Goal: Task Accomplishment & Management: Use online tool/utility

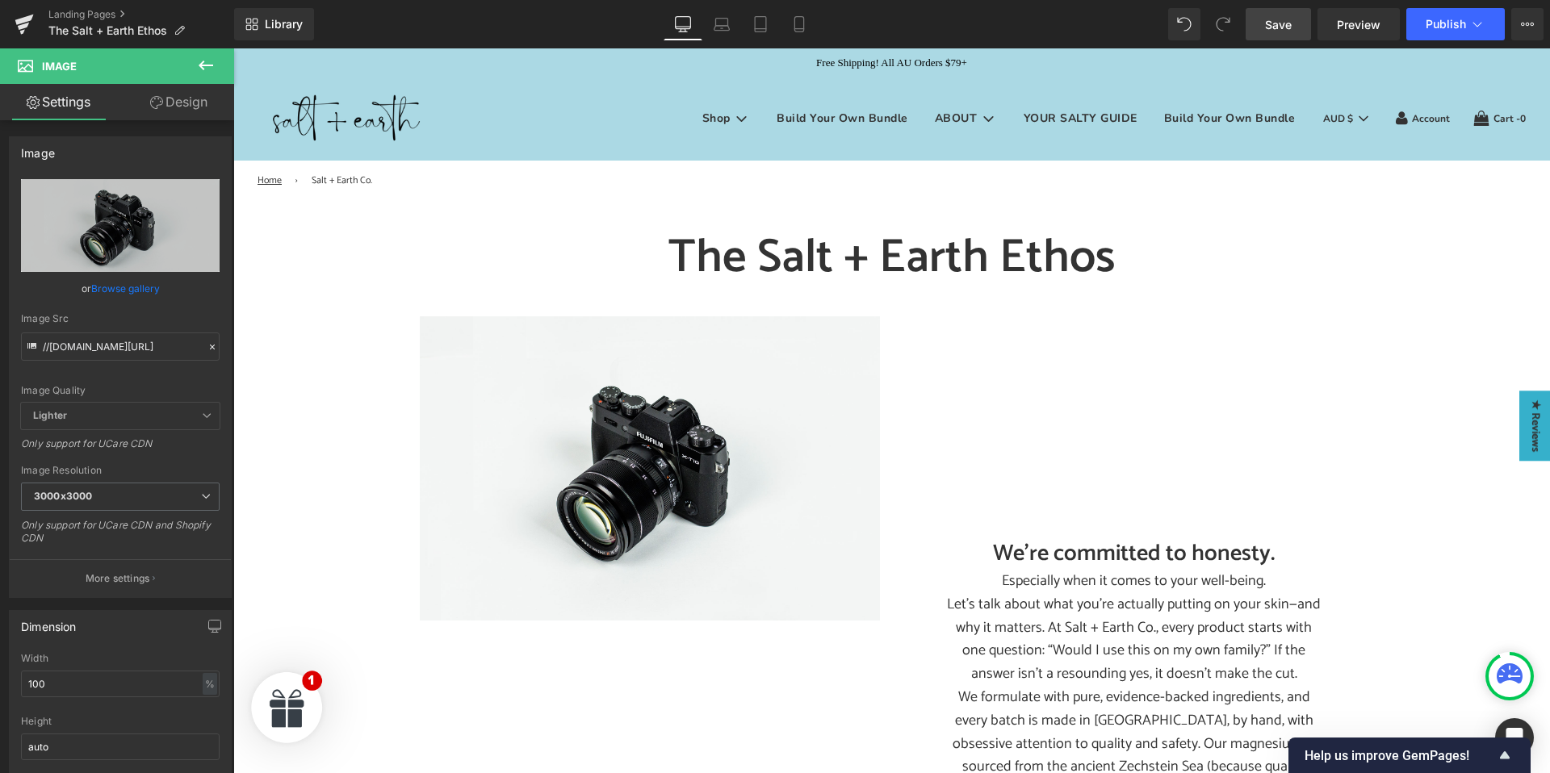
click at [1289, 22] on span "Save" at bounding box center [1278, 24] width 27 height 17
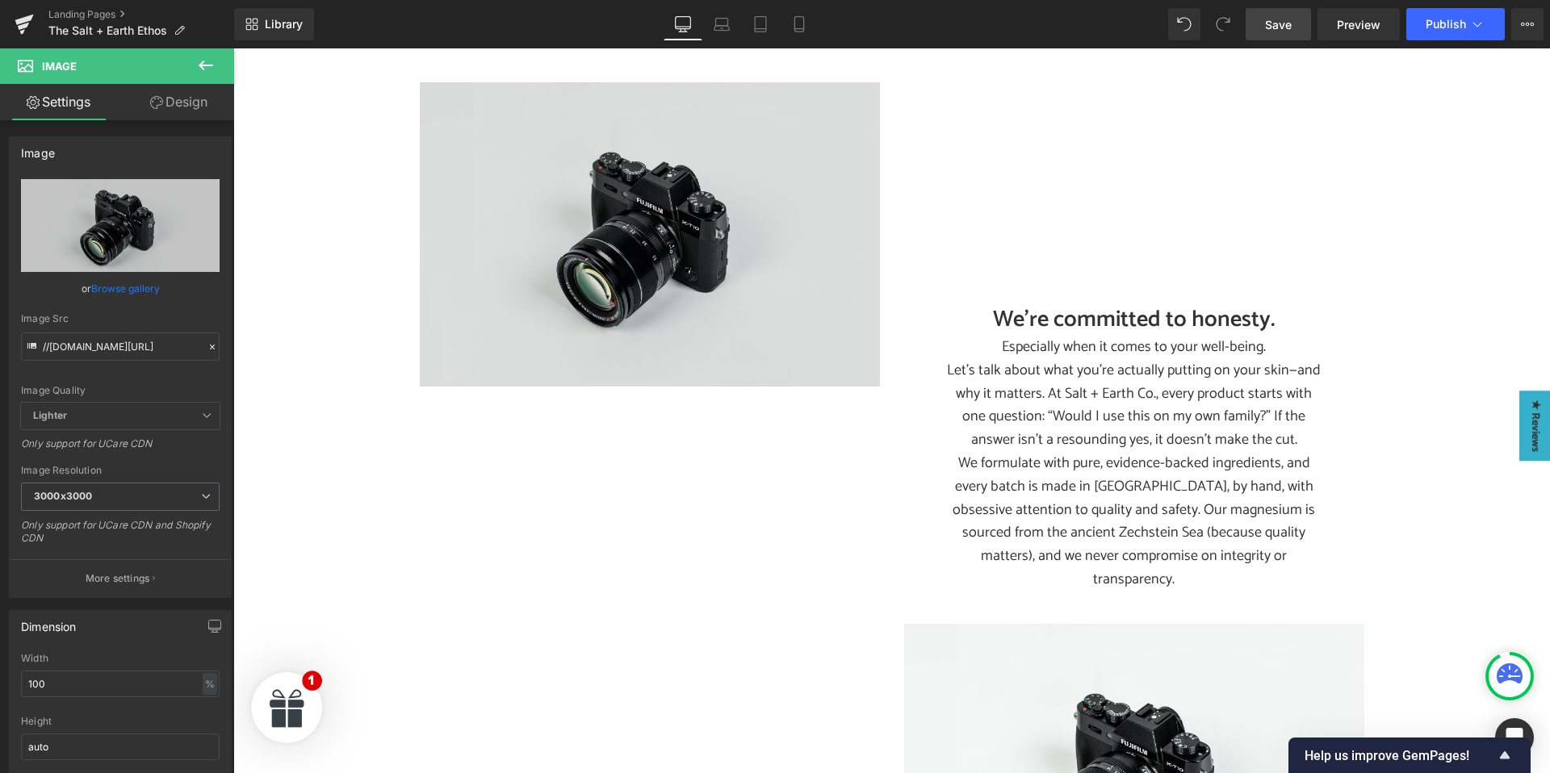
scroll to position [227, 0]
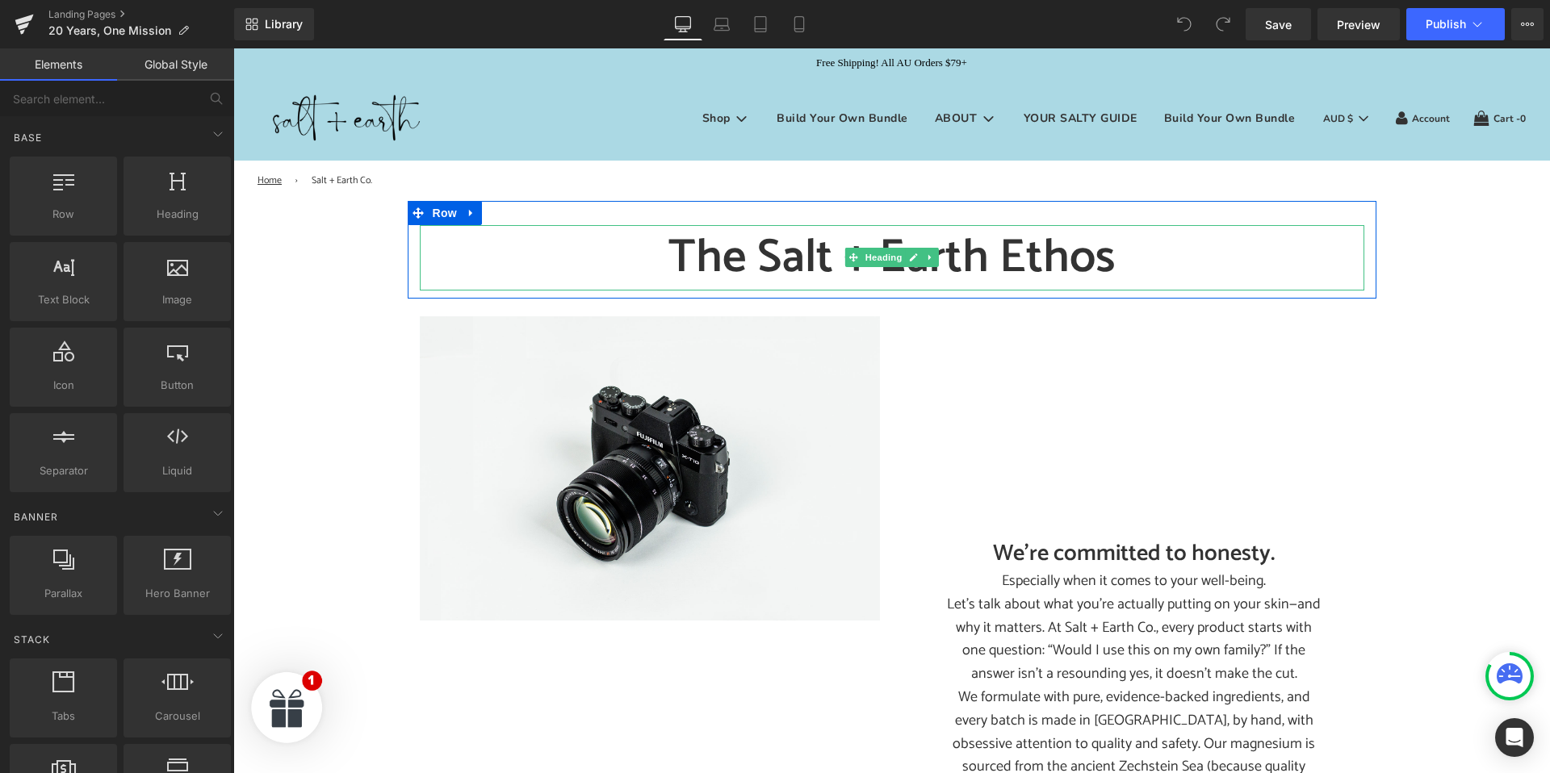
click at [759, 261] on h1 "The Salt + Earth Ethos" at bounding box center [892, 257] width 944 height 65
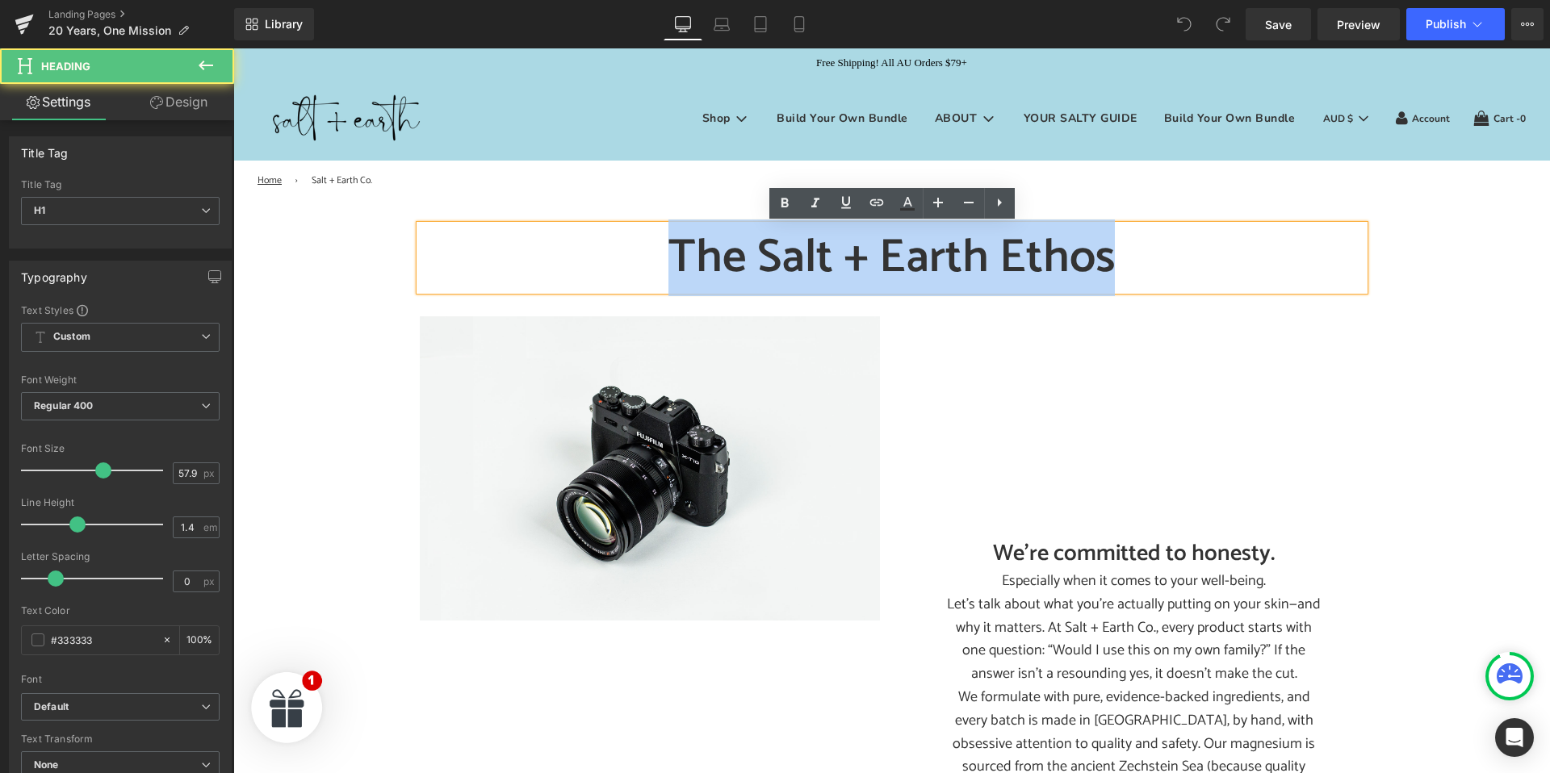
drag, startPoint x: 655, startPoint y: 255, endPoint x: 1144, endPoint y: 242, distance: 489.4
click at [1144, 242] on h1 "The Salt + Earth Ethos" at bounding box center [892, 257] width 944 height 65
paste div
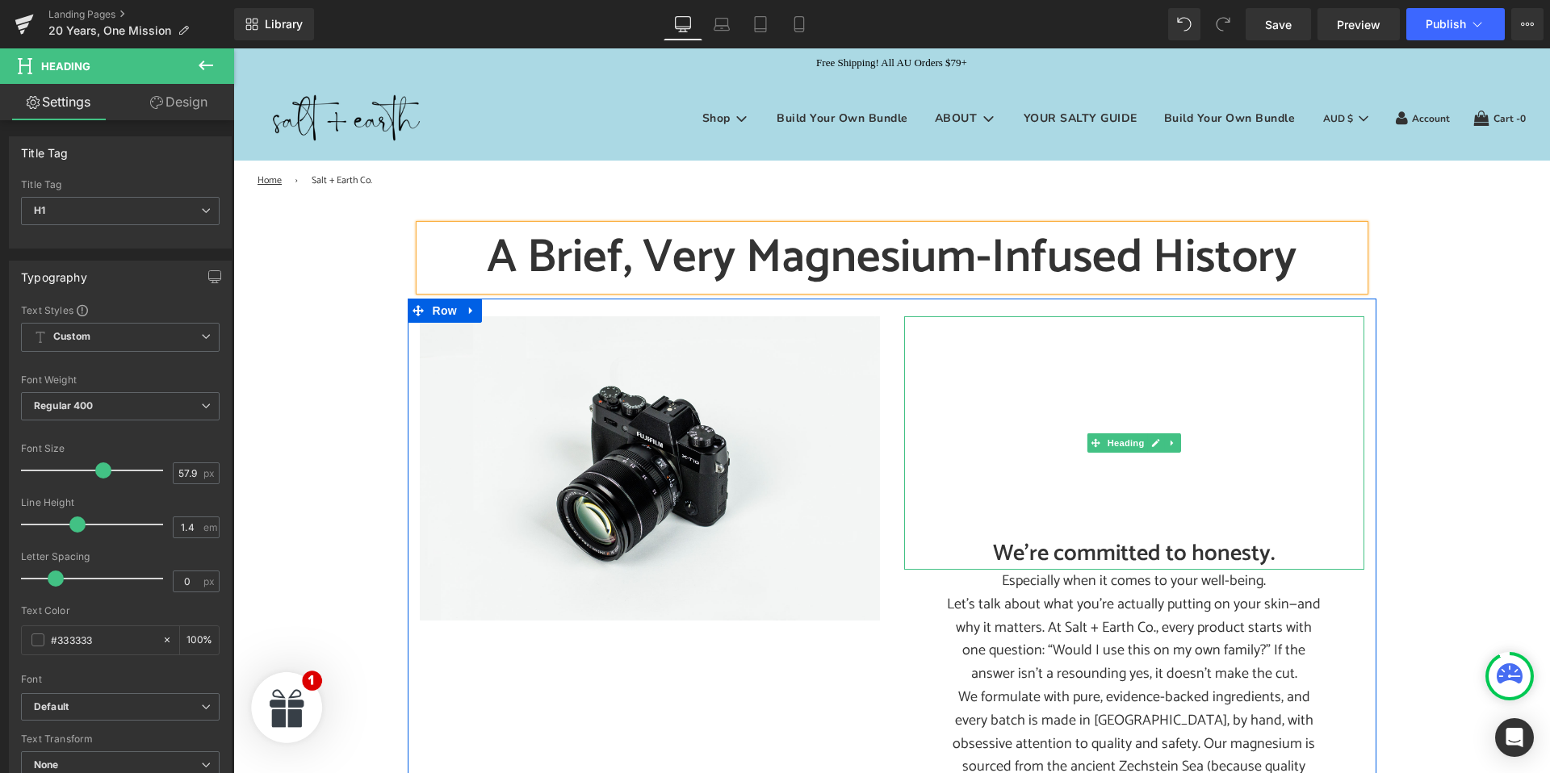
click at [1089, 557] on h2 "We’re committed to honesty." at bounding box center [1134, 553] width 460 height 31
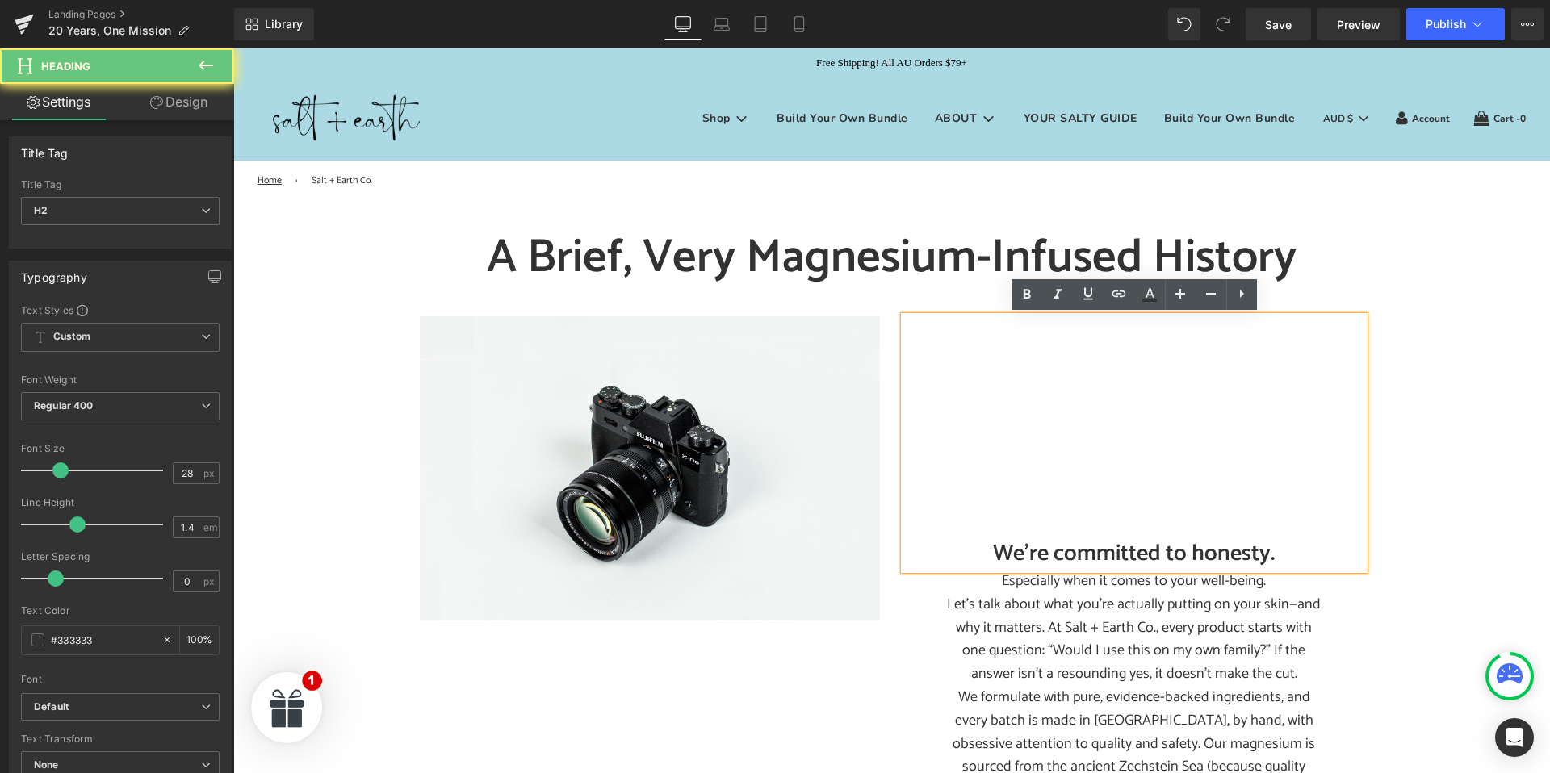
click at [1083, 555] on h2 "We’re committed to honesty." at bounding box center [1134, 553] width 460 height 31
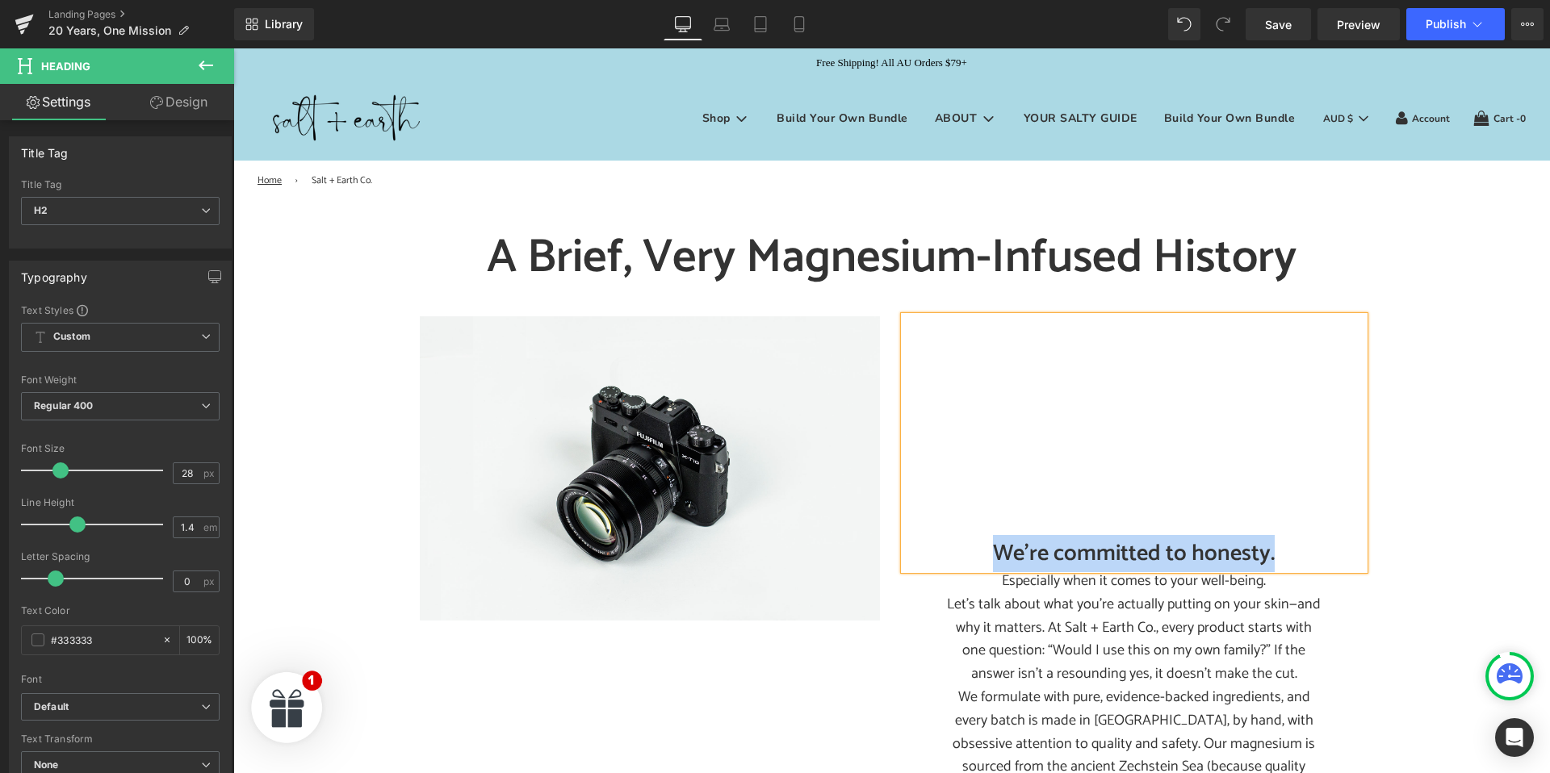
paste div
click at [1079, 672] on p "Let’s talk about what you’re actually putting on your skin—and why it matters. …" at bounding box center [1133, 639] width 379 height 93
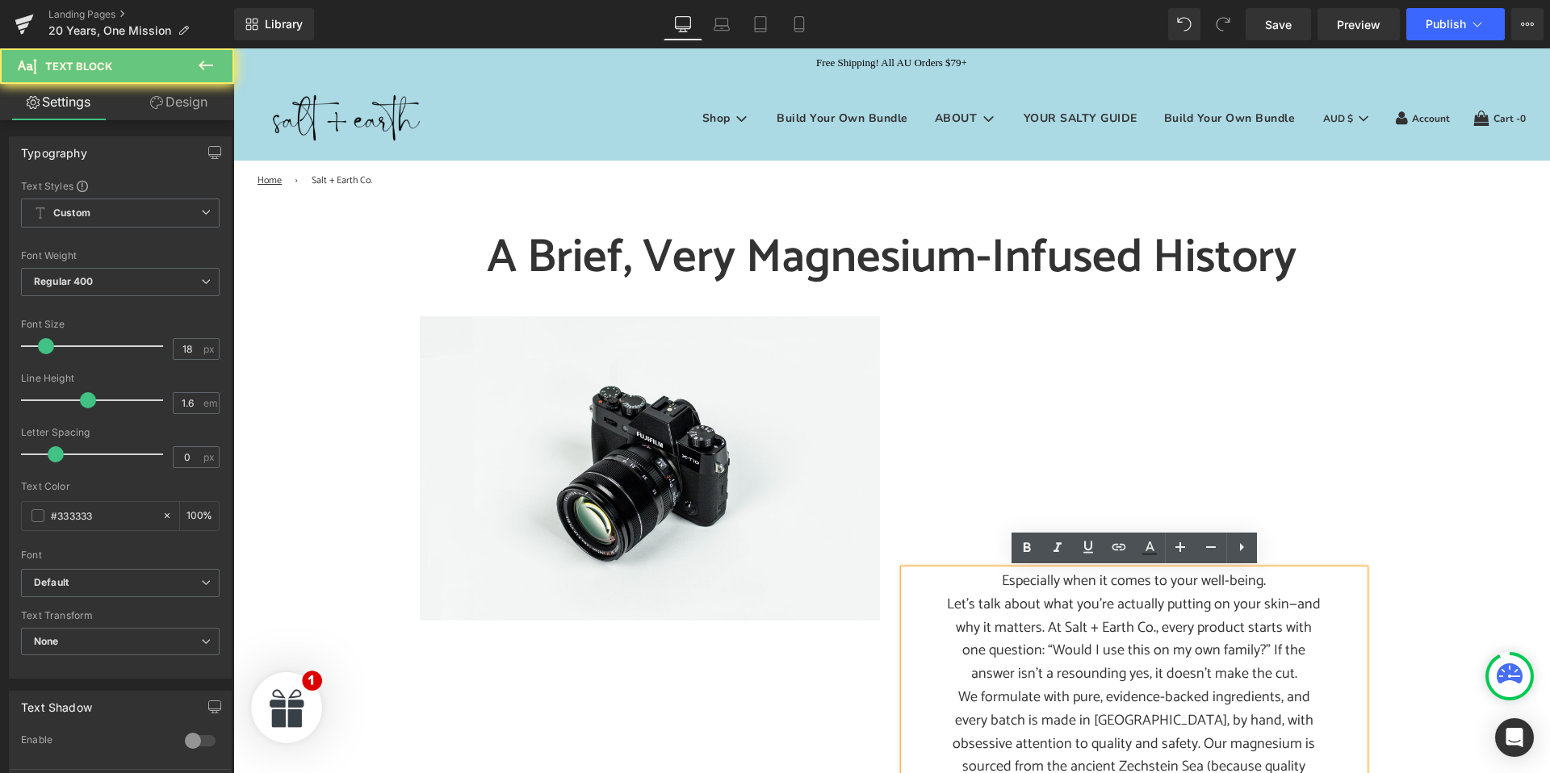
click at [1068, 656] on p "Let’s talk about what you’re actually putting on your skin—and why it matters. …" at bounding box center [1133, 639] width 379 height 93
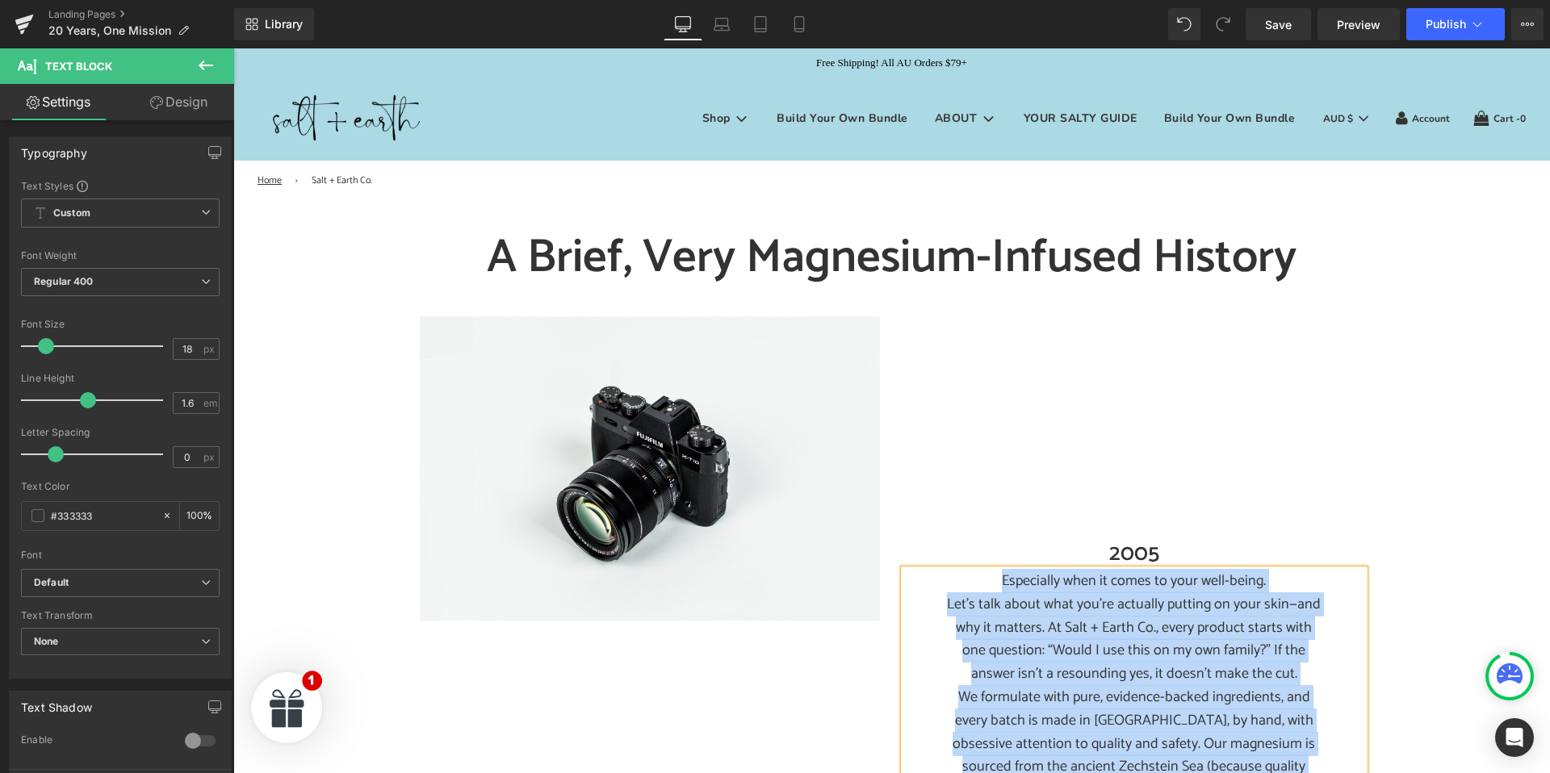
paste div
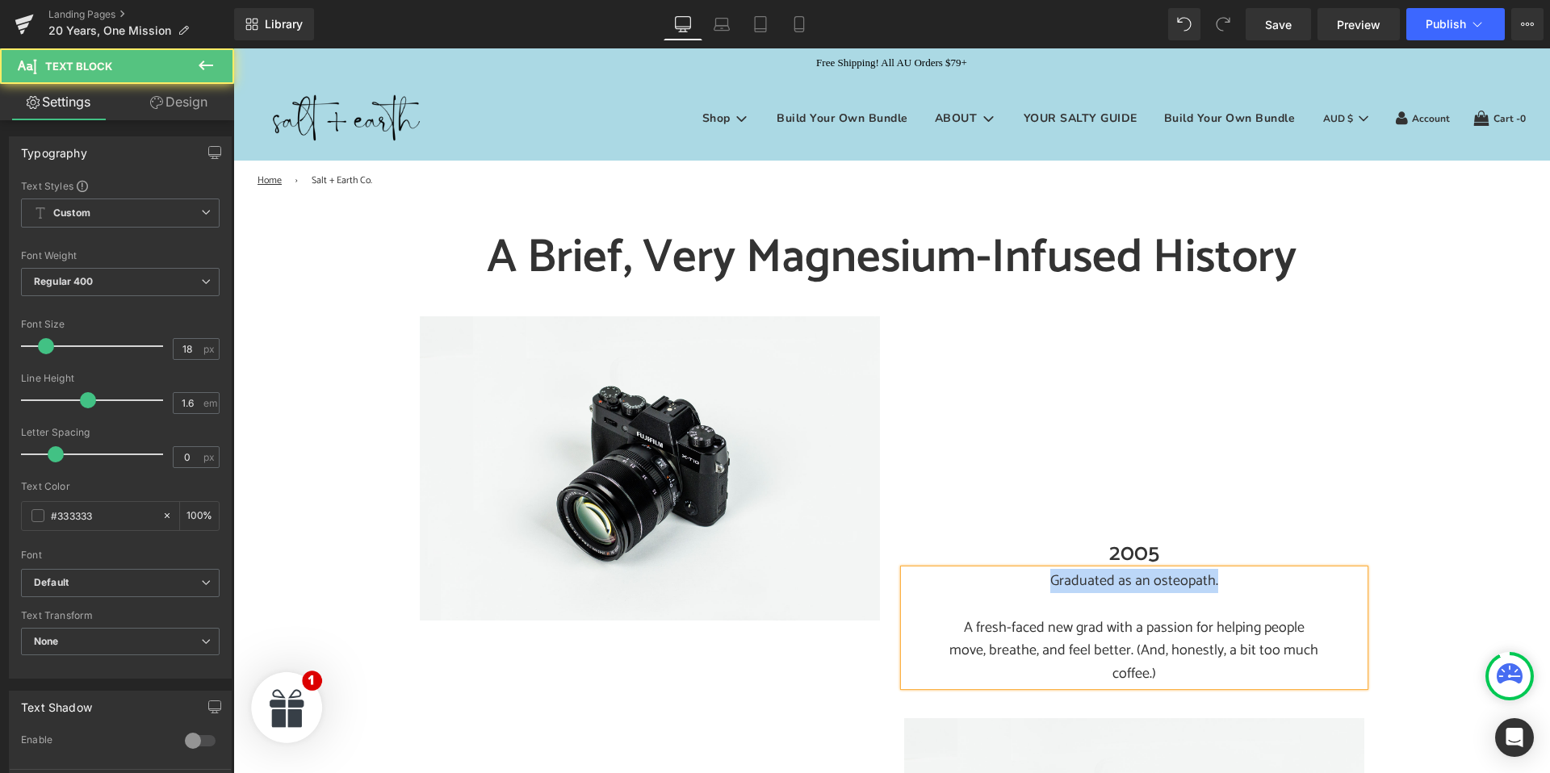
drag, startPoint x: 1050, startPoint y: 579, endPoint x: 1285, endPoint y: 580, distance: 234.9
click at [1285, 580] on p "Graduated as an osteopath." at bounding box center [1133, 581] width 379 height 23
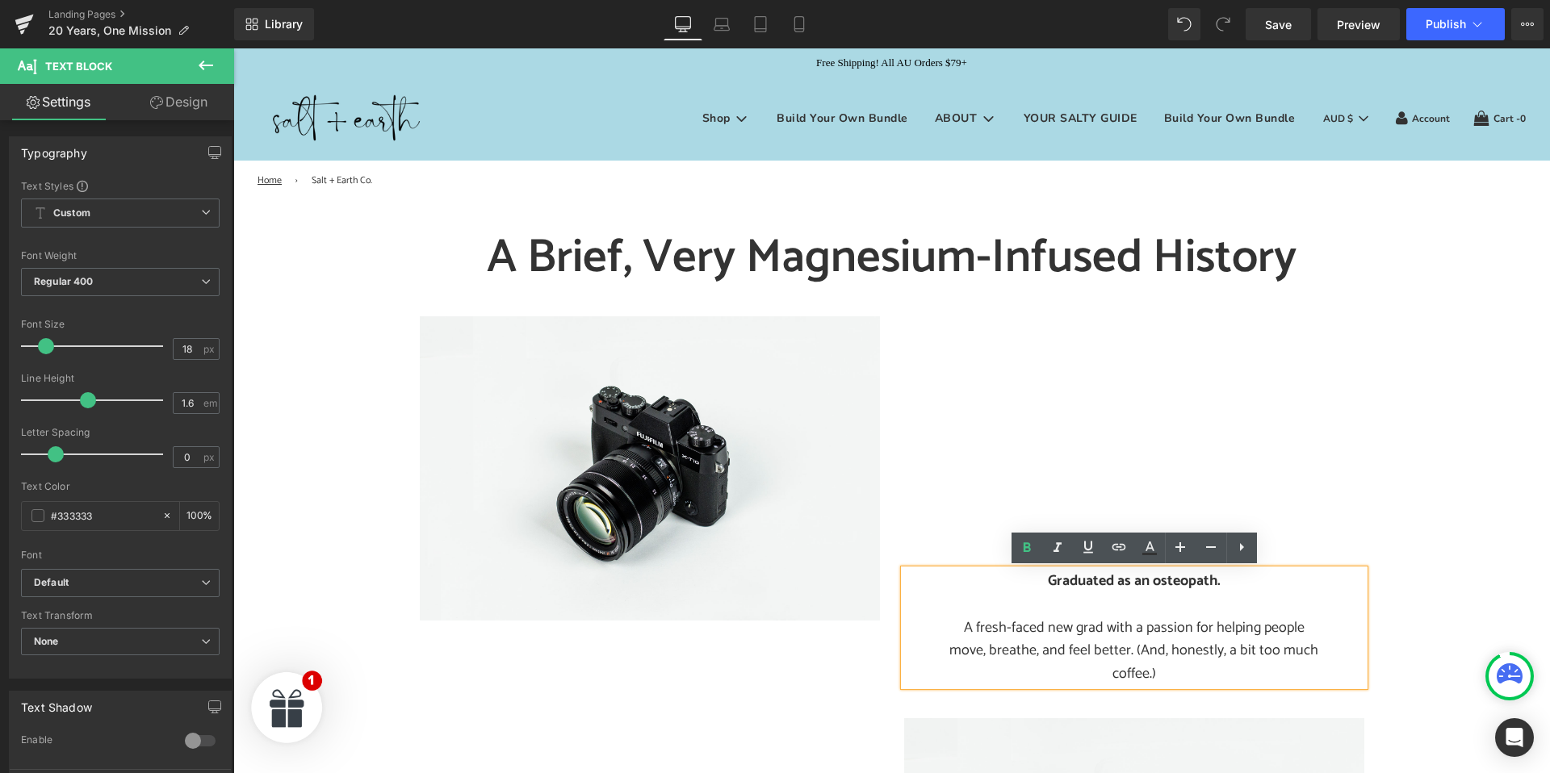
click at [1259, 620] on p "A fresh-faced new grad with a passion for helping people move, breathe, and fee…" at bounding box center [1133, 651] width 379 height 69
click at [1261, 594] on p at bounding box center [1133, 604] width 379 height 23
click at [1306, 488] on div "2005" at bounding box center [1134, 442] width 460 height 253
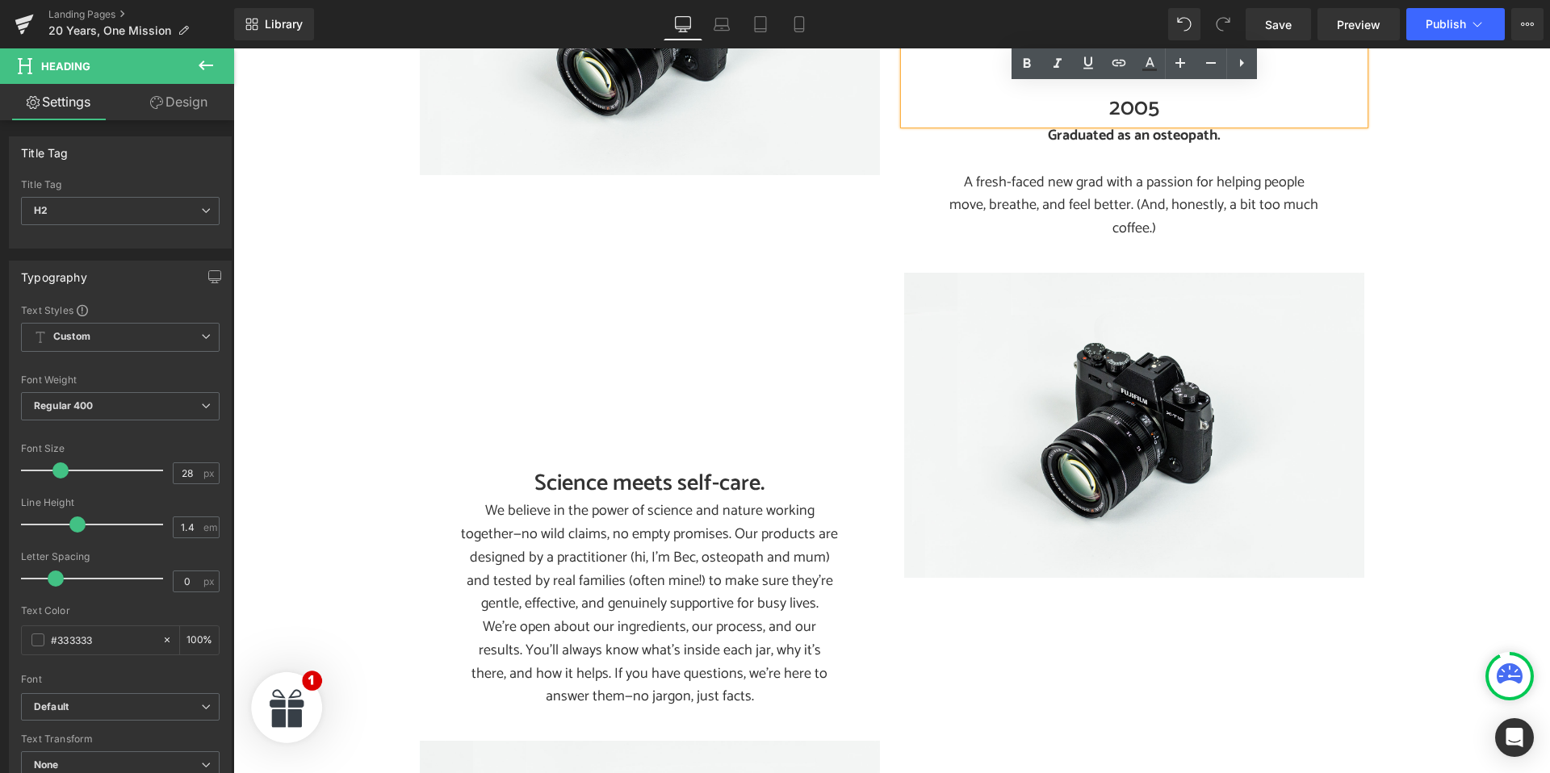
scroll to position [452, 0]
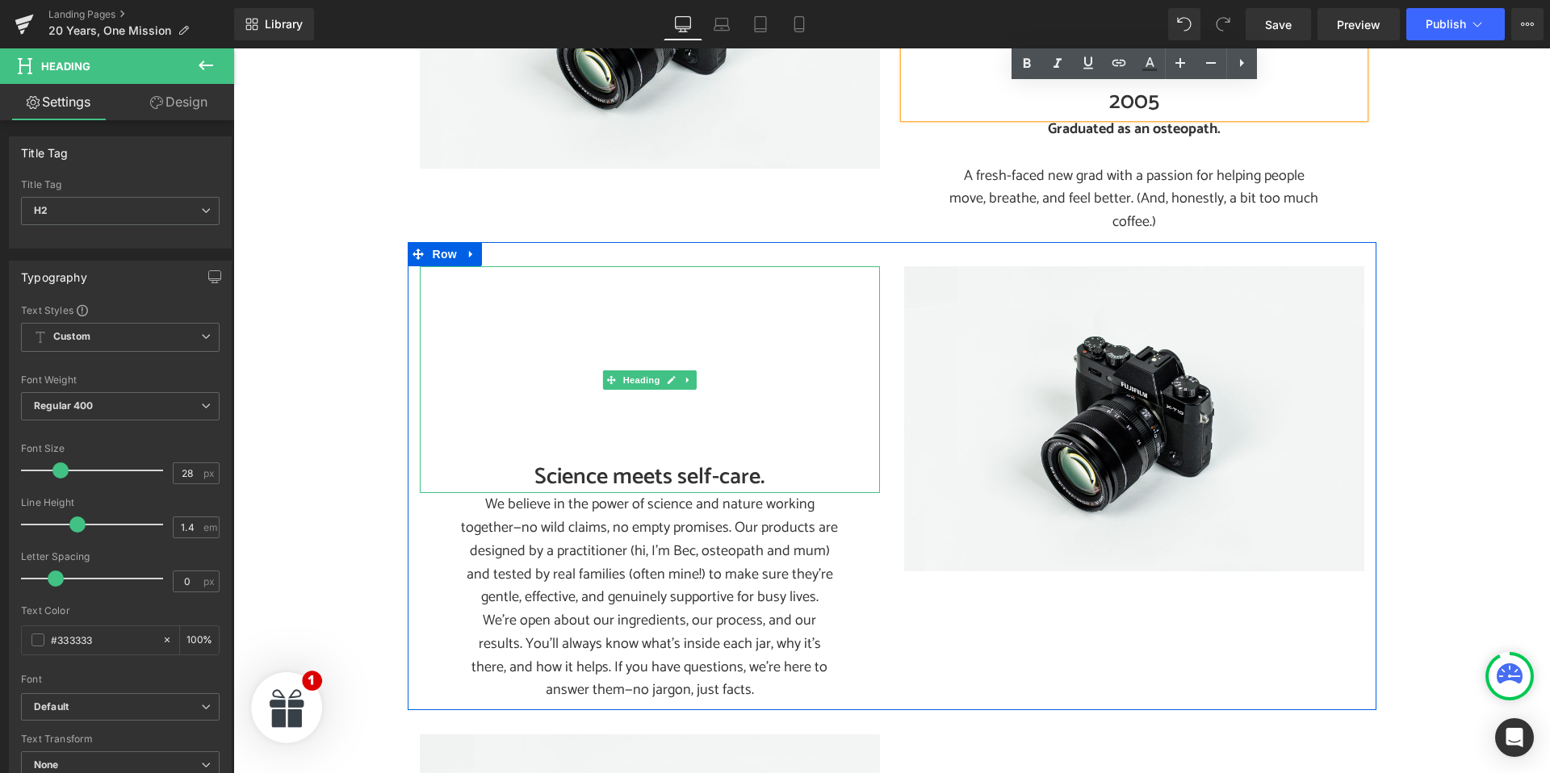
click at [605, 462] on h2 "Science meets self-care." at bounding box center [650, 477] width 460 height 31
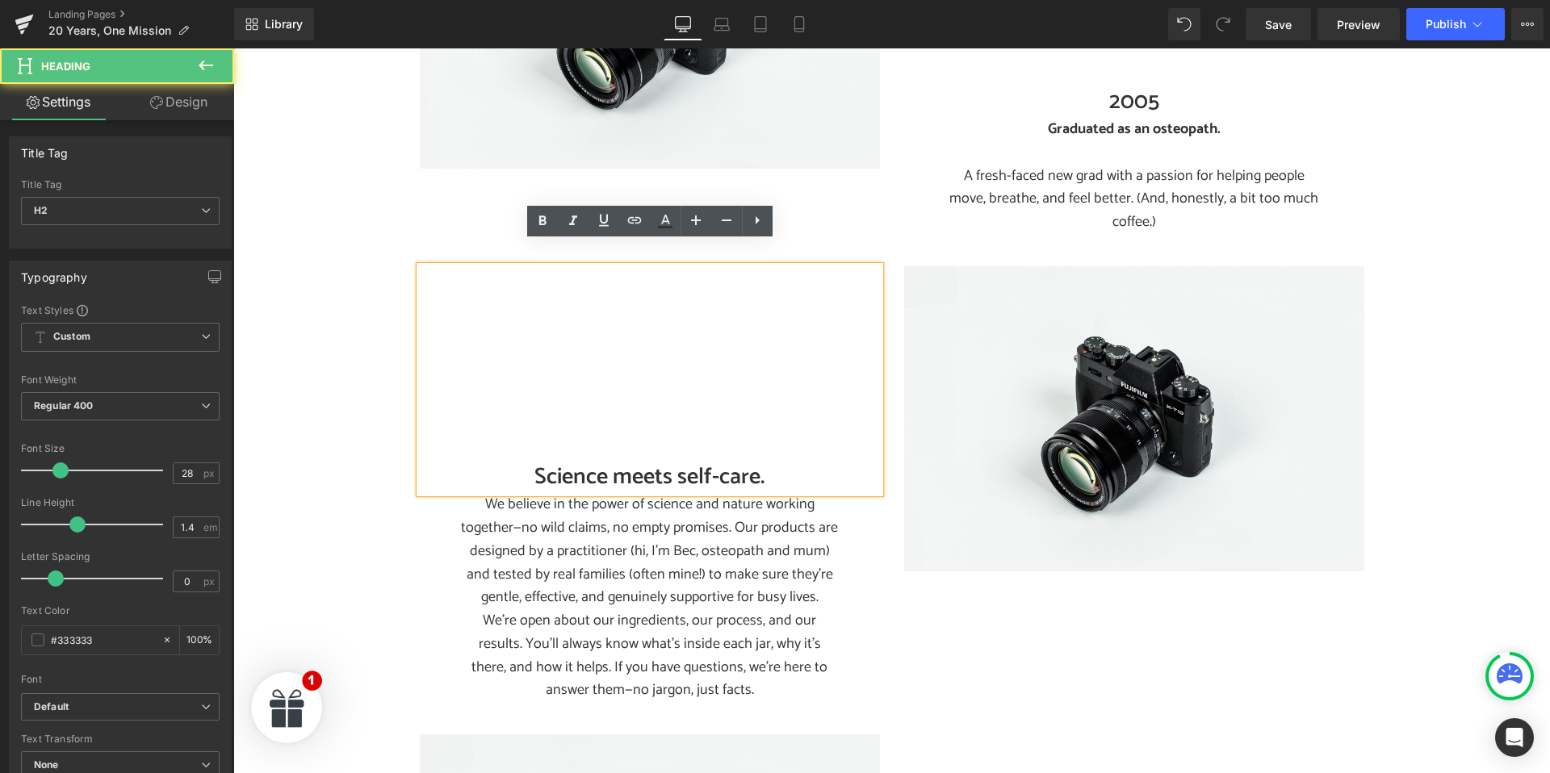
click at [591, 462] on h2 "Science meets self-care." at bounding box center [650, 477] width 460 height 31
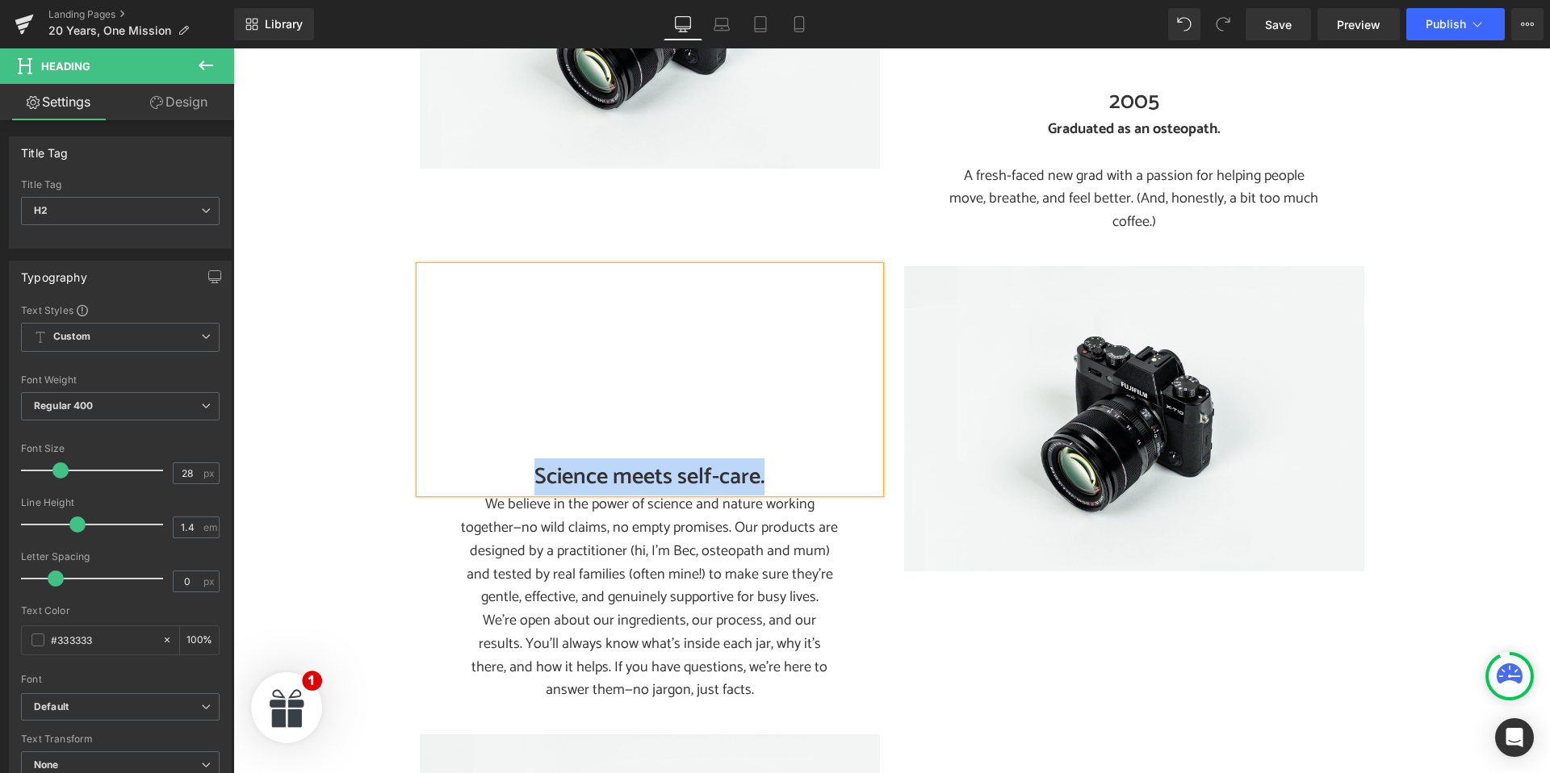
paste div
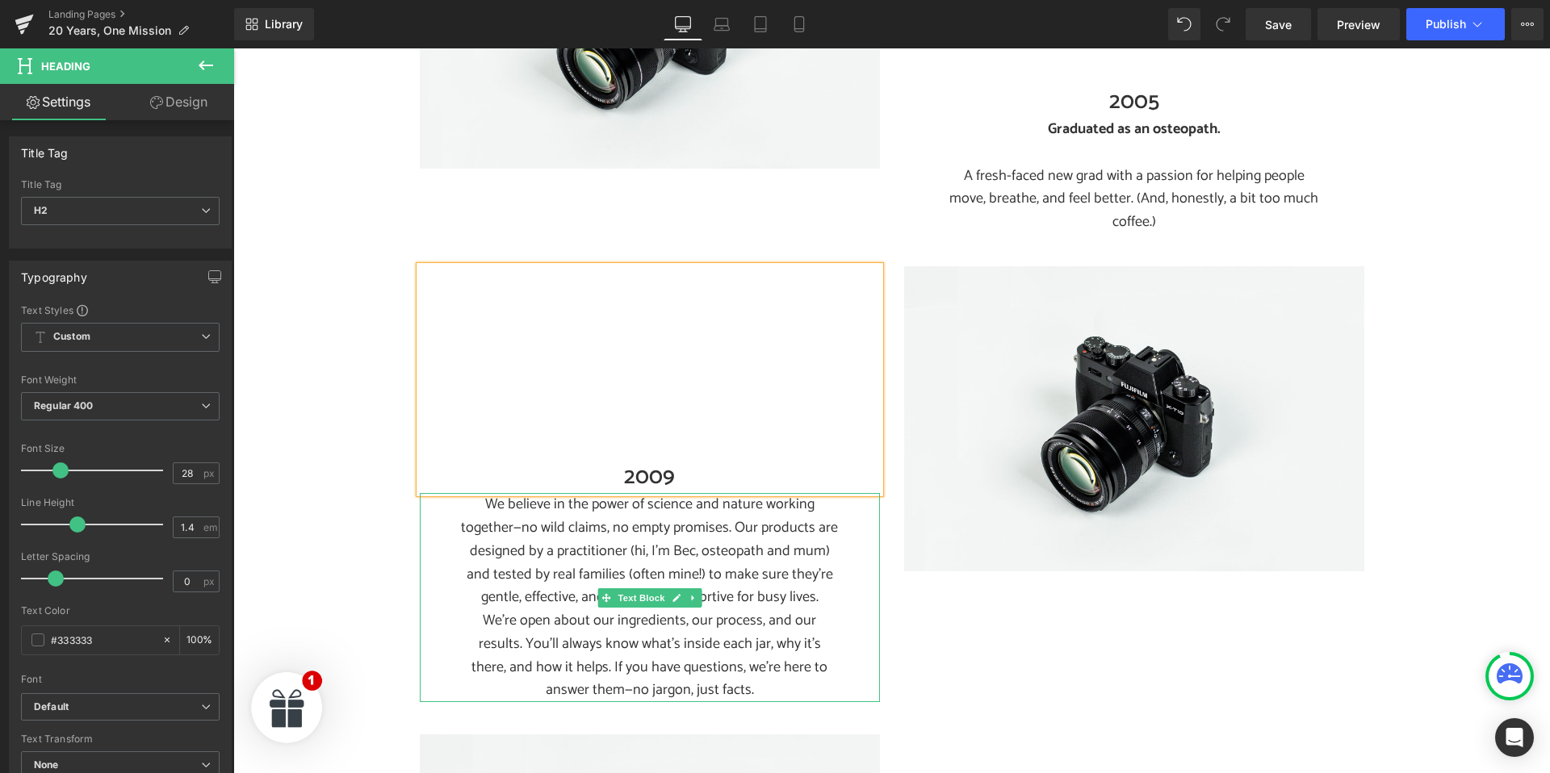
click at [573, 545] on p "We believe in the power of science and nature working together—no wild claims, …" at bounding box center [649, 551] width 379 height 116
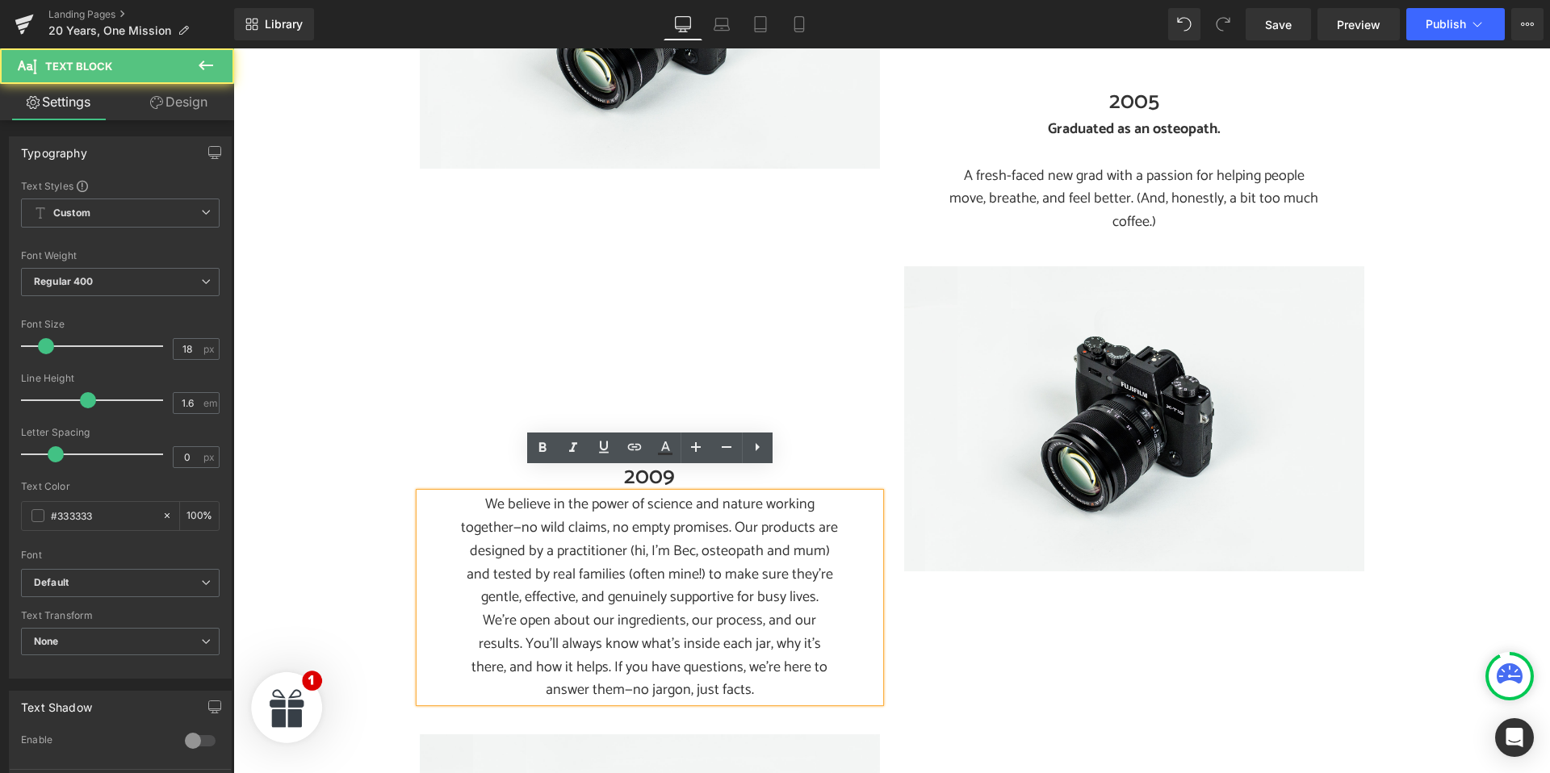
click at [572, 522] on p "We believe in the power of science and nature working together—no wild claims, …" at bounding box center [649, 551] width 379 height 116
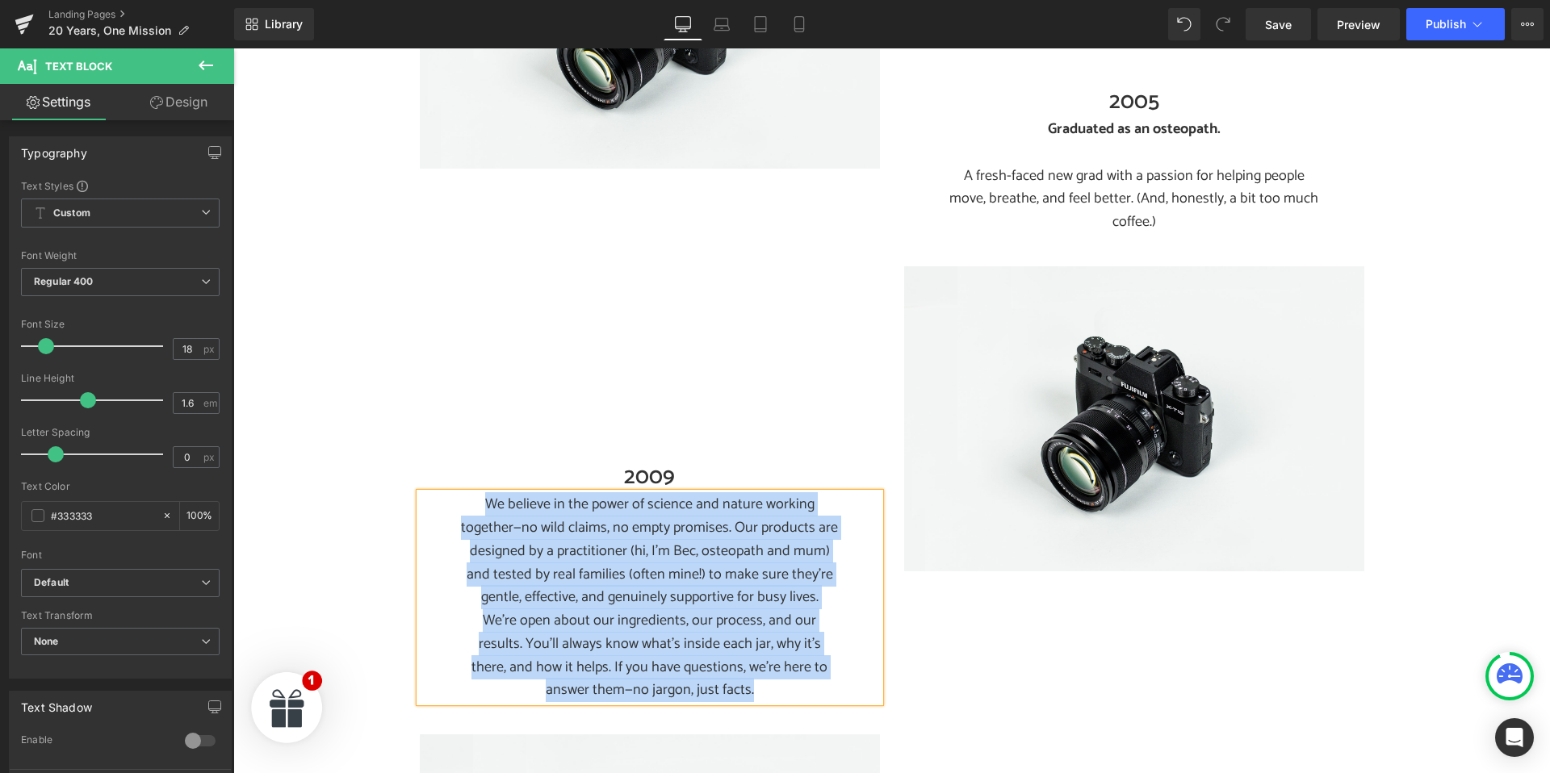
paste div
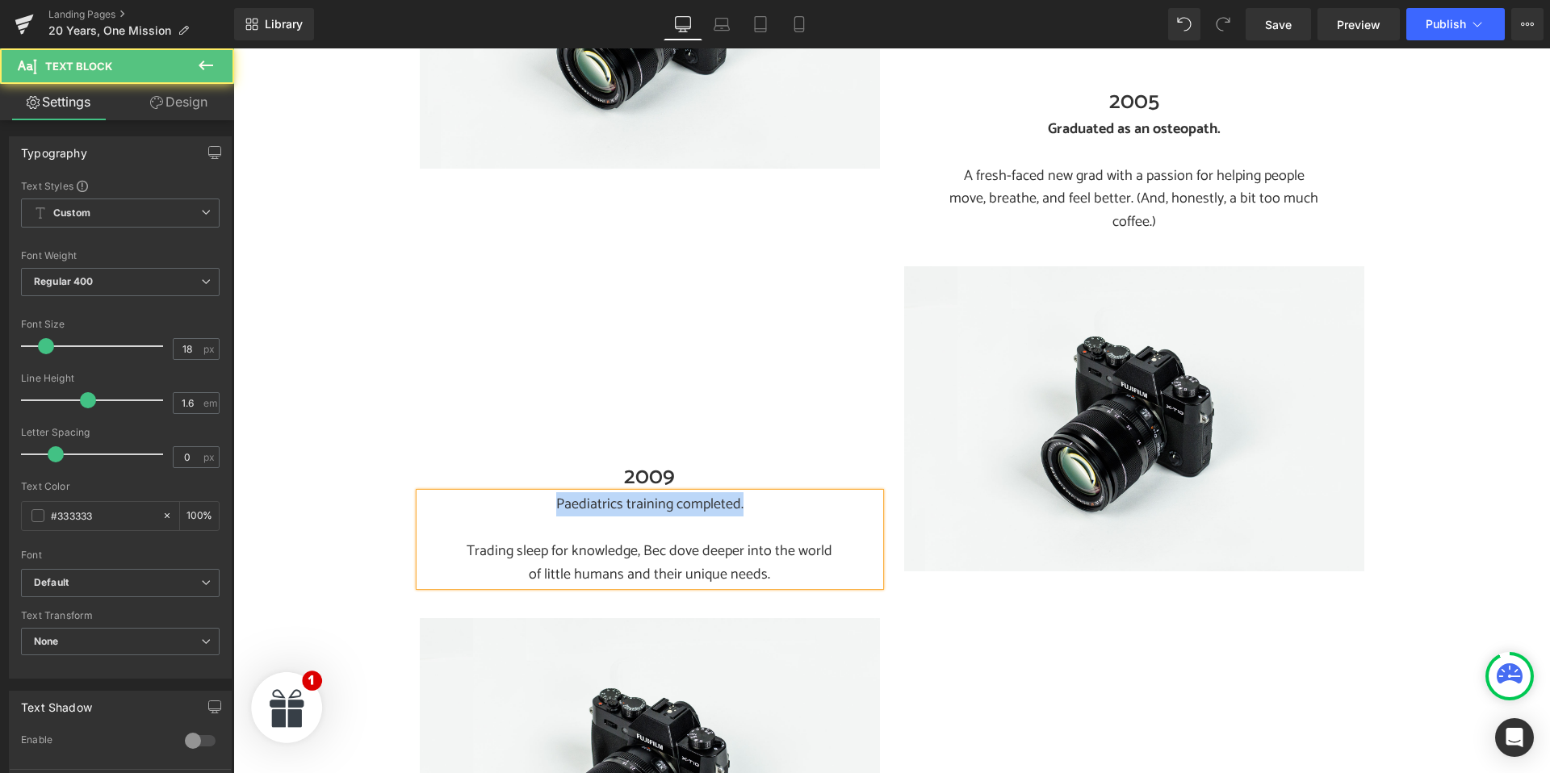
drag, startPoint x: 557, startPoint y: 476, endPoint x: 808, endPoint y: 472, distance: 251.1
click at [808, 493] on p "Paediatrics training completed." at bounding box center [649, 504] width 379 height 23
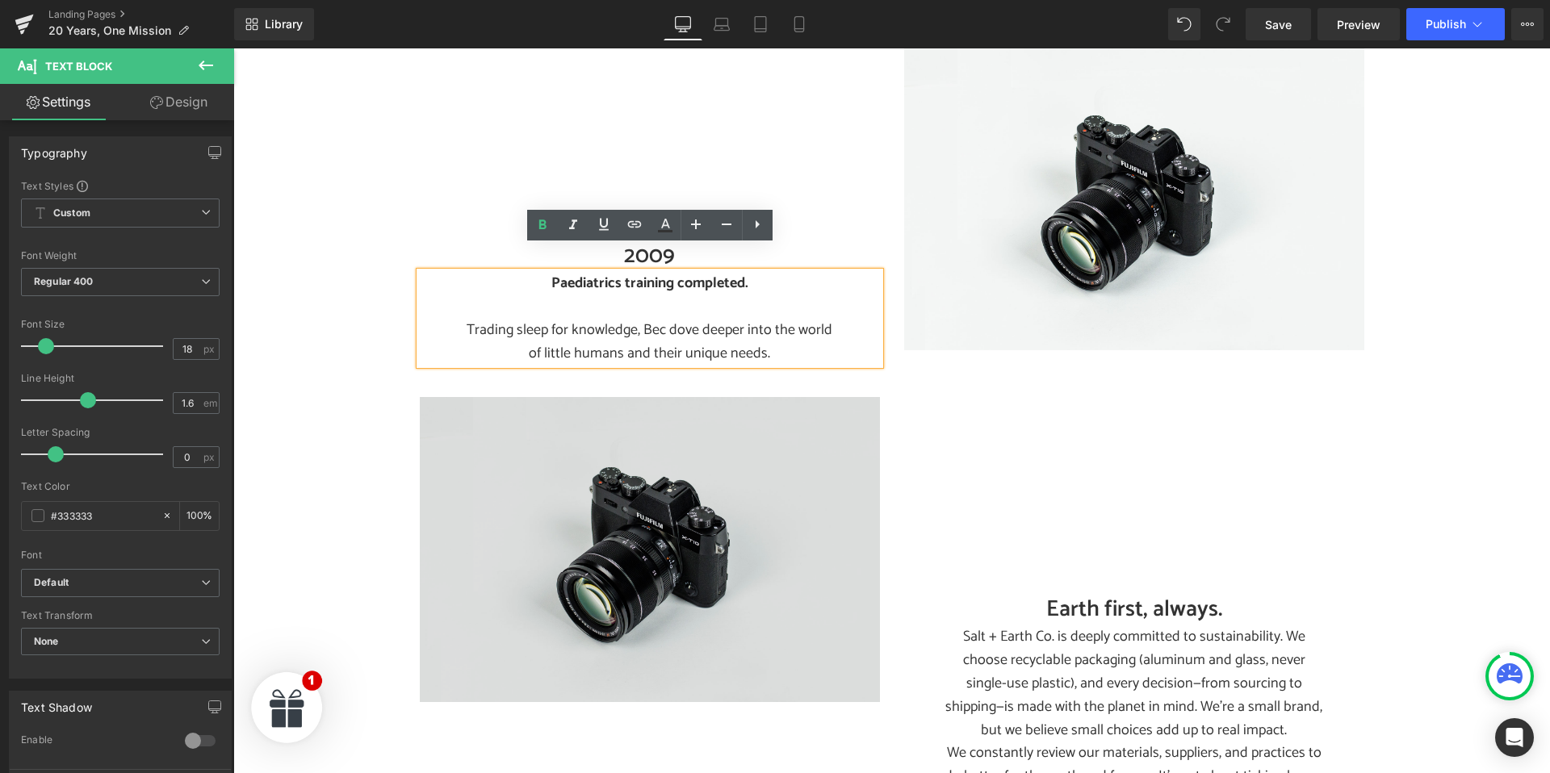
scroll to position [680, 0]
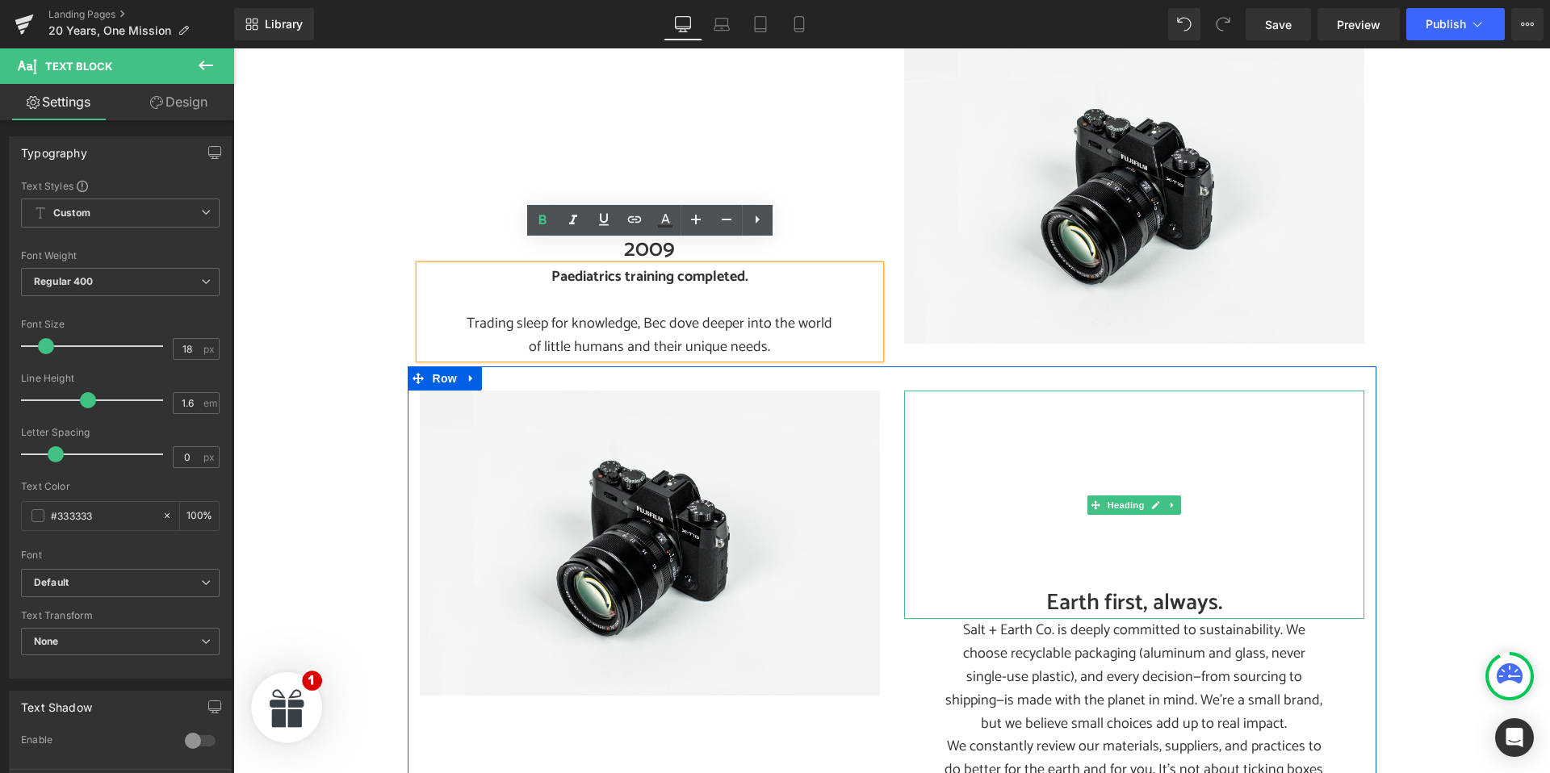
click at [1064, 588] on h2 "Earth first, always." at bounding box center [1134, 603] width 460 height 31
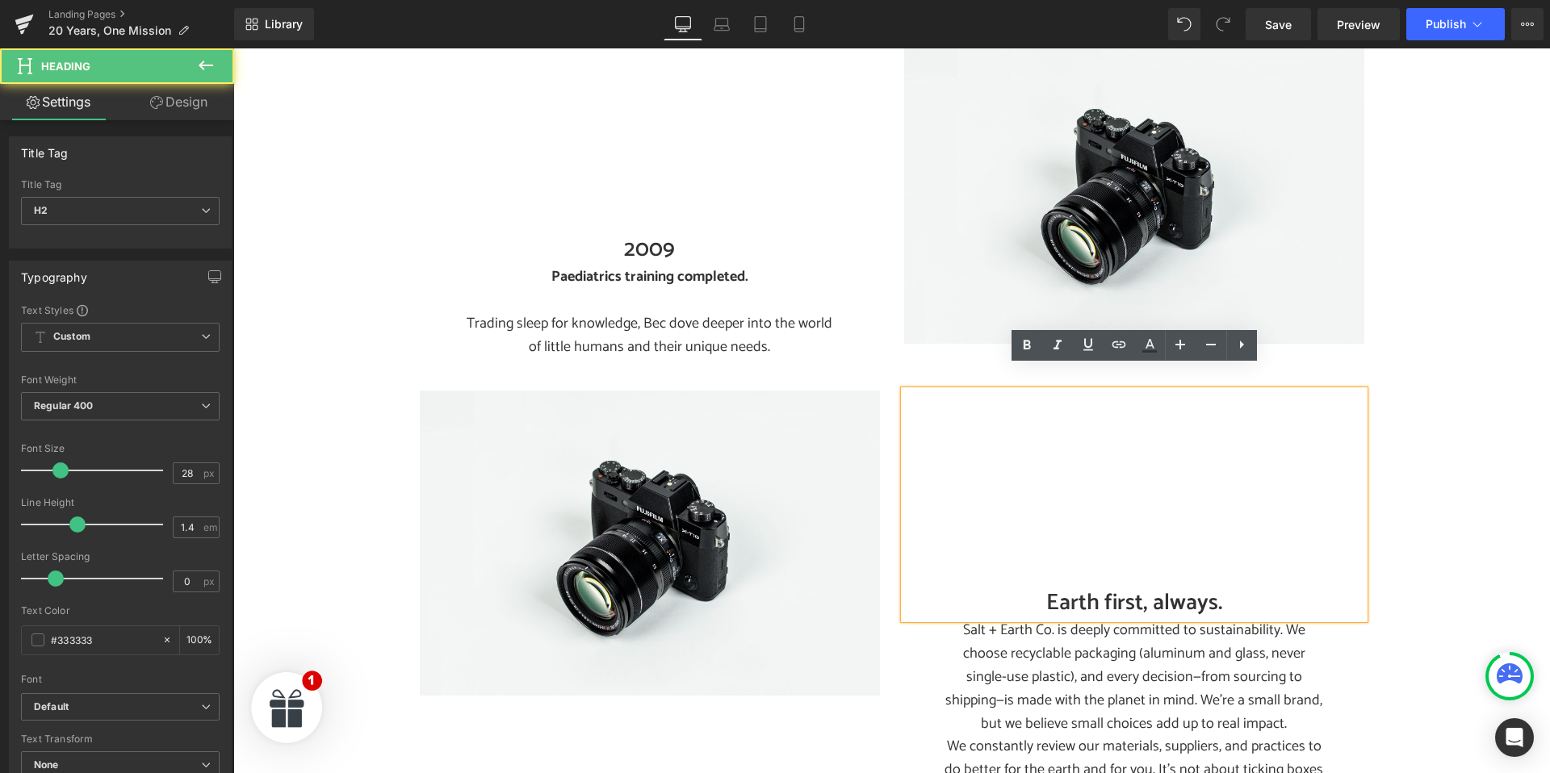
click at [1074, 588] on h2 "Earth first, always." at bounding box center [1134, 603] width 460 height 31
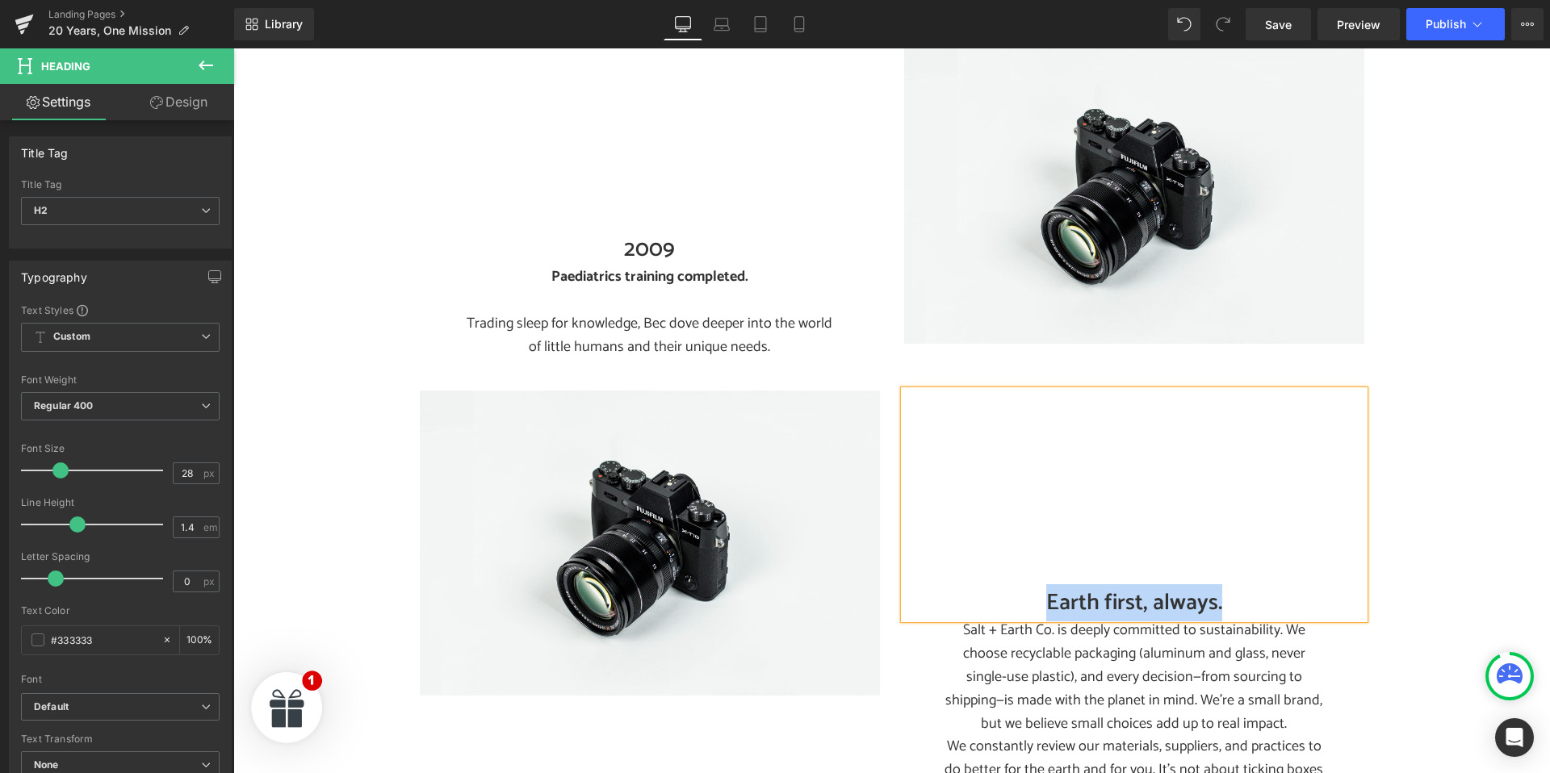
paste div
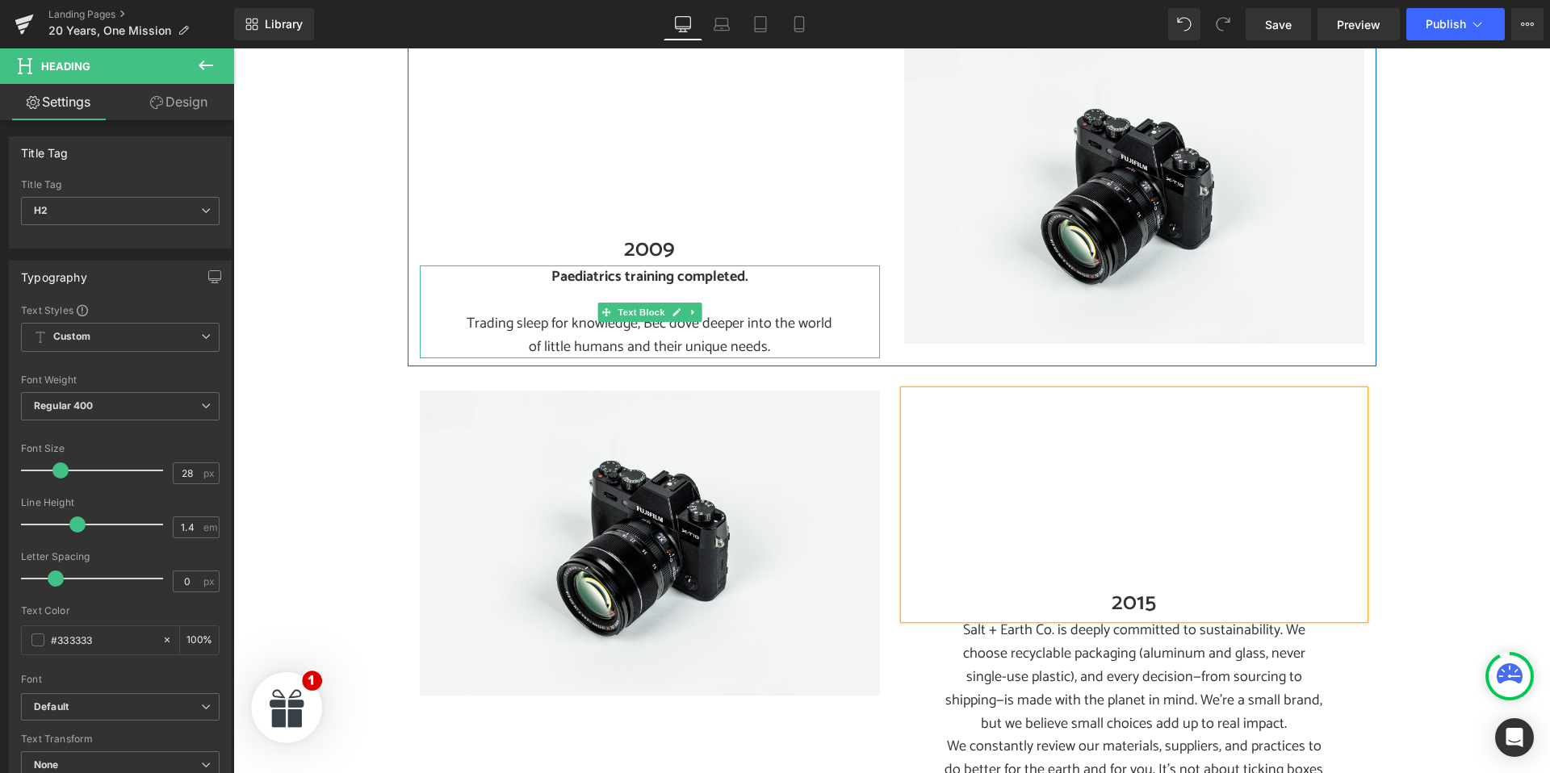
click at [761, 312] on p "Trading sleep for knowledge, Bec dove deeper into the world of little humans an…" at bounding box center [649, 335] width 379 height 47
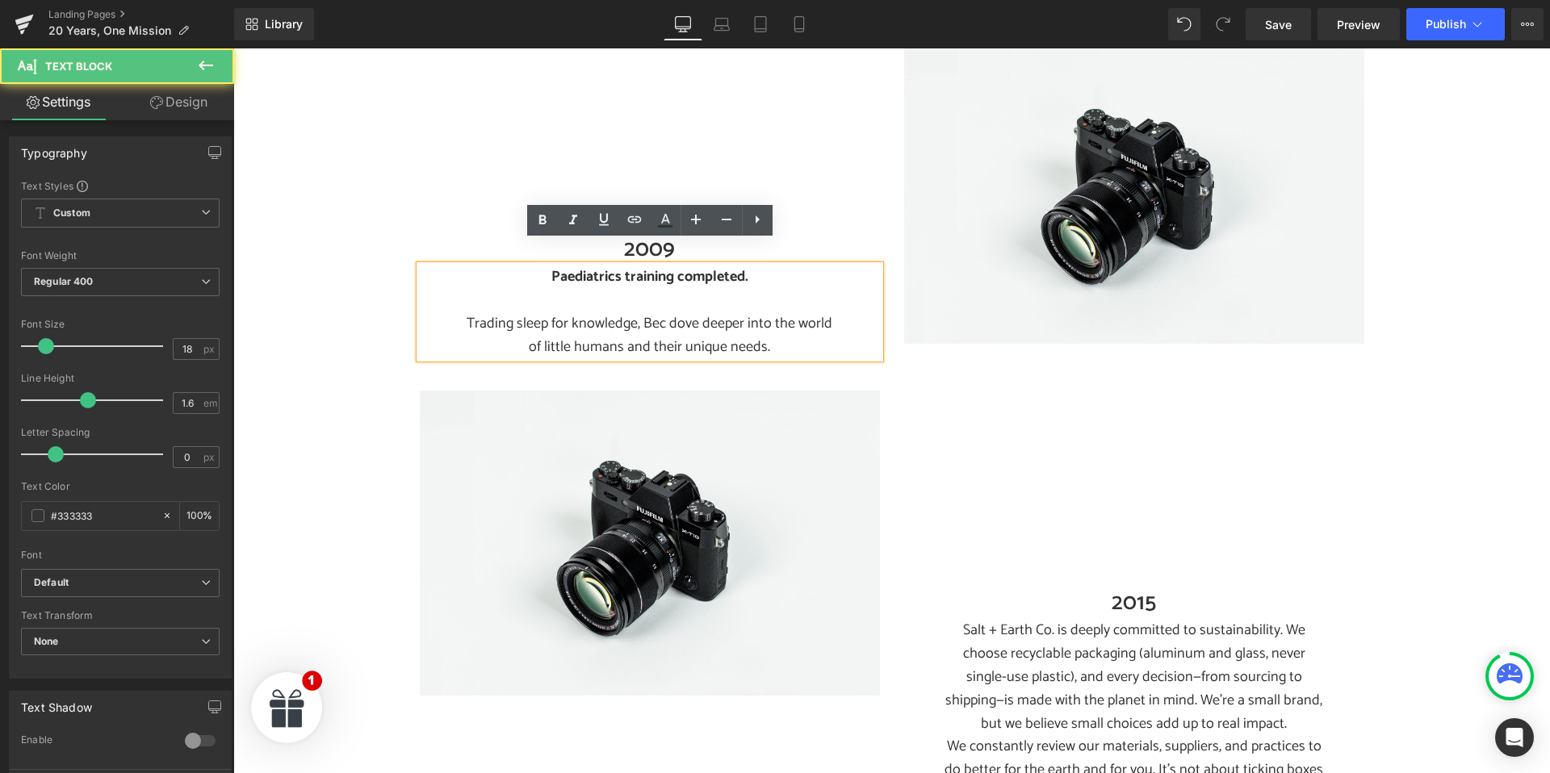
click at [637, 312] on p "Trading sleep for knowledge, Bec dove deeper into the world of little humans an…" at bounding box center [649, 335] width 379 height 47
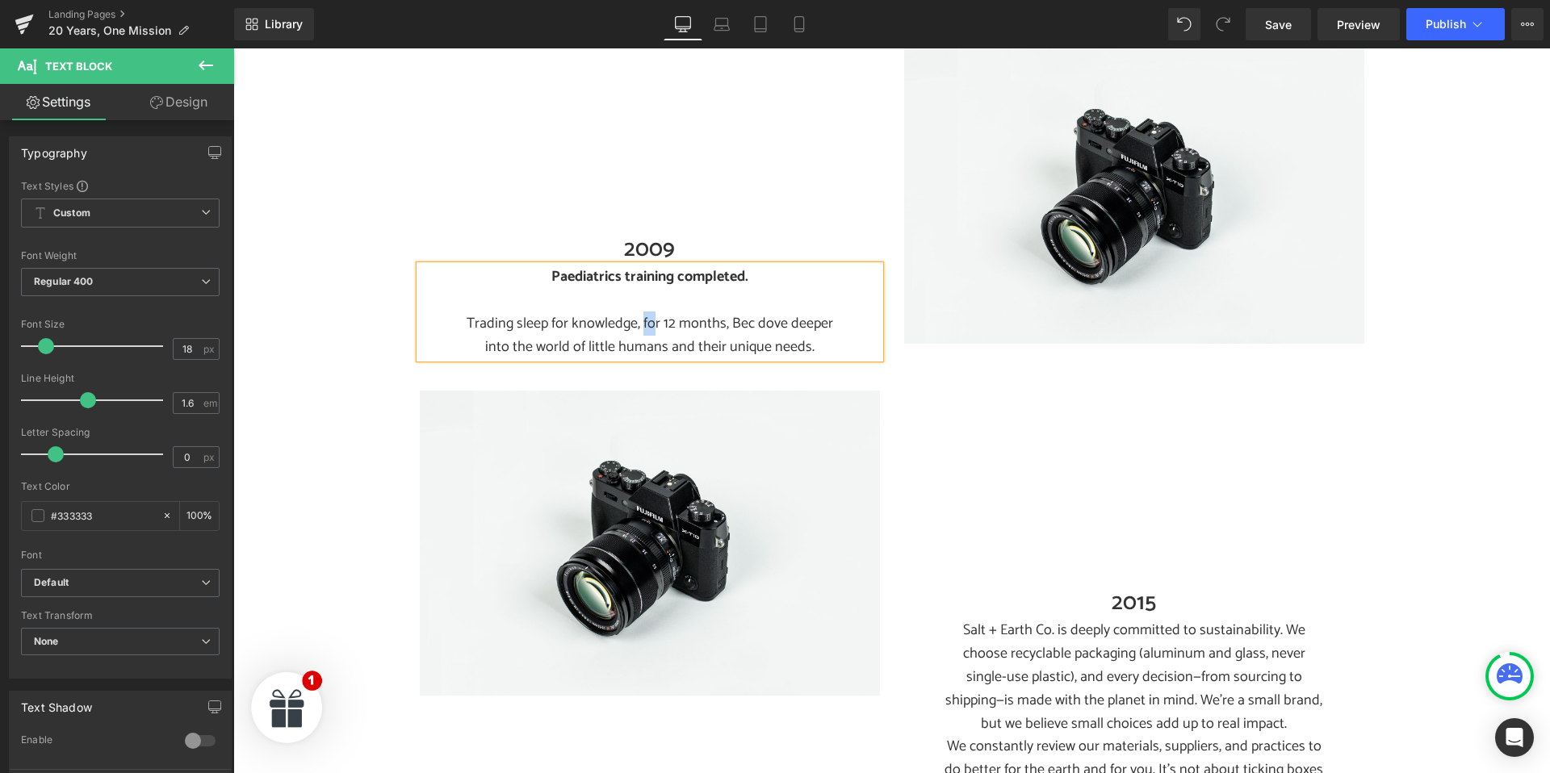
drag, startPoint x: 643, startPoint y: 303, endPoint x: 658, endPoint y: 301, distance: 14.6
click at [657, 312] on p "Trading sleep for knowledge, for 12 months, Bec dove deeper into the world of l…" at bounding box center [649, 335] width 379 height 47
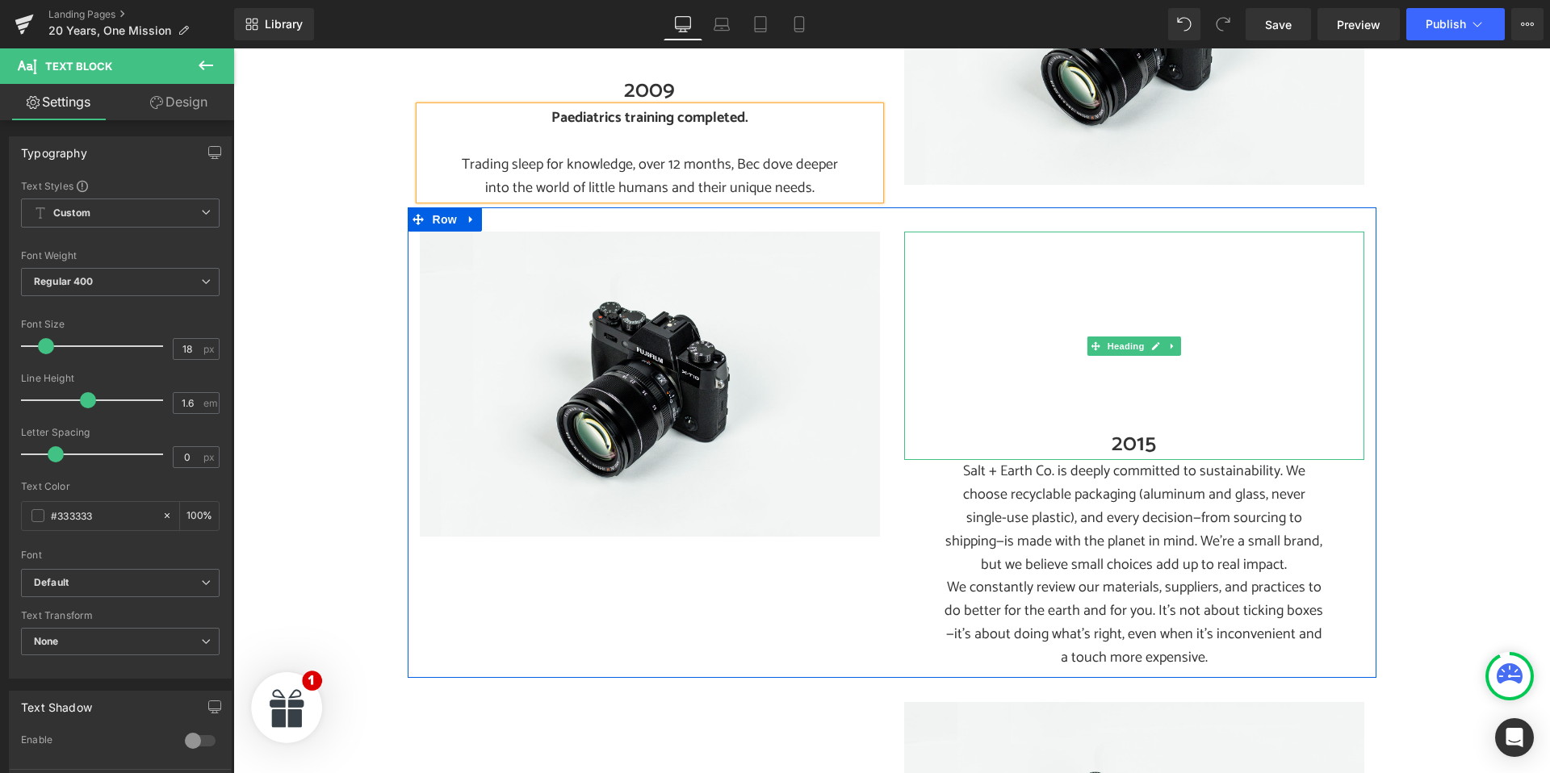
scroll to position [849, 0]
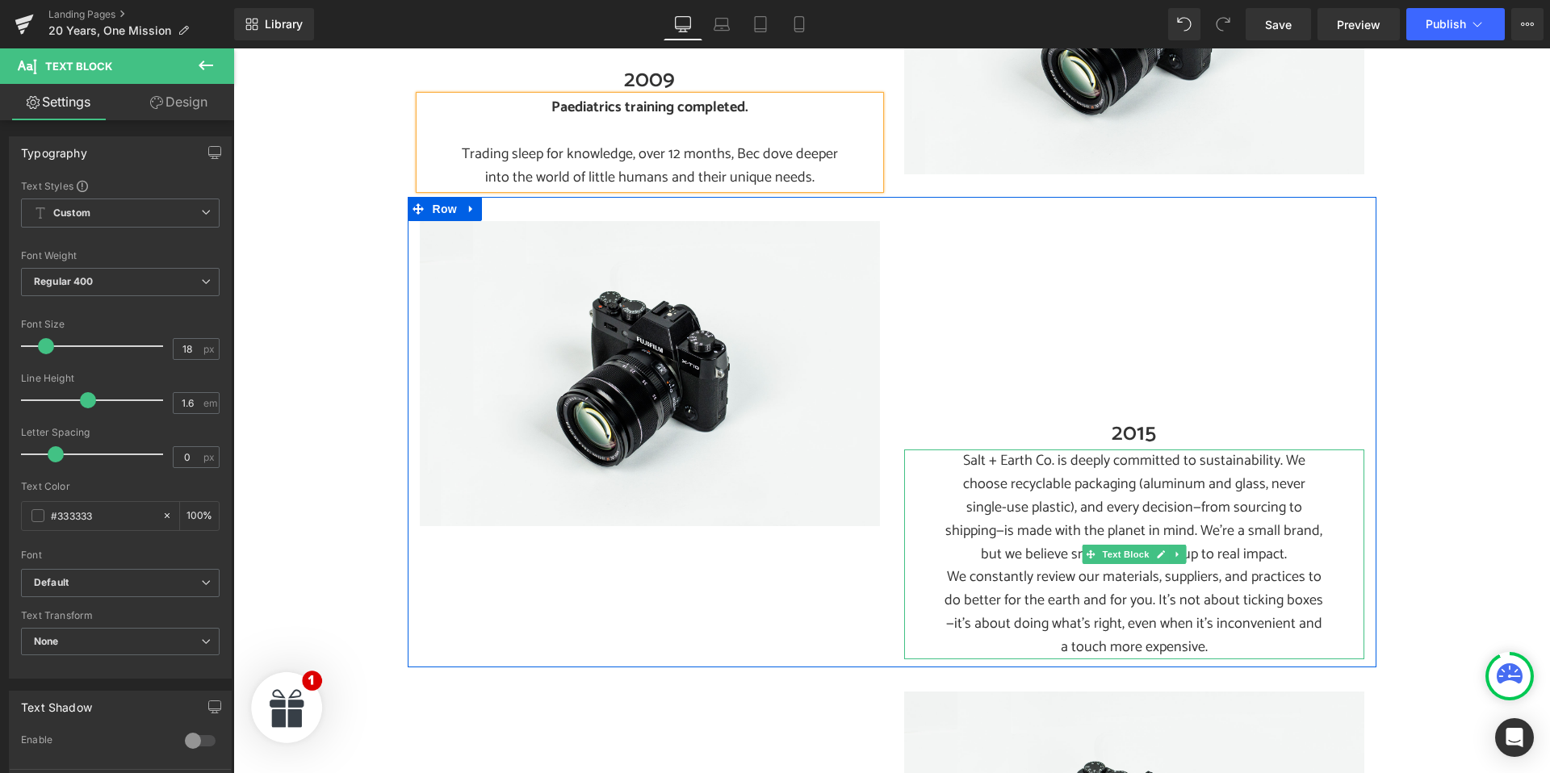
click at [1056, 503] on p "Salt + Earth Co. is deeply committed to sustainability. We choose recyclable pa…" at bounding box center [1133, 508] width 379 height 116
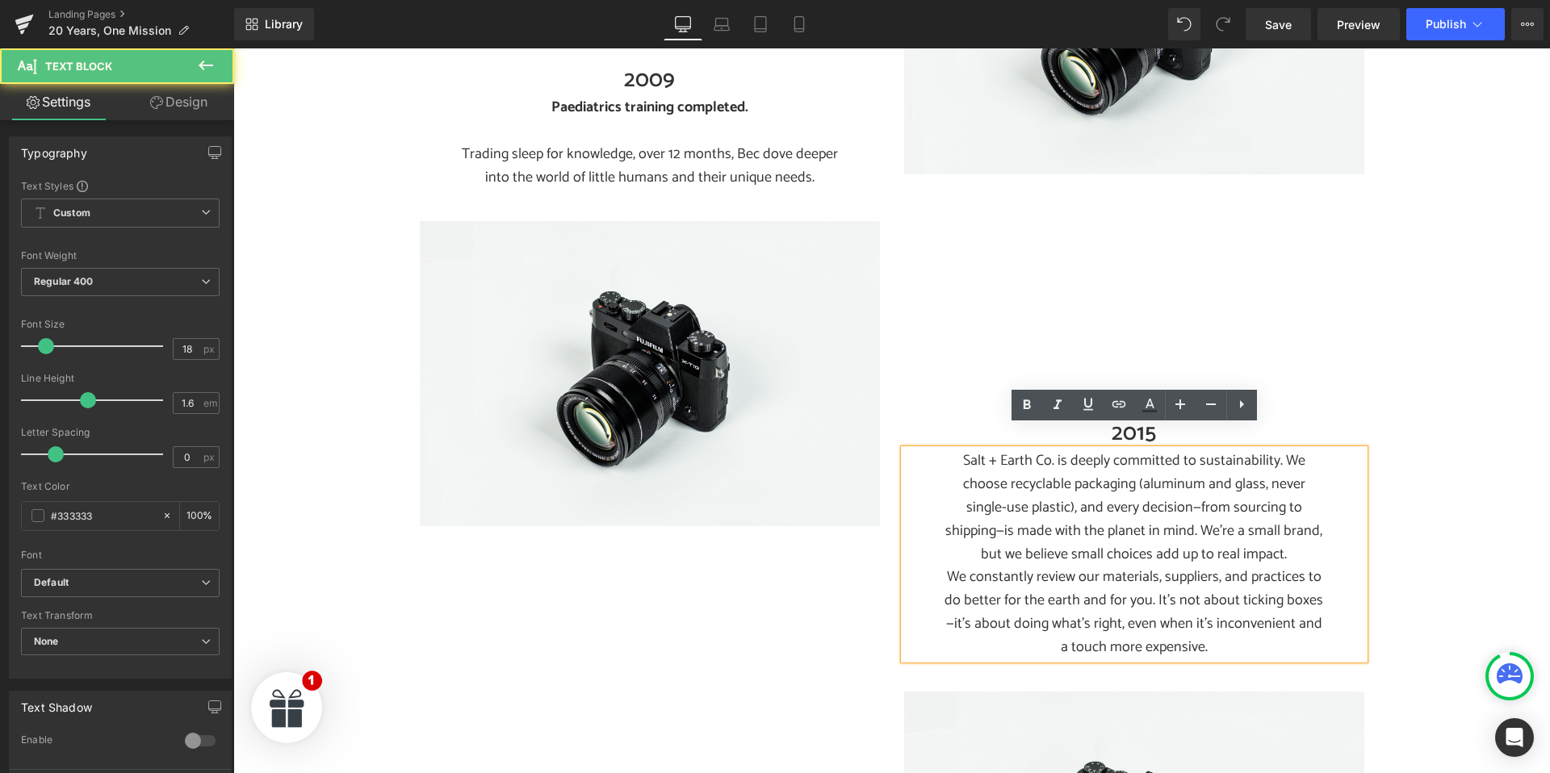
click at [1047, 480] on p "Salt + Earth Co. is deeply committed to sustainability. We choose recyclable pa…" at bounding box center [1133, 508] width 379 height 116
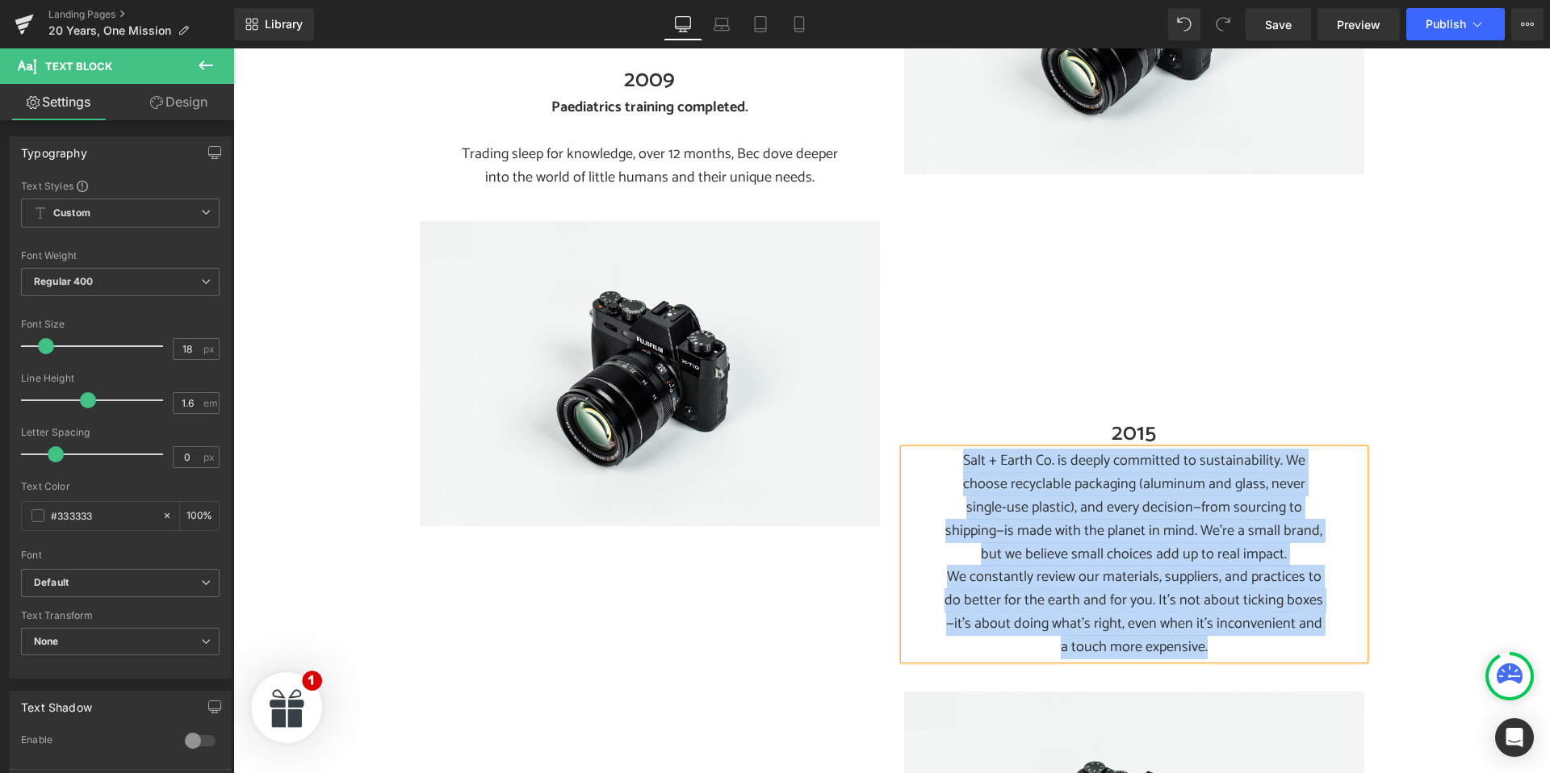
paste div
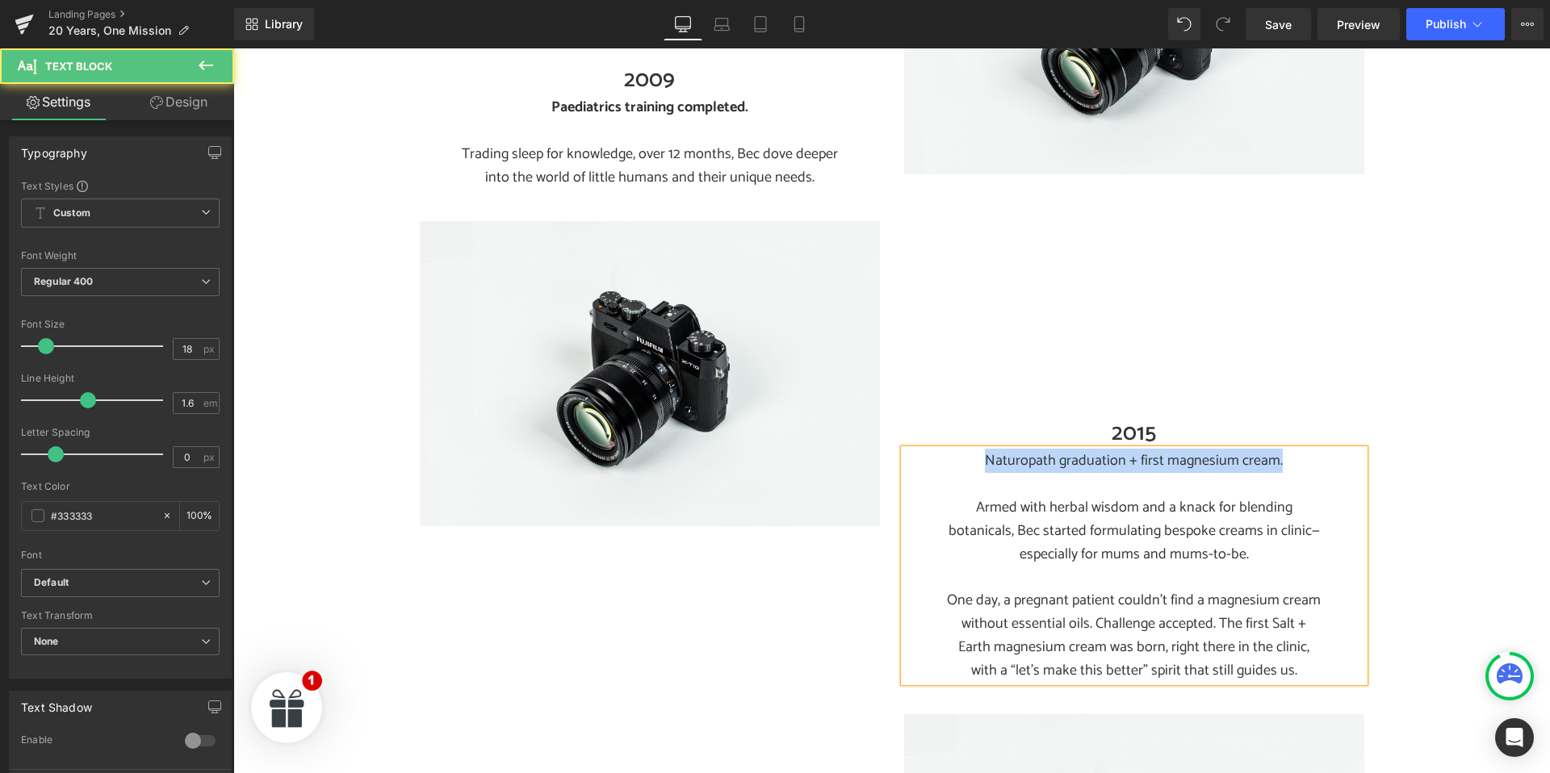
drag, startPoint x: 988, startPoint y: 437, endPoint x: 1334, endPoint y: 436, distance: 346.3
click at [1333, 450] on div "Naturopath graduation + first magnesium cream. Armed with herbal wisdom and a k…" at bounding box center [1134, 566] width 460 height 232
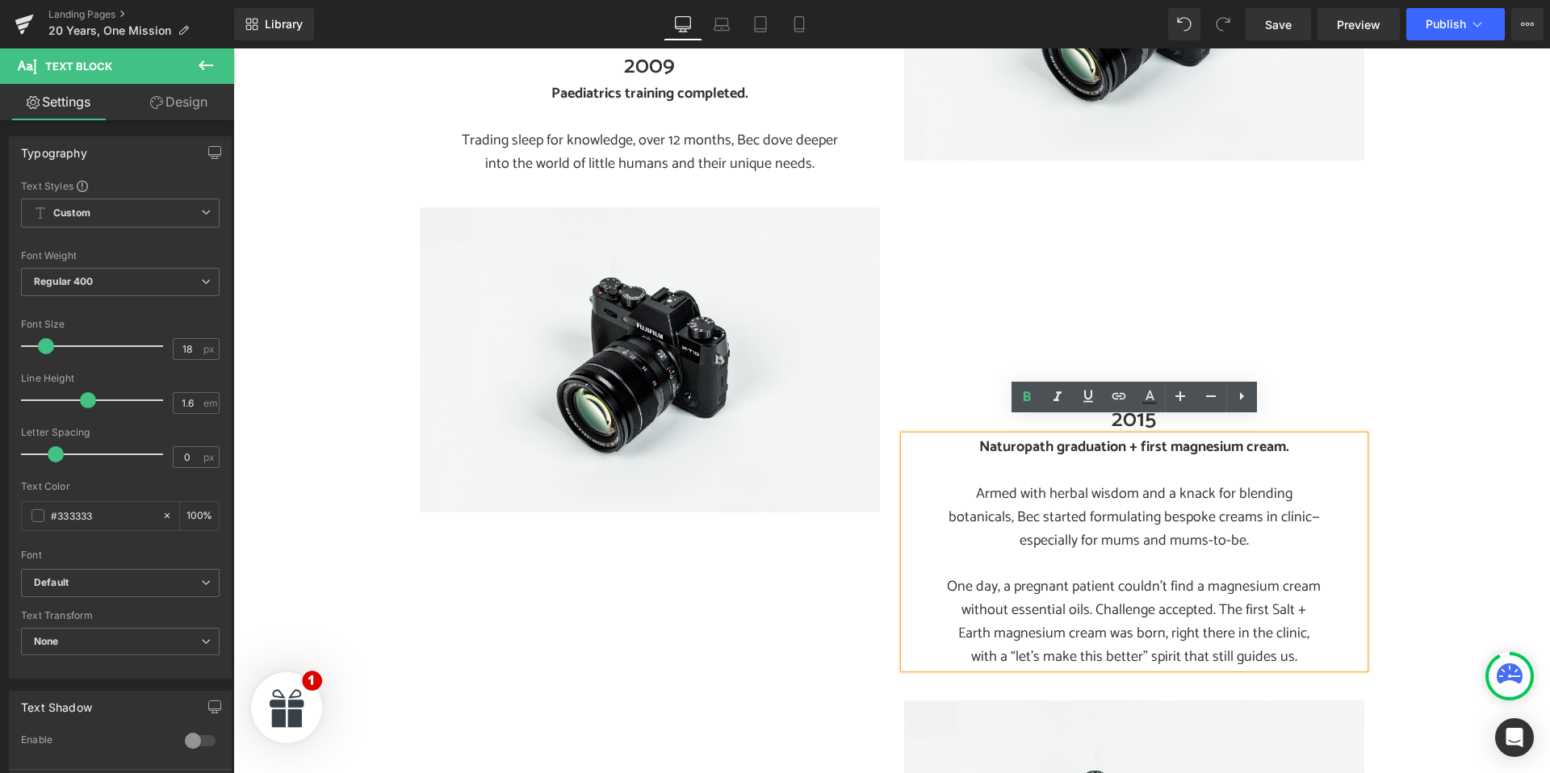
scroll to position [865, 0]
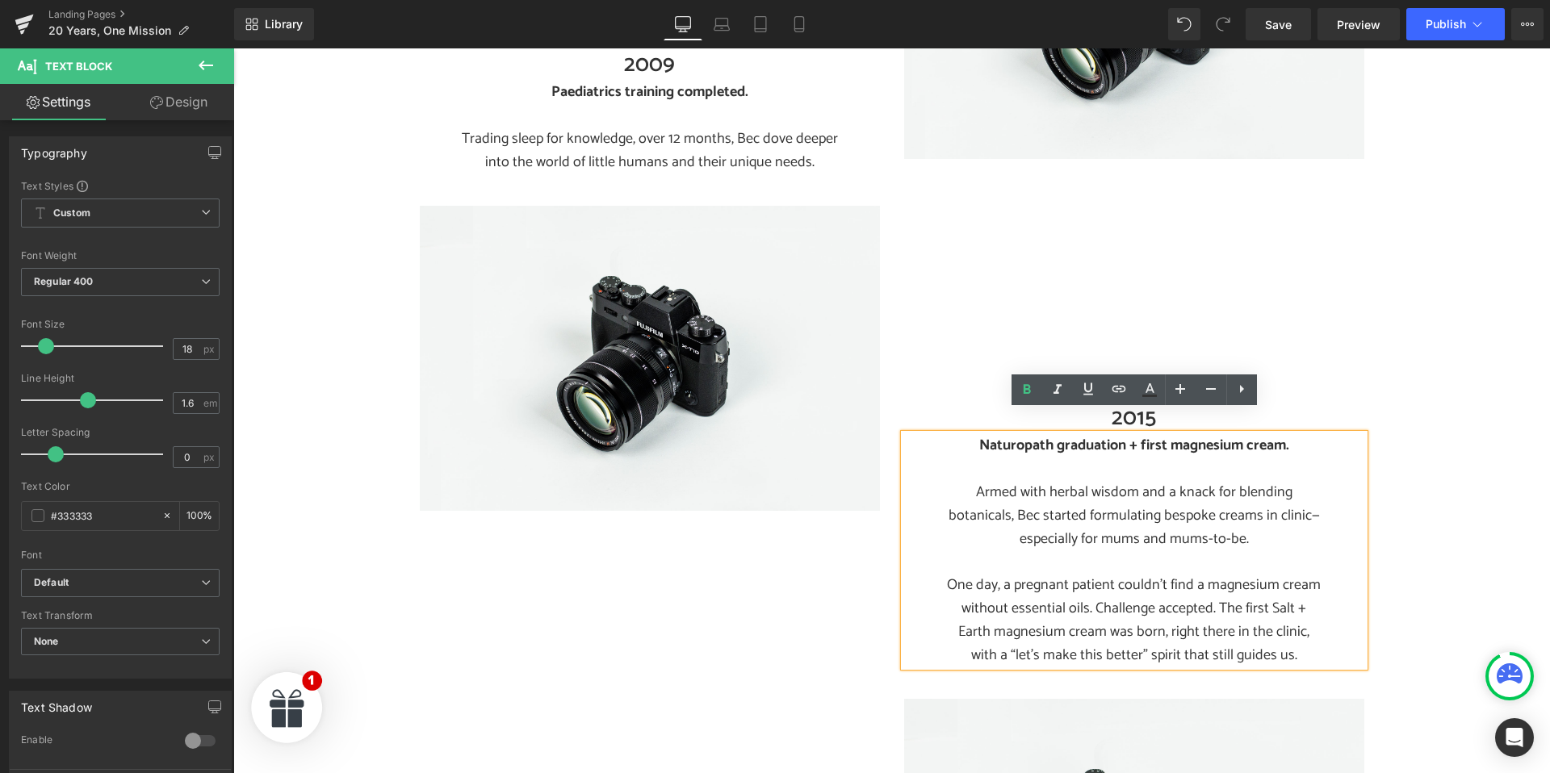
click at [953, 574] on p "One day, a pregnant patient couldn’t find a magnesium cream without essential o…" at bounding box center [1133, 620] width 379 height 93
click at [1116, 573] on icon "One day, a pregnant patient couldn’t find a magnesium cream without essential o…" at bounding box center [1134, 620] width 374 height 94
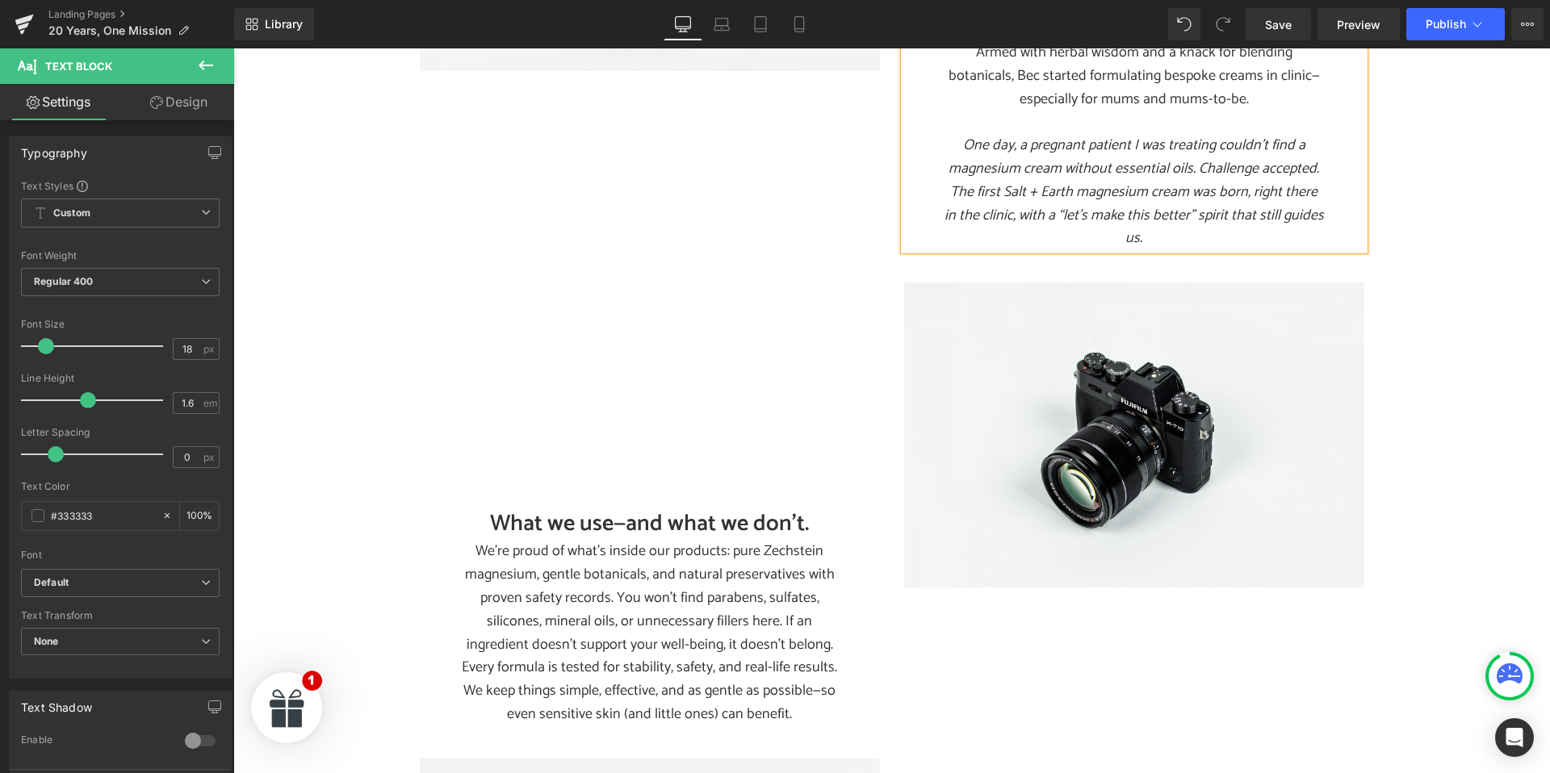
scroll to position [1309, 0]
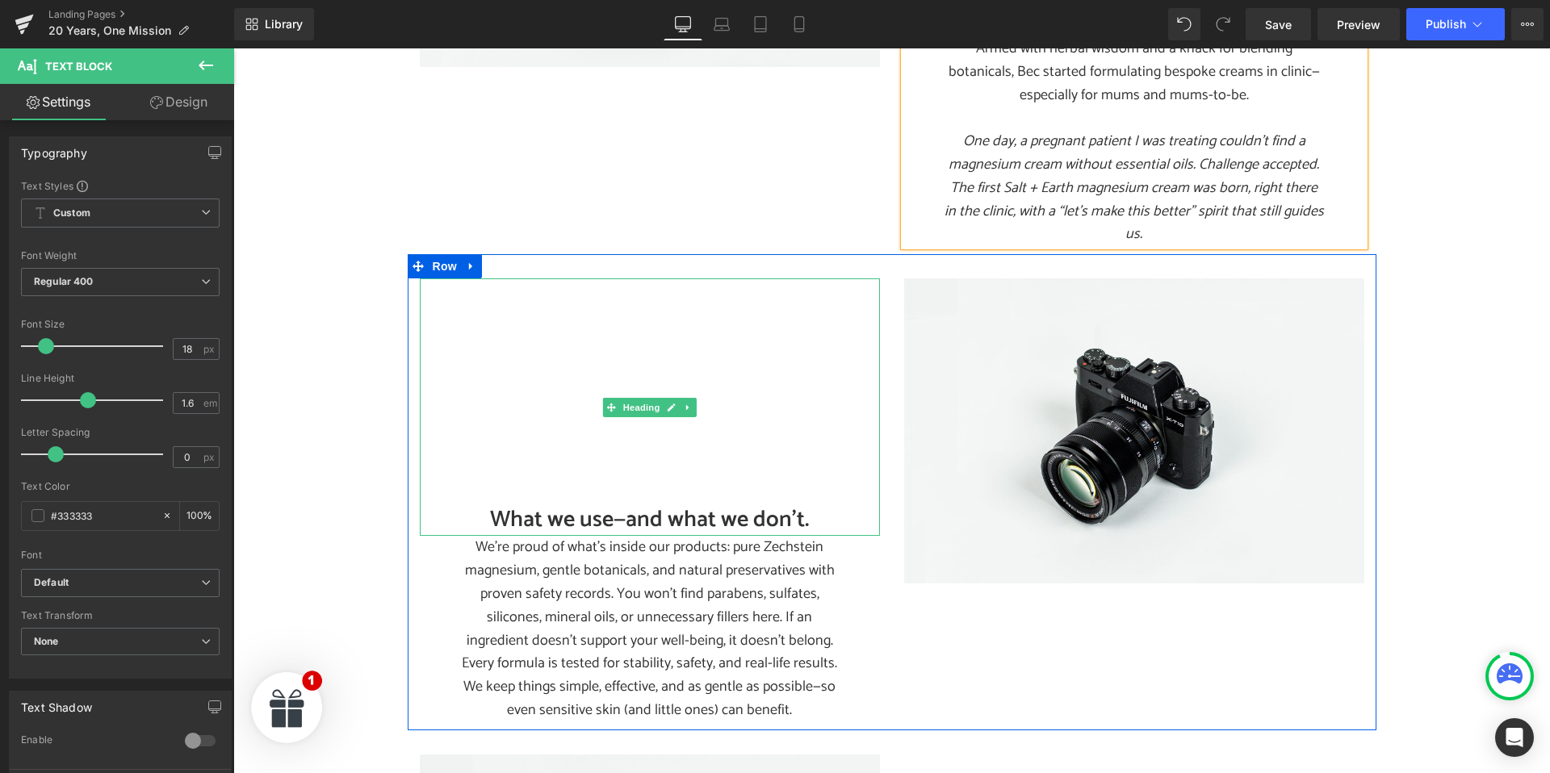
click at [572, 505] on h2 "What we use—and what we don’t." at bounding box center [650, 520] width 460 height 31
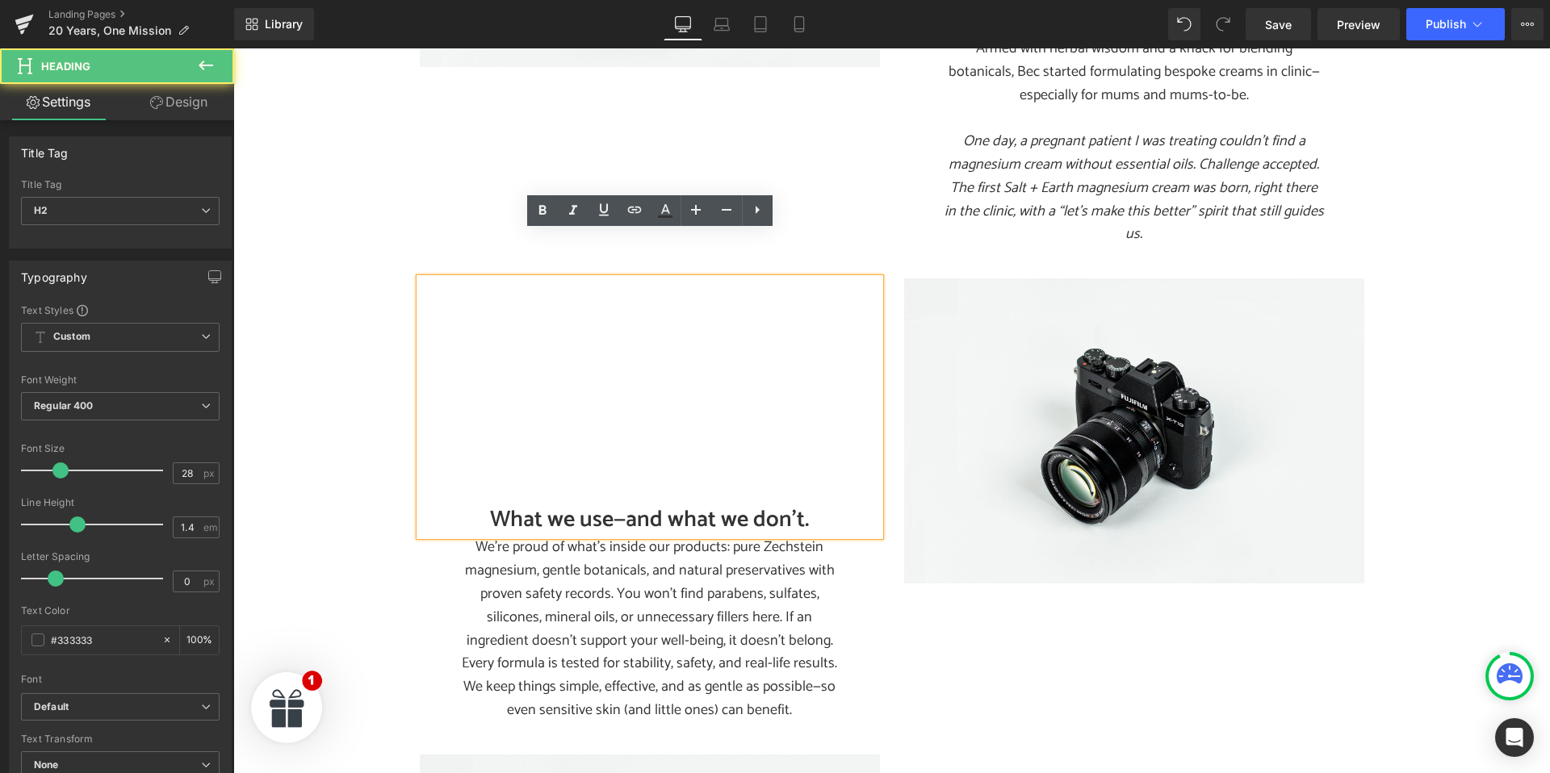
click at [555, 505] on h2 "What we use—and what we don’t." at bounding box center [650, 520] width 460 height 31
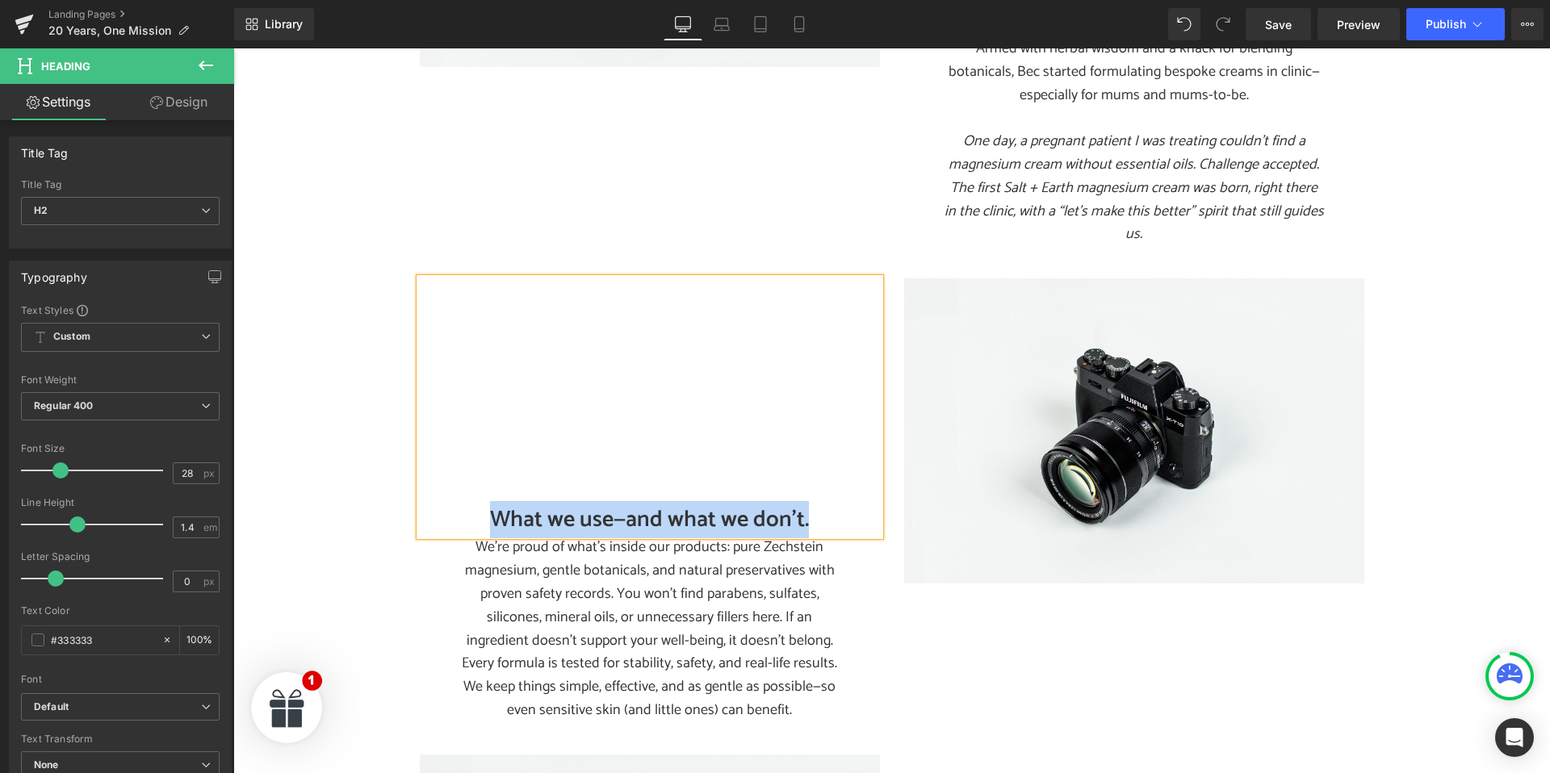
paste div
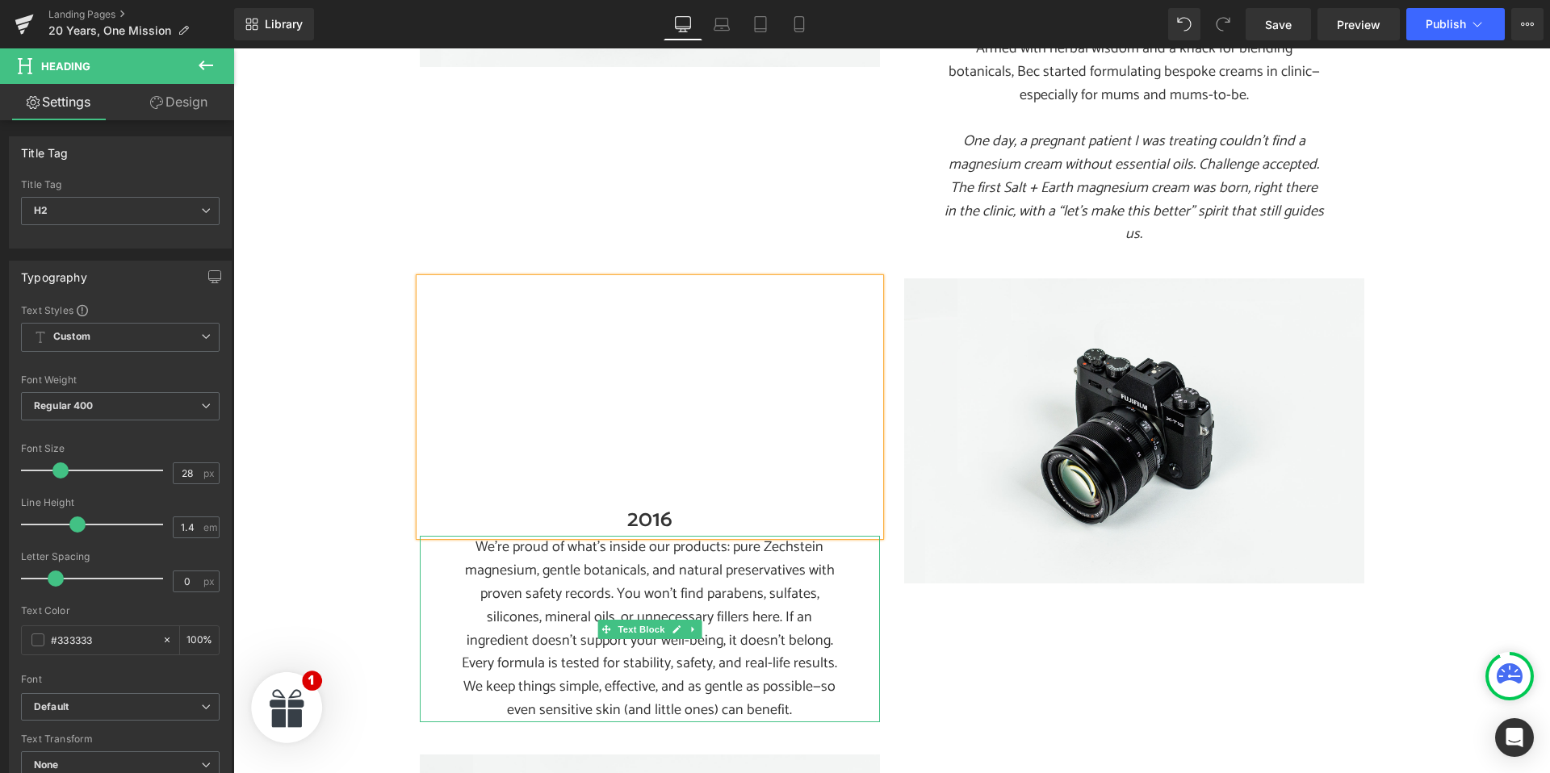
click at [555, 580] on p "We’re proud of what’s inside our products: pure Zechstein magnesium, gentle bot…" at bounding box center [649, 594] width 379 height 116
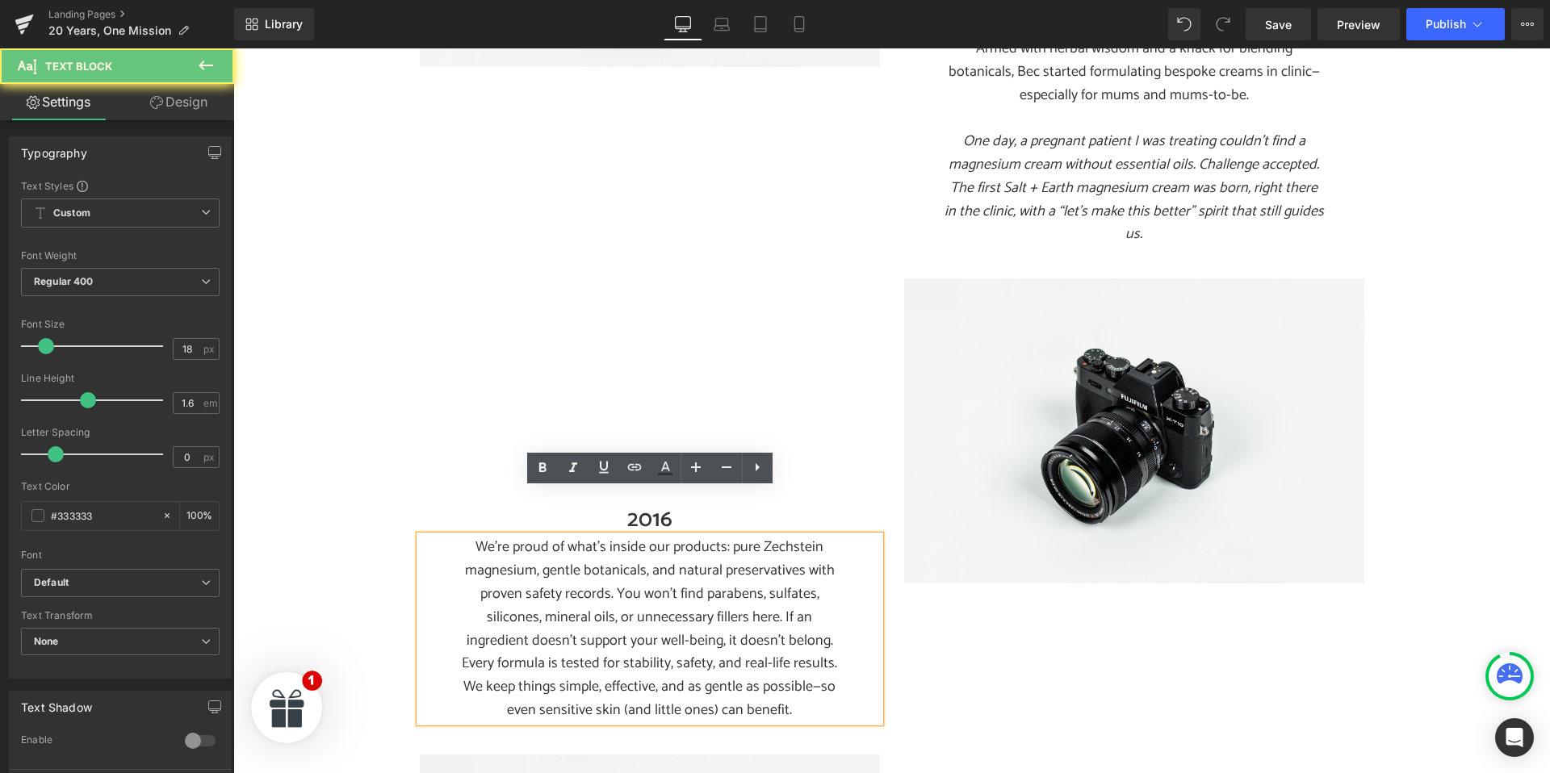
click at [562, 569] on p "We’re proud of what’s inside our products: pure Zechstein magnesium, gentle bot…" at bounding box center [649, 594] width 379 height 116
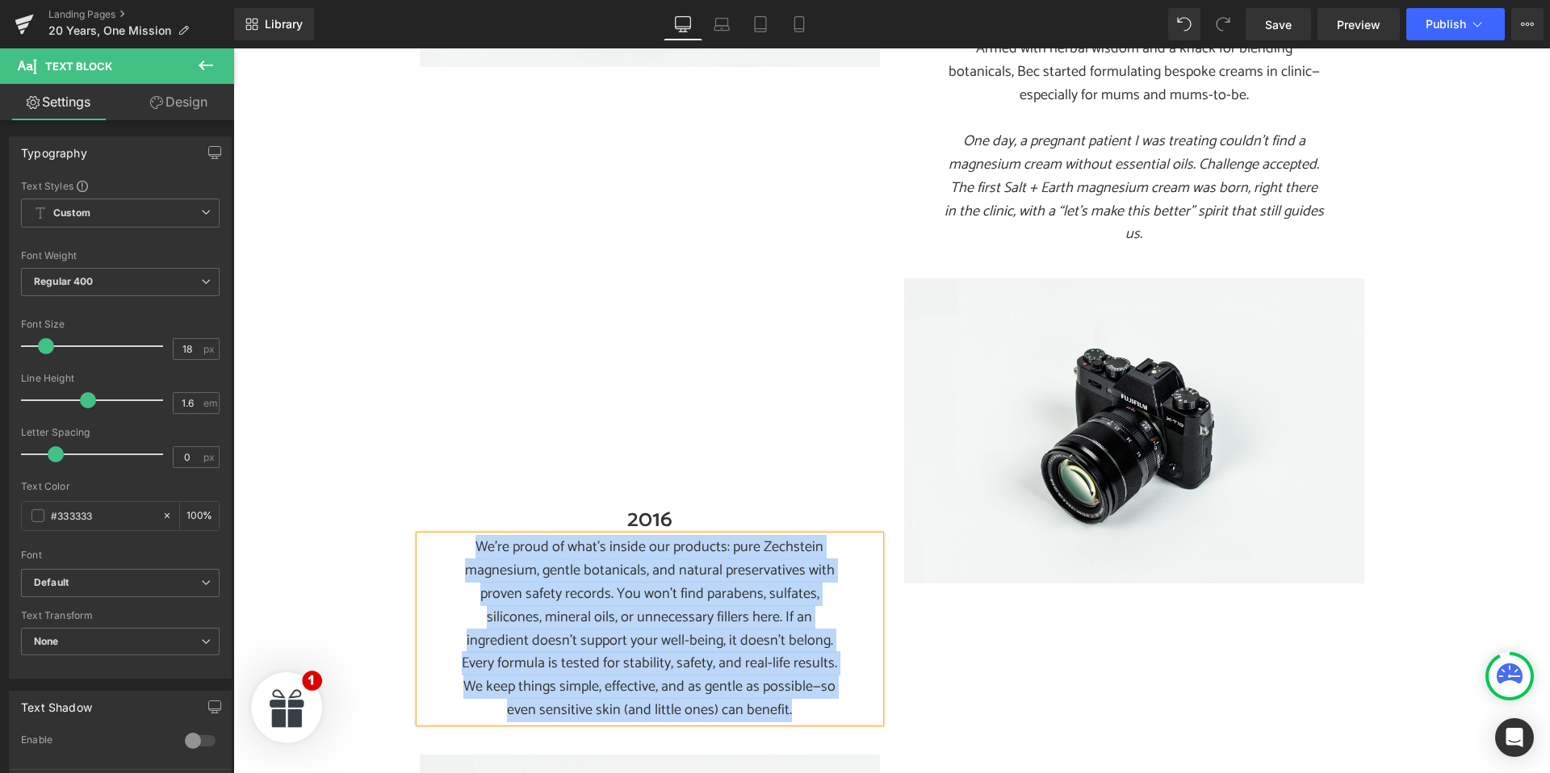
paste div
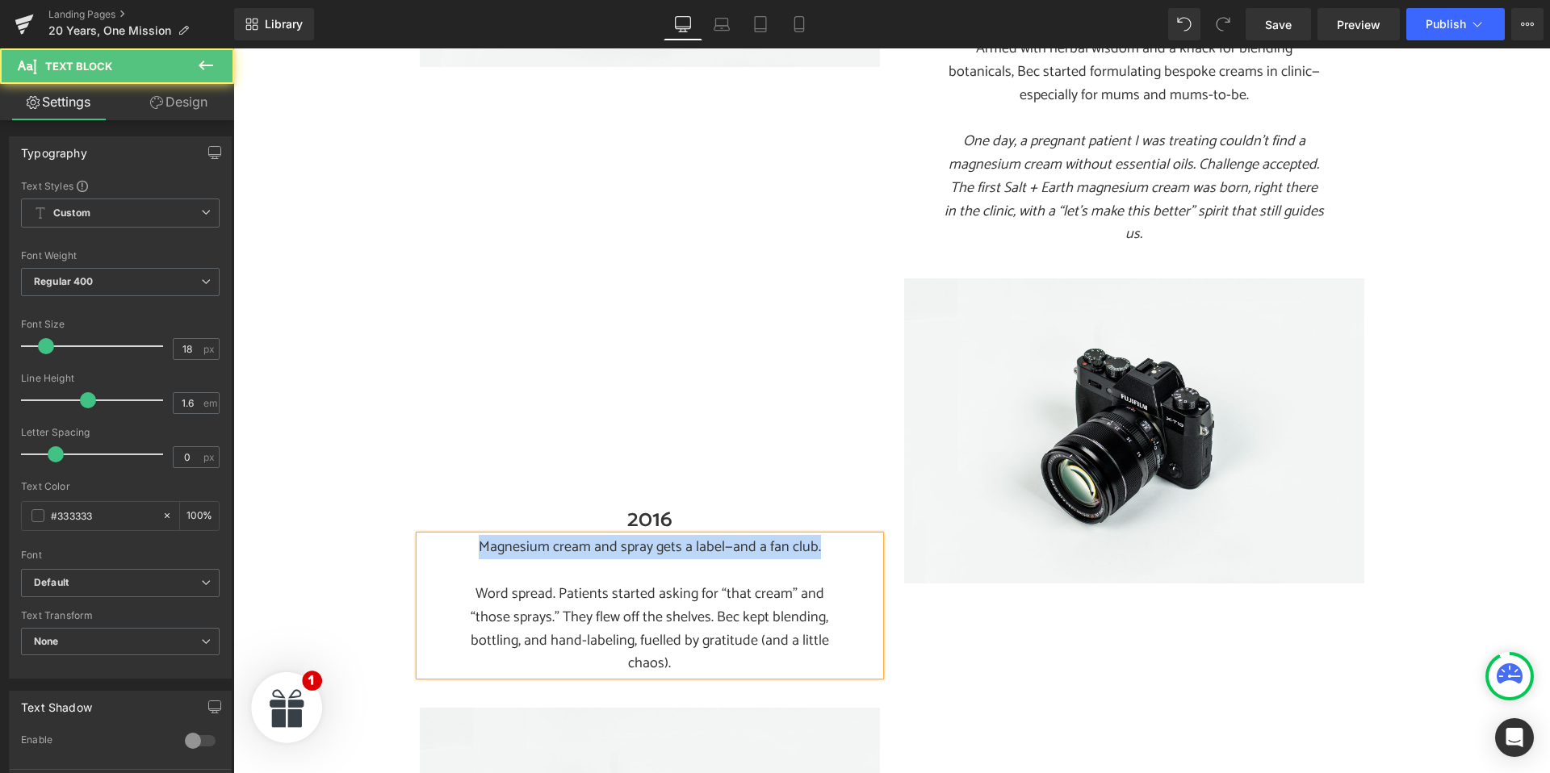
drag, startPoint x: 473, startPoint y: 502, endPoint x: 867, endPoint y: 505, distance: 393.9
click at [866, 536] on div "Magnesium cream and spray gets a label—and a fan club. Word spread. Patients st…" at bounding box center [650, 606] width 460 height 140
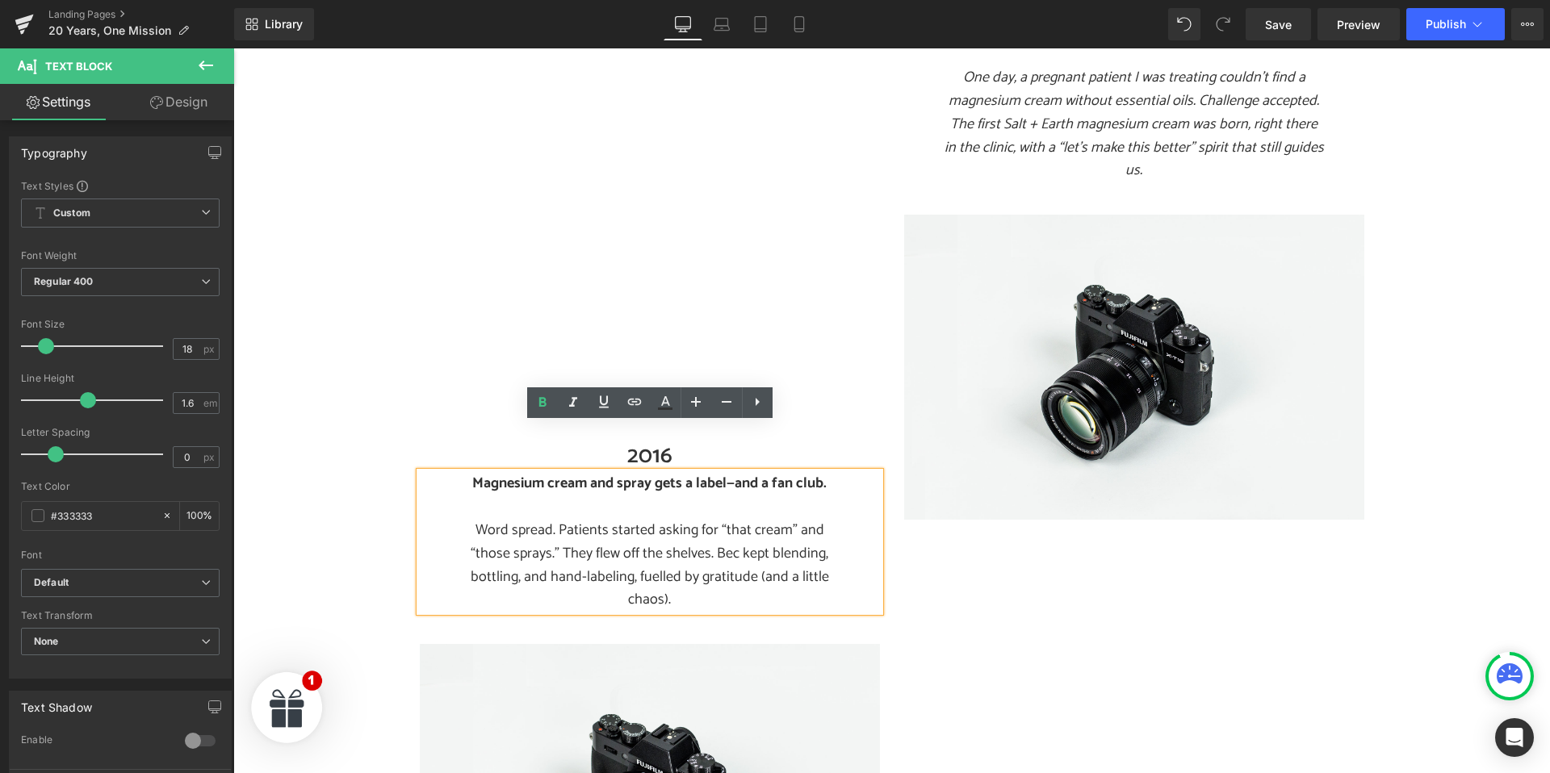
scroll to position [1374, 0]
click at [610, 530] on p "Word spread. Patients started asking for “that cream” and “those sprays.” They …" at bounding box center [649, 563] width 379 height 93
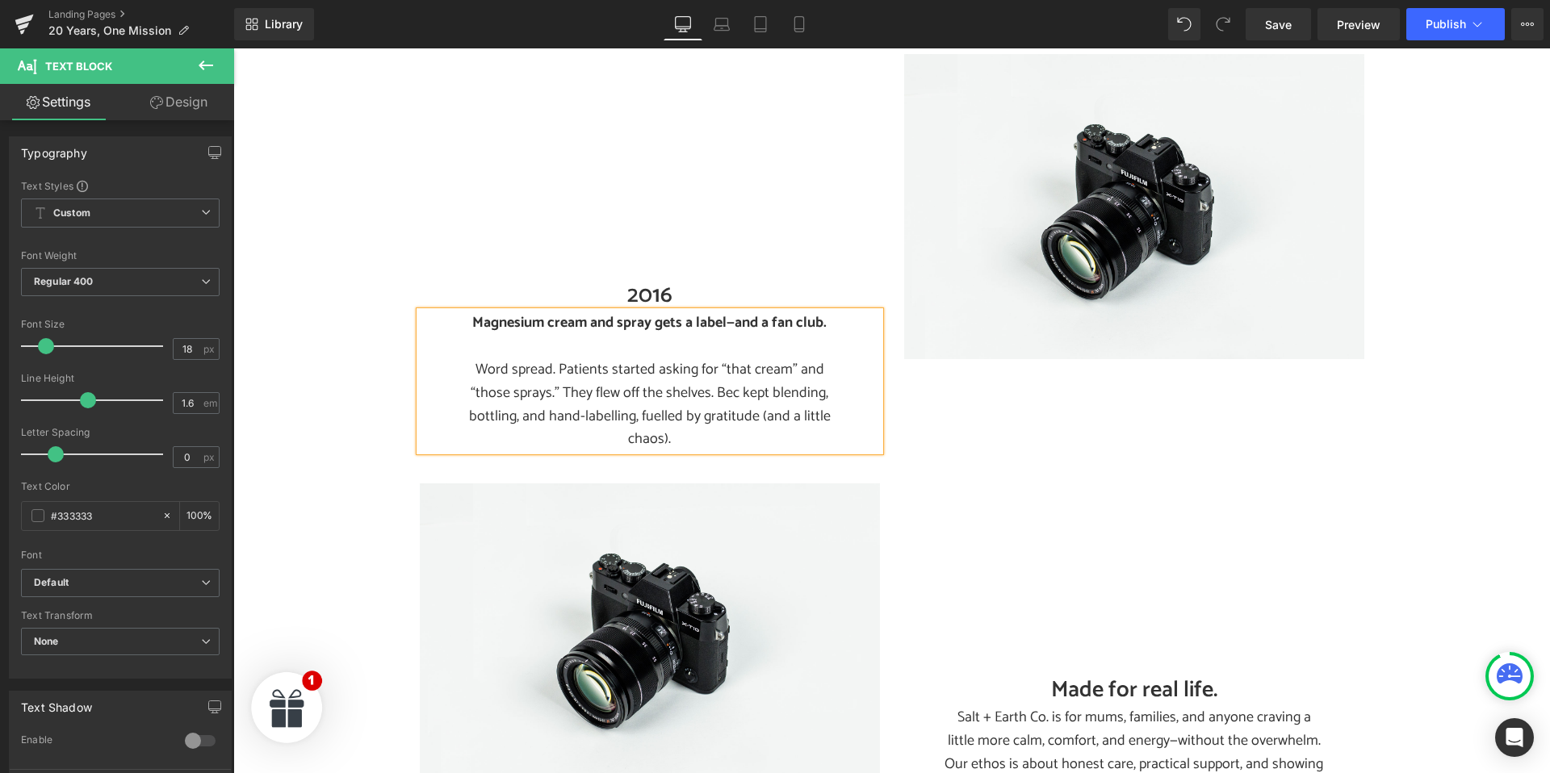
scroll to position [1593, 0]
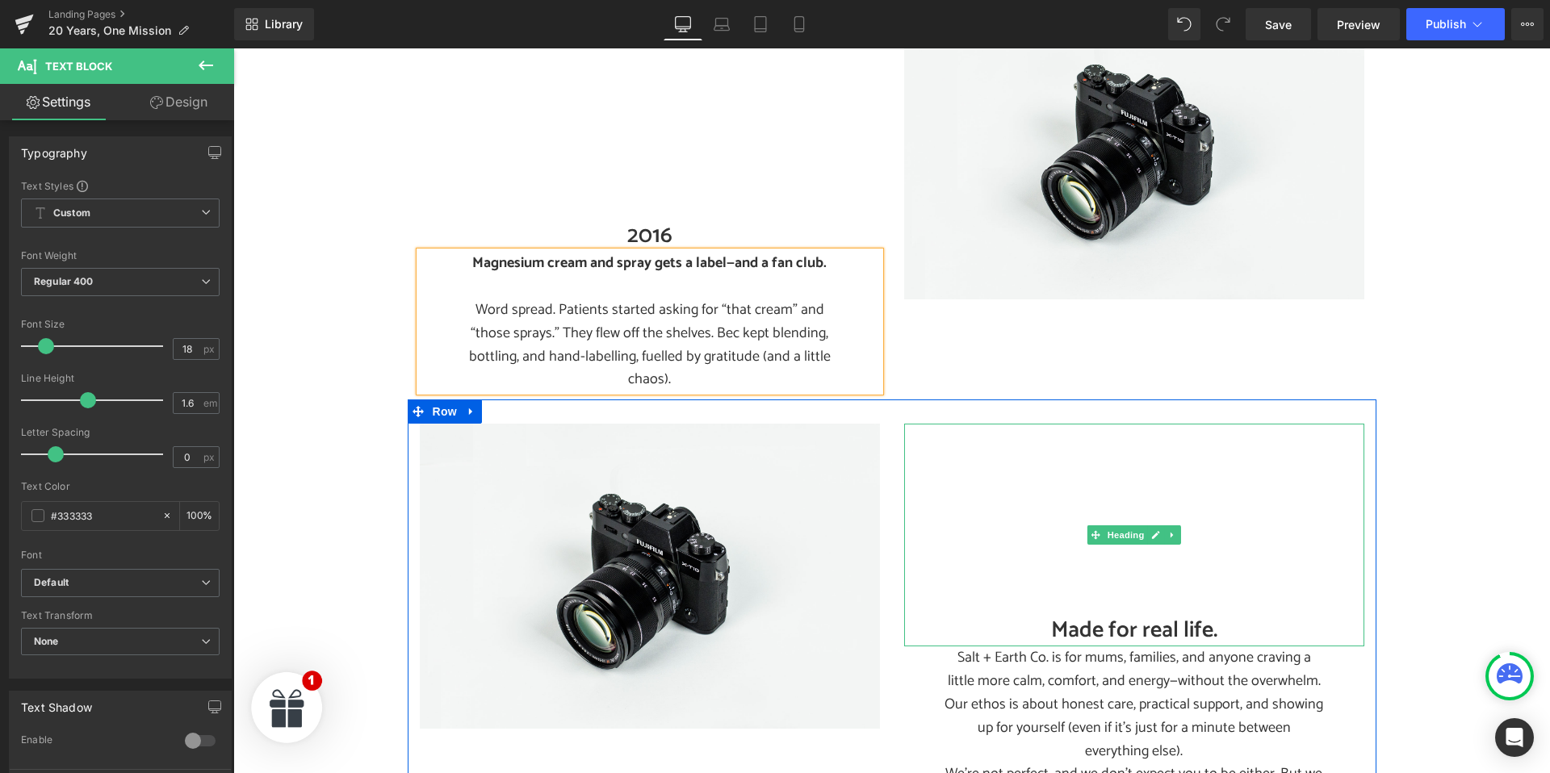
click at [1074, 615] on h2 "Made for real life." at bounding box center [1134, 630] width 460 height 31
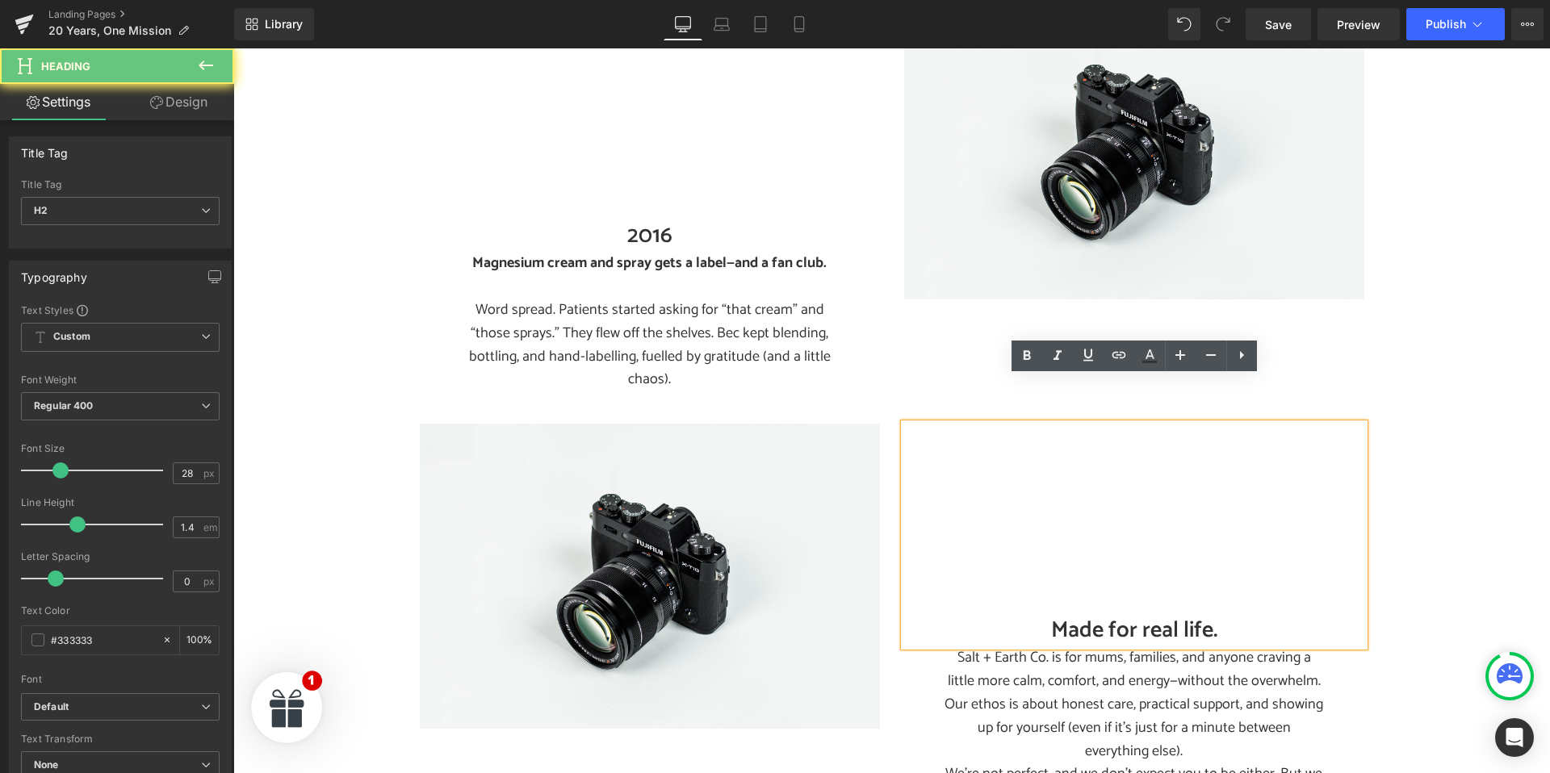
click at [1084, 615] on h2 "Made for real life." at bounding box center [1134, 630] width 460 height 31
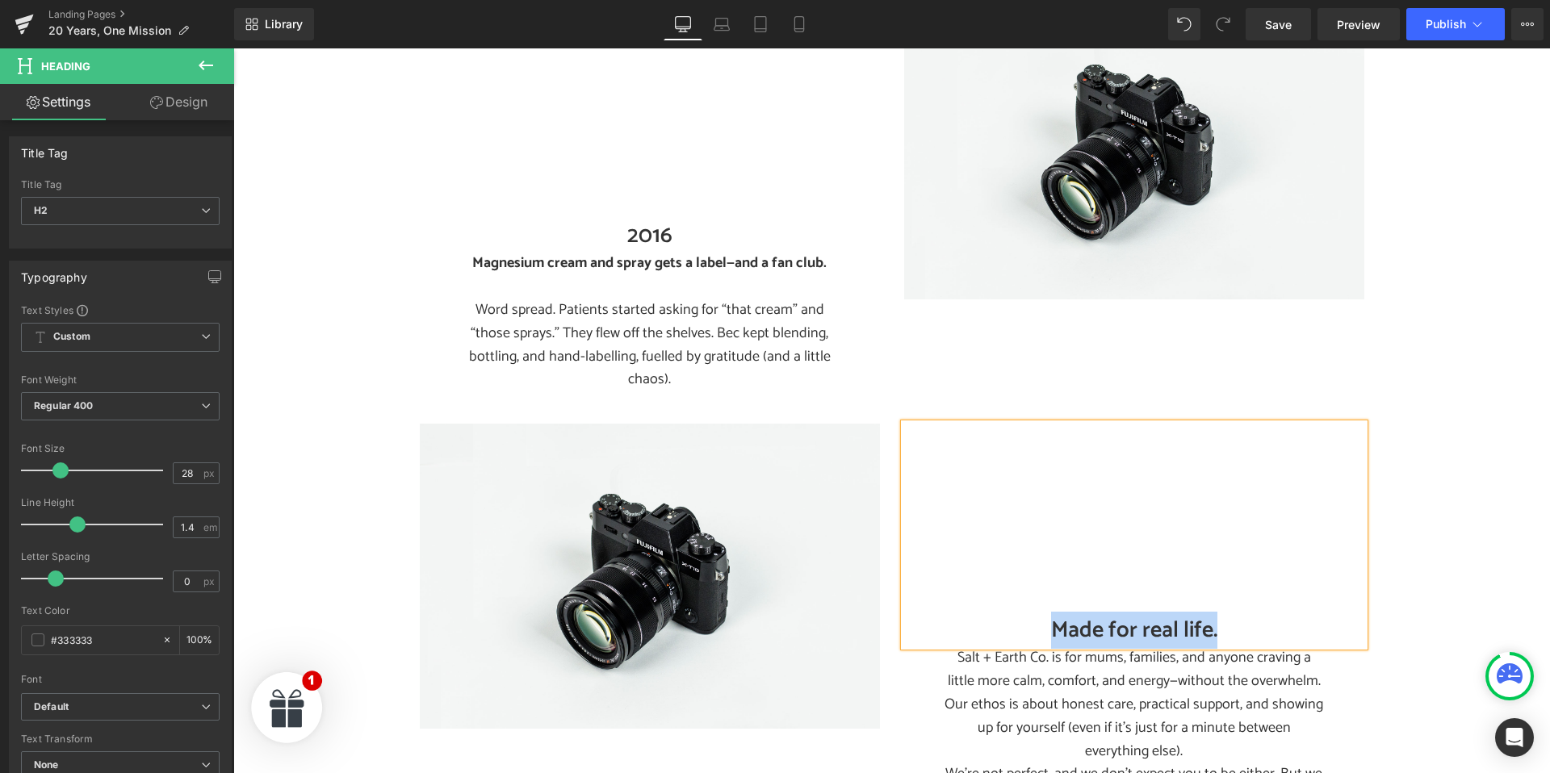
paste div
click at [1003, 647] on p "Salt + Earth Co. is for mums, families, and anyone craving a little more calm, …" at bounding box center [1133, 705] width 379 height 116
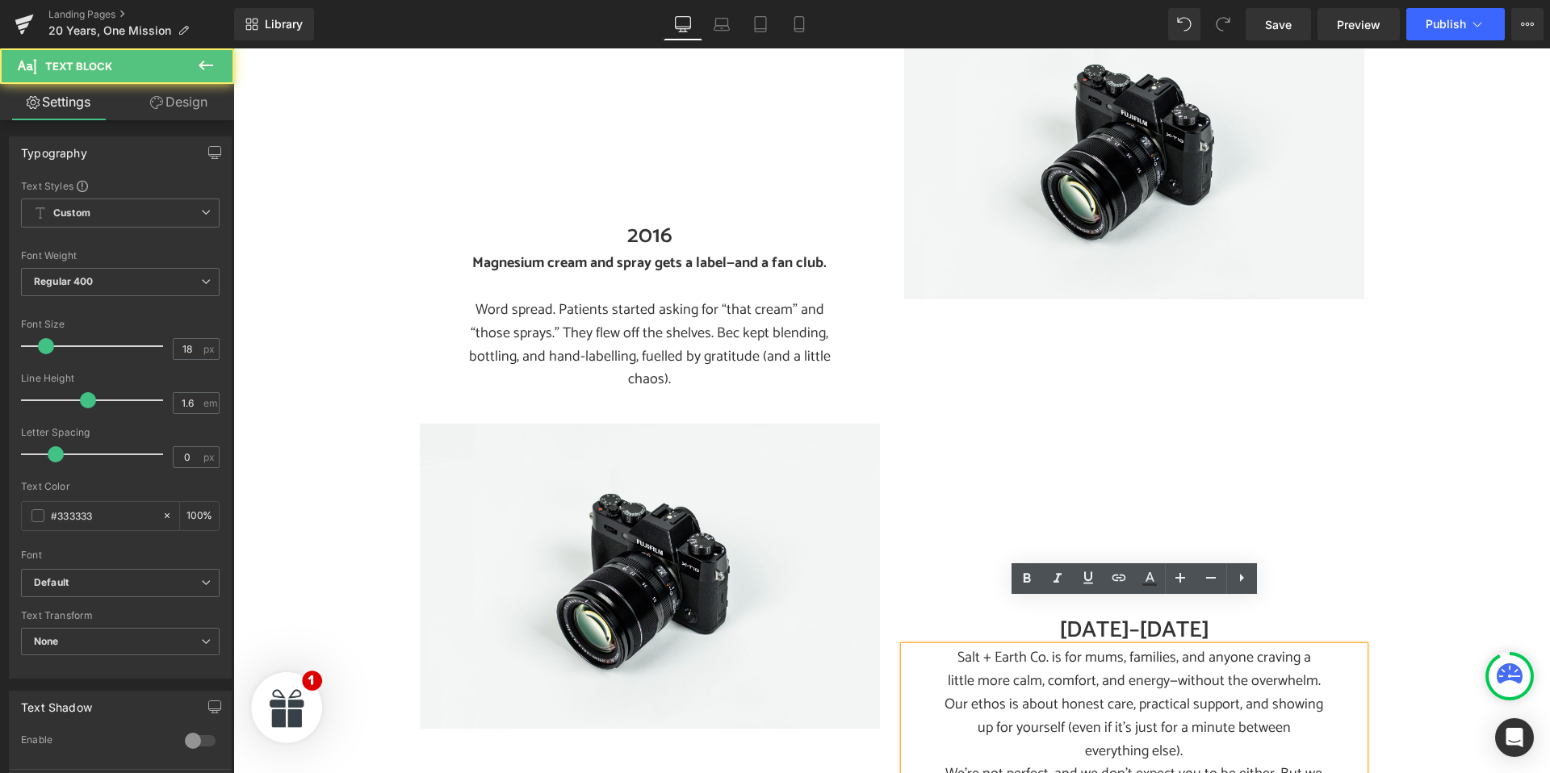
click at [1019, 647] on p "Salt + Earth Co. is for mums, families, and anyone craving a little more calm, …" at bounding box center [1133, 705] width 379 height 116
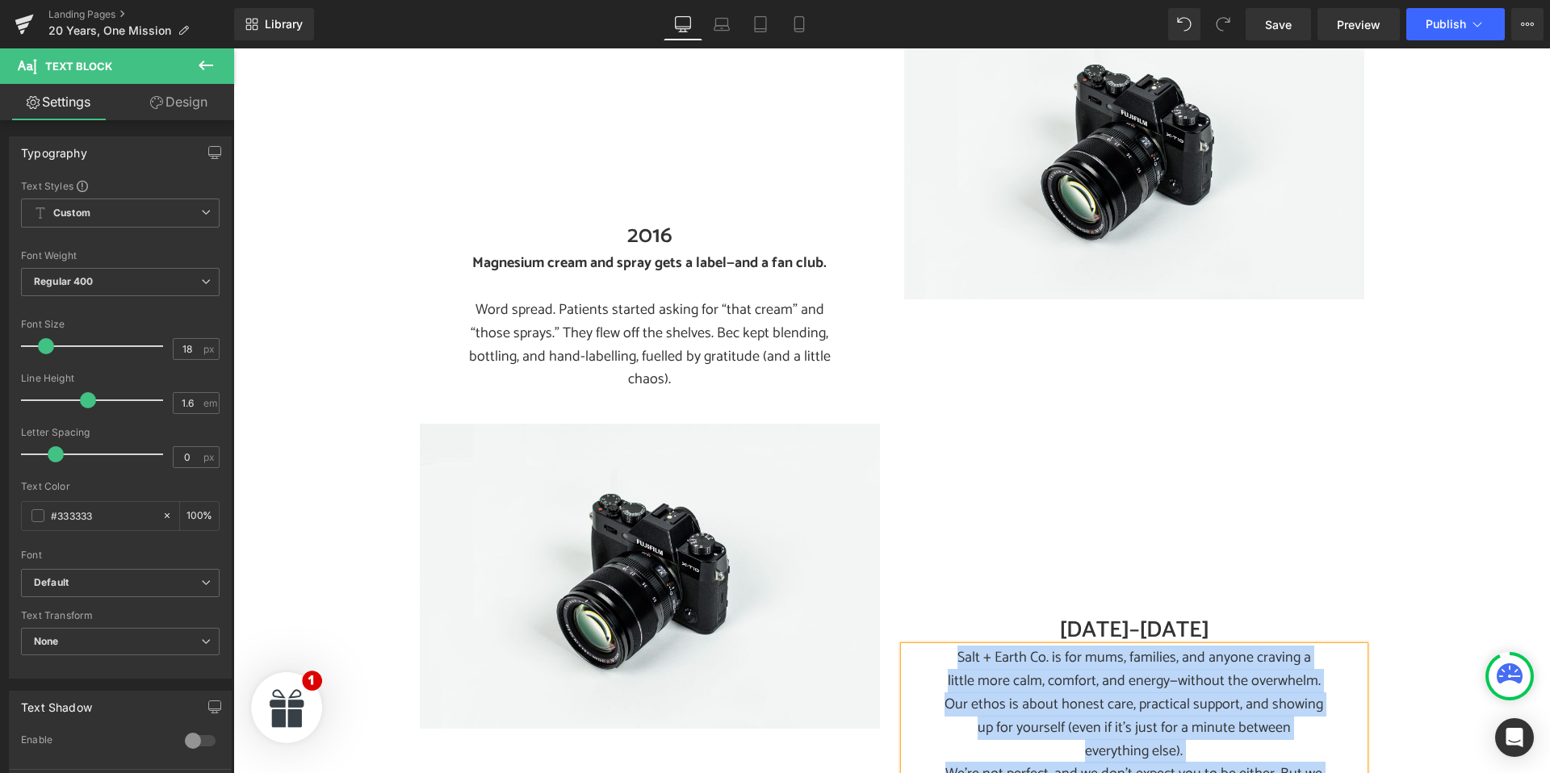
paste div
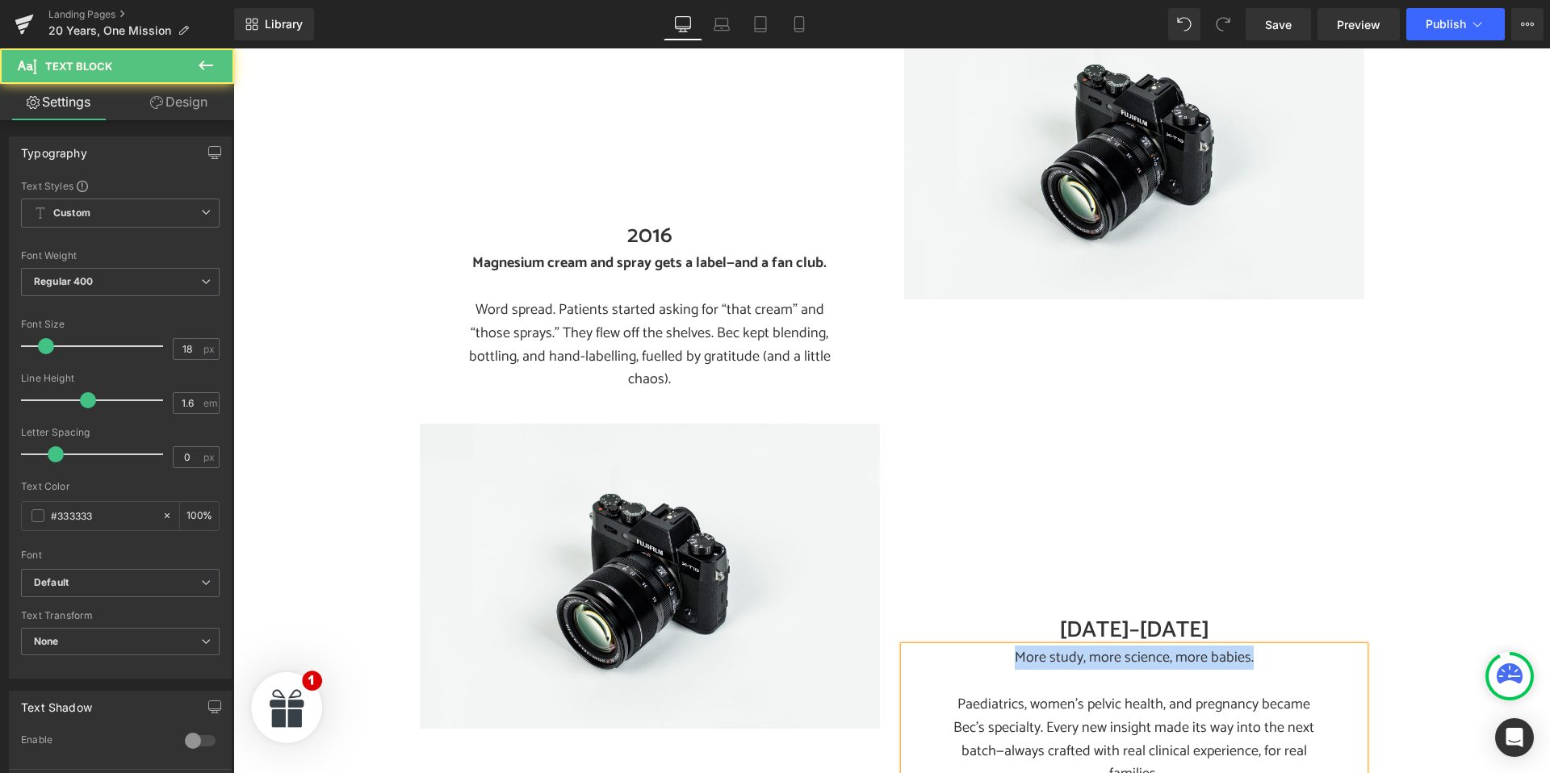
drag, startPoint x: 1016, startPoint y: 613, endPoint x: 1279, endPoint y: 613, distance: 263.2
click at [1279, 647] on p "More study, more science, more babies." at bounding box center [1133, 658] width 379 height 23
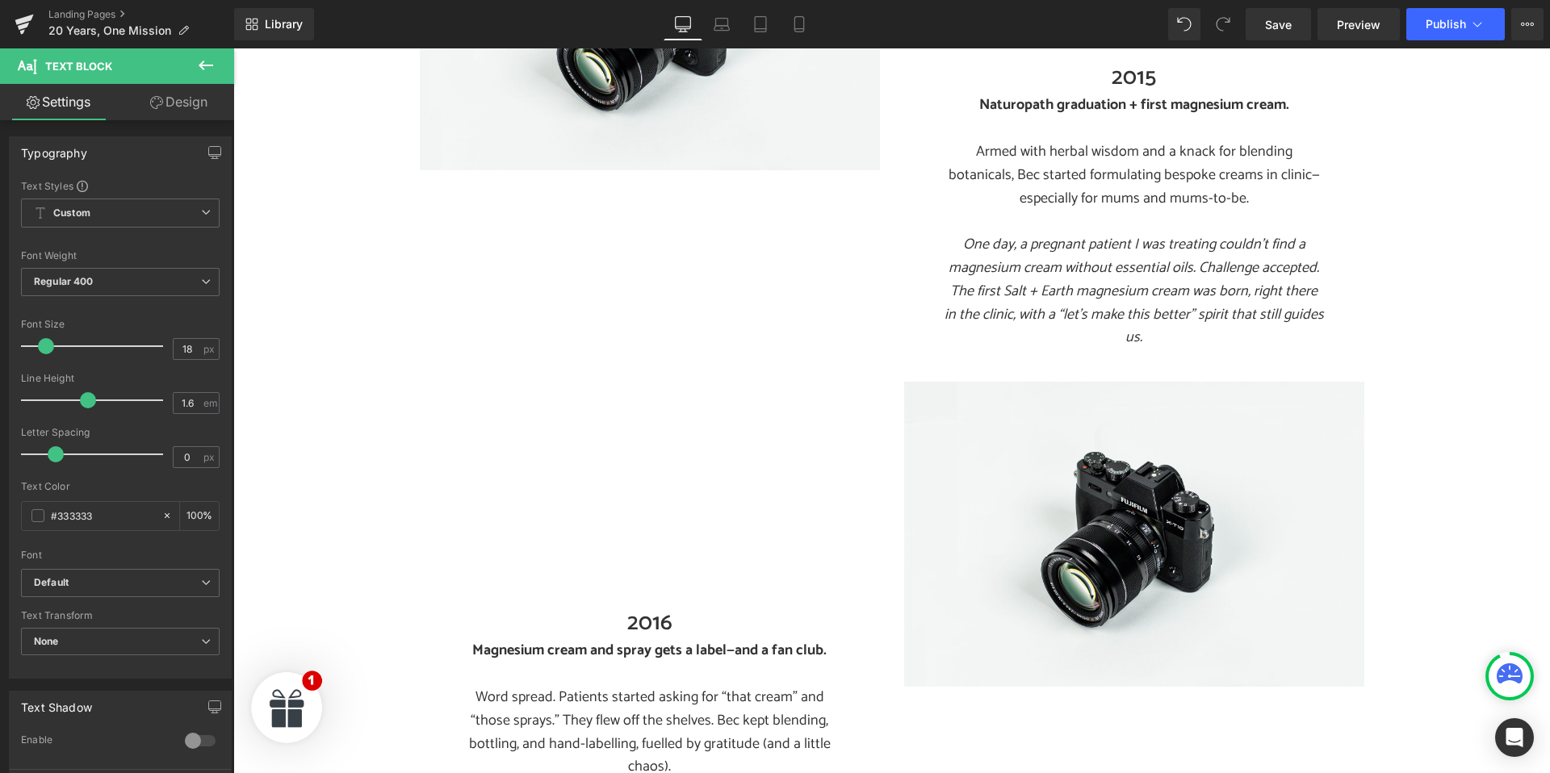
scroll to position [1204, 0]
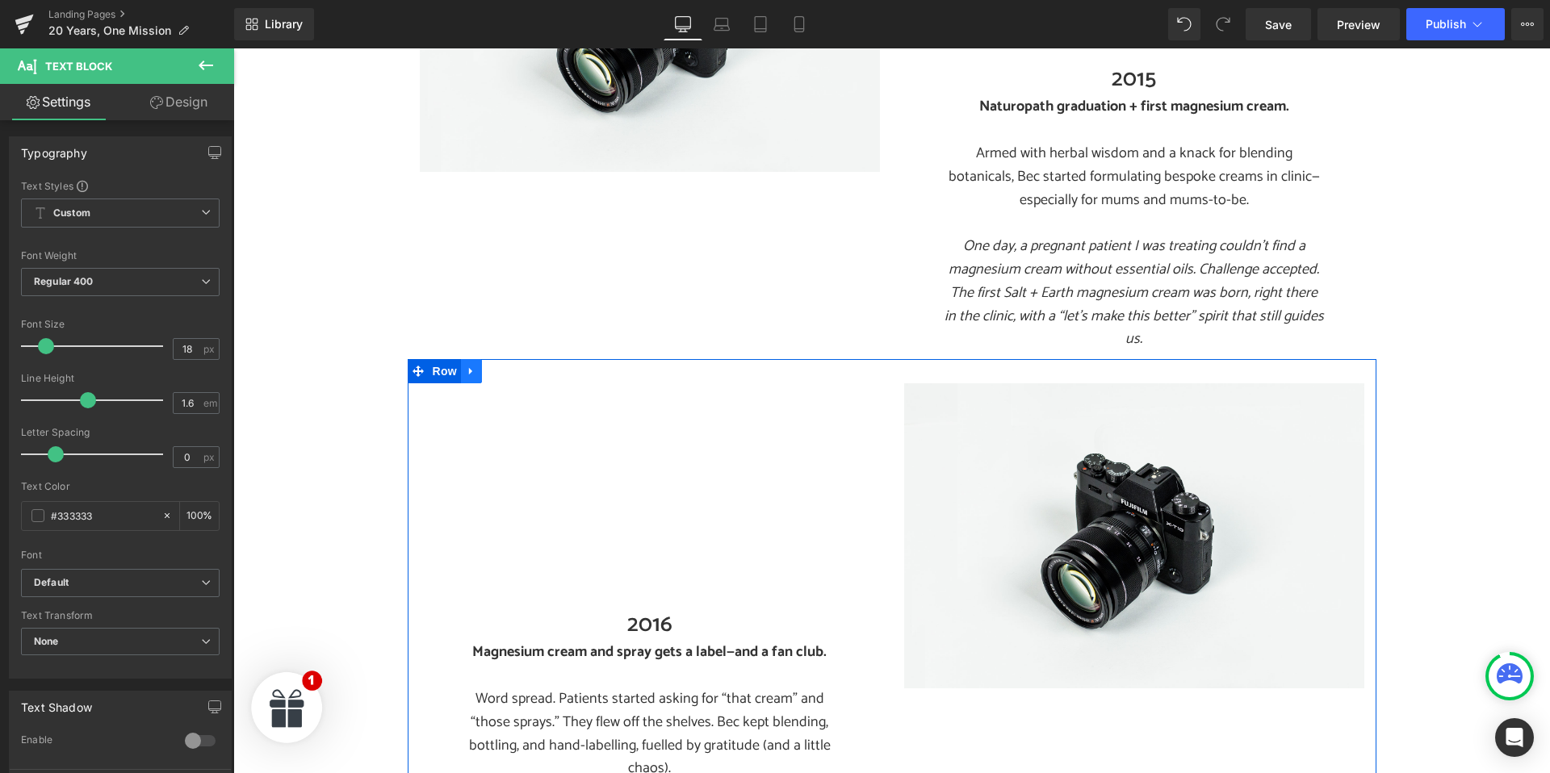
click at [465, 359] on link at bounding box center [471, 371] width 21 height 24
click at [487, 366] on icon at bounding box center [492, 371] width 11 height 11
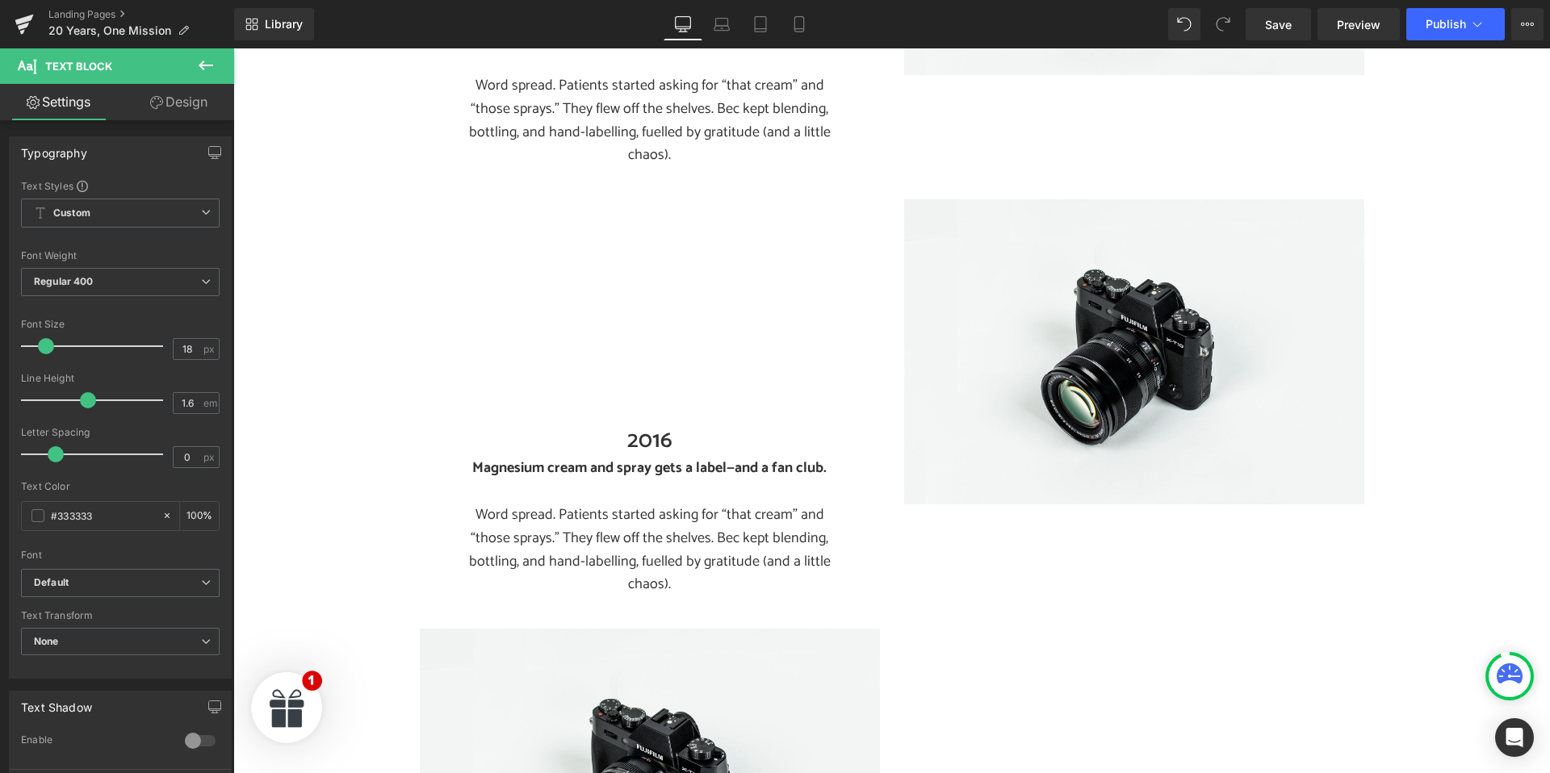
scroll to position [1833, 0]
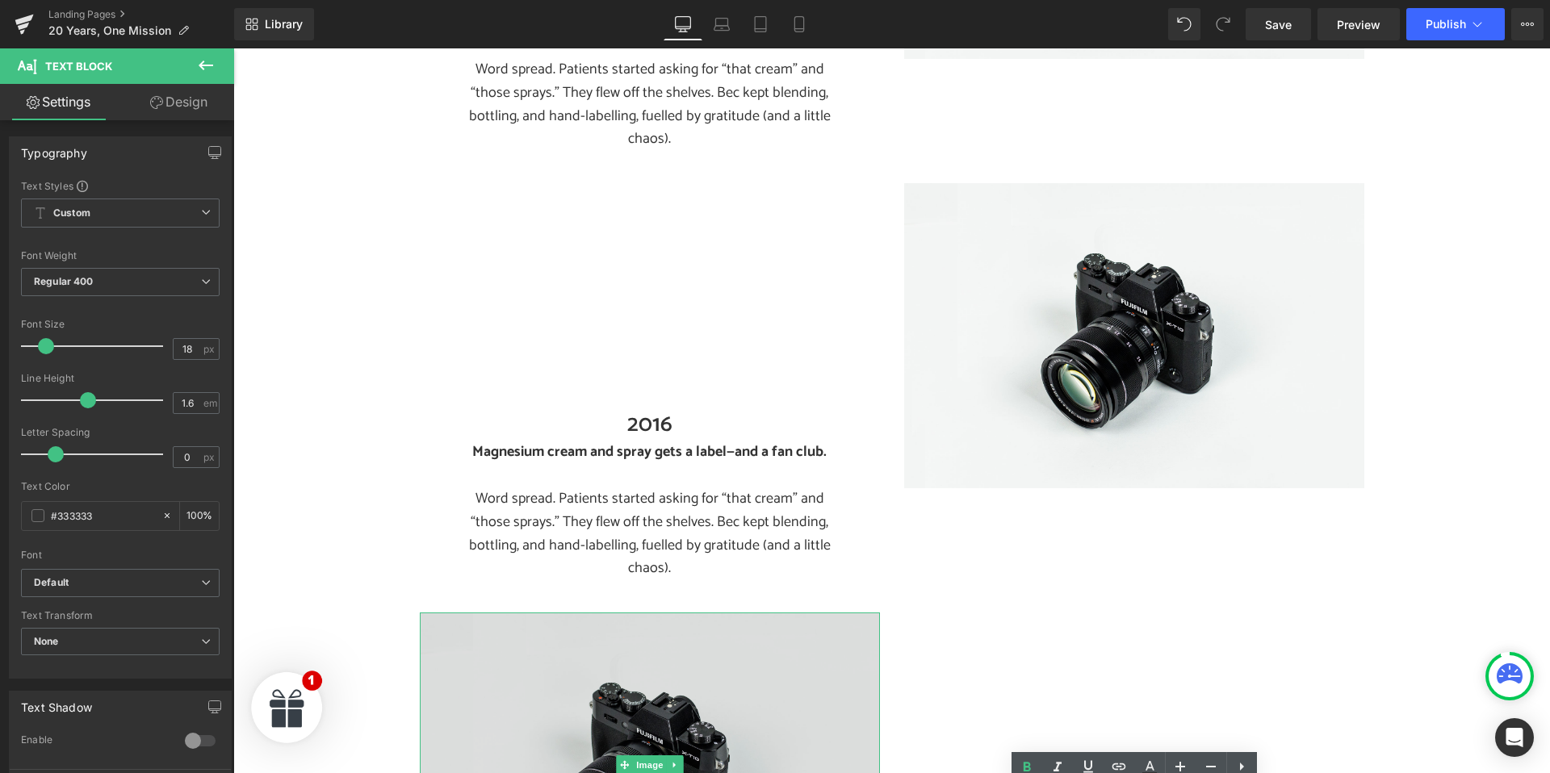
drag, startPoint x: 595, startPoint y: 631, endPoint x: 708, endPoint y: 617, distance: 113.9
click at [595, 631] on img at bounding box center [650, 765] width 460 height 305
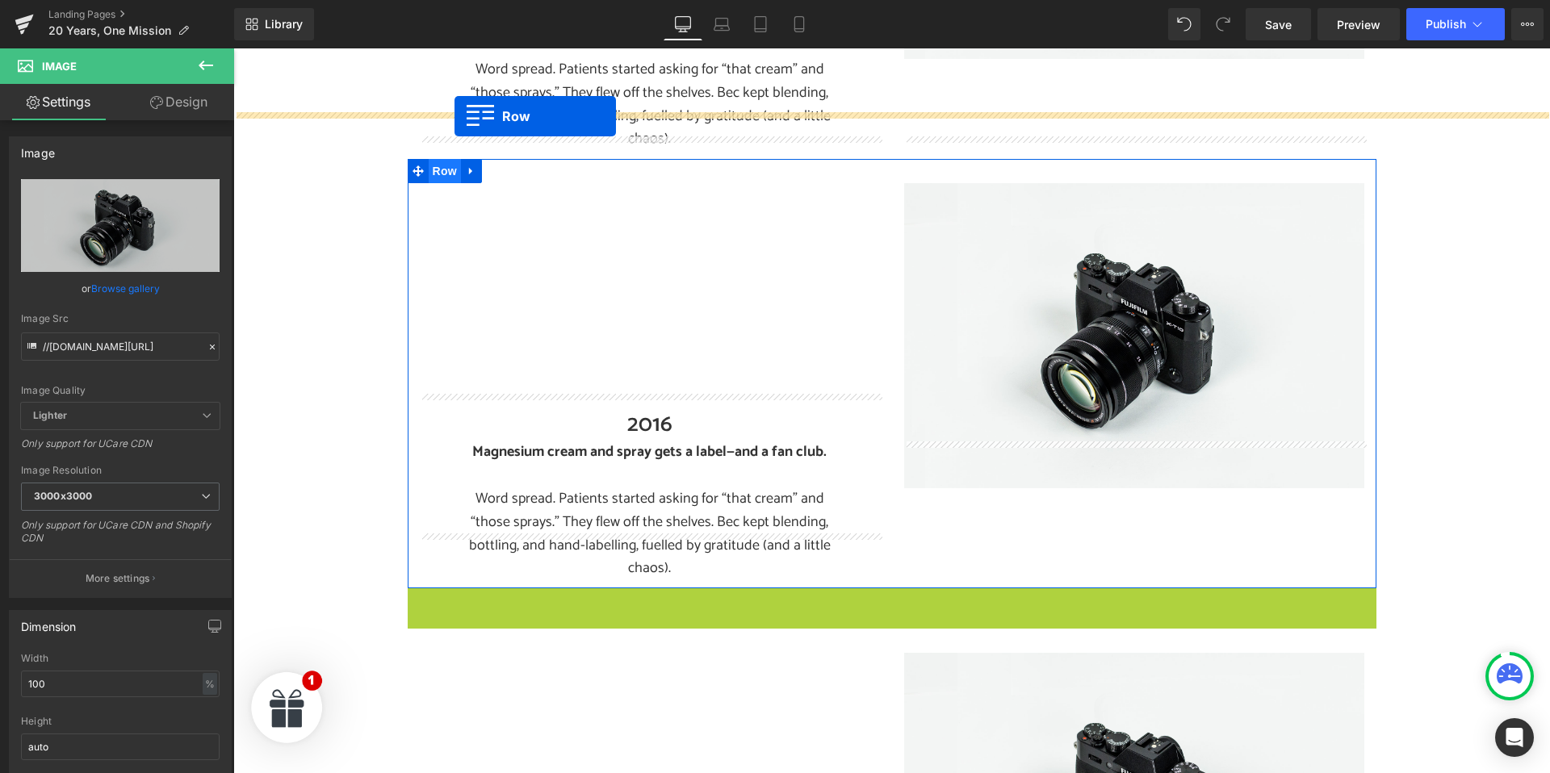
scroll to position [1834, 0]
drag, startPoint x: 417, startPoint y: 553, endPoint x: 455, endPoint y: 116, distance: 438.4
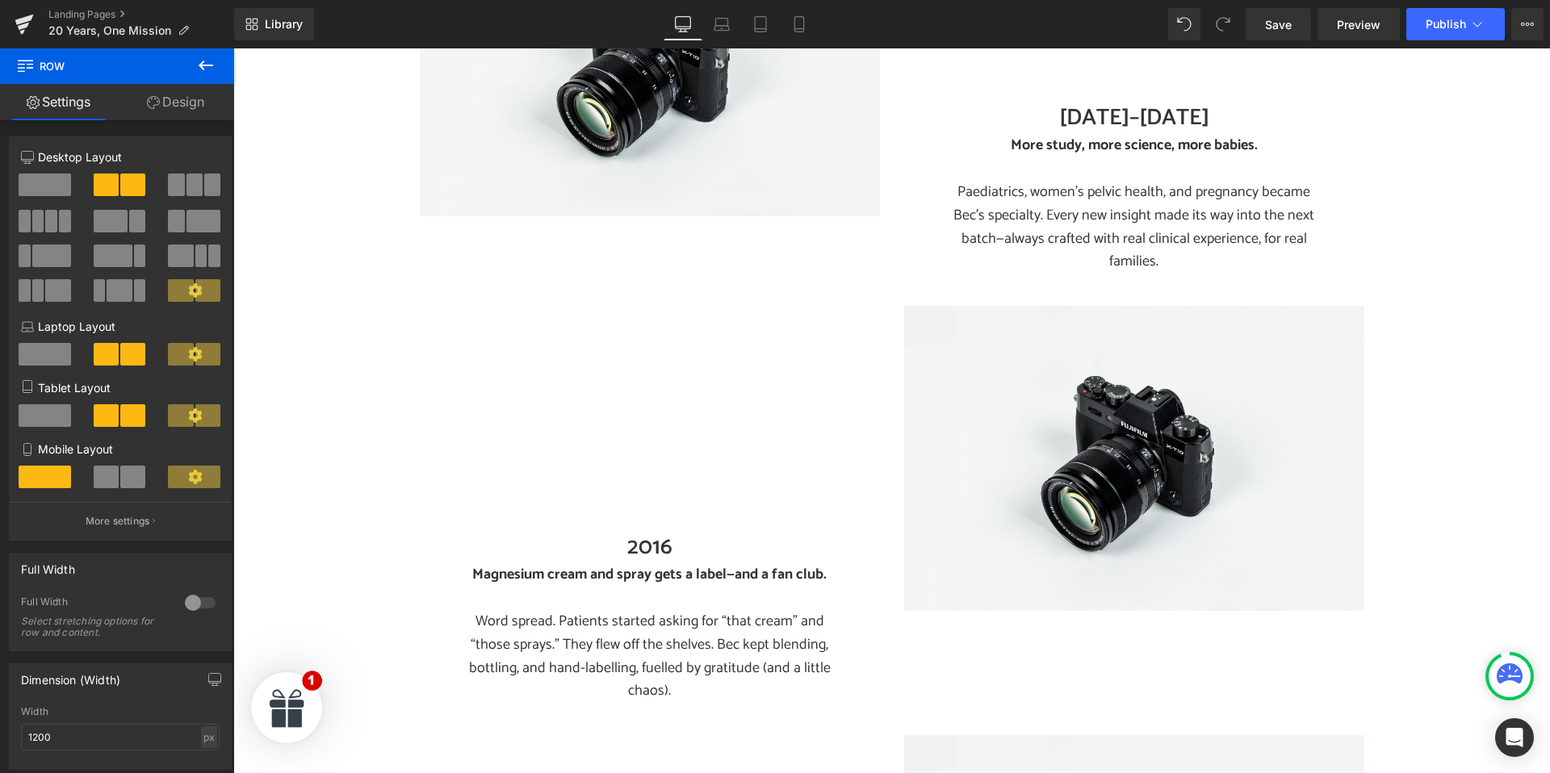
scroll to position [2108, 0]
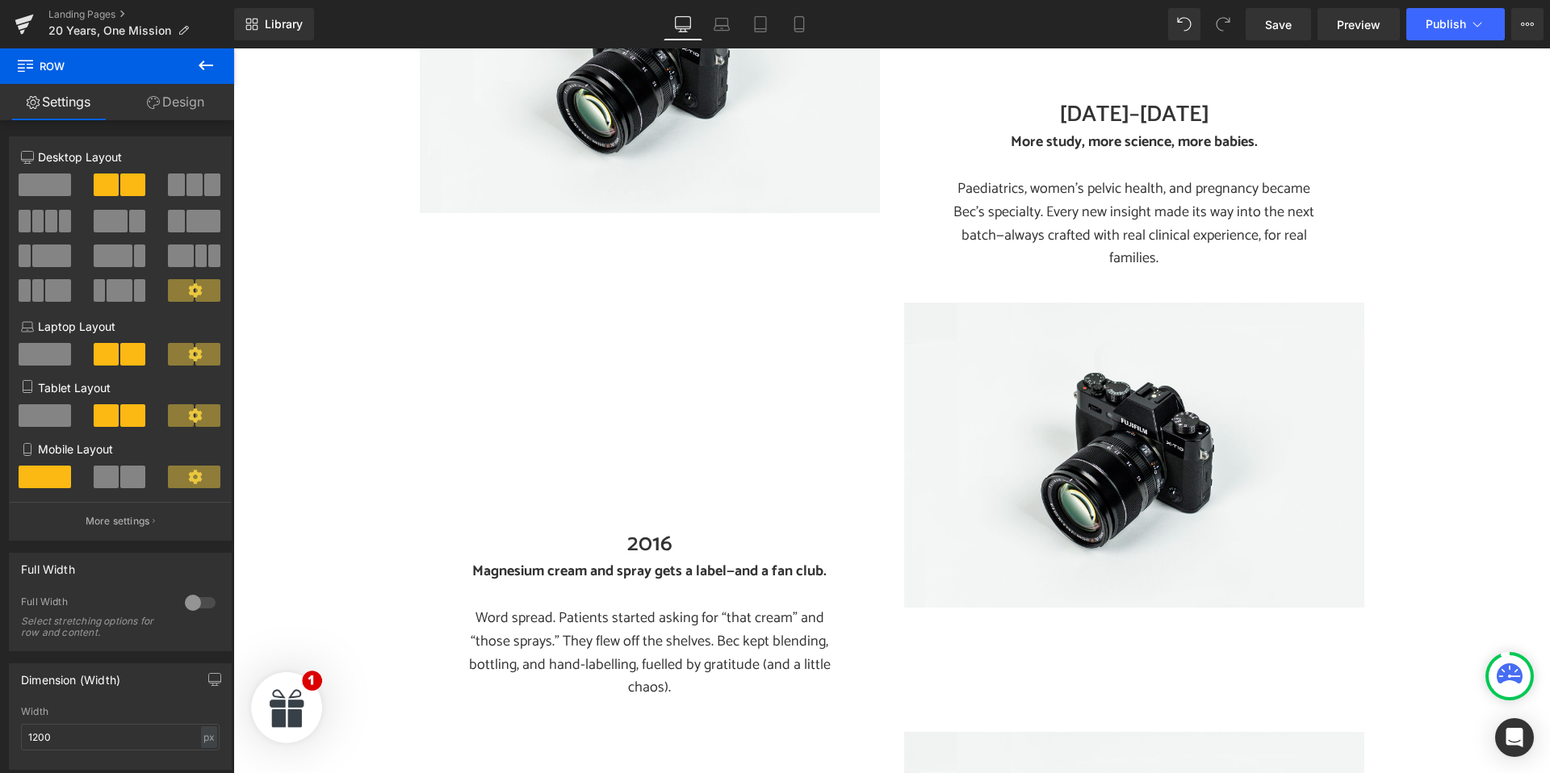
click at [643, 529] on h2 "2016" at bounding box center [650, 544] width 460 height 31
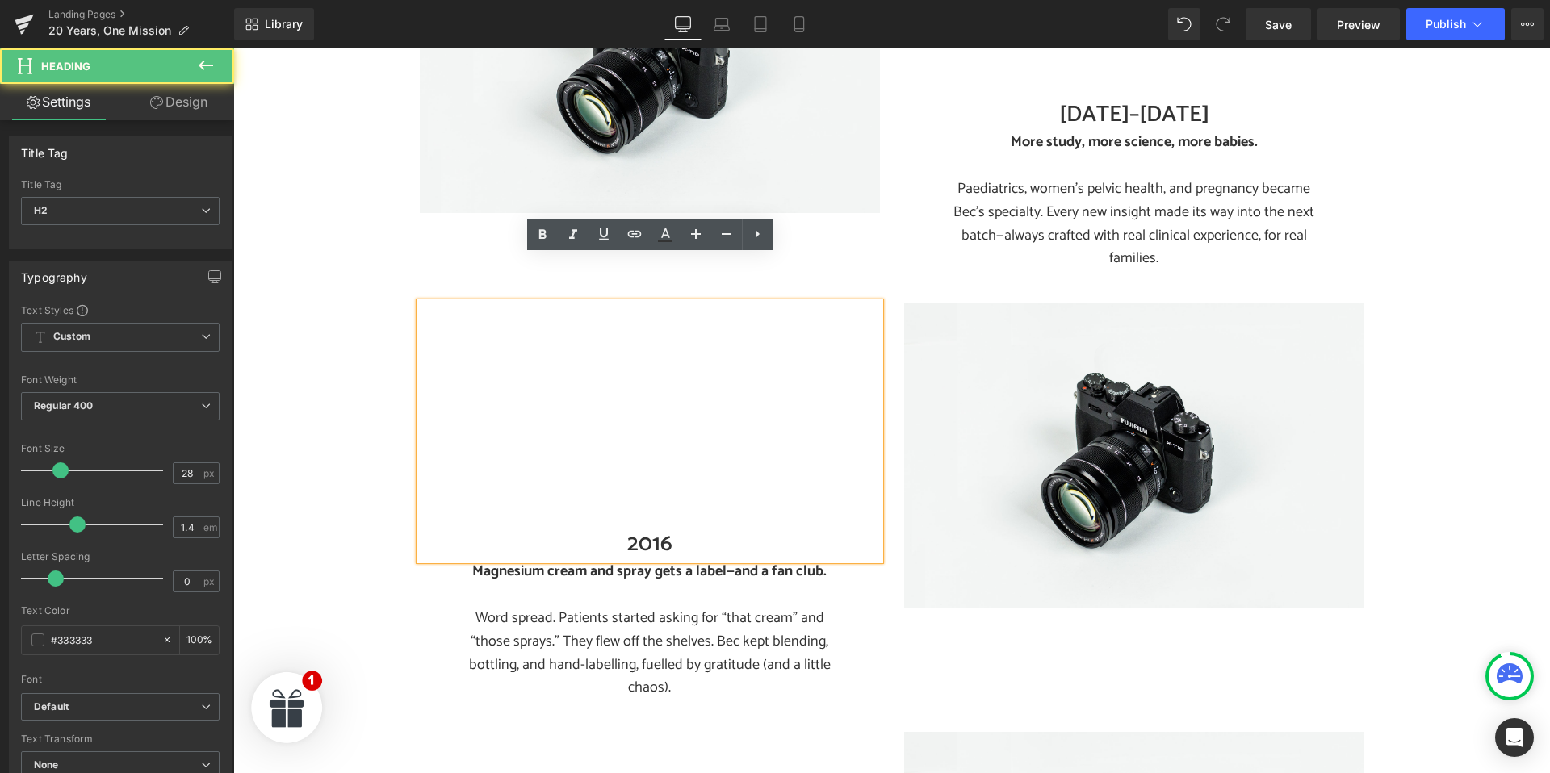
click at [652, 529] on h2 "2016" at bounding box center [650, 544] width 460 height 31
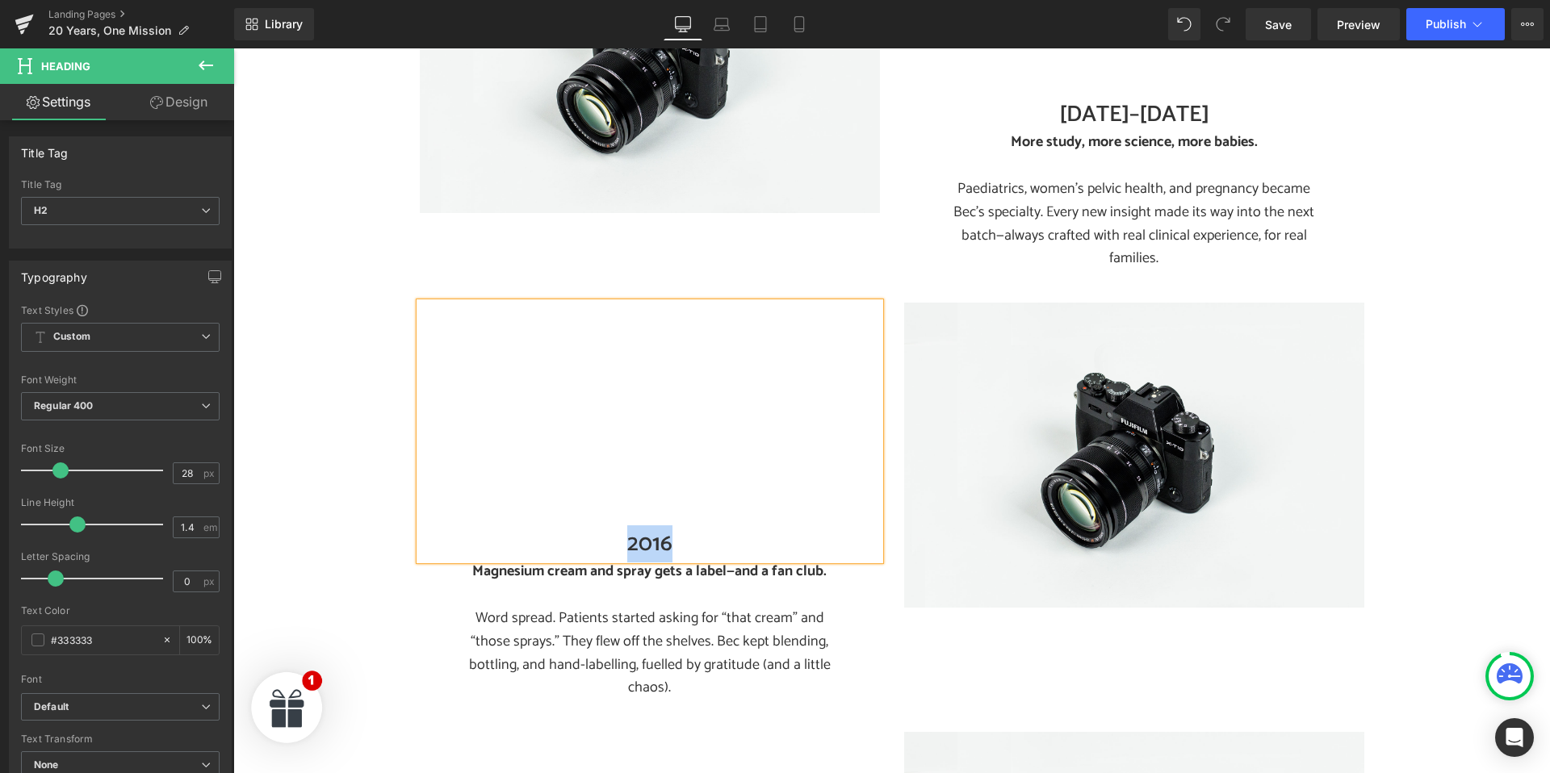
paste div
click at [580, 584] on p at bounding box center [649, 595] width 379 height 23
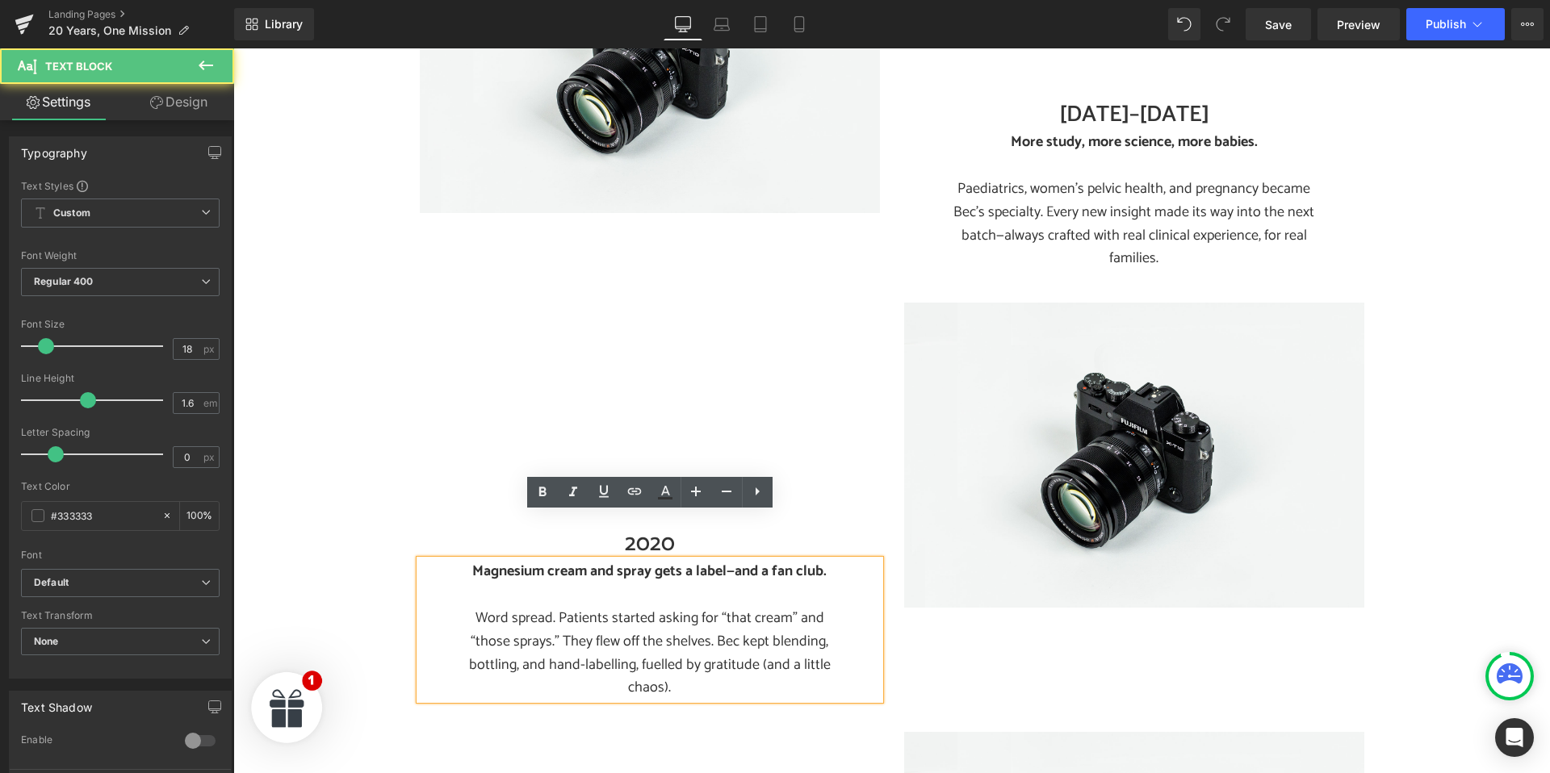
click at [576, 607] on p "Word spread. Patients started asking for “that cream” and “those sprays.” They …" at bounding box center [649, 653] width 379 height 93
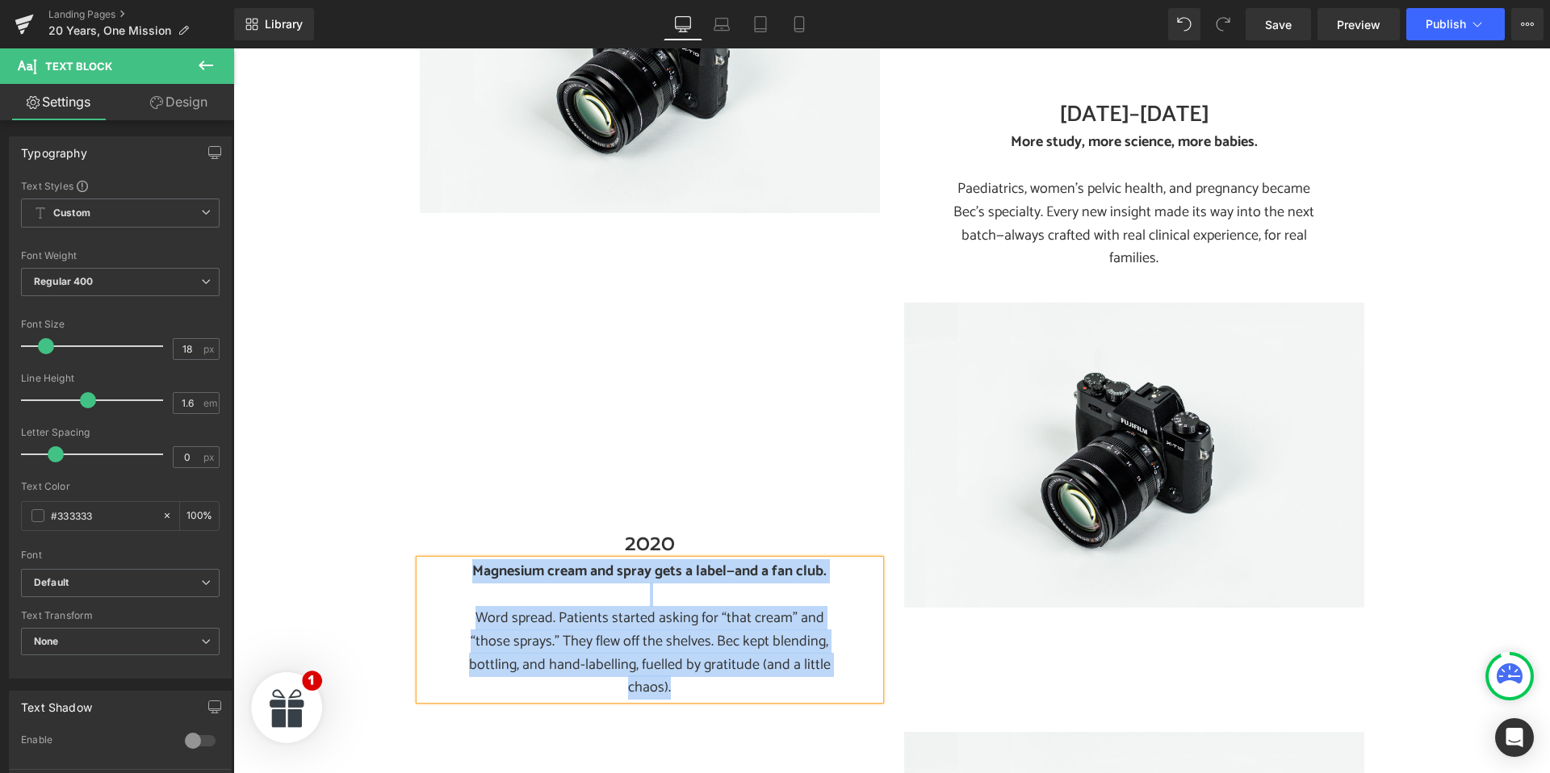
paste div
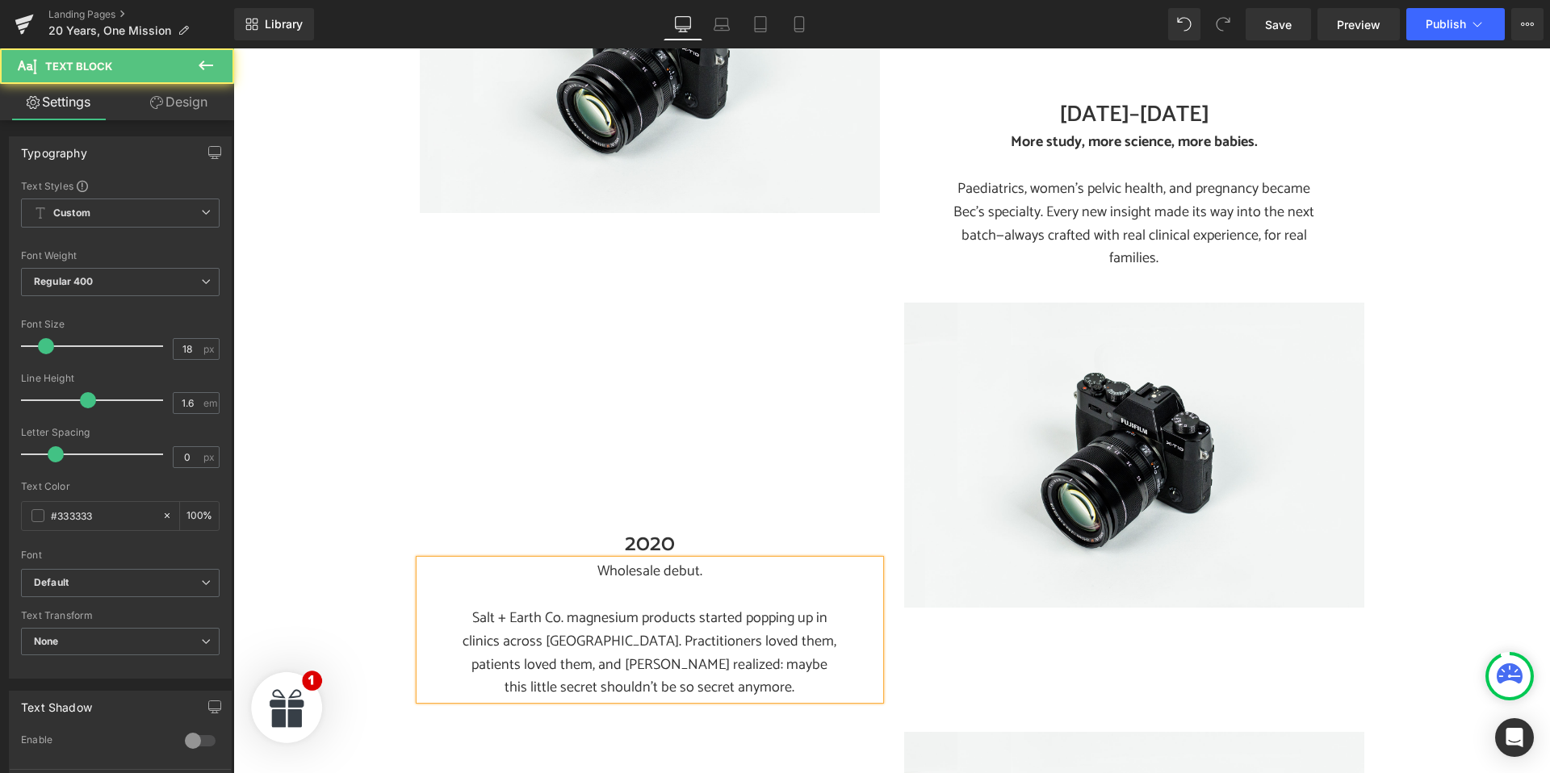
click at [612, 560] on p "Wholesale debut." at bounding box center [649, 571] width 379 height 23
click at [597, 560] on p "Wholesale debut." at bounding box center [649, 571] width 379 height 23
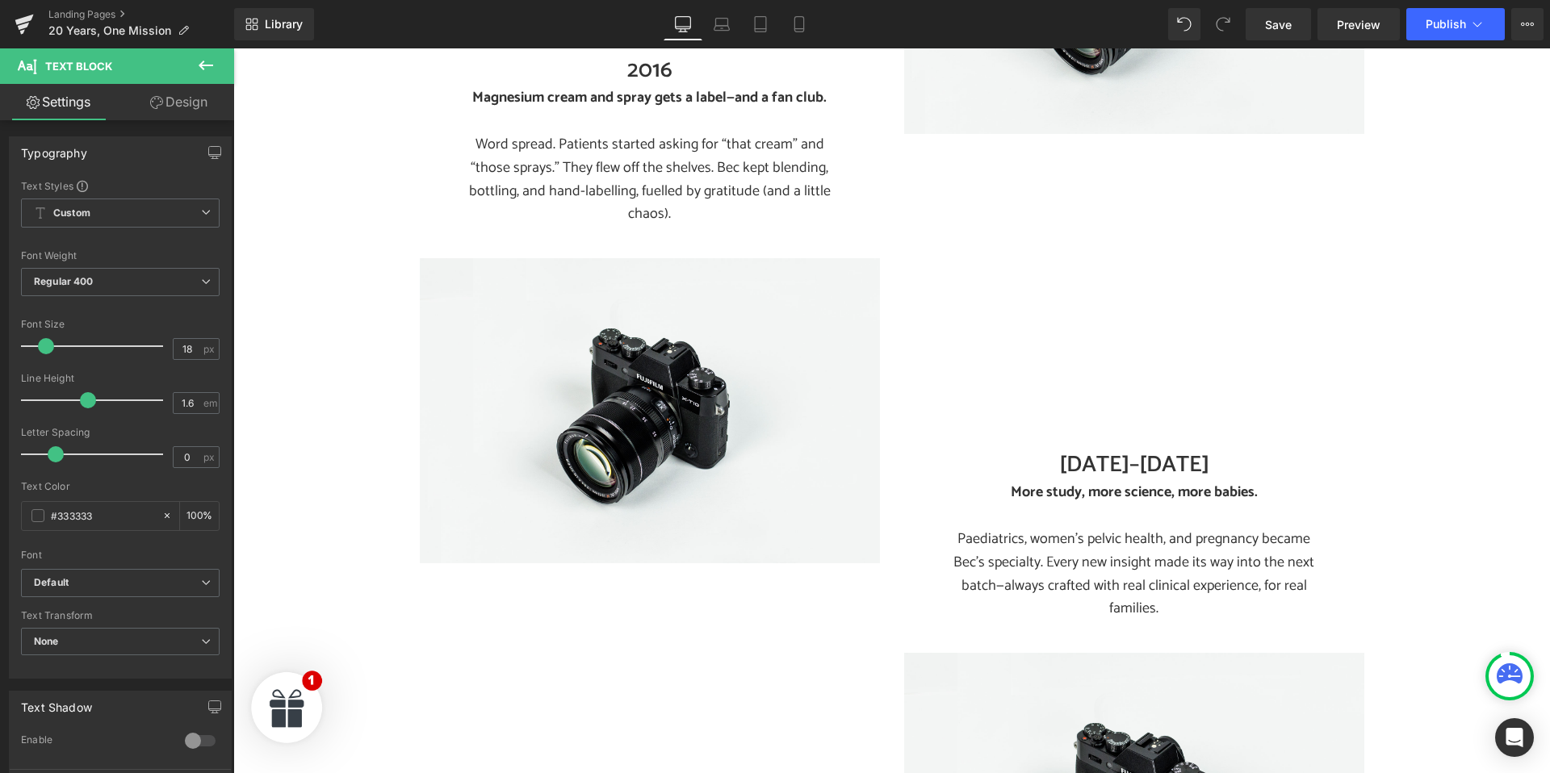
scroll to position [1707, 0]
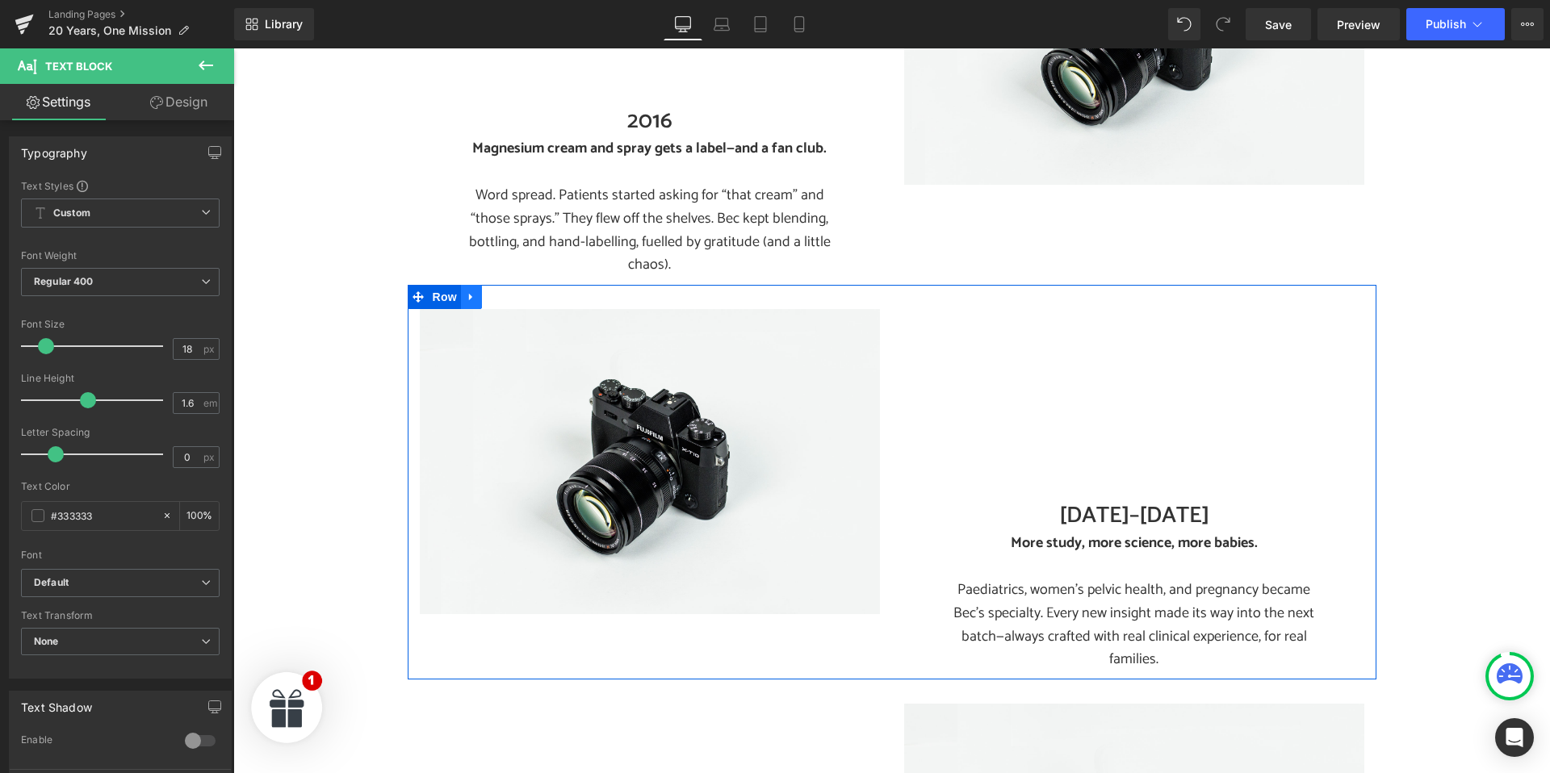
click at [466, 291] on icon at bounding box center [471, 297] width 11 height 12
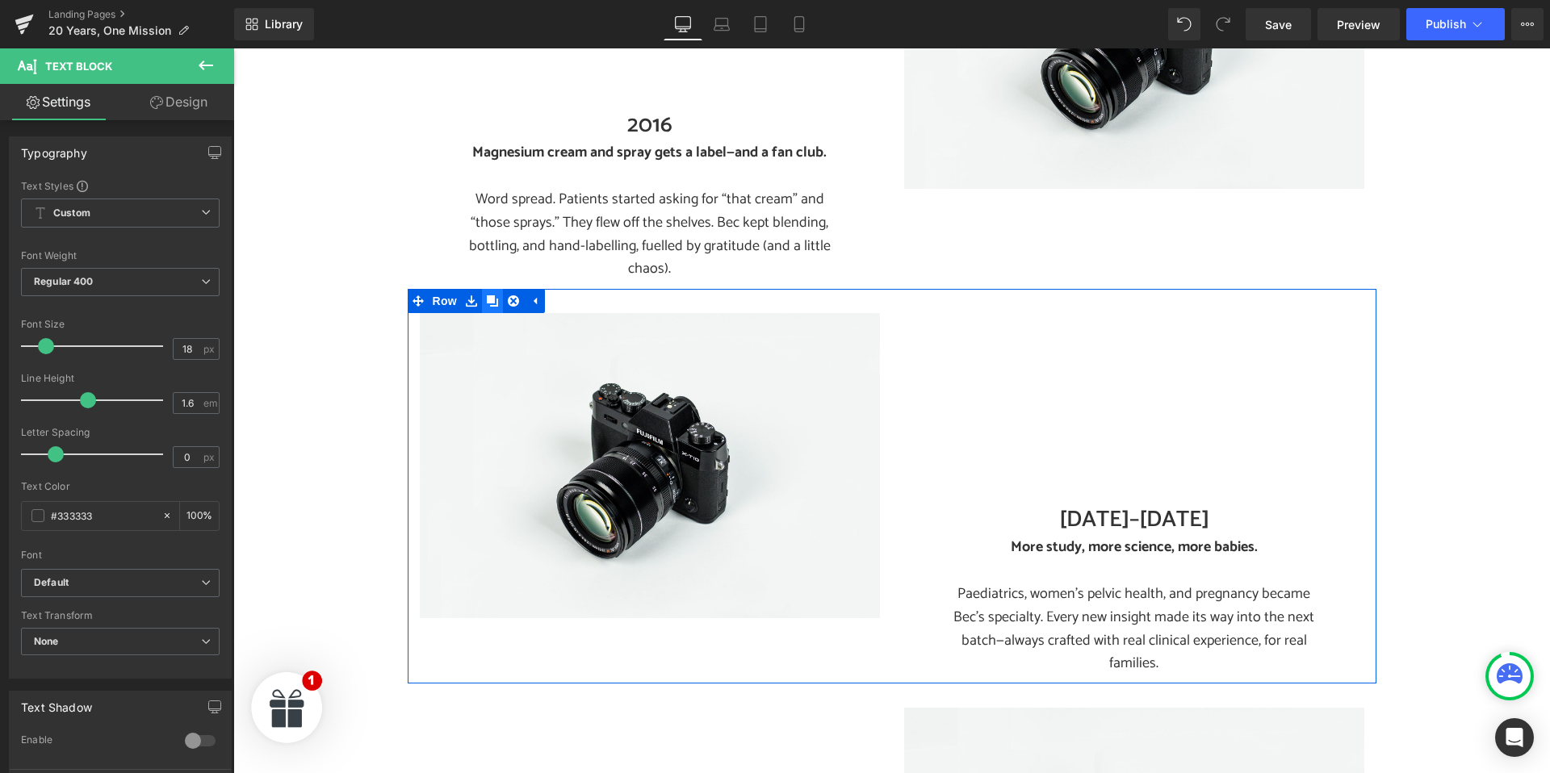
click at [490, 289] on link at bounding box center [492, 301] width 21 height 24
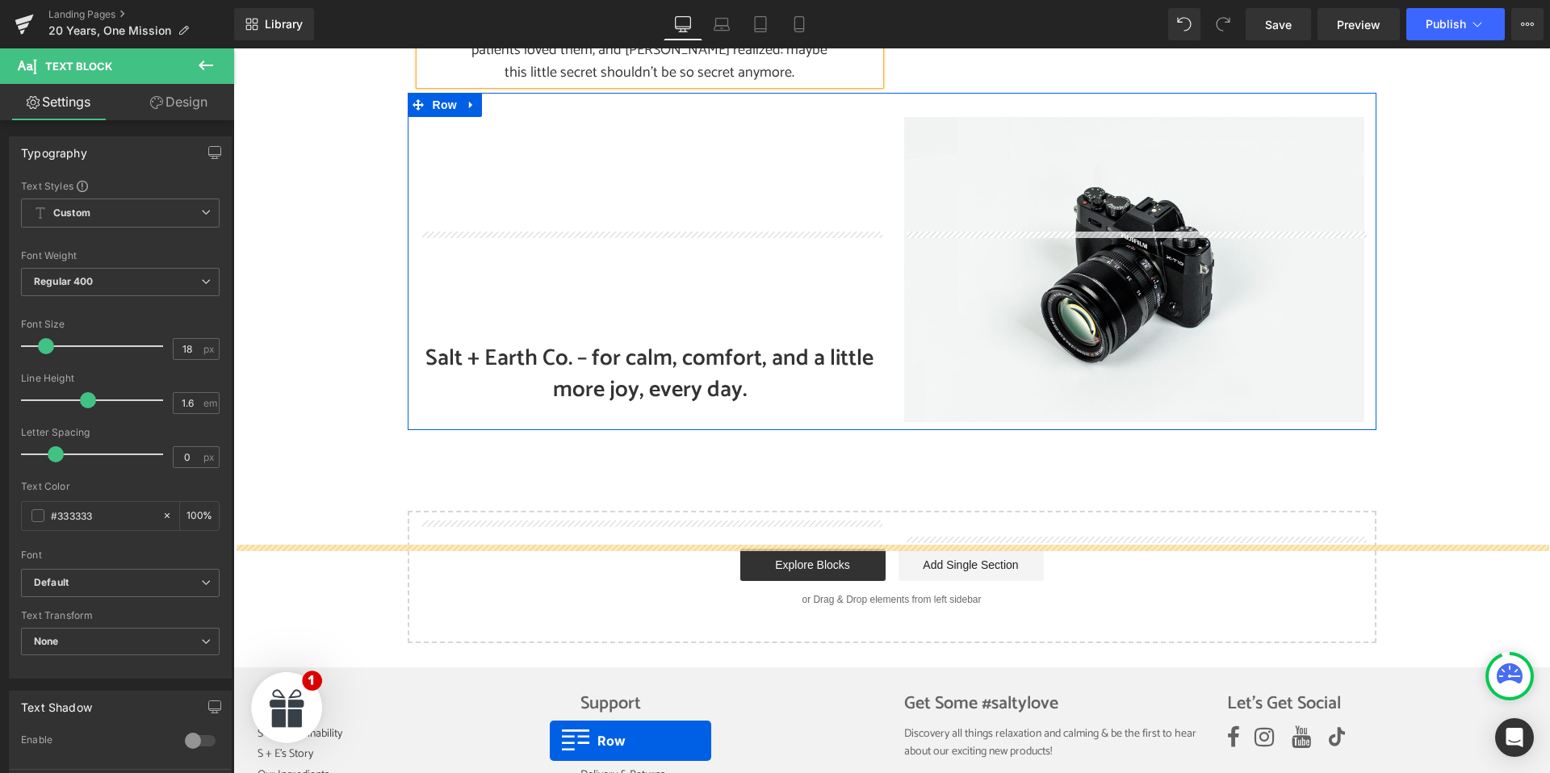
scroll to position [2796, 0]
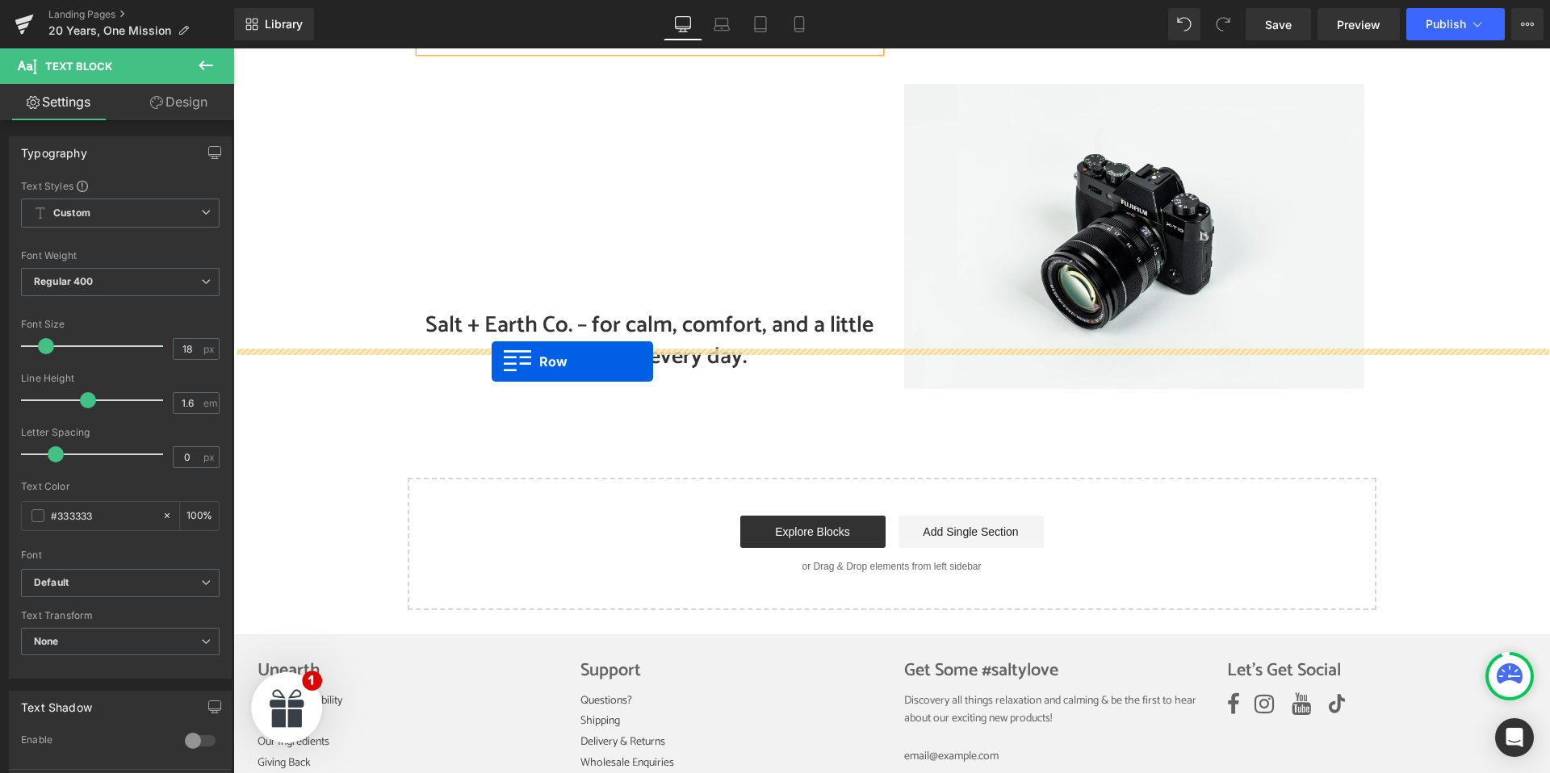
drag, startPoint x: 414, startPoint y: 124, endPoint x: 492, endPoint y: 362, distance: 250.4
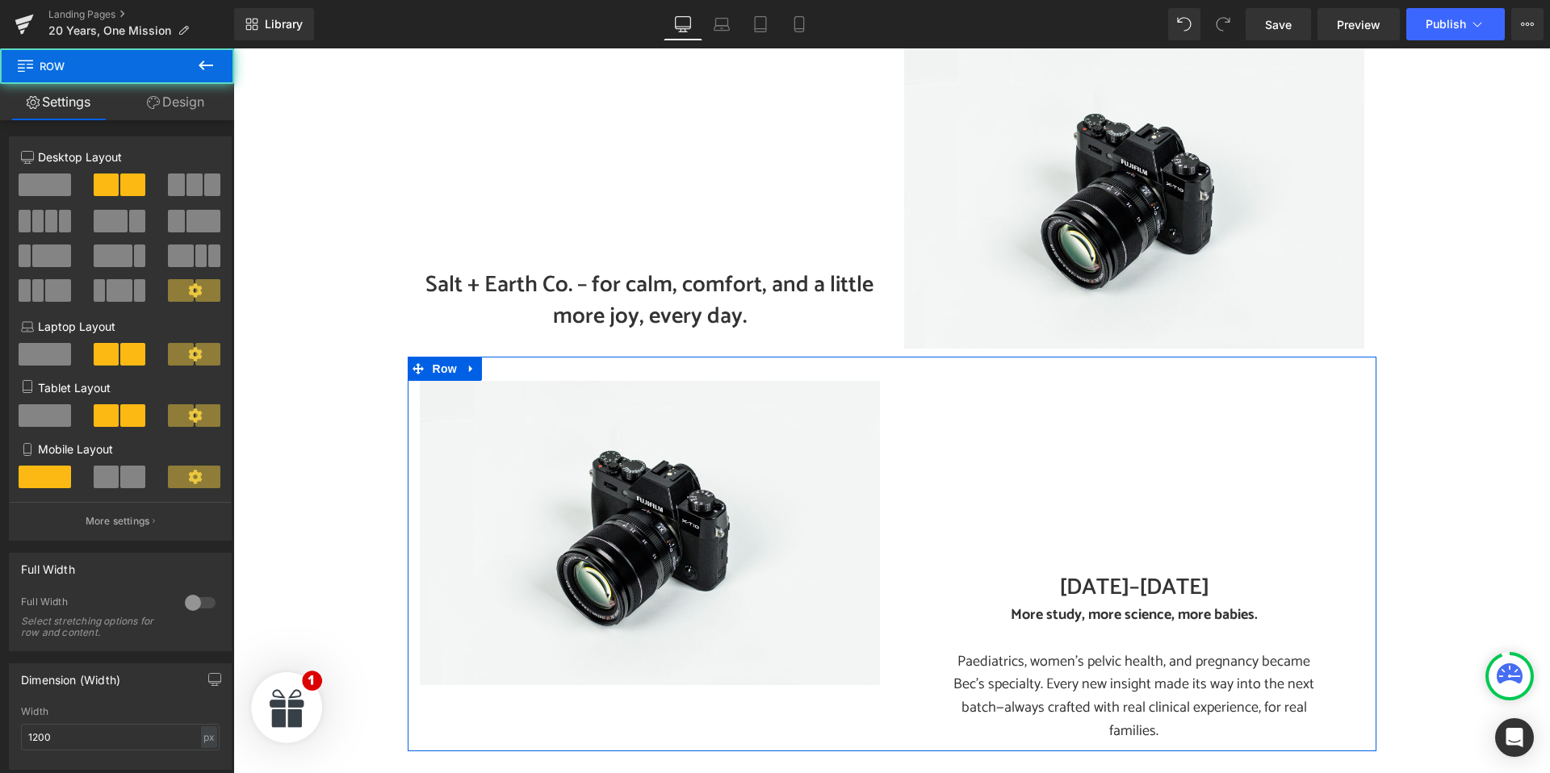
scroll to position [2767, 0]
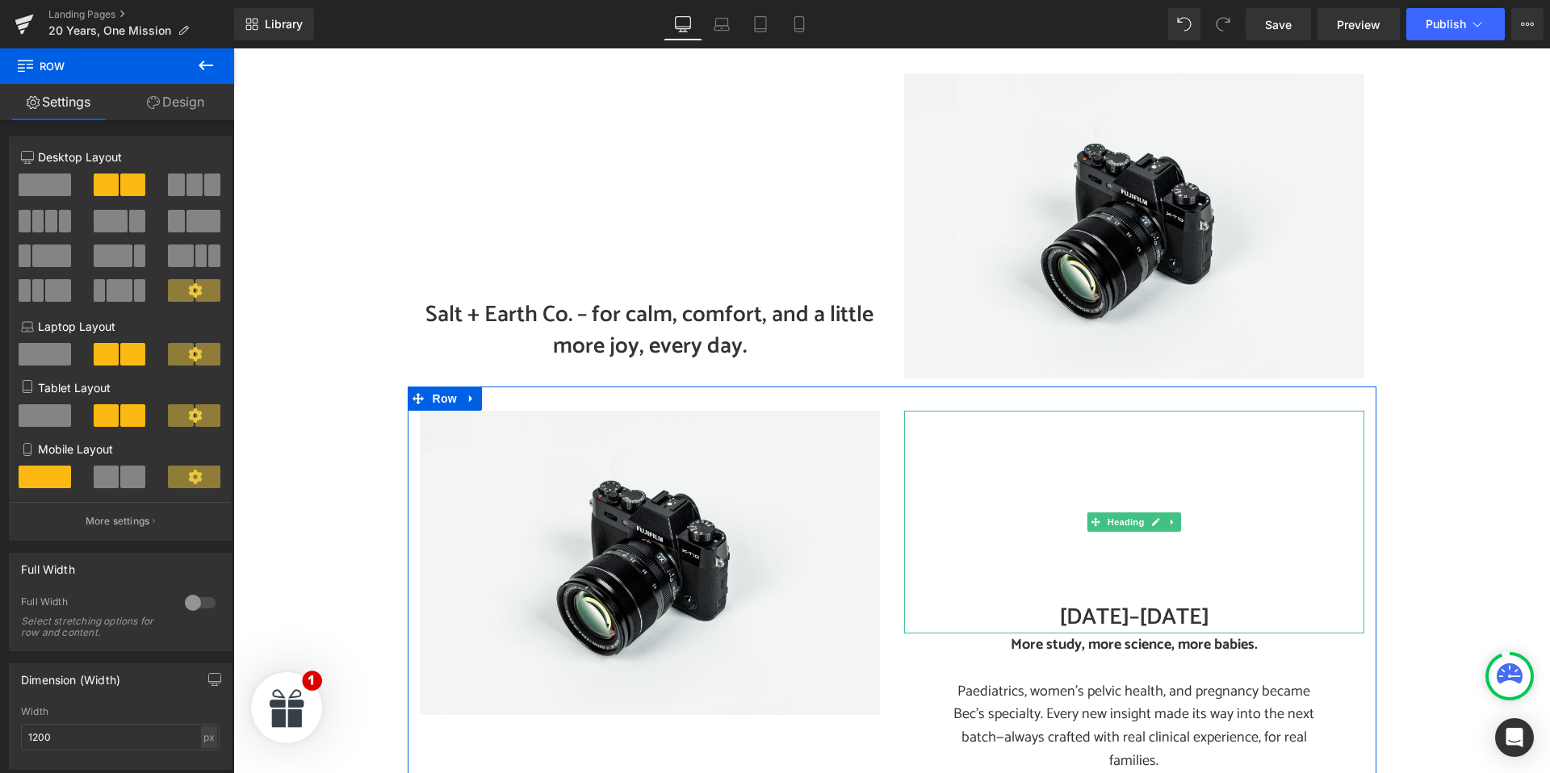
click at [1093, 602] on h2 "2016–2020" at bounding box center [1134, 617] width 460 height 31
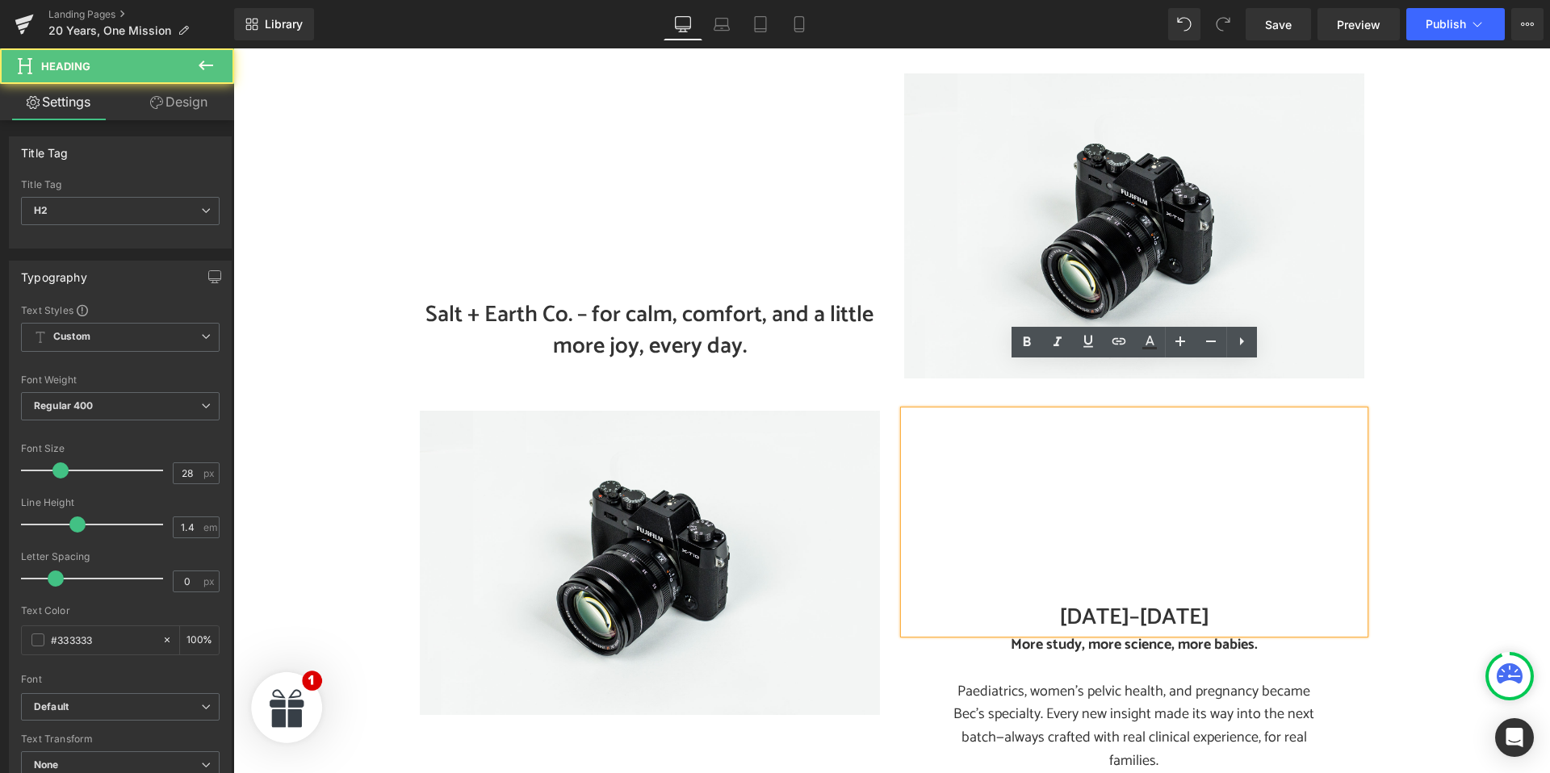
click at [1085, 602] on h2 "2016–2020" at bounding box center [1134, 617] width 460 height 31
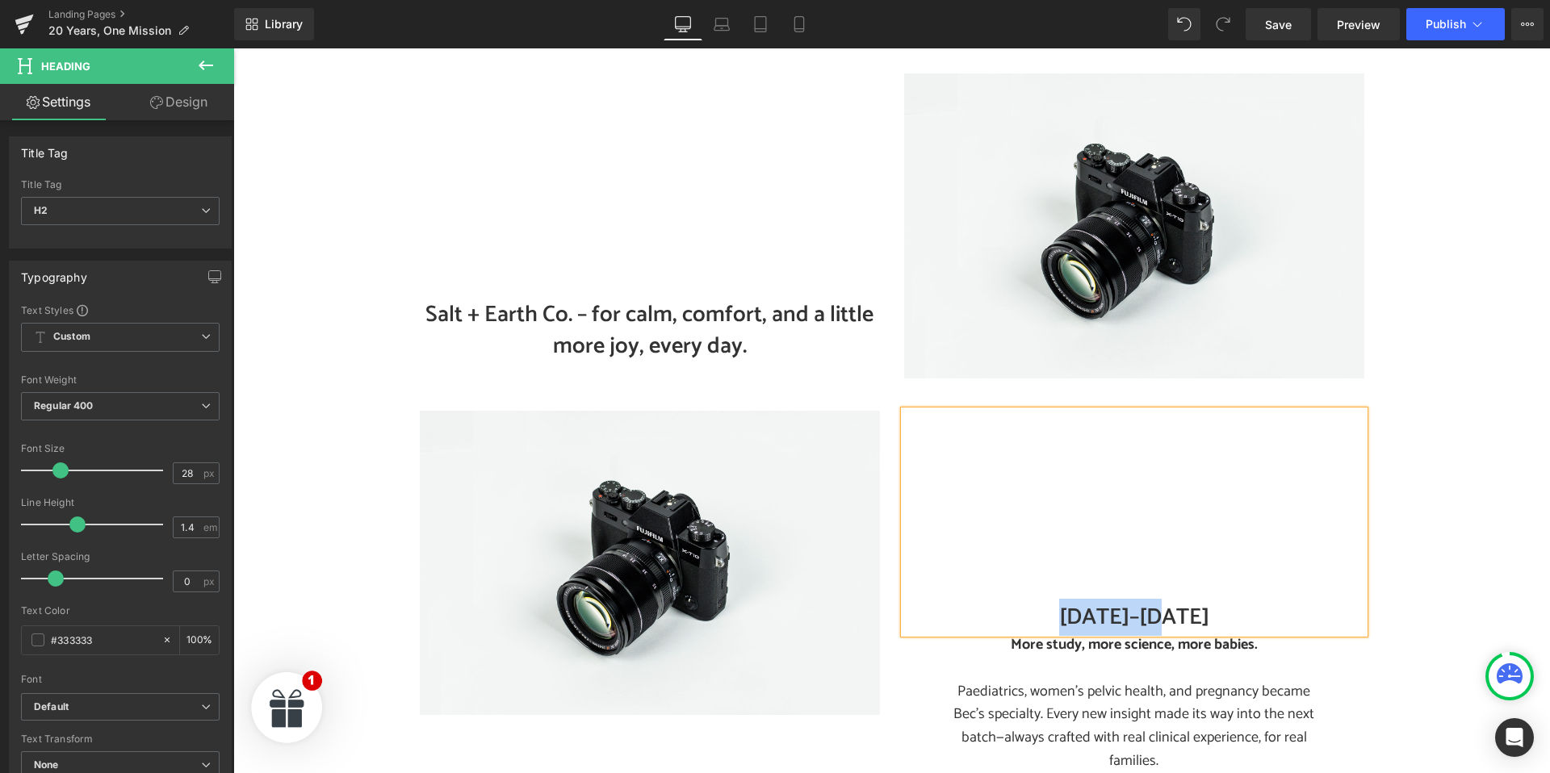
paste div
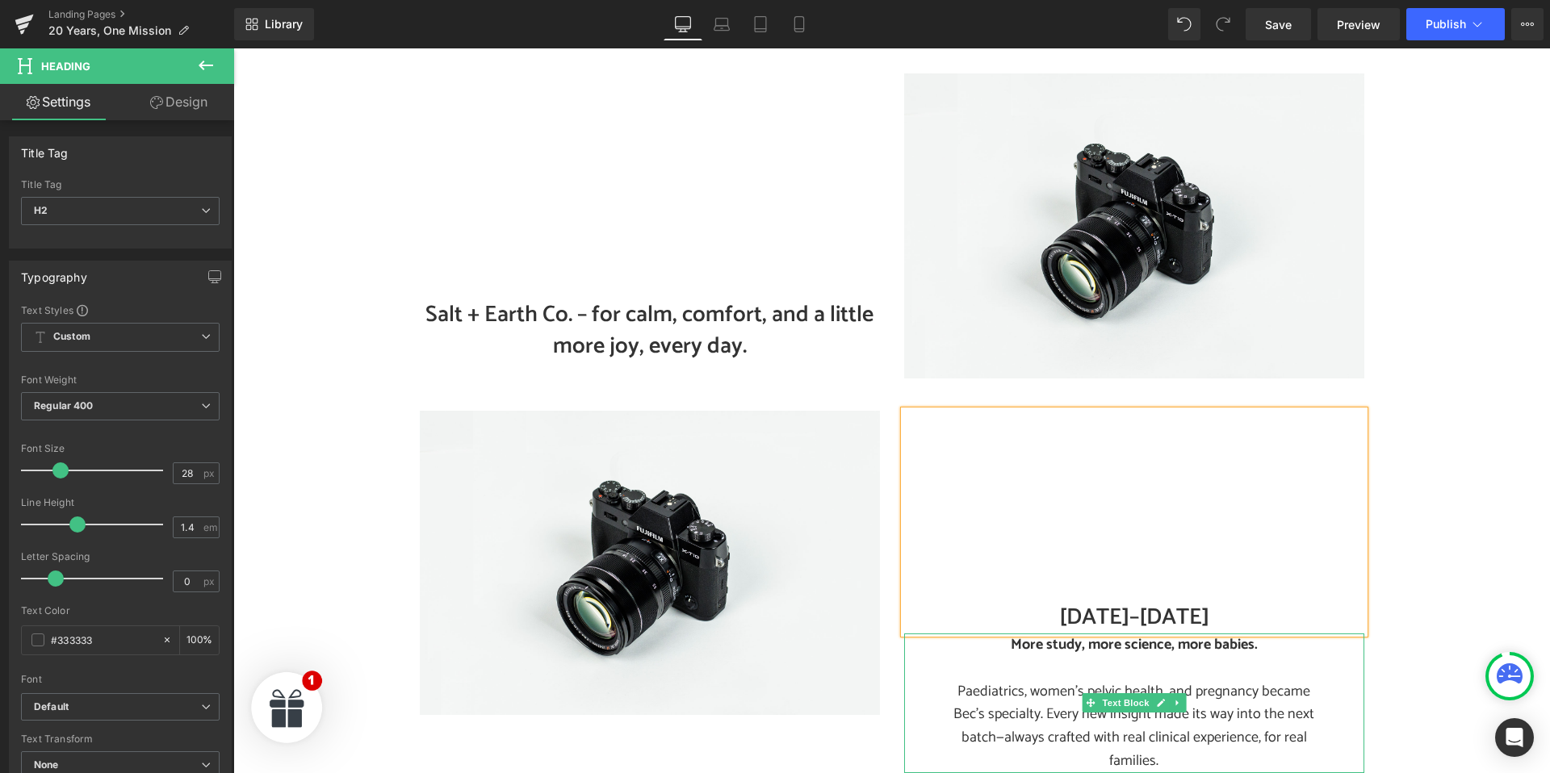
click at [1029, 680] on p "Paediatrics, women’s pelvic health, and pregnancy became Bec’s specialty. Every…" at bounding box center [1133, 726] width 379 height 93
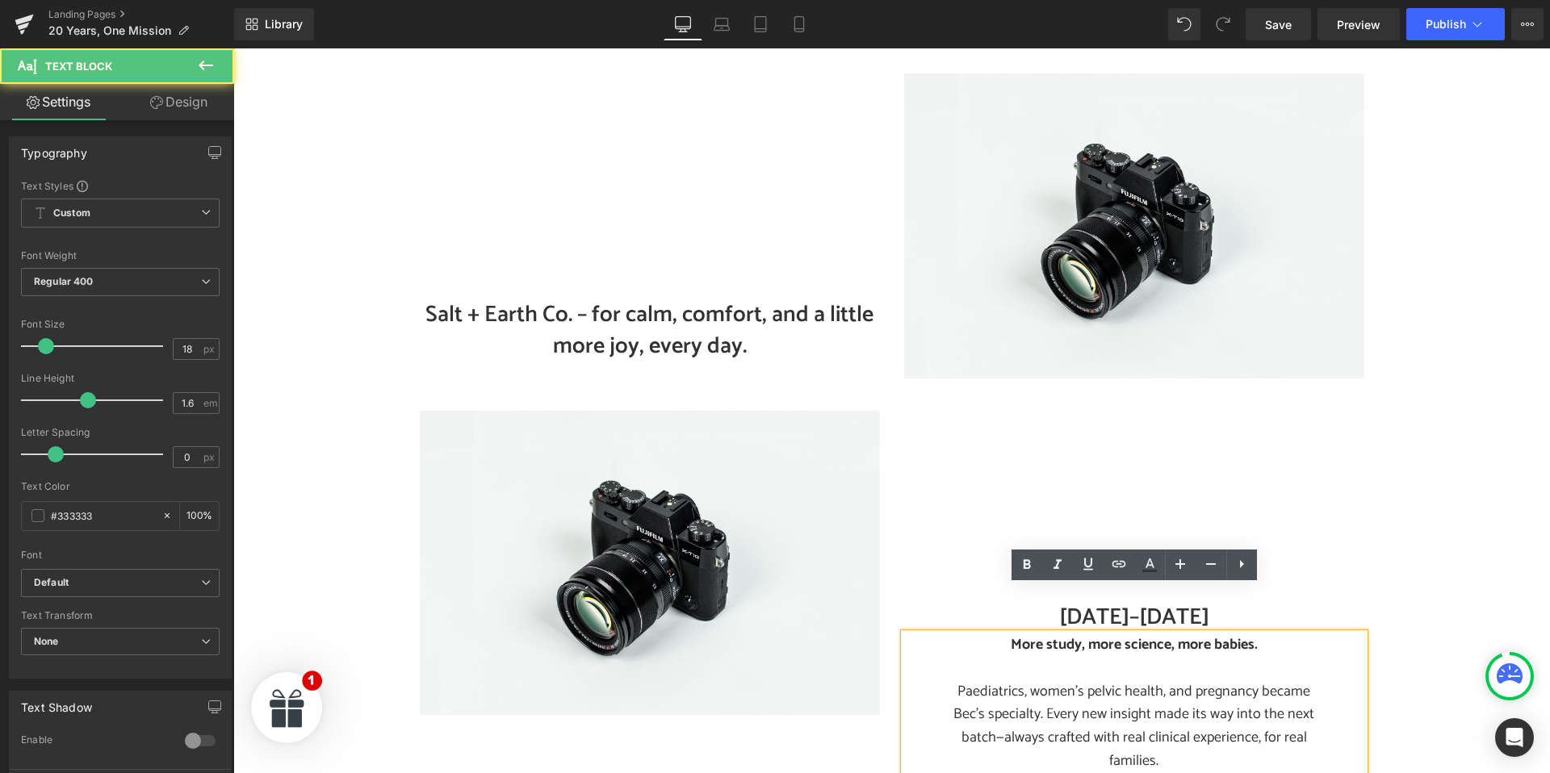
click at [1032, 680] on p "Paediatrics, women’s pelvic health, and pregnancy became Bec’s specialty. Every…" at bounding box center [1133, 726] width 379 height 93
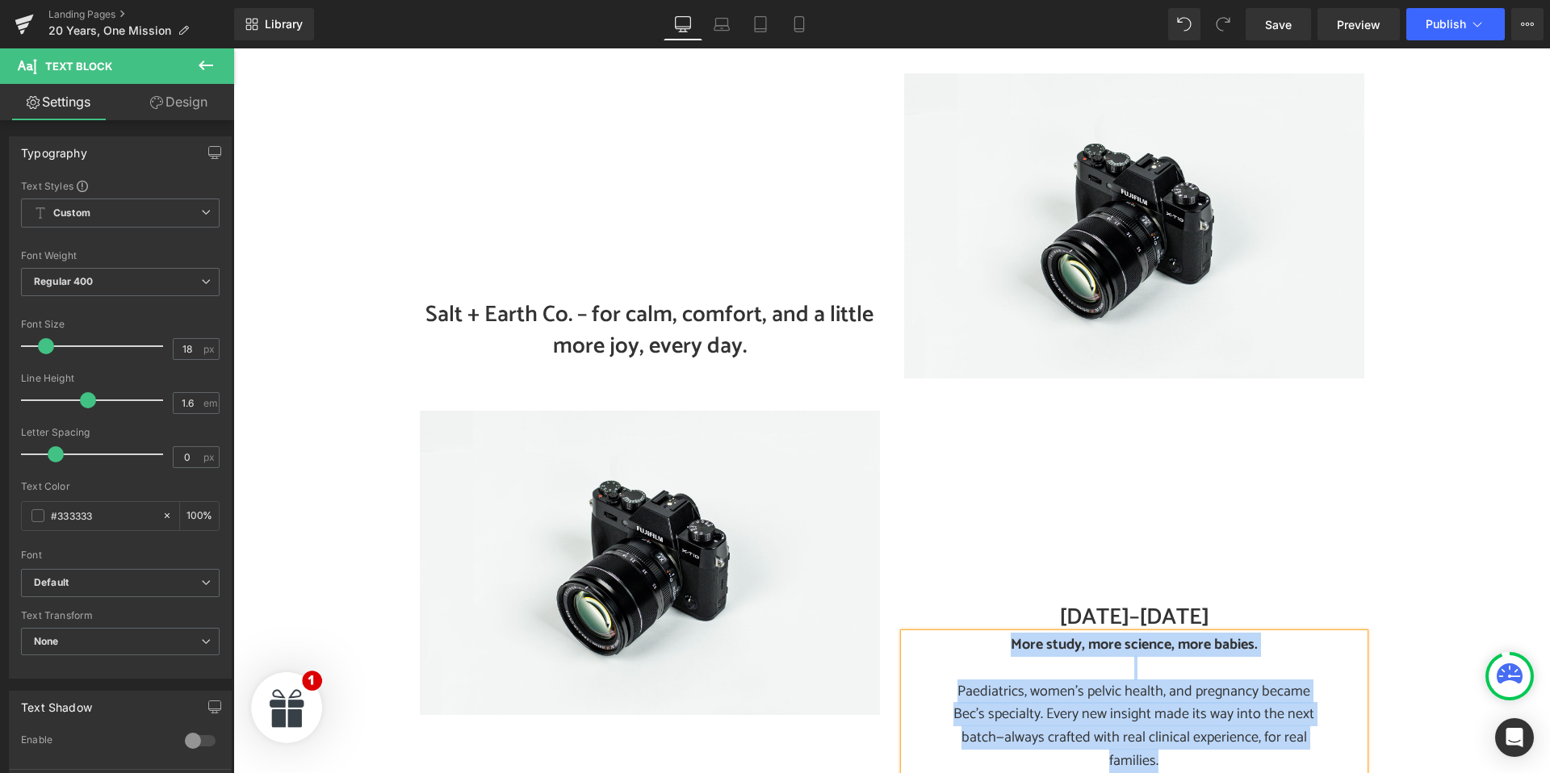
paste div
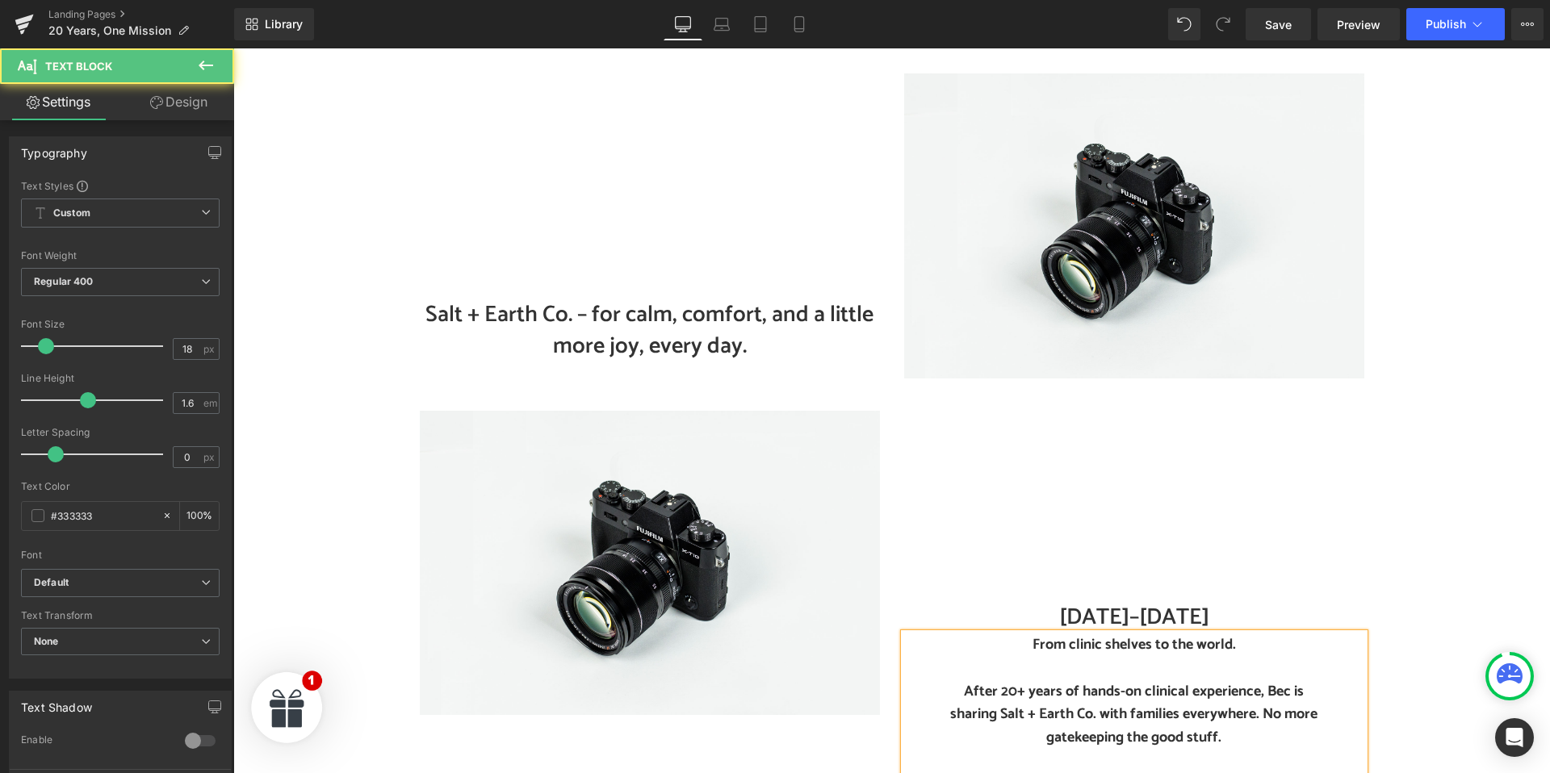
click at [1032, 680] on b "After 20+ years of hands-on clinical experience, Bec is sharing Salt + Earth Co…" at bounding box center [1133, 715] width 367 height 71
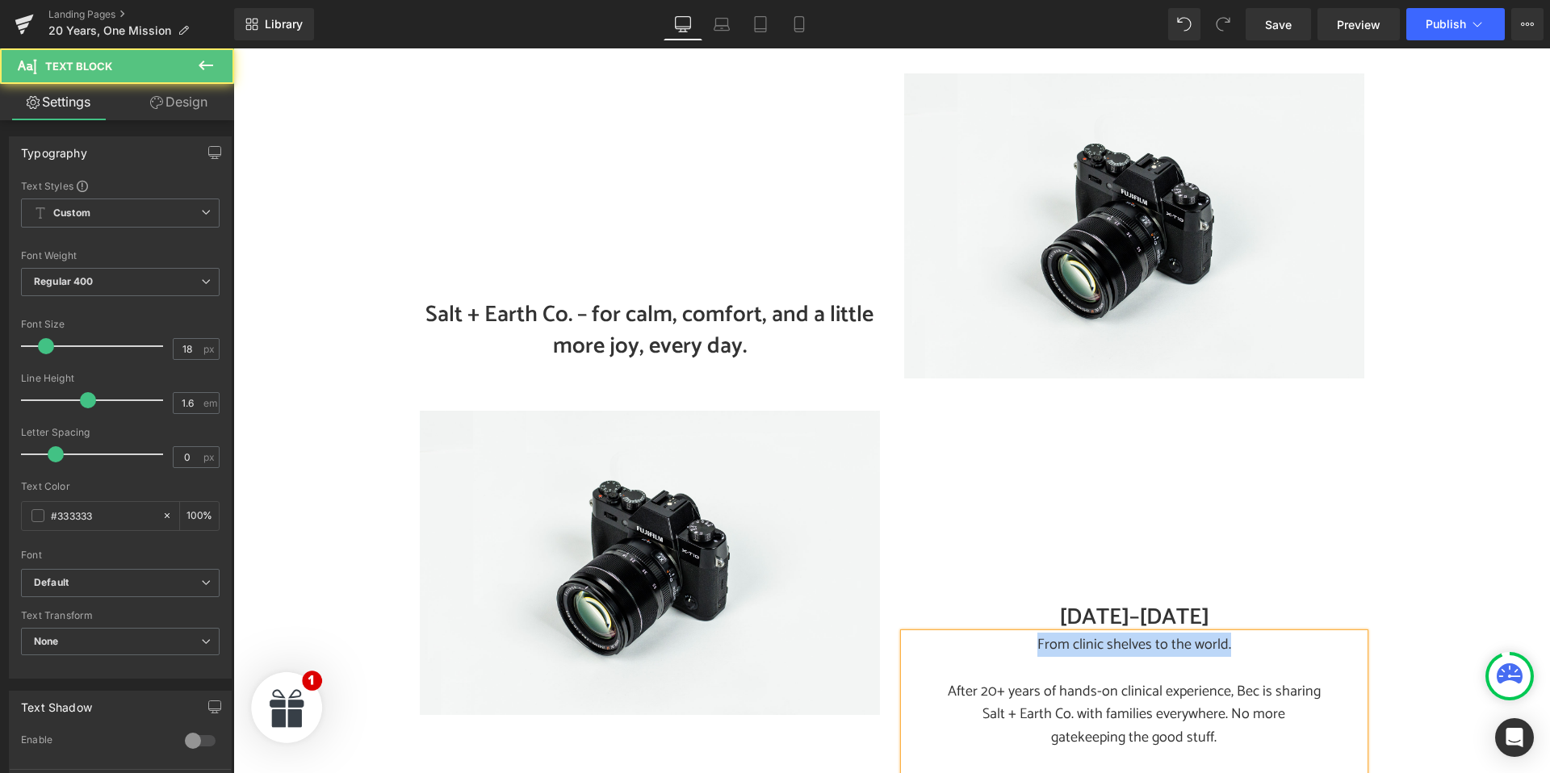
drag, startPoint x: 1037, startPoint y: 596, endPoint x: 1258, endPoint y: 600, distance: 220.4
click at [1258, 634] on p "From clinic shelves to the world." at bounding box center [1133, 645] width 379 height 23
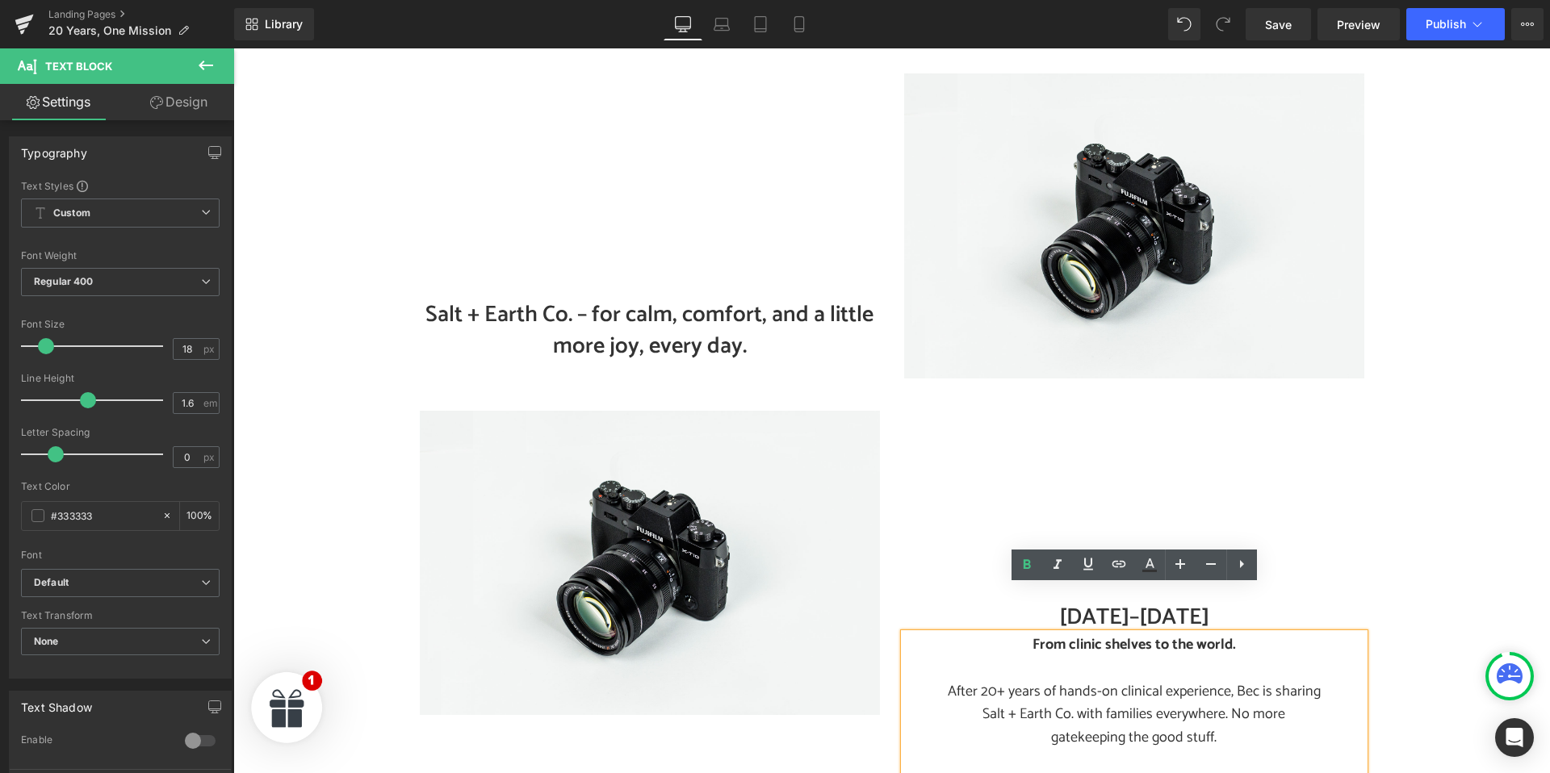
click at [1134, 680] on p "After 20+ years of hands-on clinical experience, Bec is sharing Salt + Earth Co…" at bounding box center [1133, 714] width 379 height 69
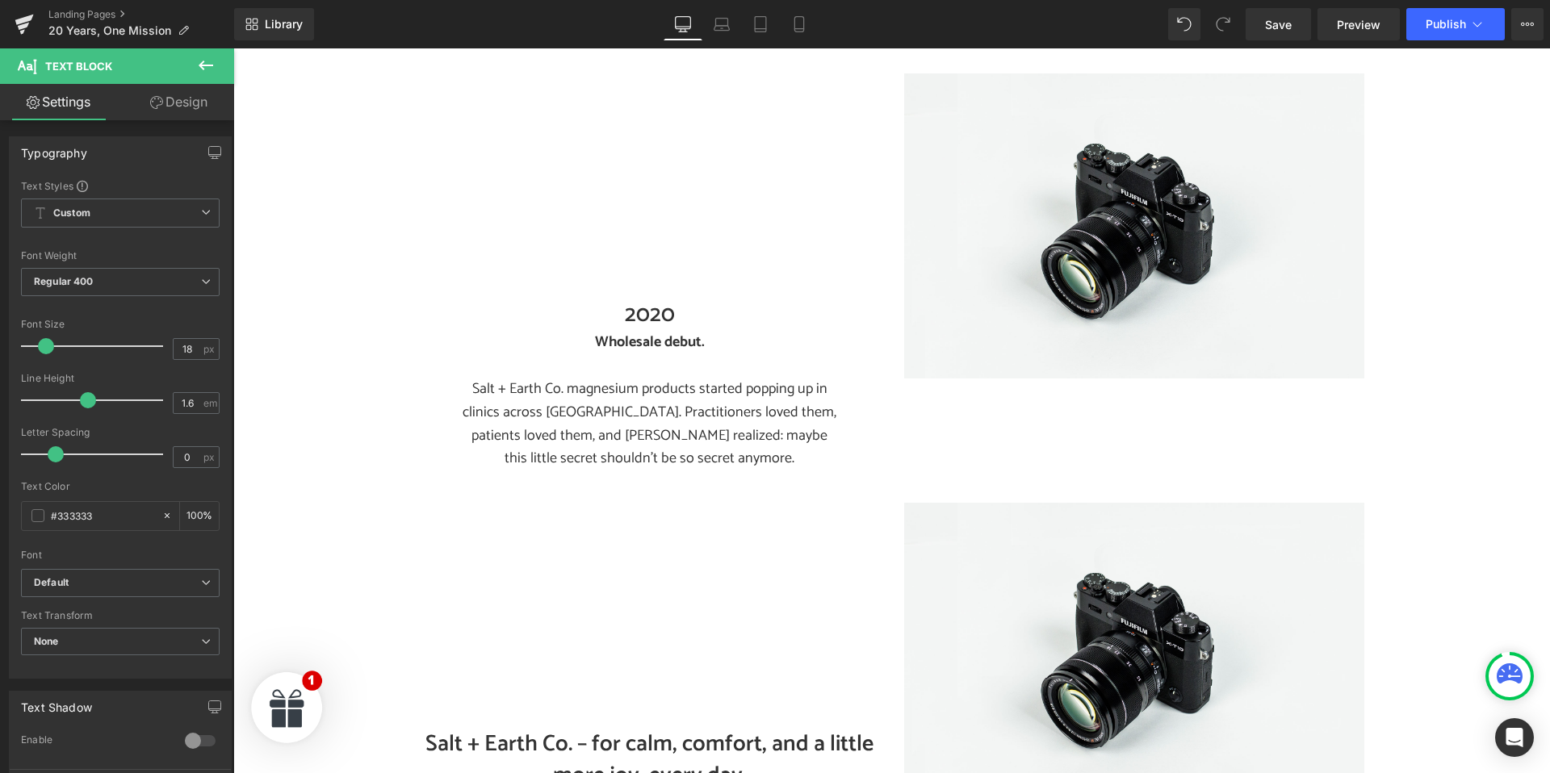
scroll to position [2335, 0]
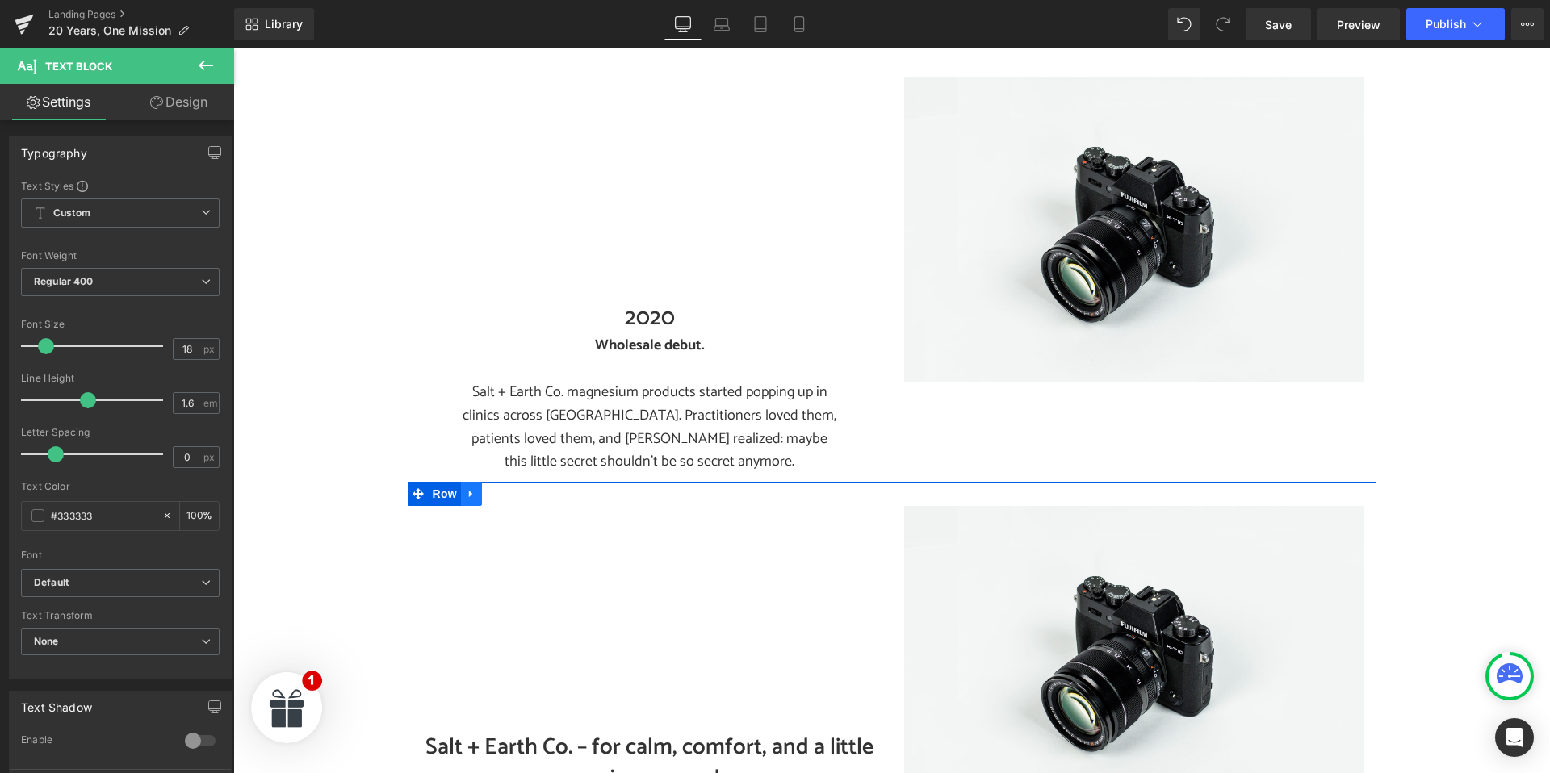
click at [472, 488] on icon at bounding box center [471, 494] width 11 height 12
click at [521, 482] on link at bounding box center [513, 494] width 21 height 24
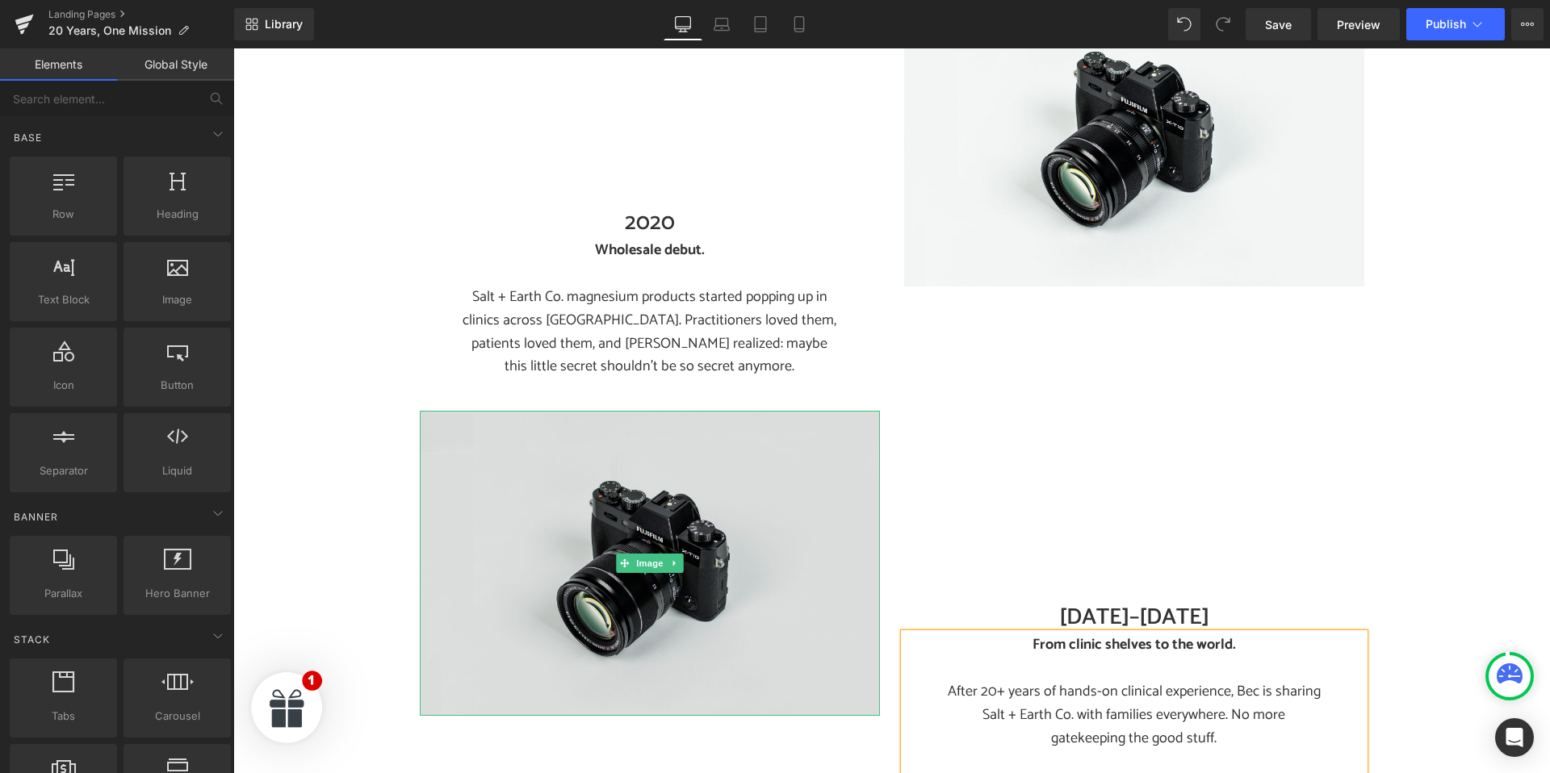
scroll to position [2566, 0]
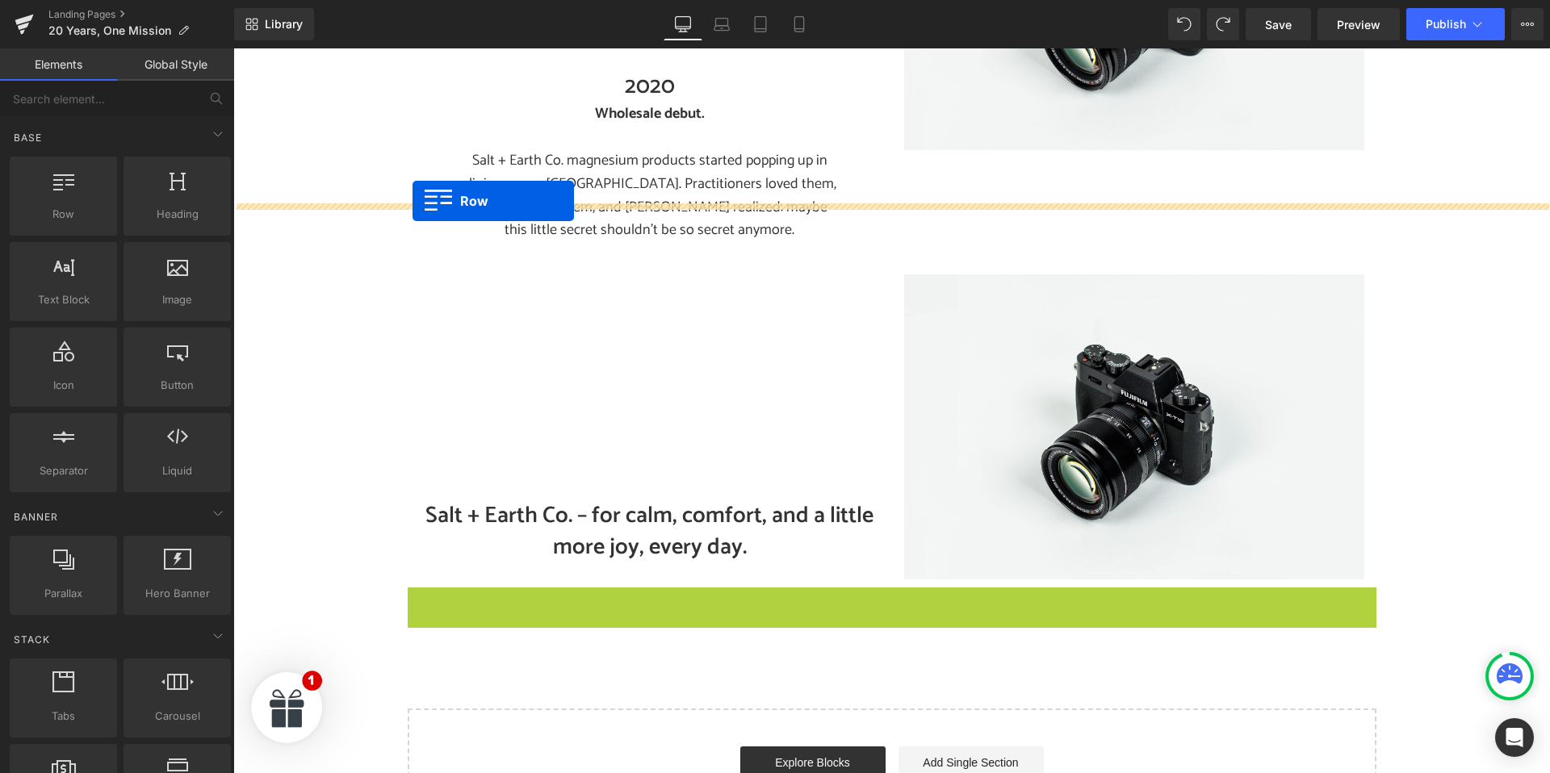
drag, startPoint x: 415, startPoint y: 551, endPoint x: 412, endPoint y: 201, distance: 350.3
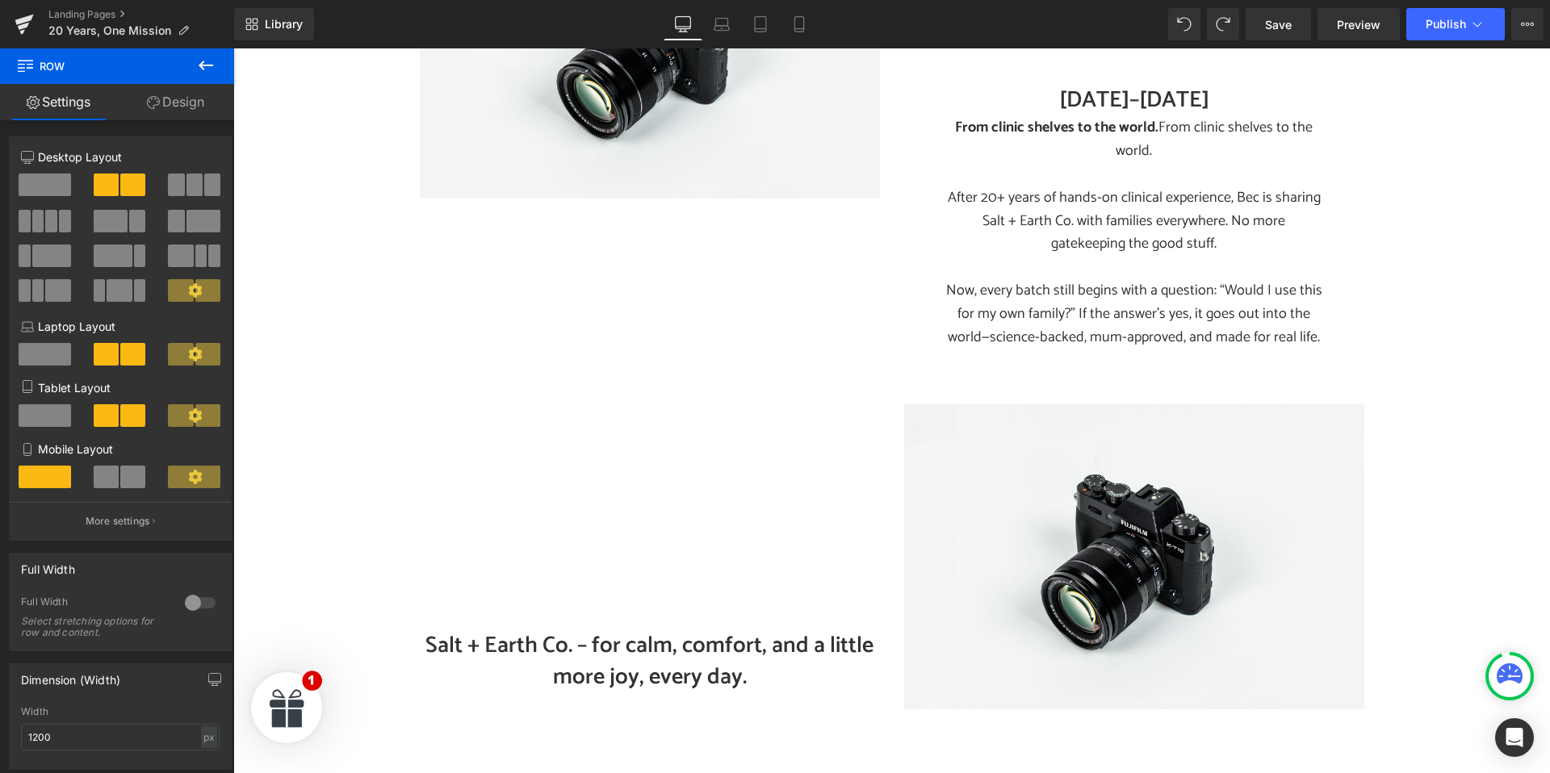
scroll to position [3107, 0]
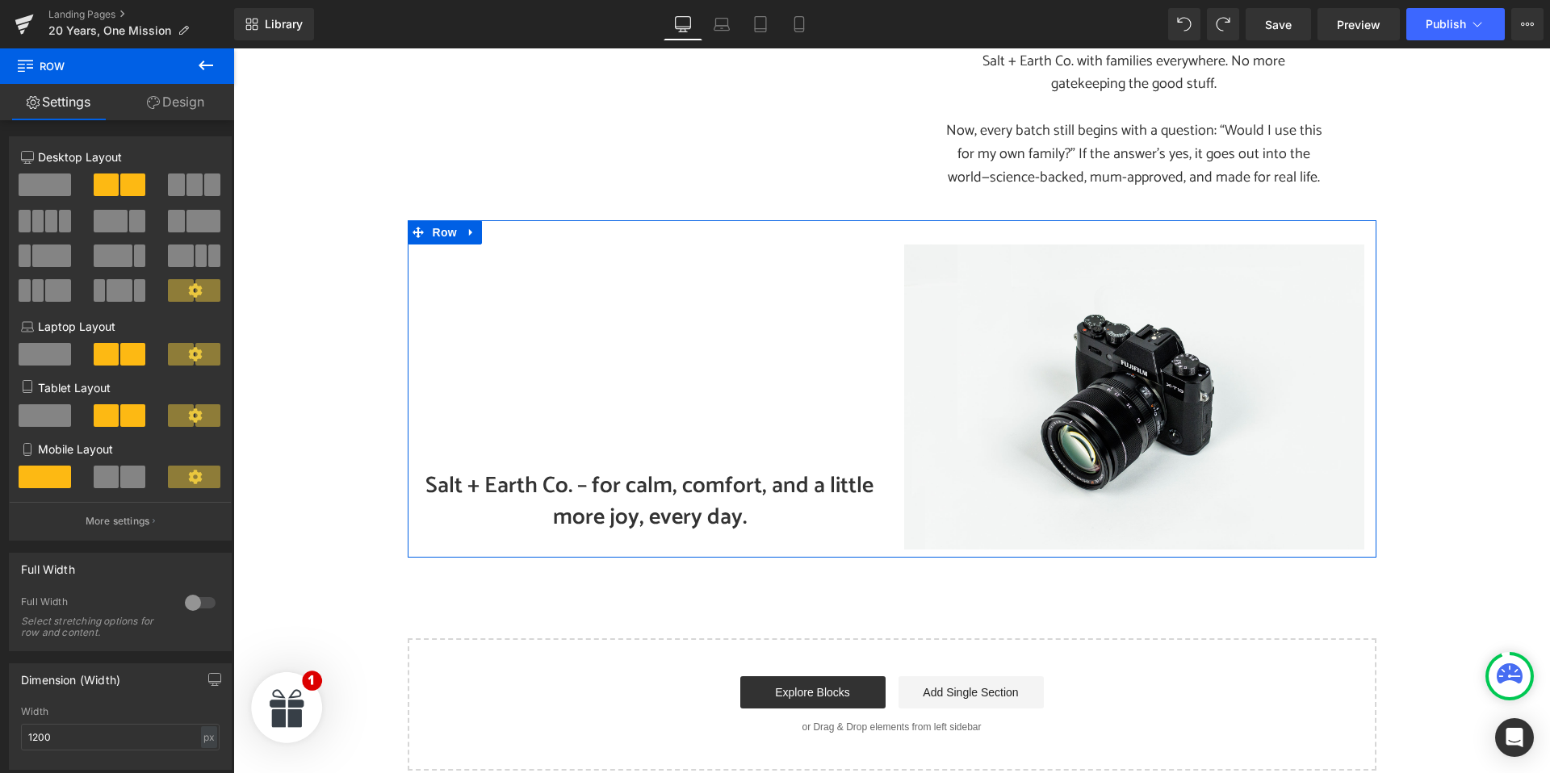
click at [606, 471] on h2 "Salt + Earth Co. – for calm, comfort, and a little more joy, every day." at bounding box center [650, 502] width 460 height 63
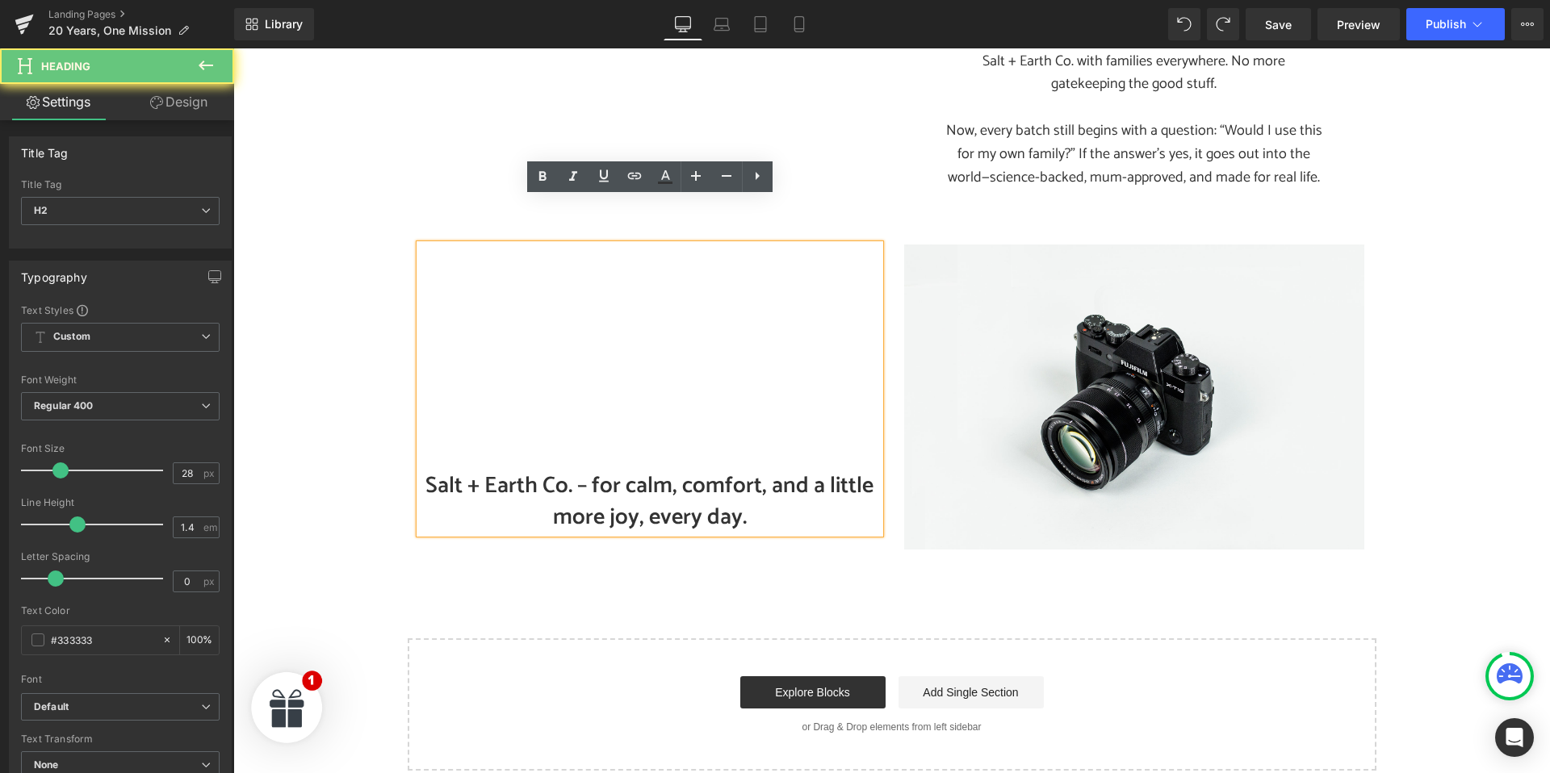
click at [609, 471] on h2 "Salt + Earth Co. – for calm, comfort, and a little more joy, every day." at bounding box center [650, 502] width 460 height 63
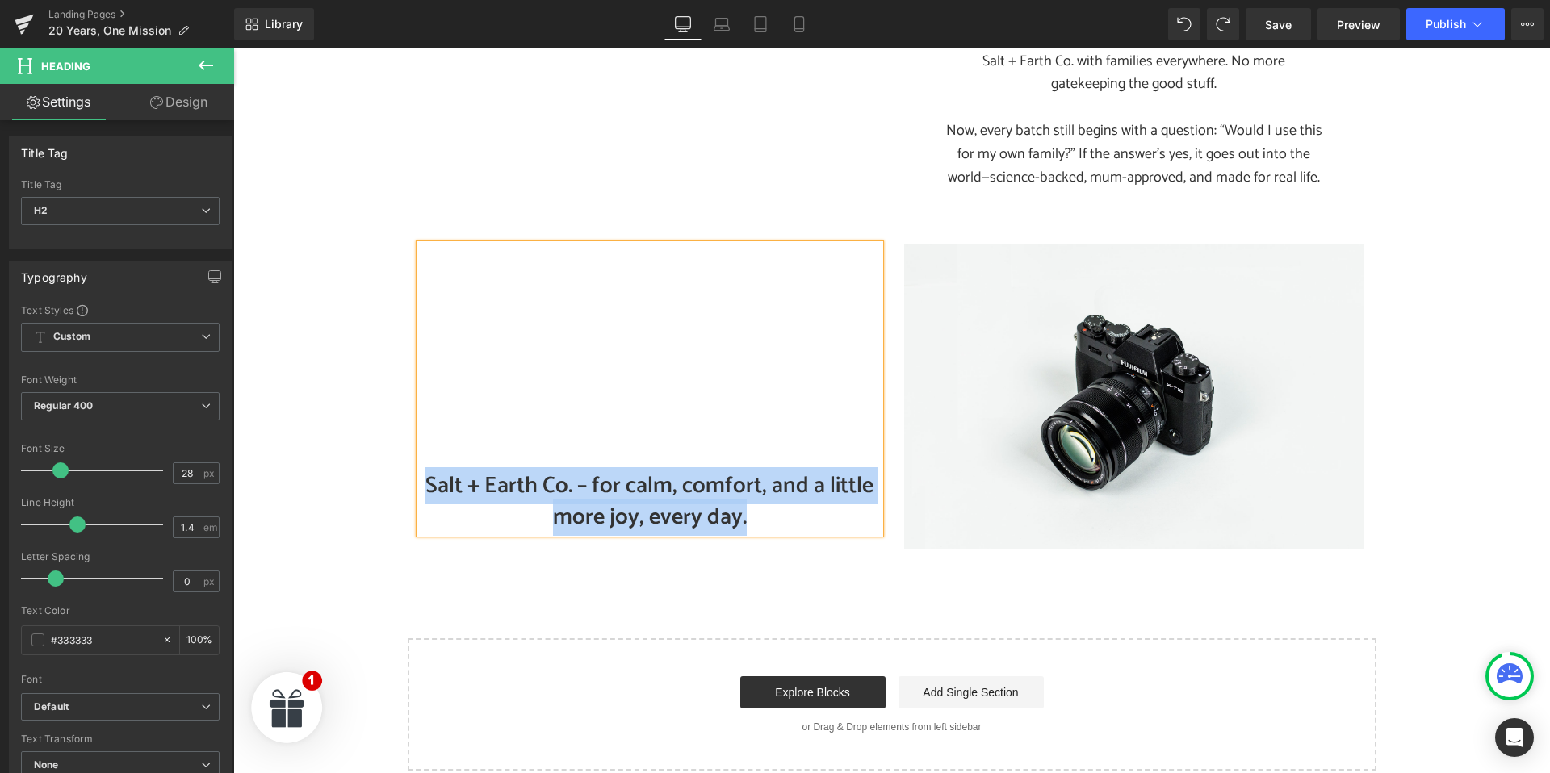
paste div
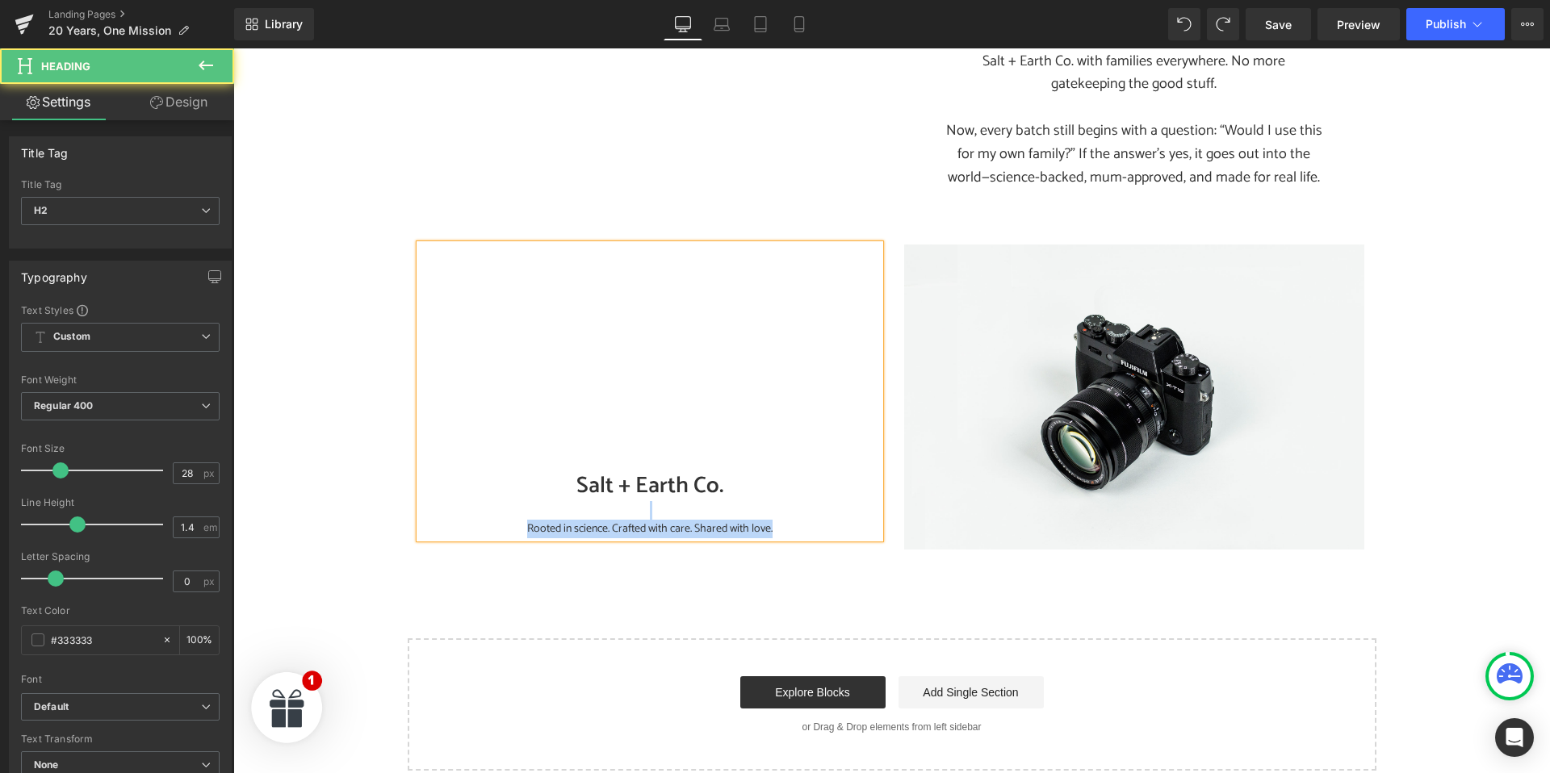
drag, startPoint x: 783, startPoint y: 479, endPoint x: 479, endPoint y: 465, distance: 304.7
click at [479, 465] on div "Salt + Earth Co. Rooted in science. Crafted with care. Shared with love." at bounding box center [650, 392] width 460 height 294
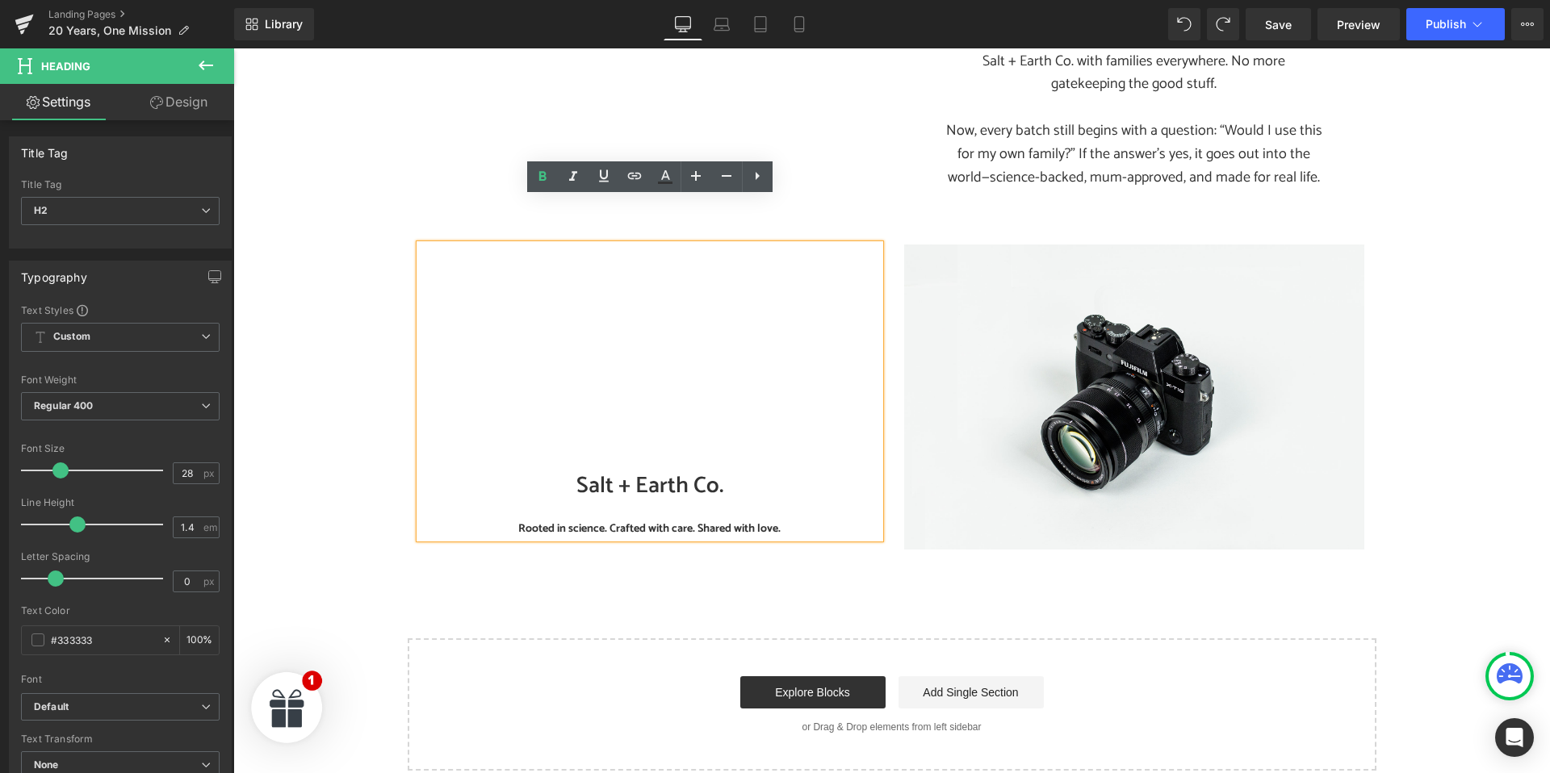
click at [567, 520] on strong "Rooted in science. Crafted with care. Shared with love." at bounding box center [649, 529] width 262 height 19
drag, startPoint x: 515, startPoint y: 482, endPoint x: 880, endPoint y: 480, distance: 364.9
click at [880, 480] on div "Salt + Earth Co. Rooted in science. Crafted with care. Shared with love." at bounding box center [650, 392] width 460 height 294
click at [702, 181] on icon at bounding box center [695, 175] width 19 height 19
type input "30"
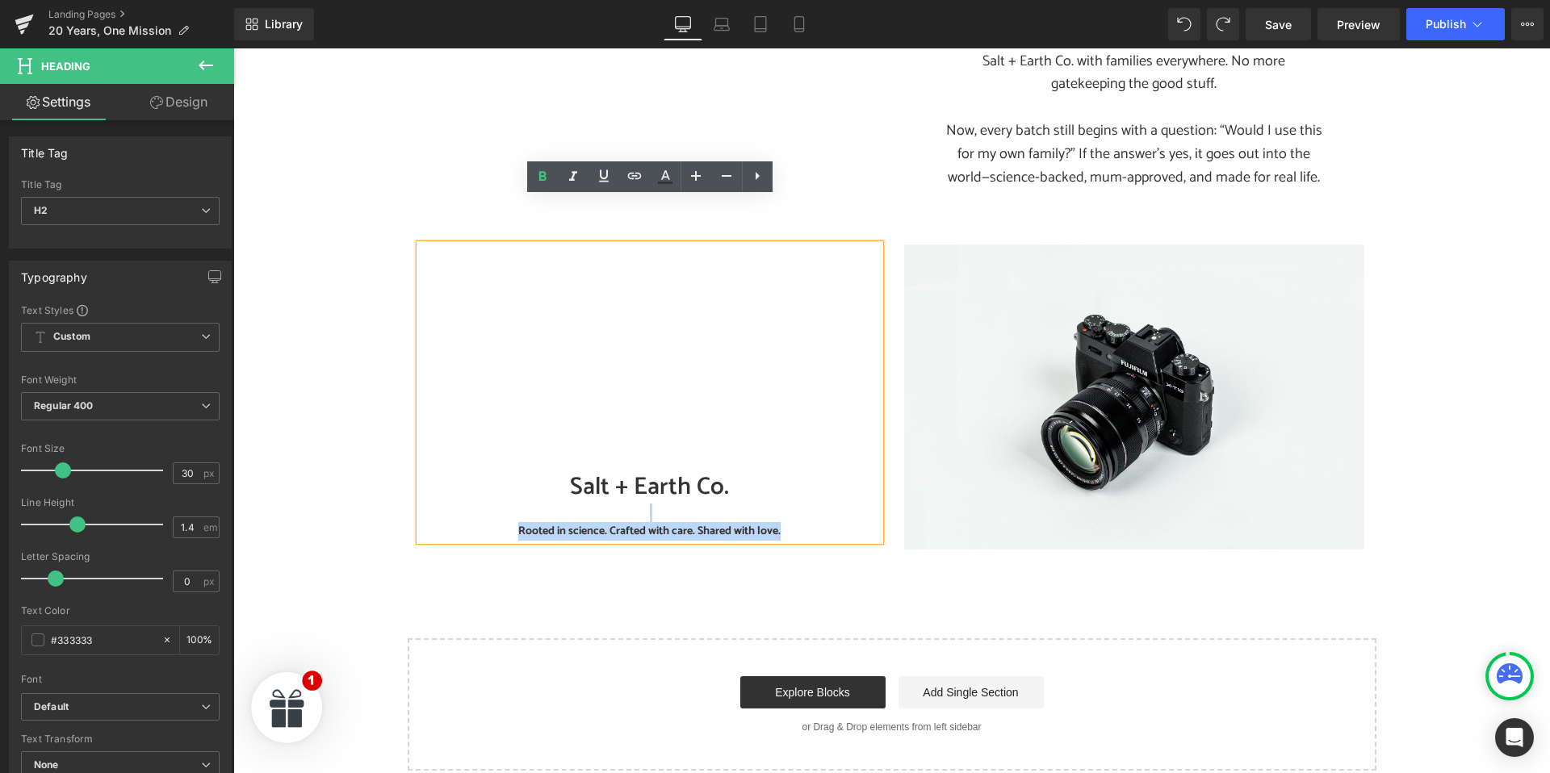
click at [664, 505] on div at bounding box center [650, 514] width 460 height 18
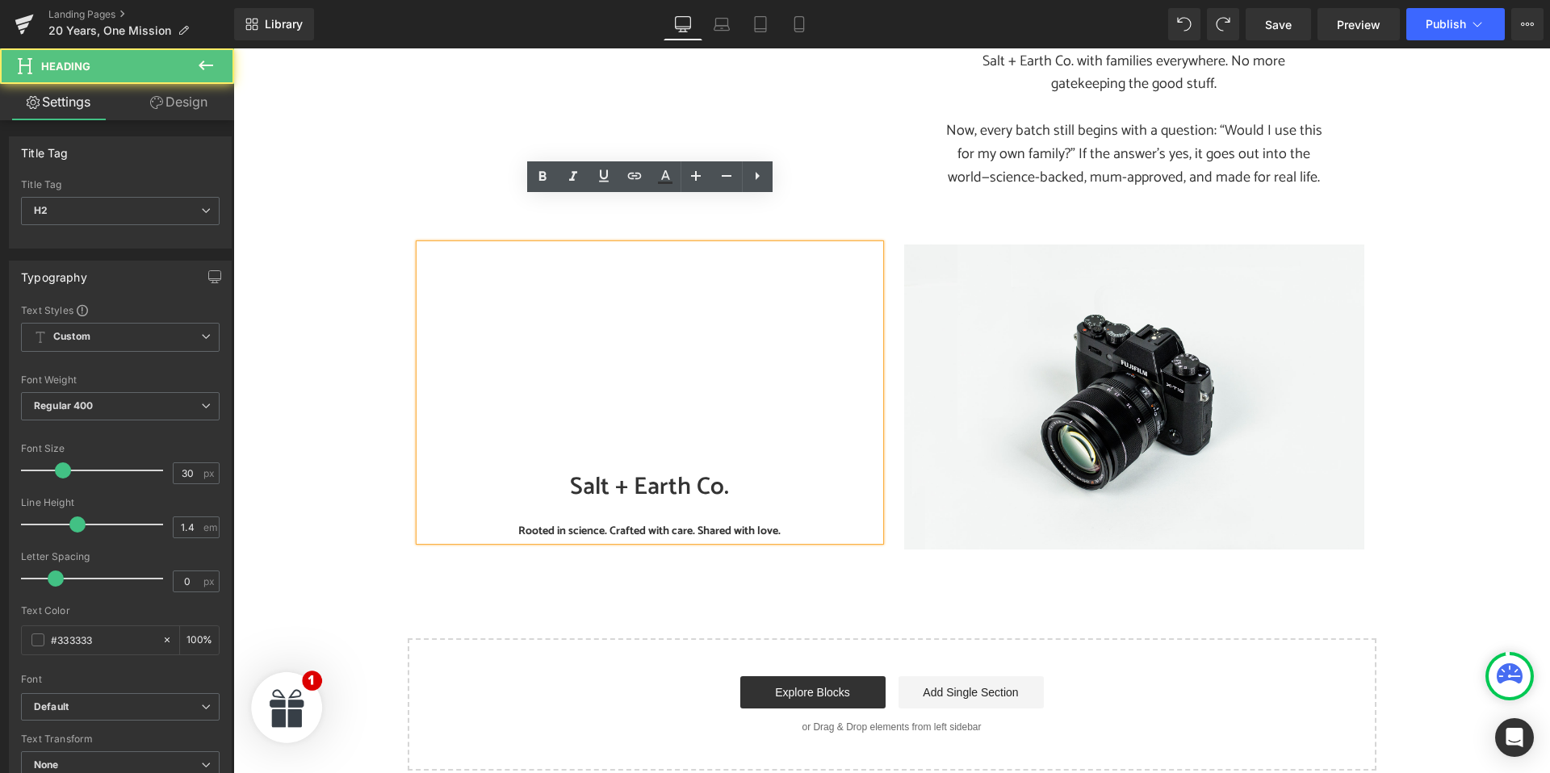
click at [647, 522] on strong "Rooted in science. Crafted with care. Shared with love." at bounding box center [649, 531] width 262 height 19
click at [625, 522] on strong "Rooted in science. Crafted with care. Shared with love." at bounding box center [649, 531] width 262 height 19
click at [671, 471] on h2 "Salt + Earth Co." at bounding box center [650, 488] width 460 height 34
click at [750, 471] on h2 "Salt + Earth Co." at bounding box center [650, 488] width 460 height 34
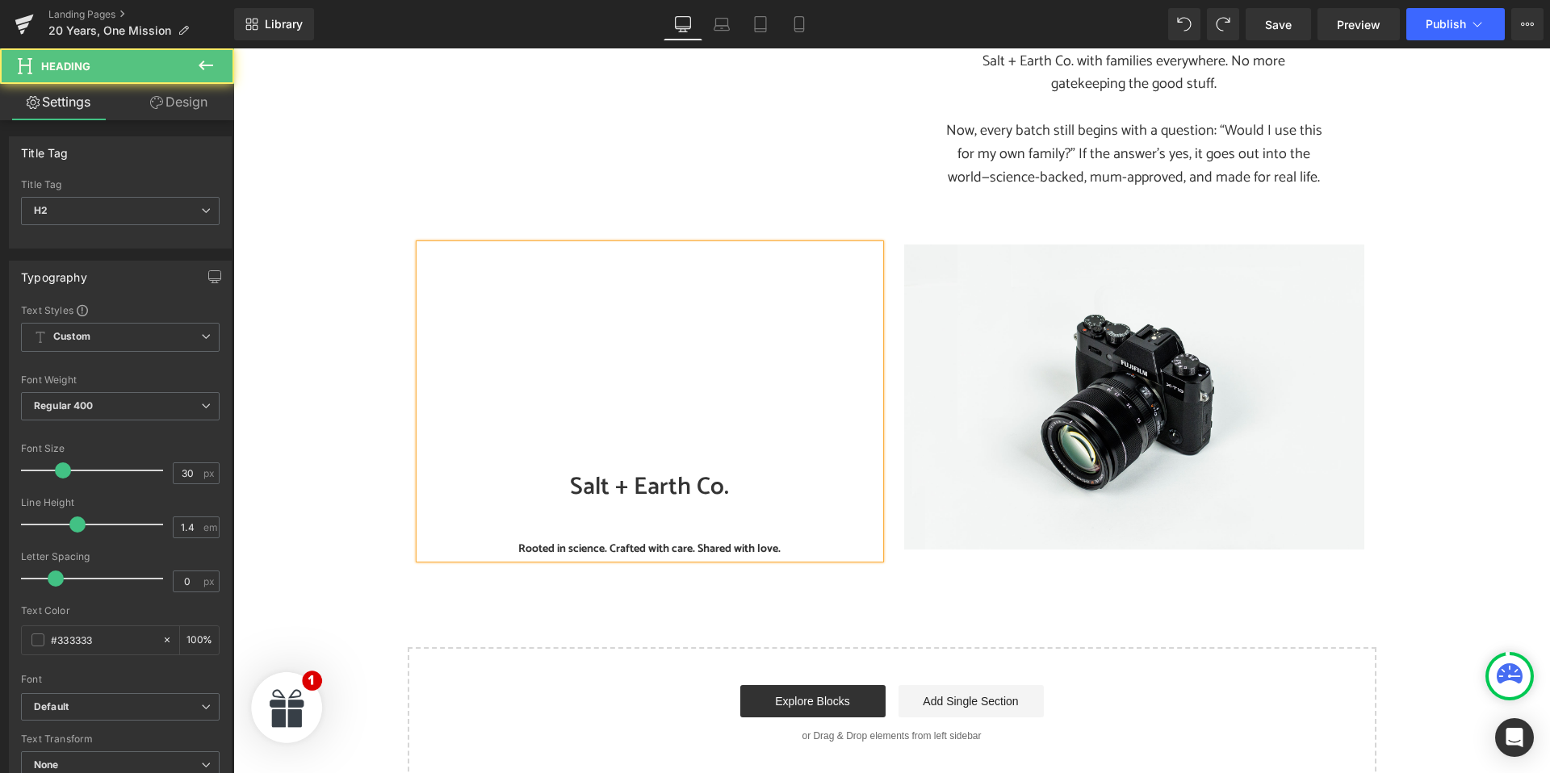
click at [637, 540] on strong "Rooted in science. Crafted with care. Shared with love." at bounding box center [649, 549] width 262 height 19
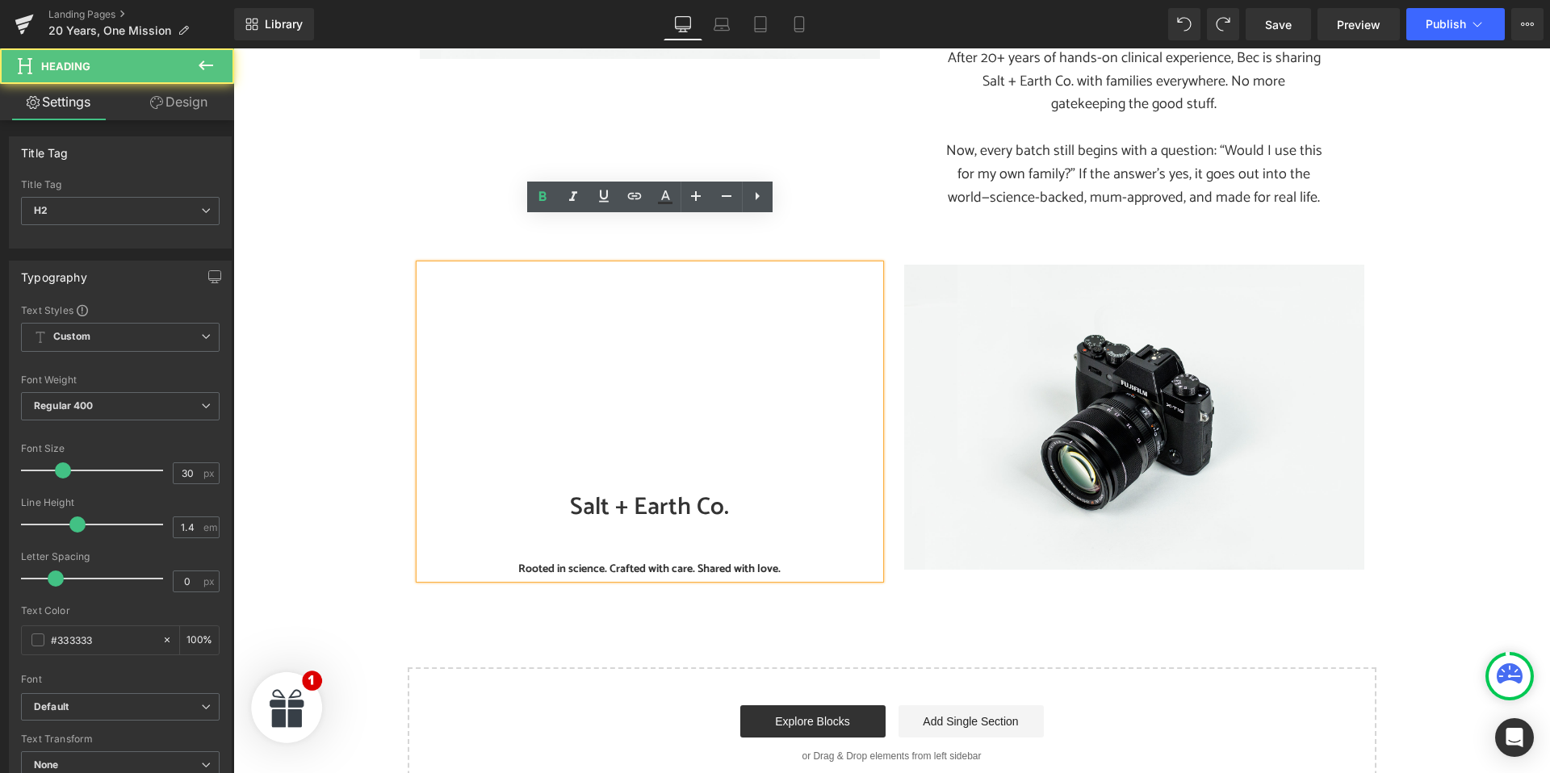
drag, startPoint x: 516, startPoint y: 524, endPoint x: 820, endPoint y: 513, distance: 304.5
click at [820, 561] on div "Rooted in science. Crafted with care. Shared with love." at bounding box center [650, 570] width 460 height 18
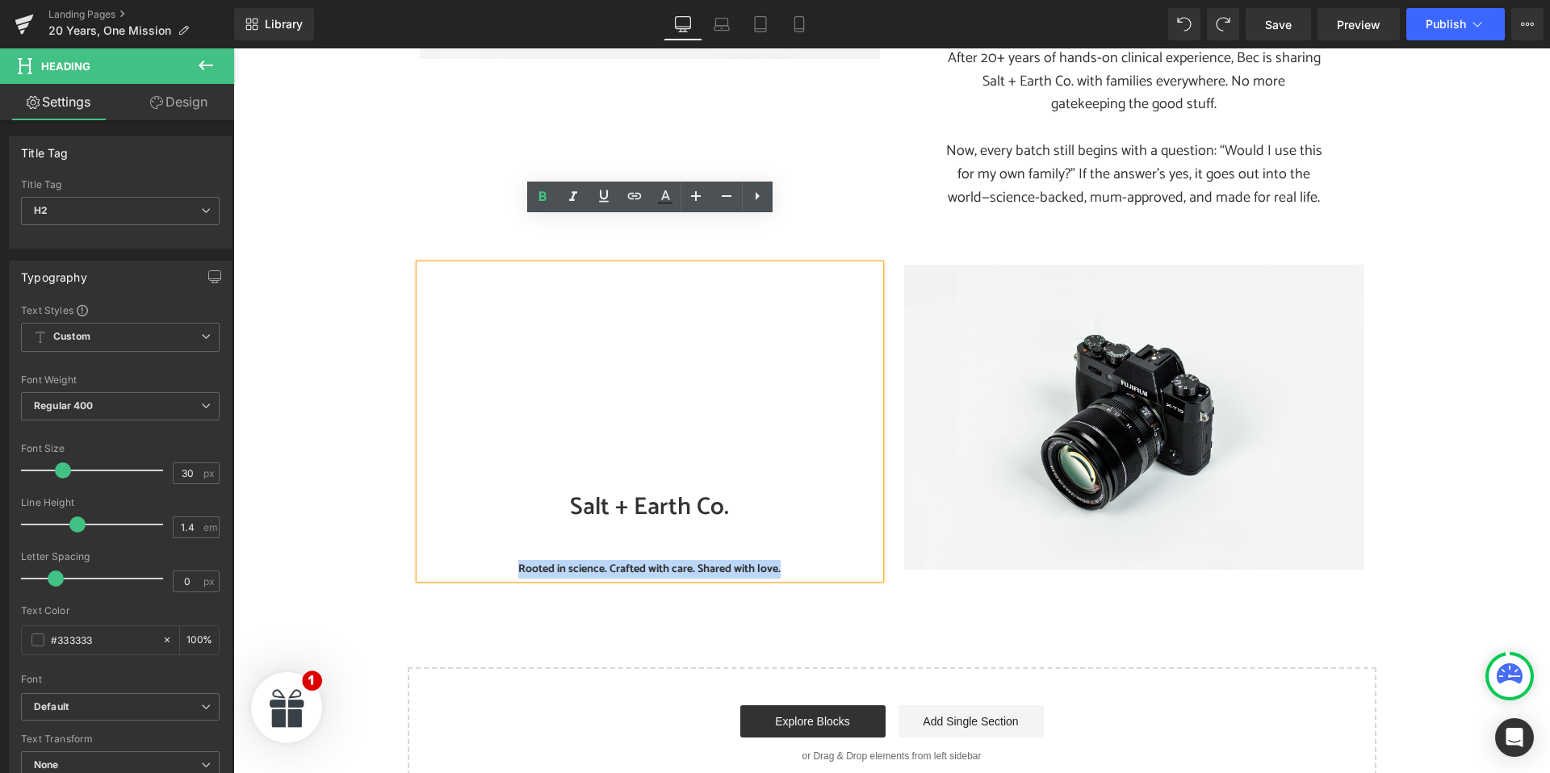
drag, startPoint x: 785, startPoint y: 520, endPoint x: 504, endPoint y: 518, distance: 281.7
click at [505, 561] on div "Rooted in science. Crafted with care. Shared with love." at bounding box center [650, 570] width 460 height 18
click at [693, 200] on icon at bounding box center [695, 195] width 19 height 19
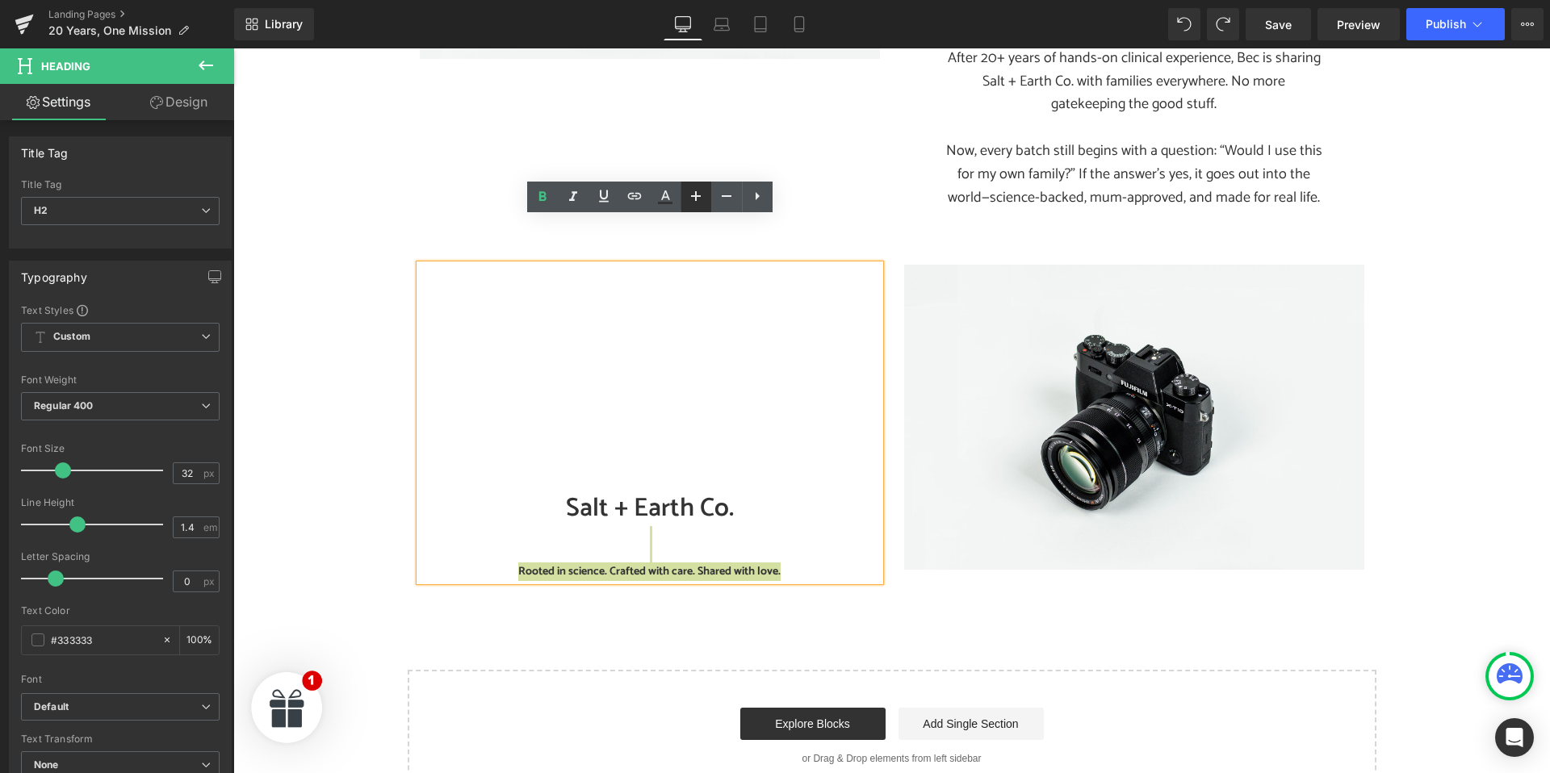
click at [693, 200] on icon at bounding box center [695, 195] width 19 height 19
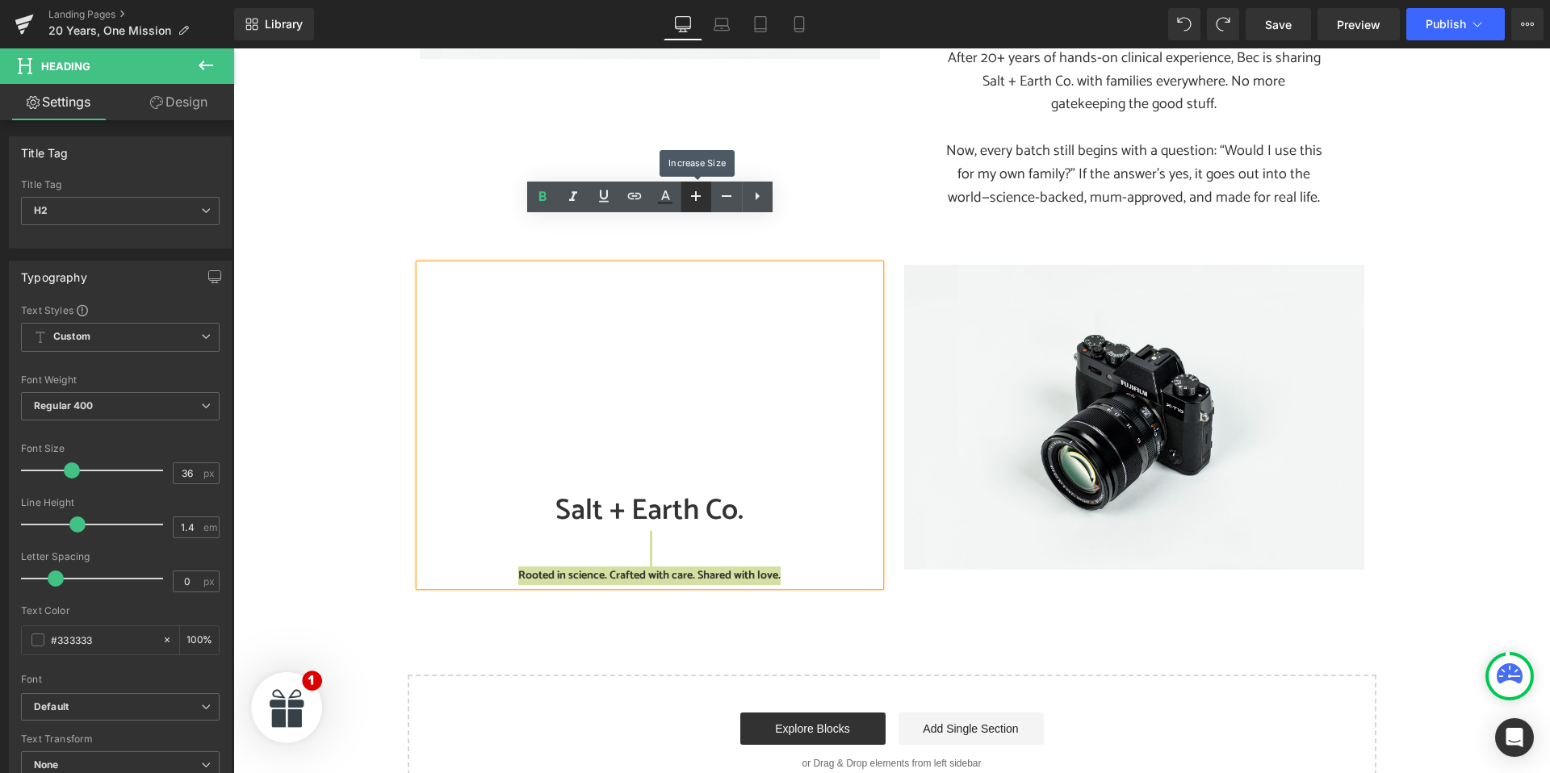
click at [693, 200] on icon at bounding box center [695, 195] width 19 height 19
drag, startPoint x: 692, startPoint y: 200, endPoint x: 691, endPoint y: 208, distance: 8.1
click at [692, 200] on icon at bounding box center [695, 195] width 19 height 19
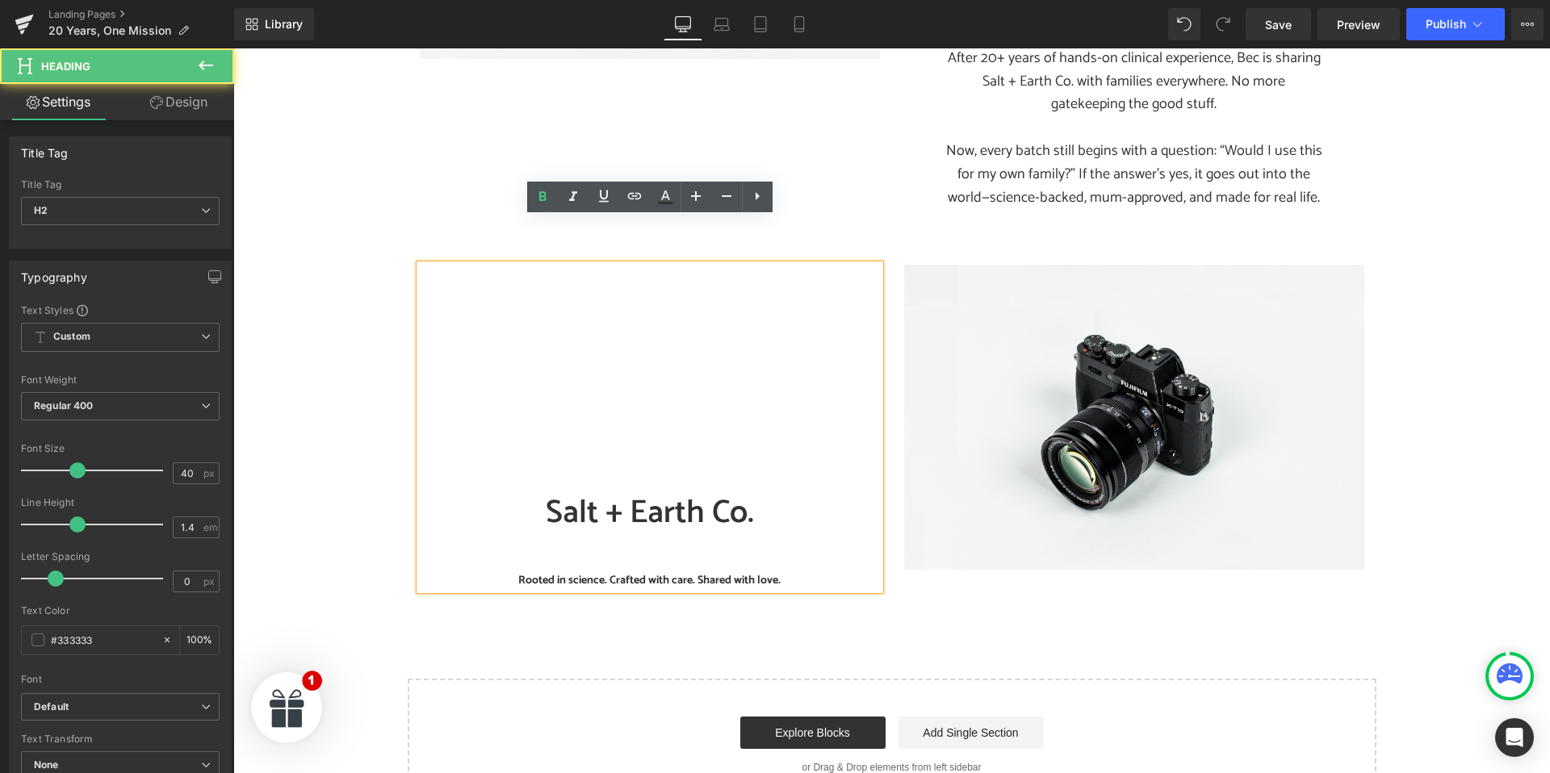
click at [681, 414] on div "Salt + Earth Co. Rooted in science. Crafted with care. Shared with love." at bounding box center [650, 427] width 460 height 325
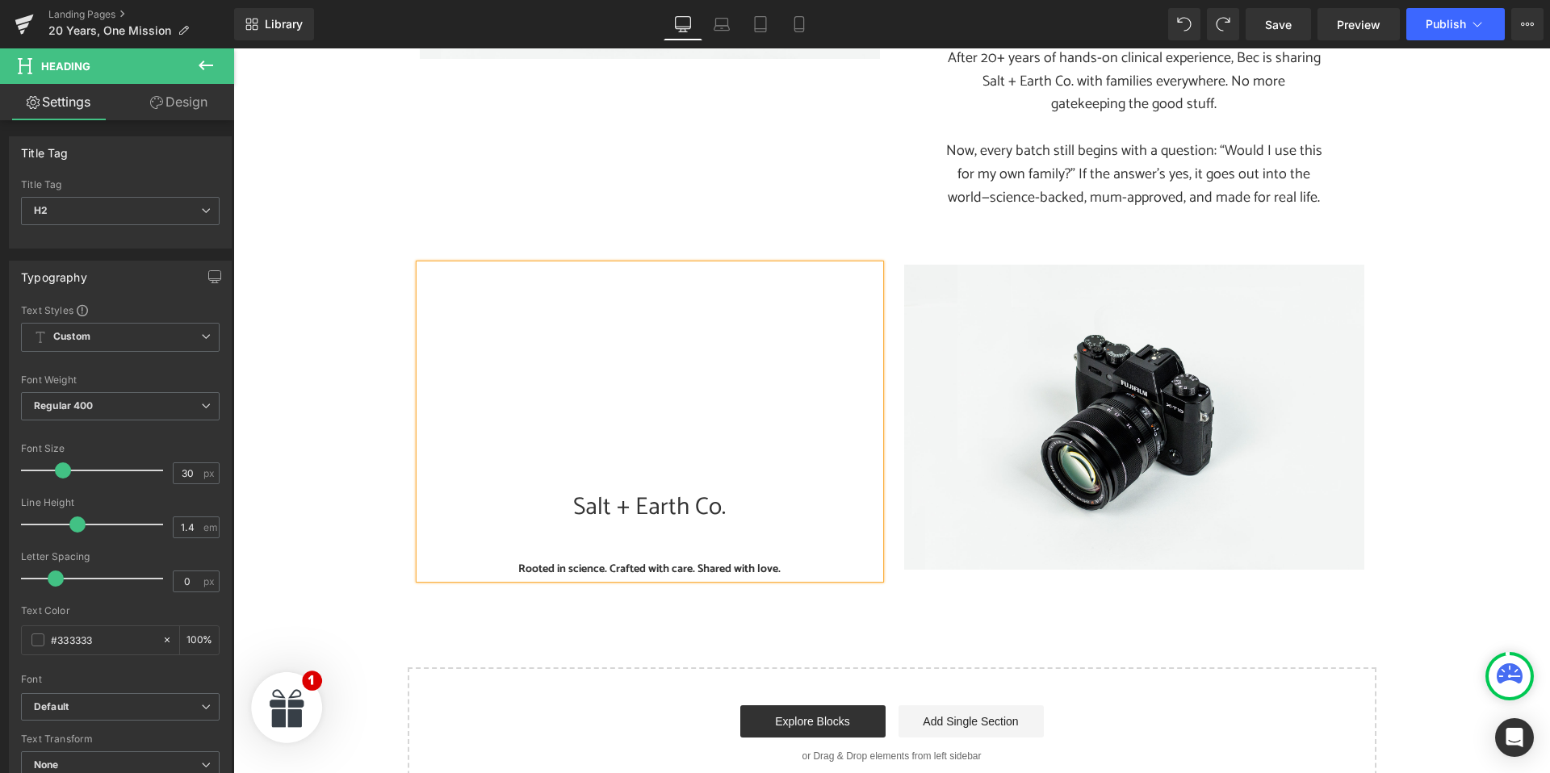
type input "28"
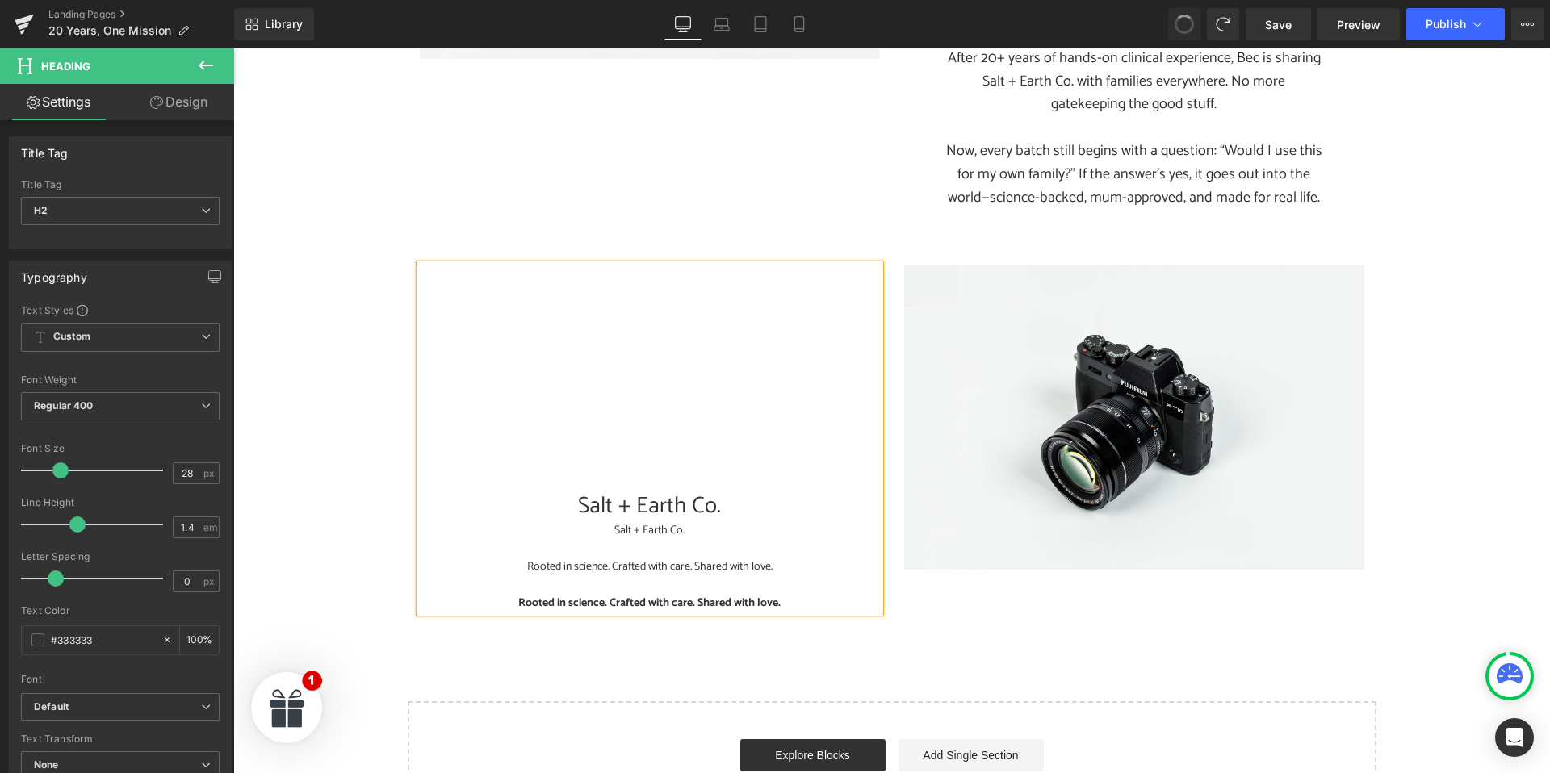
scroll to position [3110, 0]
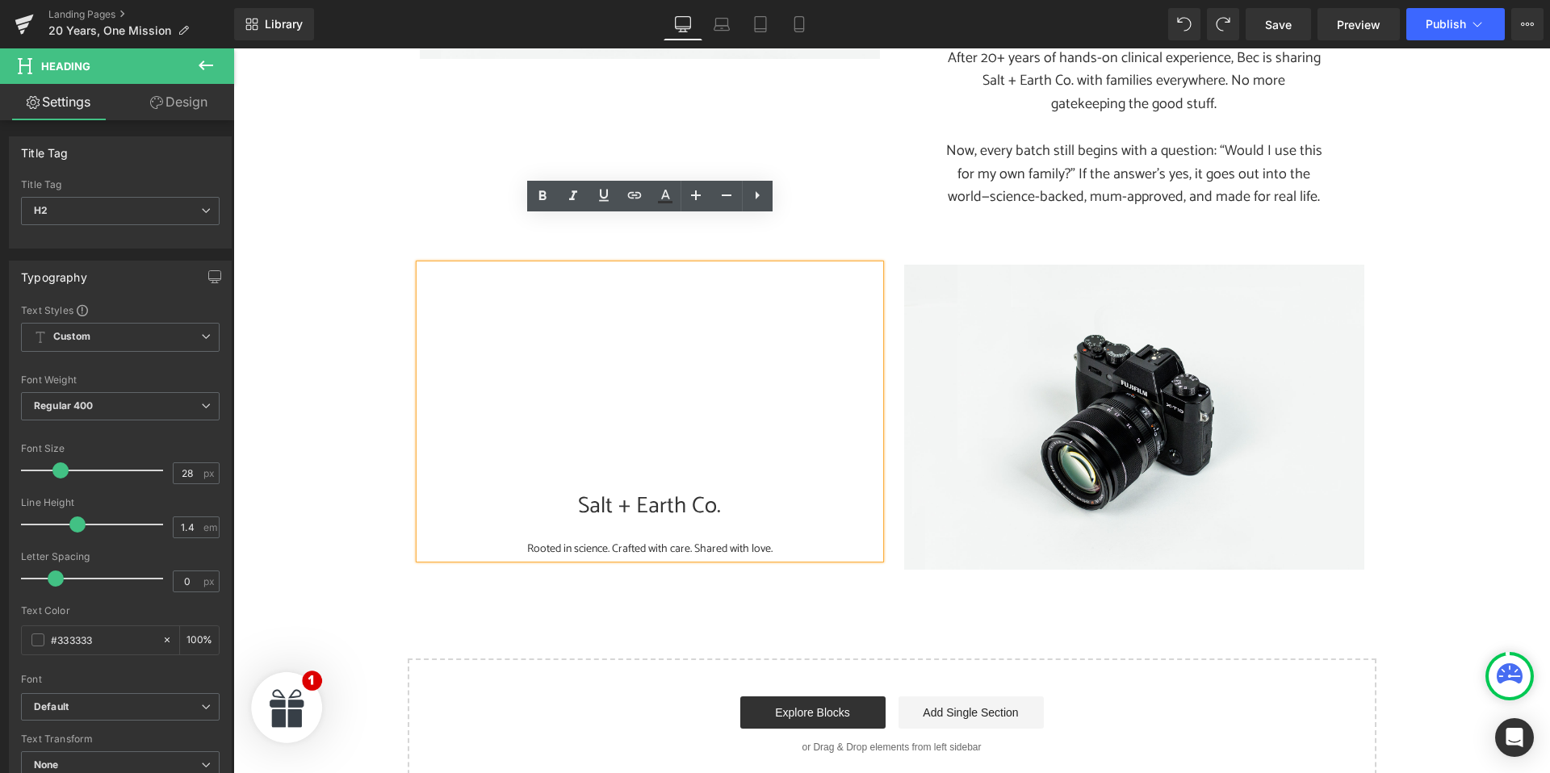
click at [736, 491] on h2 "Salt + Earth Co." at bounding box center [650, 506] width 460 height 31
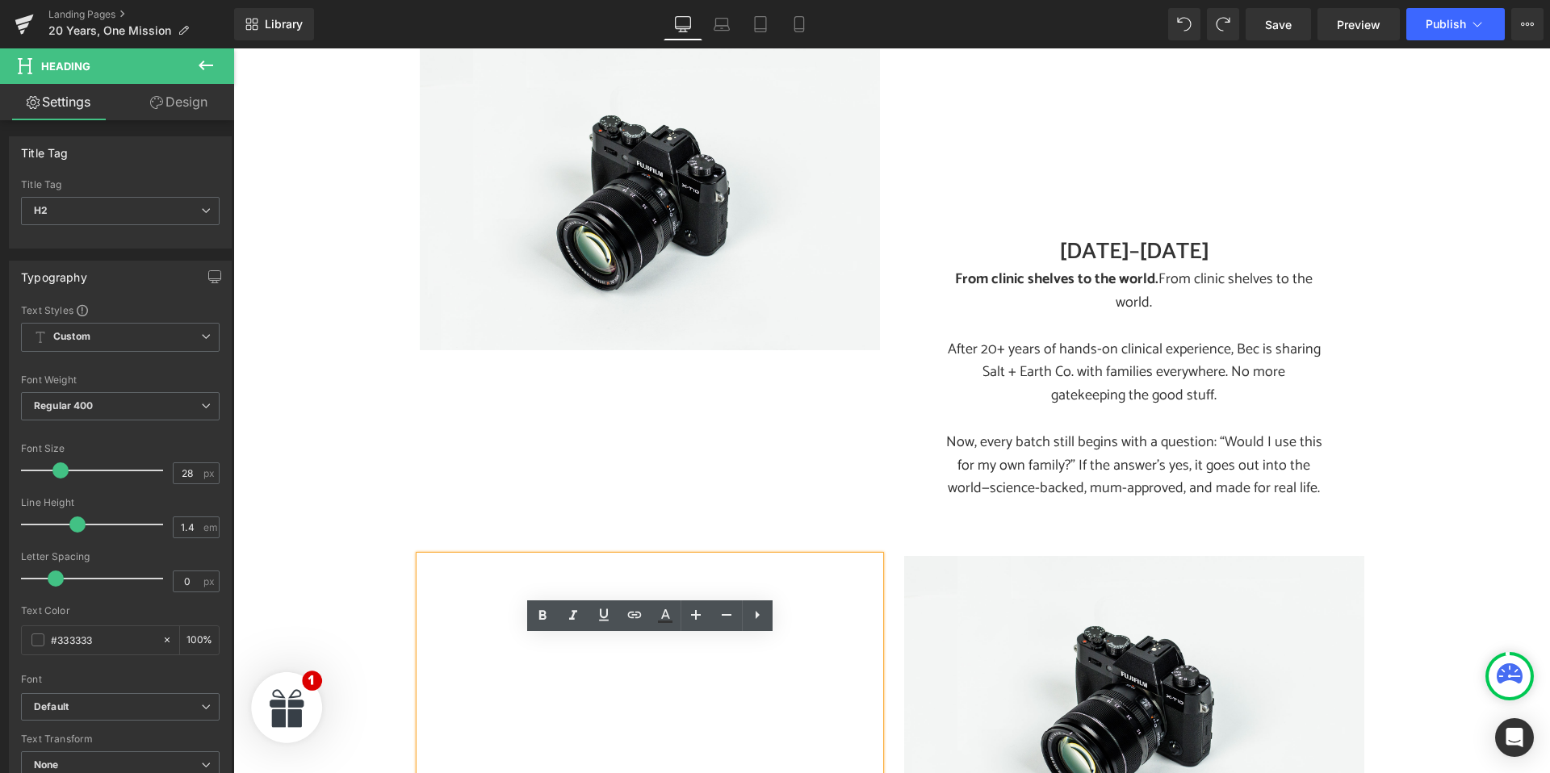
scroll to position [3115, 0]
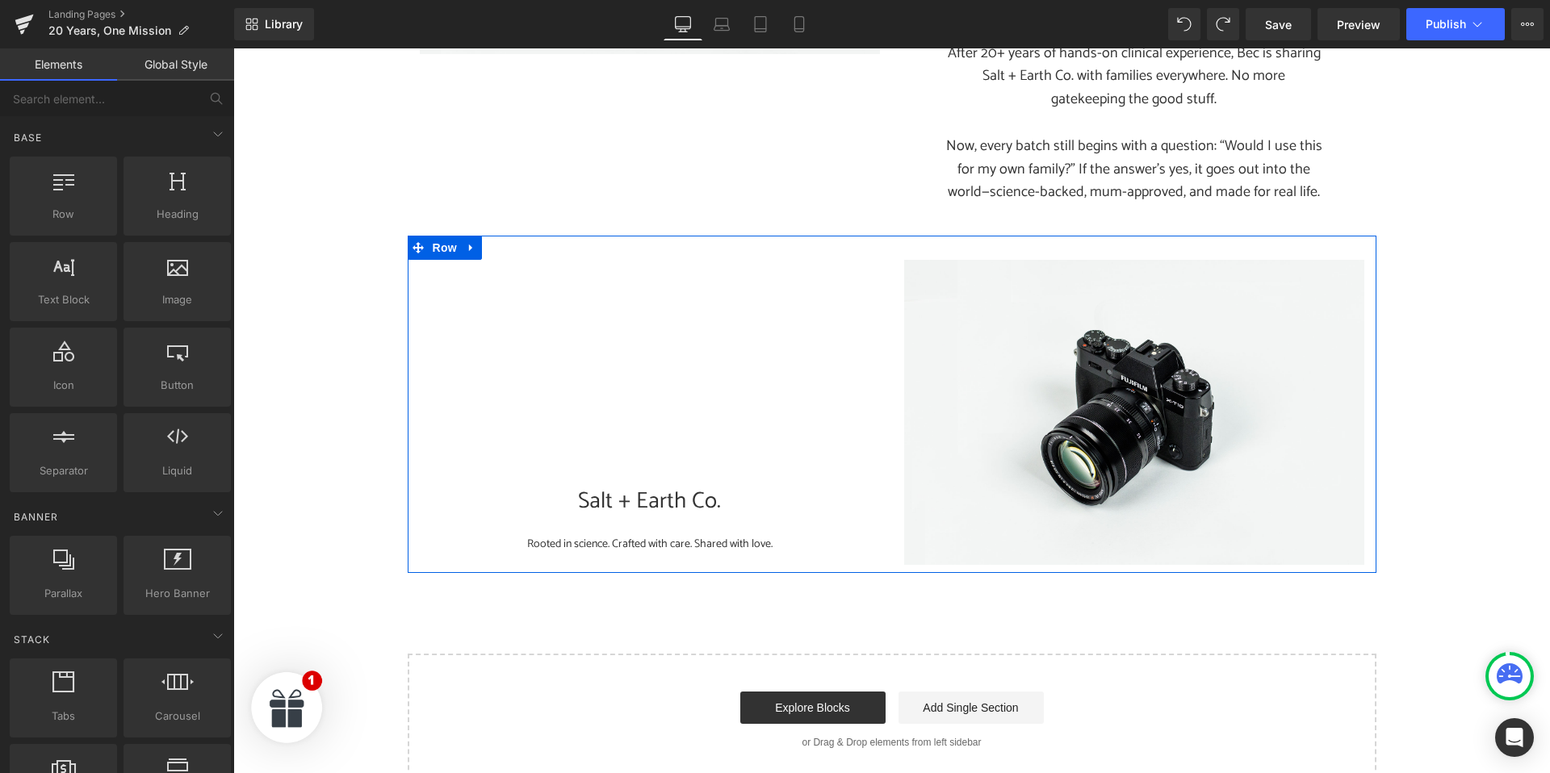
click at [472, 245] on icon at bounding box center [470, 248] width 3 height 7
click at [511, 242] on icon at bounding box center [513, 247] width 11 height 11
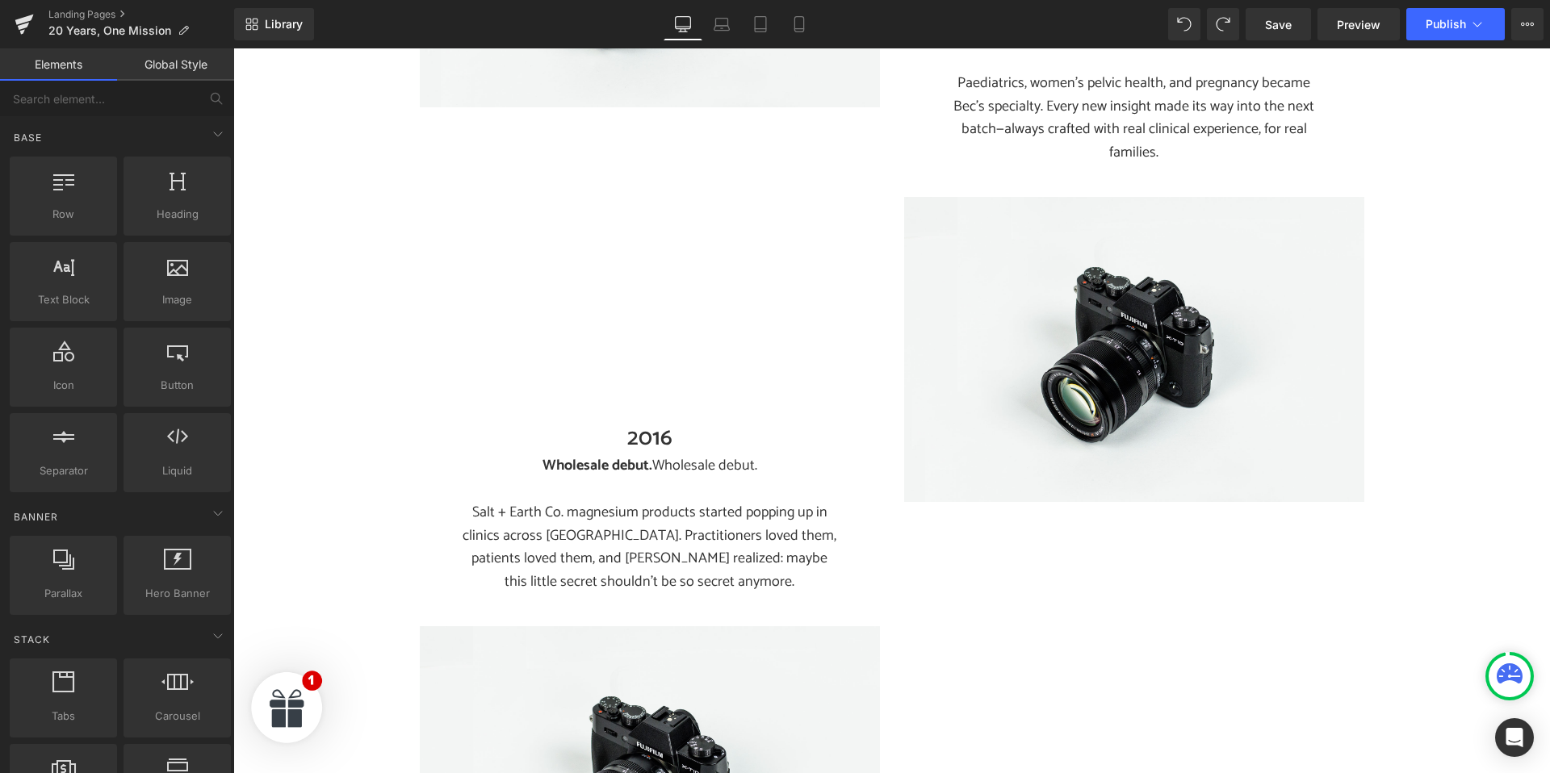
scroll to position [2166, 0]
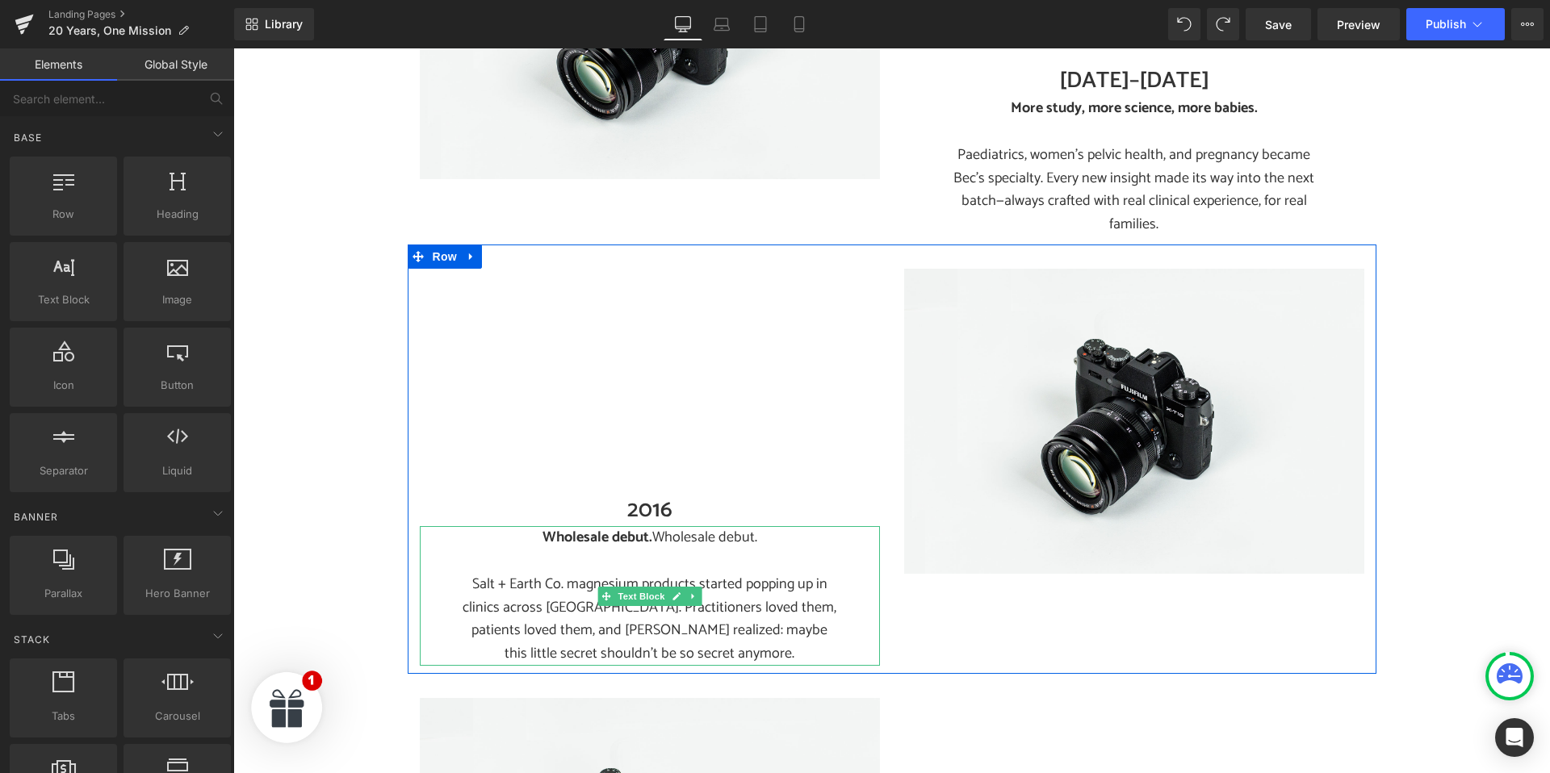
click at [653, 526] on p "Wholesale debut. Wholesale debut." at bounding box center [649, 537] width 379 height 23
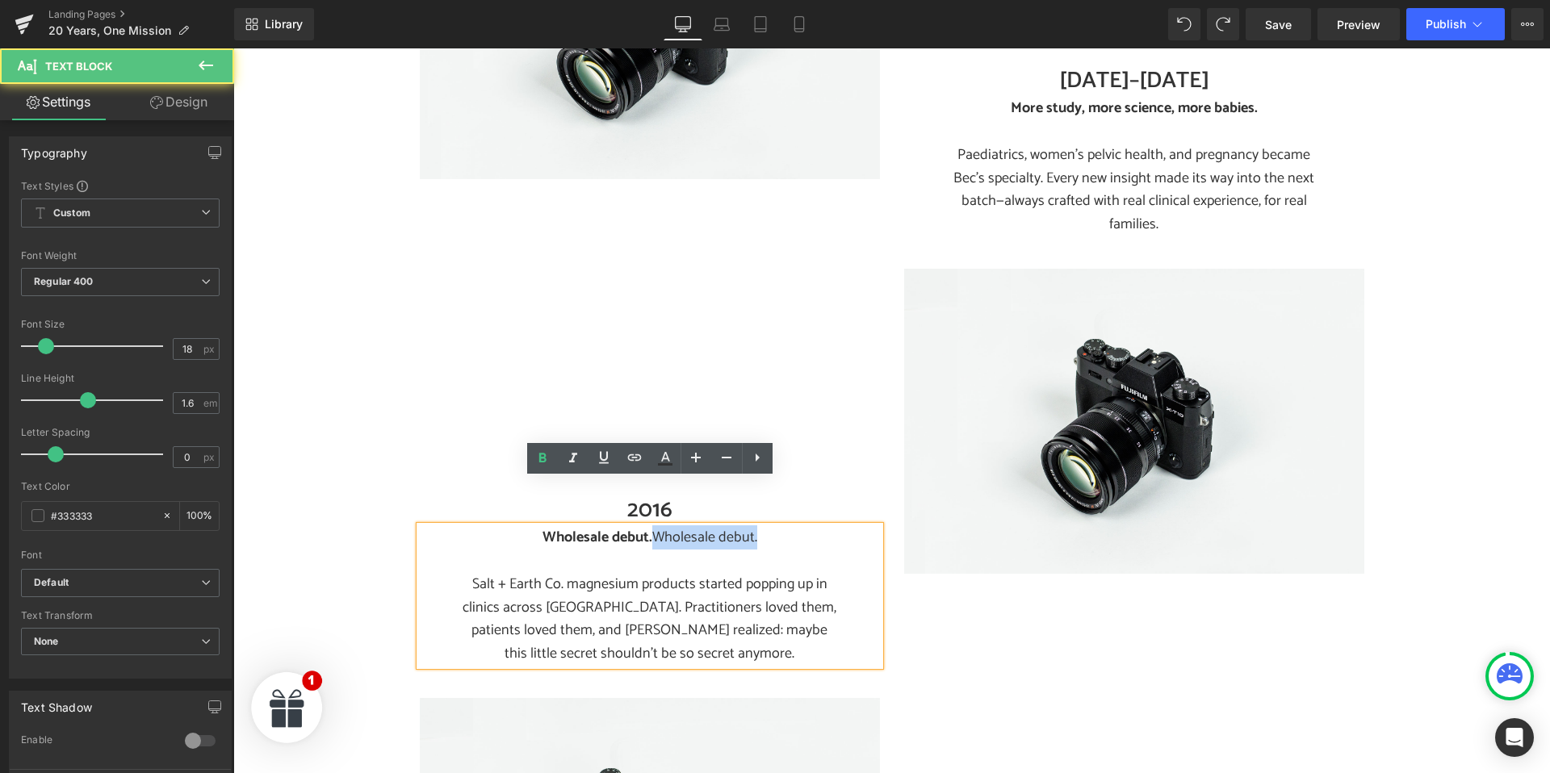
drag, startPoint x: 655, startPoint y: 492, endPoint x: 768, endPoint y: 497, distance: 113.1
click at [769, 526] on p "Wholesale debut. Wholesale debut." at bounding box center [649, 537] width 379 height 23
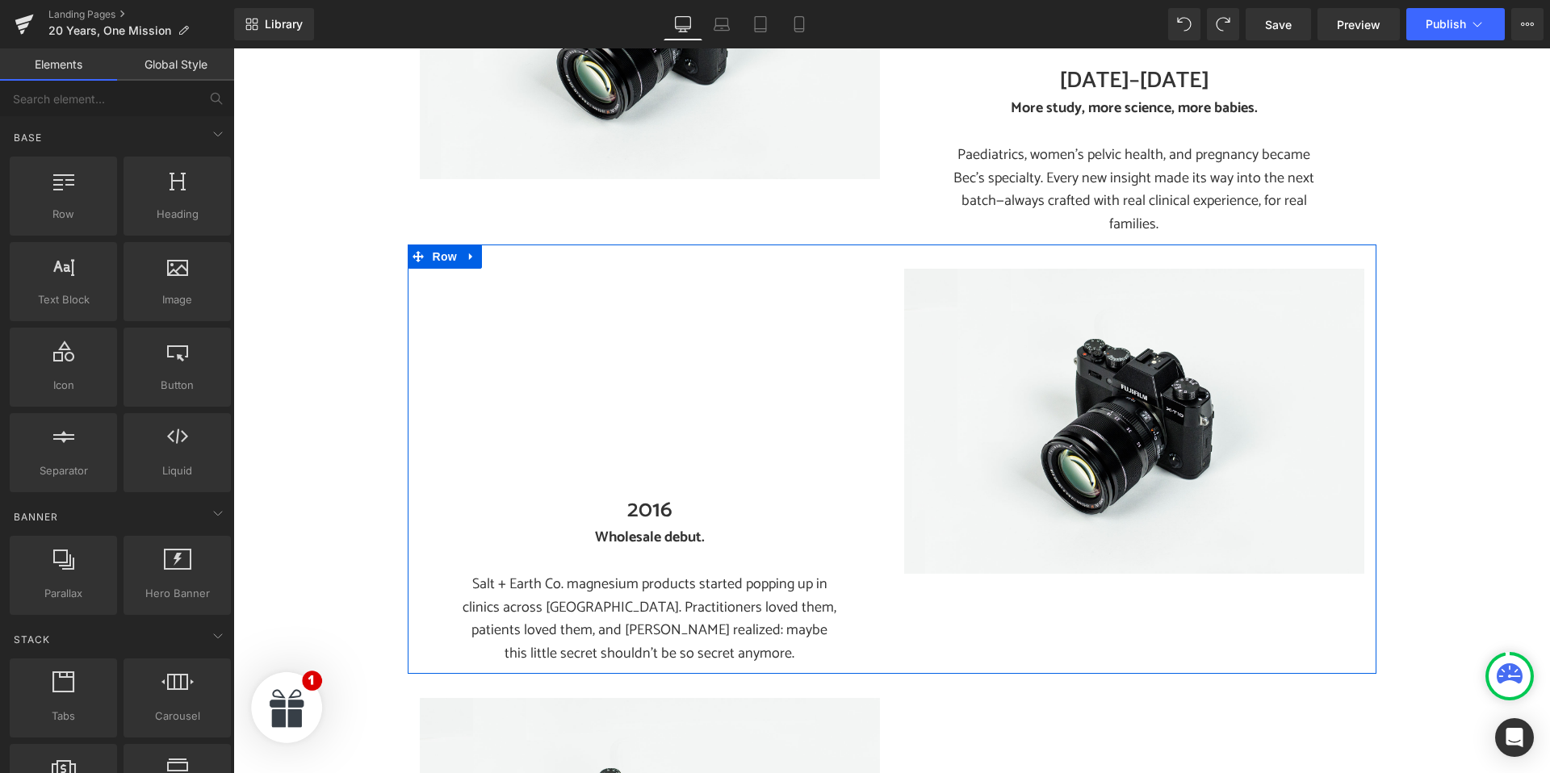
click at [472, 250] on icon at bounding box center [471, 256] width 11 height 12
click at [494, 251] on icon at bounding box center [492, 256] width 11 height 11
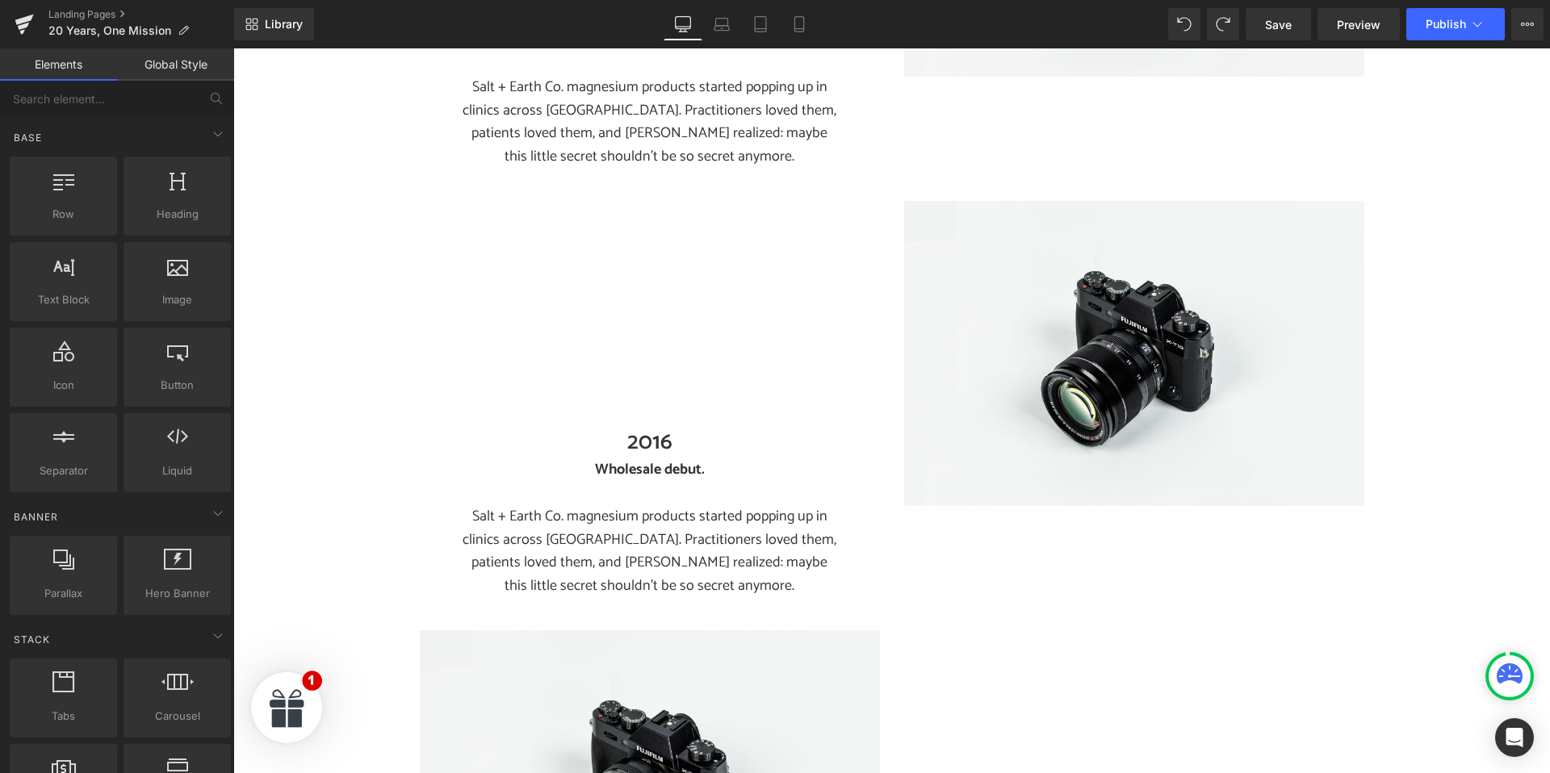
scroll to position [2680, 0]
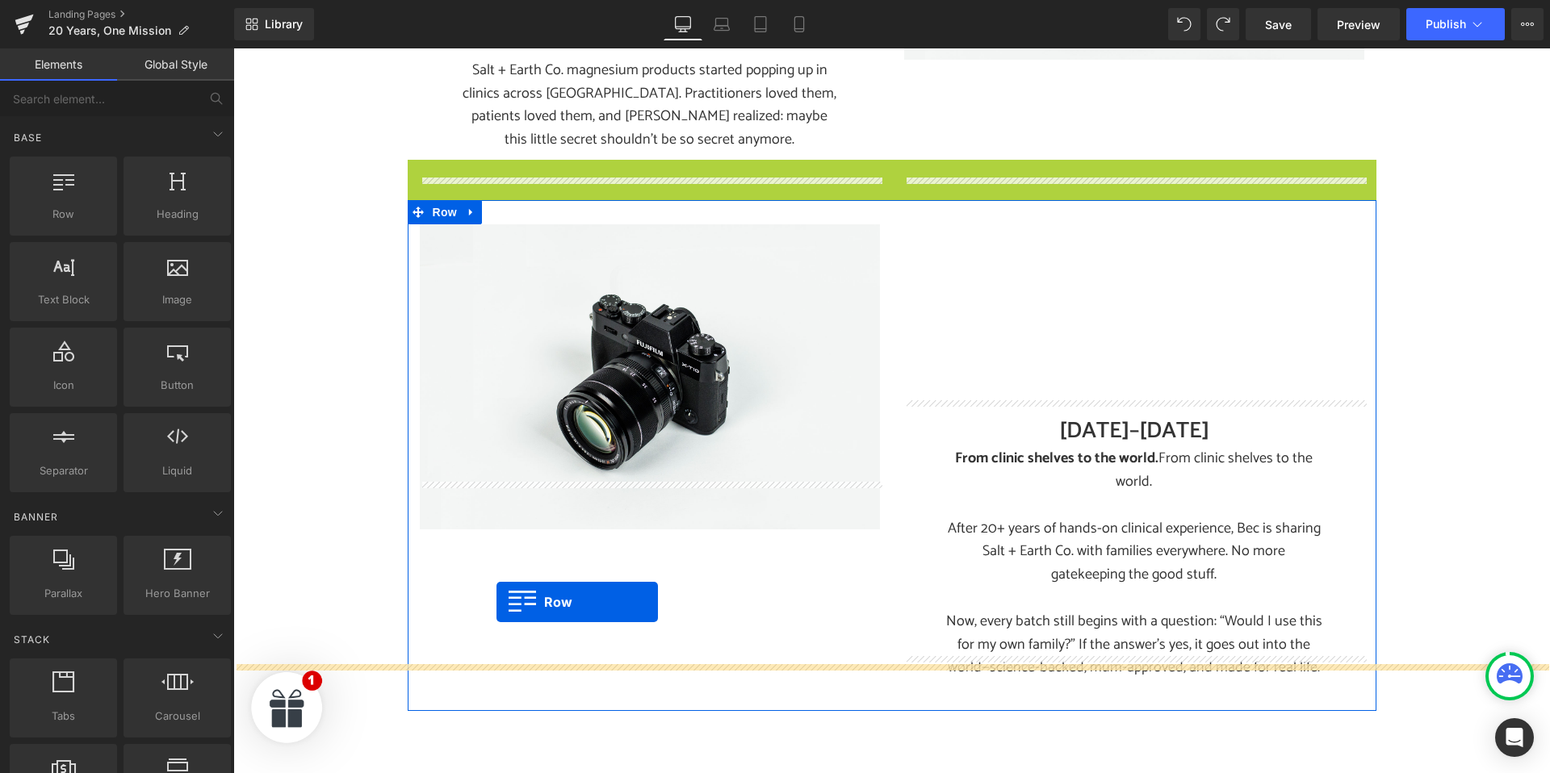
drag, startPoint x: 419, startPoint y: 120, endPoint x: 495, endPoint y: 597, distance: 483.1
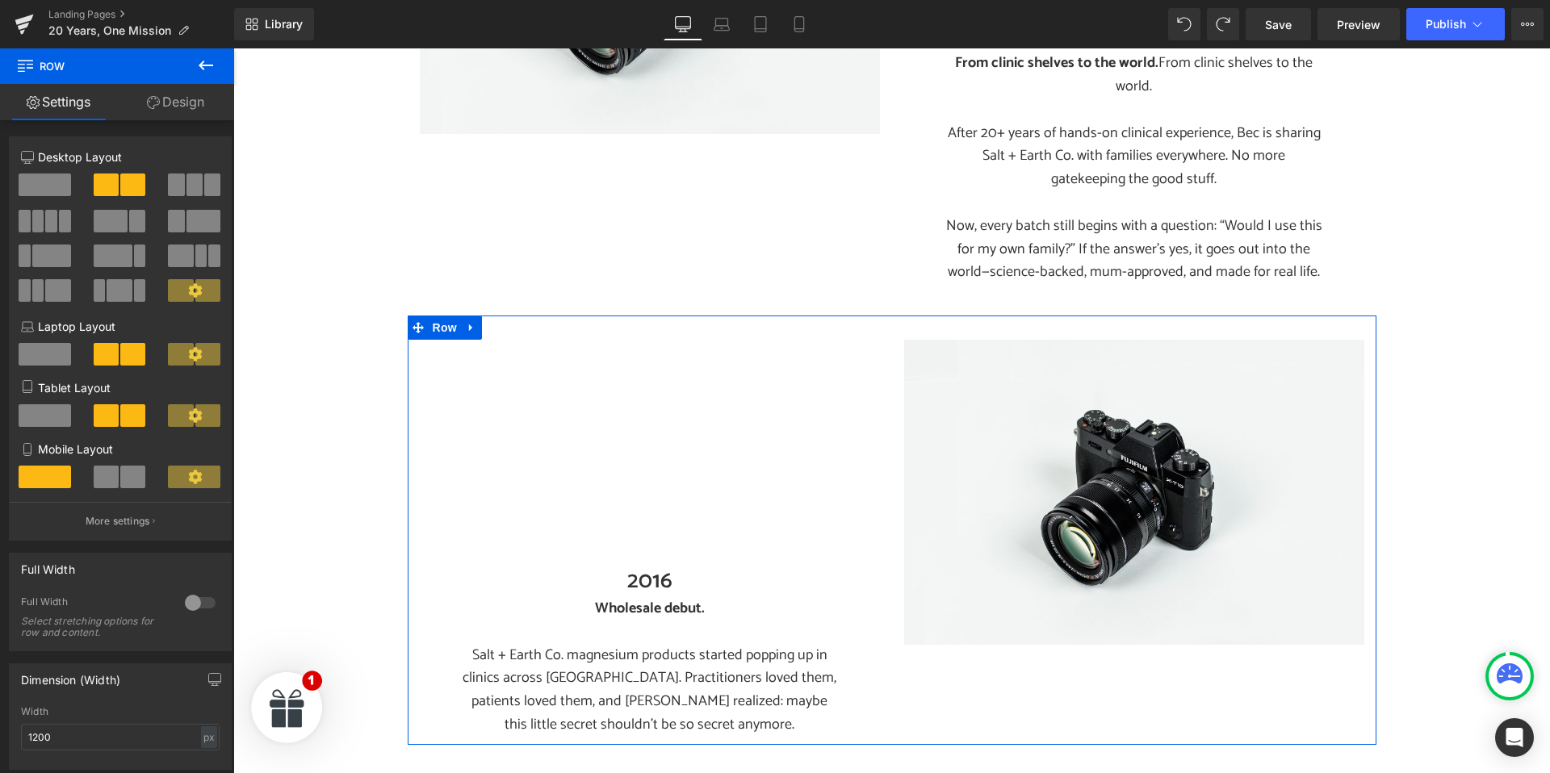
scroll to position [3122, 0]
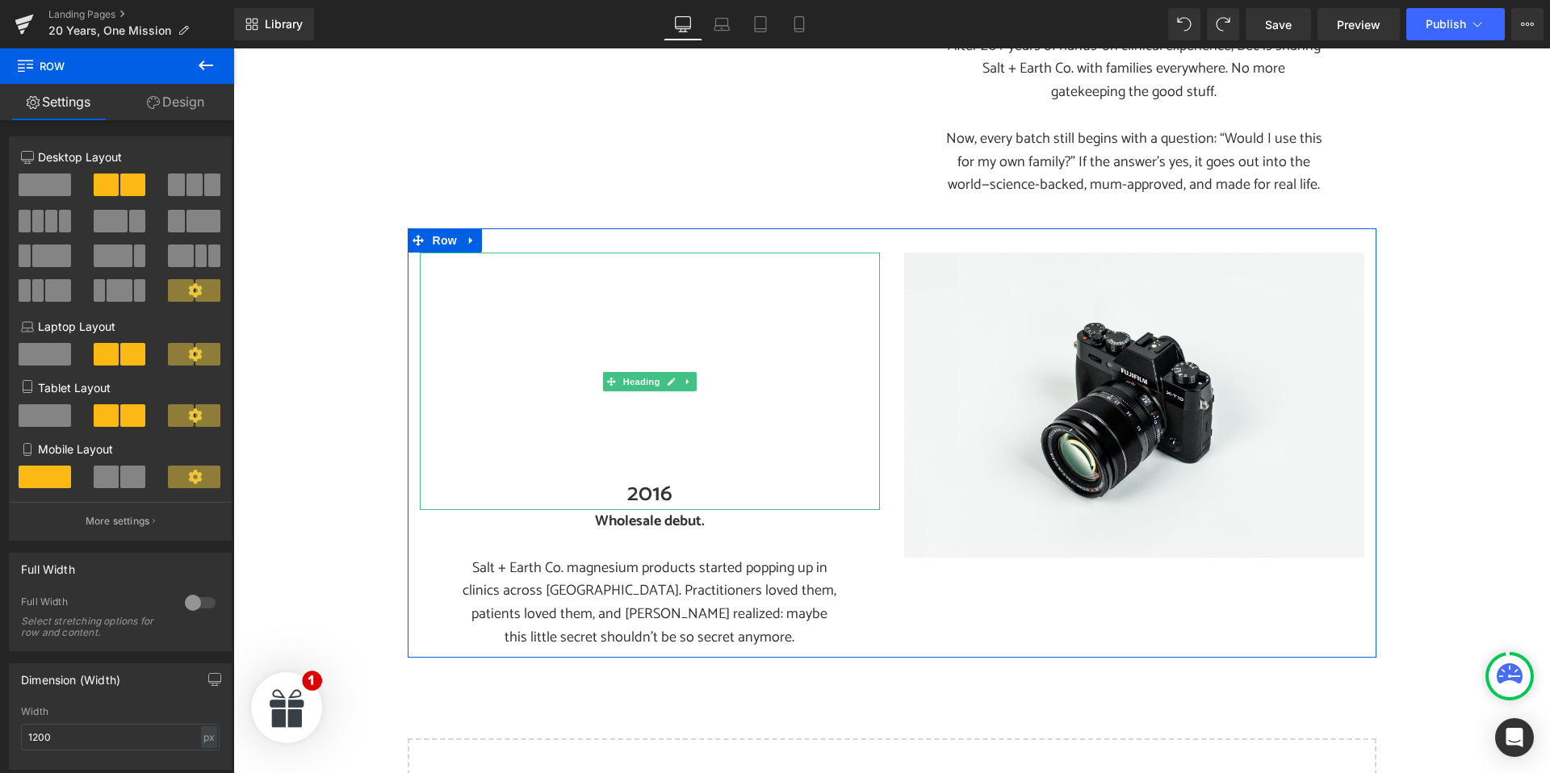
click at [645, 479] on h2 "2016" at bounding box center [650, 494] width 460 height 31
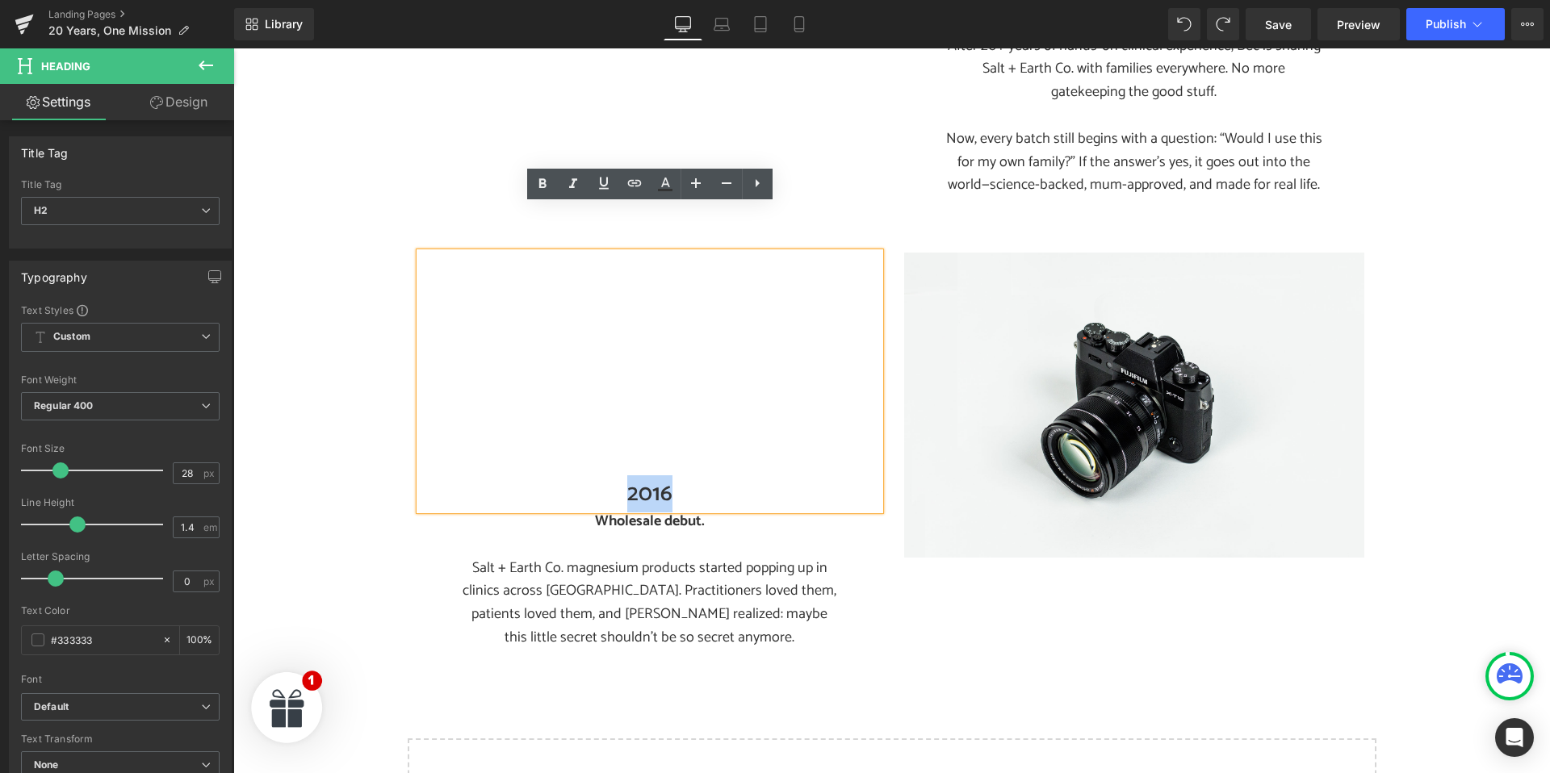
drag, startPoint x: 622, startPoint y: 446, endPoint x: 689, endPoint y: 447, distance: 67.0
click at [689, 479] on h2 "2016" at bounding box center [650, 494] width 460 height 31
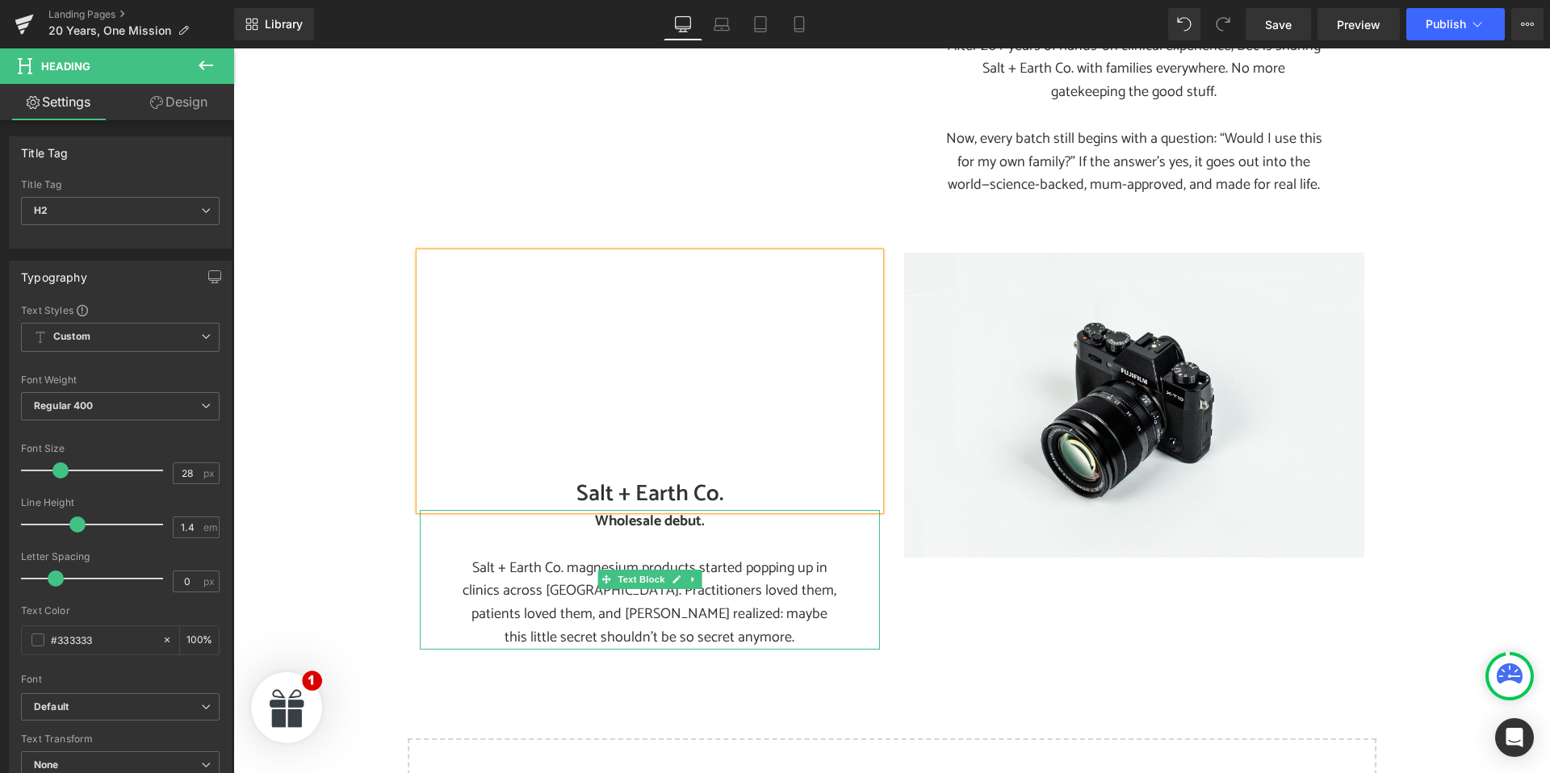
click at [597, 509] on strong "Wholesale debut." at bounding box center [650, 521] width 110 height 24
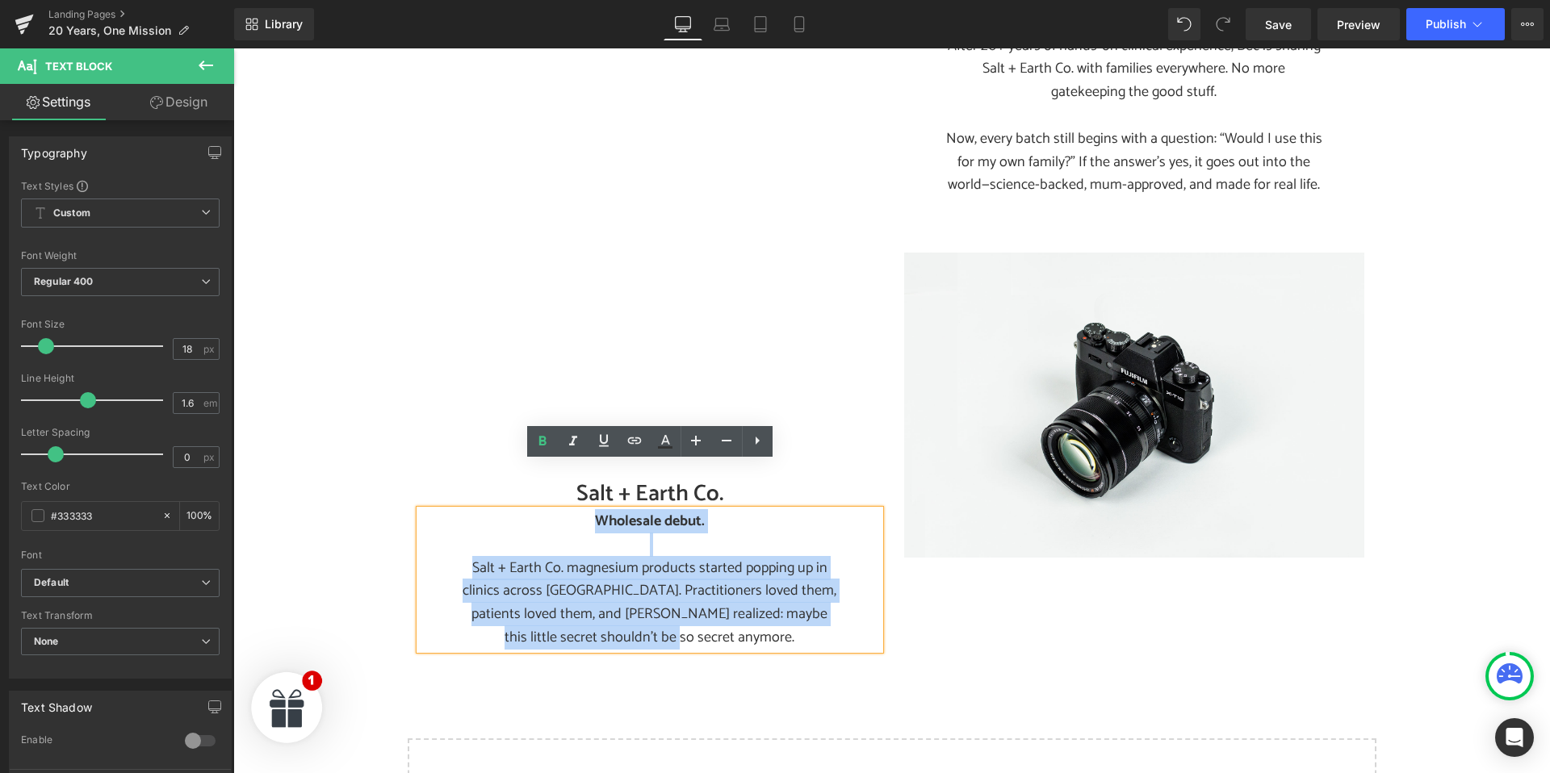
drag, startPoint x: 595, startPoint y: 475, endPoint x: 709, endPoint y: 624, distance: 187.8
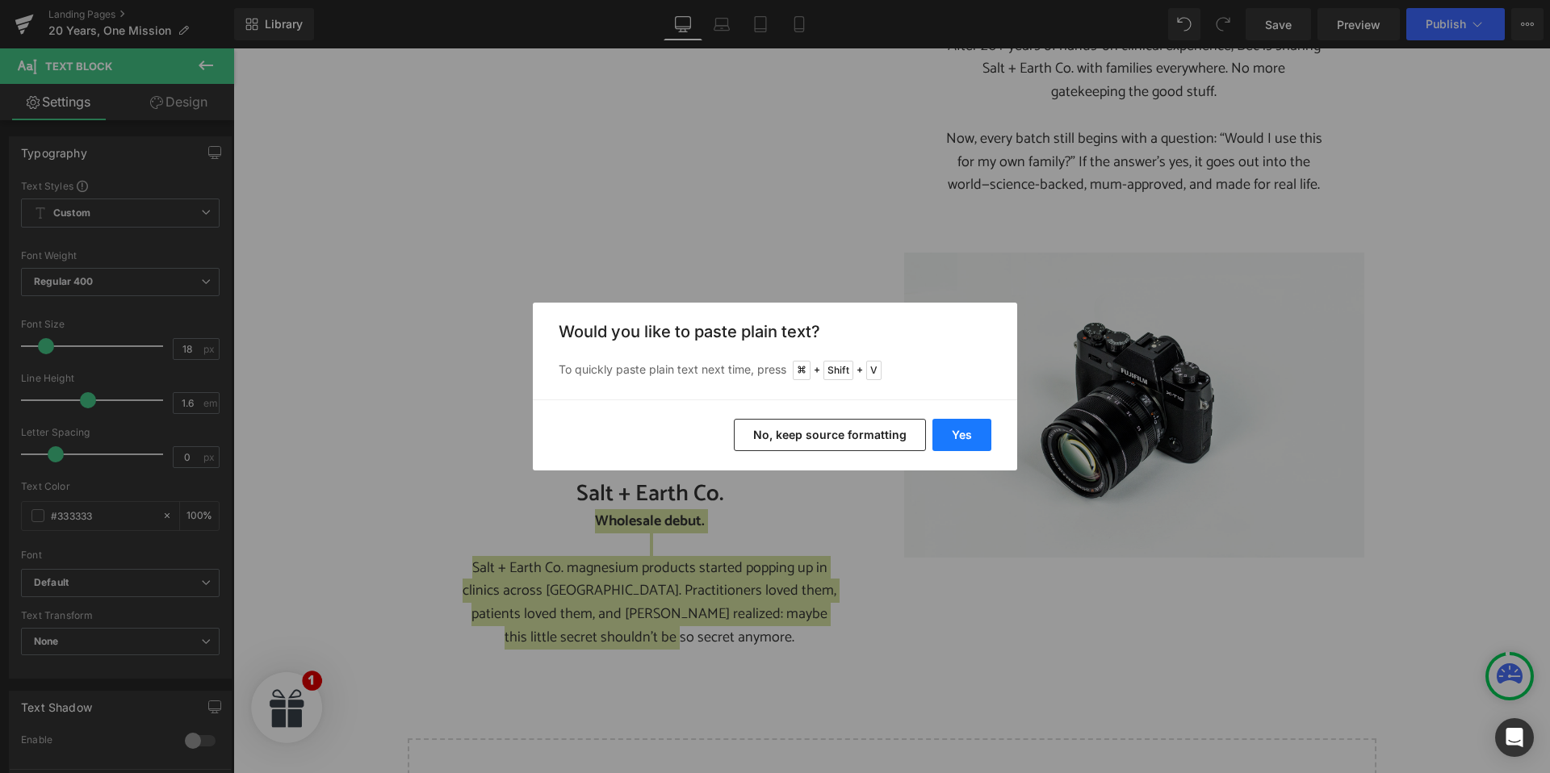
drag, startPoint x: 961, startPoint y: 430, endPoint x: 728, endPoint y: 382, distance: 238.3
click at [961, 430] on button "Yes" at bounding box center [961, 435] width 59 height 32
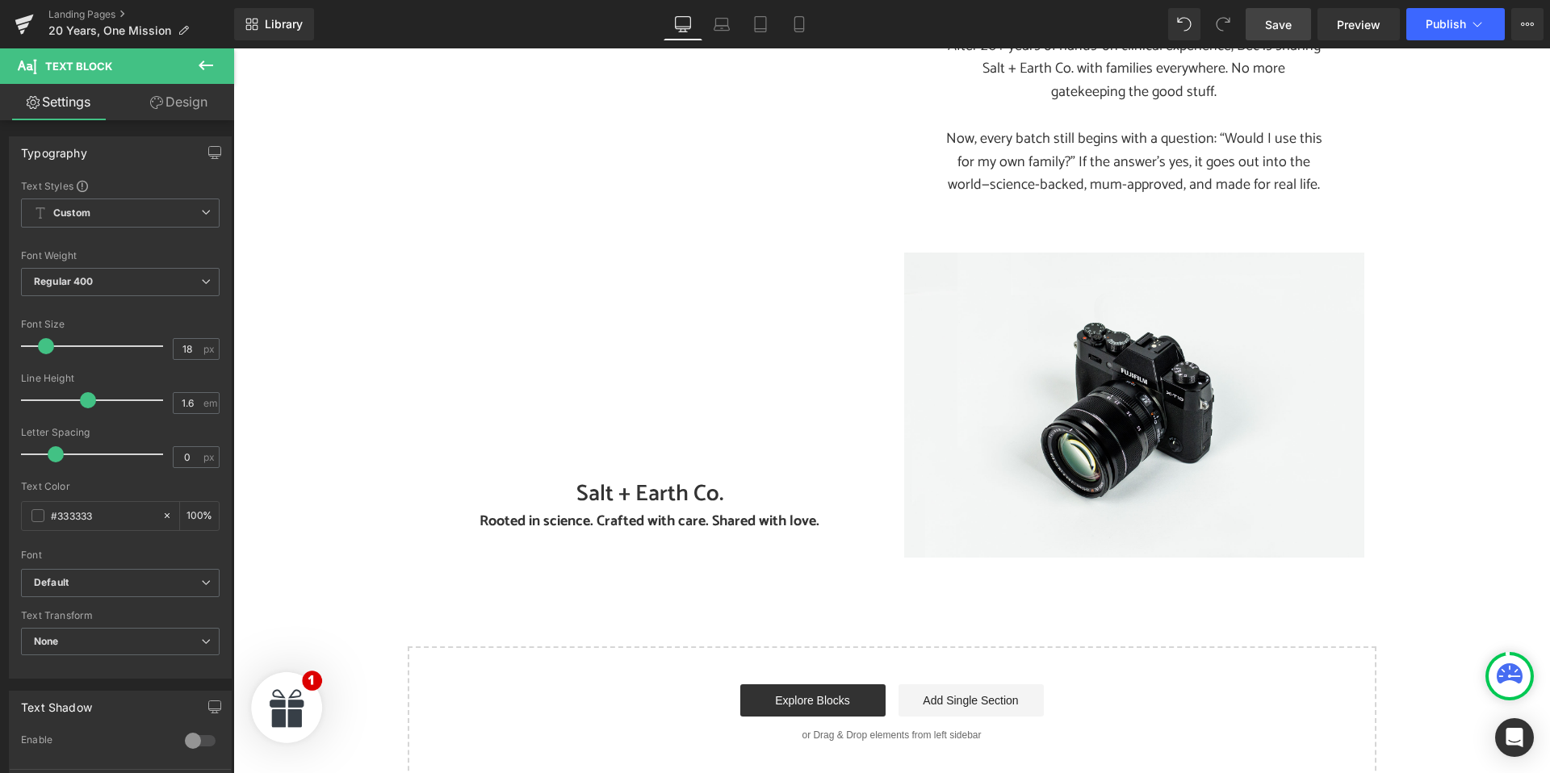
click at [1280, 36] on link "Save" at bounding box center [1278, 24] width 65 height 32
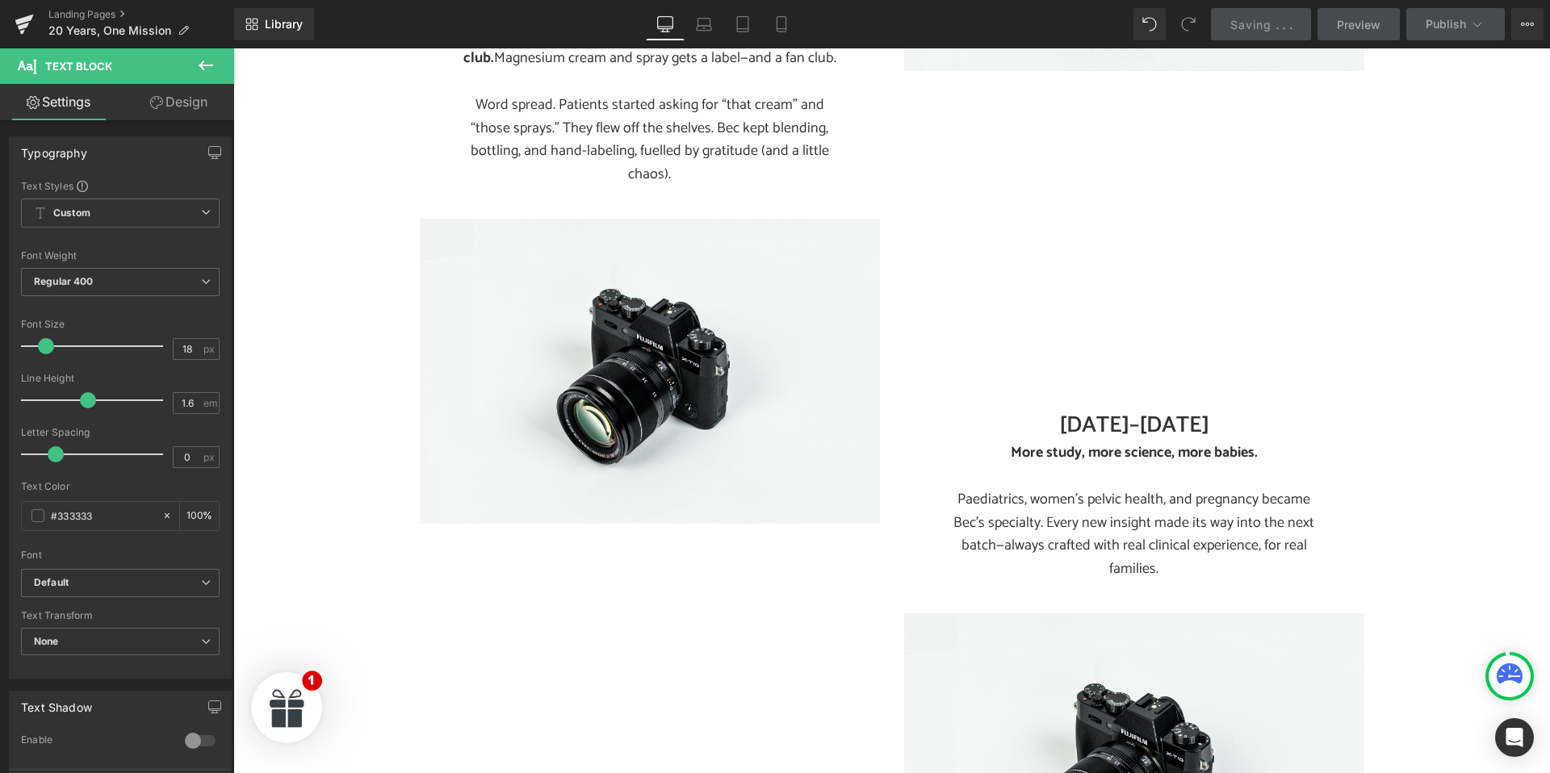
scroll to position [0, 0]
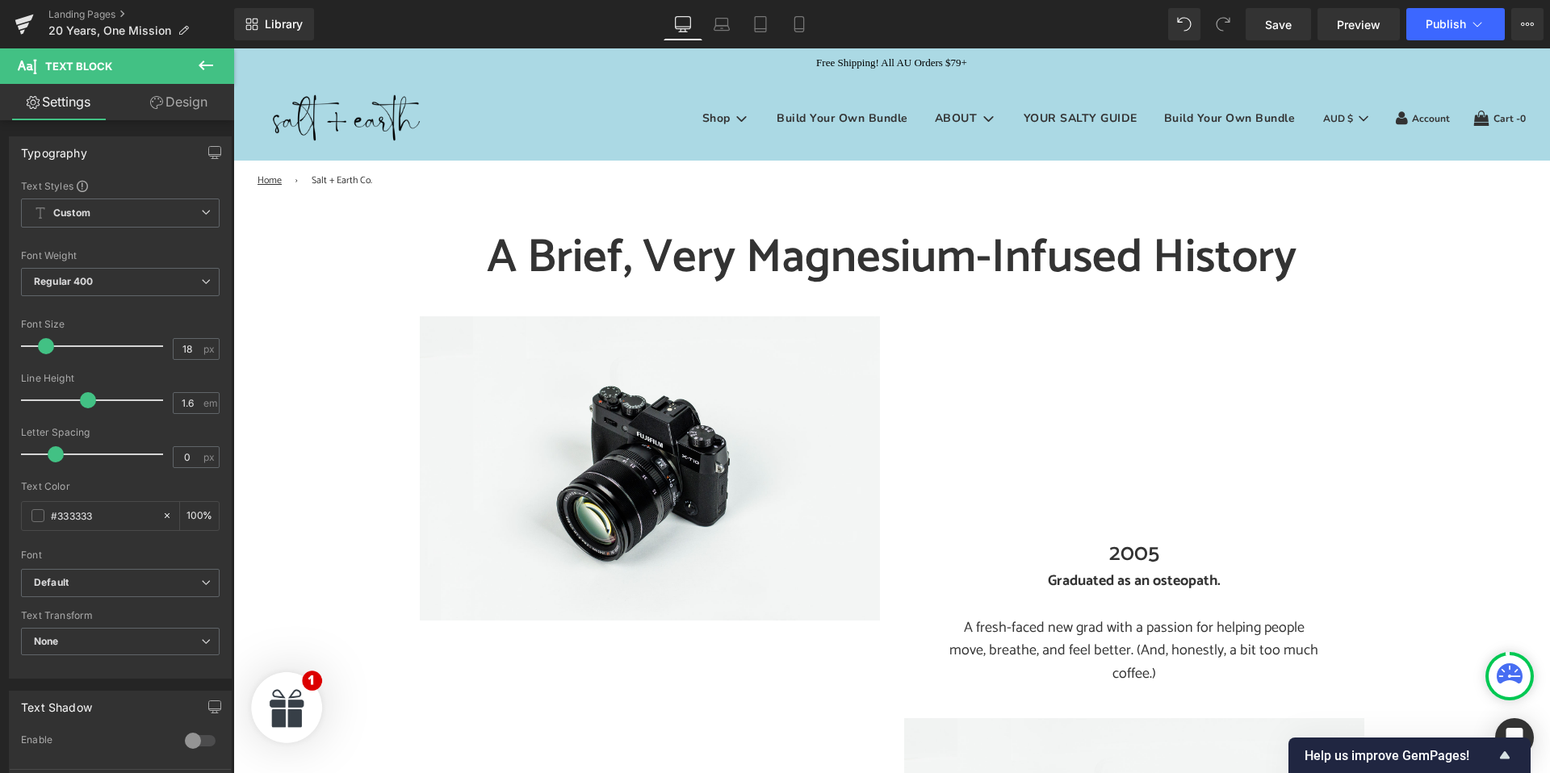
drag, startPoint x: 1269, startPoint y: 23, endPoint x: 604, endPoint y: 15, distance: 665.2
click at [1269, 23] on span "Save" at bounding box center [1278, 24] width 27 height 17
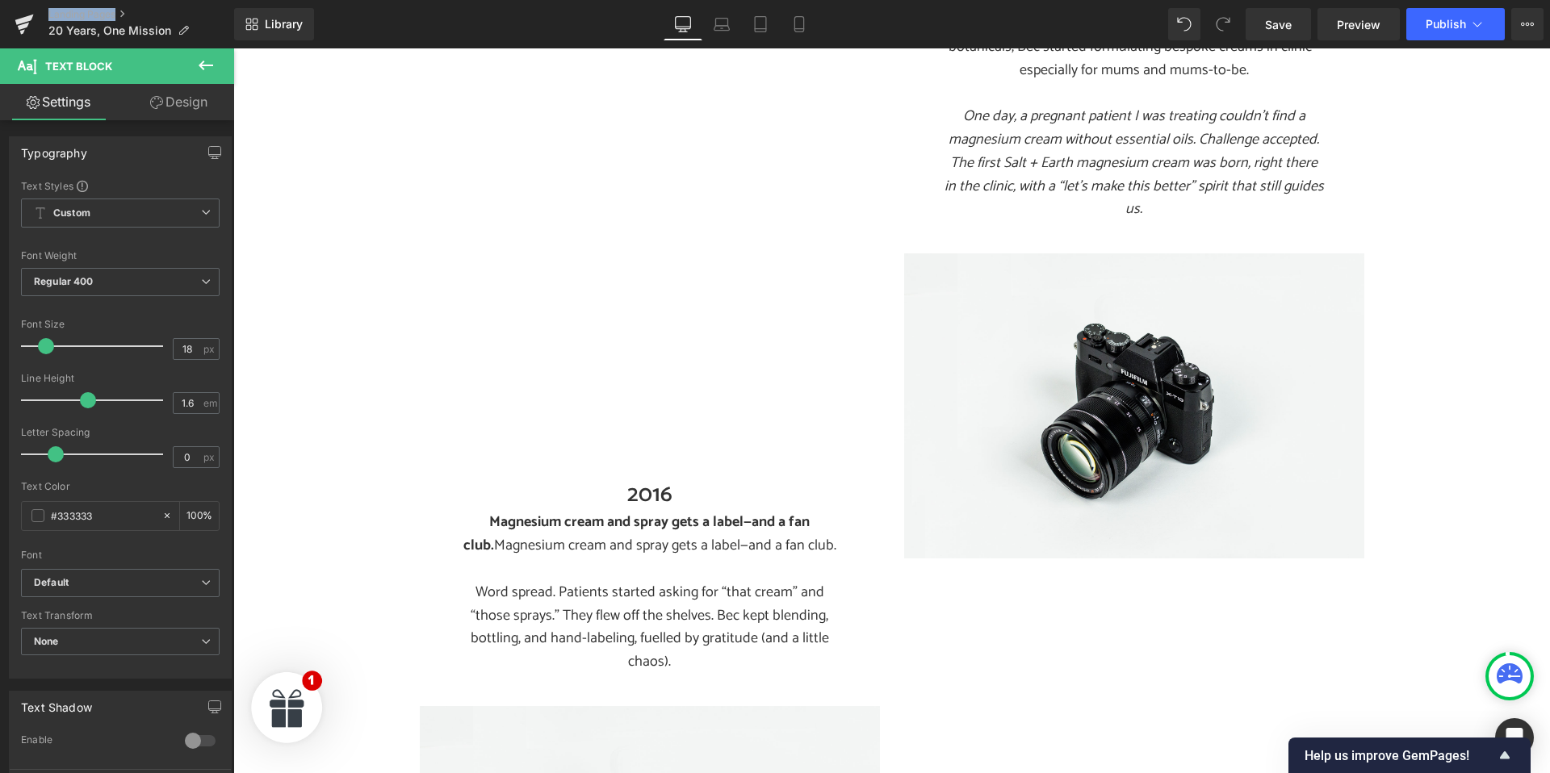
scroll to position [1388, 0]
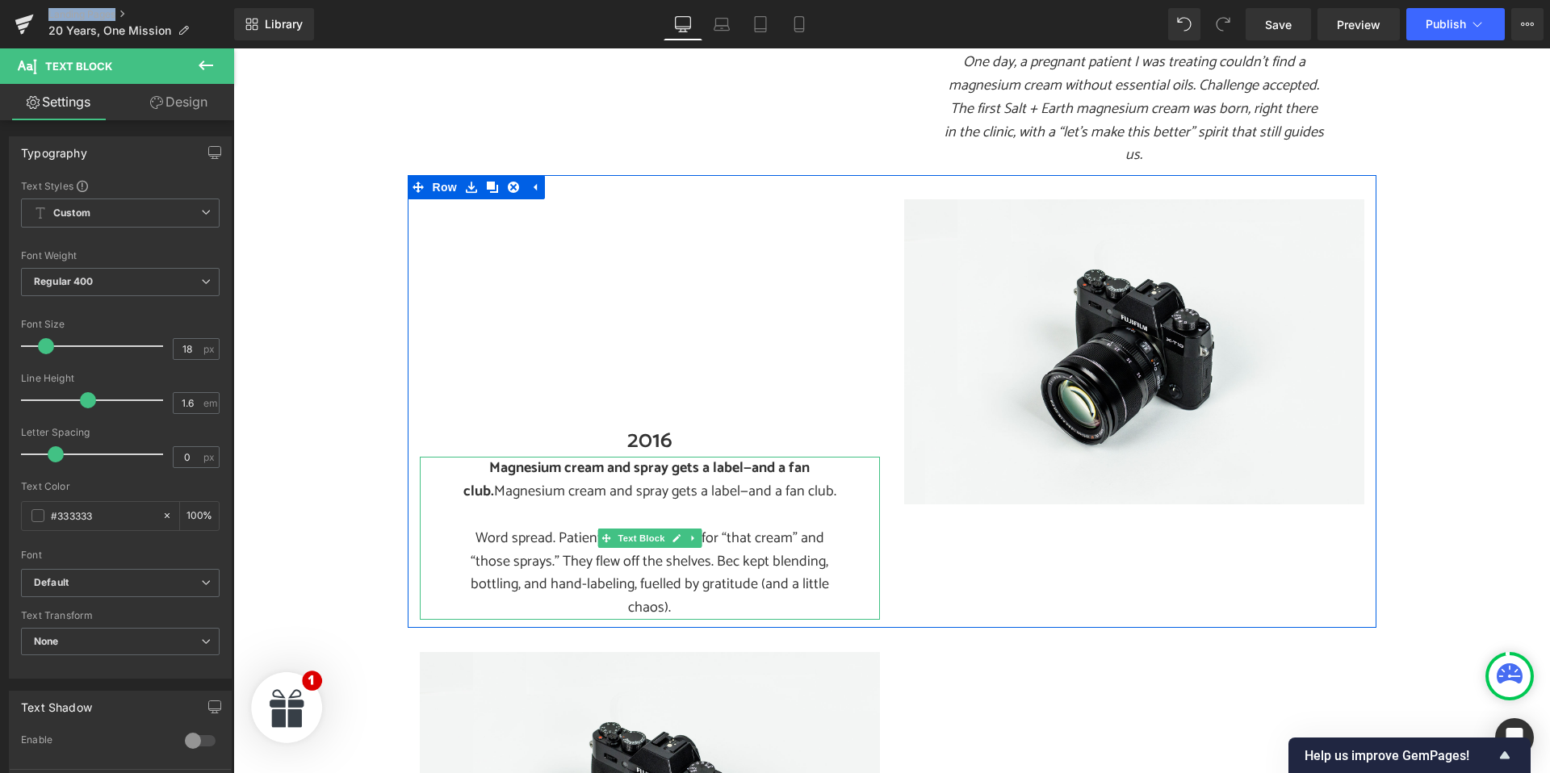
click at [532, 457] on p "Magnesium cream and spray gets a label—and a fan club. Magnesium cream and spra…" at bounding box center [649, 480] width 379 height 47
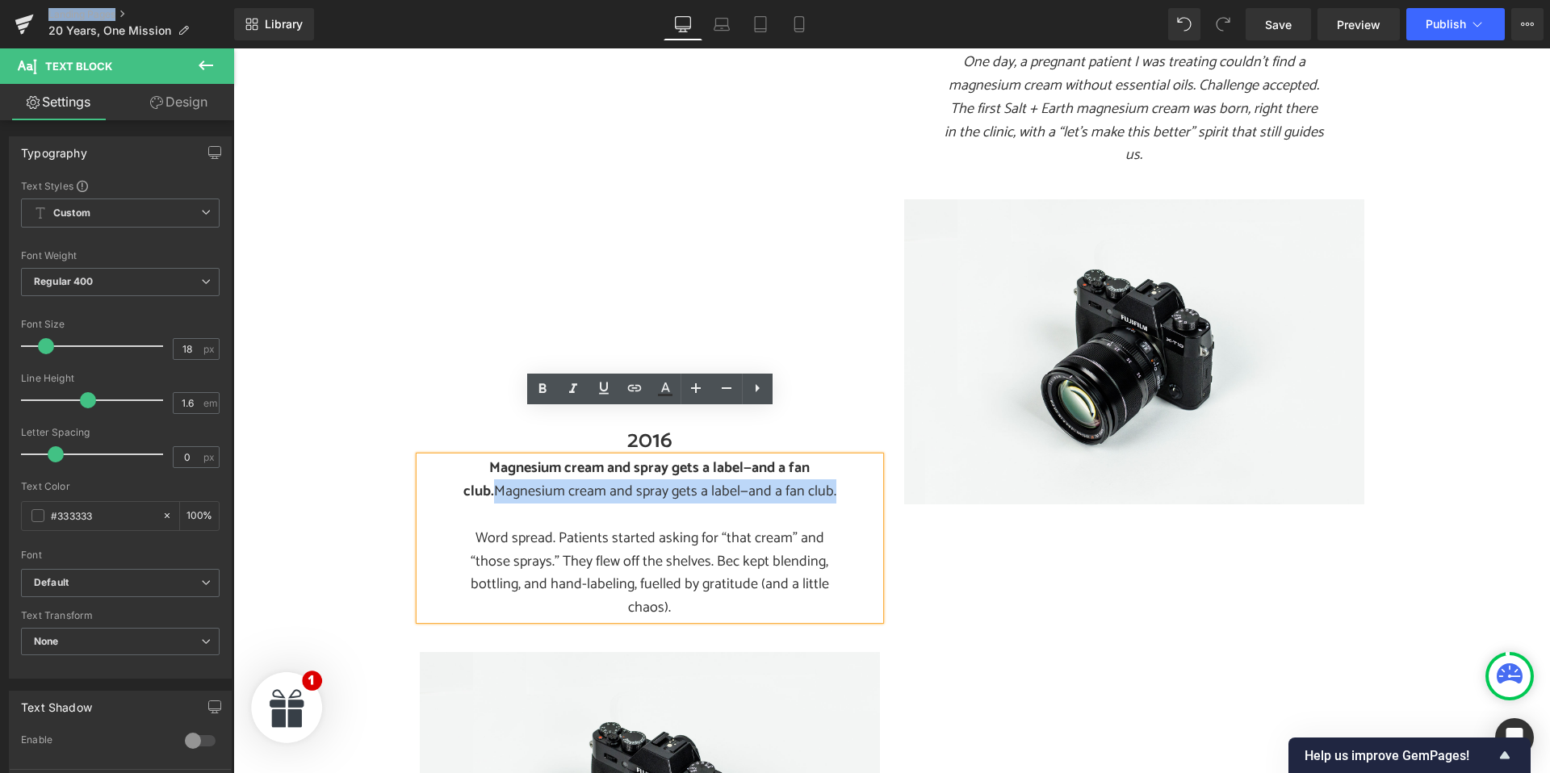
drag, startPoint x: 497, startPoint y: 446, endPoint x: 835, endPoint y: 442, distance: 337.4
click at [835, 457] on p "Magnesium cream and spray gets a label—and a fan club. Magnesium cream and spra…" at bounding box center [649, 480] width 379 height 47
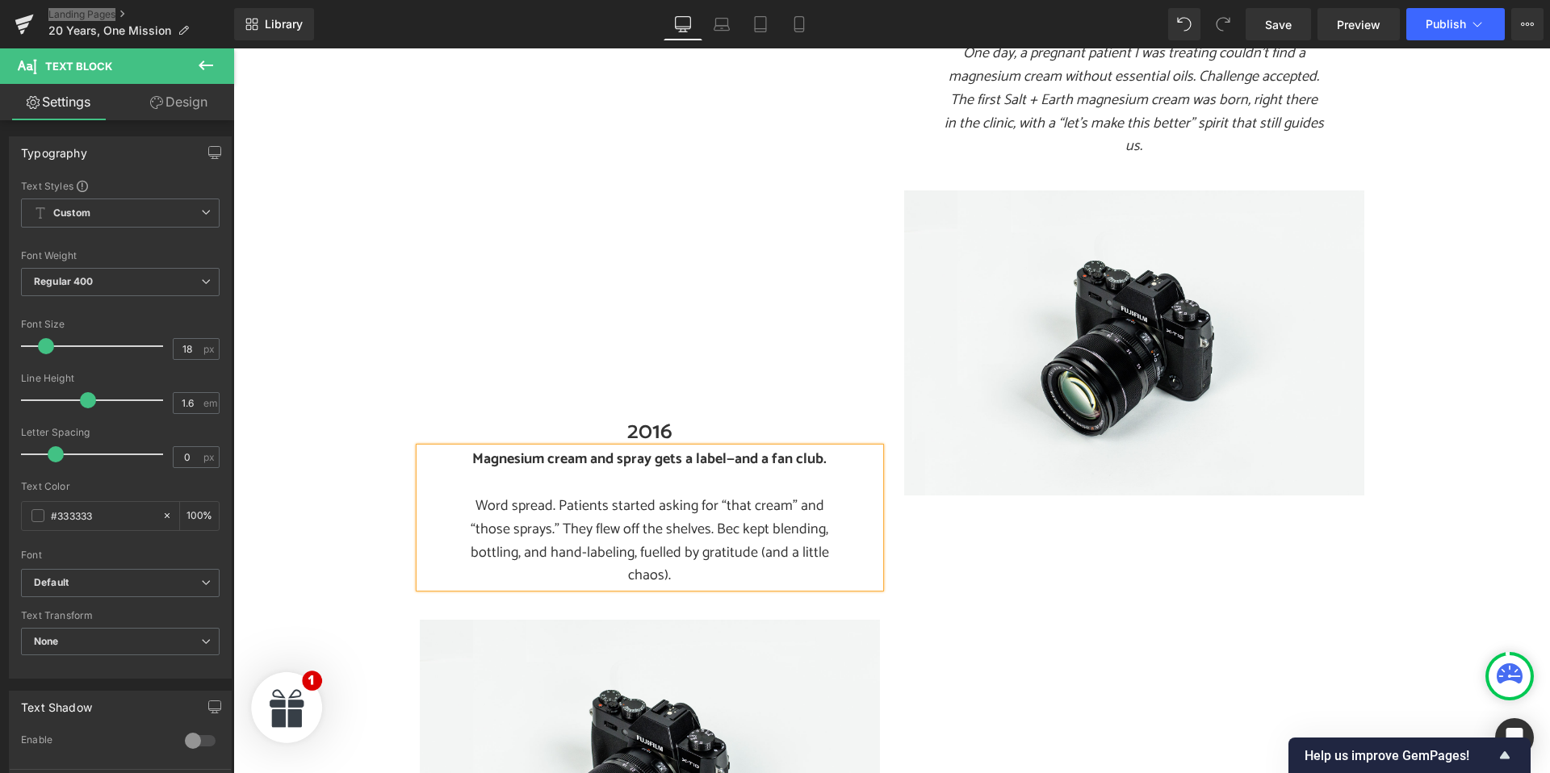
scroll to position [1398, 0]
click at [613, 505] on p "Word spread. Patients started asking for “that cream” and “those sprays.” They …" at bounding box center [649, 539] width 379 height 93
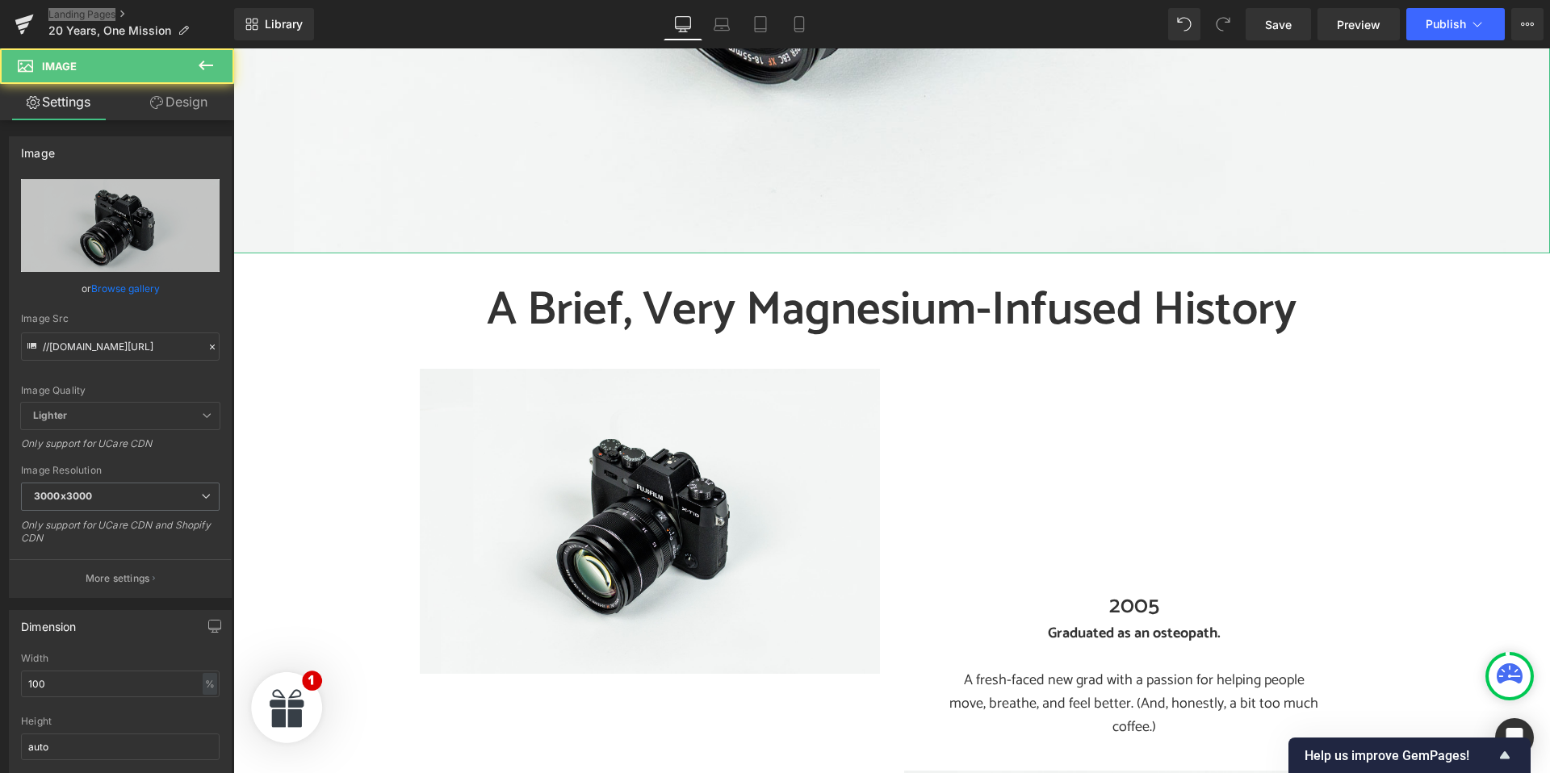
scroll to position [1692, 0]
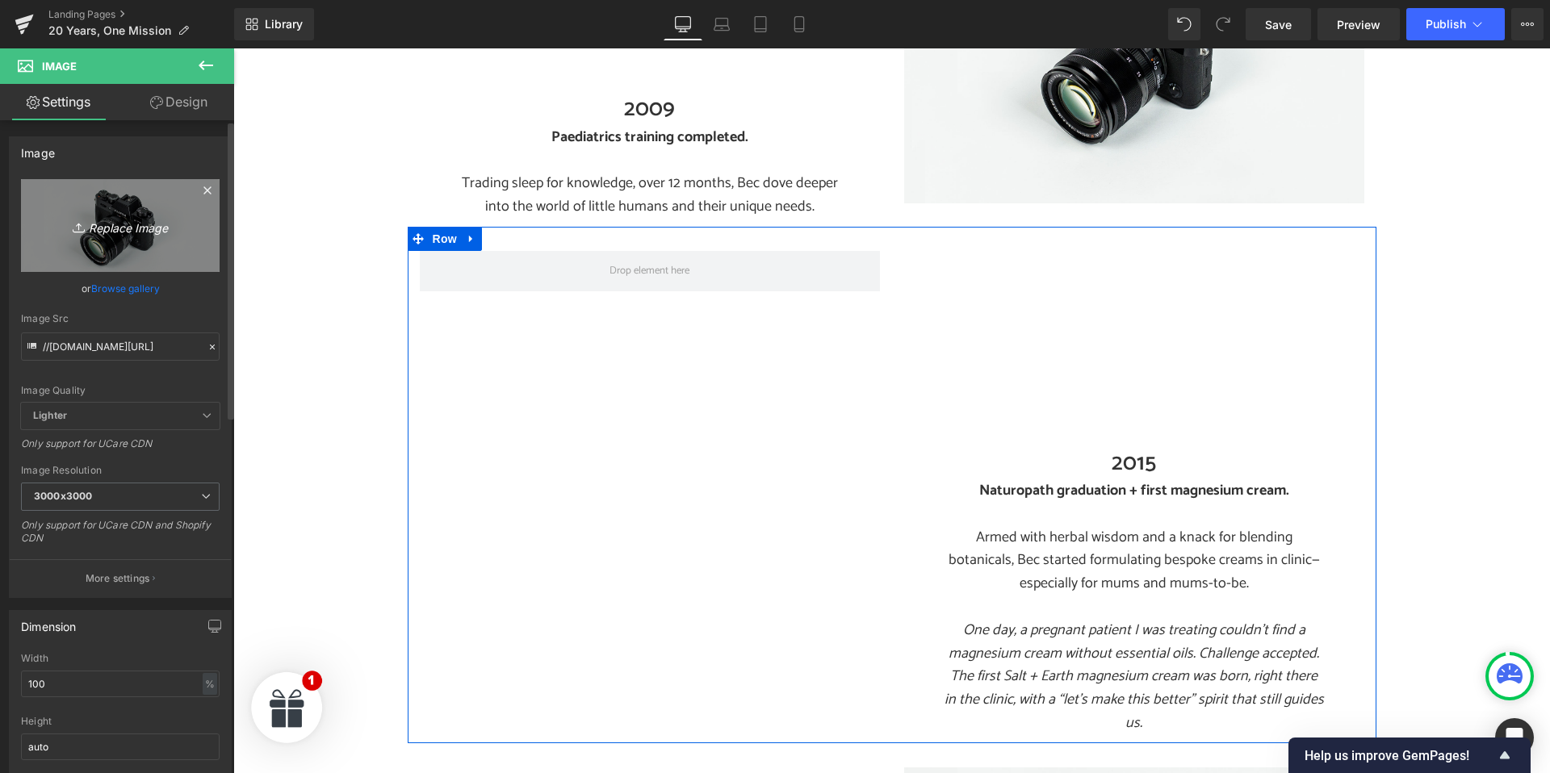
click at [115, 226] on icon "Replace Image" at bounding box center [120, 226] width 129 height 20
type input "C:\fakepath\20 years Nat Graduation.jpg"
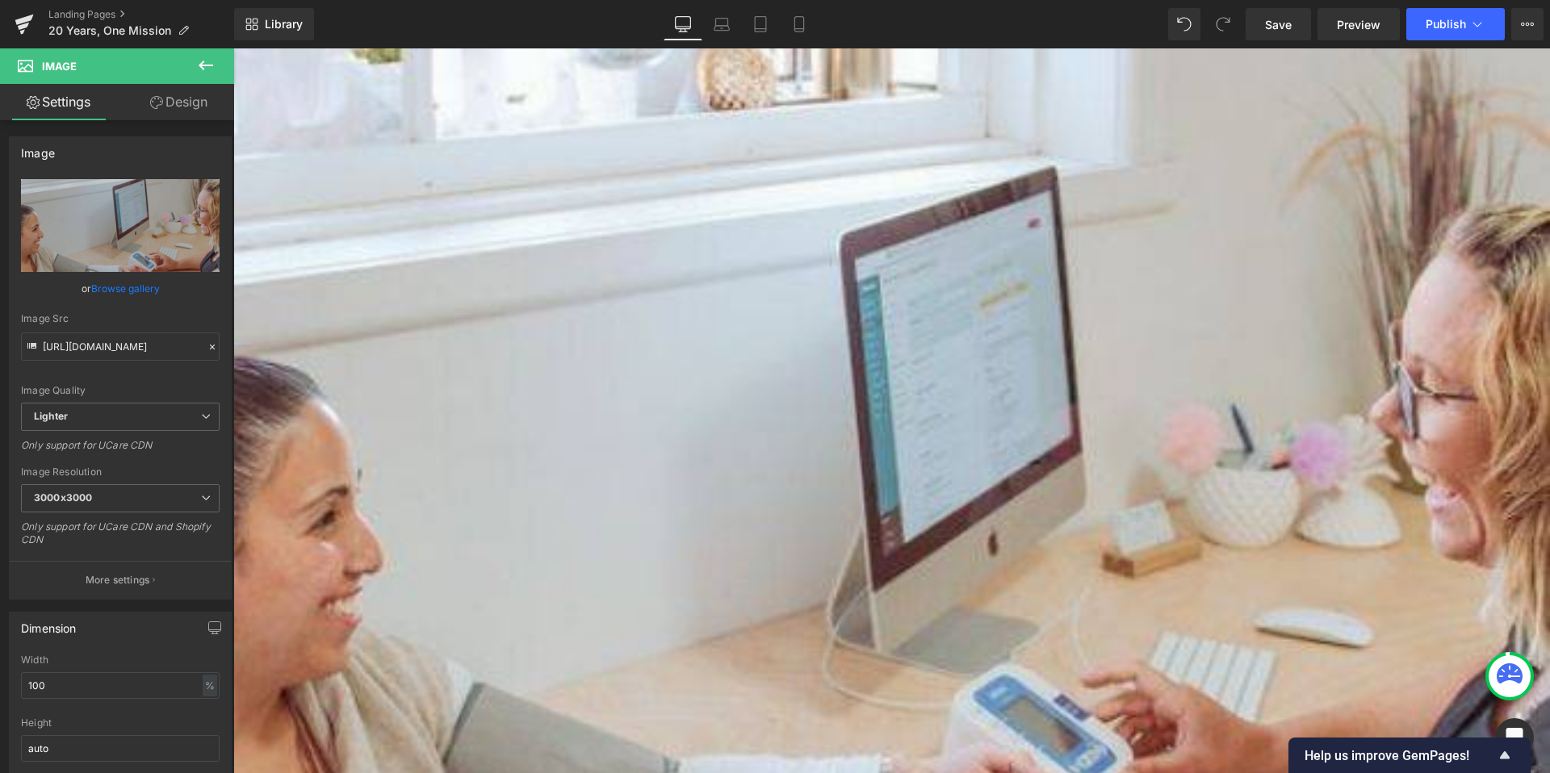
scroll to position [693, 0]
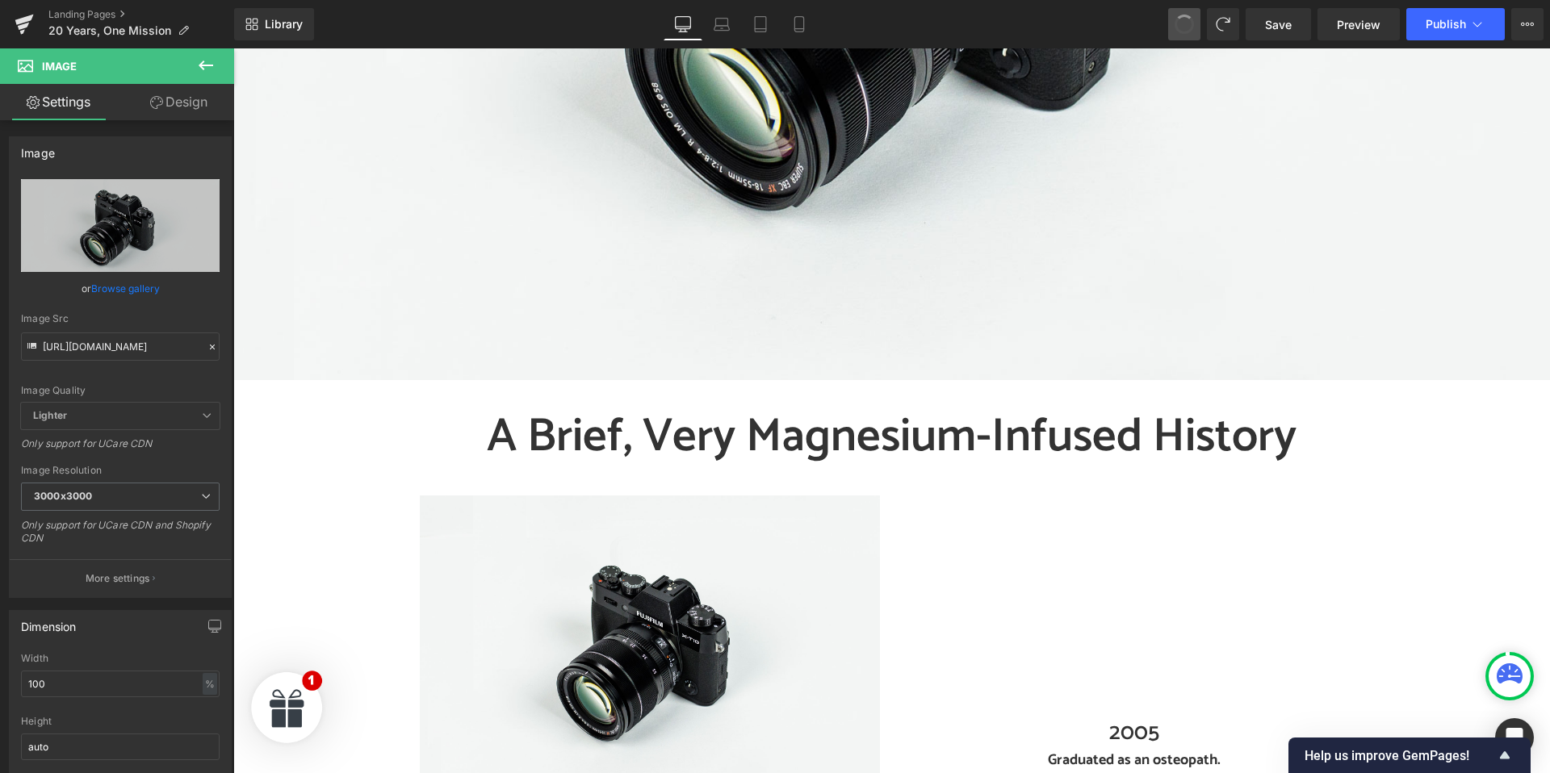
type input "//[DOMAIN_NAME][URL]"
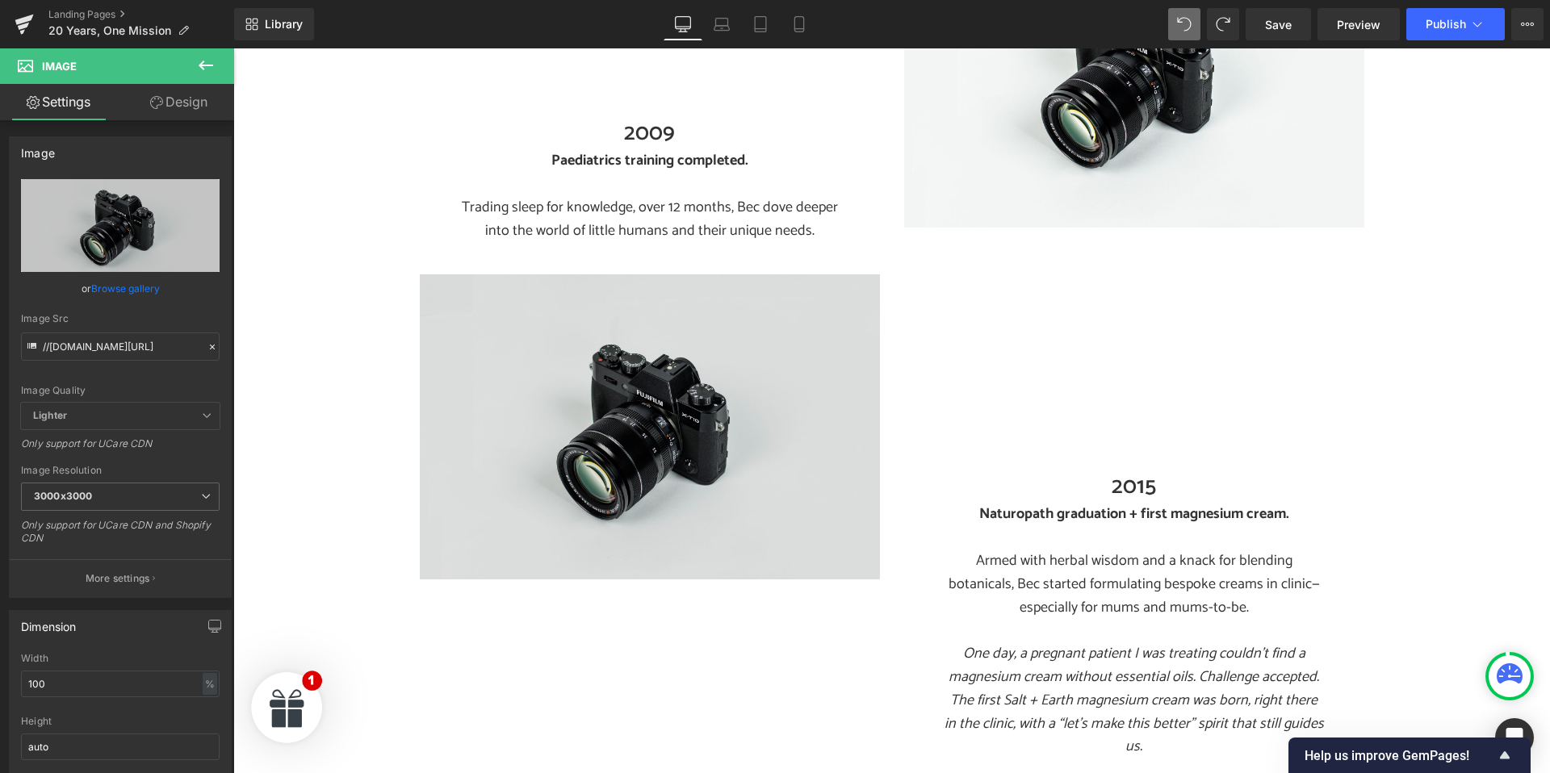
scroll to position [810, 0]
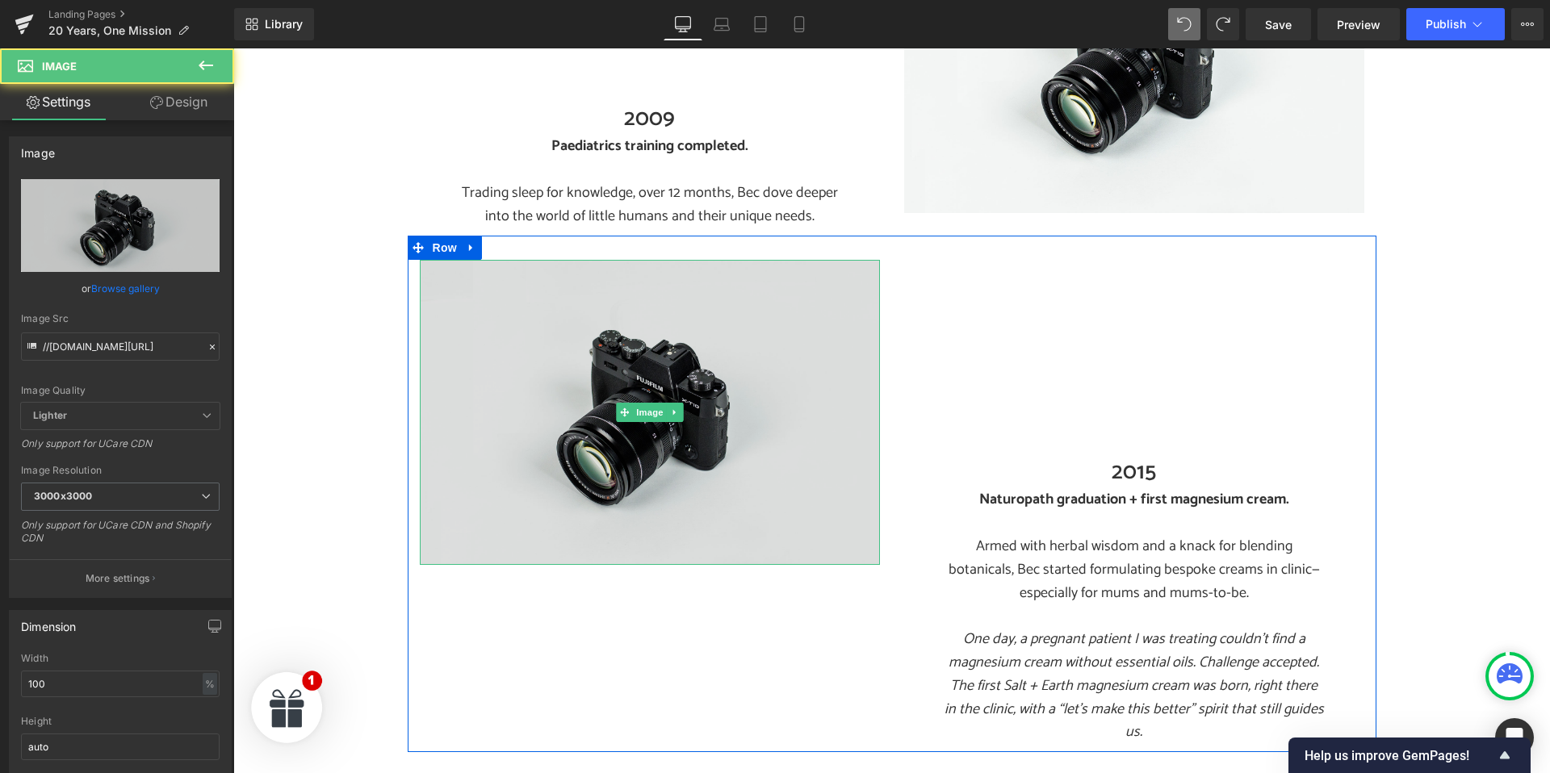
click at [633, 391] on div "Image" at bounding box center [650, 412] width 460 height 305
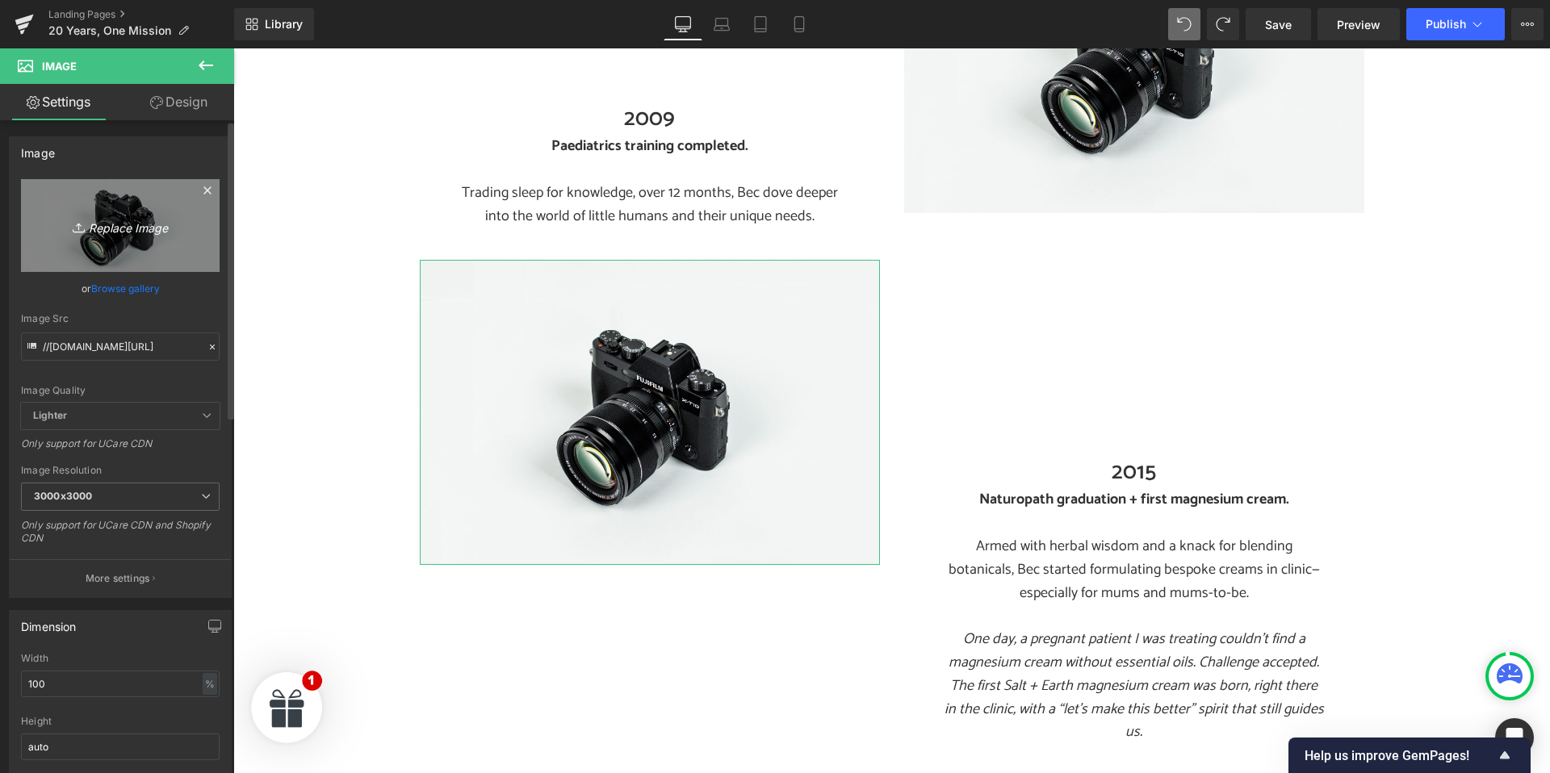
click at [112, 231] on icon "Replace Image" at bounding box center [120, 226] width 129 height 20
type input "C:\fakepath\20 years Nat Graduation.jpg"
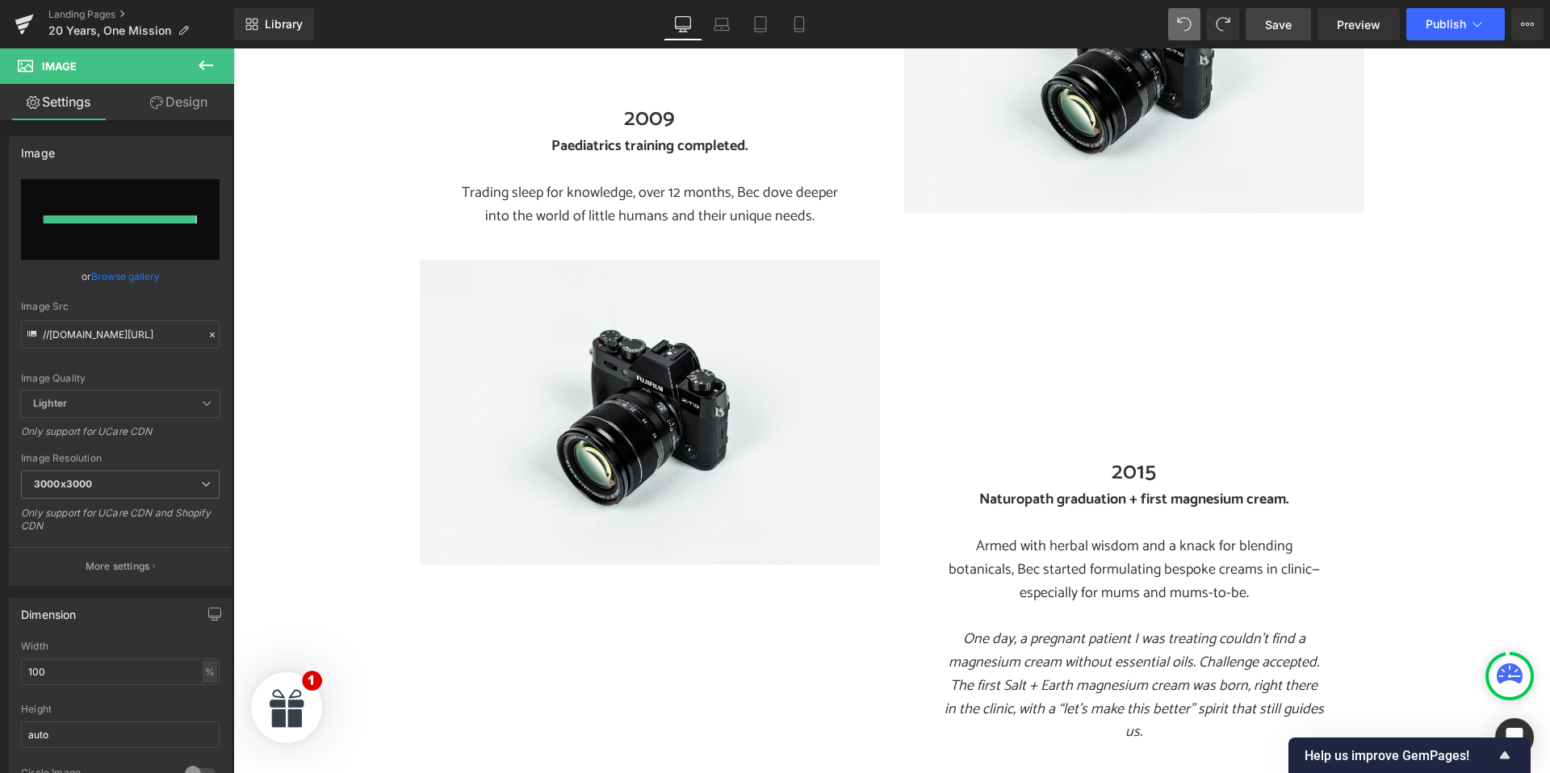
type input "https://ucarecdn.com/ddaaa538-5fb6-4d56-9d14-c27d9492c5c7/-/format/auto/-/previ…"
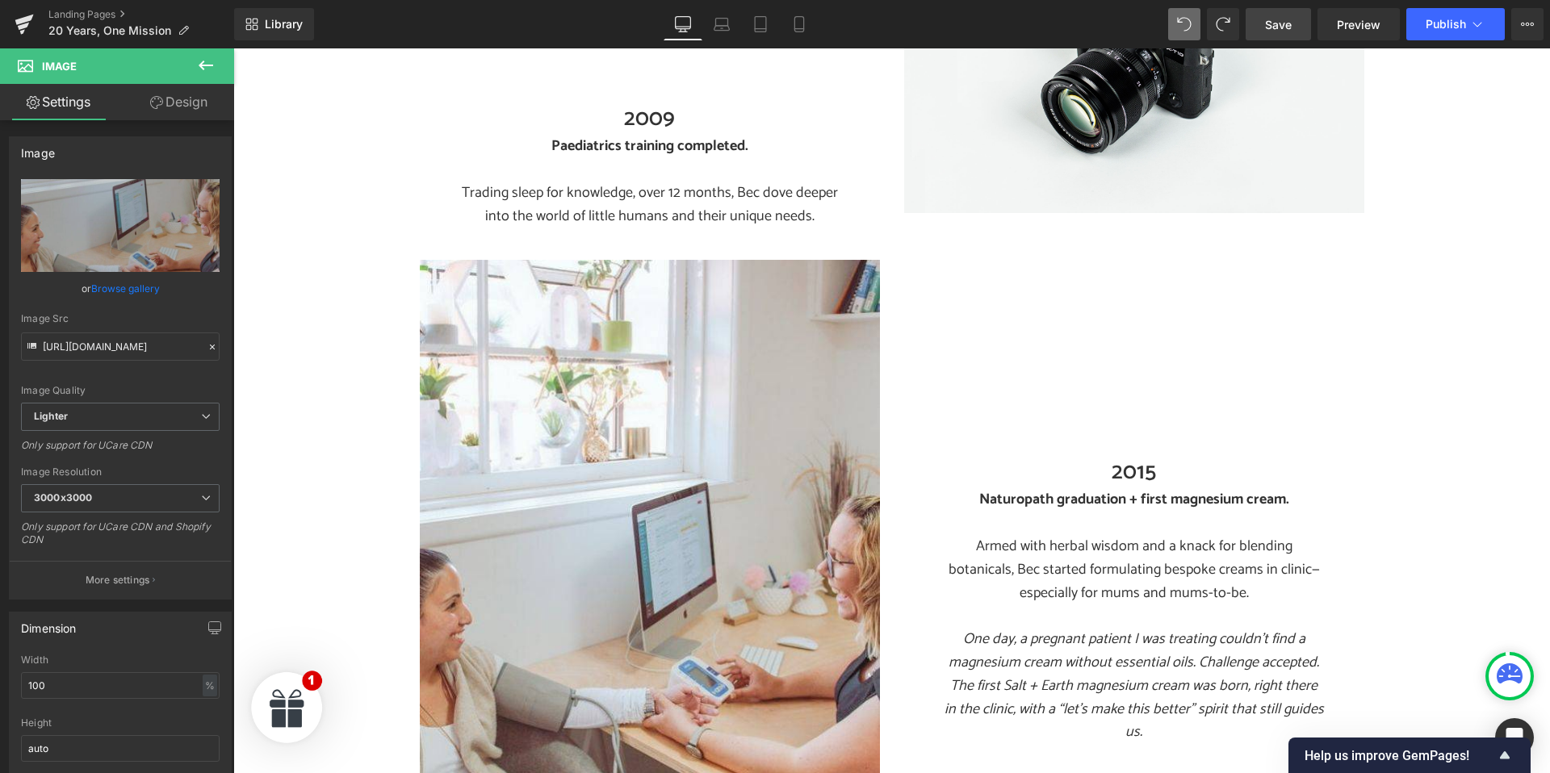
click at [1279, 22] on span "Save" at bounding box center [1278, 24] width 27 height 17
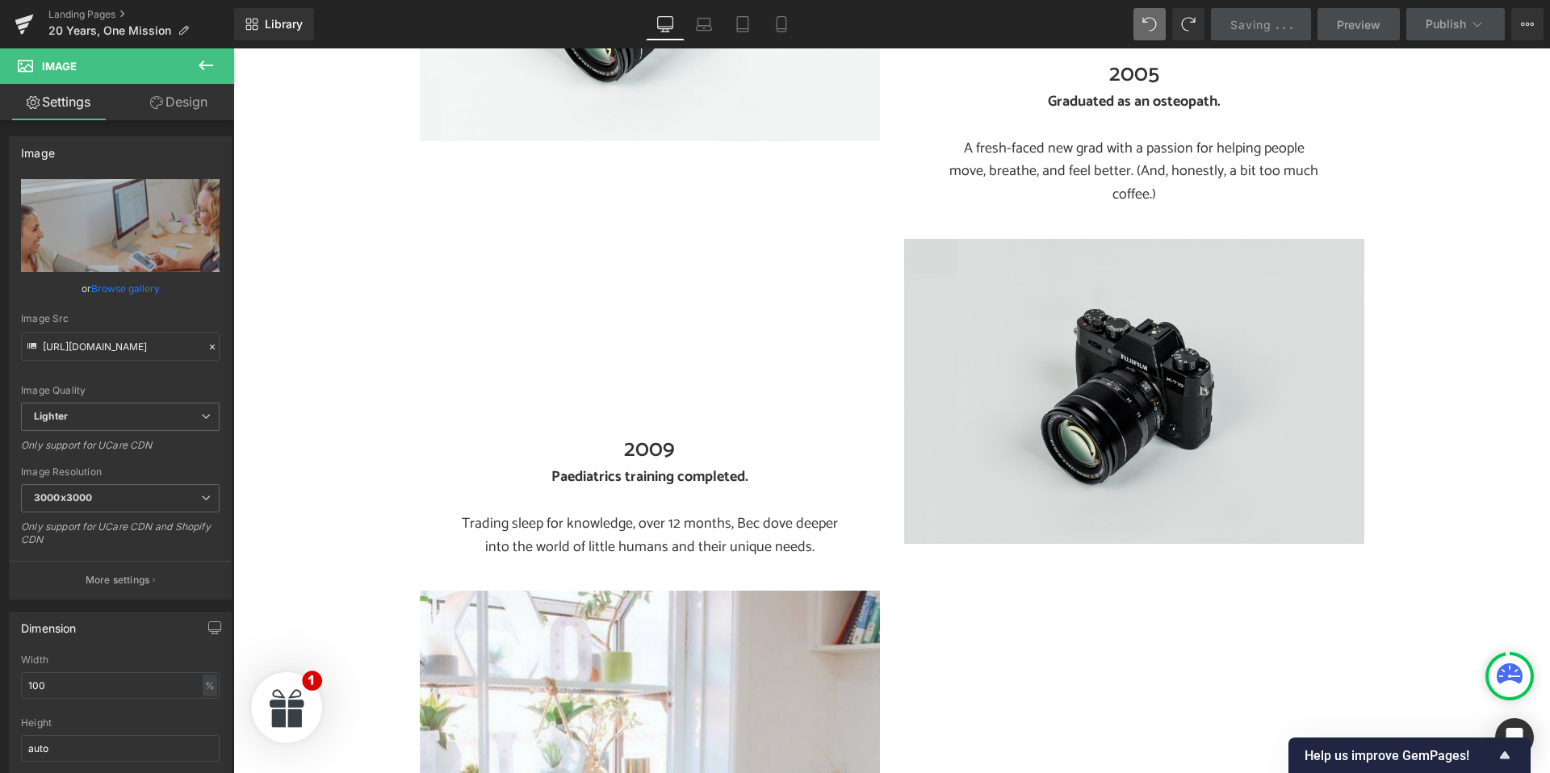
scroll to position [476, 0]
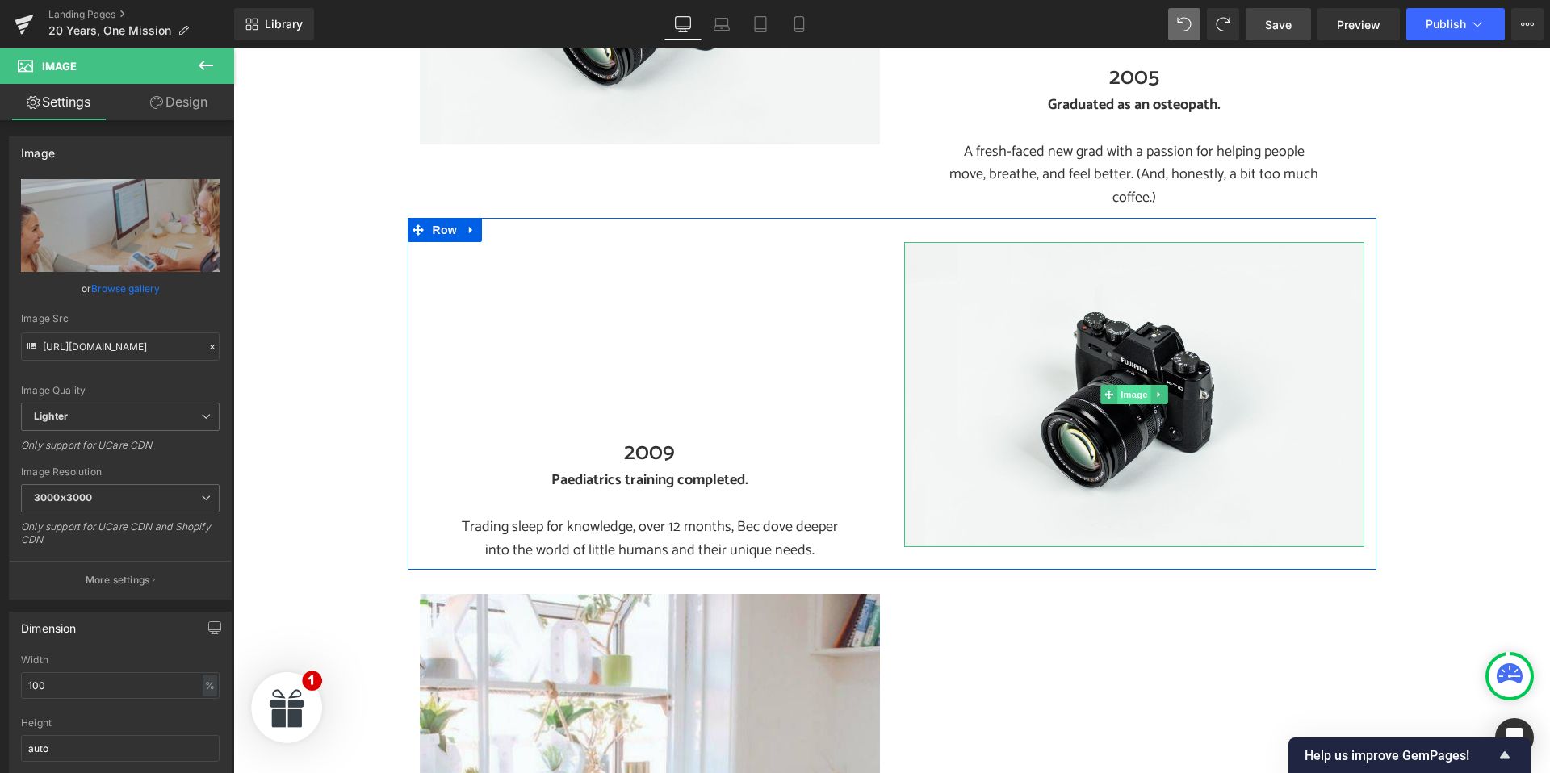
click at [1133, 385] on span "Image" at bounding box center [1134, 394] width 34 height 19
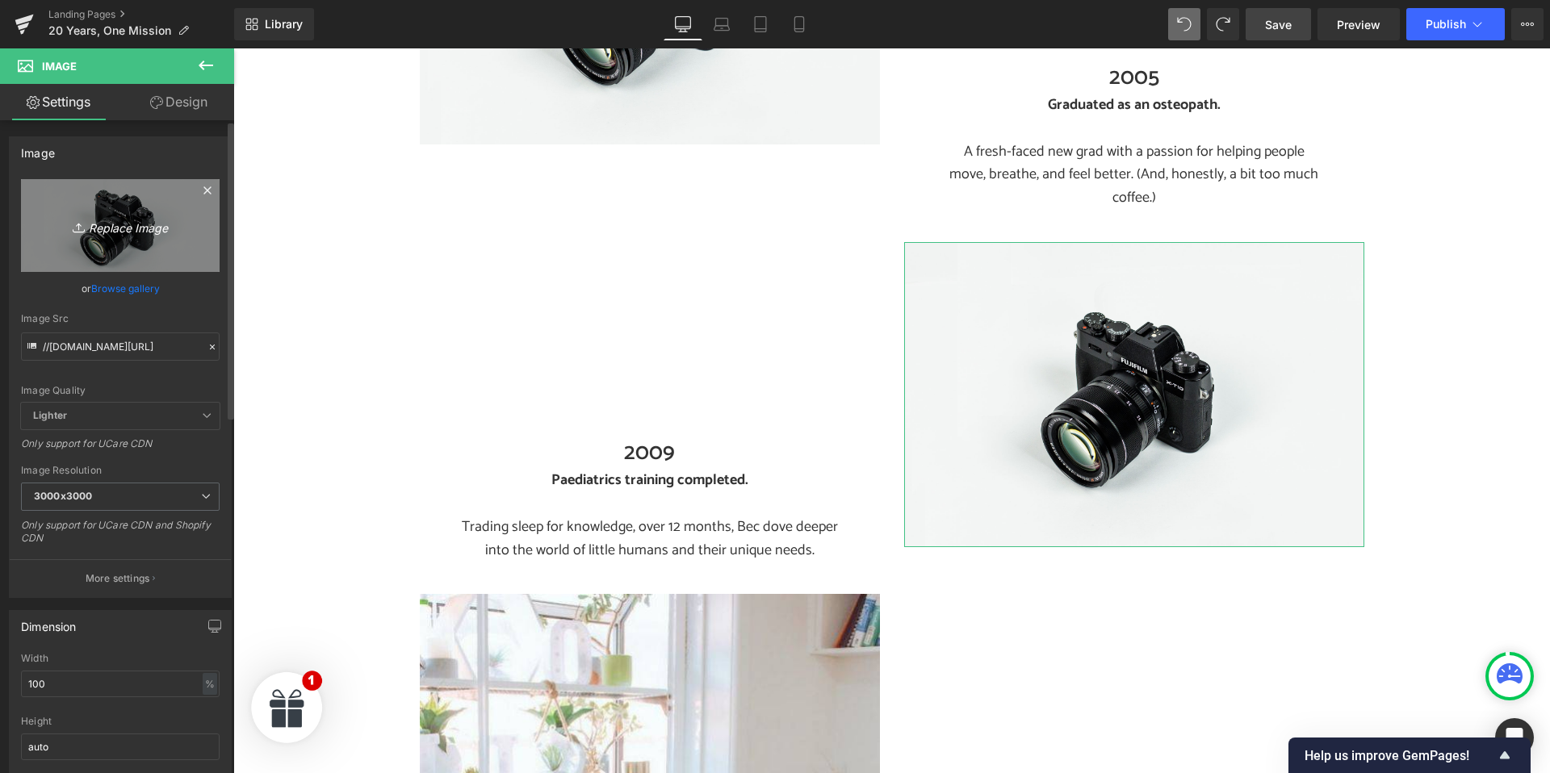
click at [107, 224] on icon "Replace Image" at bounding box center [120, 226] width 129 height 20
type input "C:\fakepath\20 years Paeds Training.jpg"
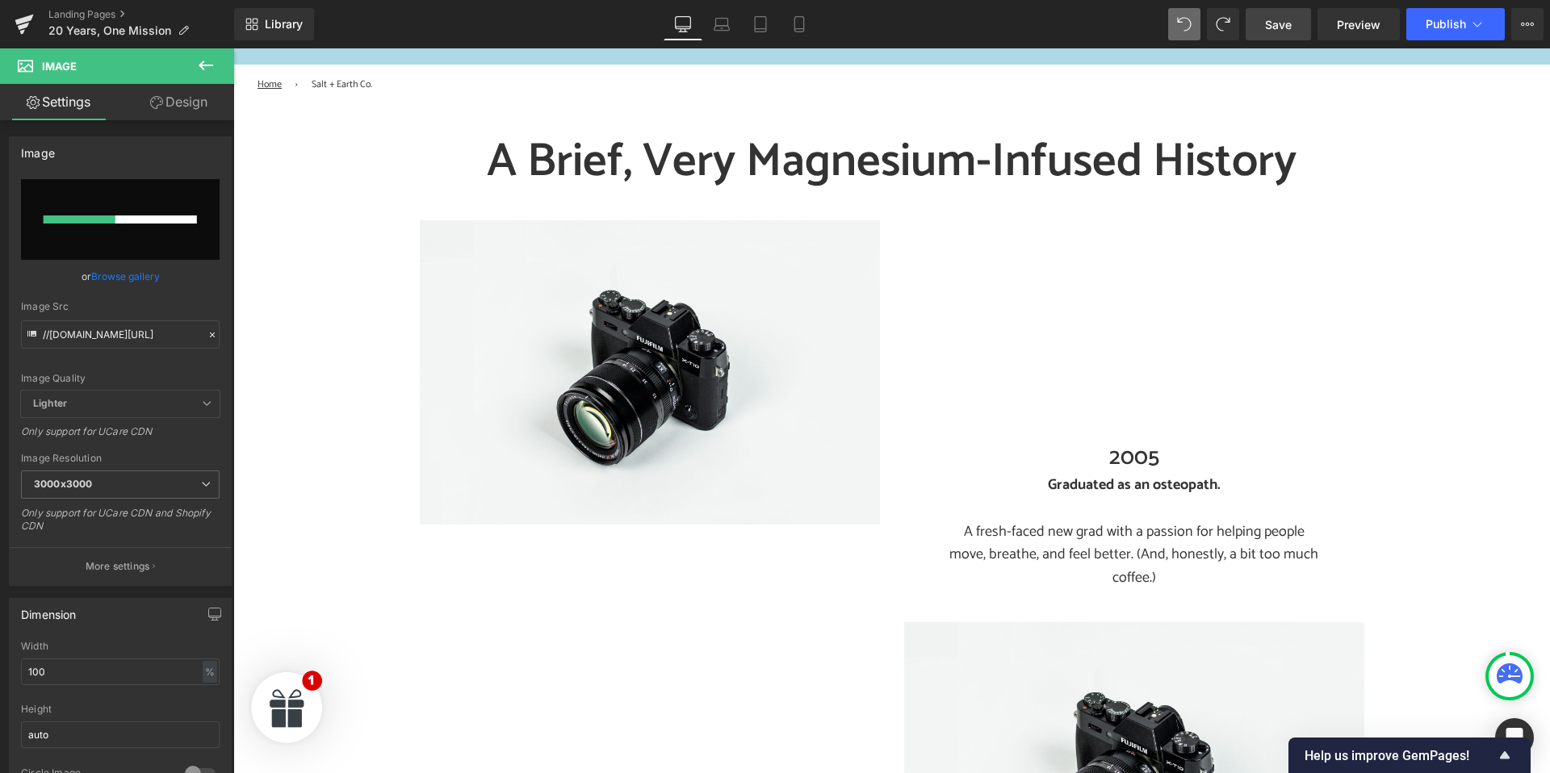
scroll to position [98, 0]
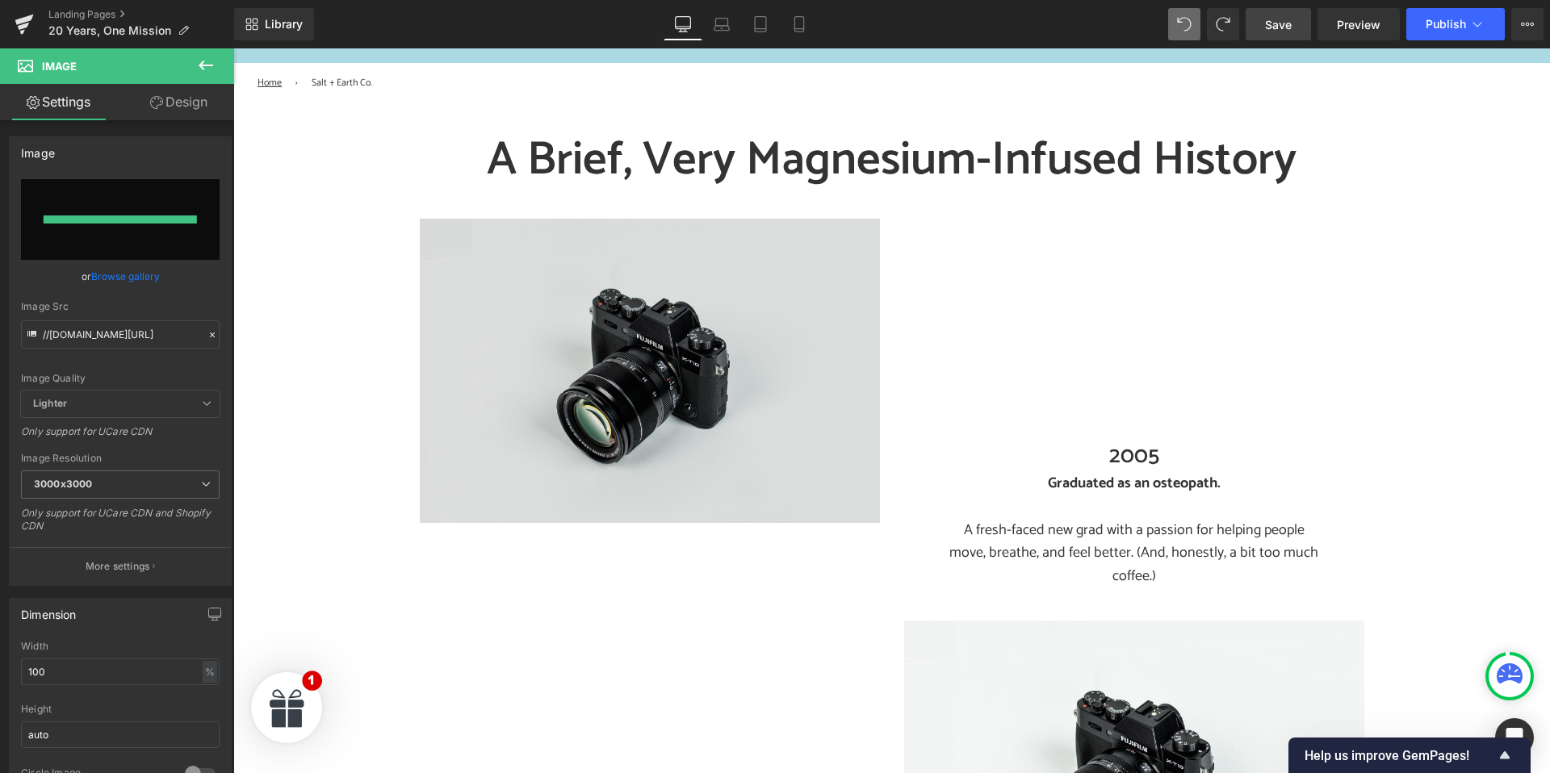
type input "https://ucarecdn.com/3800ae15-3df8-4d9e-99ae-34f470fd2149/-/format/auto/-/previ…"
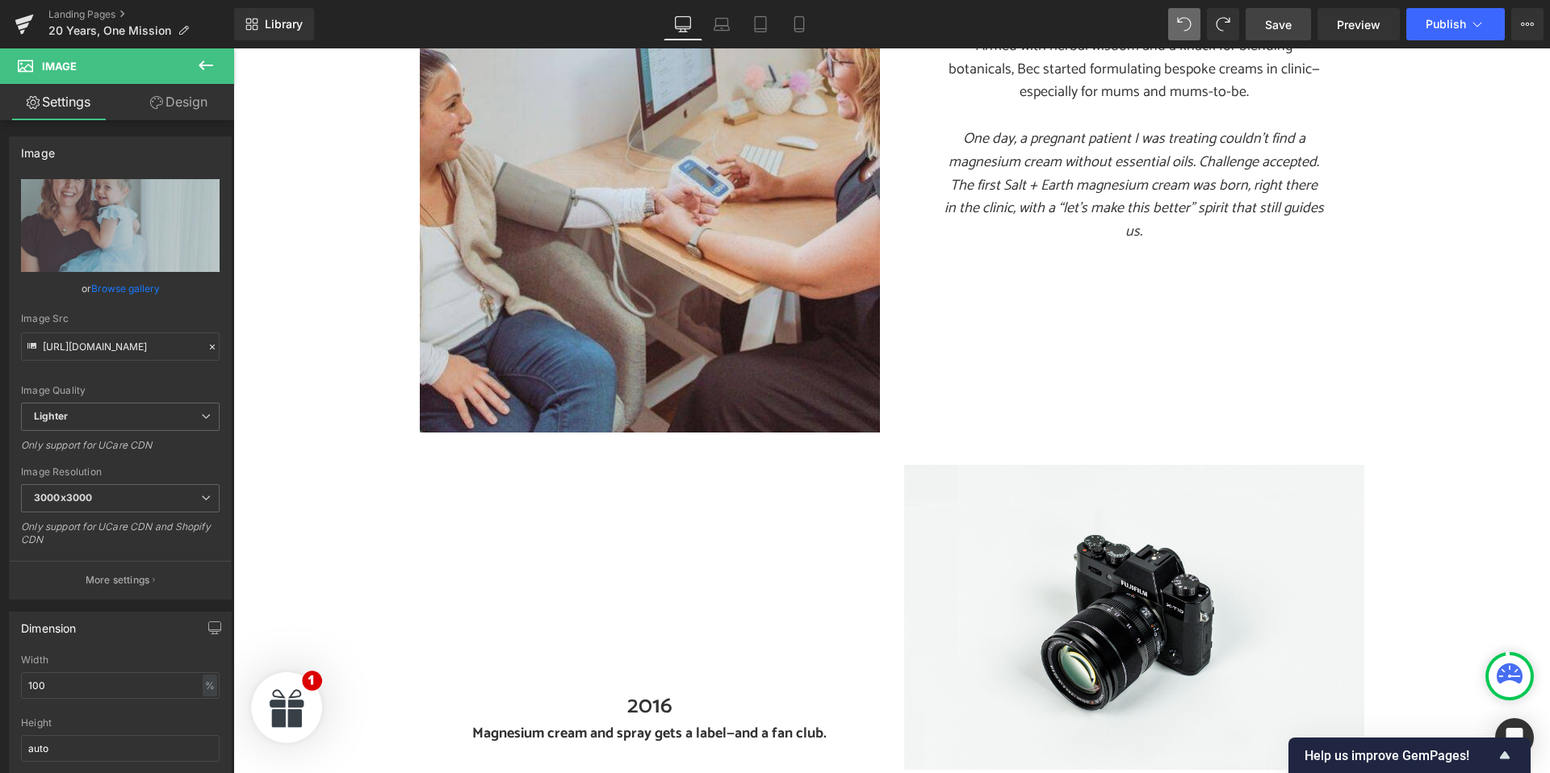
scroll to position [1911, 0]
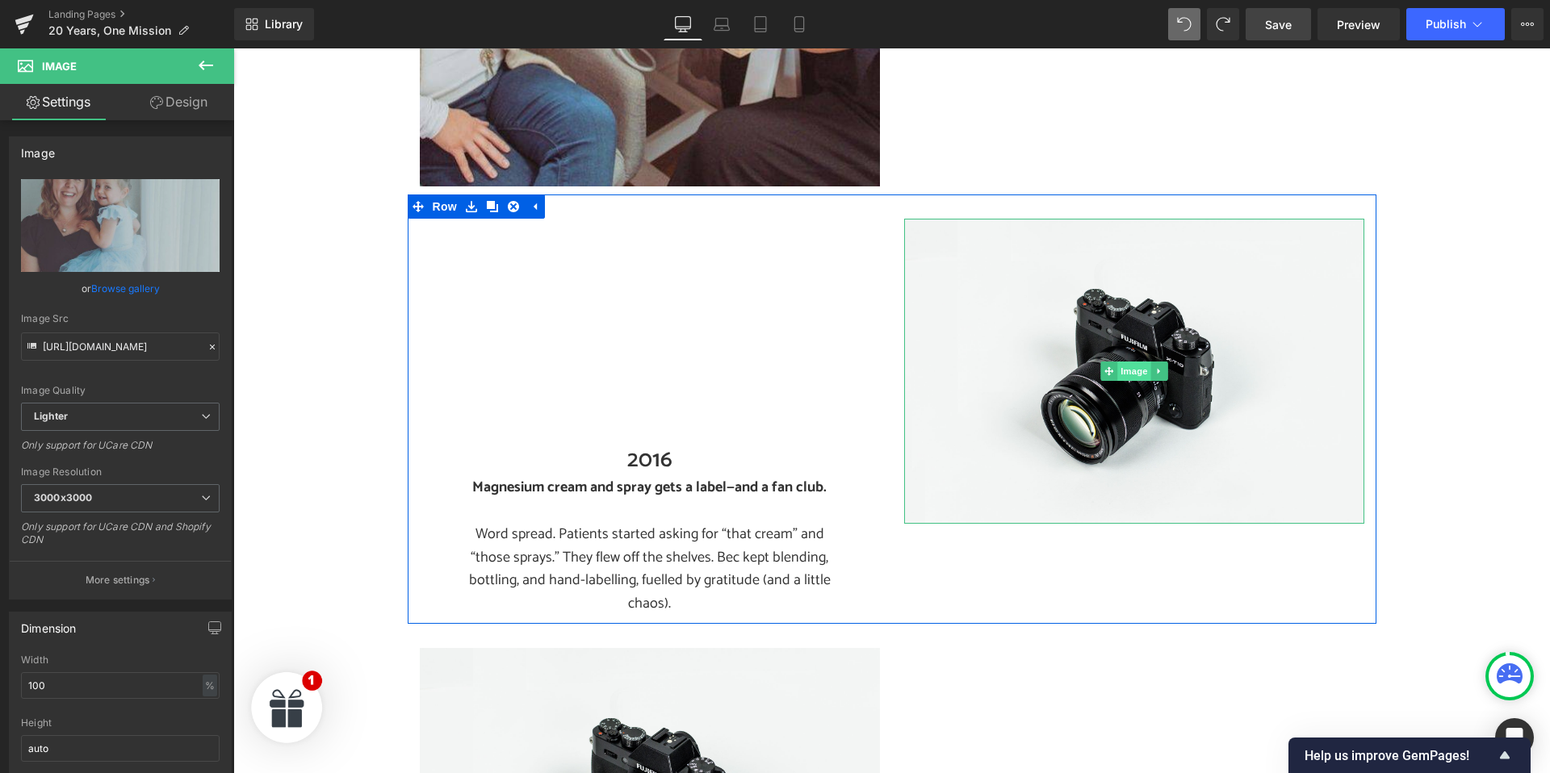
click at [1130, 362] on span "Image" at bounding box center [1134, 371] width 34 height 19
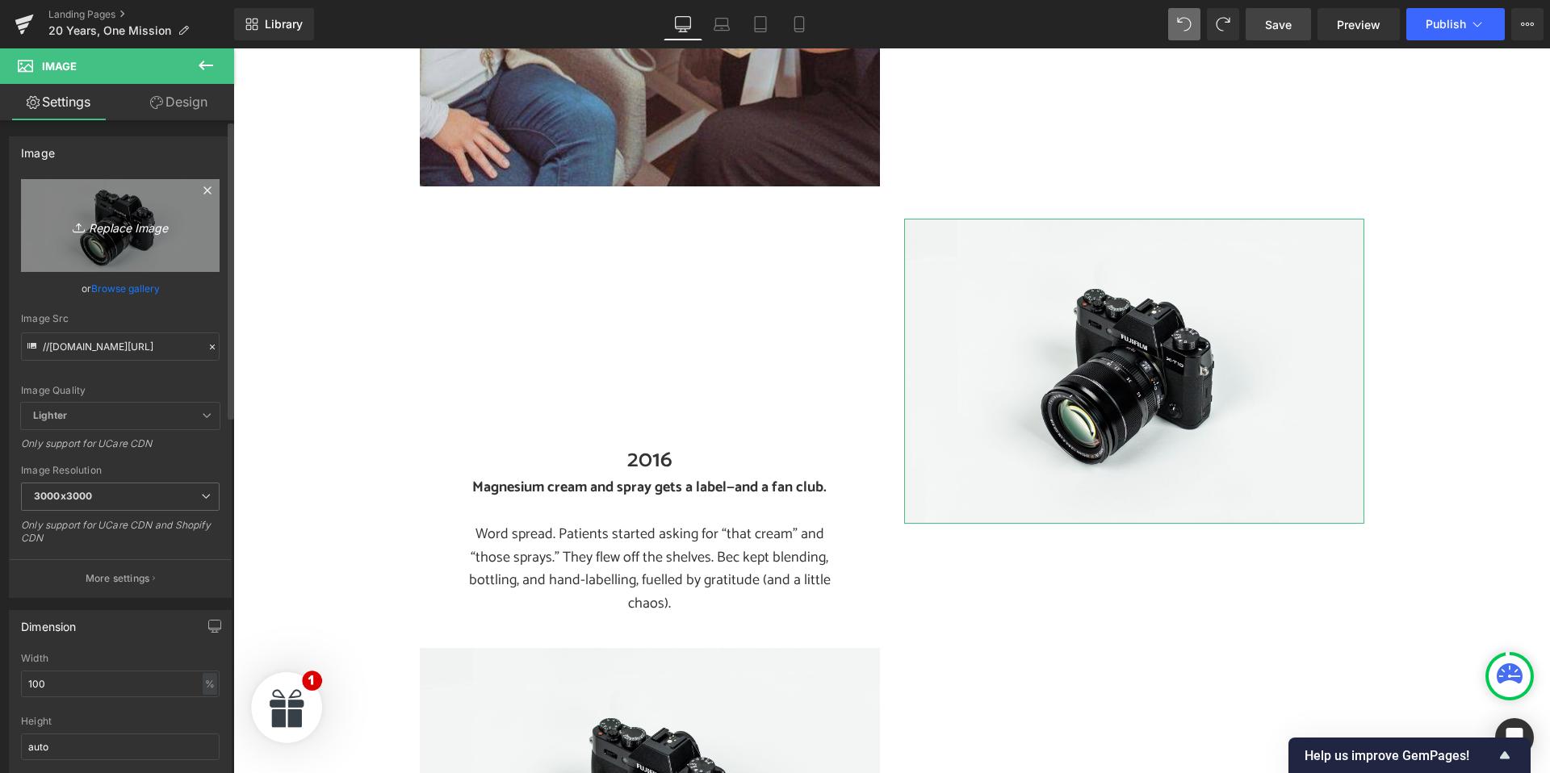
click at [124, 230] on icon "Replace Image" at bounding box center [120, 226] width 129 height 20
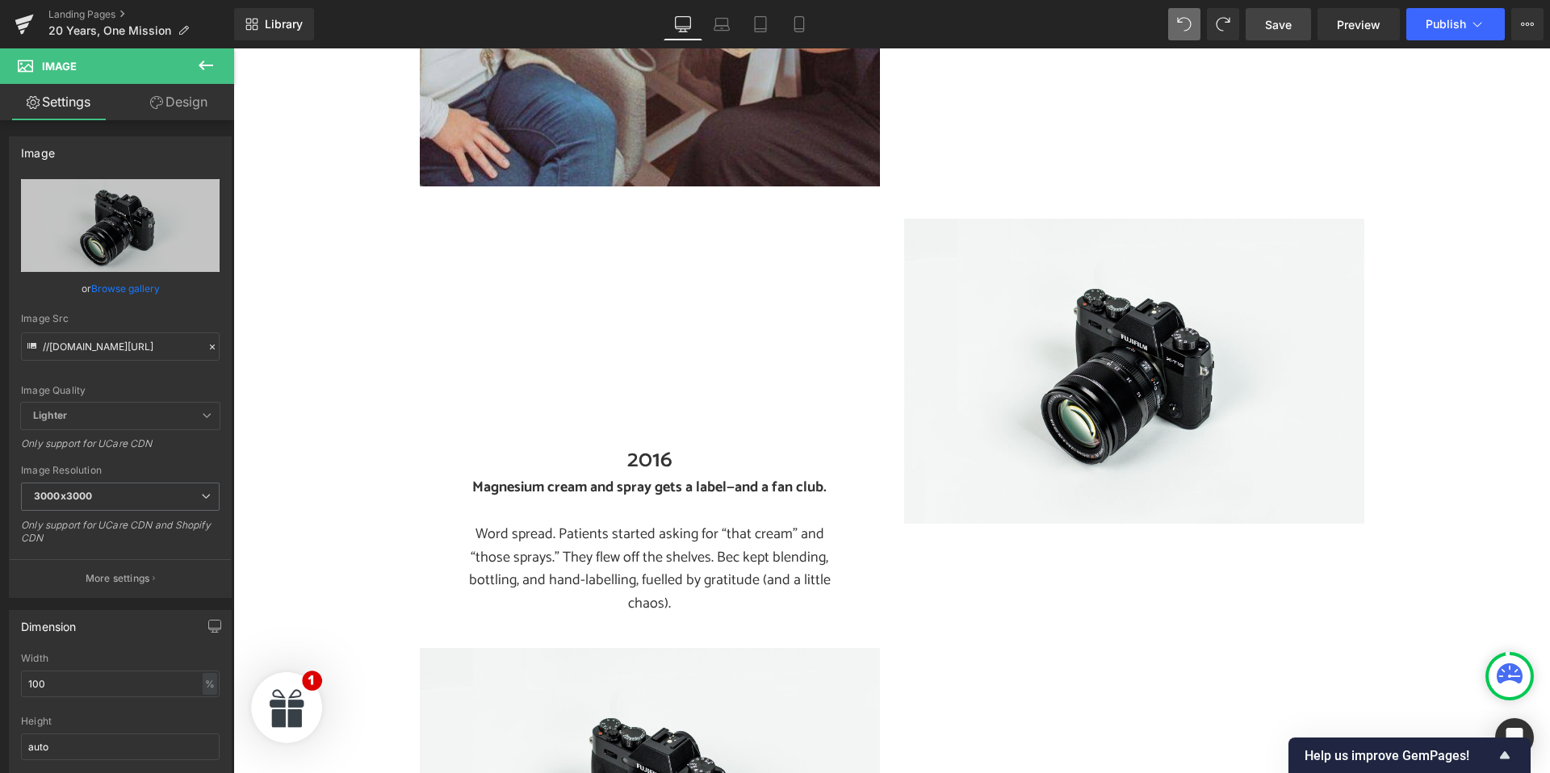
type input "C:\fakepath\20 years fan club.jpg"
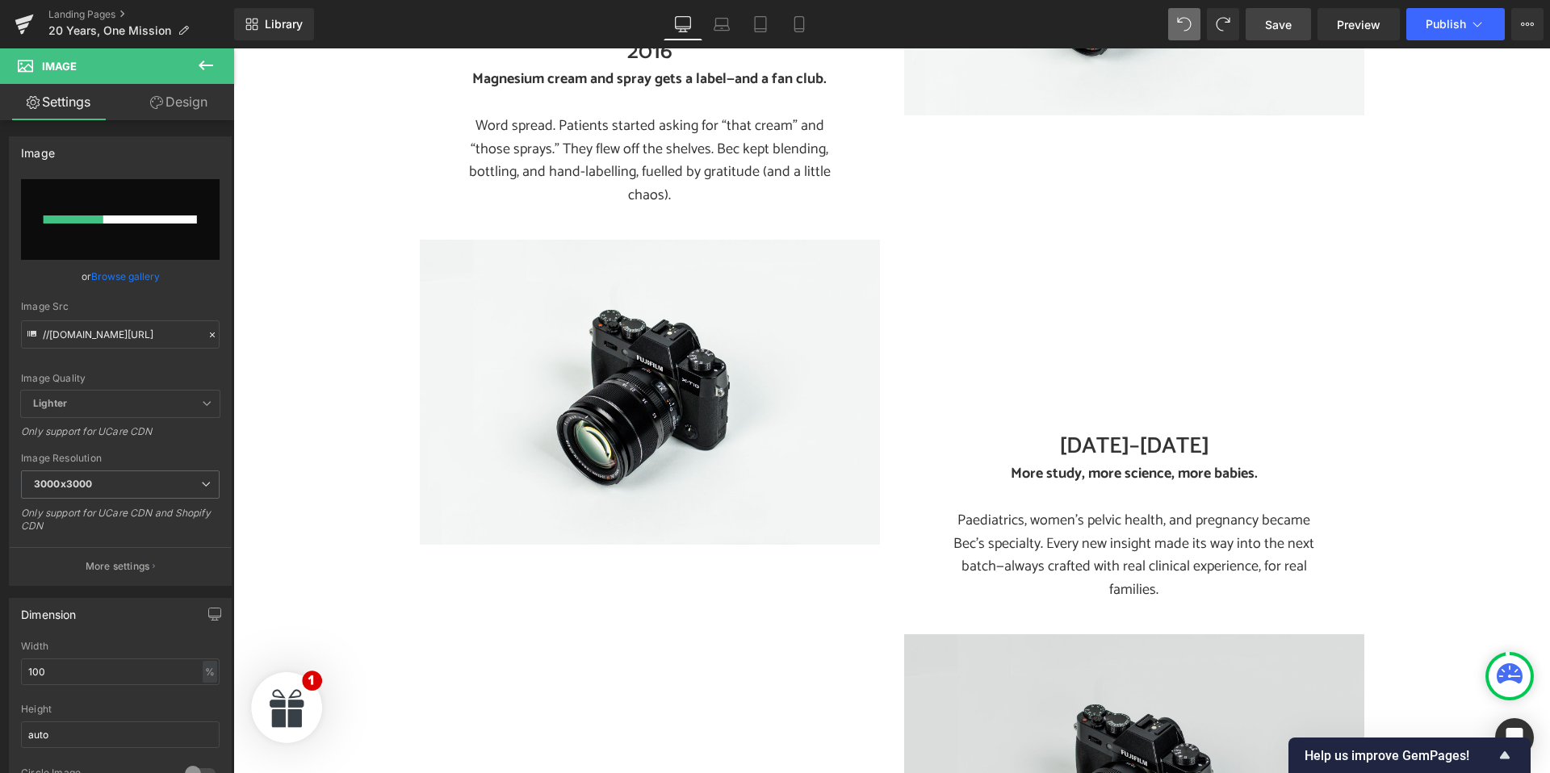
scroll to position [2418, 0]
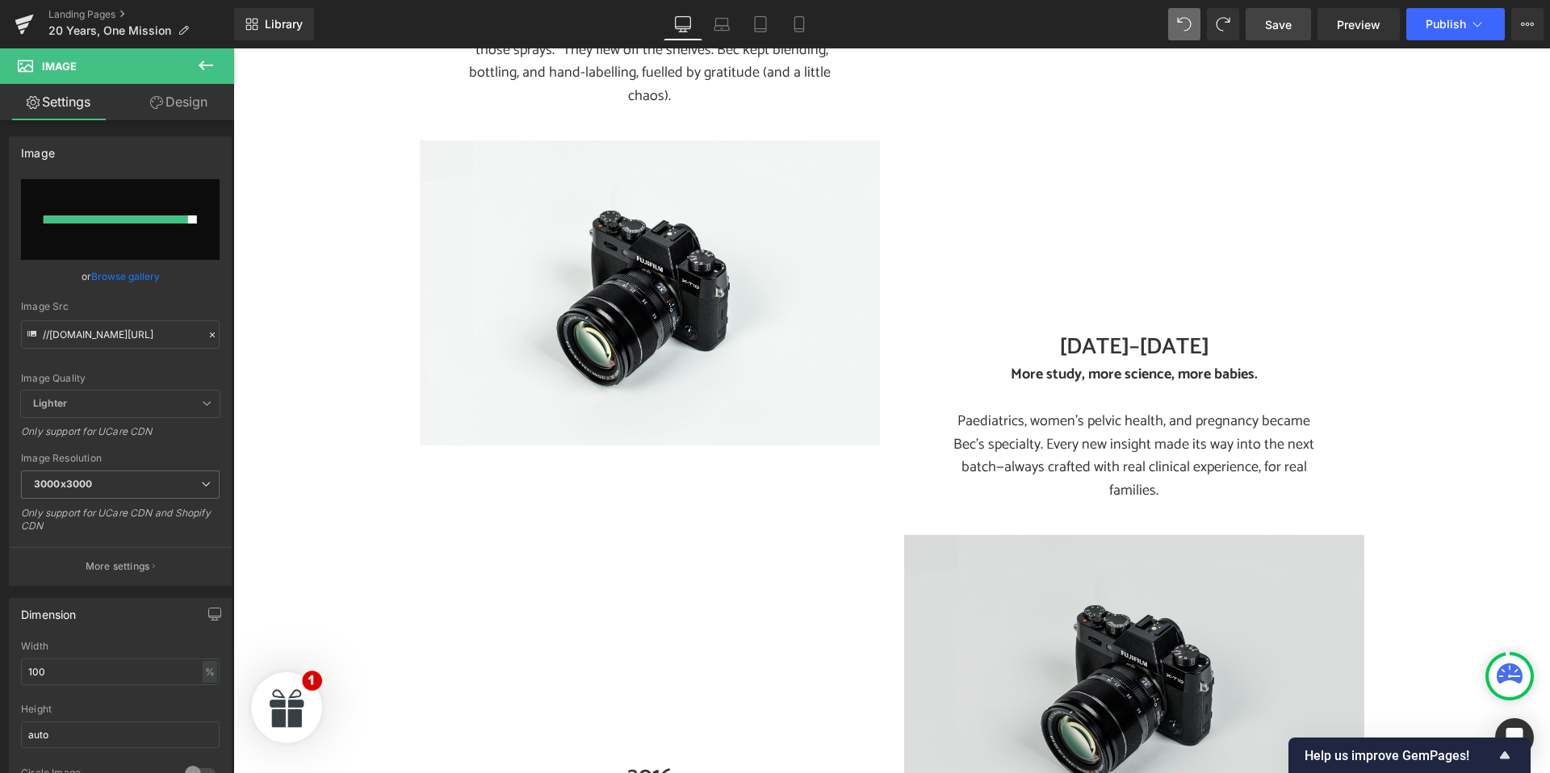
type input "https://ucarecdn.com/ddc2e5a0-2701-45b8-851e-e89dedda41e0/-/format/auto/-/previ…"
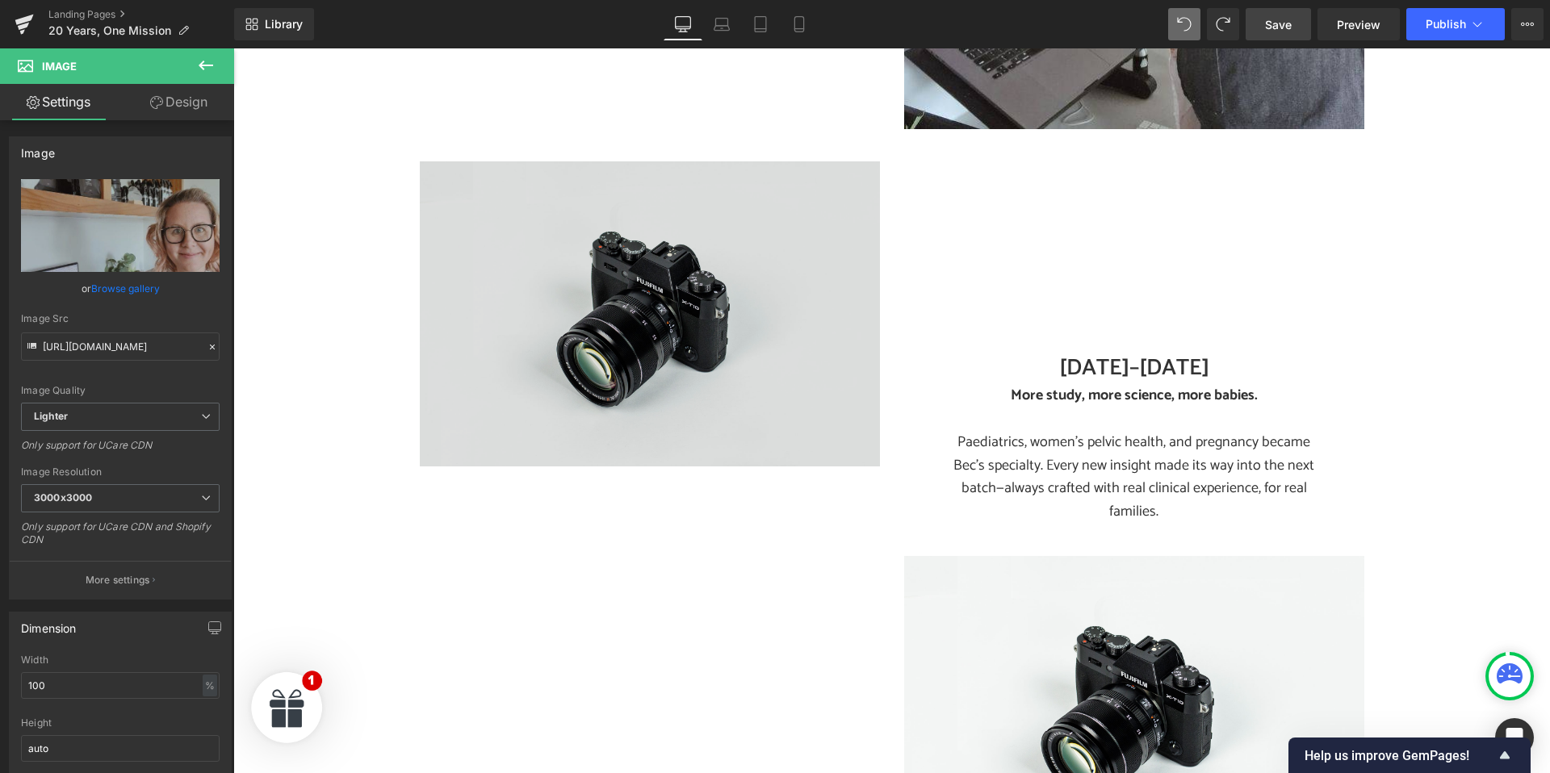
scroll to position [2638, 0]
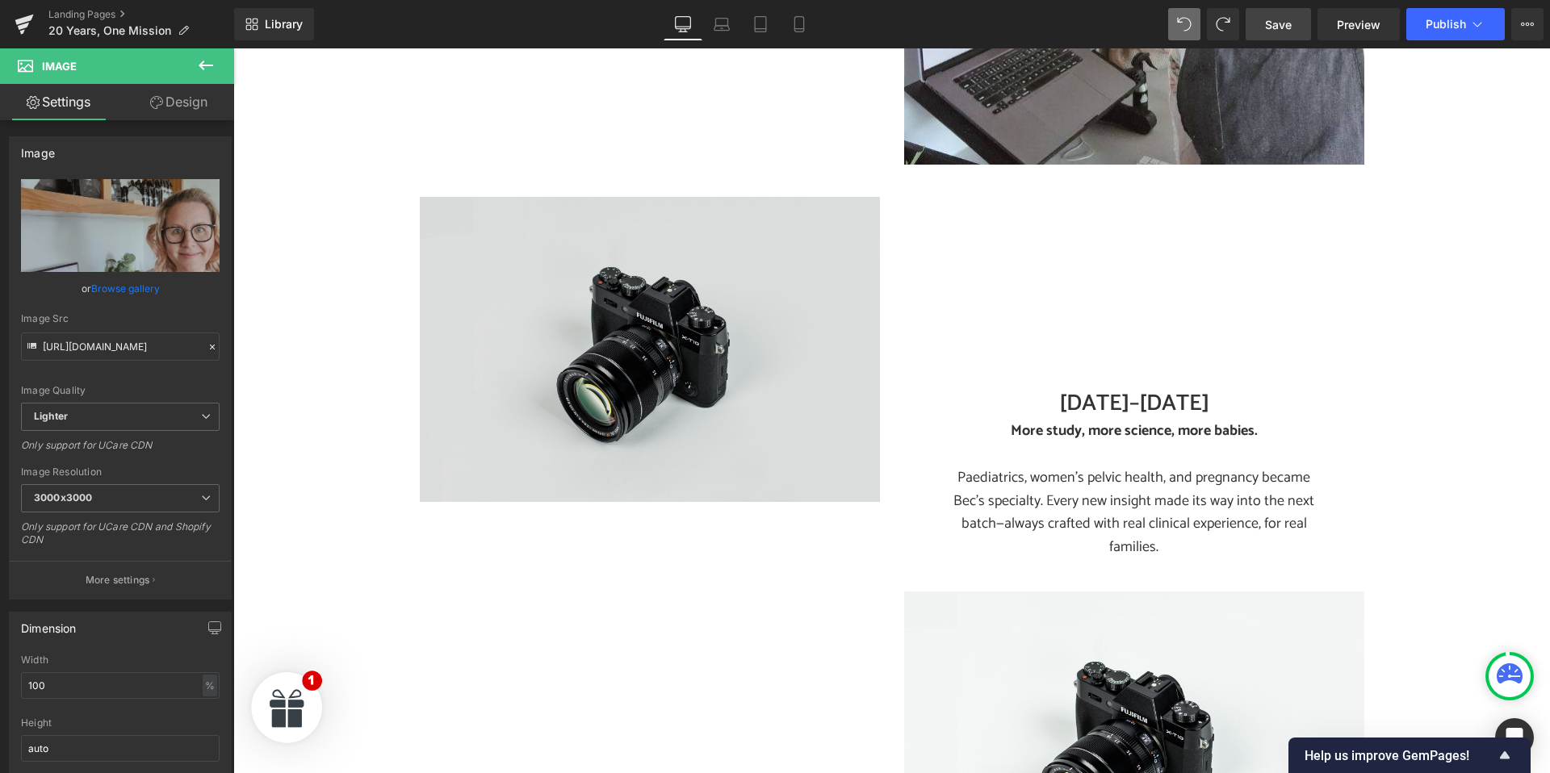
click at [634, 312] on img at bounding box center [650, 349] width 460 height 305
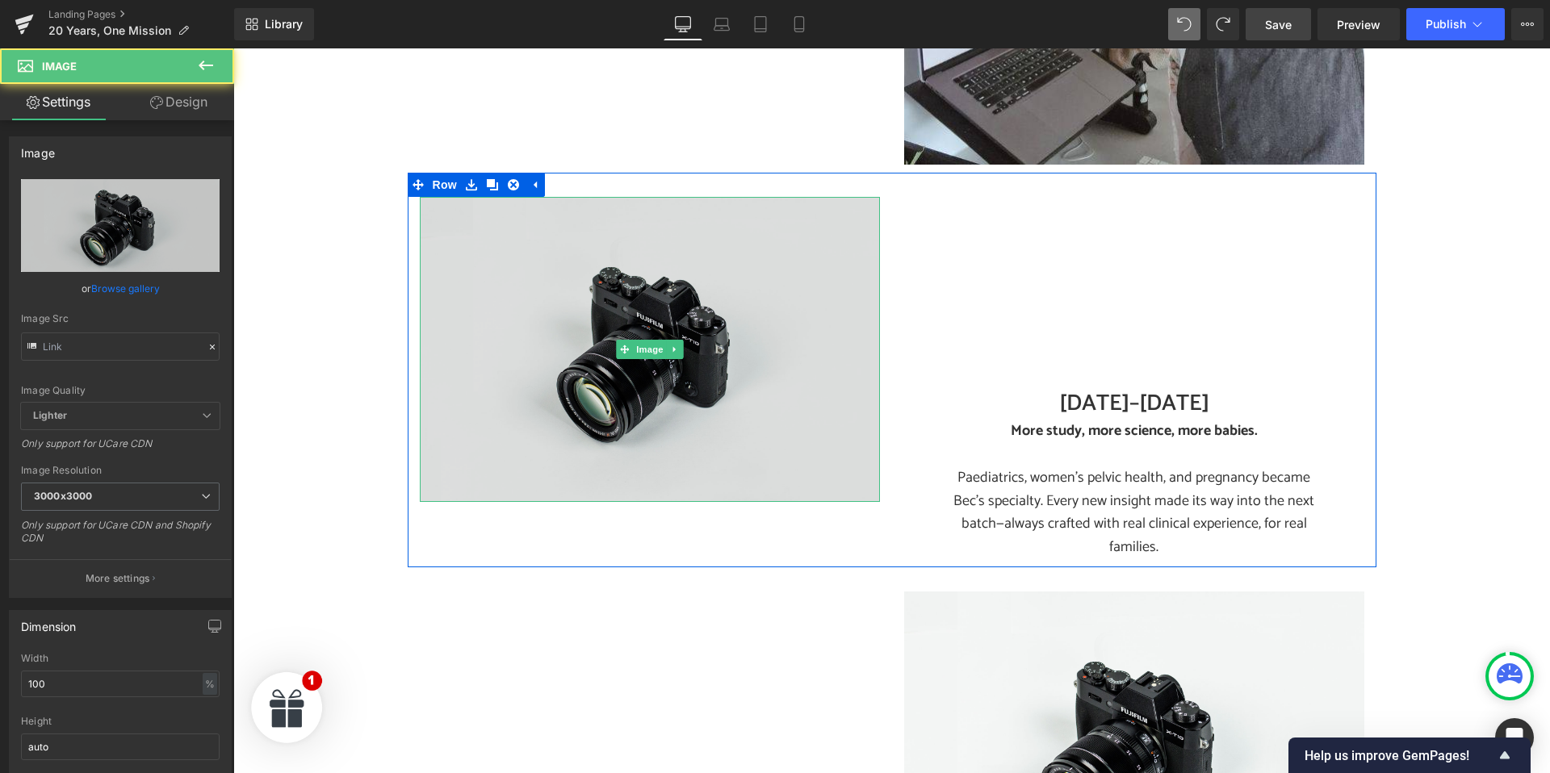
type input "//[DOMAIN_NAME][URL]"
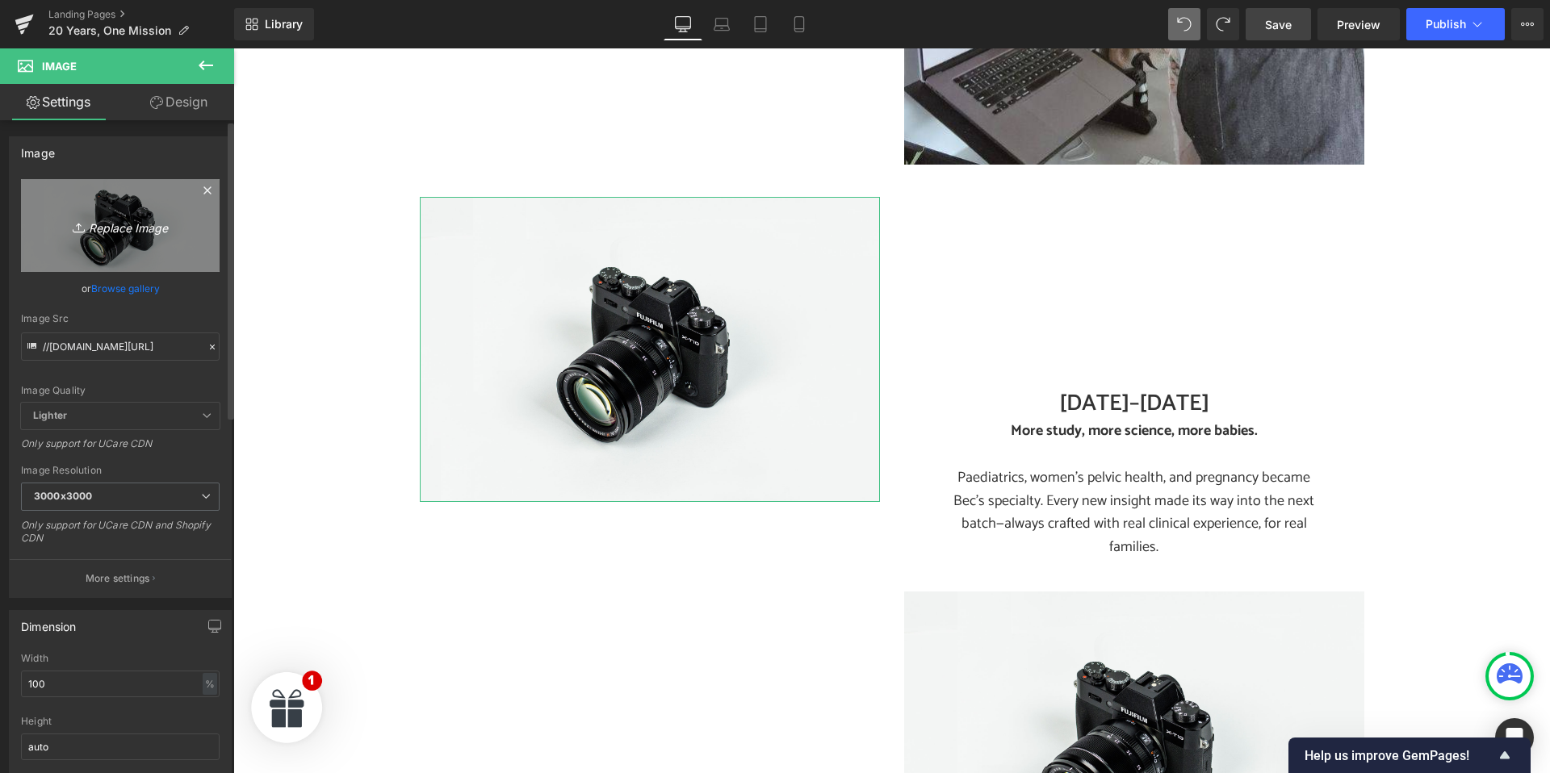
click at [124, 226] on icon "Replace Image" at bounding box center [120, 226] width 129 height 20
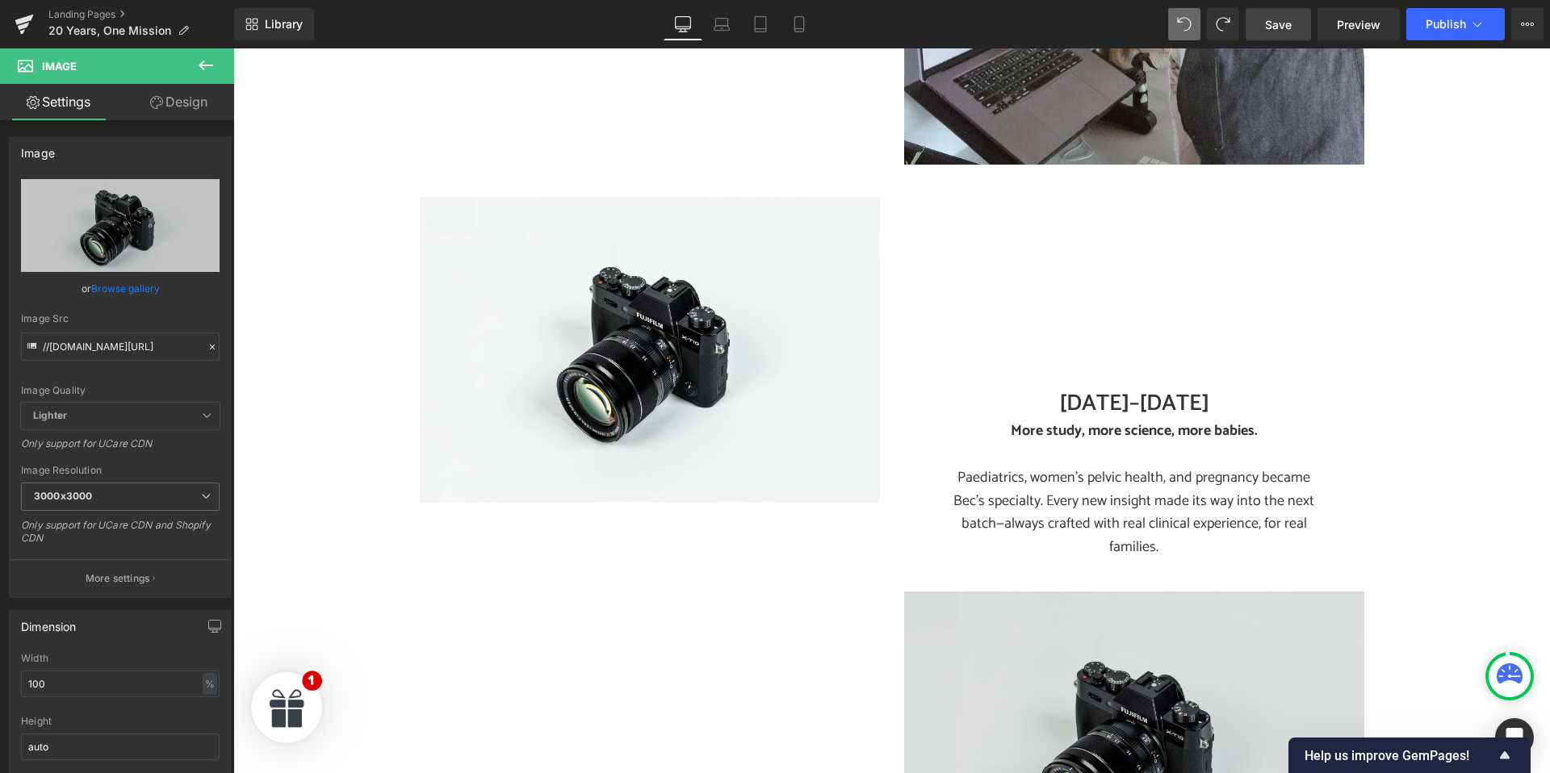
type input "C:\fakepath\20 years More Training.jpg"
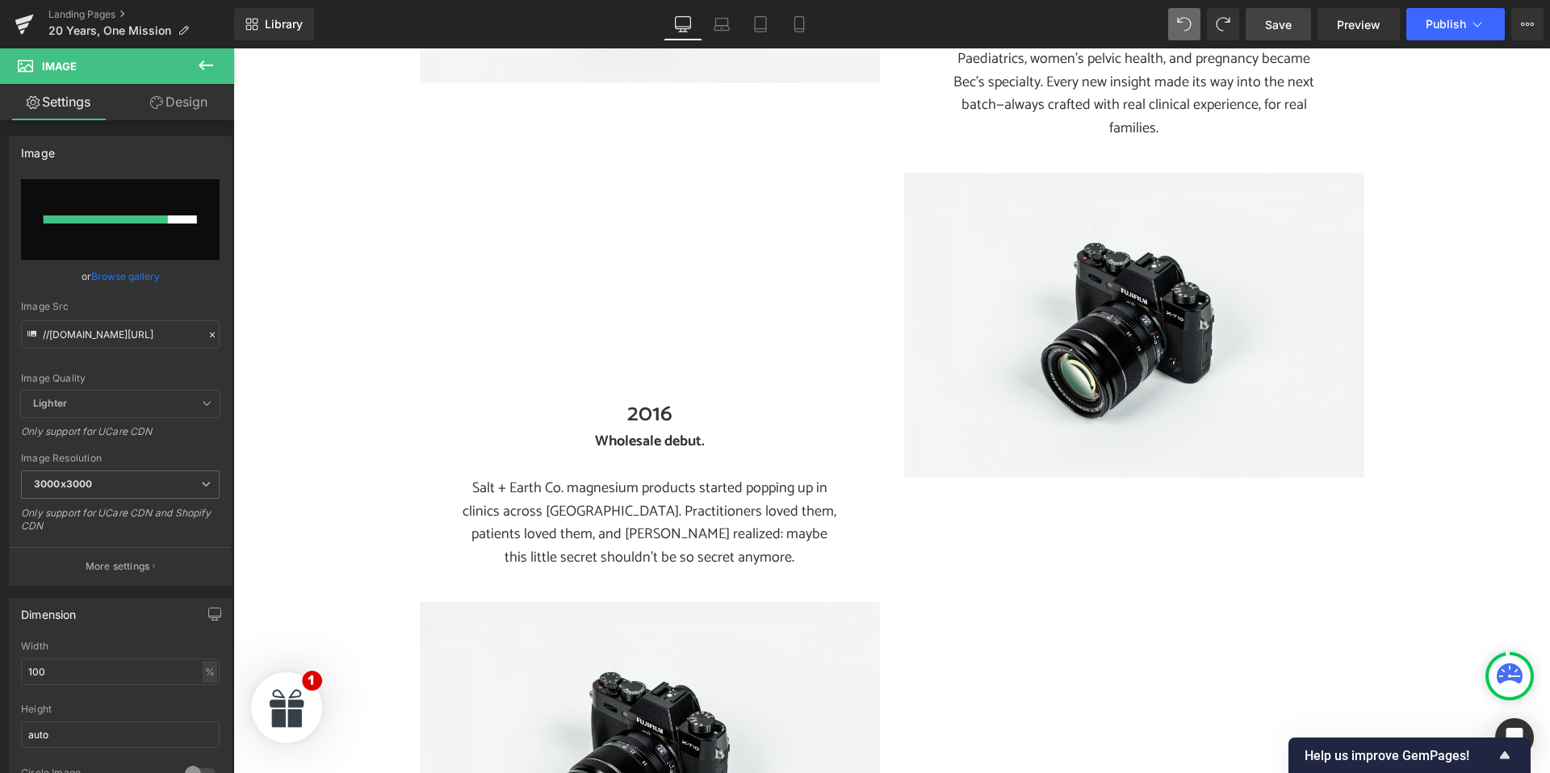
scroll to position [3058, 0]
type input "https://ucarecdn.com/e8e7c187-2b65-478a-96fb-24b6abaaa2c9/-/format/auto/-/previ…"
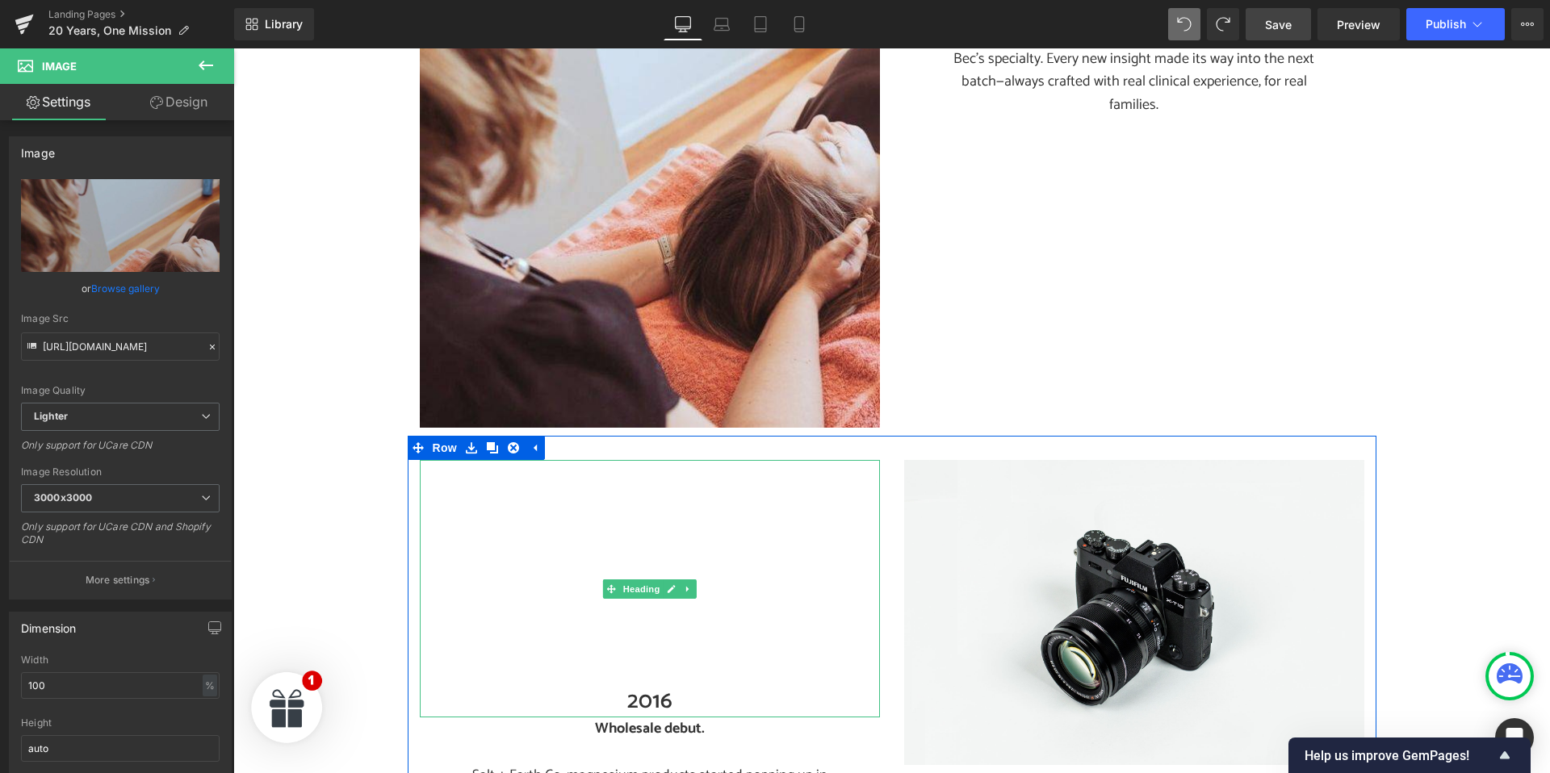
scroll to position [3086, 0]
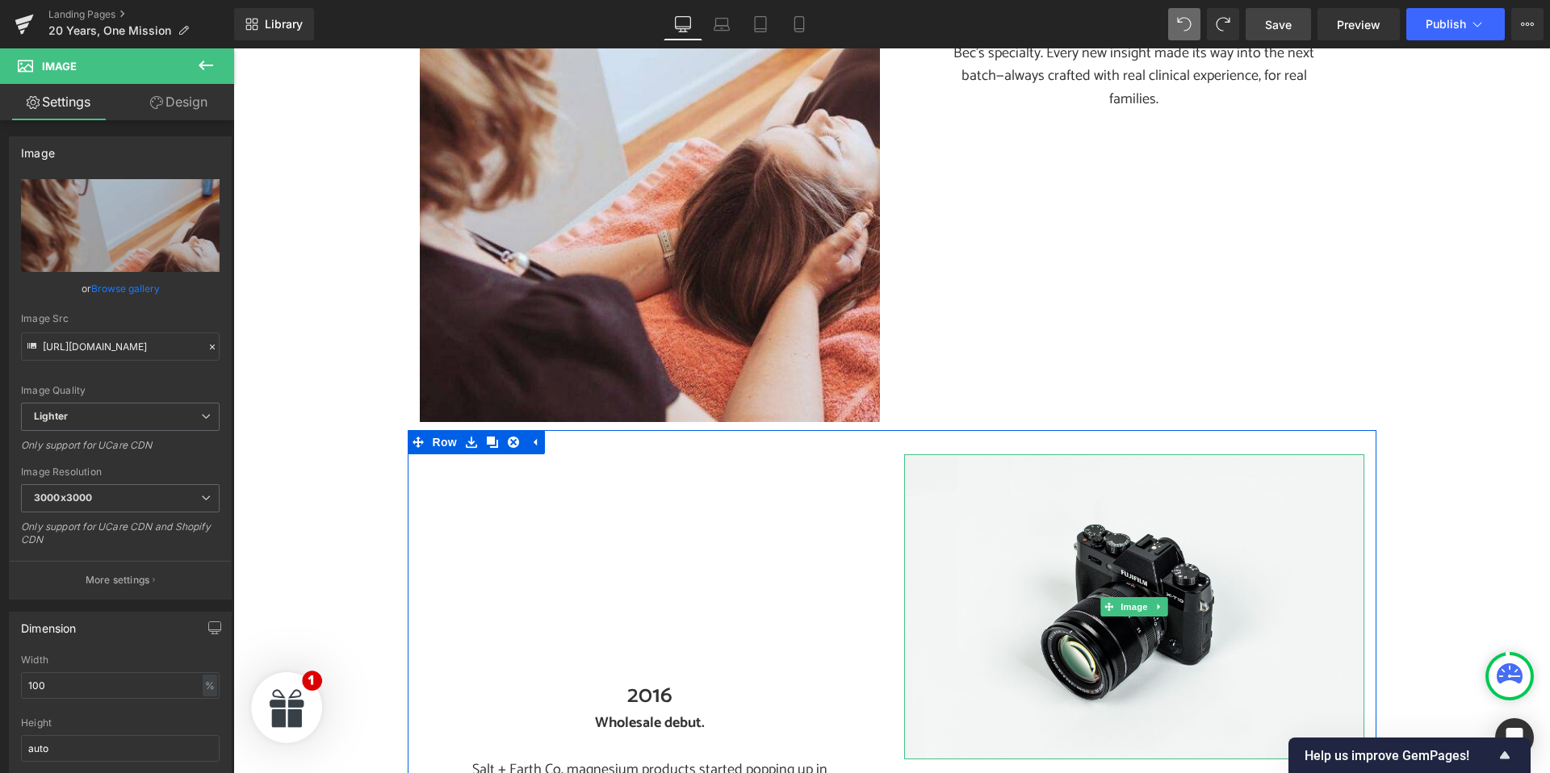
drag, startPoint x: 1132, startPoint y: 585, endPoint x: 236, endPoint y: 317, distance: 935.3
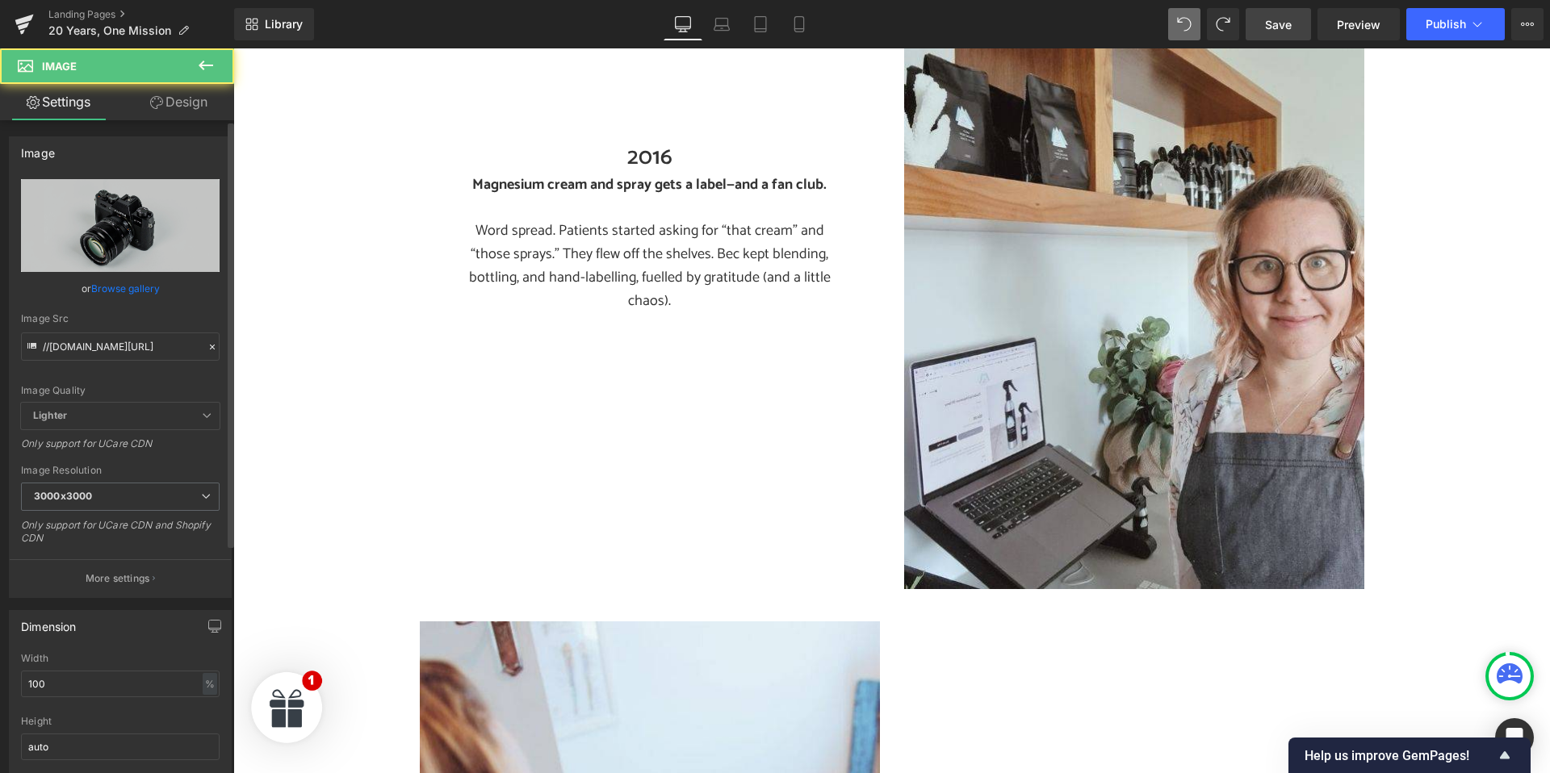
scroll to position [3959, 0]
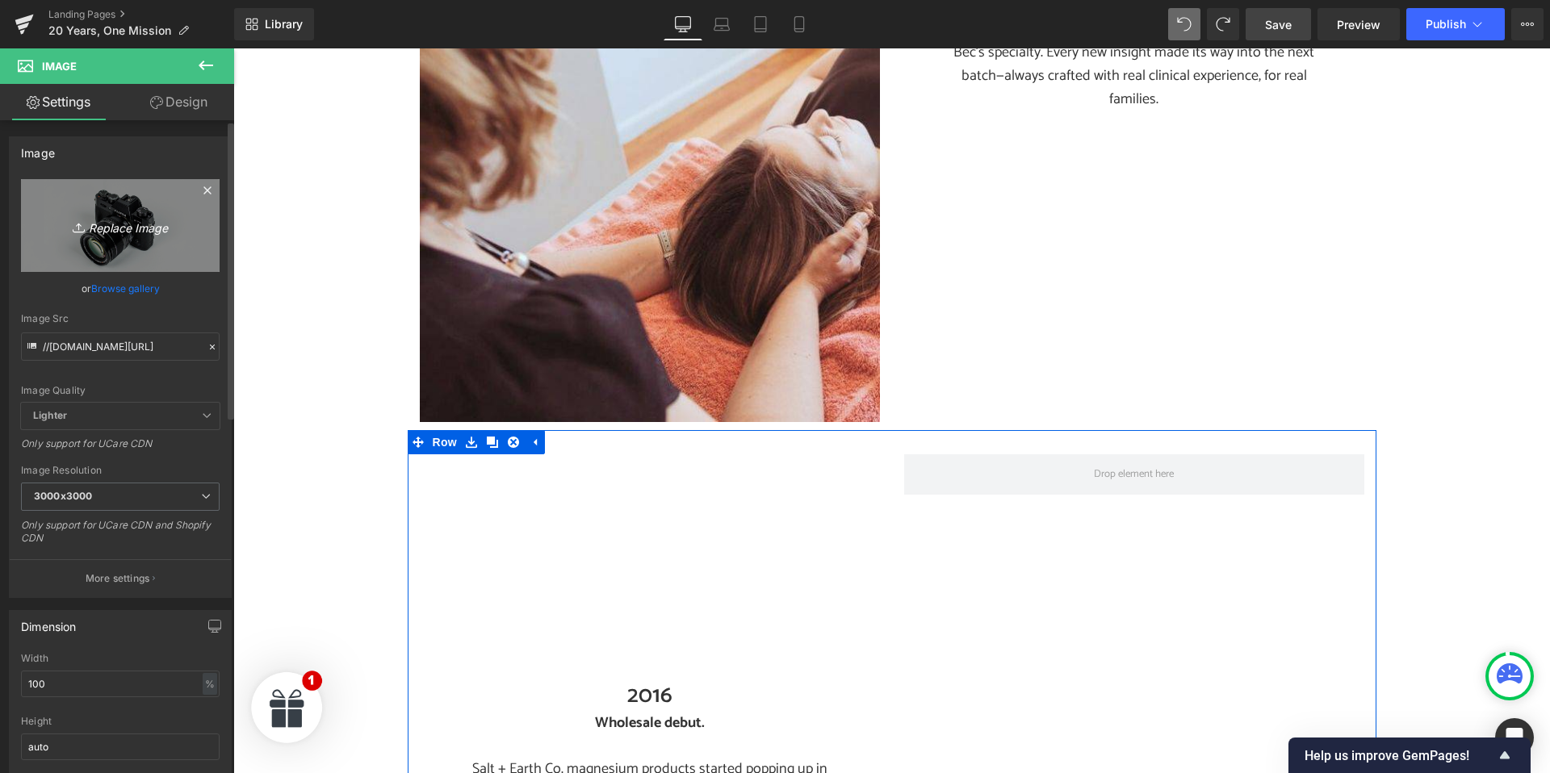
click at [124, 228] on icon "Replace Image" at bounding box center [120, 226] width 129 height 20
type input "C:\fakepath\About Us- Real Products.jpg"
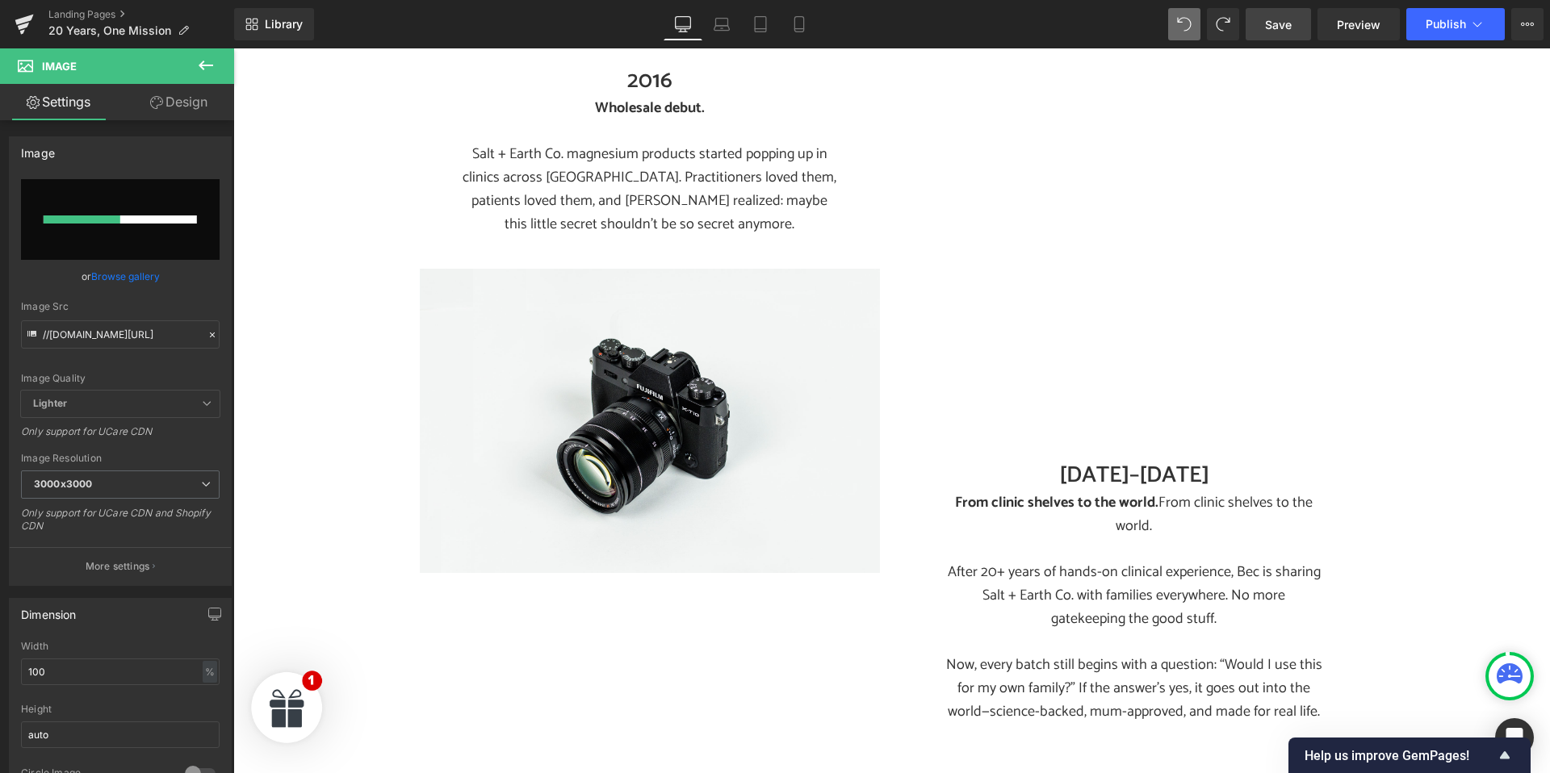
scroll to position [4575, 0]
type input "https://ucarecdn.com/9acab7f6-6f50-49d5-ade0-9dbc6a3d9173/-/format/auto/-/previ…"
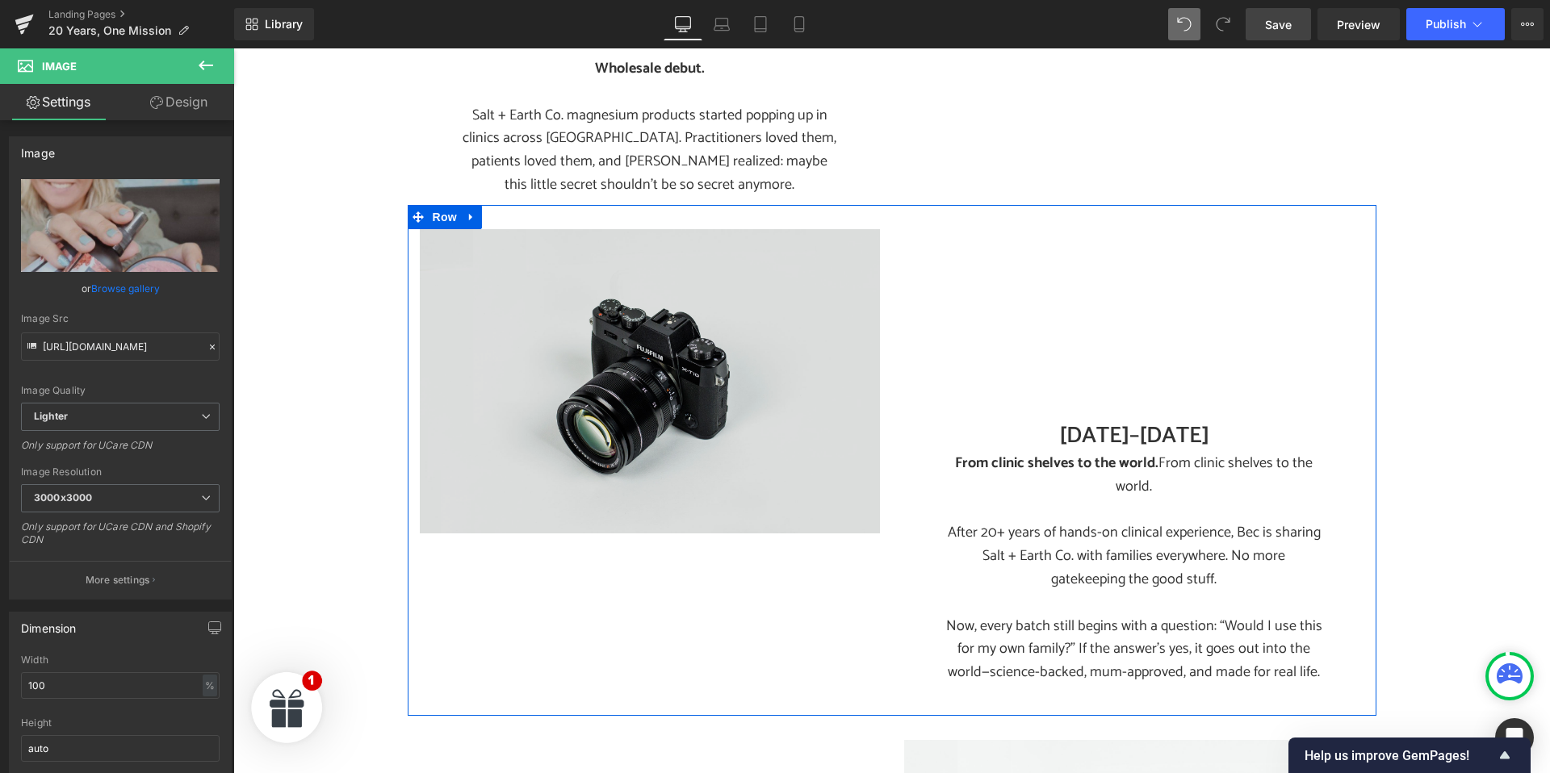
scroll to position [5671, 0]
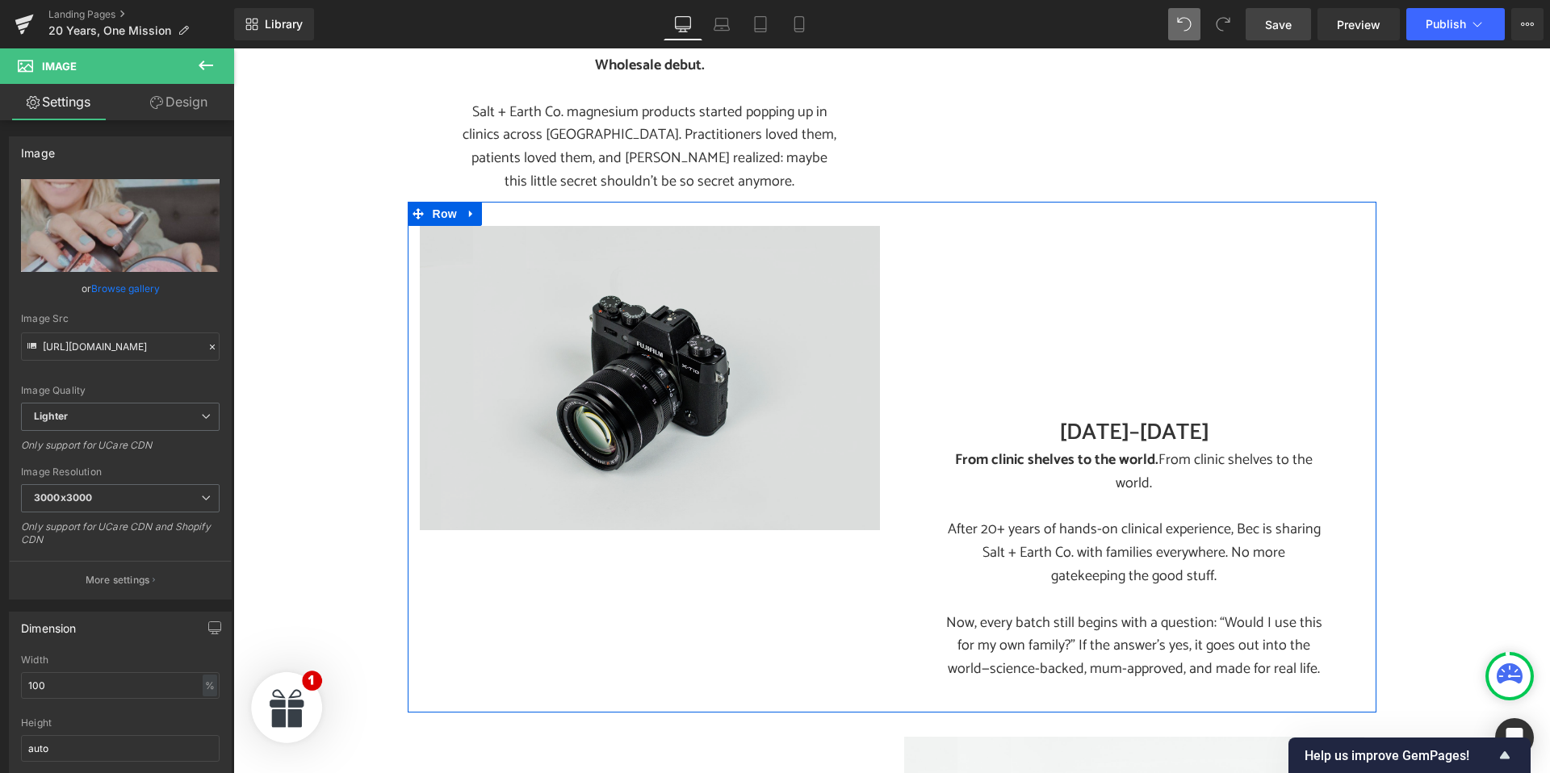
click at [641, 369] on img at bounding box center [650, 378] width 460 height 305
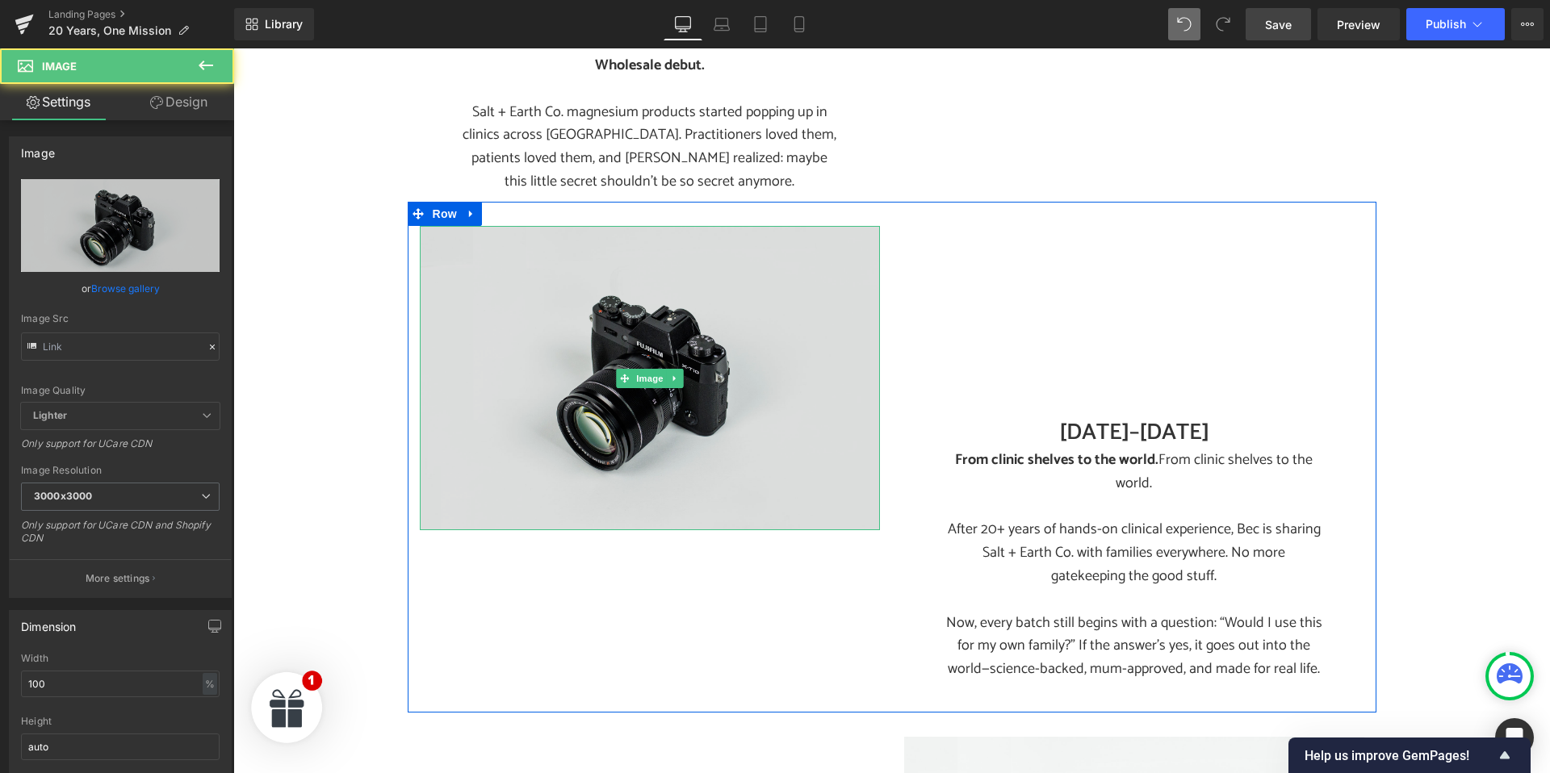
type input "//[DOMAIN_NAME][URL]"
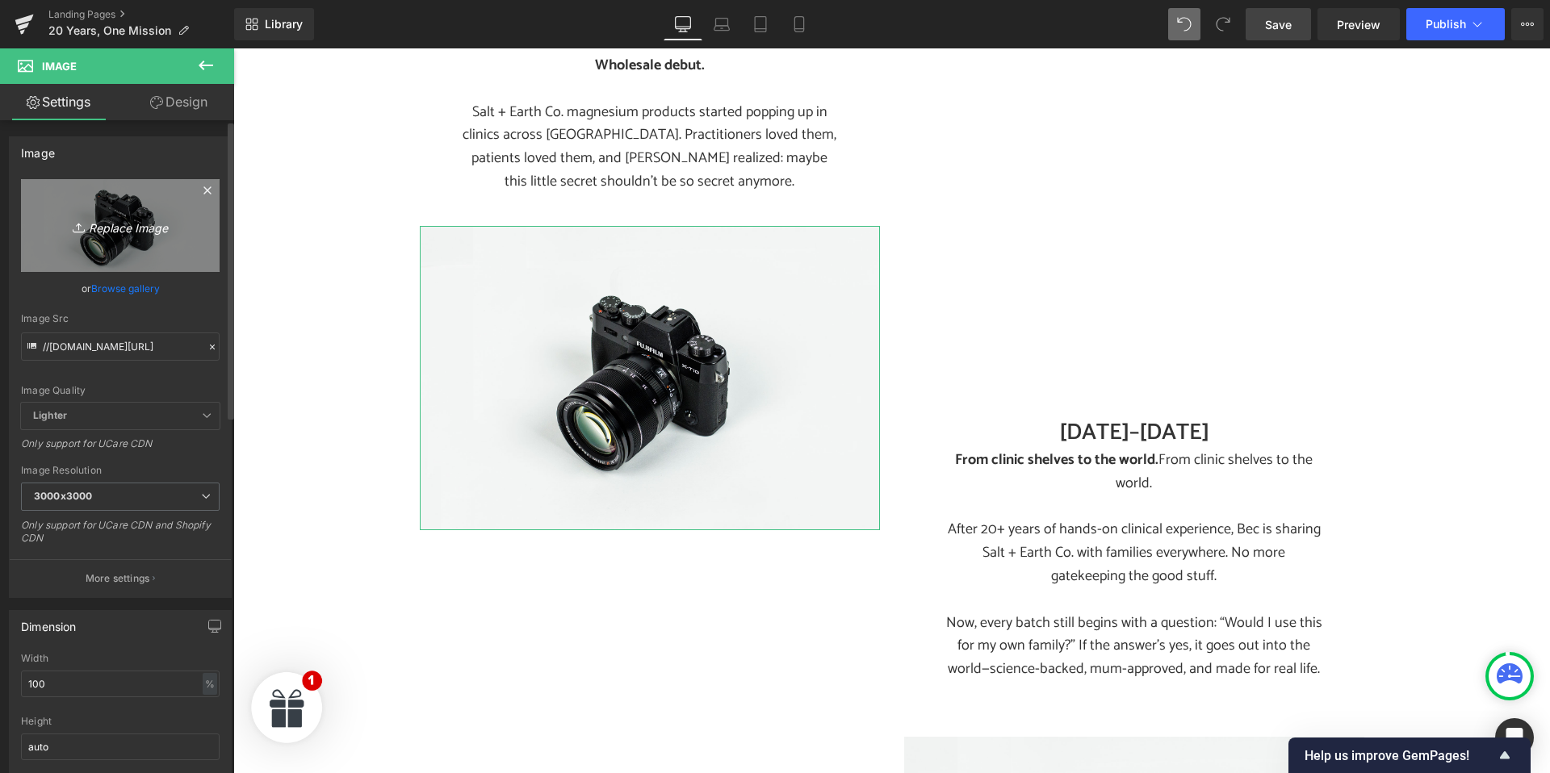
click at [115, 228] on icon "Replace Image" at bounding box center [120, 226] width 129 height 20
type input "C:\fakepath\20 years Wholesale.jpg"
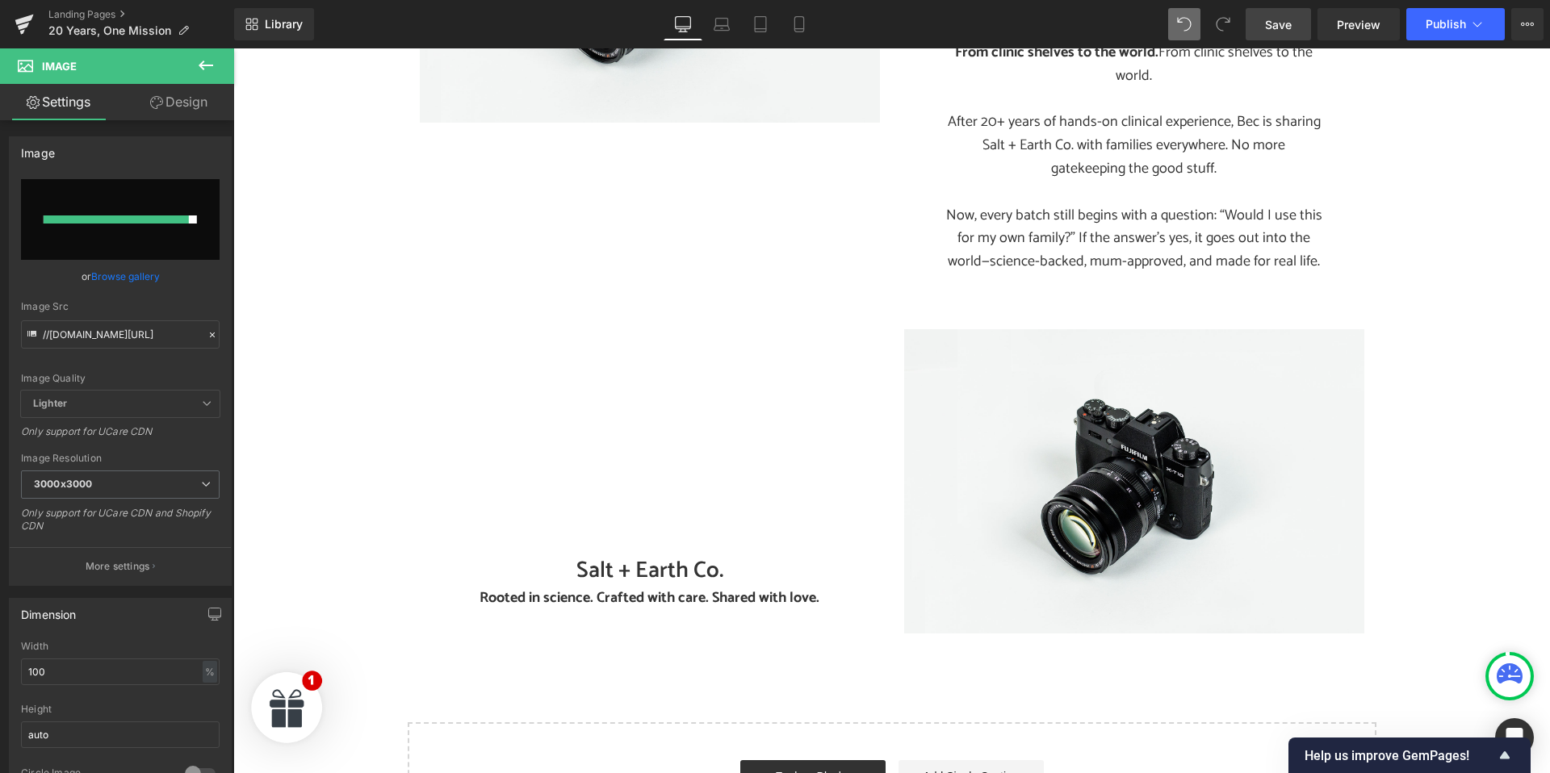
scroll to position [6080, 0]
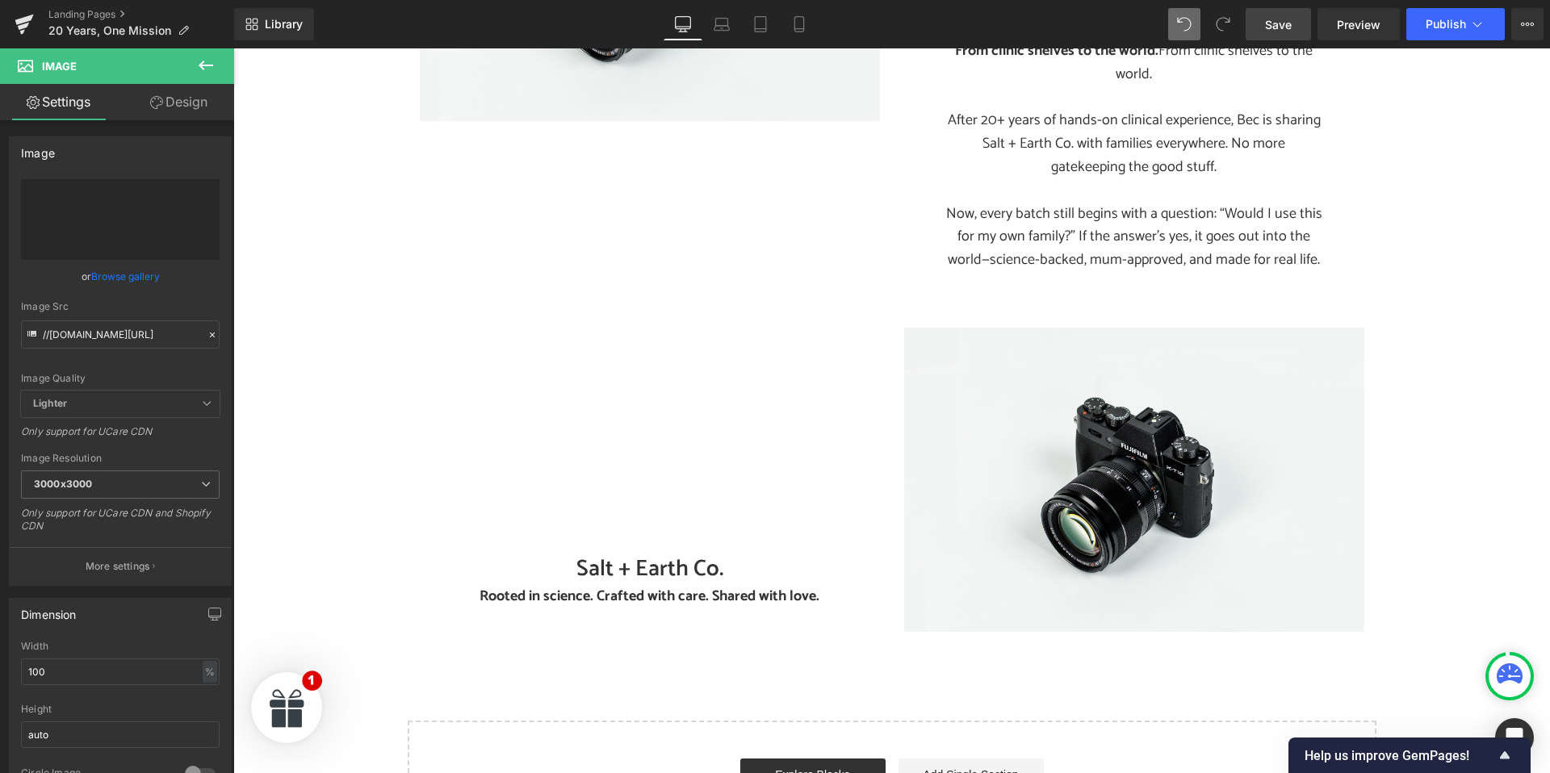
type input "https://ucarecdn.com/cd71c527-12b9-4c57-abc2-0e244386cf45/-/format/auto/-/previ…"
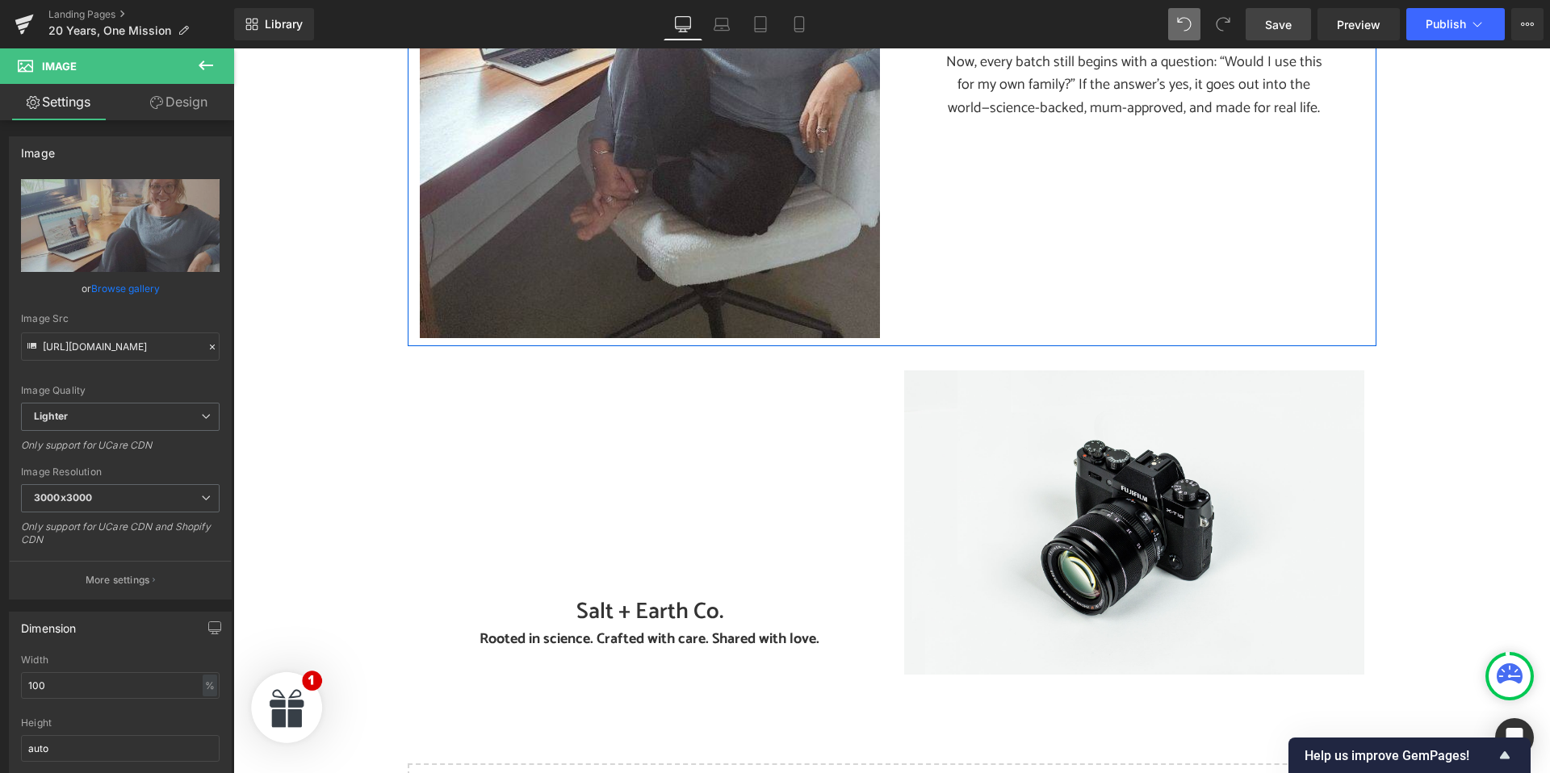
scroll to position [6233, 0]
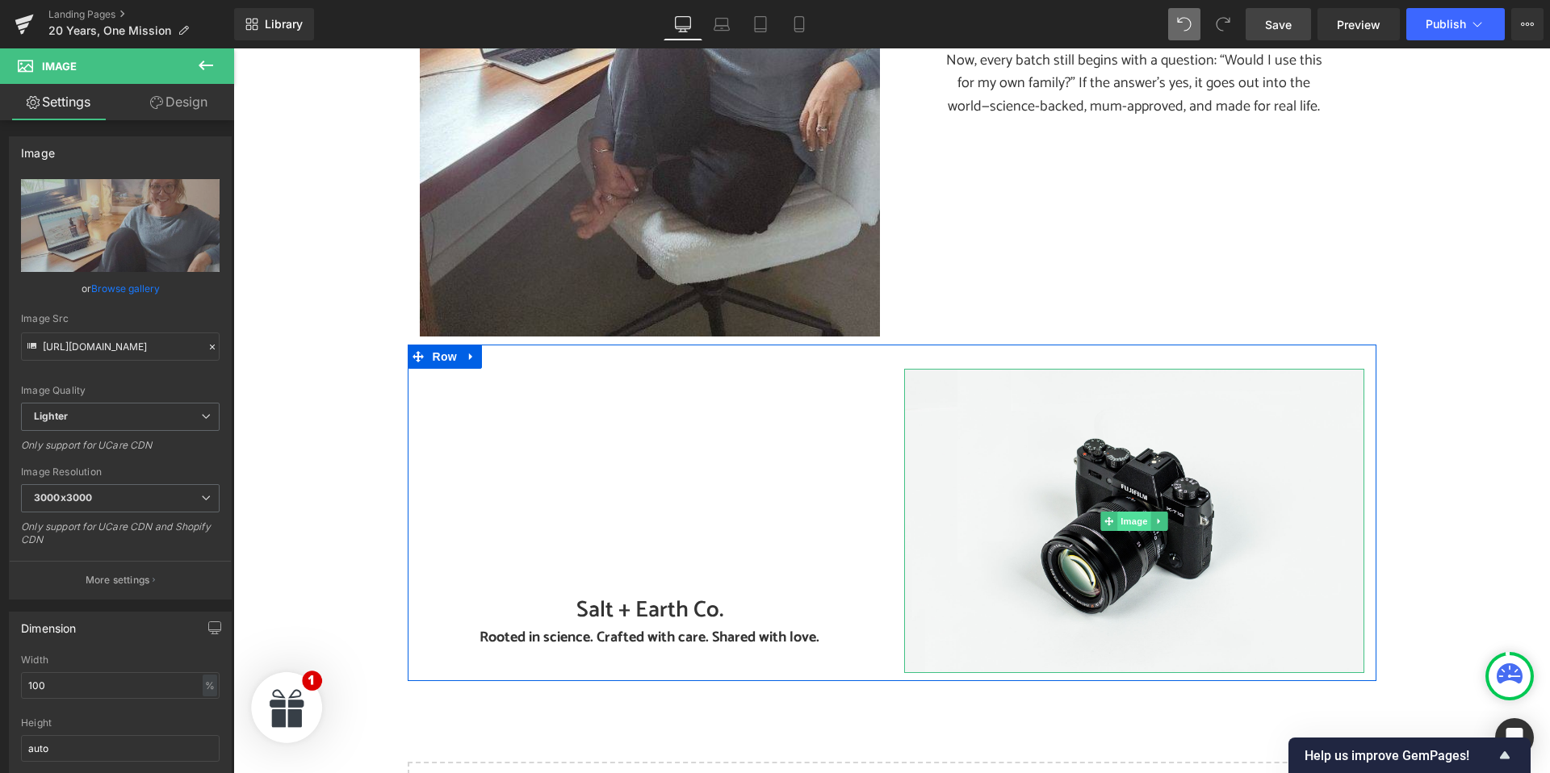
click at [1133, 512] on span "Image" at bounding box center [1134, 521] width 34 height 19
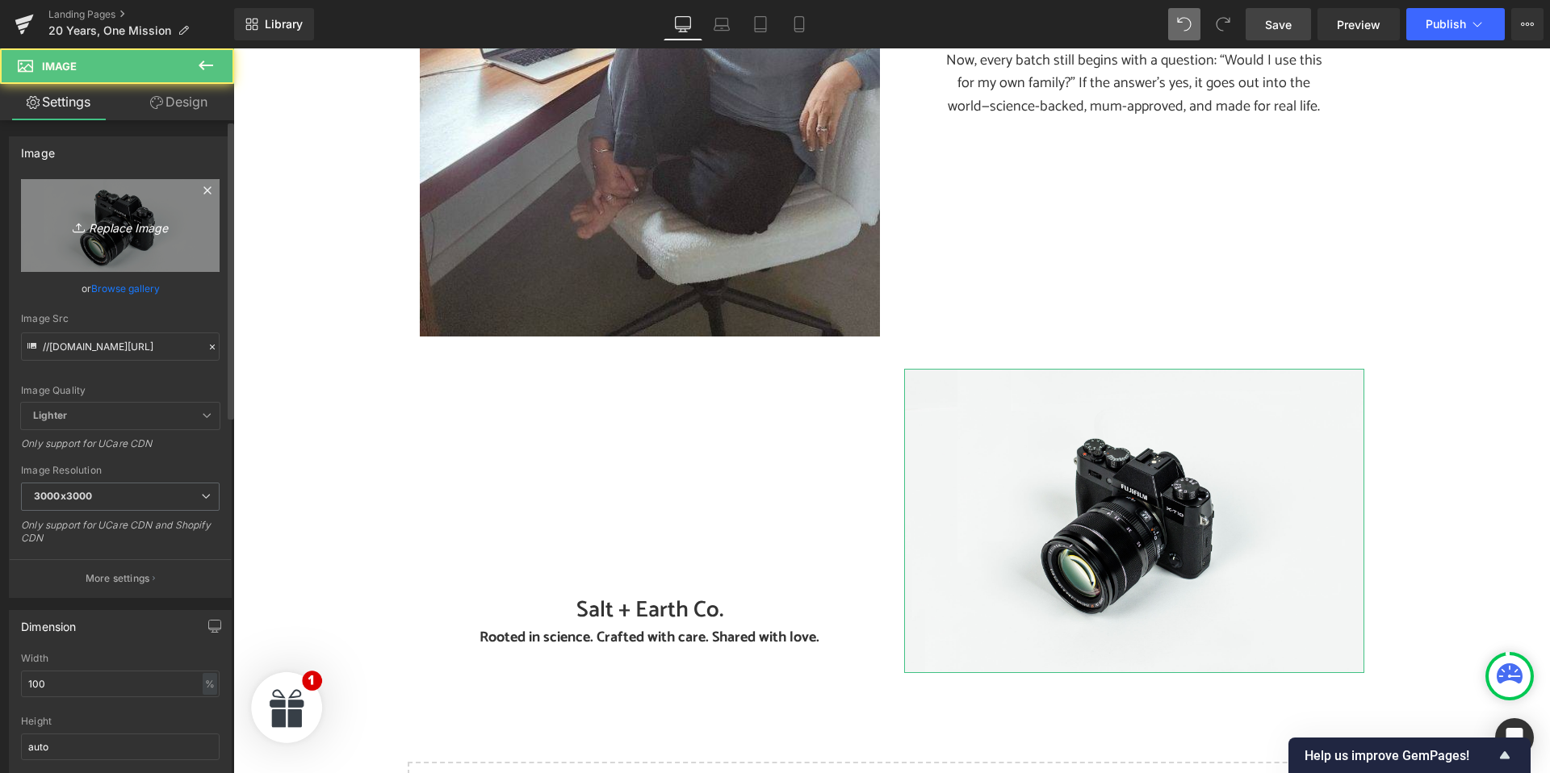
click at [127, 230] on icon "Replace Image" at bounding box center [120, 226] width 129 height 20
type input "C:\fakepath\20 years.jpg"
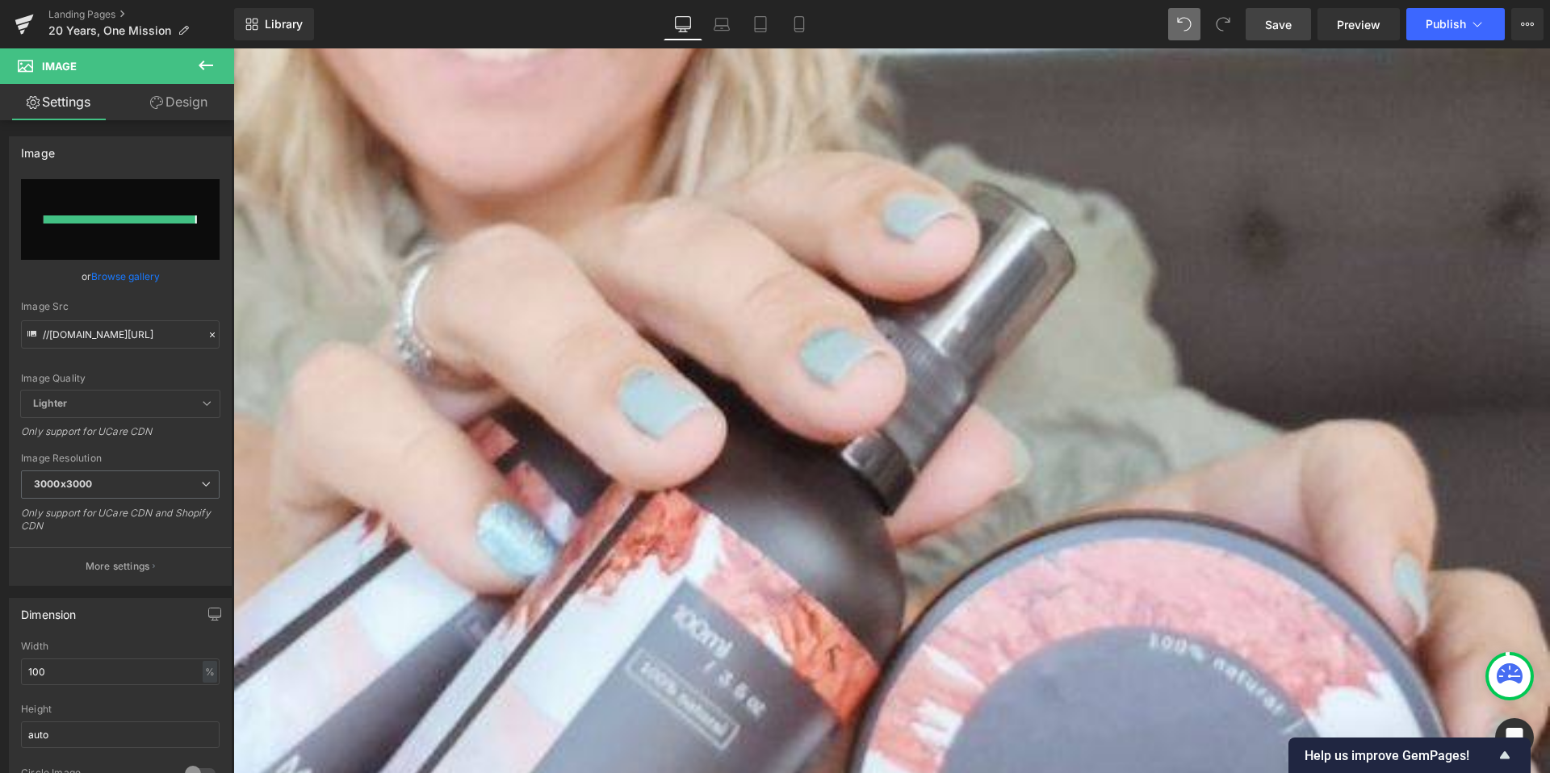
type input "https://ucarecdn.com/304834e5-37be-47a3-8515-255a2aa97126/-/format/auto/-/previ…"
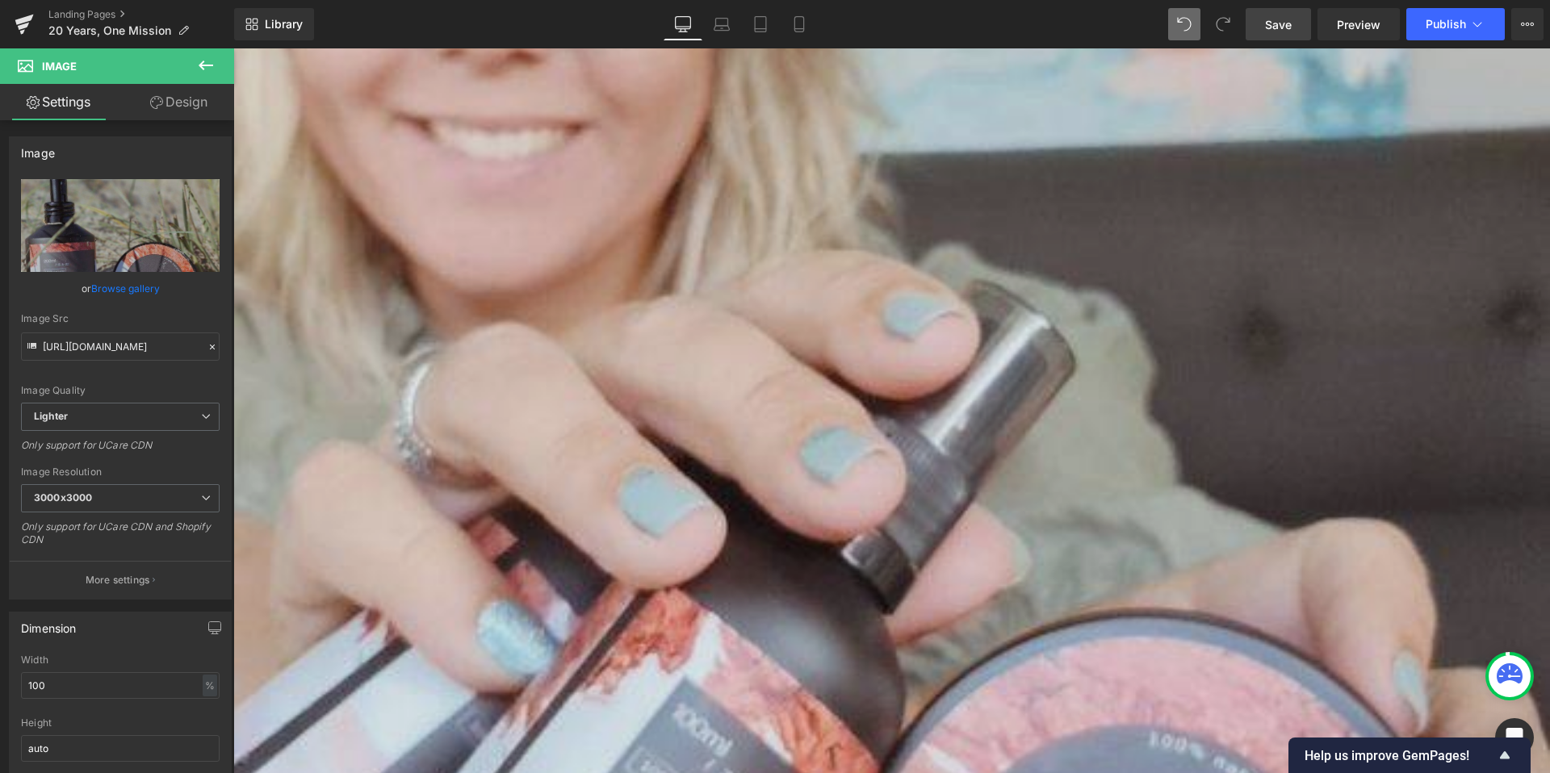
scroll to position [716, 0]
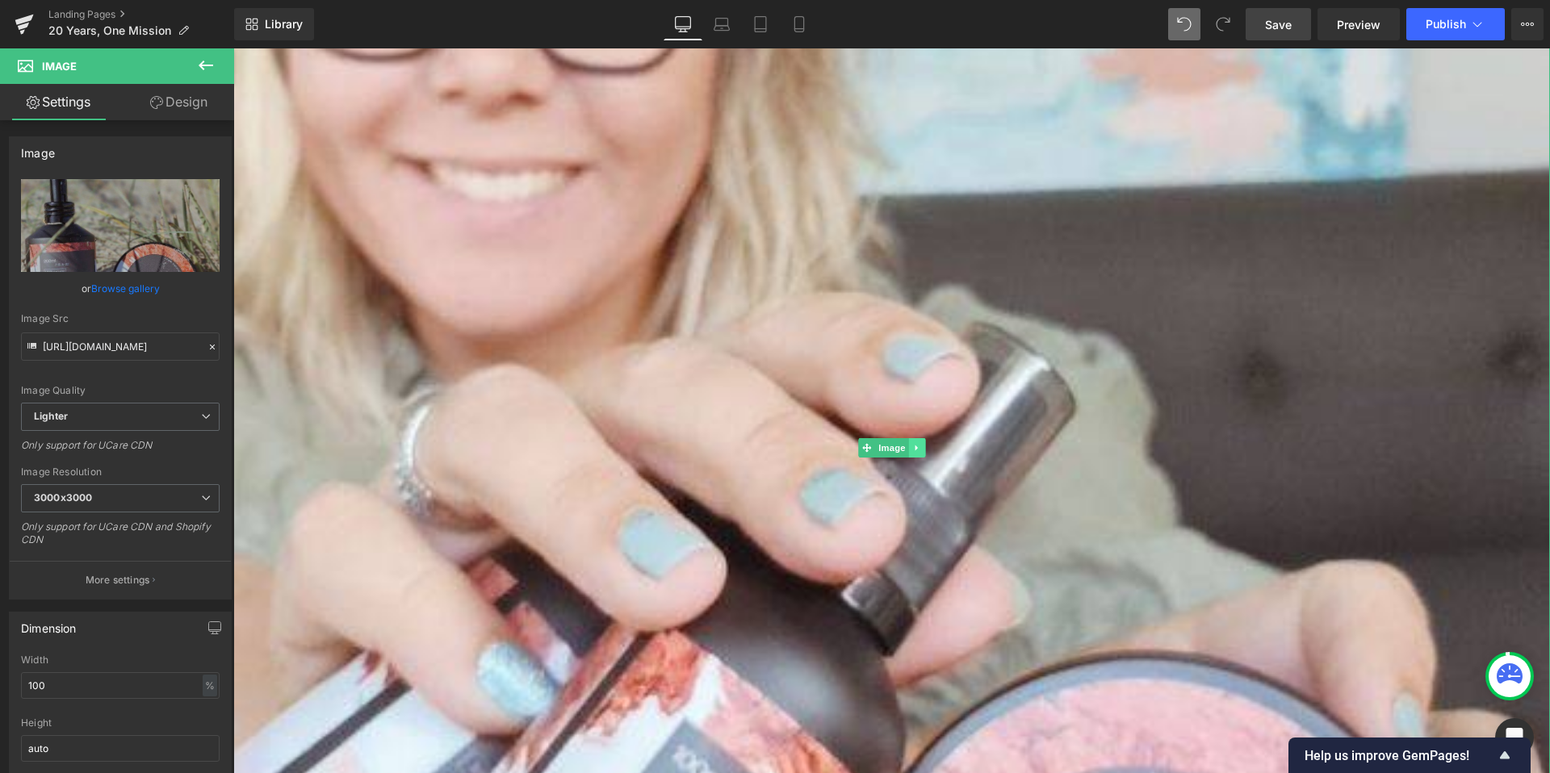
click at [915, 443] on icon at bounding box center [916, 448] width 9 height 10
click at [924, 445] on icon at bounding box center [924, 447] width 9 height 9
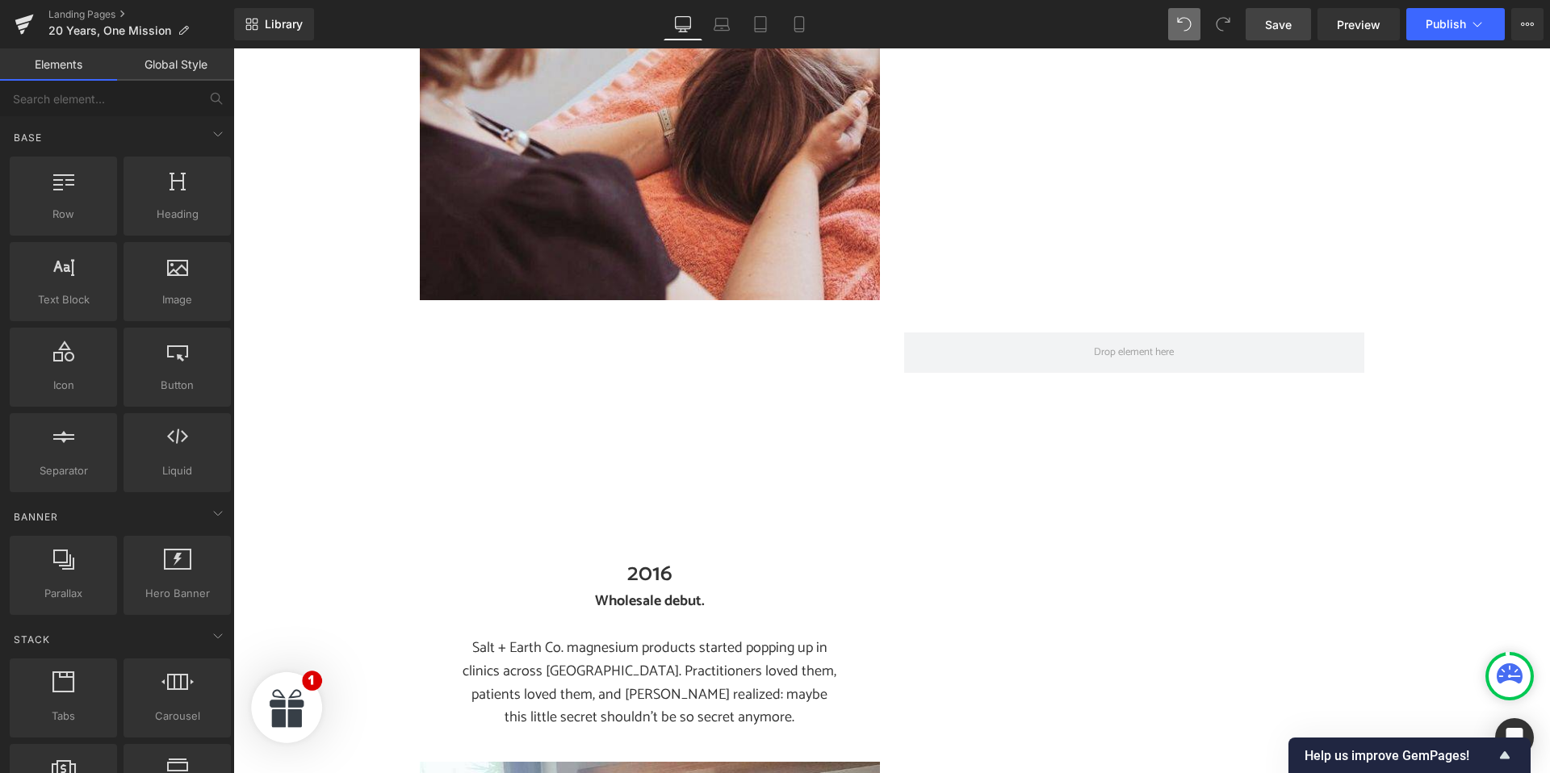
scroll to position [3194, 0]
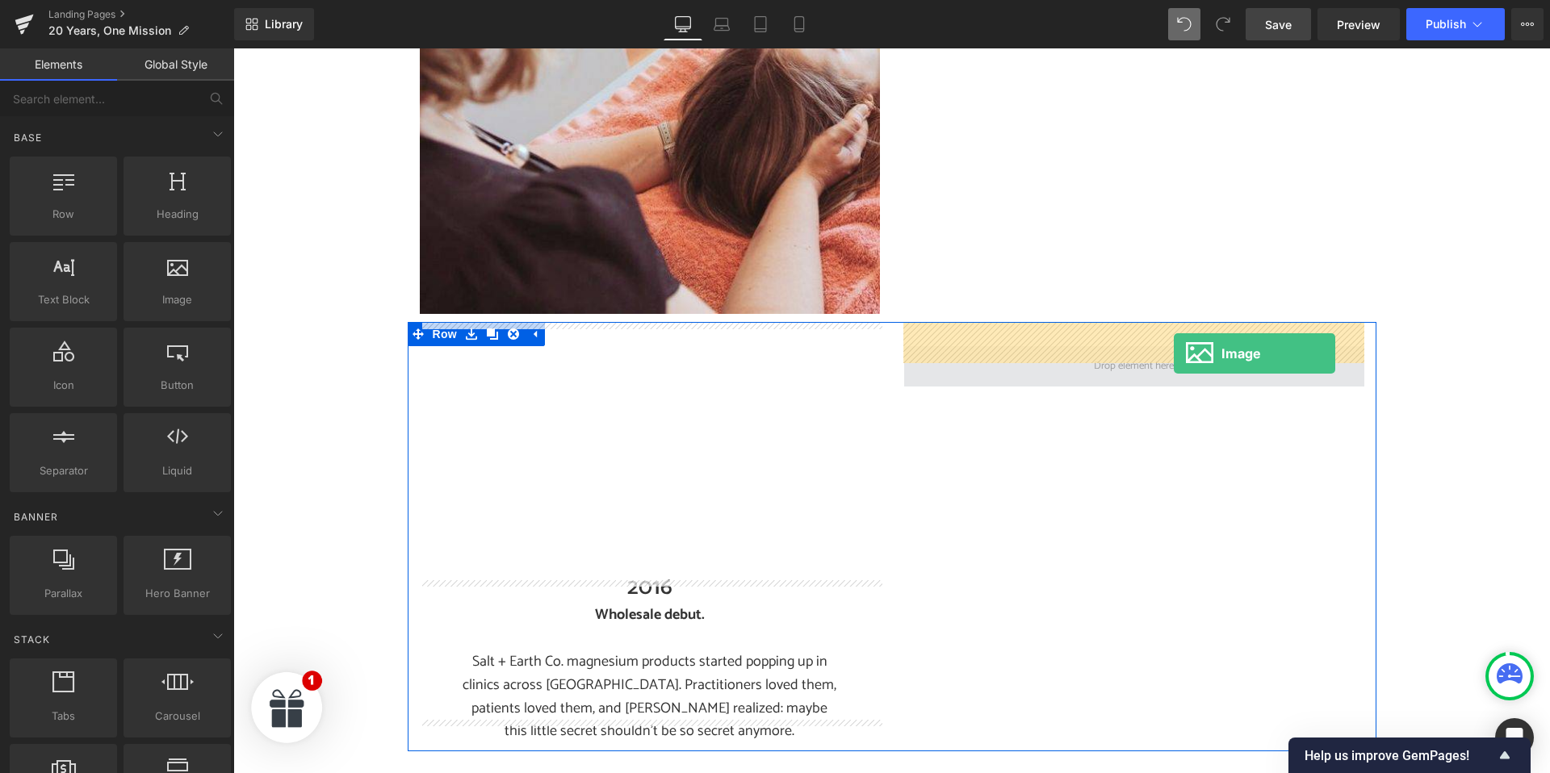
drag, startPoint x: 411, startPoint y: 341, endPoint x: 1174, endPoint y: 354, distance: 762.9
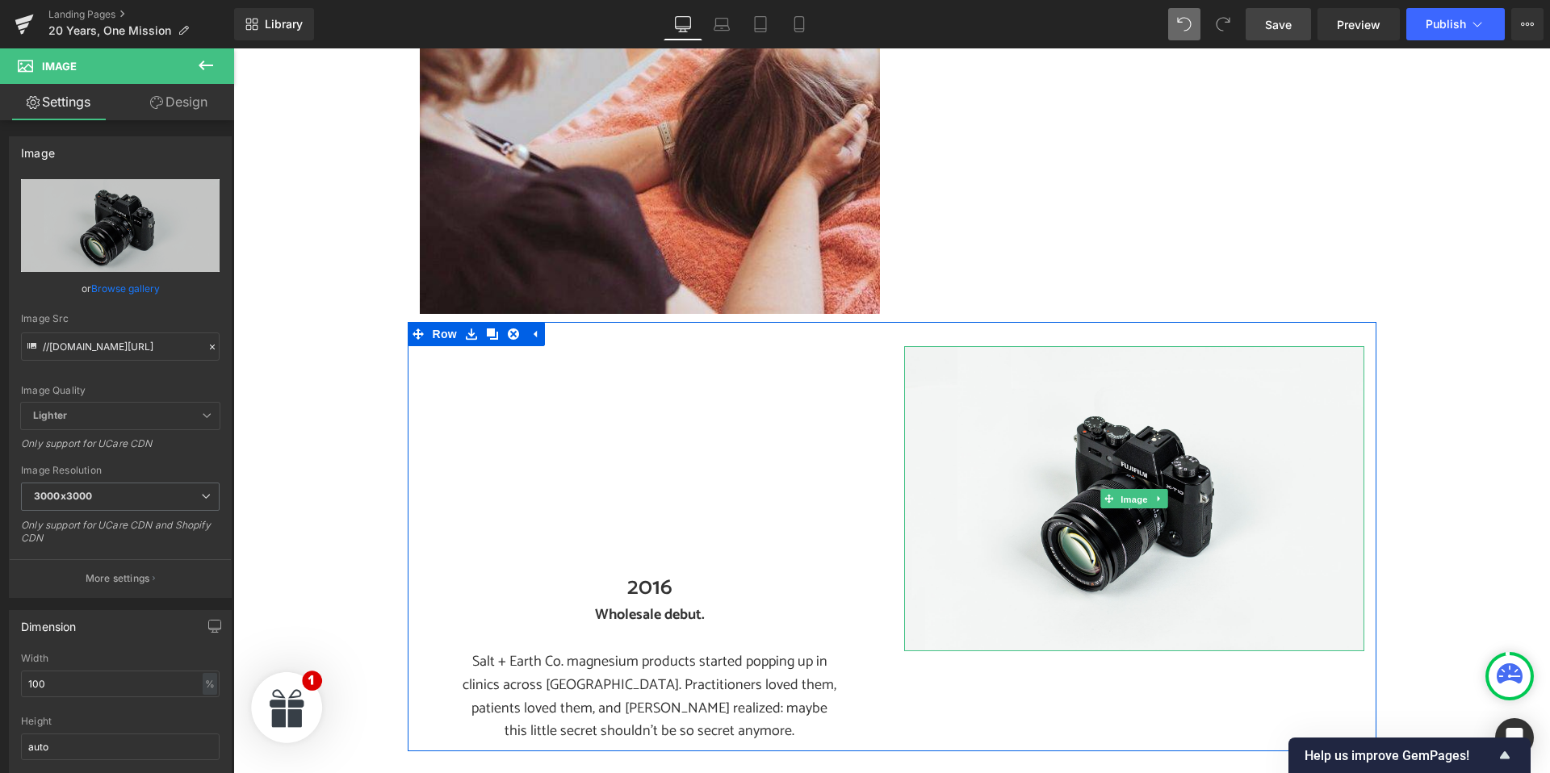
drag, startPoint x: 1129, startPoint y: 476, endPoint x: 907, endPoint y: 429, distance: 227.0
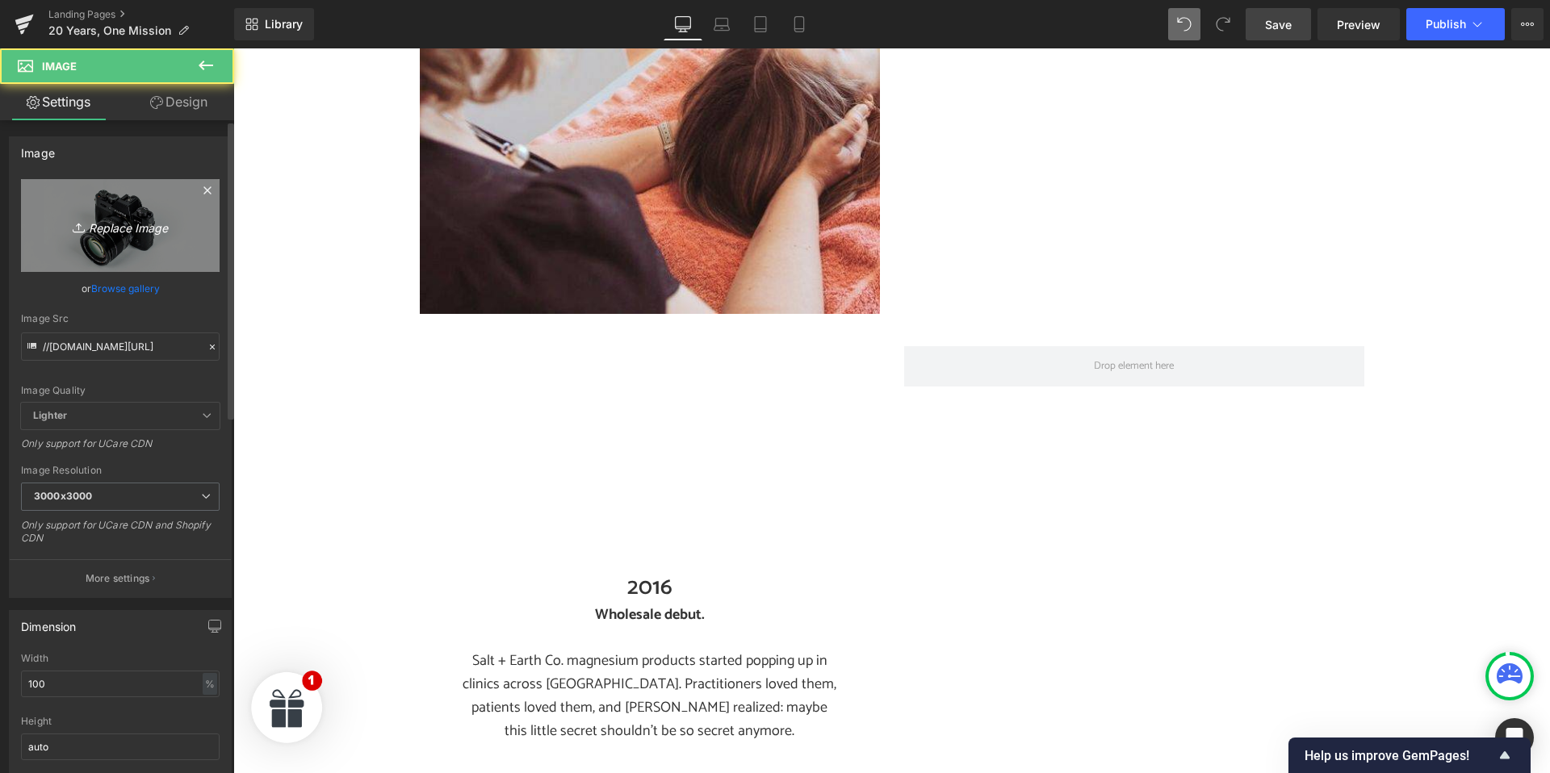
click at [135, 228] on icon "Replace Image" at bounding box center [120, 226] width 129 height 20
type input "C:\fakepath\About Us- Real Products.jpg"
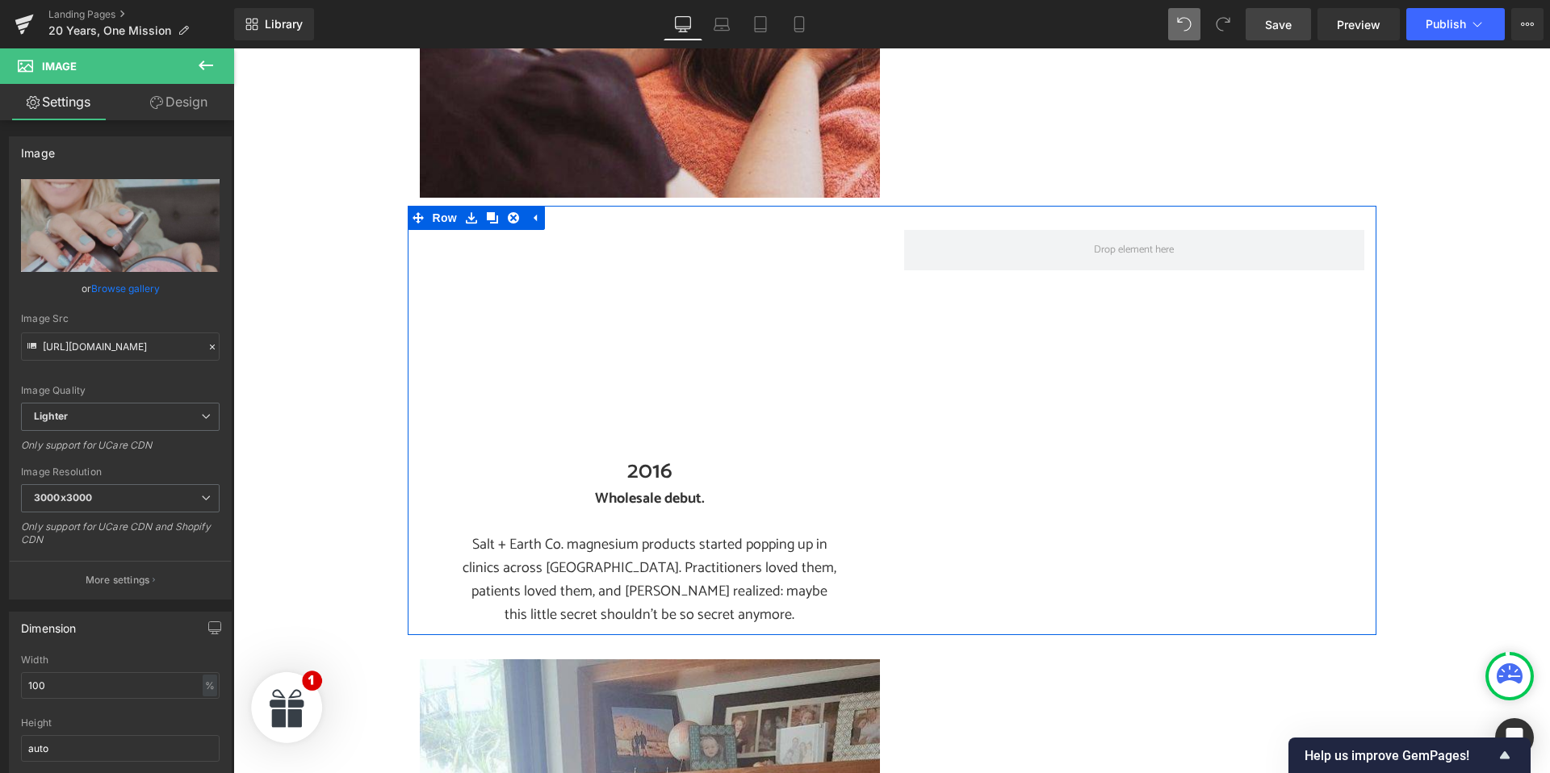
scroll to position [5237, 0]
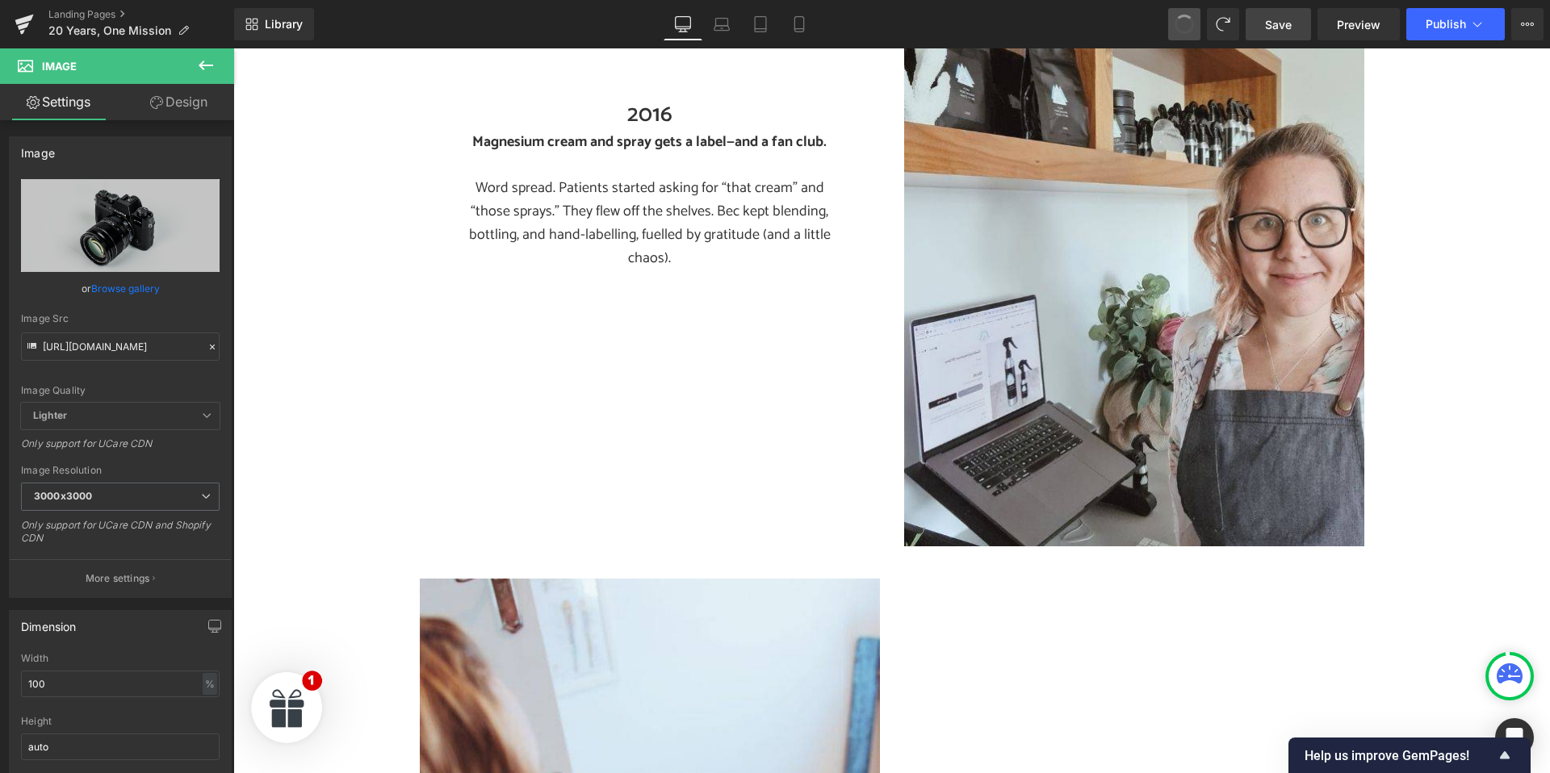
type input "//[DOMAIN_NAME][URL]"
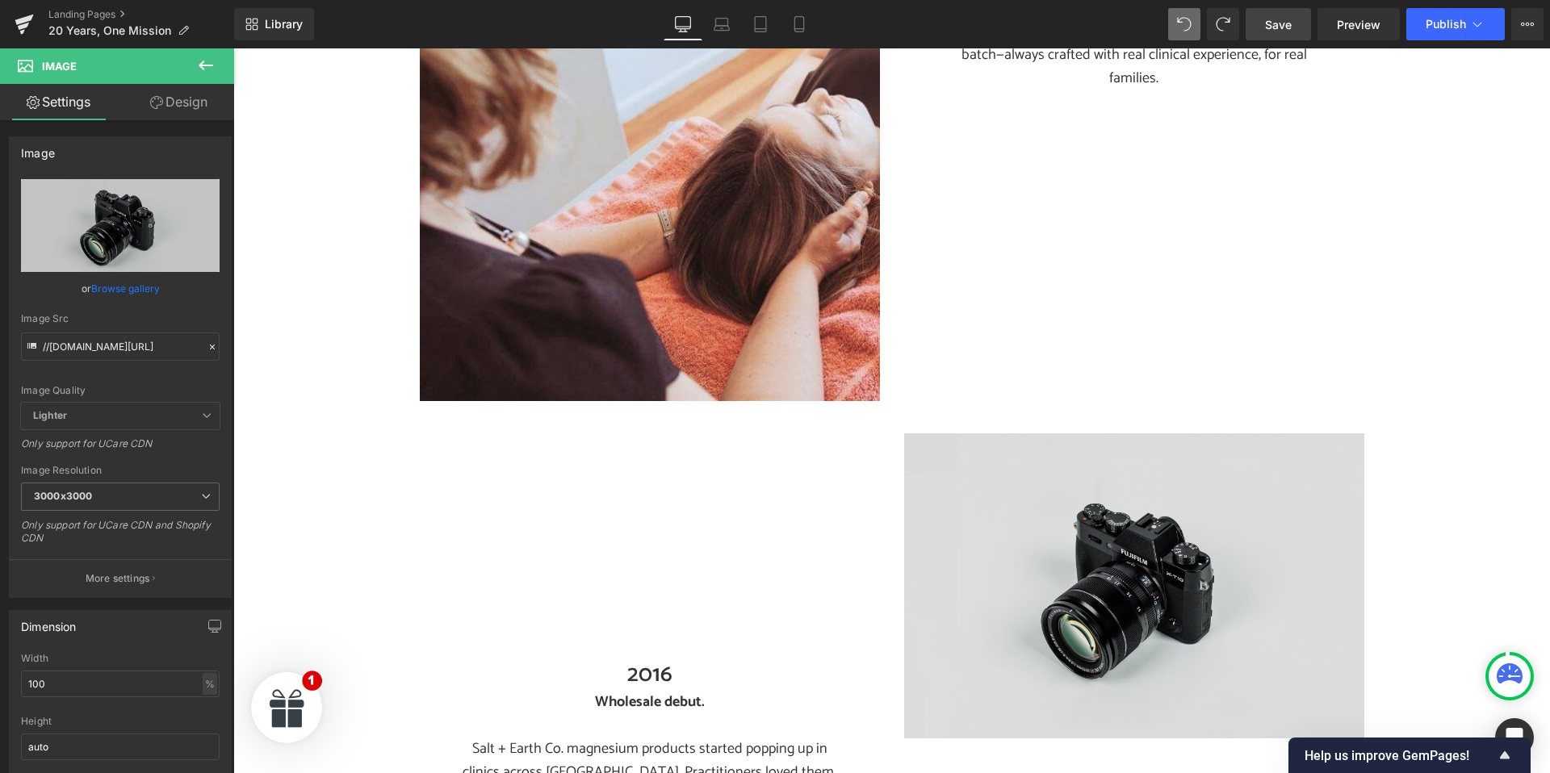
scroll to position [3225, 0]
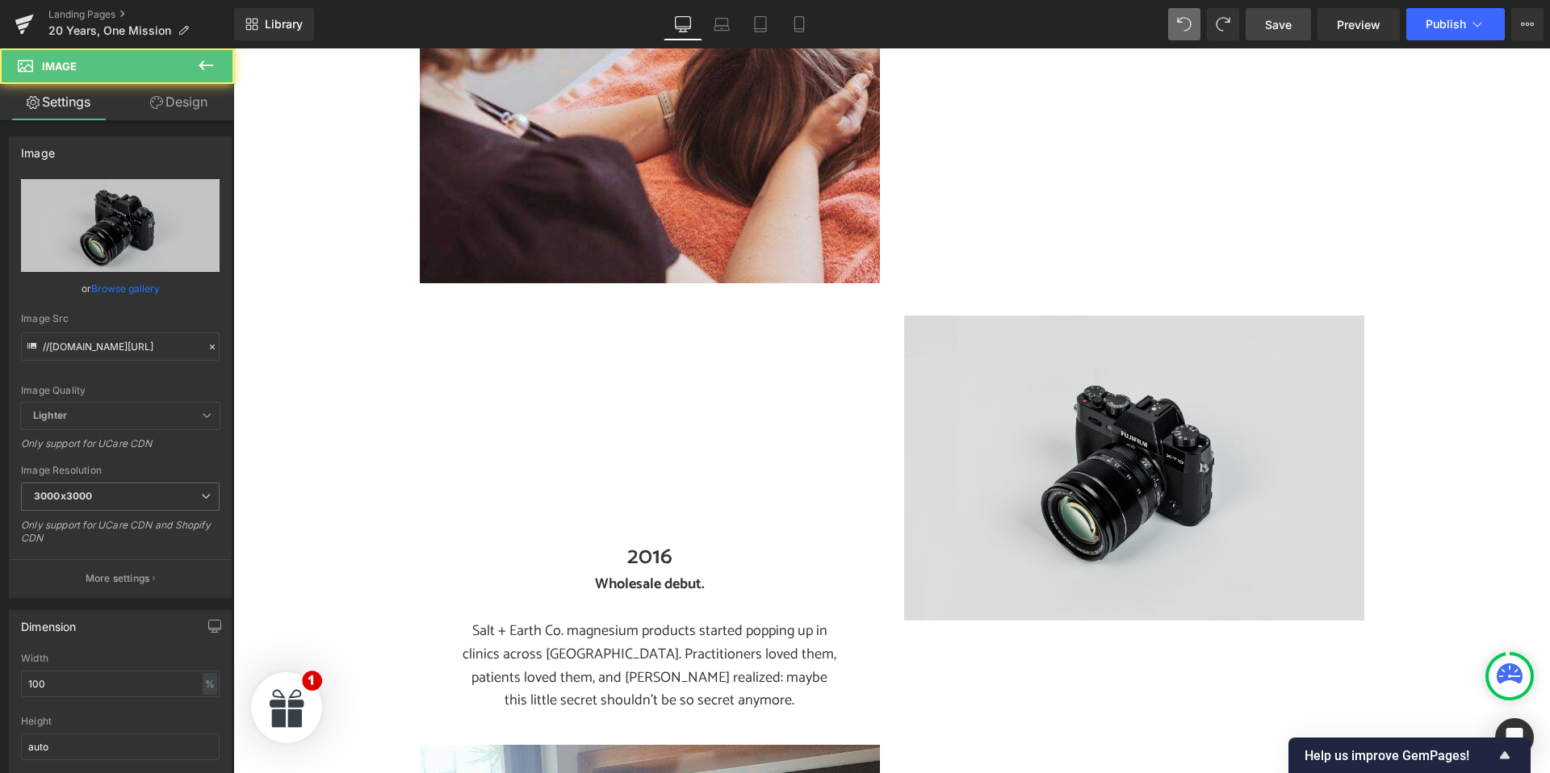
click at [1112, 465] on img at bounding box center [1134, 468] width 460 height 305
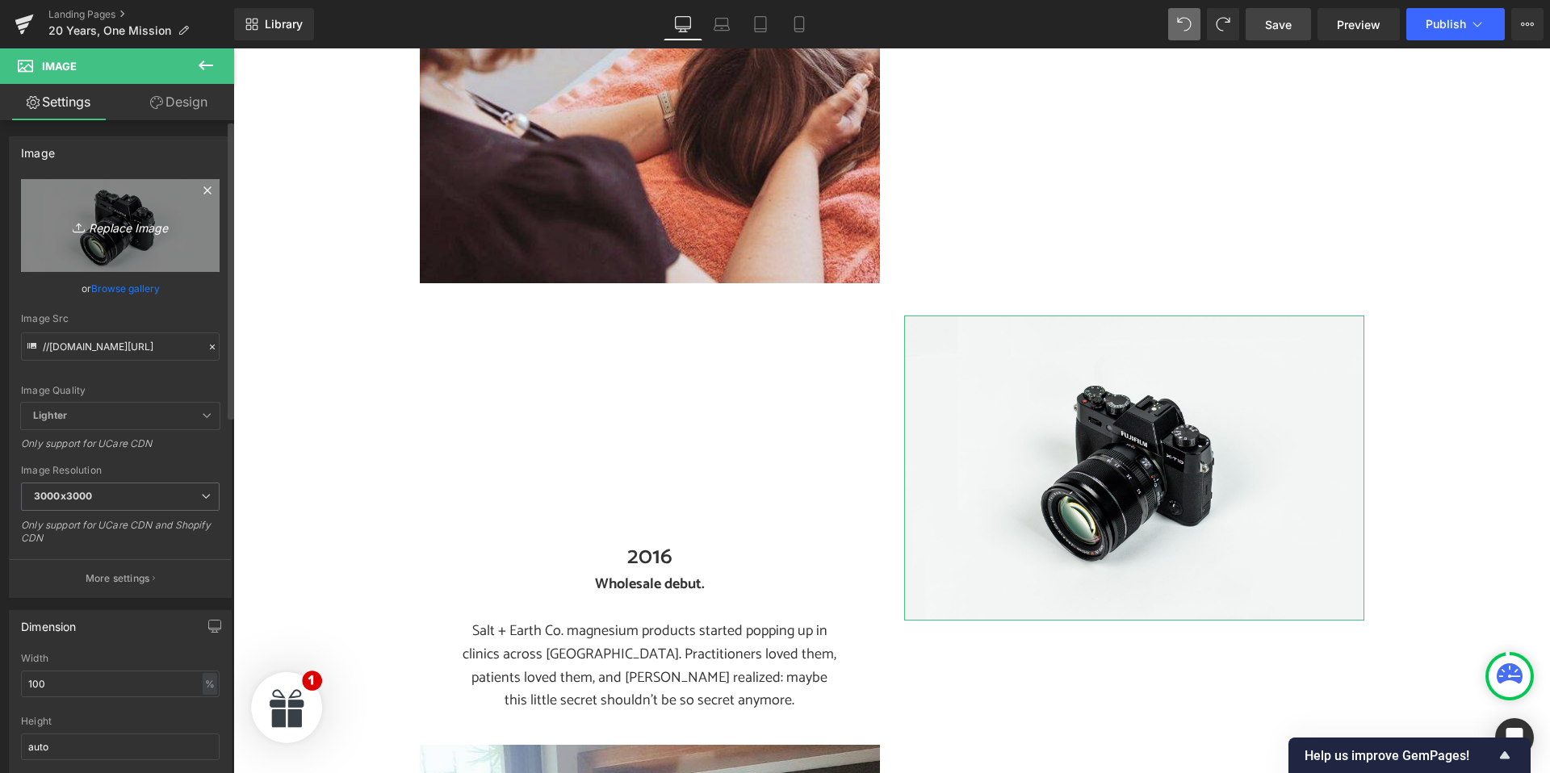
click at [103, 221] on icon "Replace Image" at bounding box center [120, 226] width 129 height 20
type input "C:\fakepath\About Us- Real Products.jpg"
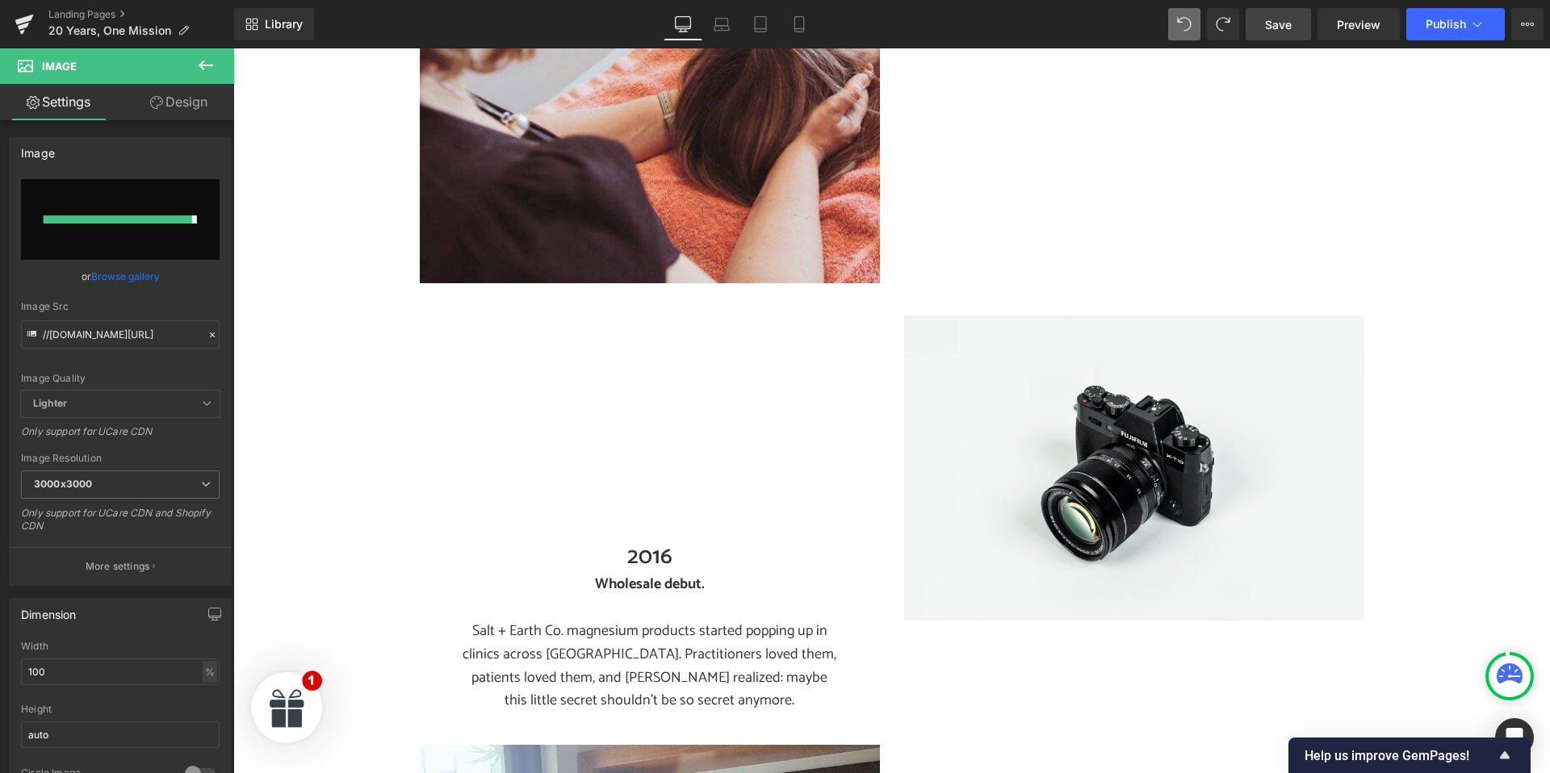
type input "https://ucarecdn.com/0e71a84e-2881-47d1-b5ac-e8066d861665/-/format/auto/-/previ…"
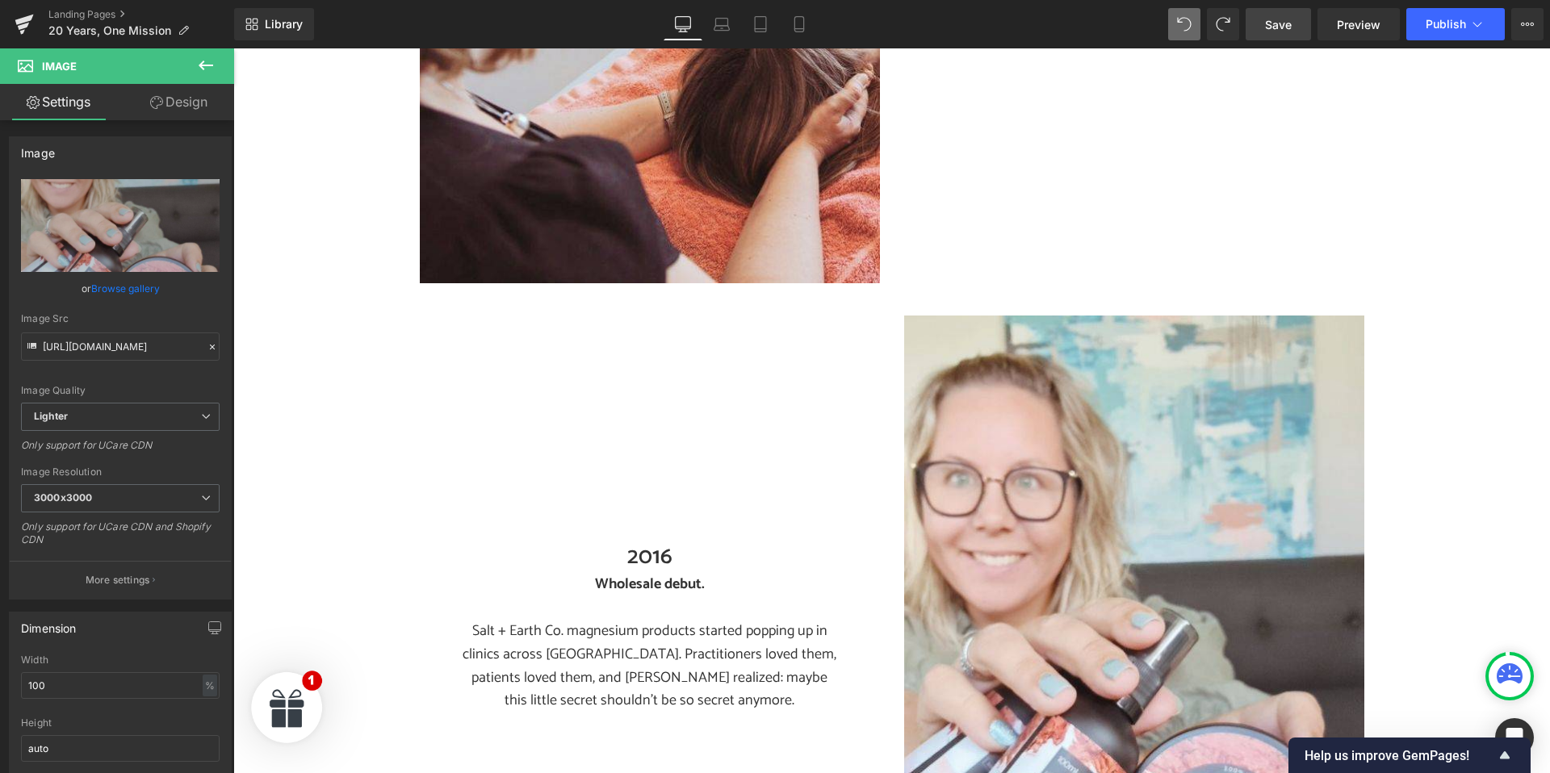
click at [1276, 24] on span "Save" at bounding box center [1278, 24] width 27 height 17
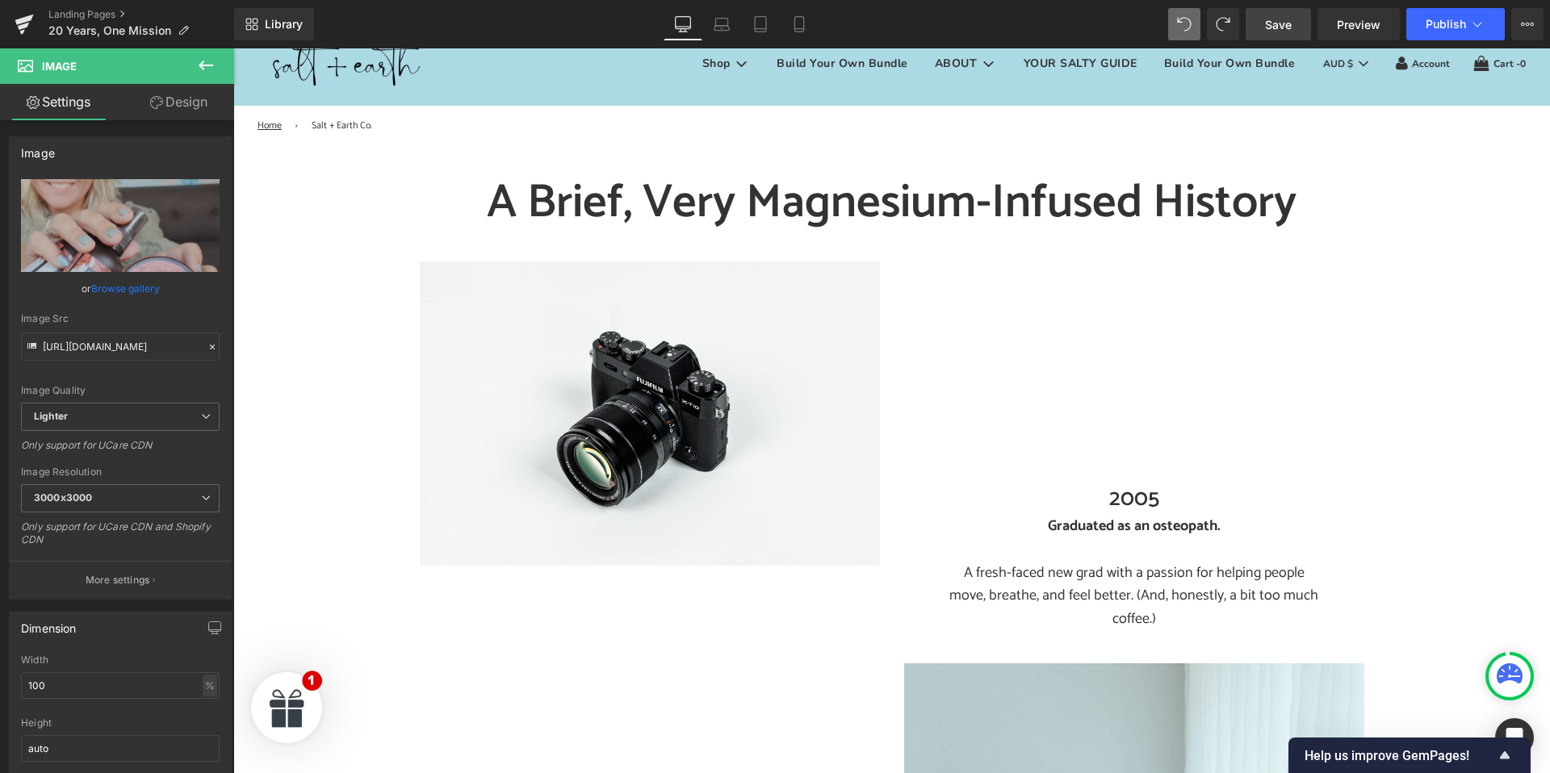
scroll to position [52, 0]
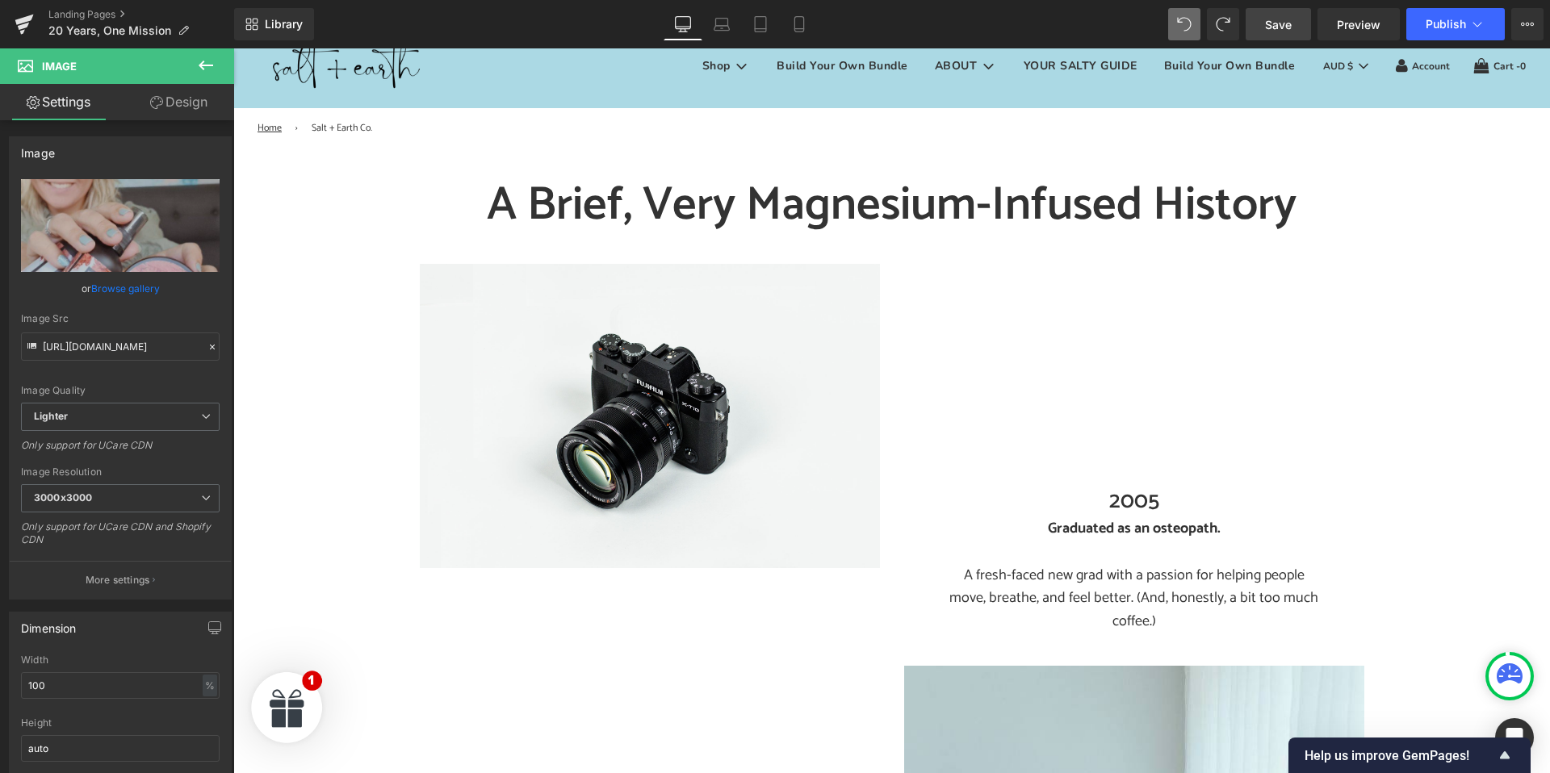
click at [1257, 25] on link "Save" at bounding box center [1278, 24] width 65 height 32
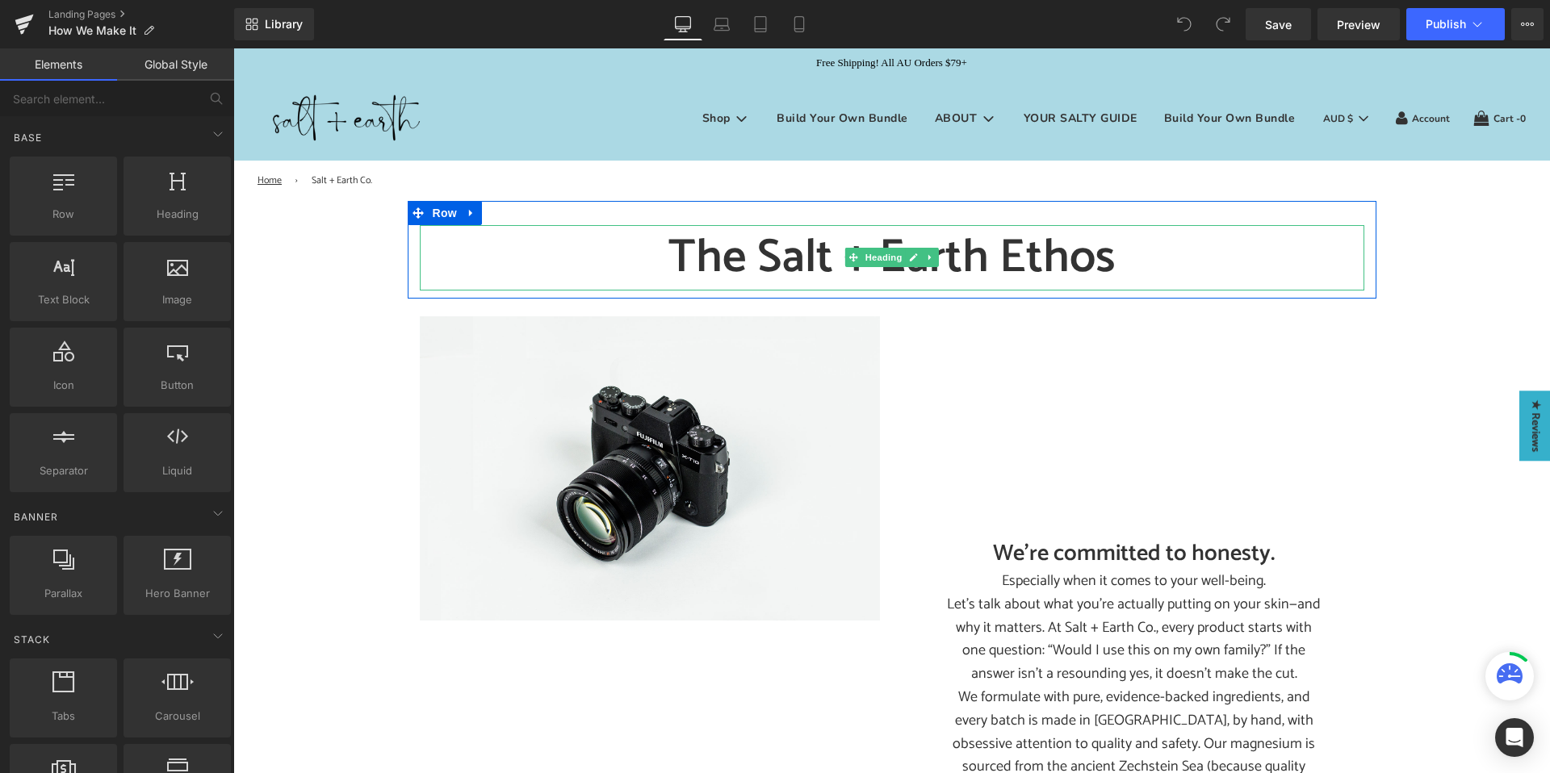
click at [695, 237] on h1 "The Salt + Earth Ethos" at bounding box center [892, 257] width 944 height 65
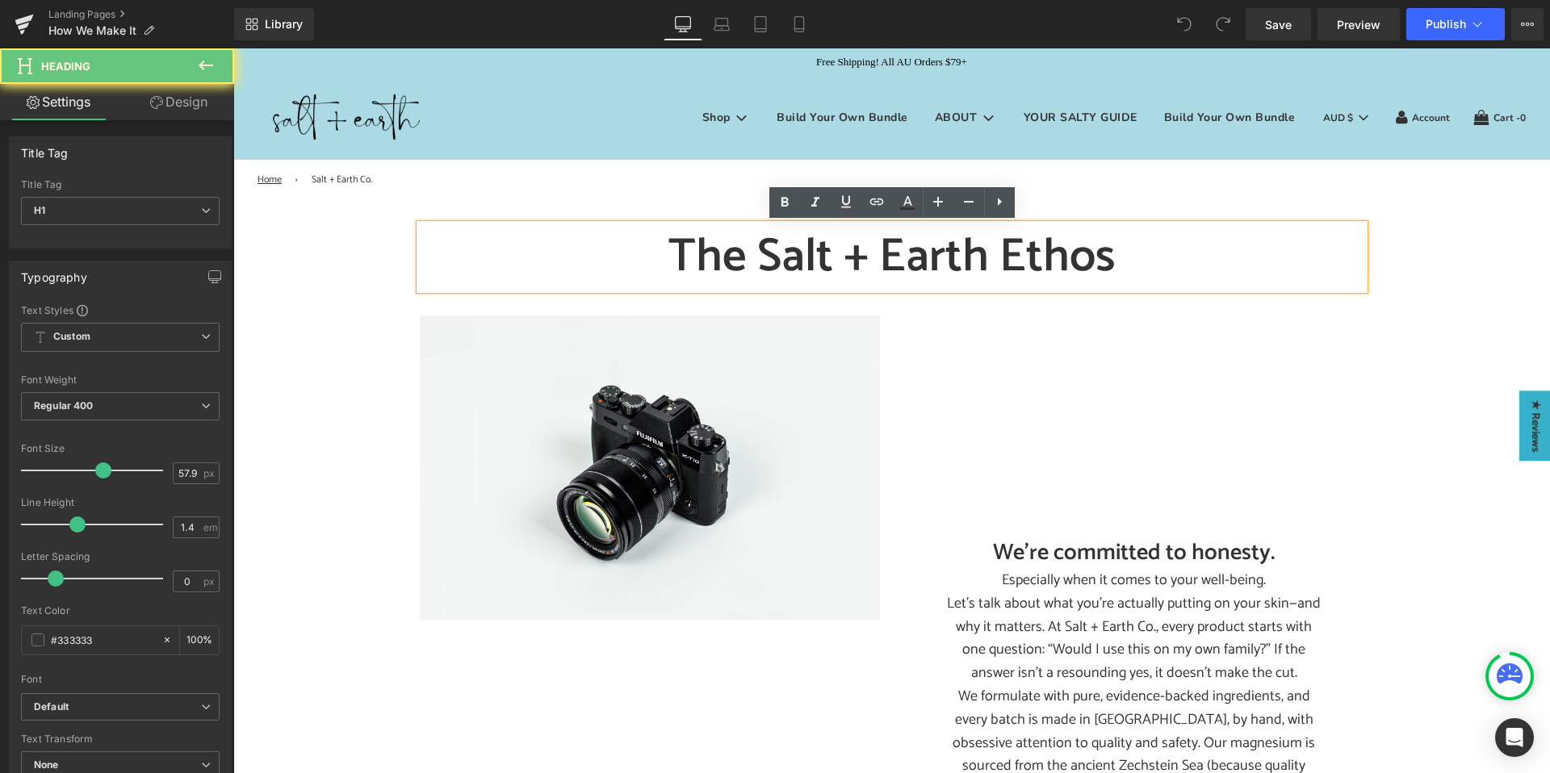
click at [689, 253] on h1 "The Salt + Earth Ethos" at bounding box center [892, 256] width 944 height 65
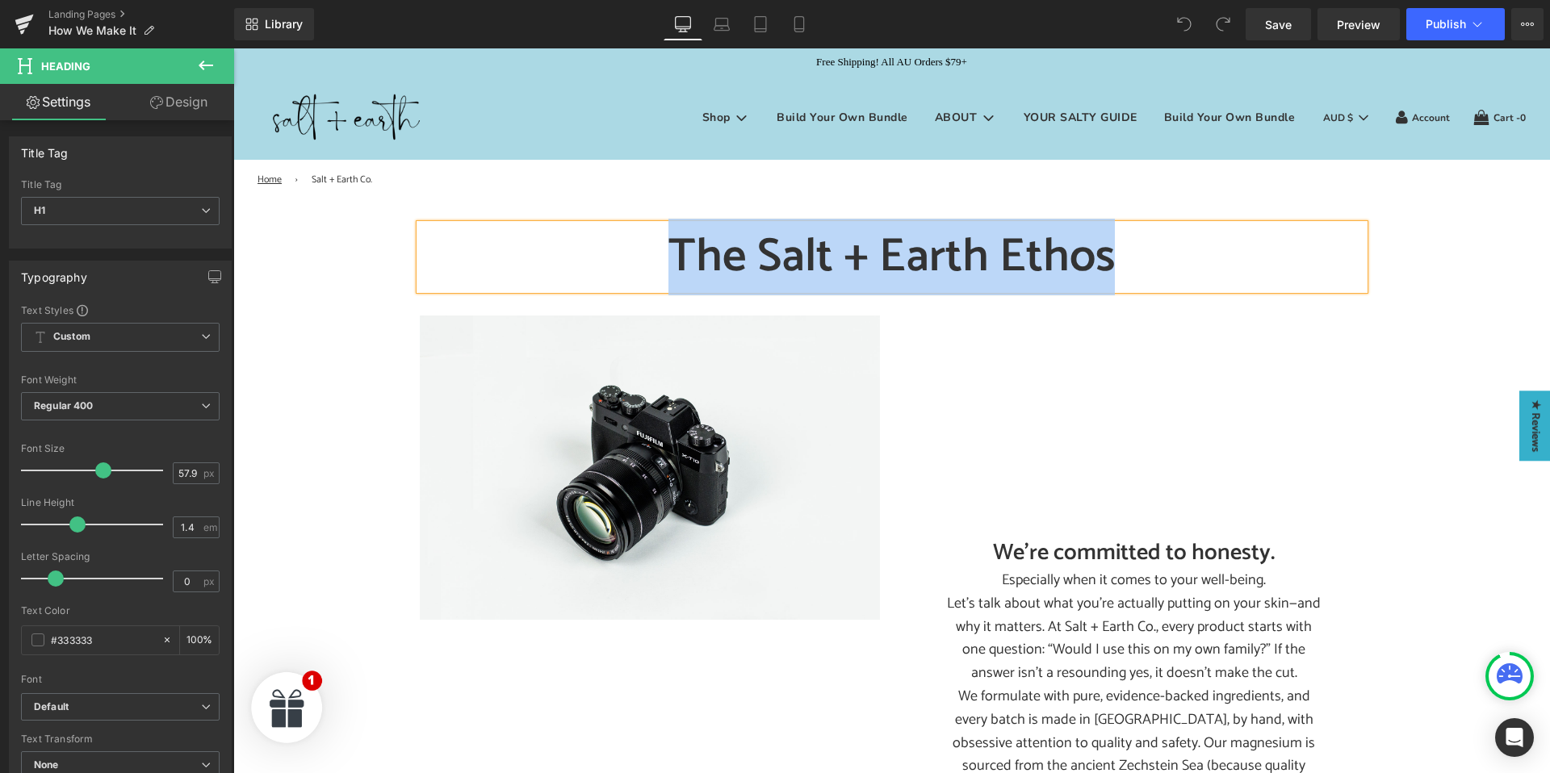
paste div
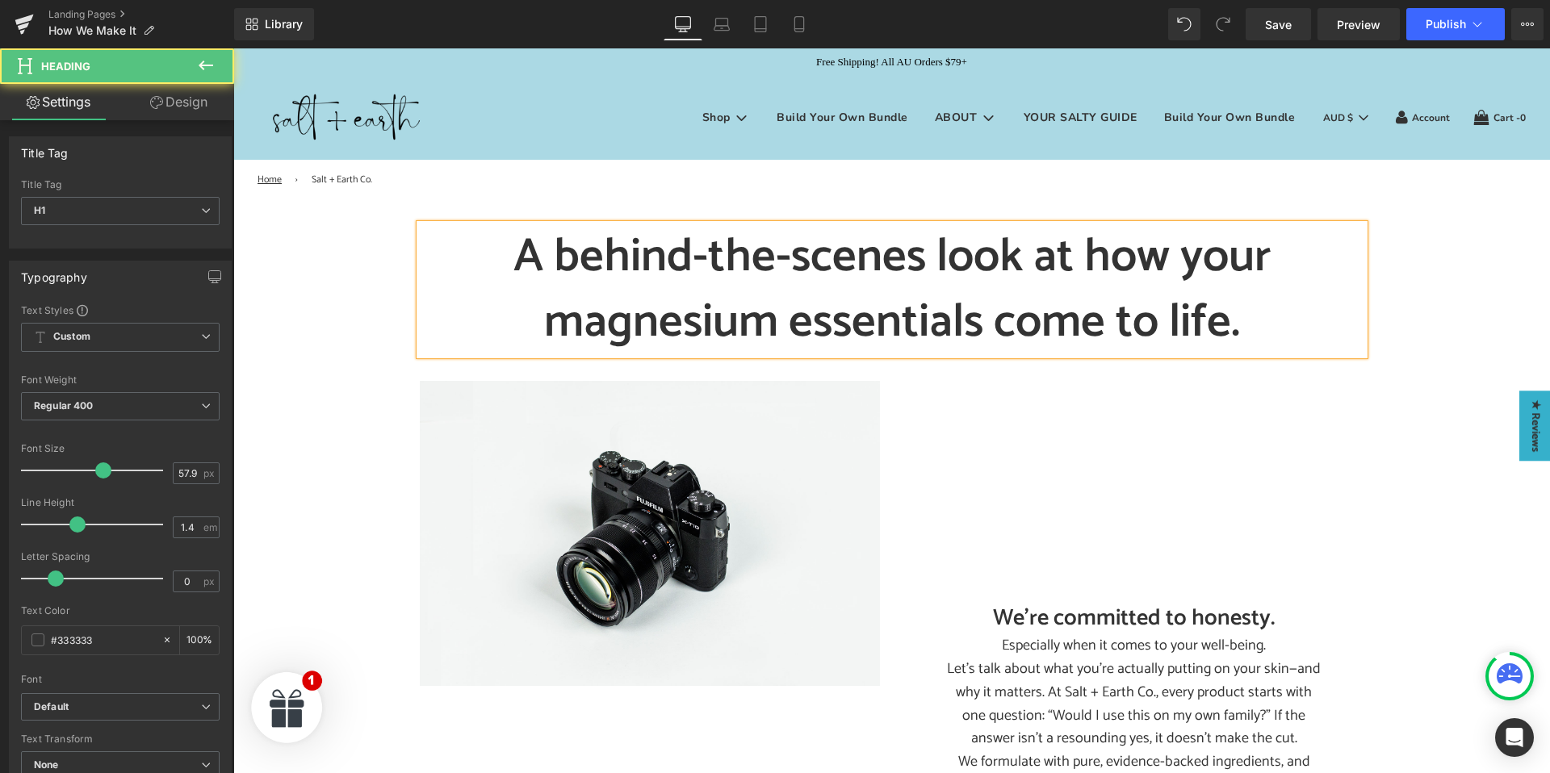
drag, startPoint x: 576, startPoint y: 260, endPoint x: 557, endPoint y: 256, distance: 19.8
click at [576, 260] on h1 "A behind-the-scenes look at how your magnesium essentials come to life." at bounding box center [892, 289] width 944 height 131
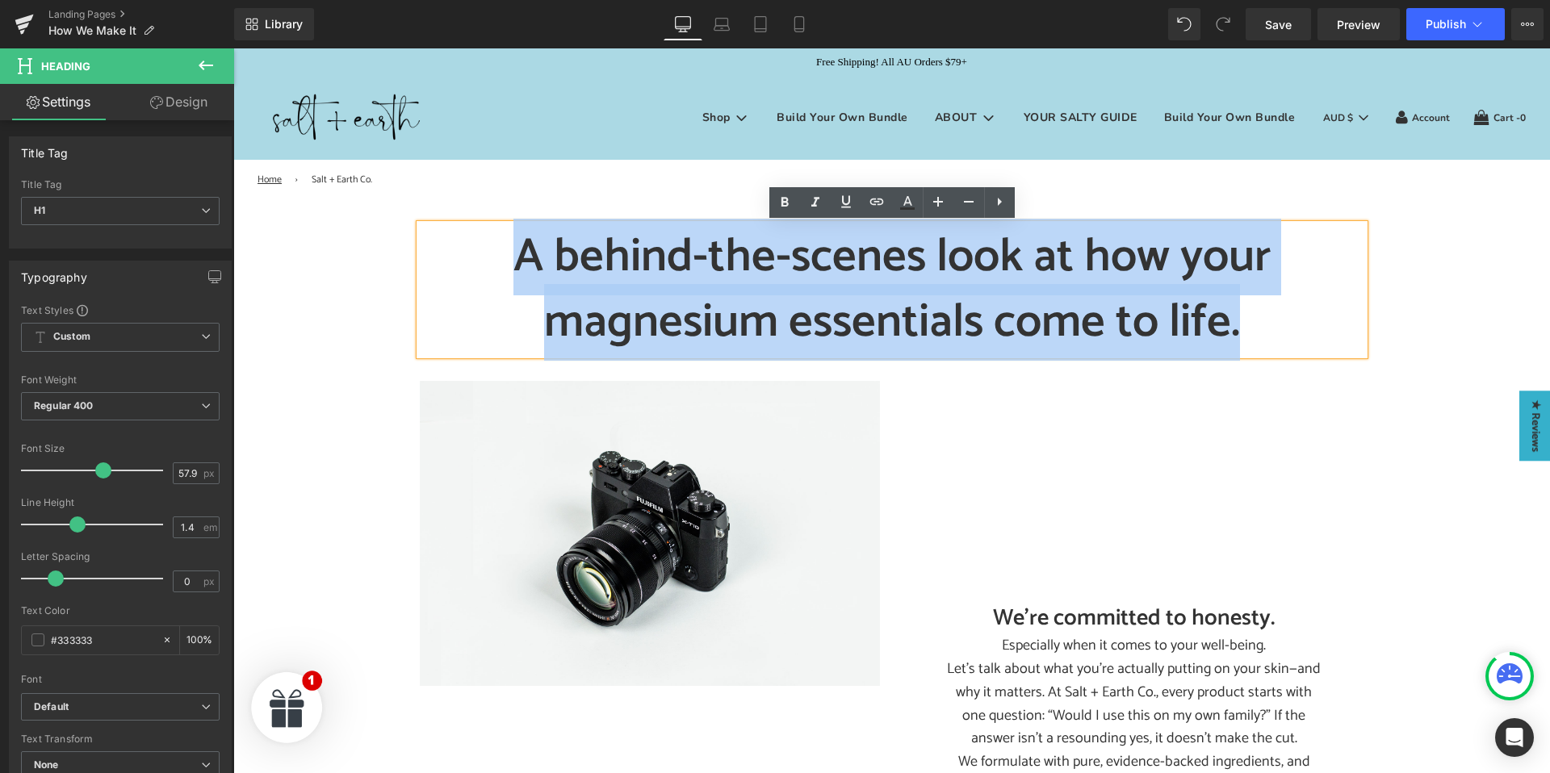
drag, startPoint x: 513, startPoint y: 248, endPoint x: 1250, endPoint y: 314, distance: 740.8
click at [1251, 314] on h1 "A behind-the-scenes look at how your magnesium essentials come to life." at bounding box center [892, 289] width 944 height 131
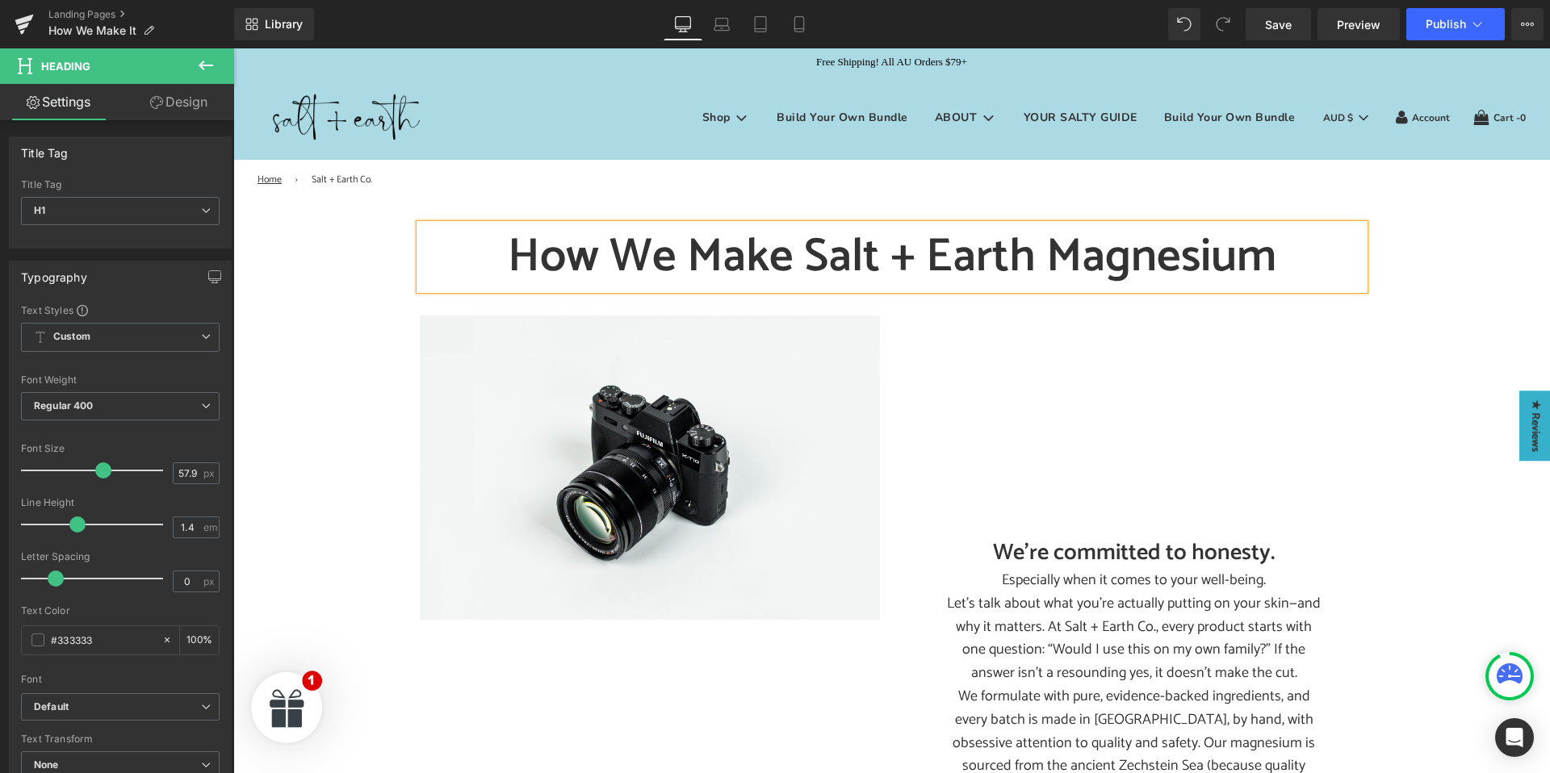
drag, startPoint x: 912, startPoint y: 245, endPoint x: 898, endPoint y: 245, distance: 13.7
click at [912, 245] on h1 "How We Make Salt + Earth Magnesium" at bounding box center [892, 256] width 944 height 65
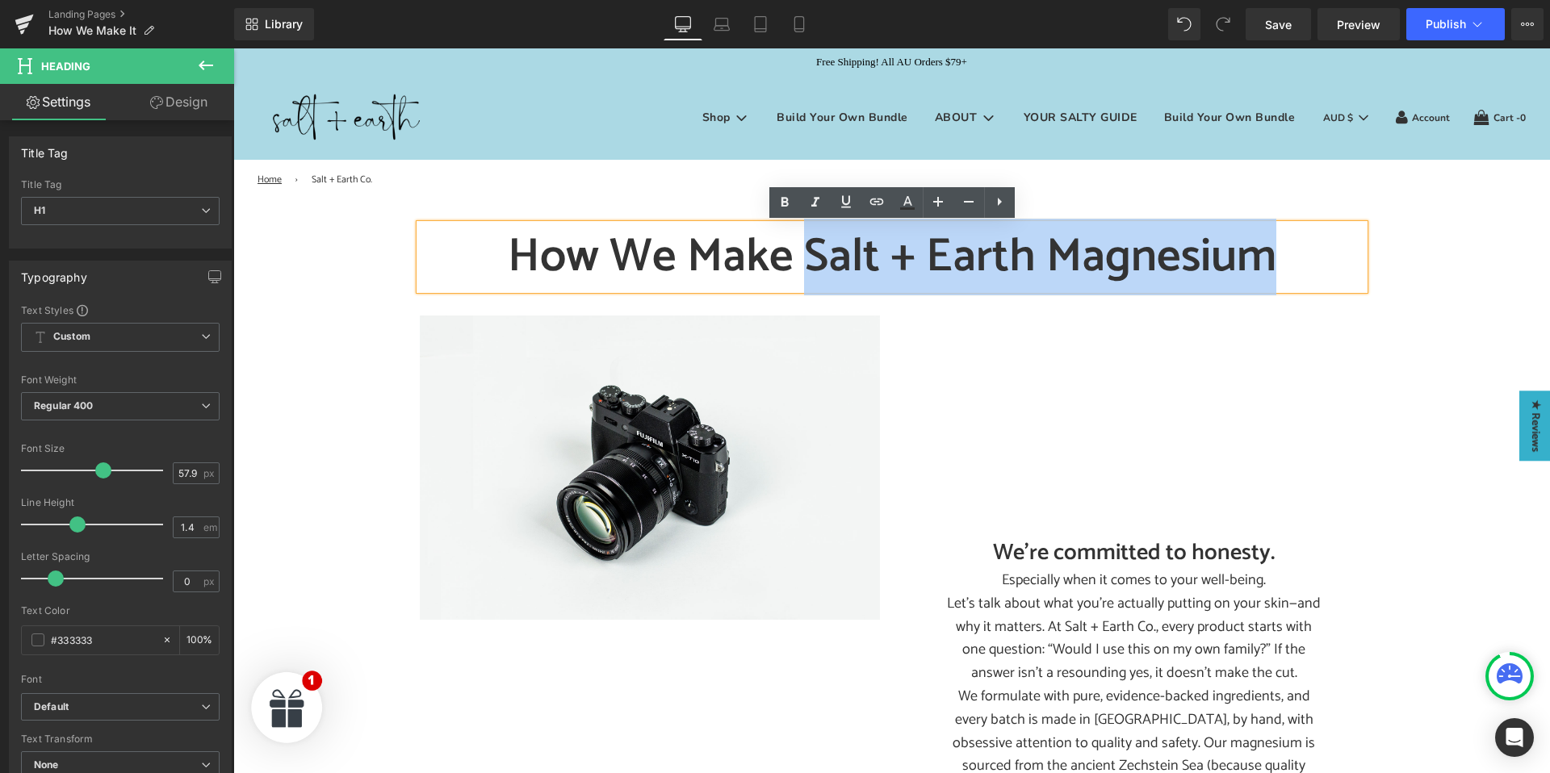
drag, startPoint x: 810, startPoint y: 257, endPoint x: 1314, endPoint y: 249, distance: 504.6
click at [1314, 249] on h1 "How We Make Salt + Earth Magnesium" at bounding box center [892, 256] width 944 height 65
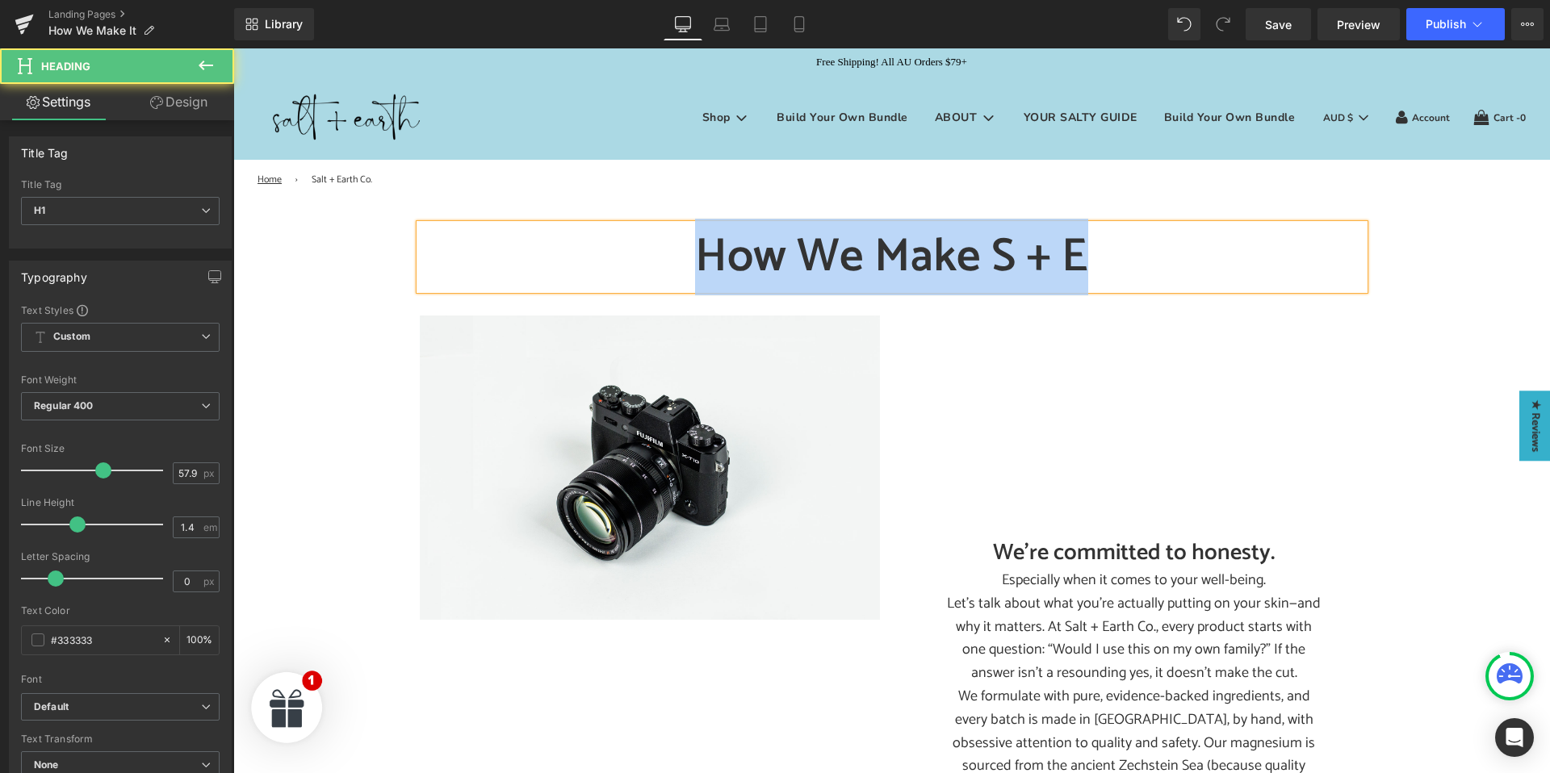
drag, startPoint x: 696, startPoint y: 253, endPoint x: 1098, endPoint y: 250, distance: 402.0
click at [1102, 253] on h1 "How We Make S + E" at bounding box center [892, 256] width 944 height 65
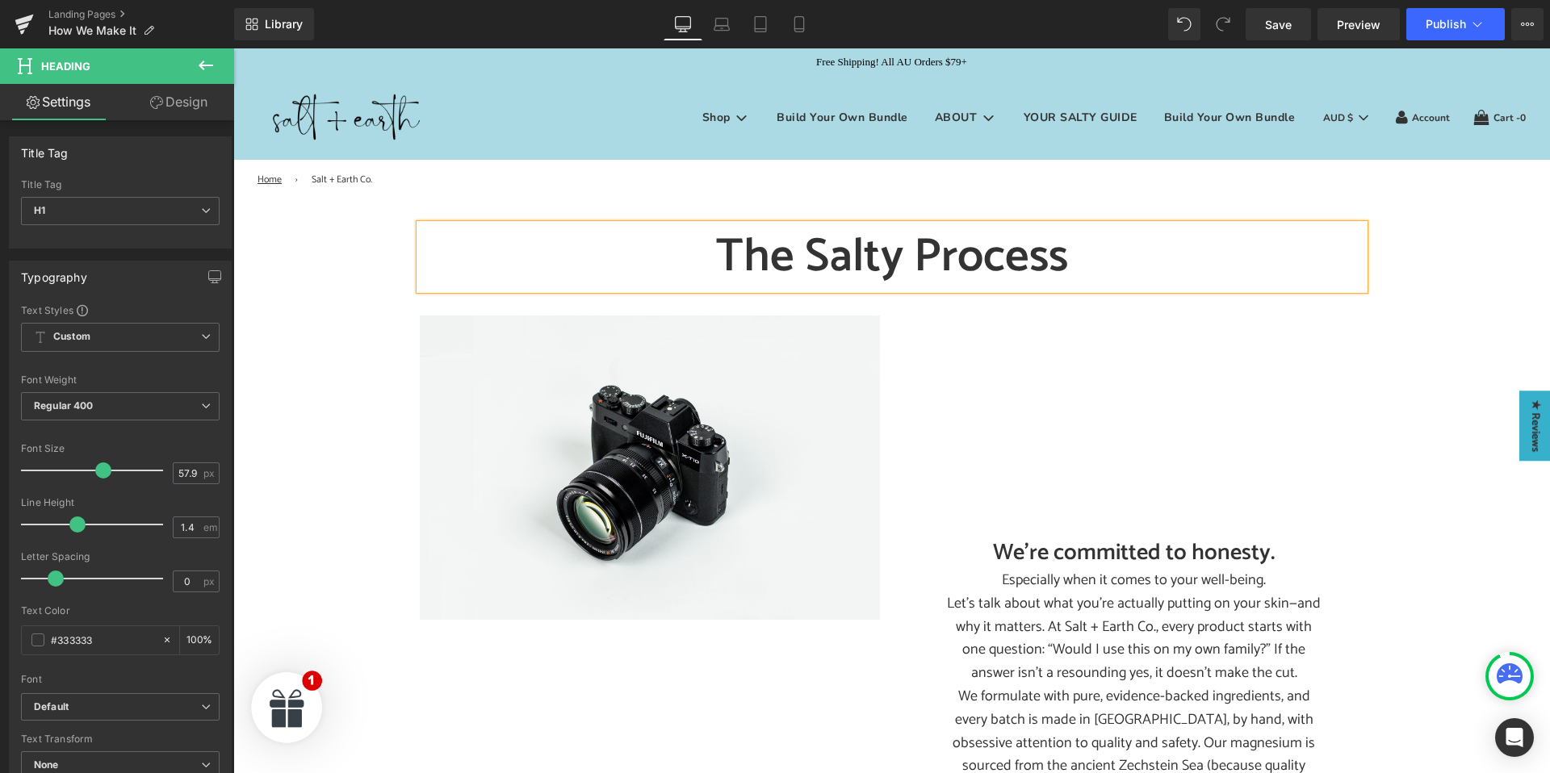
drag, startPoint x: 328, startPoint y: 251, endPoint x: 365, endPoint y: 247, distance: 37.4
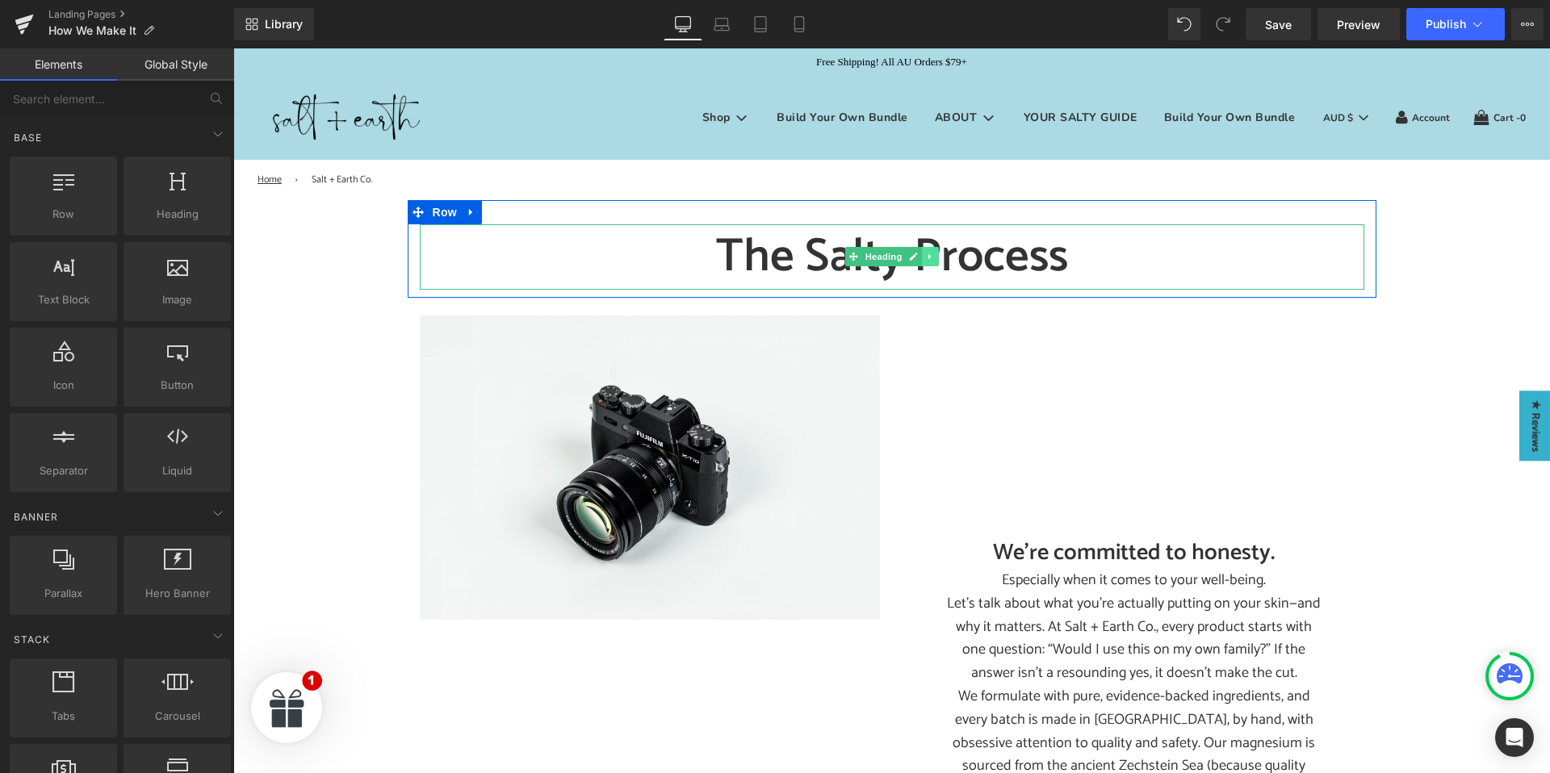
click at [928, 262] on link at bounding box center [930, 256] width 17 height 19
click at [925, 260] on icon at bounding box center [921, 257] width 9 height 9
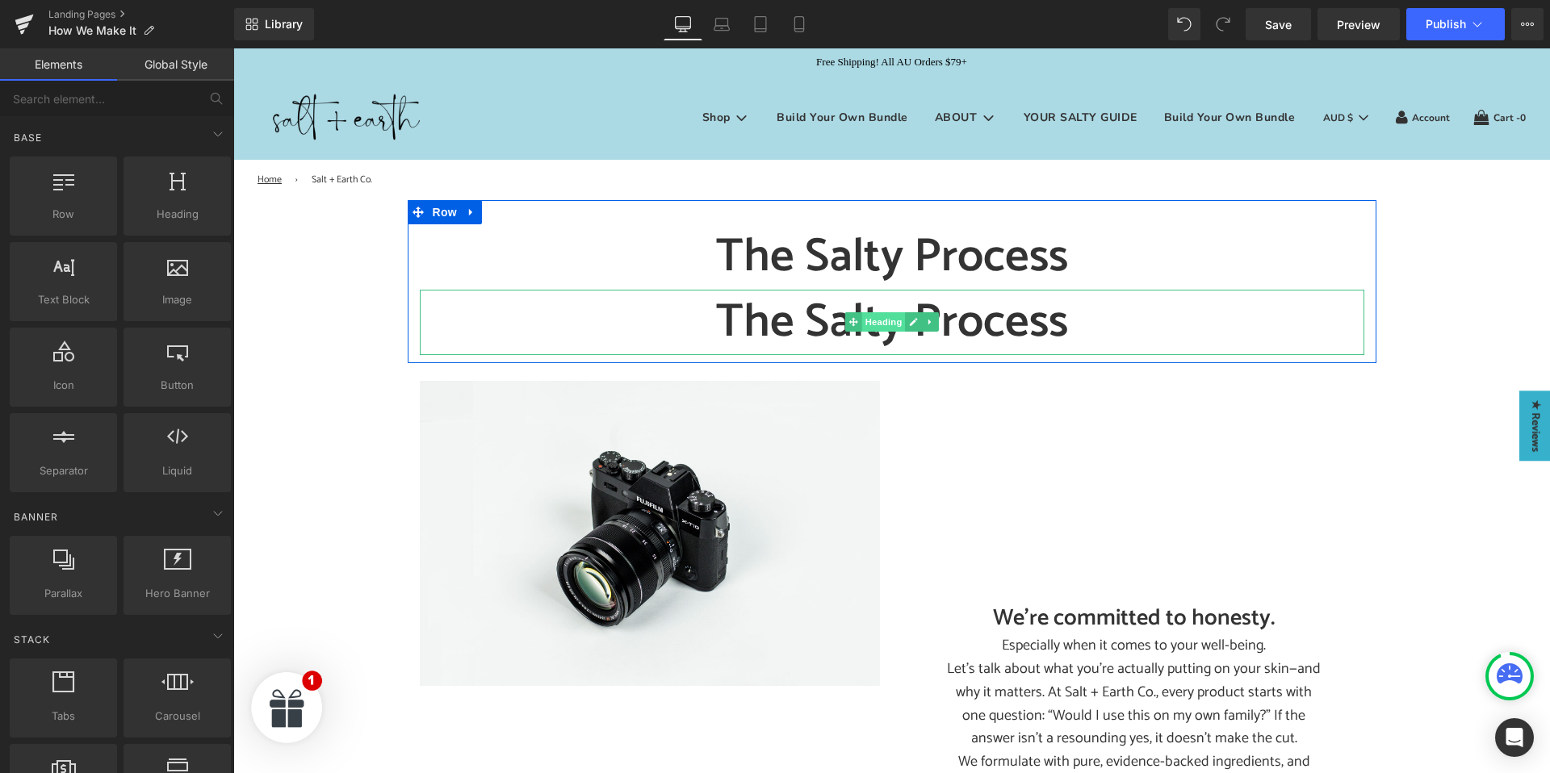
click at [866, 316] on span "Heading" at bounding box center [883, 321] width 44 height 19
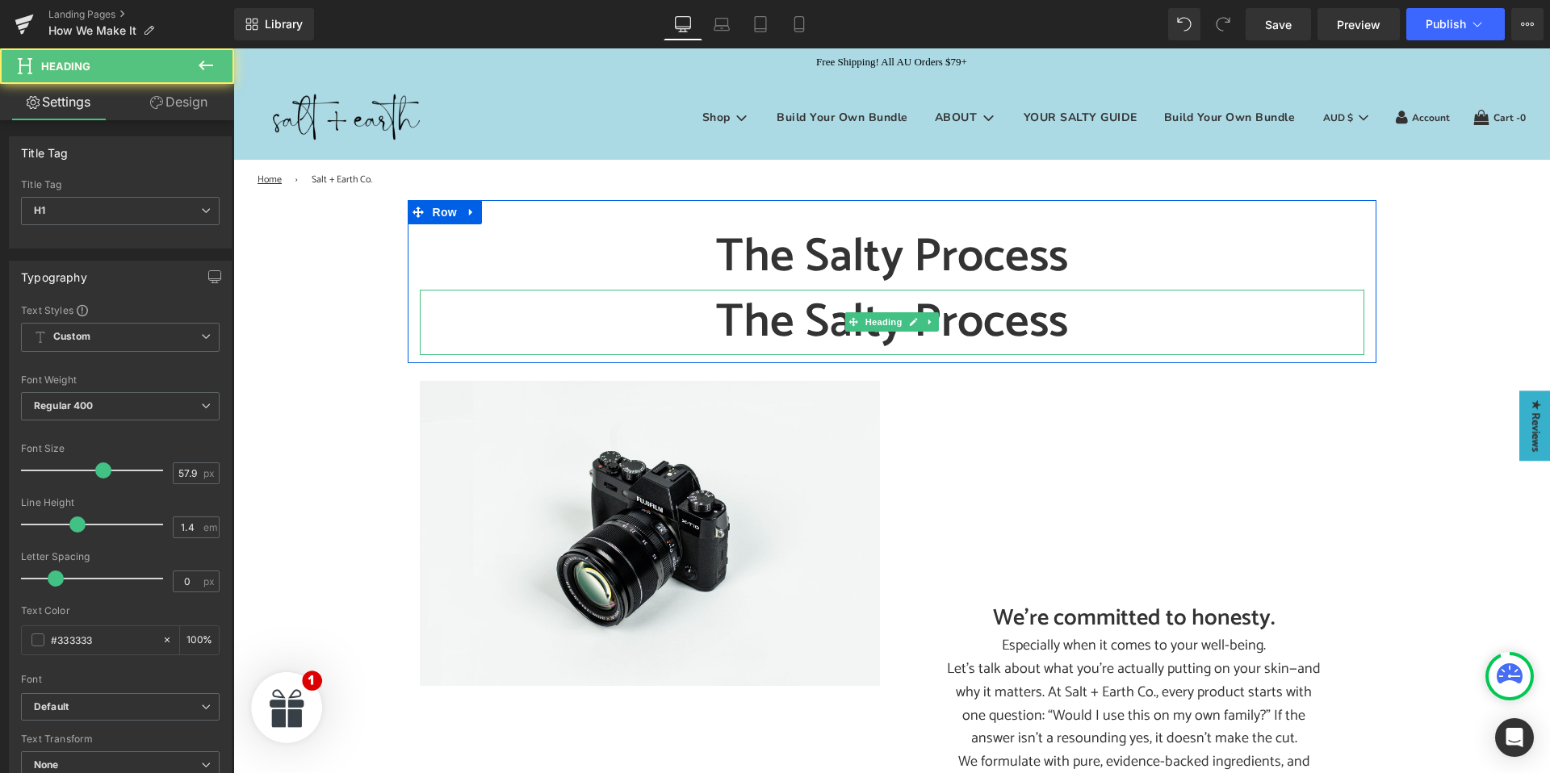
click at [776, 316] on h1 "The Salty Process" at bounding box center [892, 322] width 944 height 65
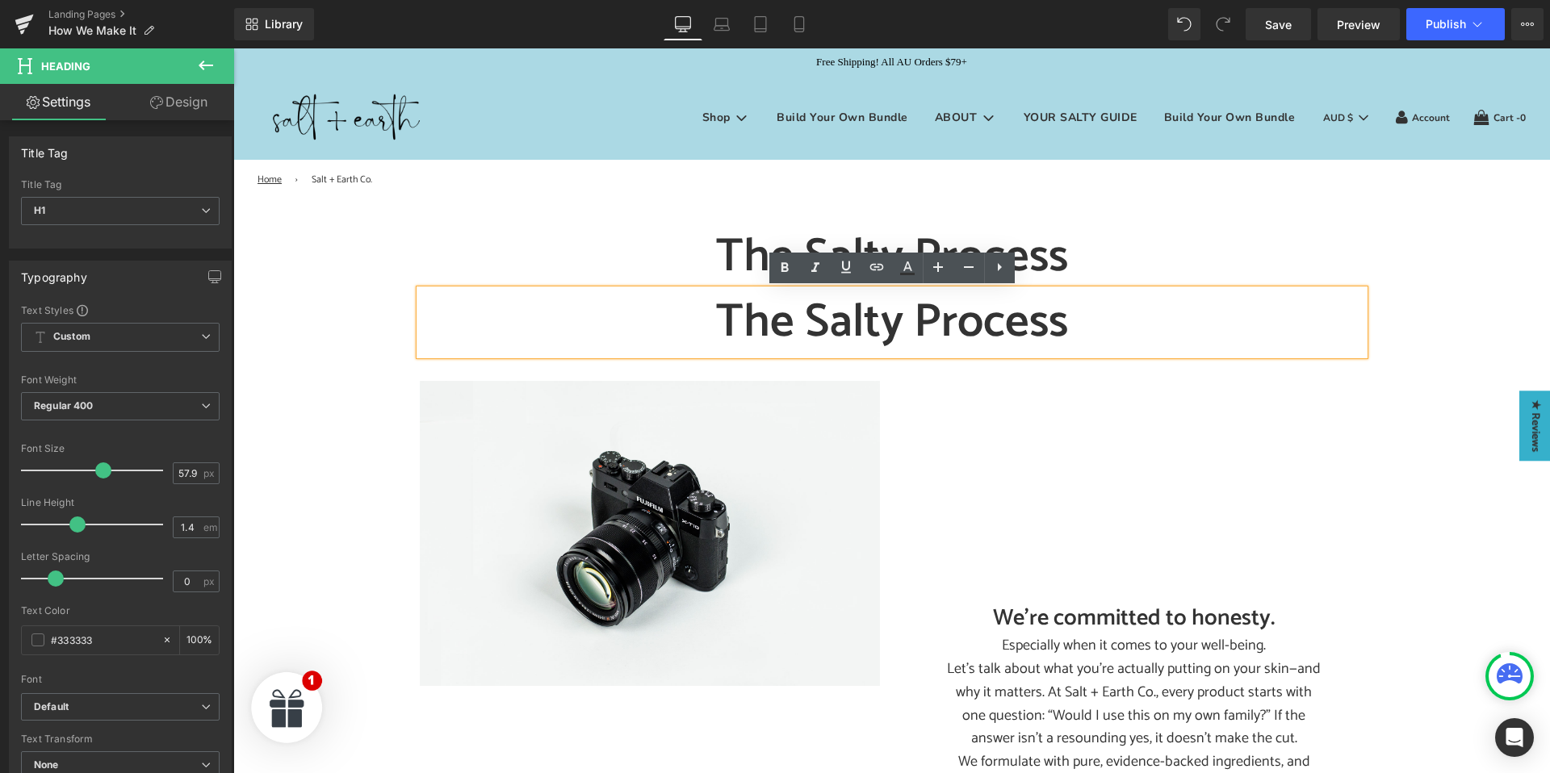
click at [727, 316] on h1 "The Salty Process" at bounding box center [892, 322] width 944 height 65
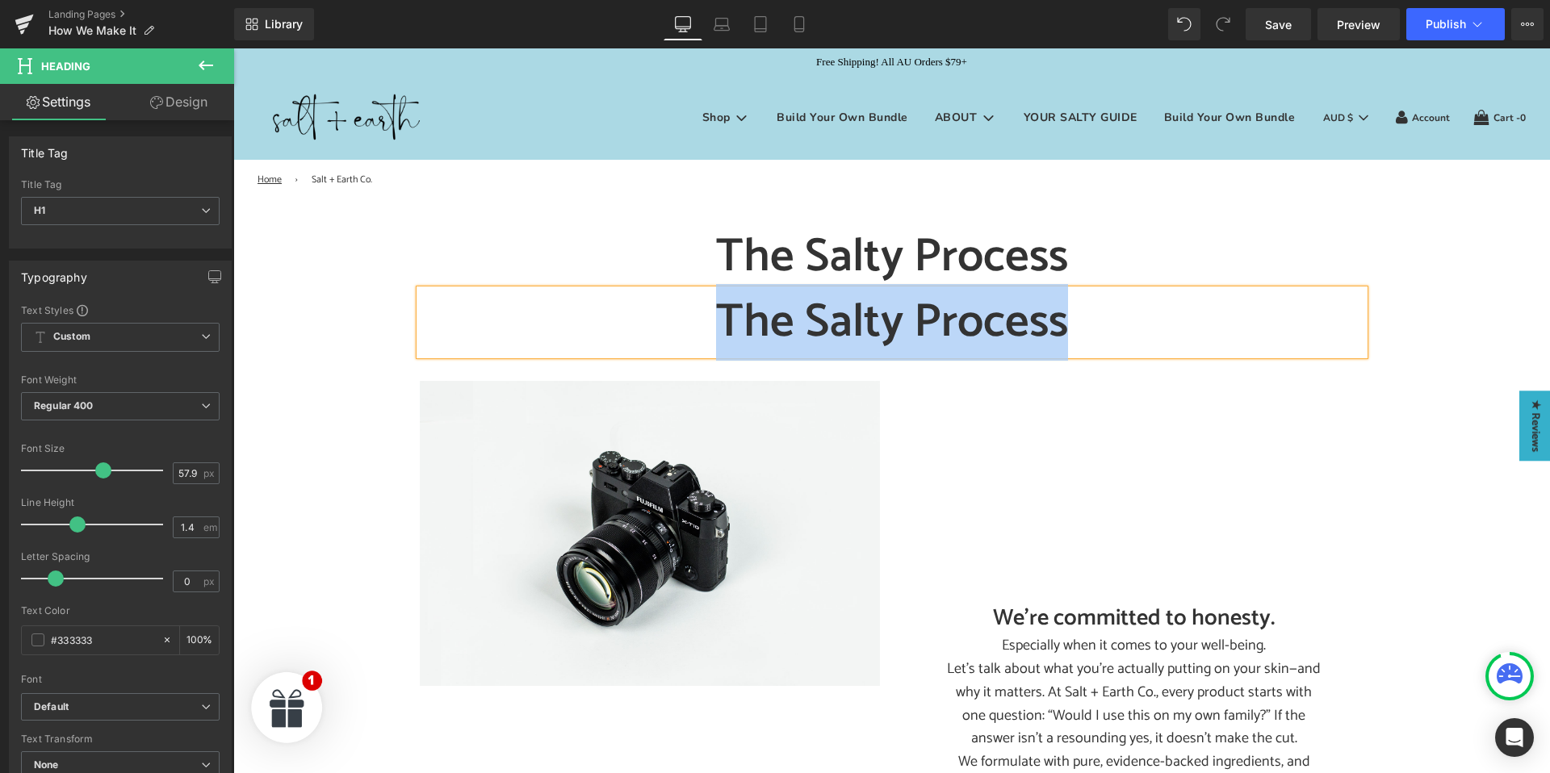
paste div
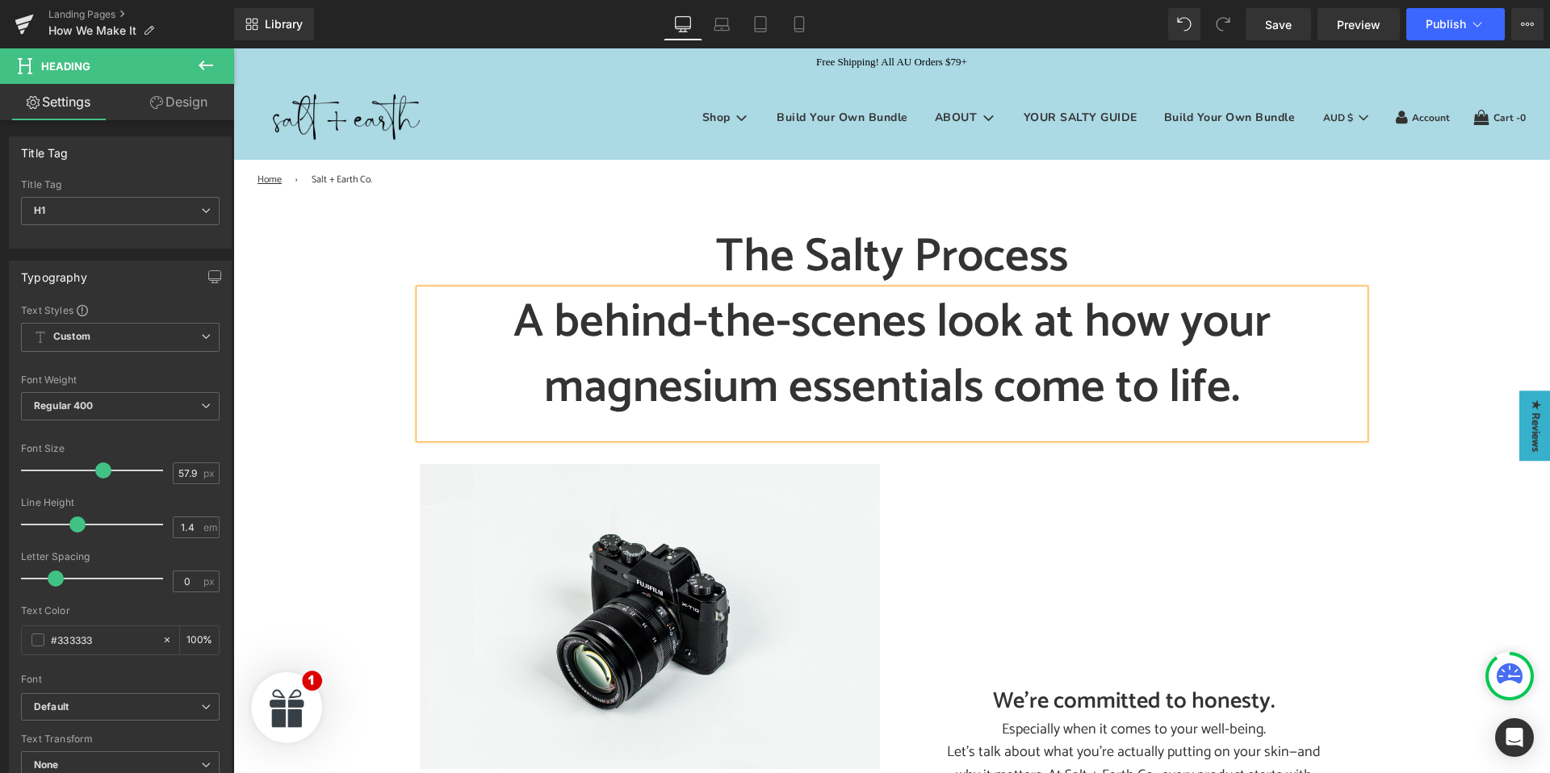
drag, startPoint x: 366, startPoint y: 357, endPoint x: 382, endPoint y: 351, distance: 17.1
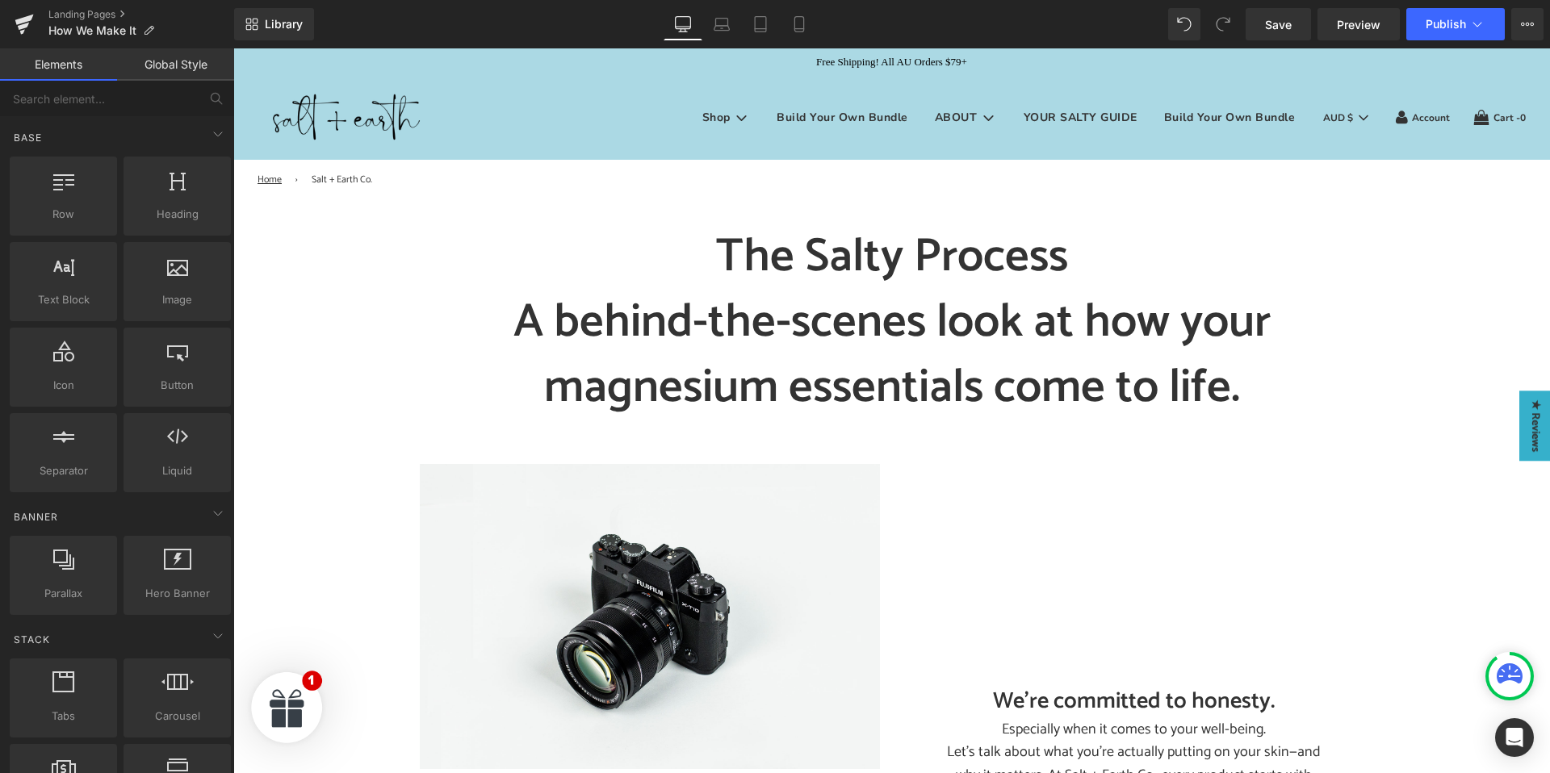
click at [601, 329] on h1 "A behind-the-scenes look at how your magnesium essentials come to life." at bounding box center [892, 355] width 944 height 131
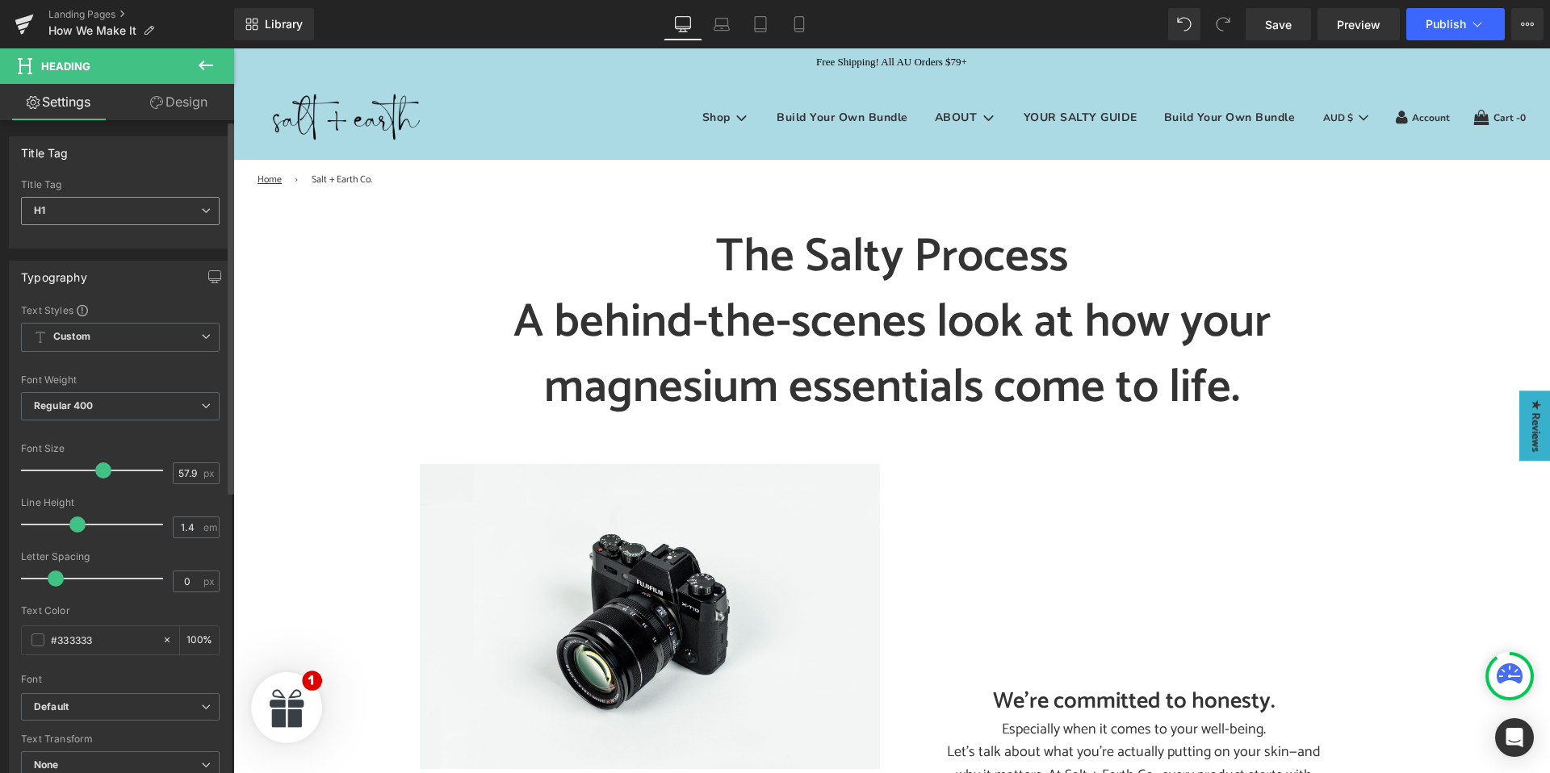
click at [76, 216] on span "H1" at bounding box center [120, 211] width 199 height 28
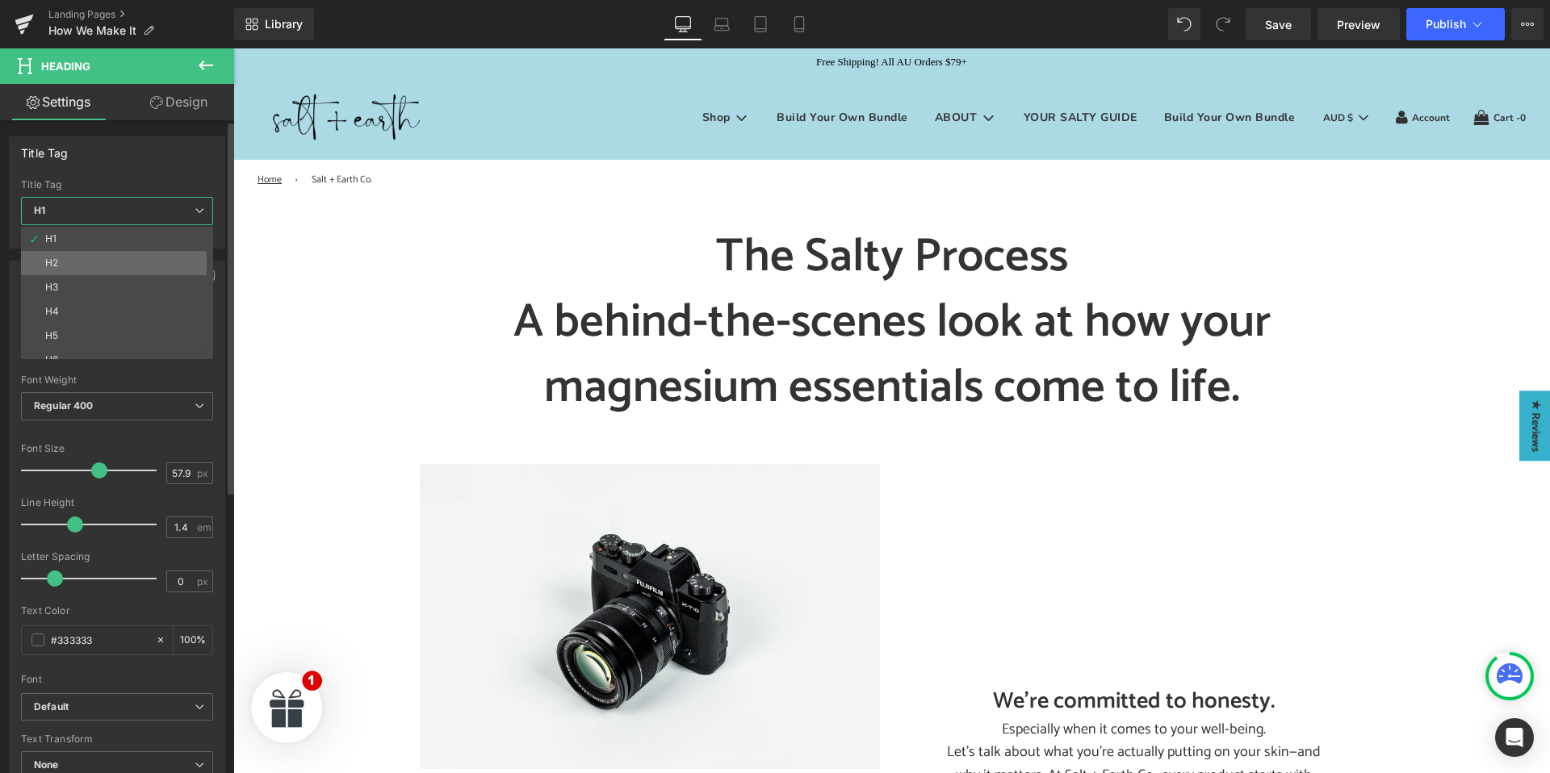
click at [80, 266] on li "H2" at bounding box center [120, 263] width 199 height 24
type input "28"
type input "100"
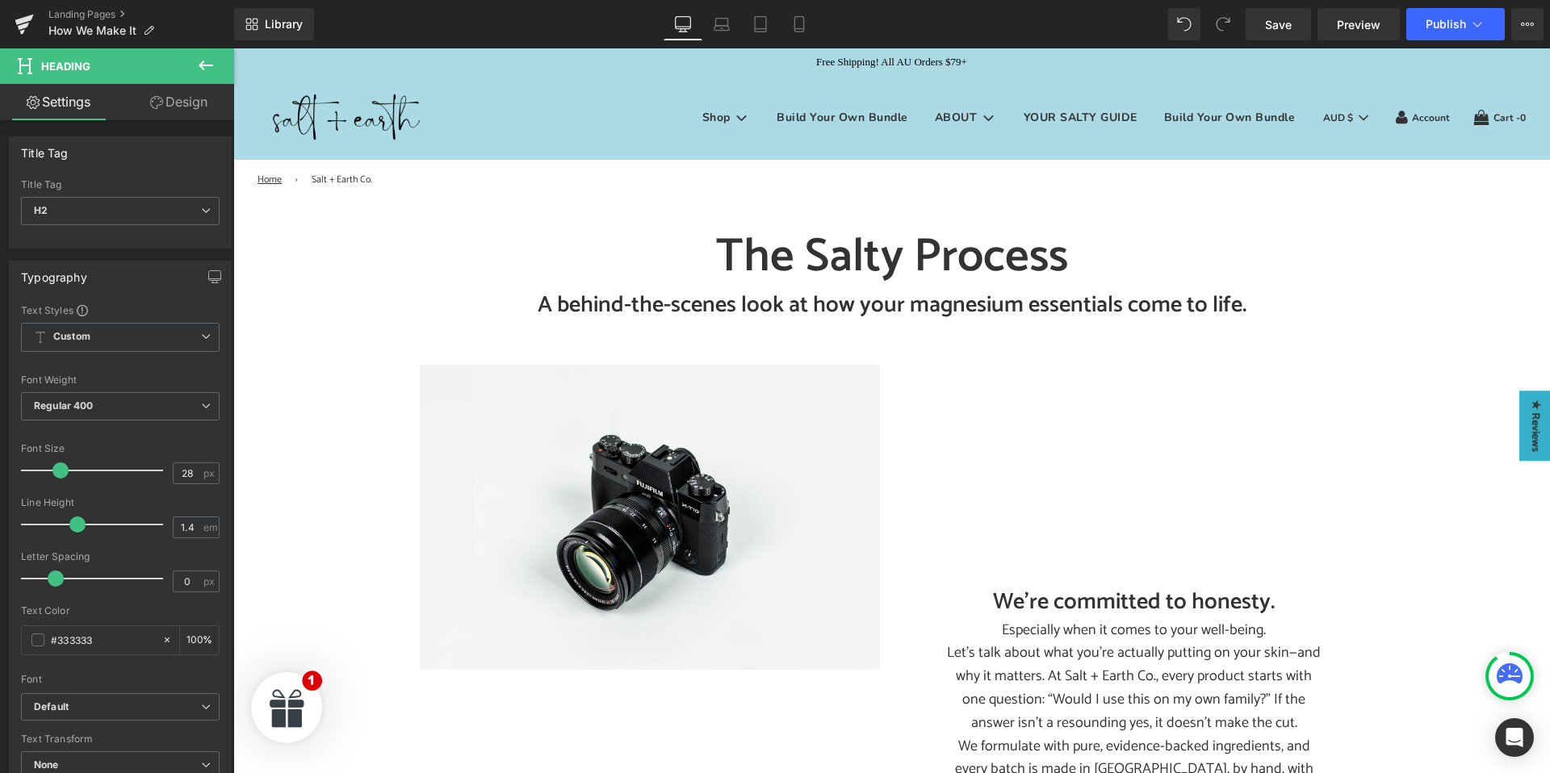
click at [211, 60] on icon at bounding box center [205, 65] width 19 height 19
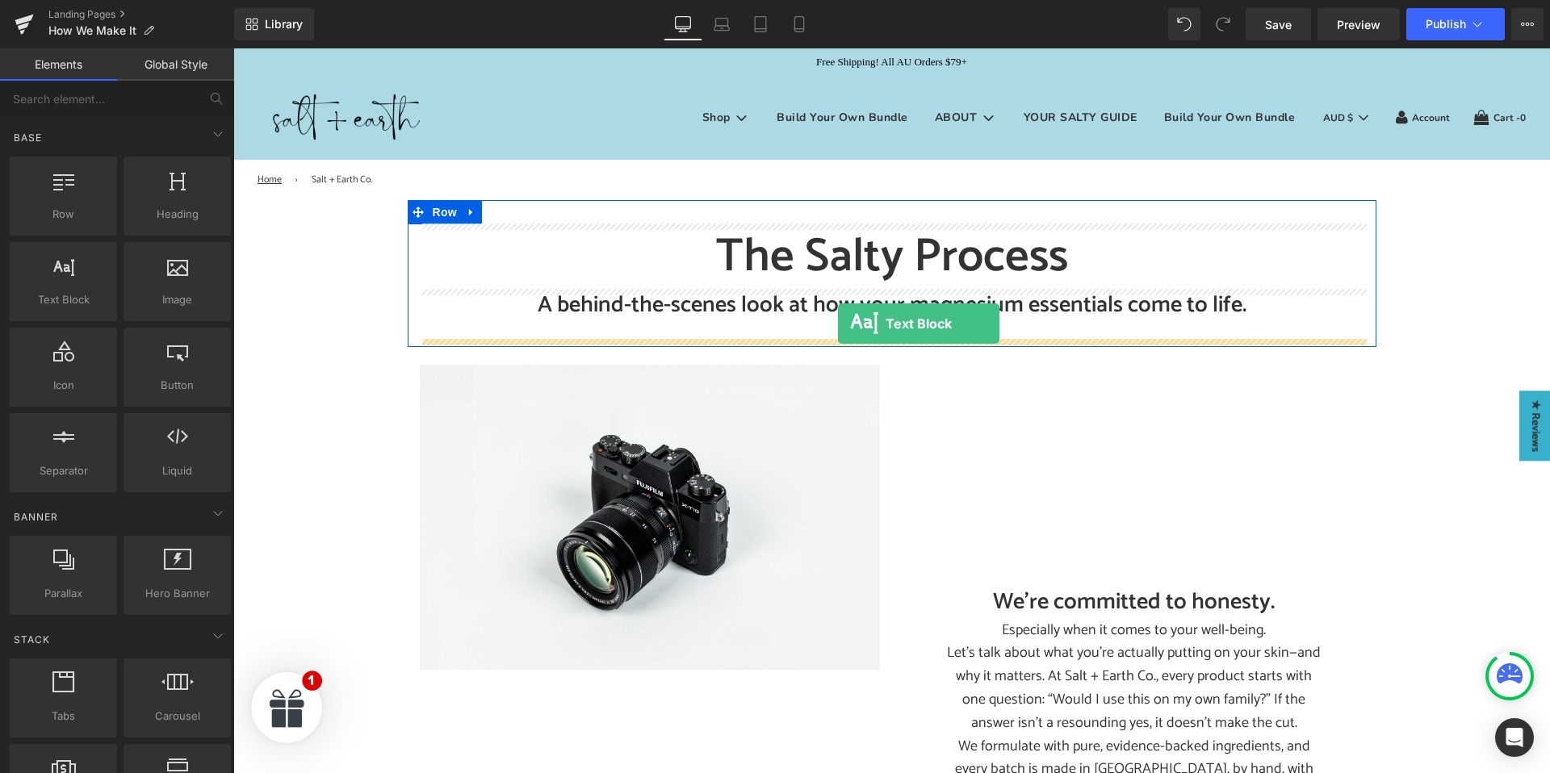
drag, startPoint x: 302, startPoint y: 335, endPoint x: 838, endPoint y: 324, distance: 536.1
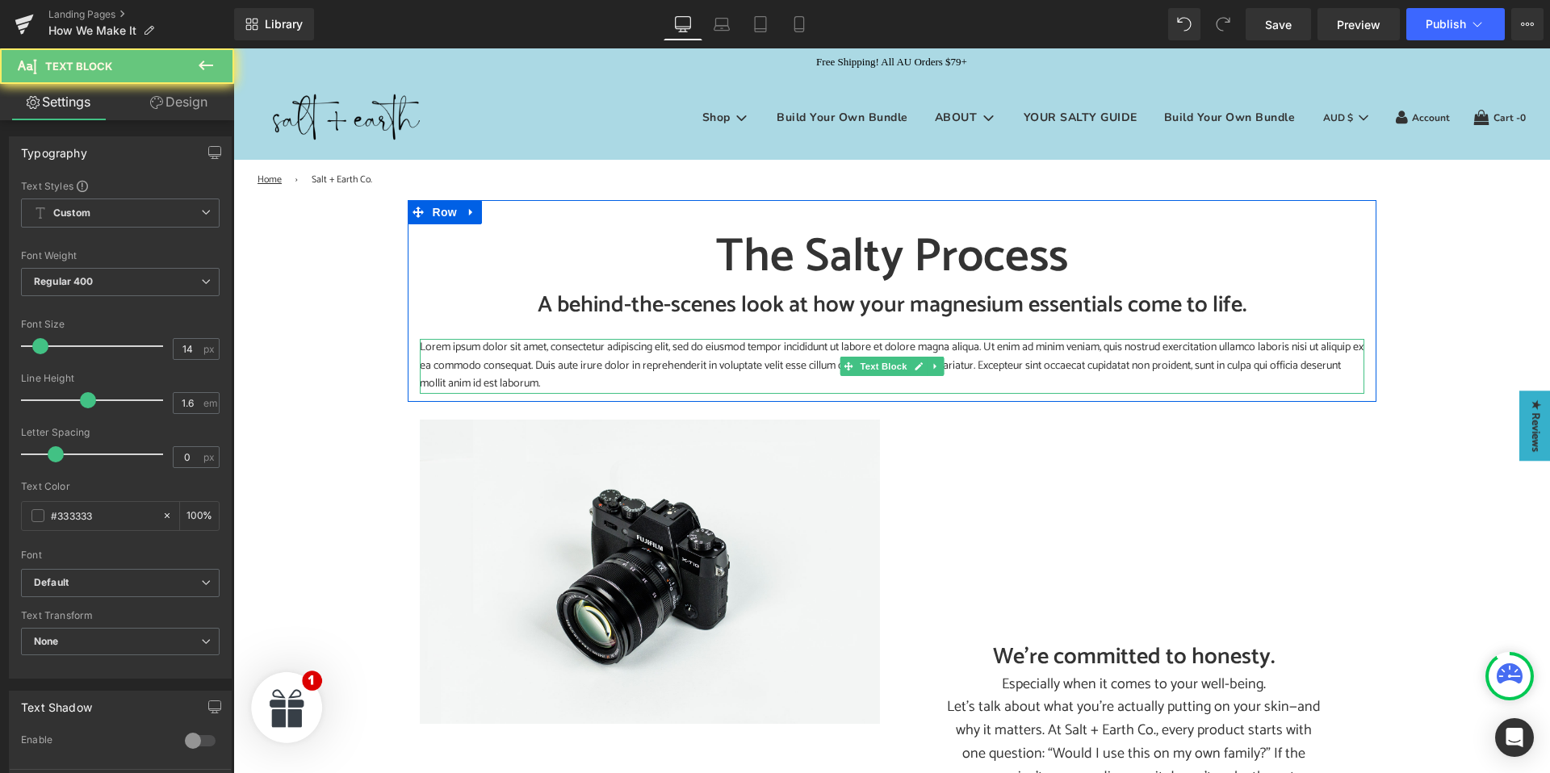
click at [735, 354] on p "Lorem ipsum dolor sit amet, consectetur adipiscing elit, sed do eiusmod tempor …" at bounding box center [892, 366] width 944 height 54
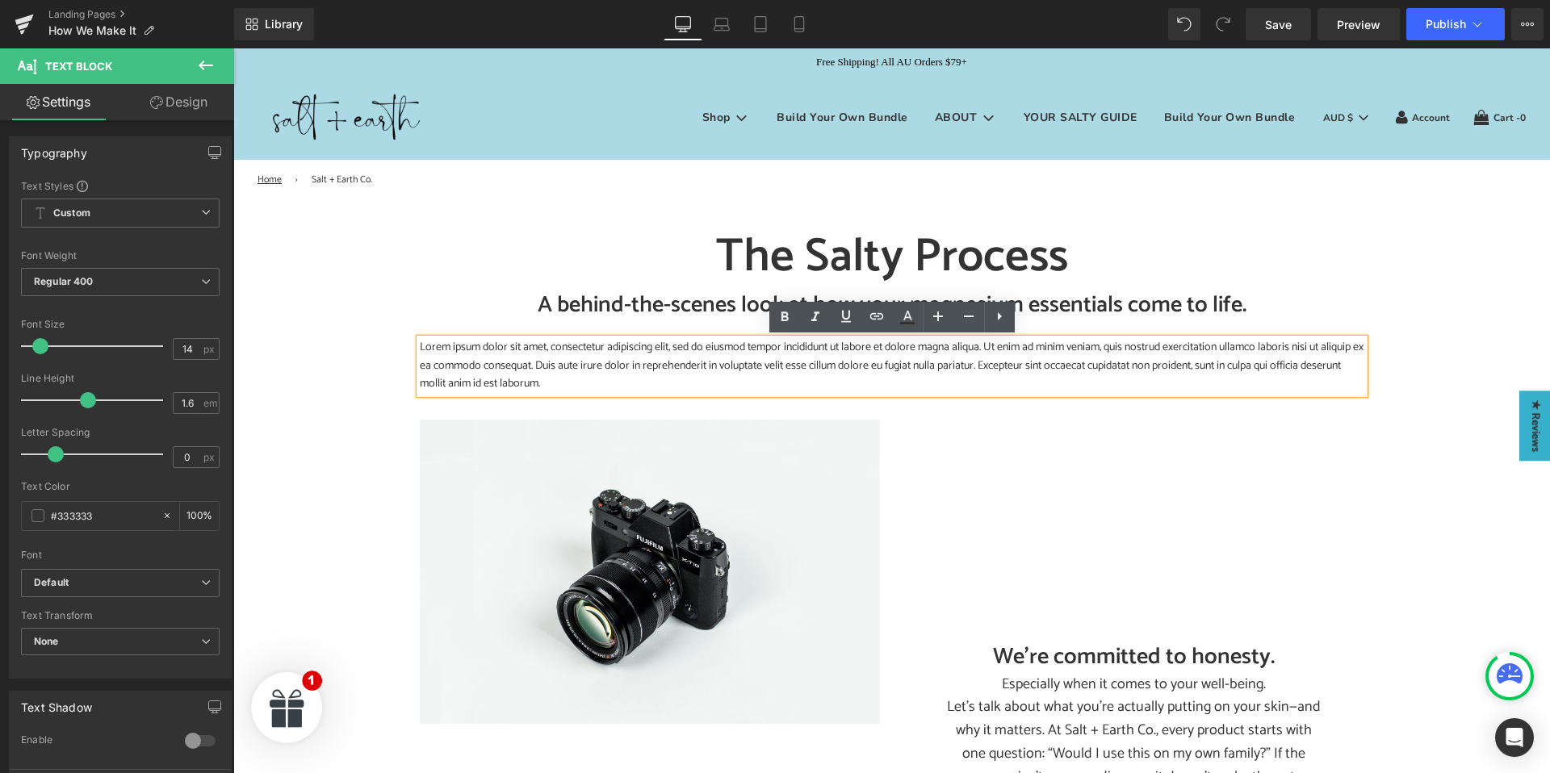
click at [749, 357] on p "Lorem ipsum dolor sit amet, consectetur adipiscing elit, sed do eiusmod tempor …" at bounding box center [892, 366] width 944 height 54
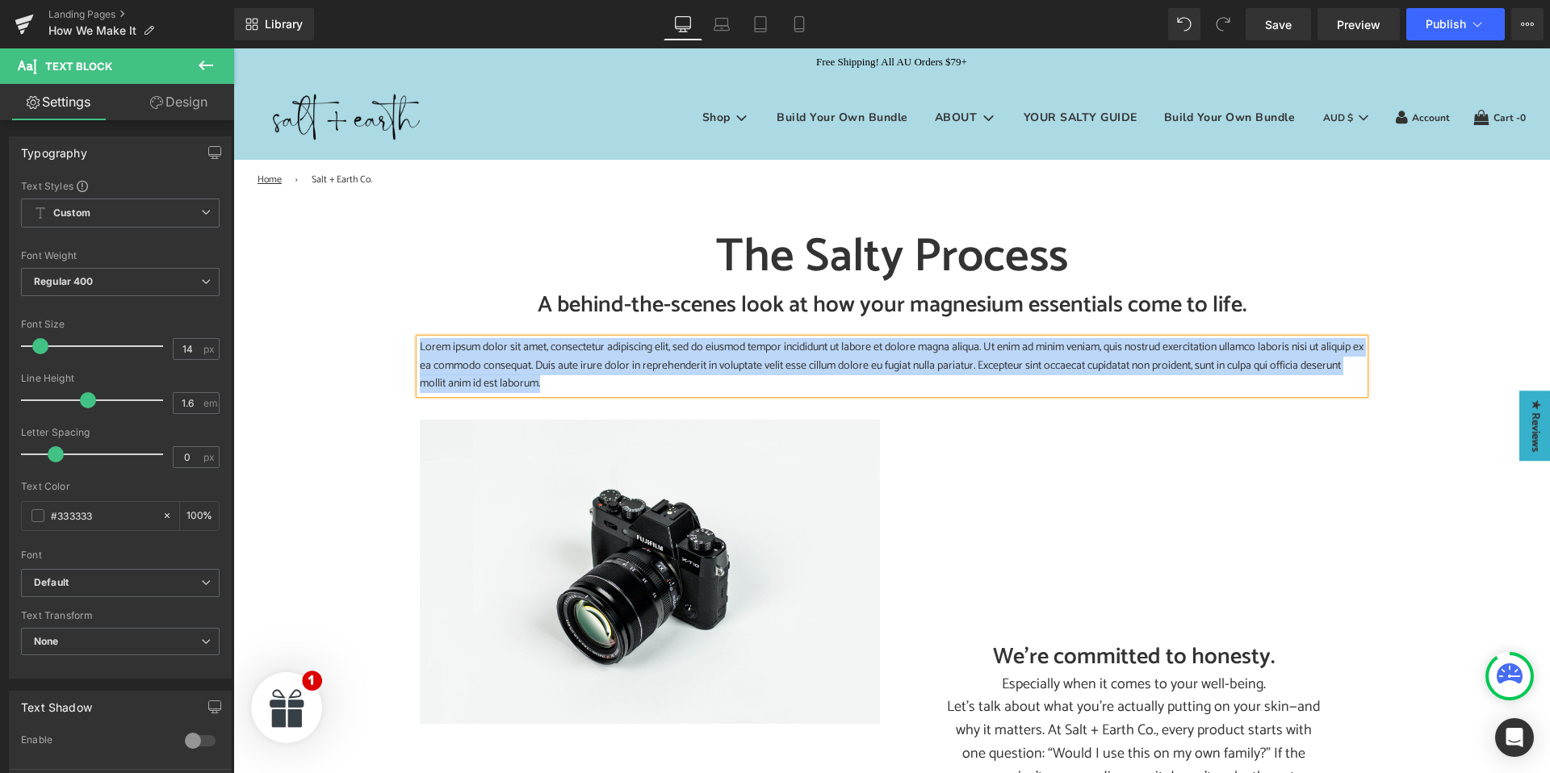
paste div
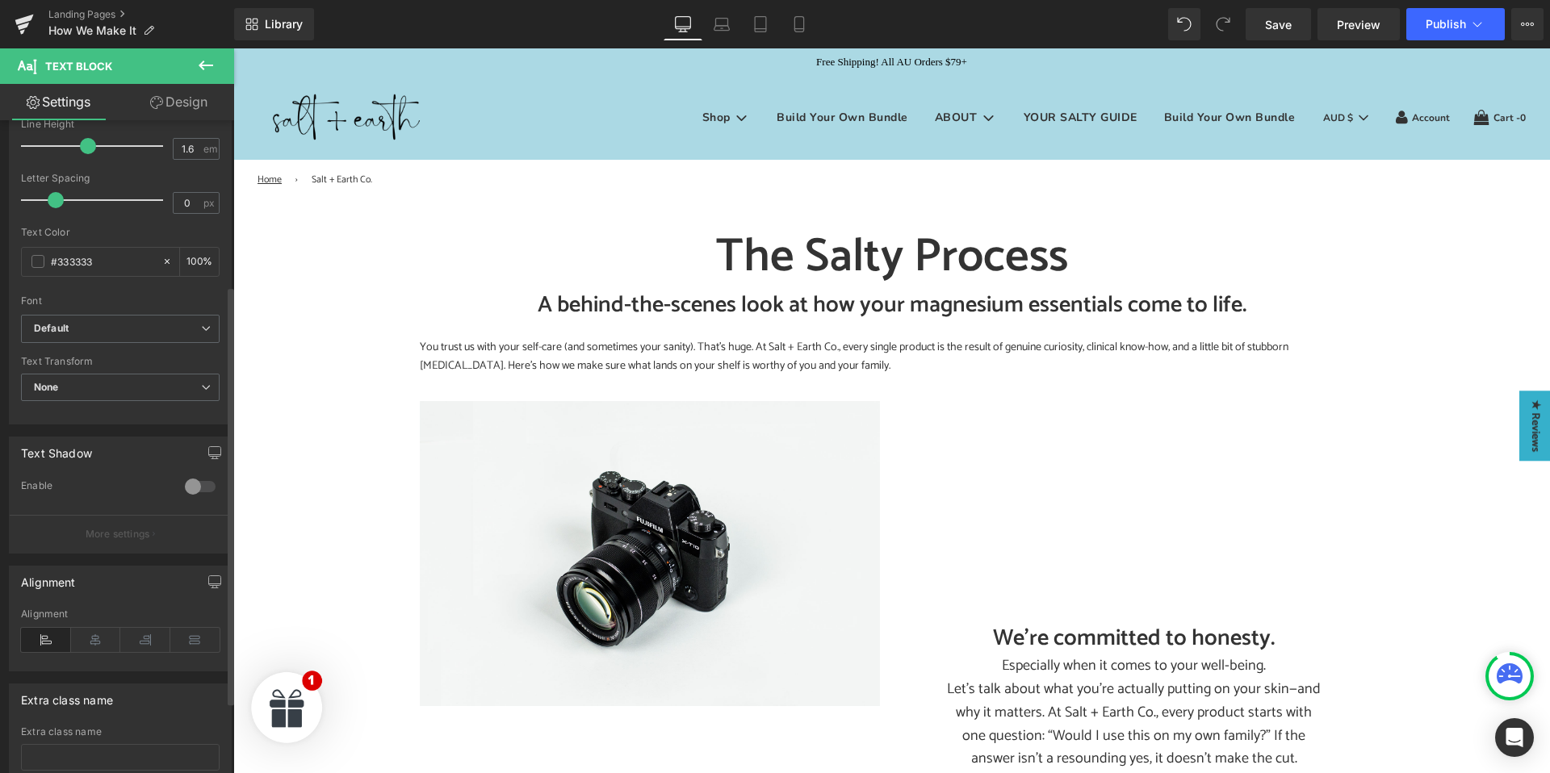
scroll to position [258, 0]
click at [97, 637] on icon at bounding box center [96, 637] width 50 height 24
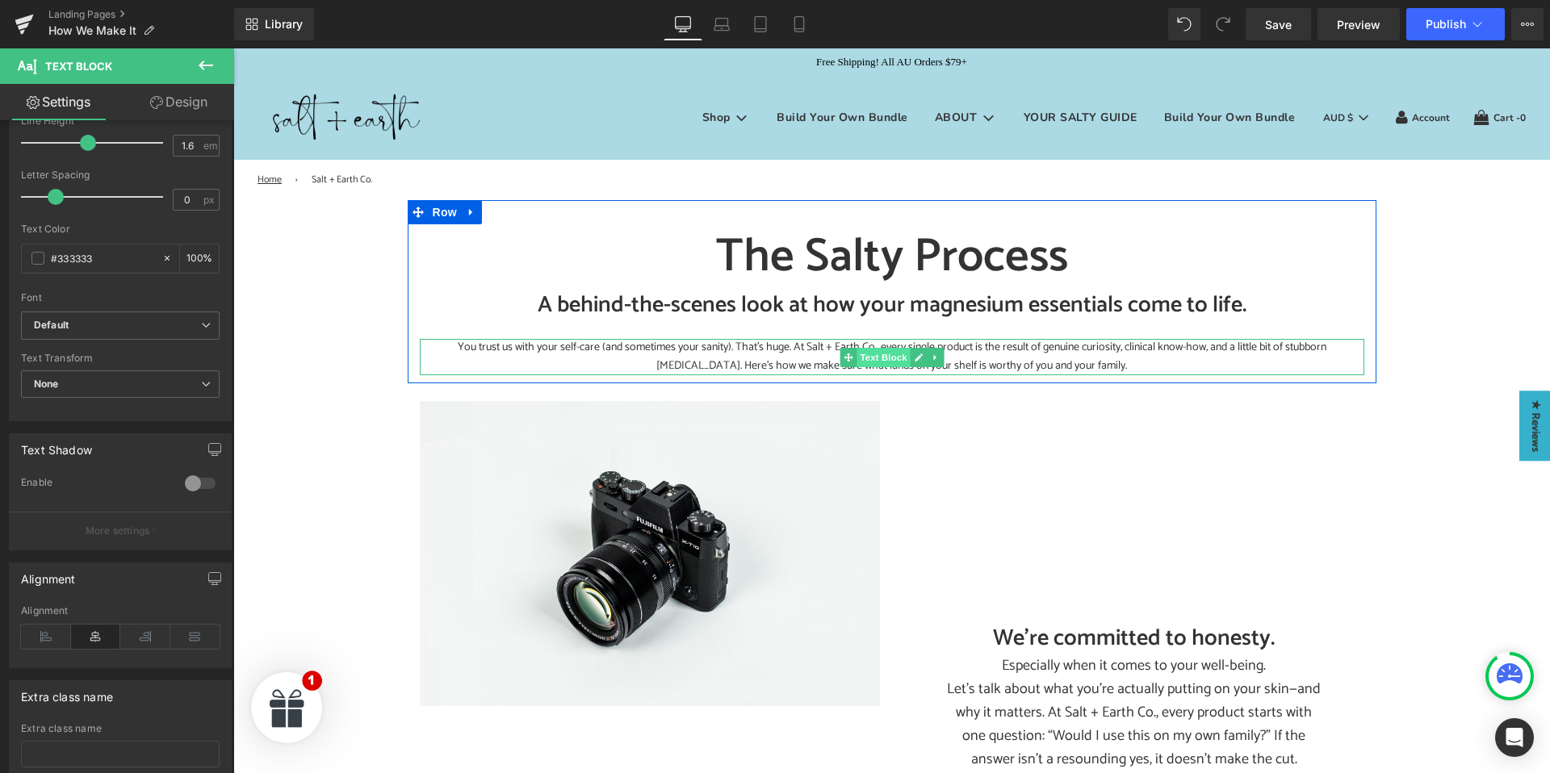
click at [880, 356] on span "Text Block" at bounding box center [882, 357] width 53 height 19
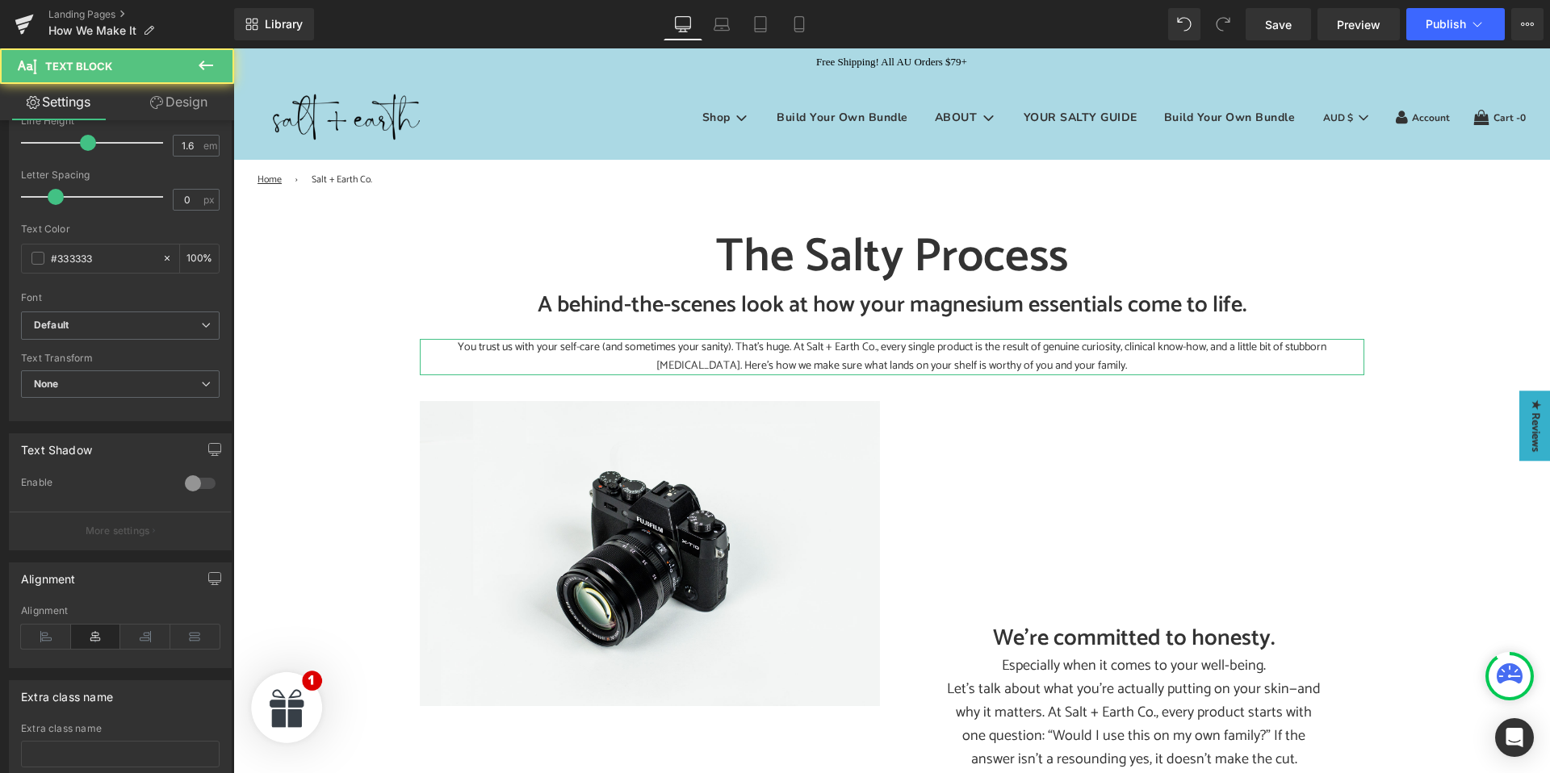
drag, startPoint x: 193, startPoint y: 99, endPoint x: 119, endPoint y: 153, distance: 91.2
click at [193, 99] on link "Design" at bounding box center [178, 102] width 117 height 36
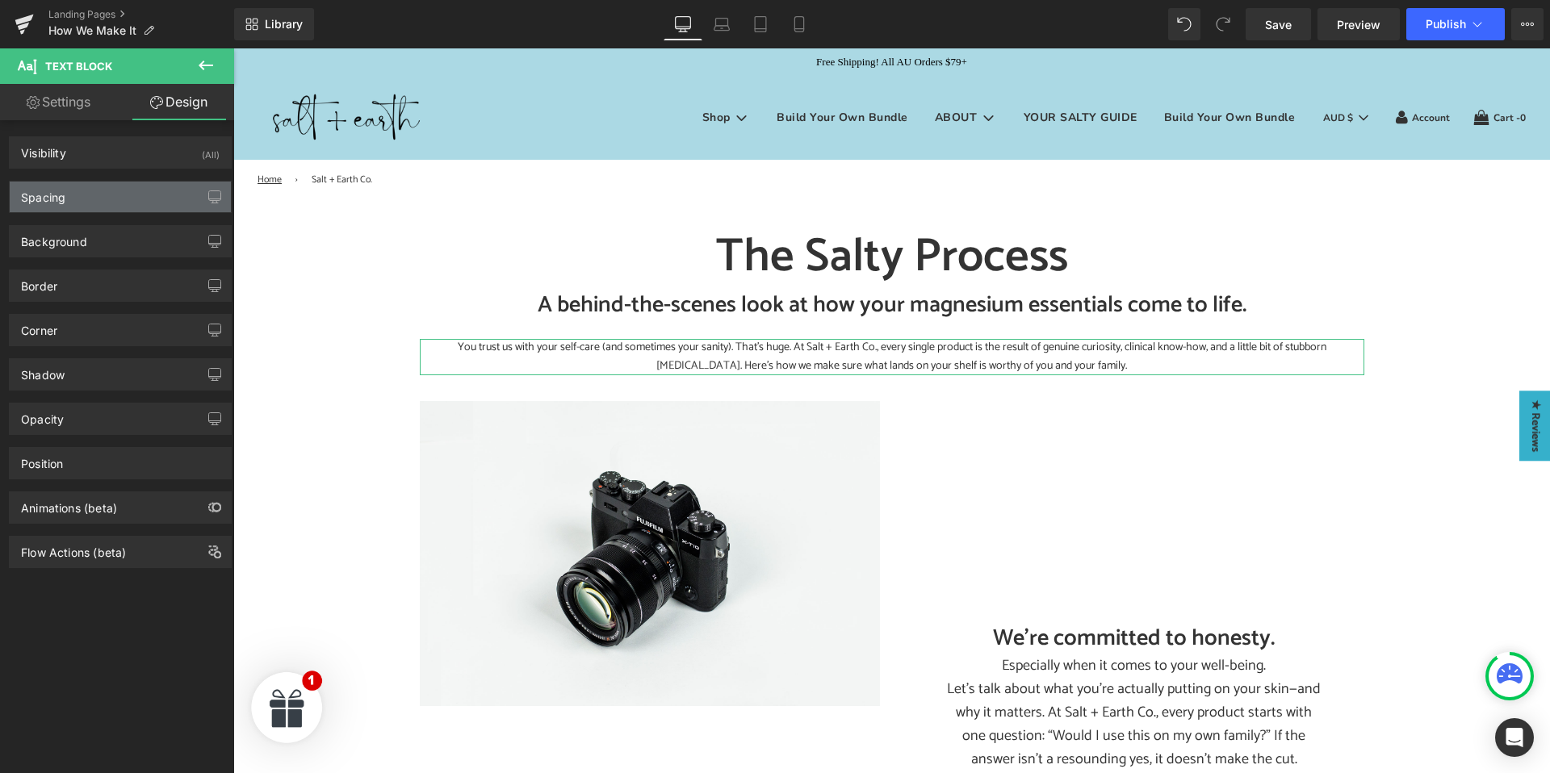
click at [98, 197] on div "Spacing" at bounding box center [120, 197] width 221 height 31
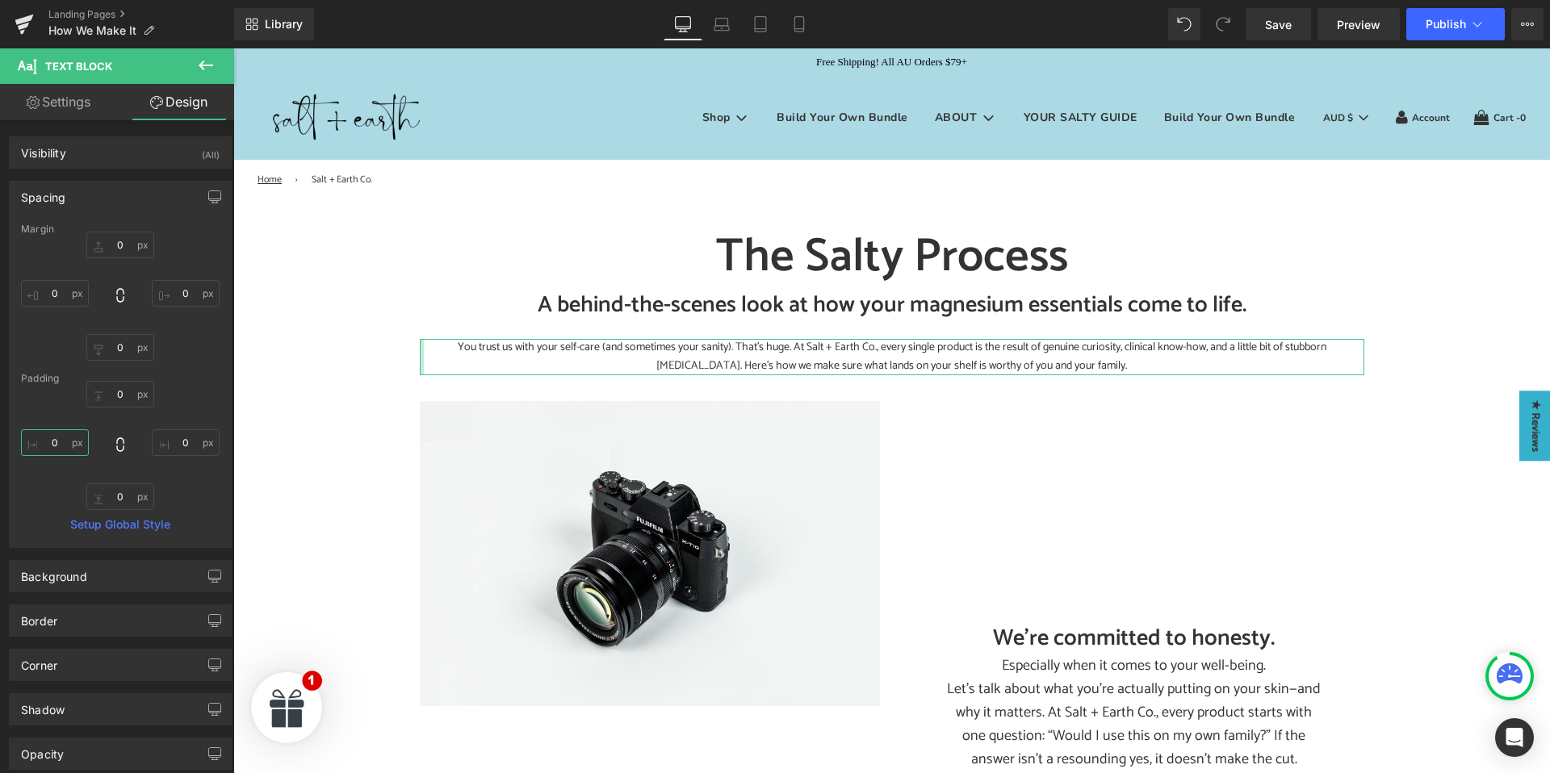
click at [62, 446] on input "0" at bounding box center [55, 442] width 68 height 27
type input "7"
type input "100"
click at [183, 440] on input "0" at bounding box center [186, 442] width 68 height 27
type input "100"
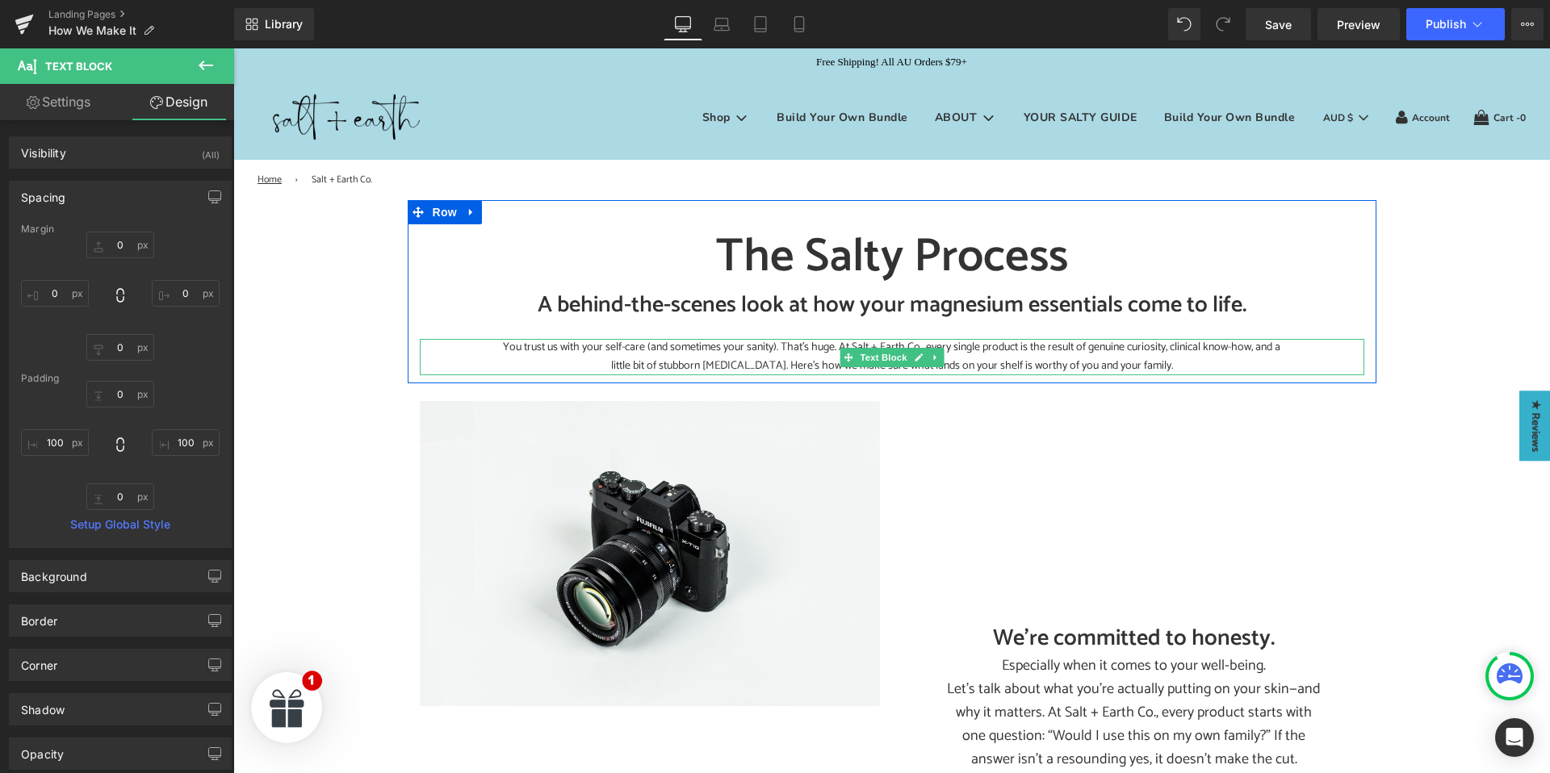
click at [811, 354] on p "You trust us with your self-care (and sometimes your sanity). That’s huge. At S…" at bounding box center [891, 357] width 783 height 36
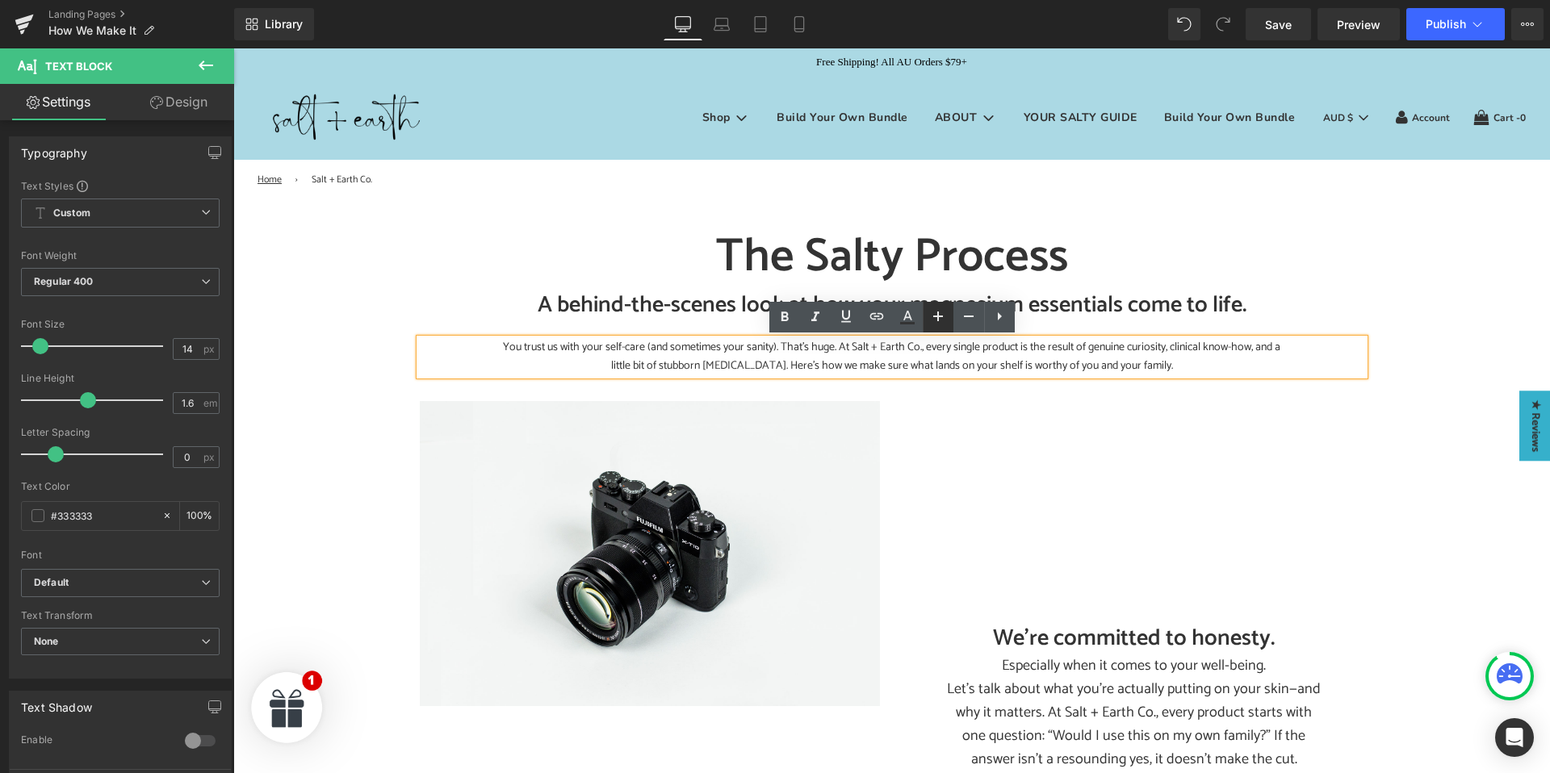
click at [934, 314] on icon at bounding box center [937, 316] width 19 height 19
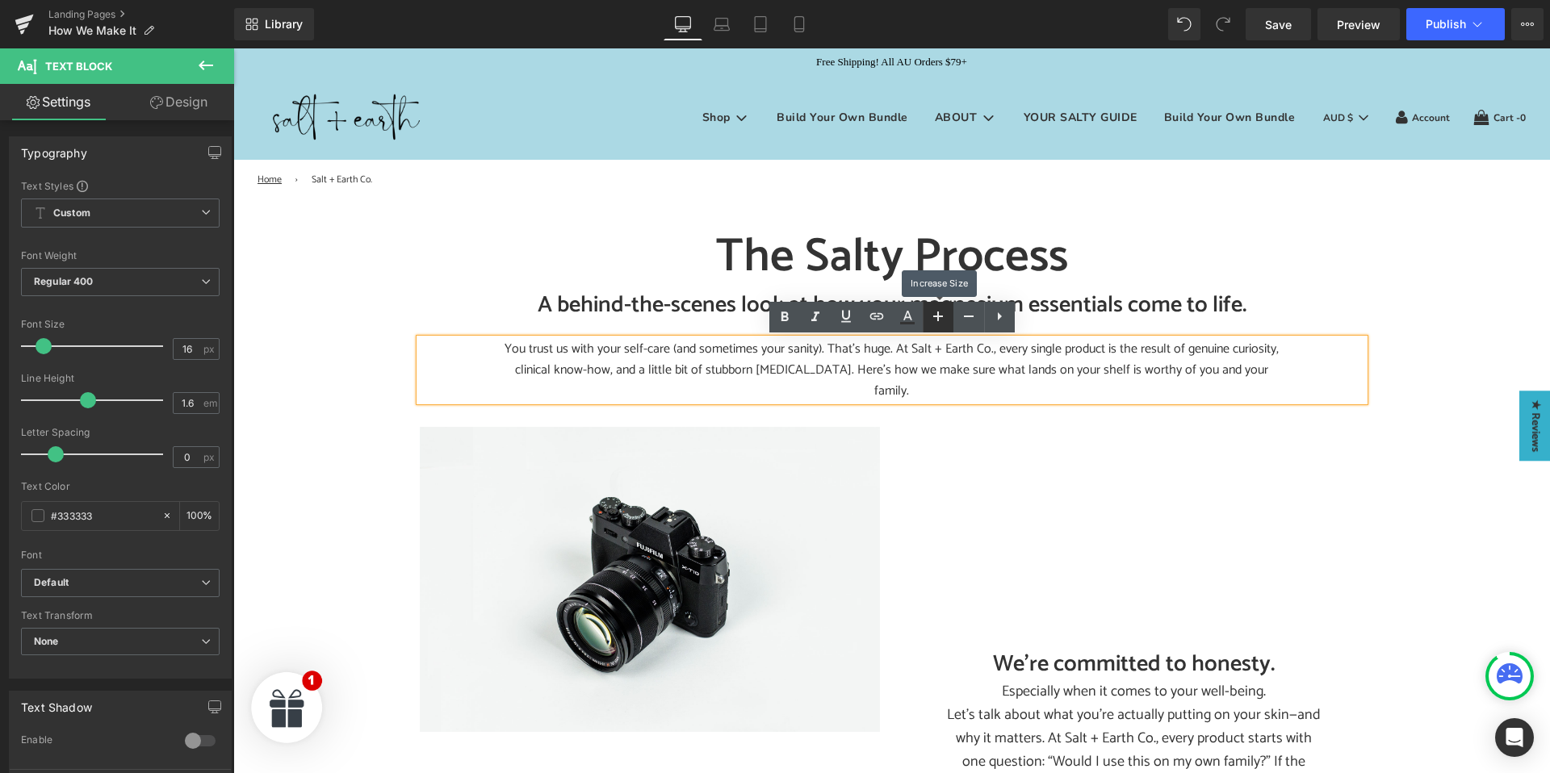
click at [934, 314] on icon at bounding box center [937, 316] width 19 height 19
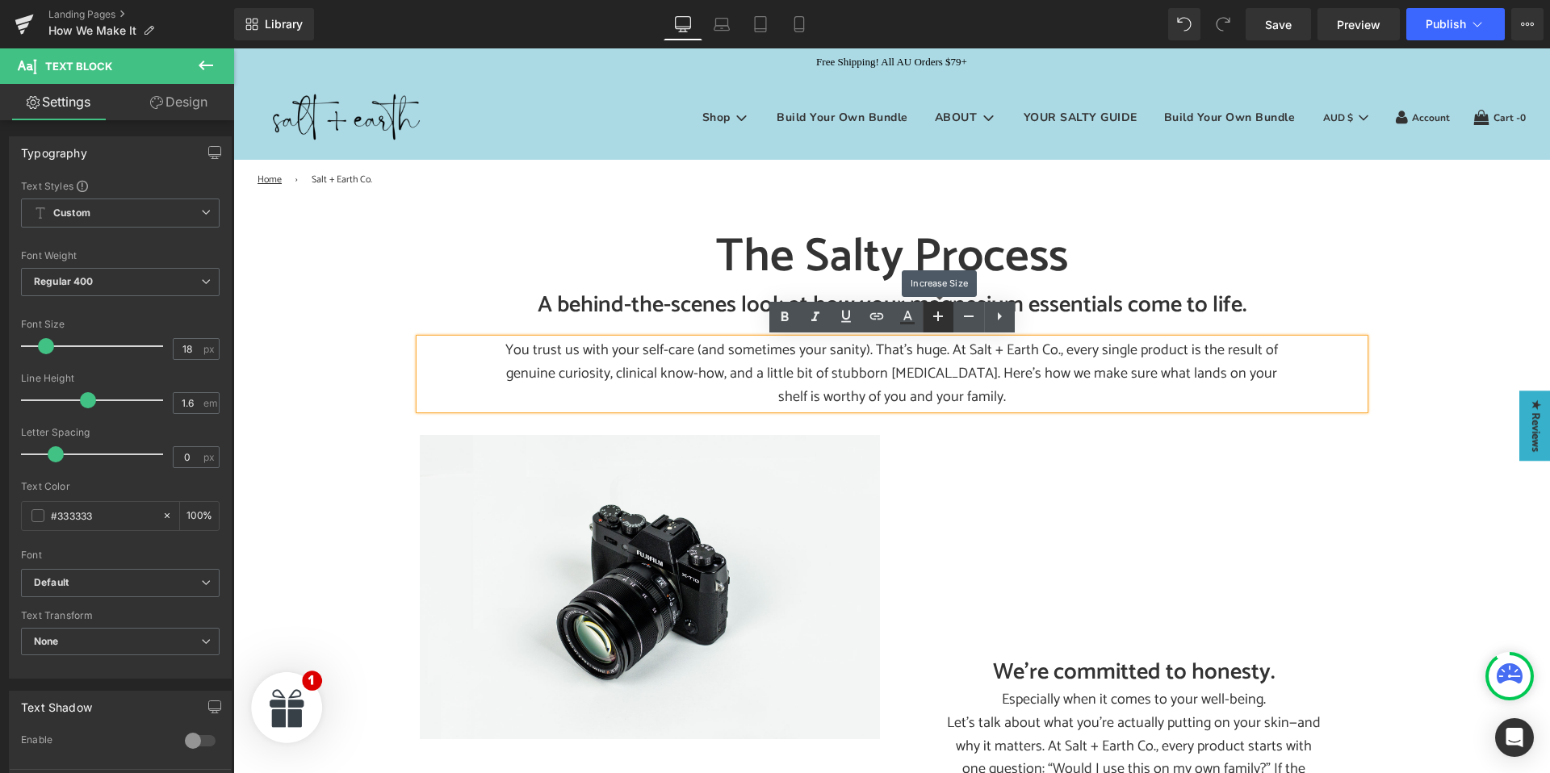
click at [934, 314] on icon at bounding box center [937, 316] width 19 height 19
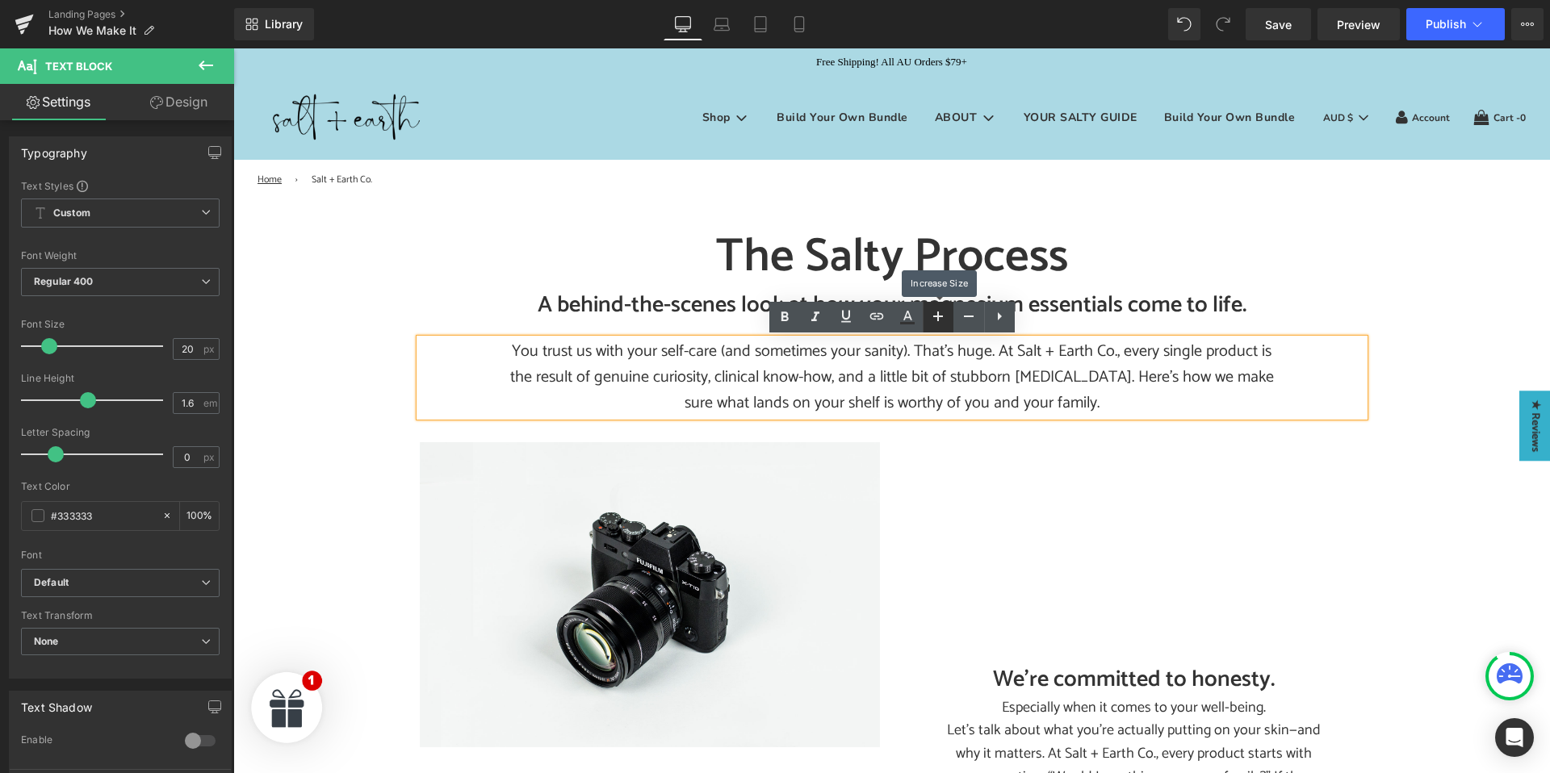
click at [934, 314] on icon at bounding box center [937, 316] width 19 height 19
type input "22"
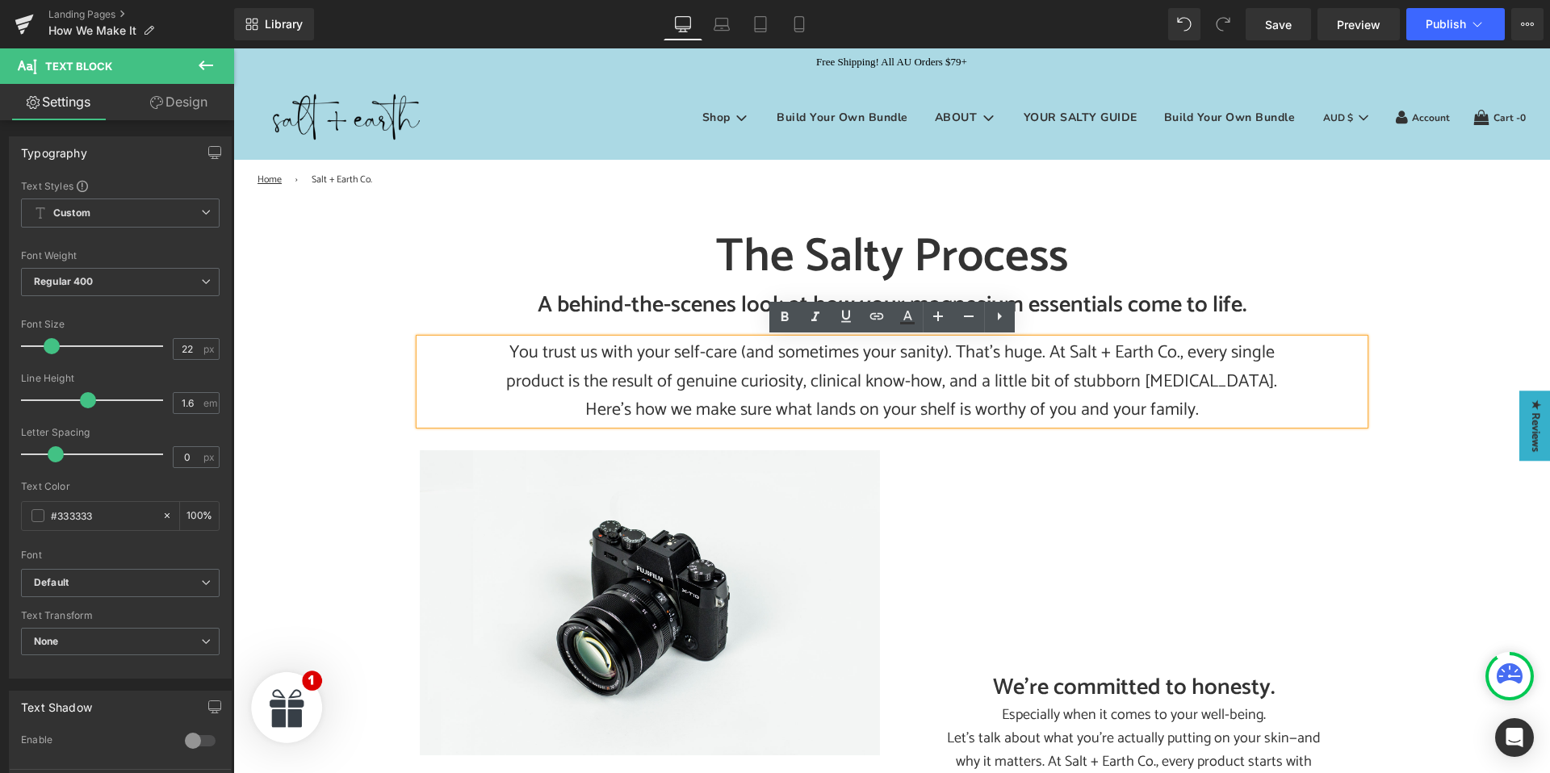
click at [873, 396] on p "You trust us with your self-care (and sometimes your sanity). That’s huge. At S…" at bounding box center [891, 382] width 783 height 86
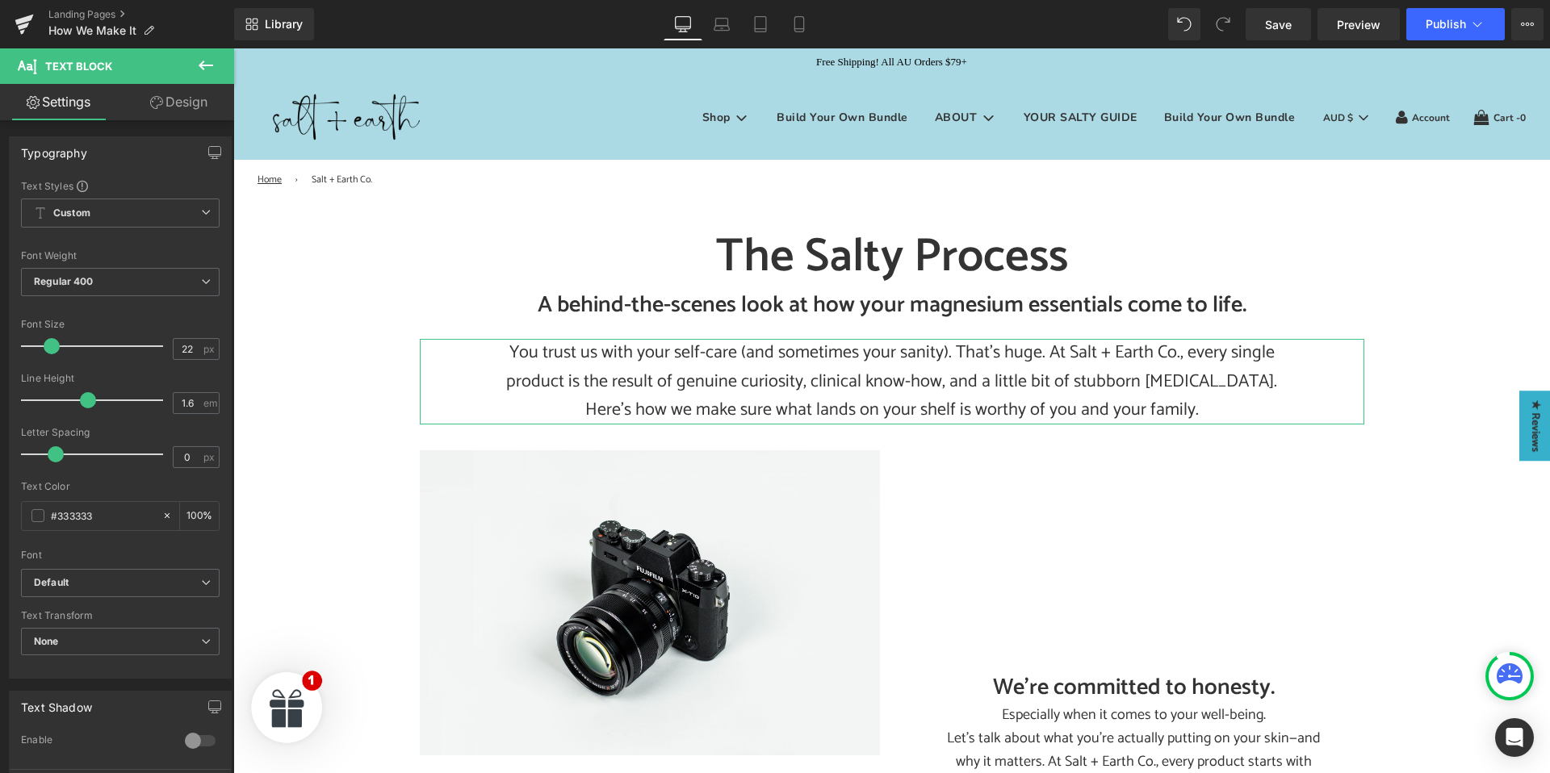
click at [185, 110] on link "Design" at bounding box center [178, 102] width 117 height 36
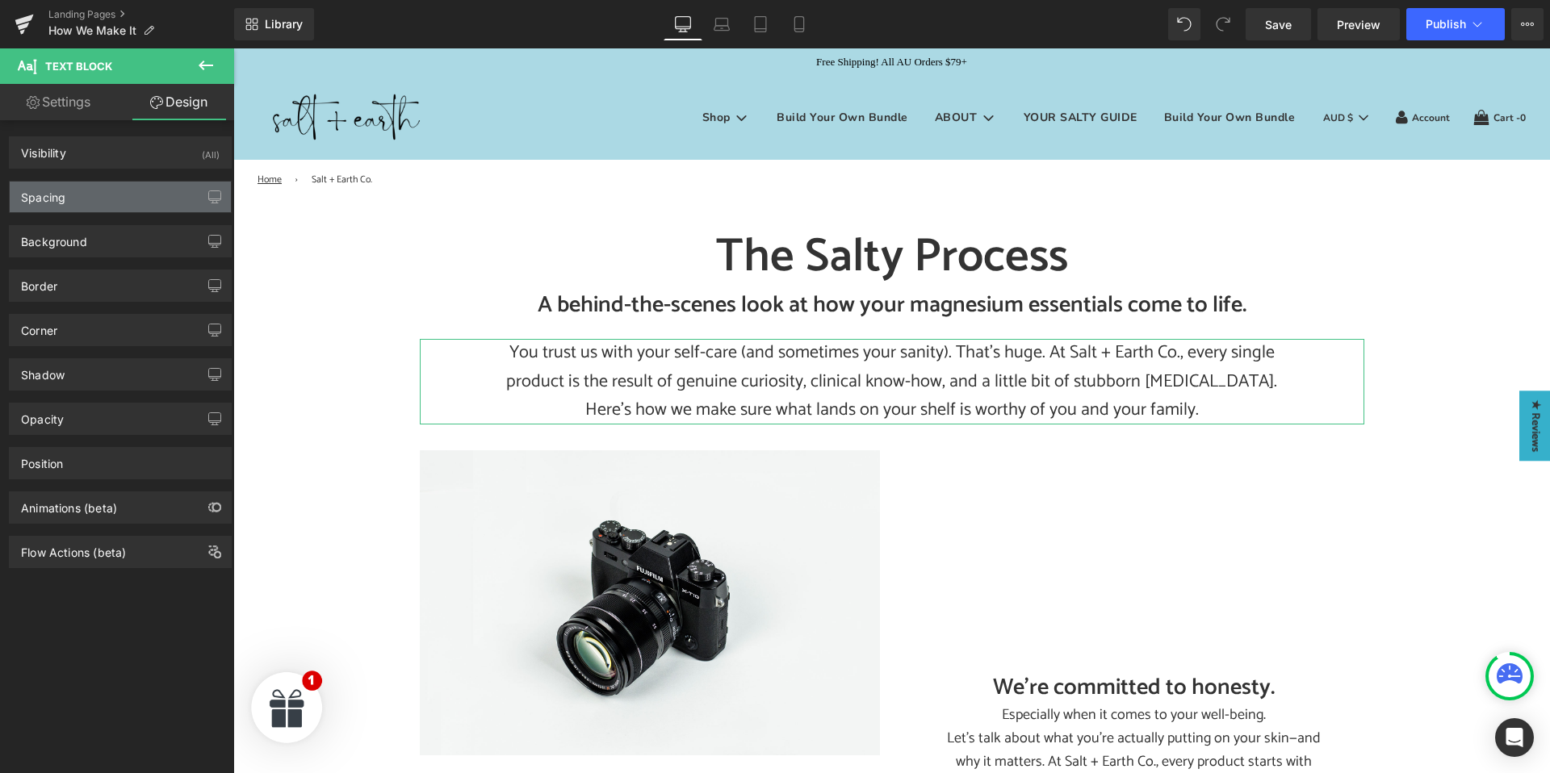
type input "0"
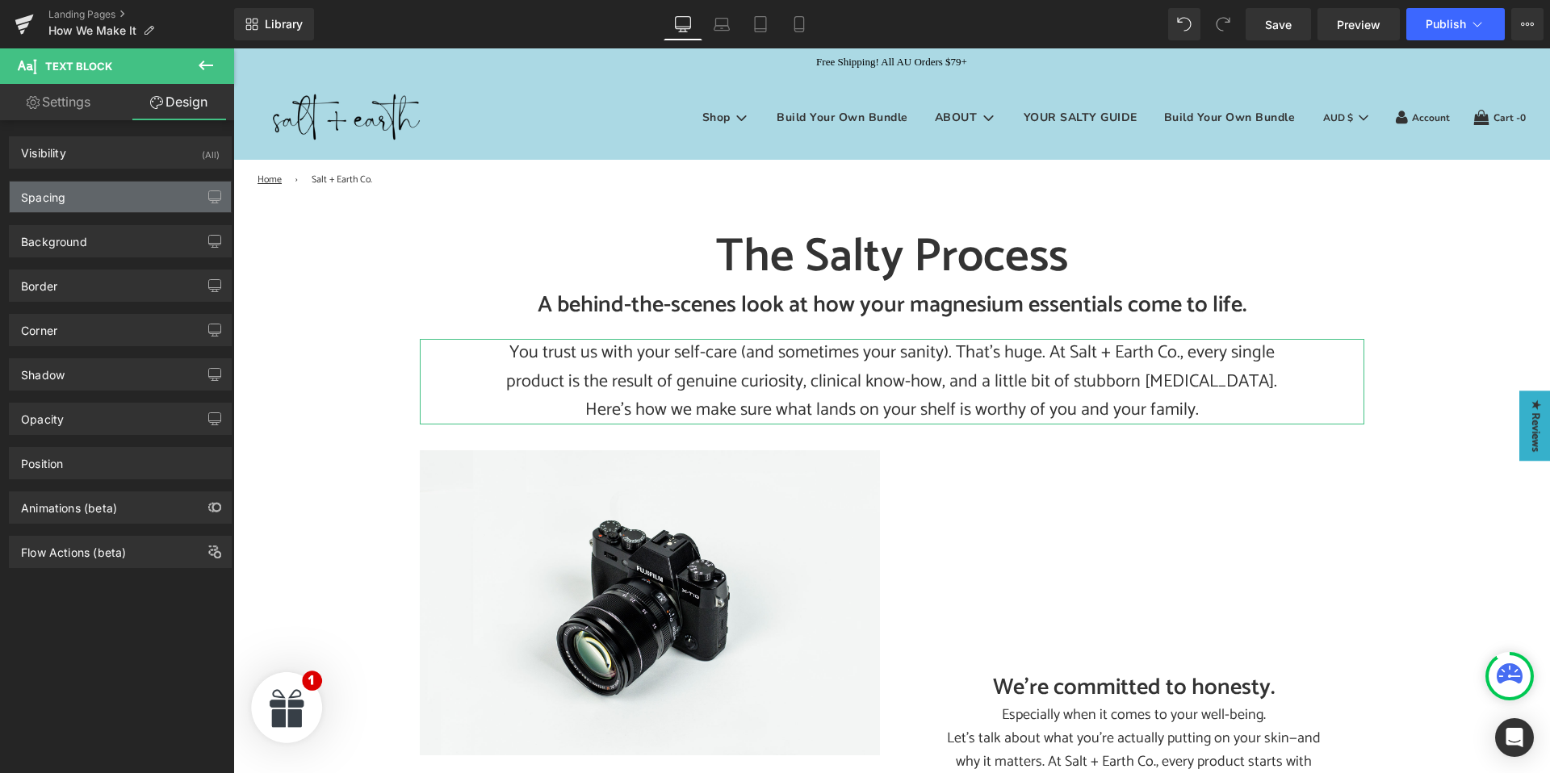
type input "100"
type input "0"
click at [111, 199] on div "Spacing" at bounding box center [120, 197] width 221 height 31
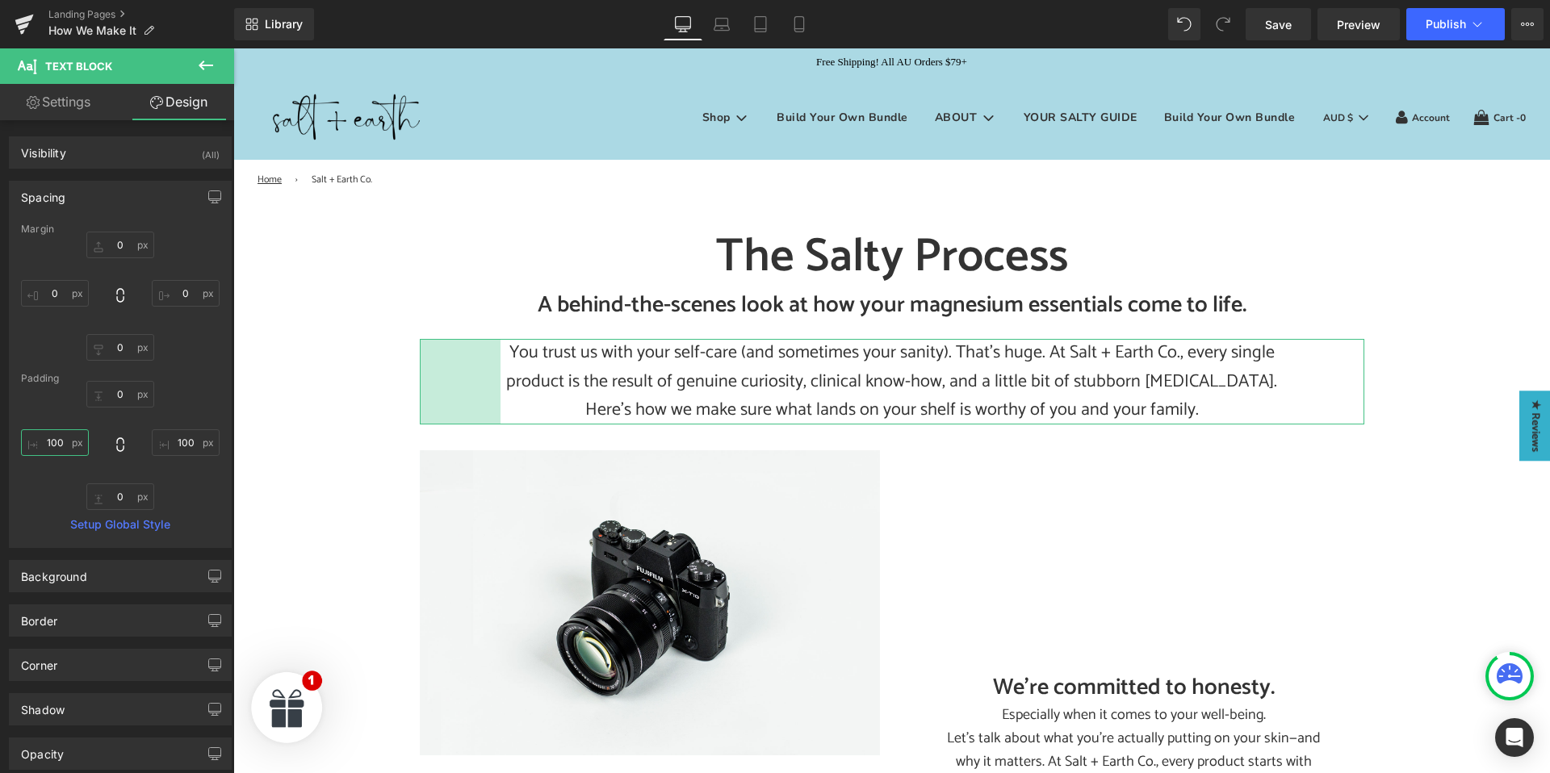
click at [58, 450] on input "100" at bounding box center [55, 442] width 68 height 27
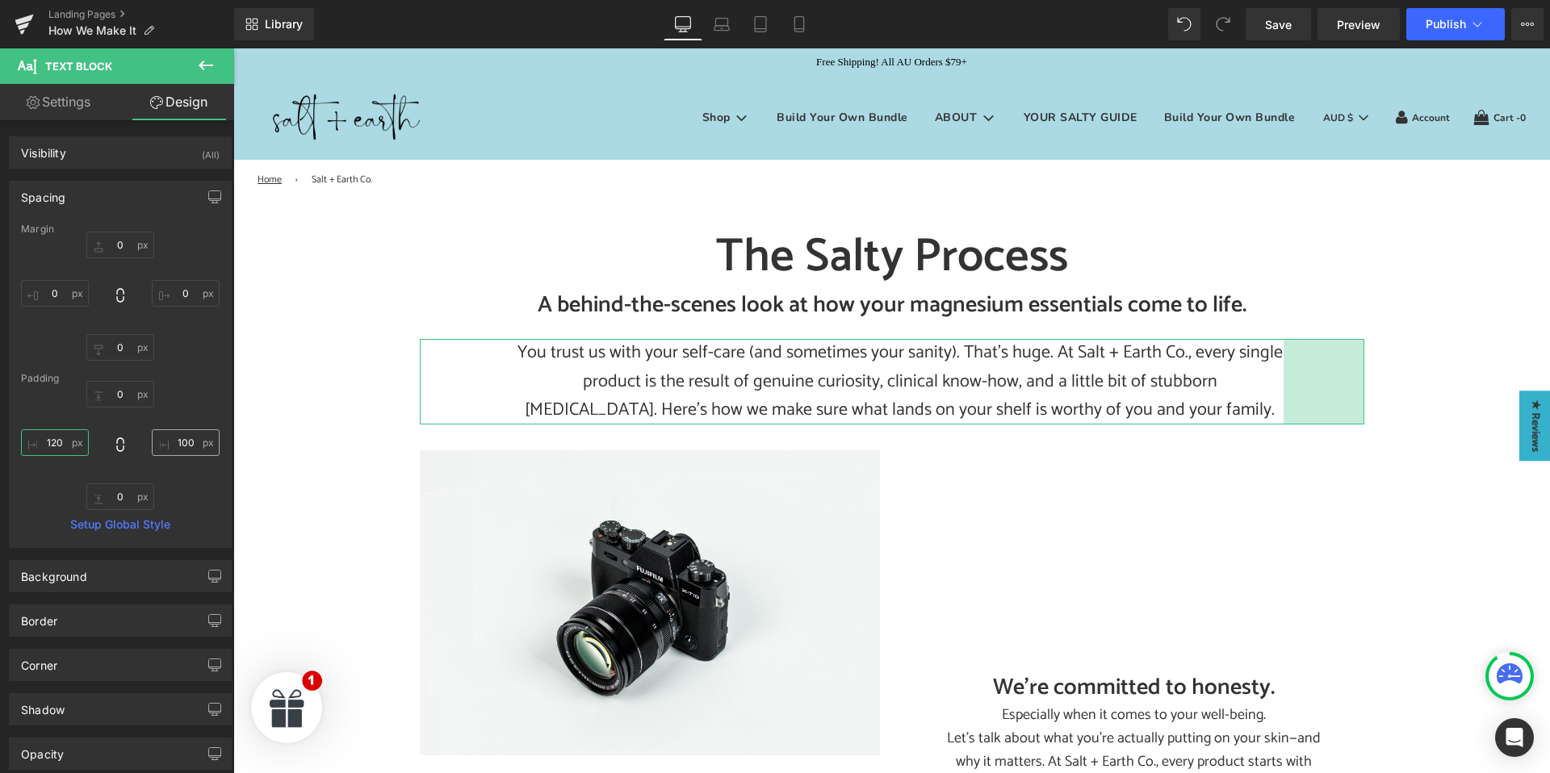
type input "120"
click at [188, 439] on input "100" at bounding box center [186, 442] width 68 height 27
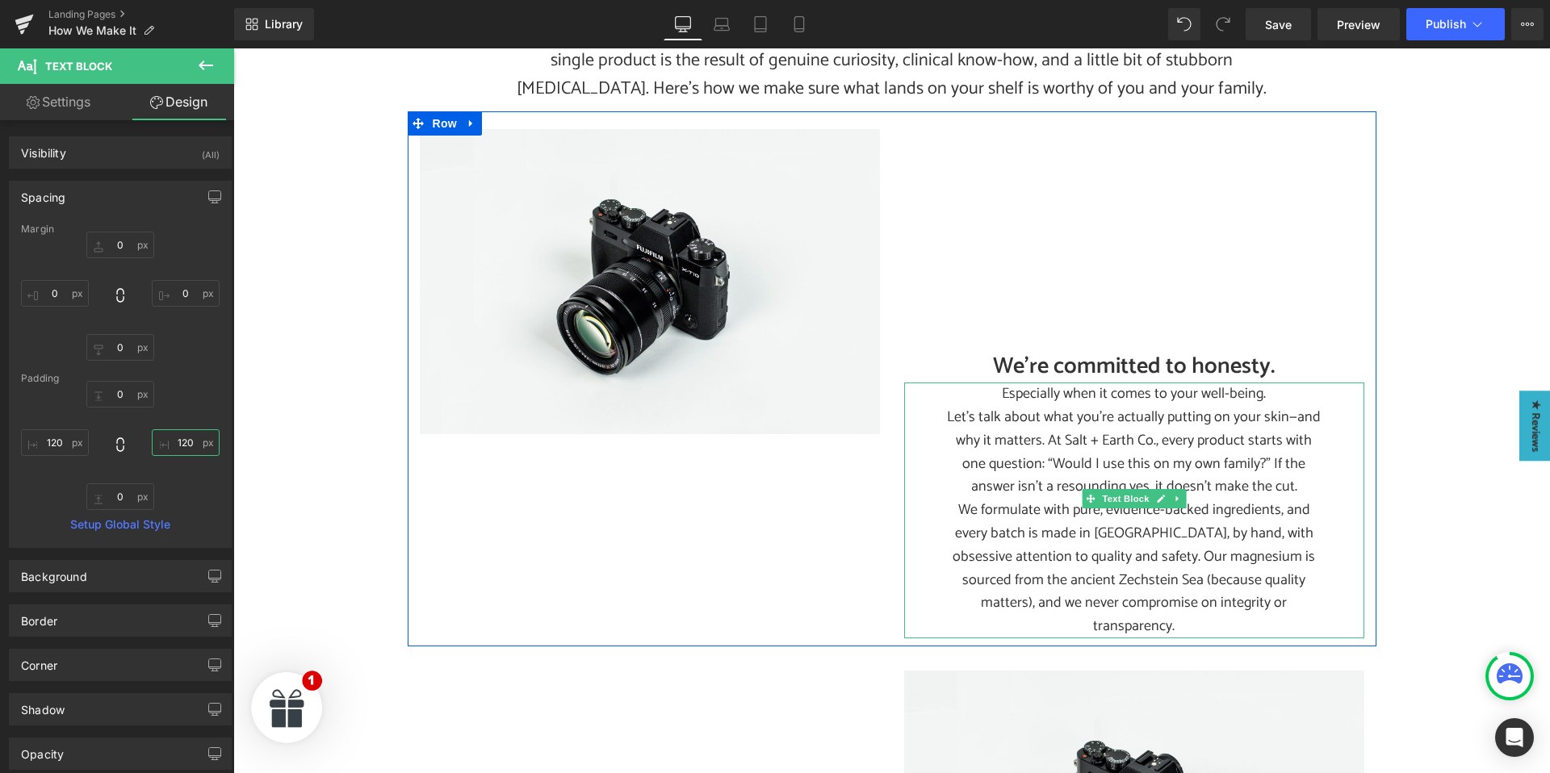
scroll to position [325, 0]
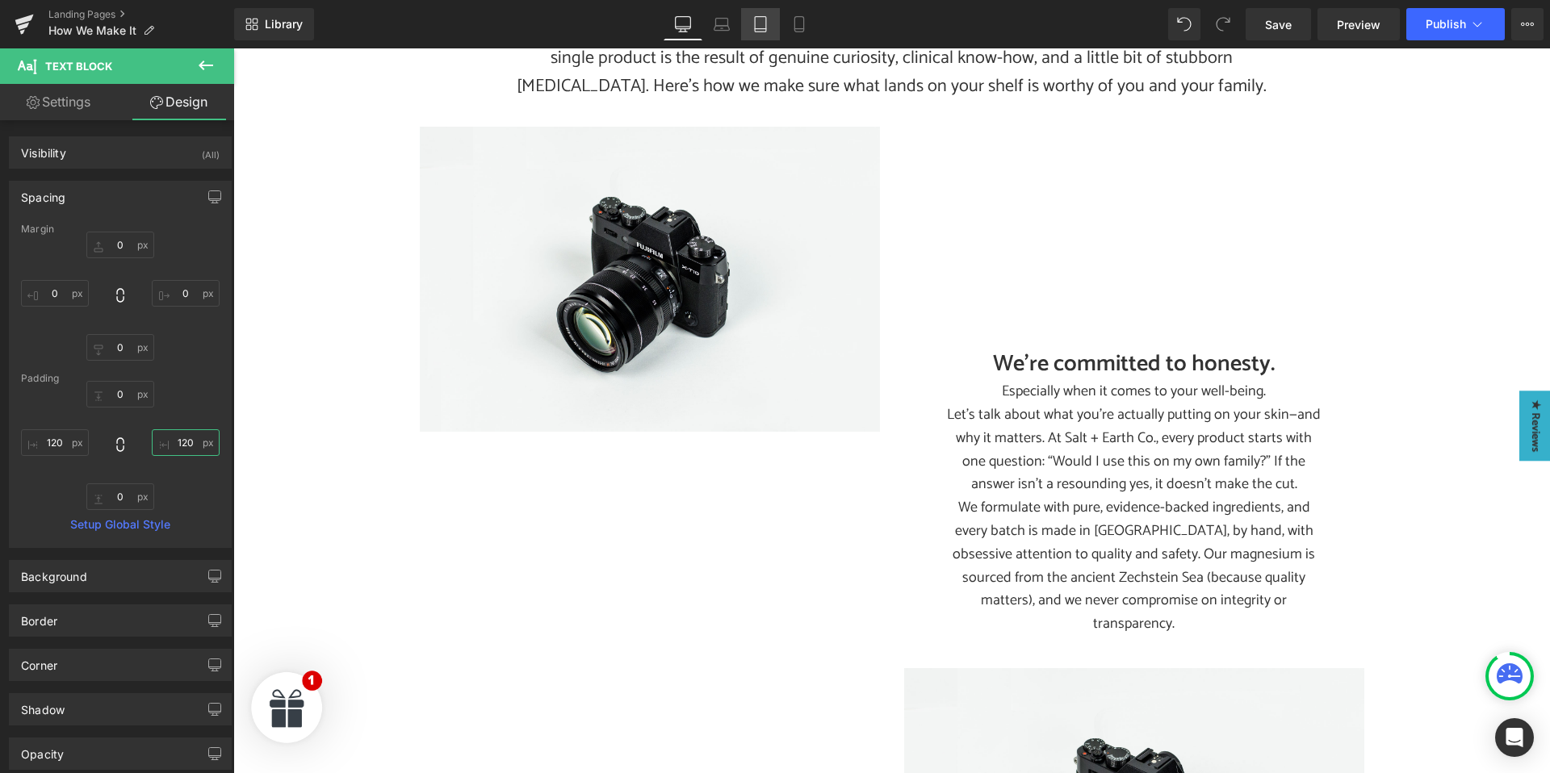
type input "120"
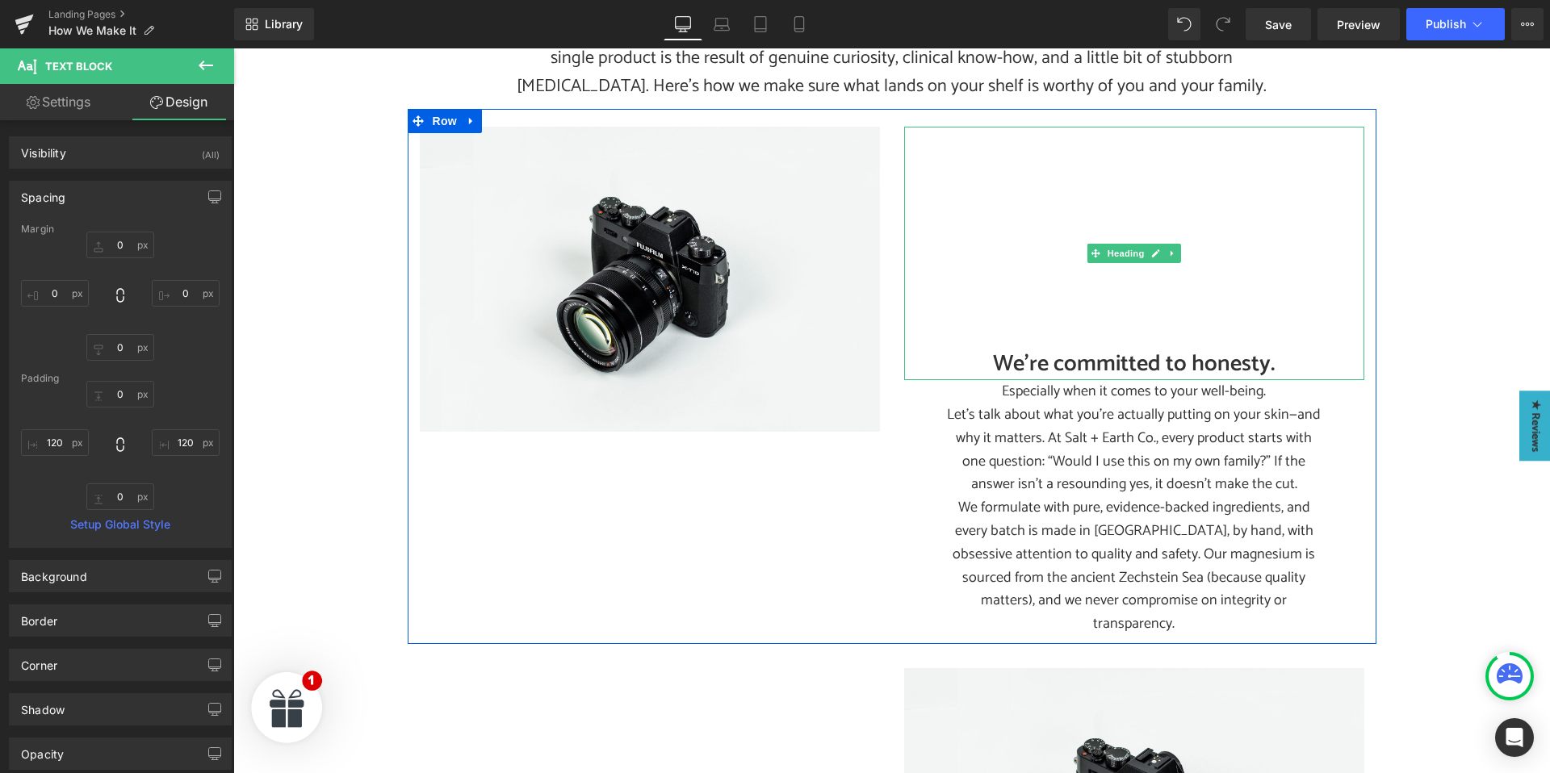
click at [1026, 364] on h2 "We’re committed to honesty." at bounding box center [1134, 364] width 460 height 31
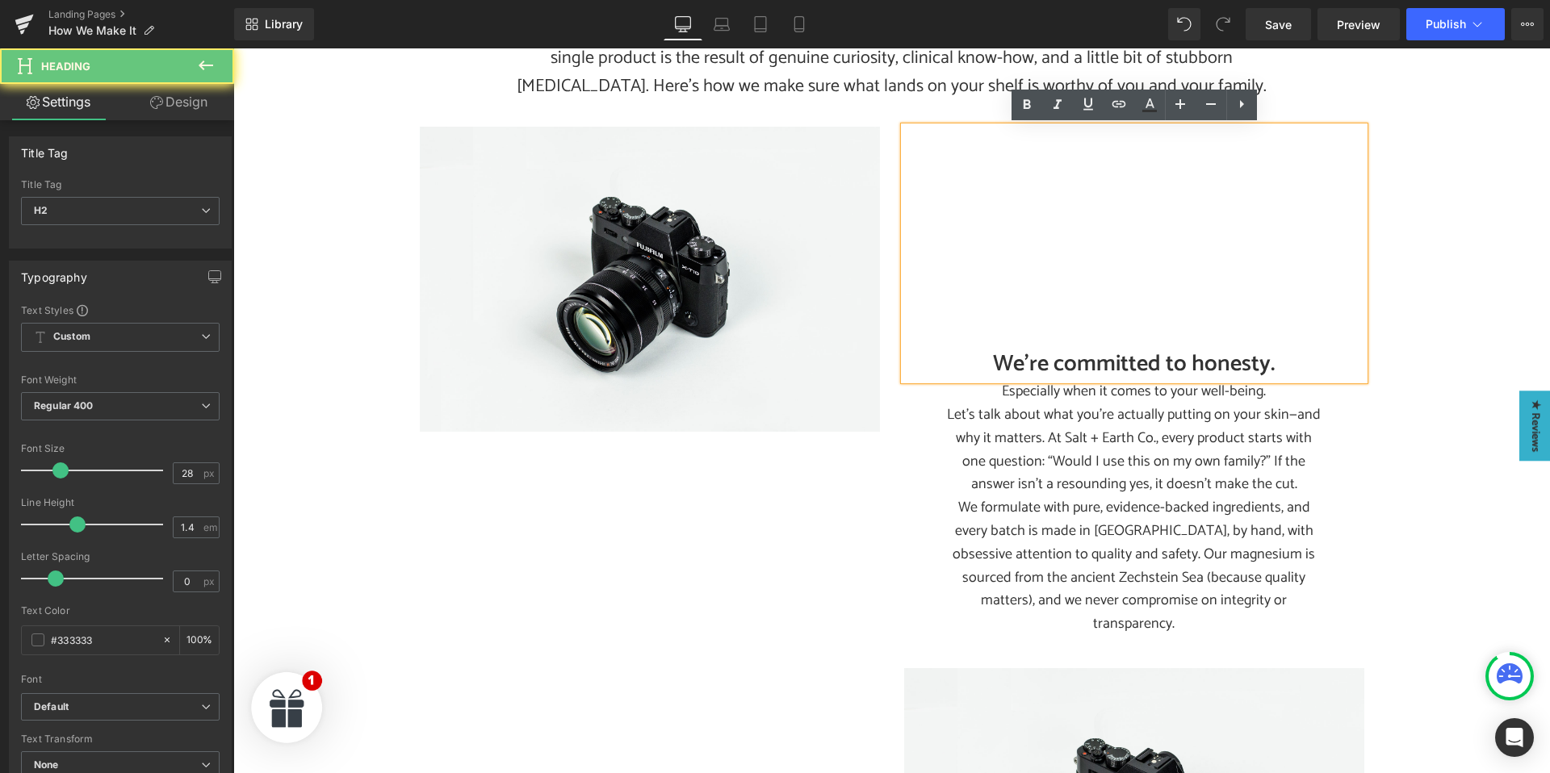
click at [1033, 362] on h2 "We’re committed to honesty." at bounding box center [1134, 364] width 460 height 31
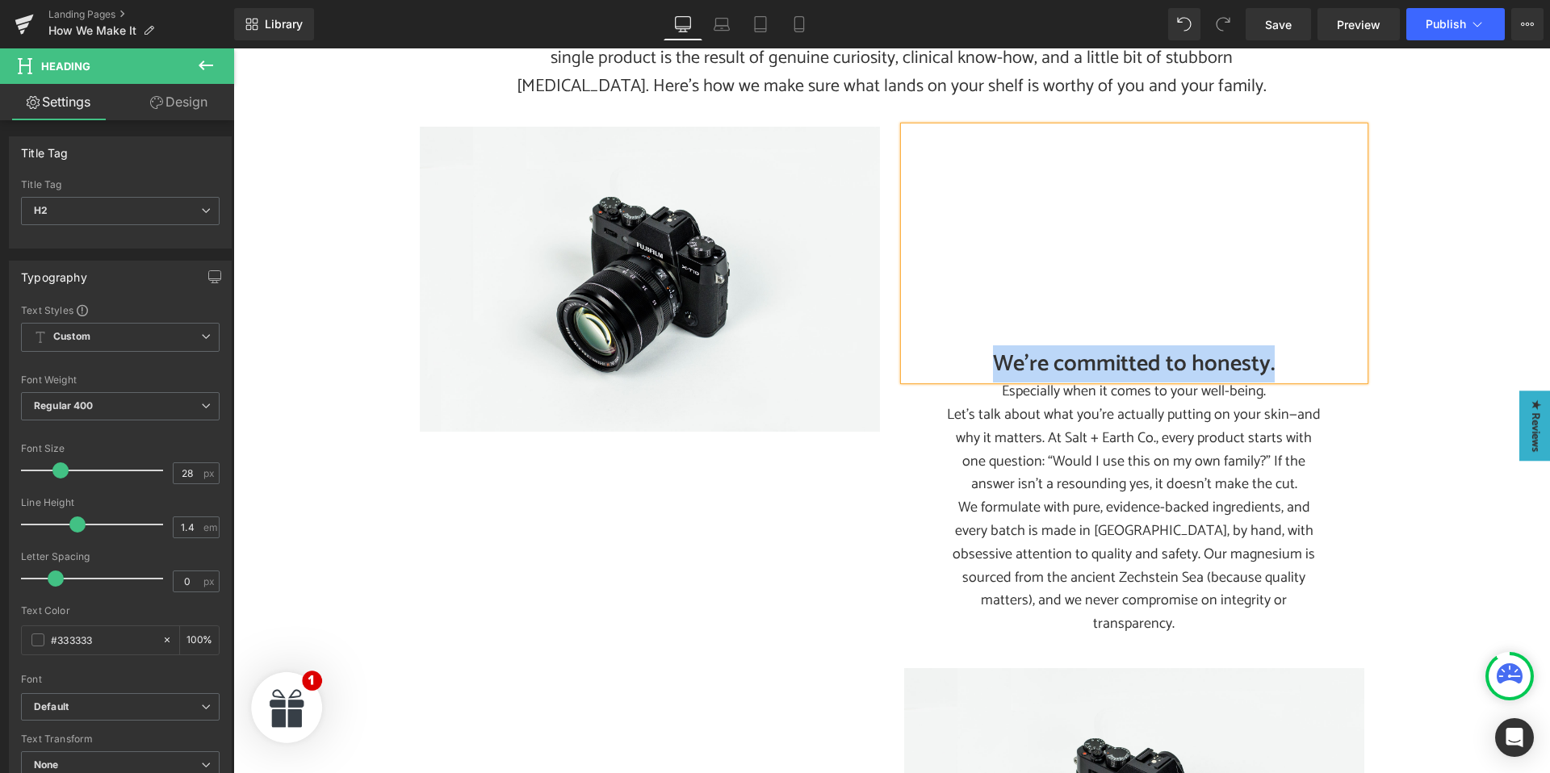
paste div
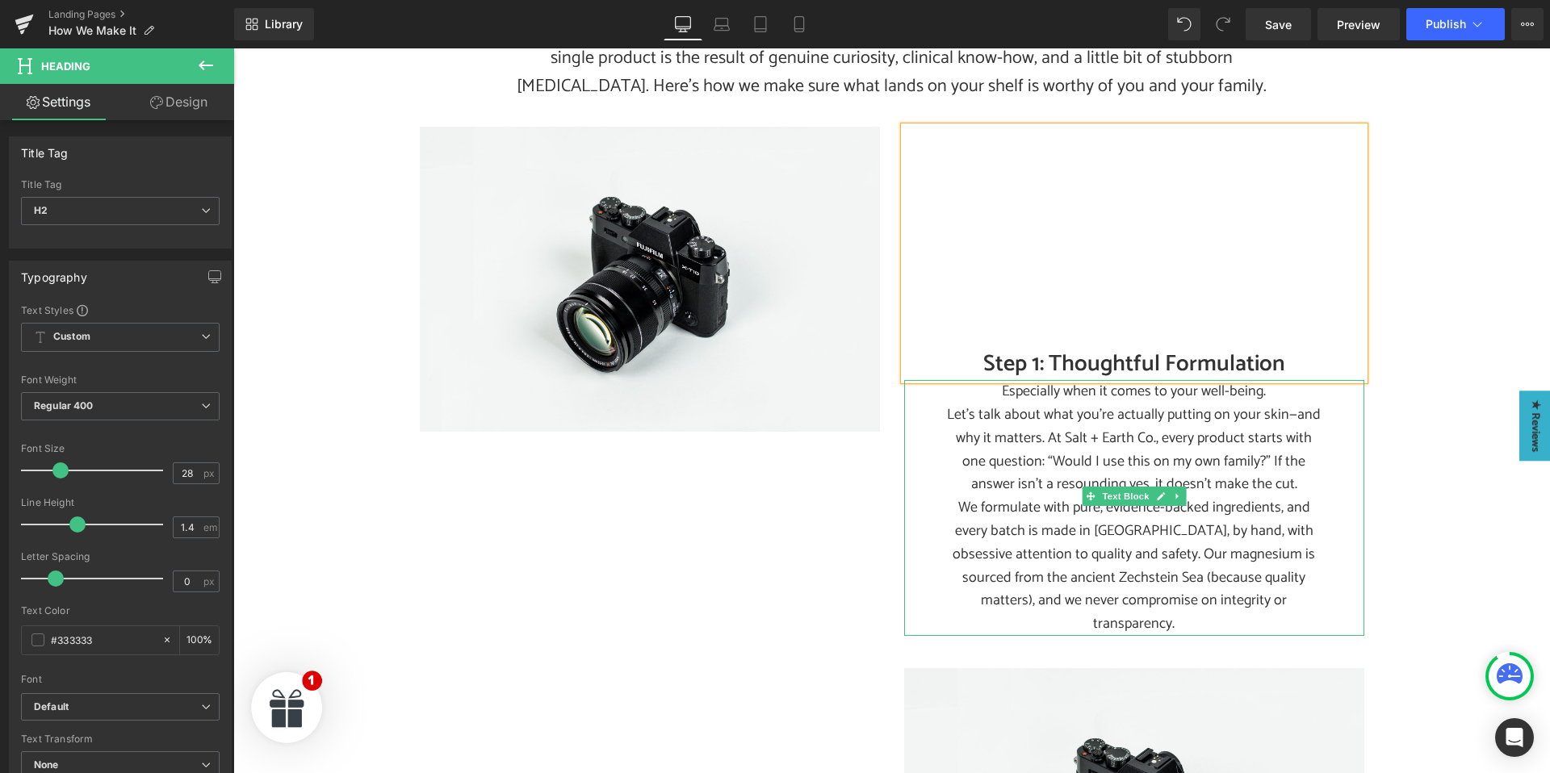
click at [1068, 479] on p "Let’s talk about what you’re actually putting on your skin—and why it matters. …" at bounding box center [1133, 450] width 379 height 93
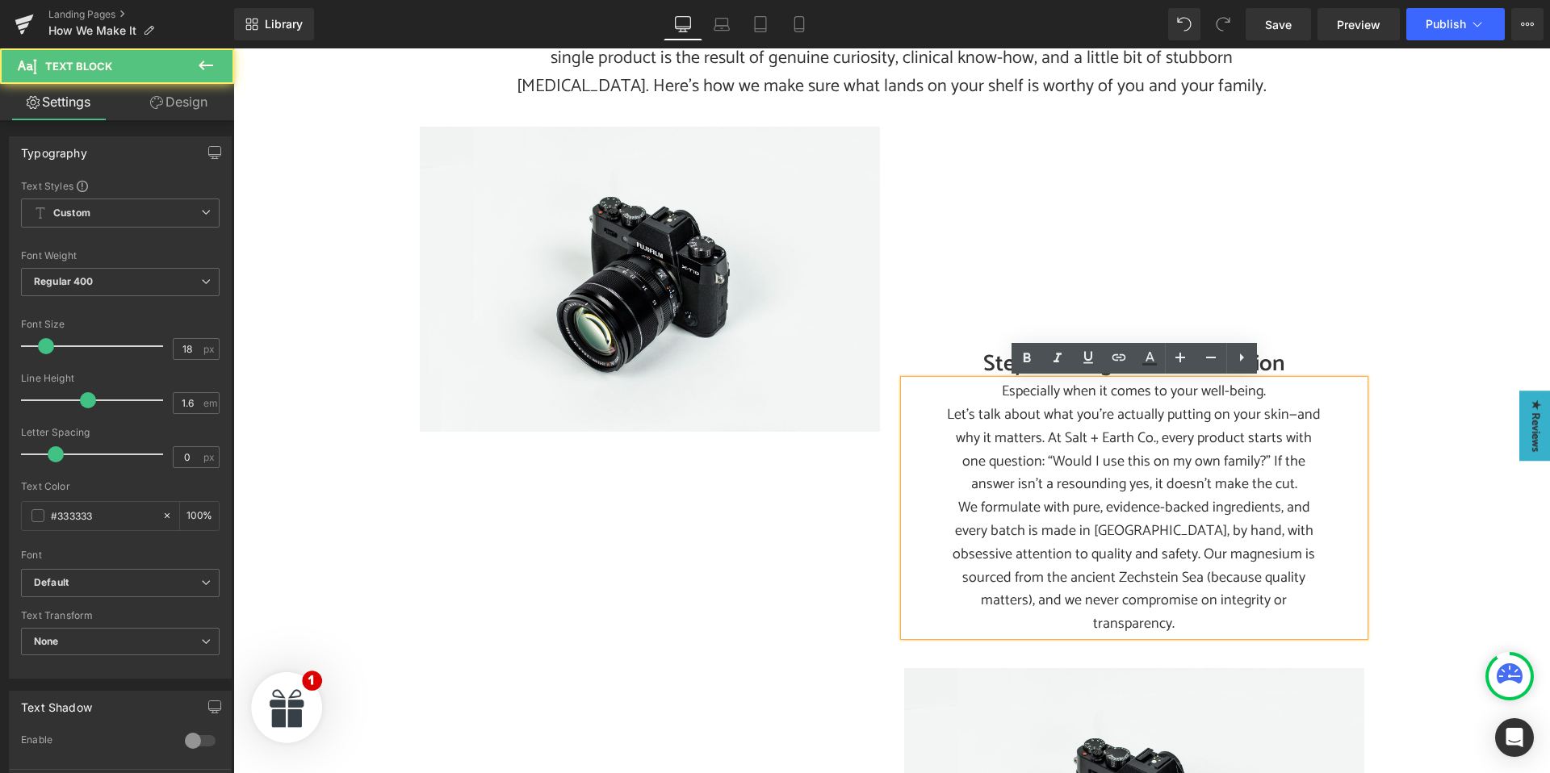
click at [1051, 455] on p "Let’s talk about what you’re actually putting on your skin—and why it matters. …" at bounding box center [1133, 450] width 379 height 93
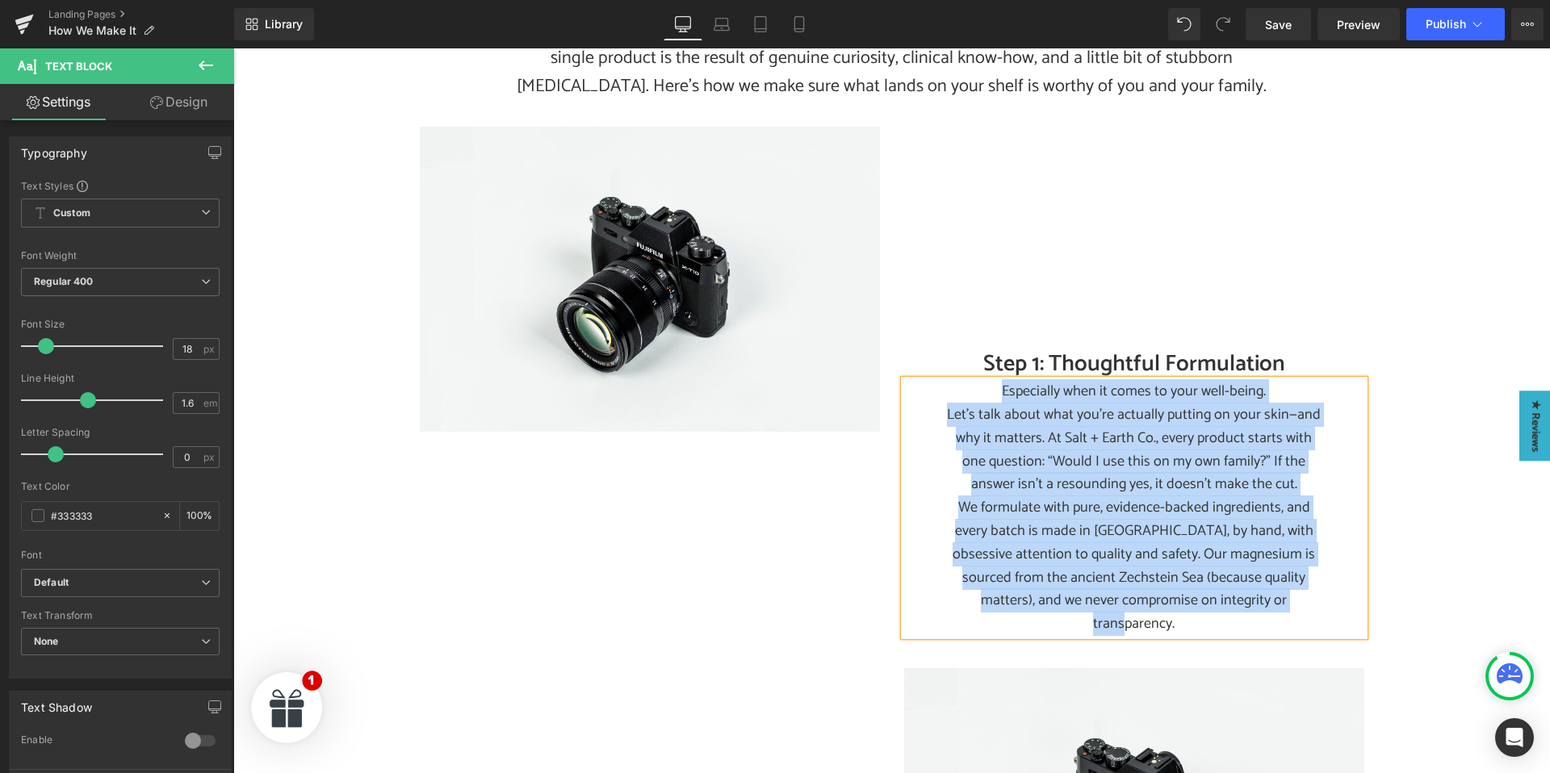
paste div
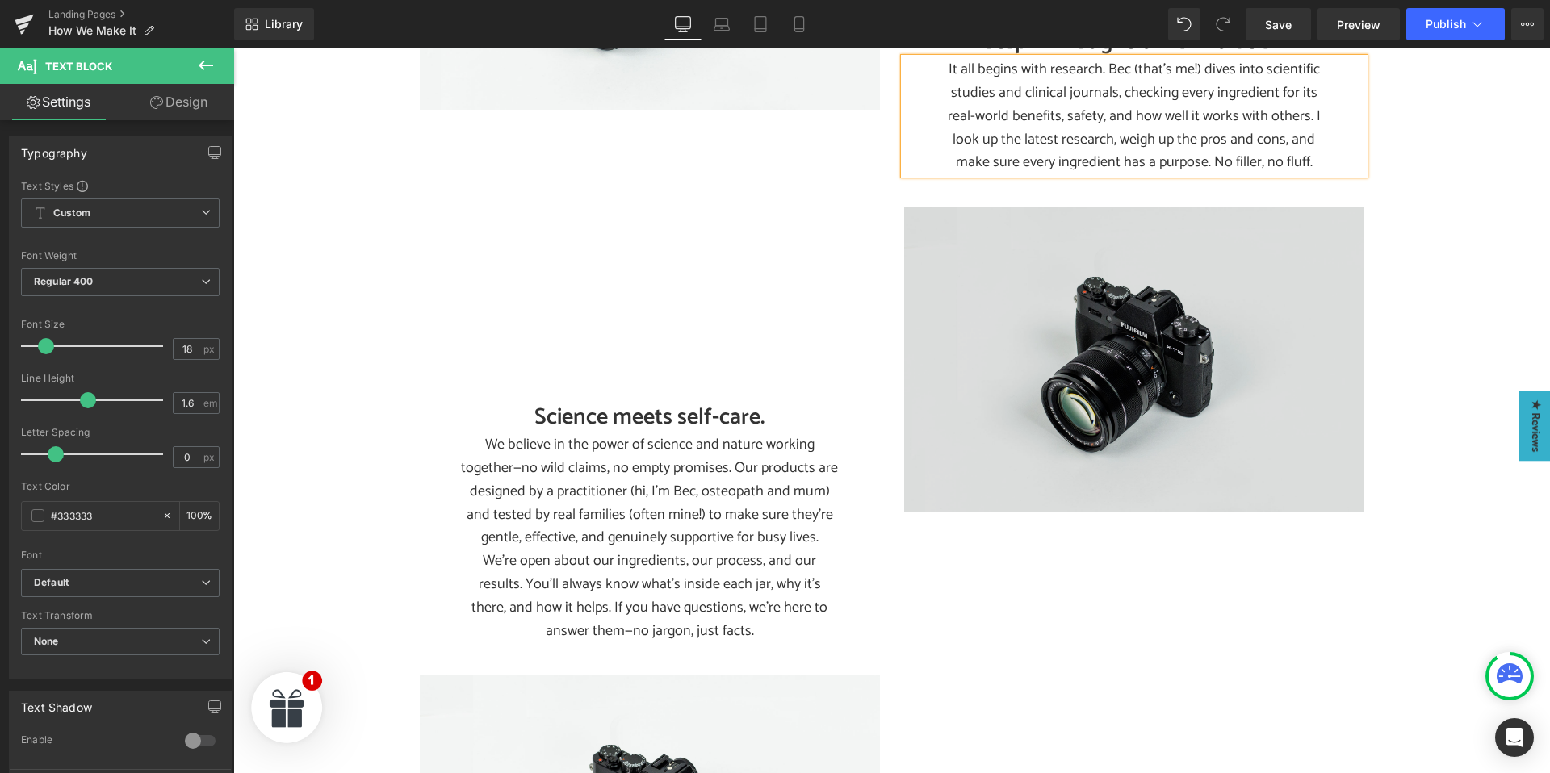
scroll to position [648, 0]
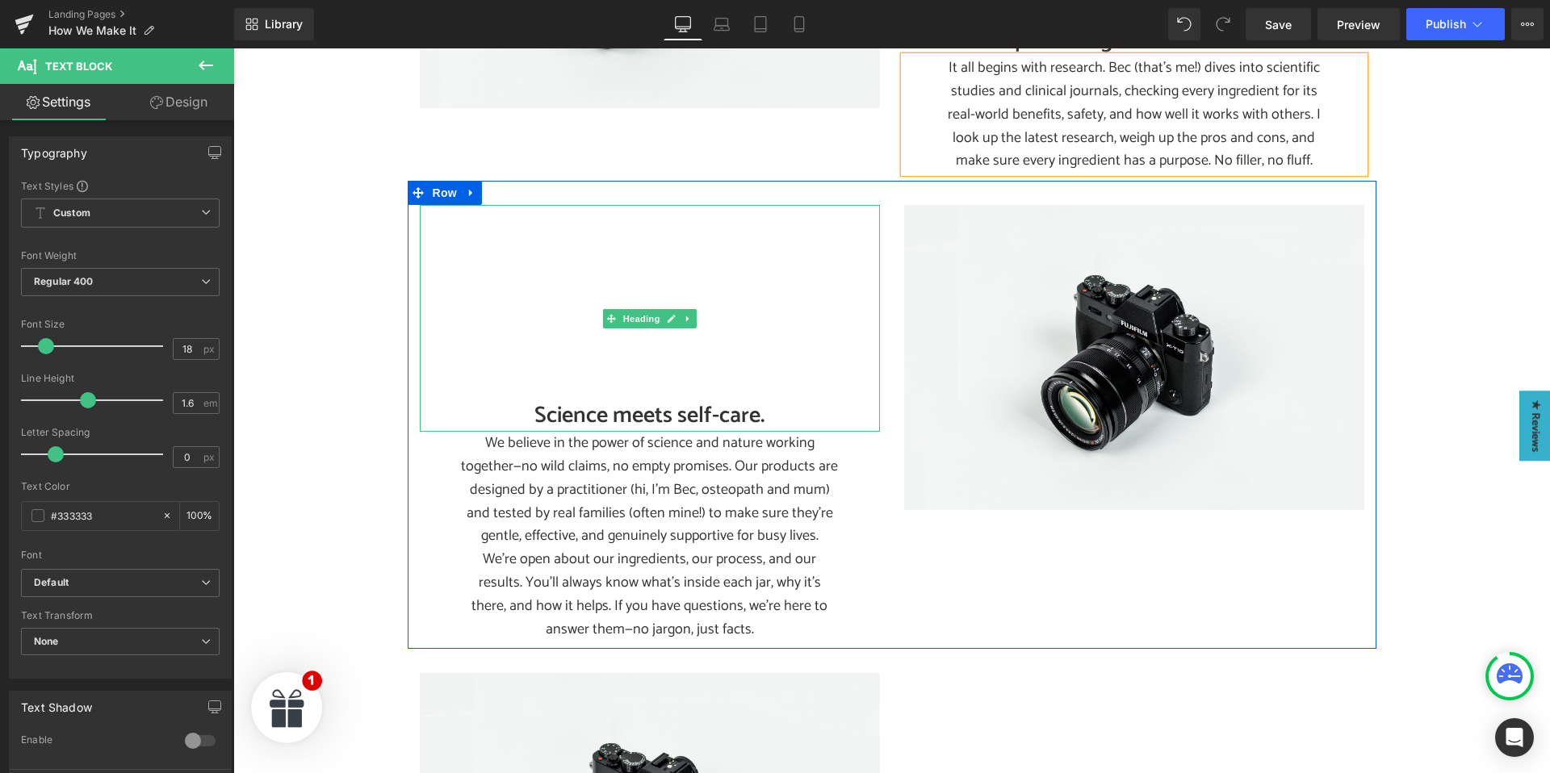
click at [572, 413] on h2 "Science meets self-care." at bounding box center [650, 415] width 460 height 31
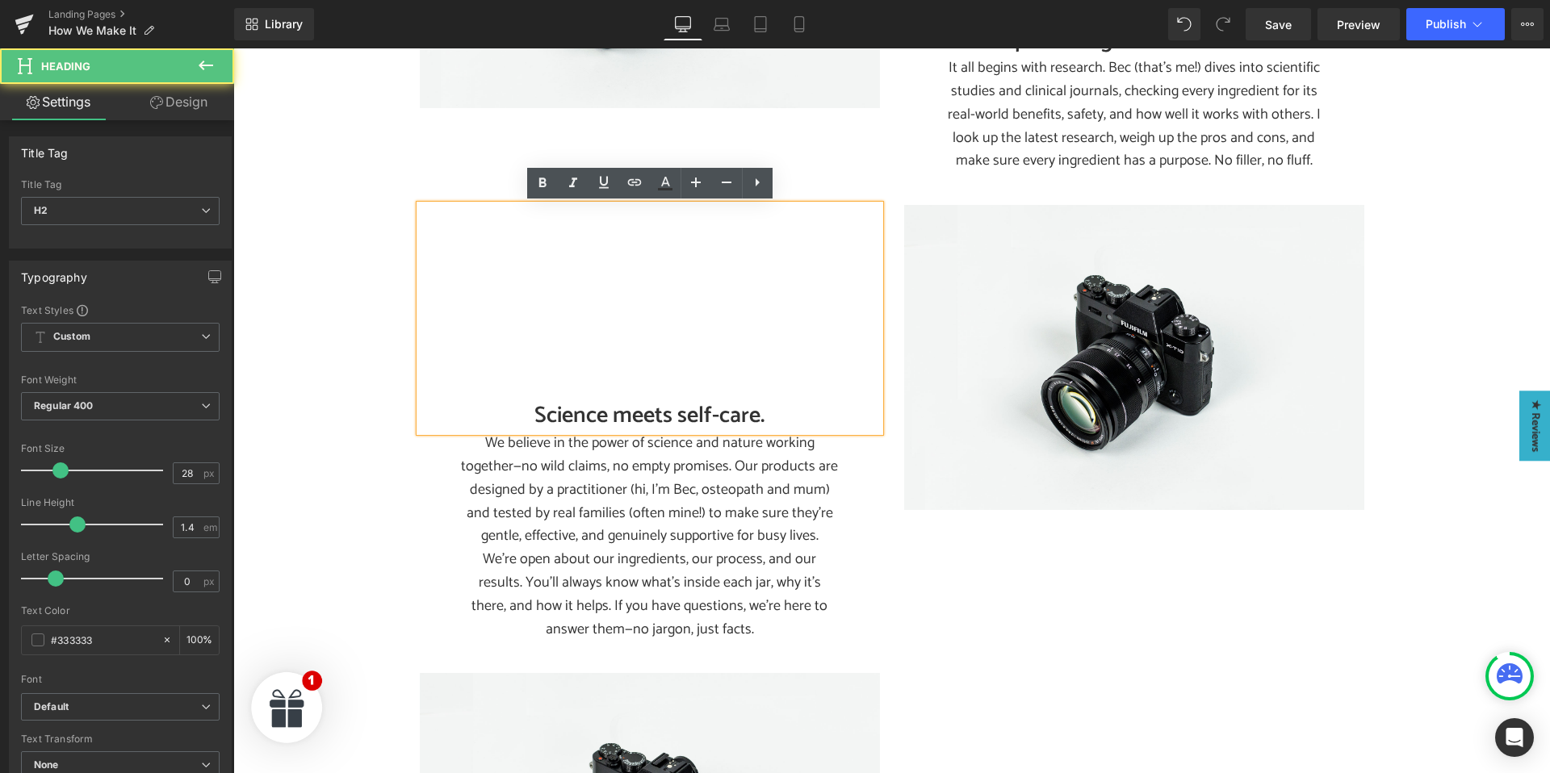
click at [580, 412] on h2 "Science meets self-care." at bounding box center [650, 415] width 460 height 31
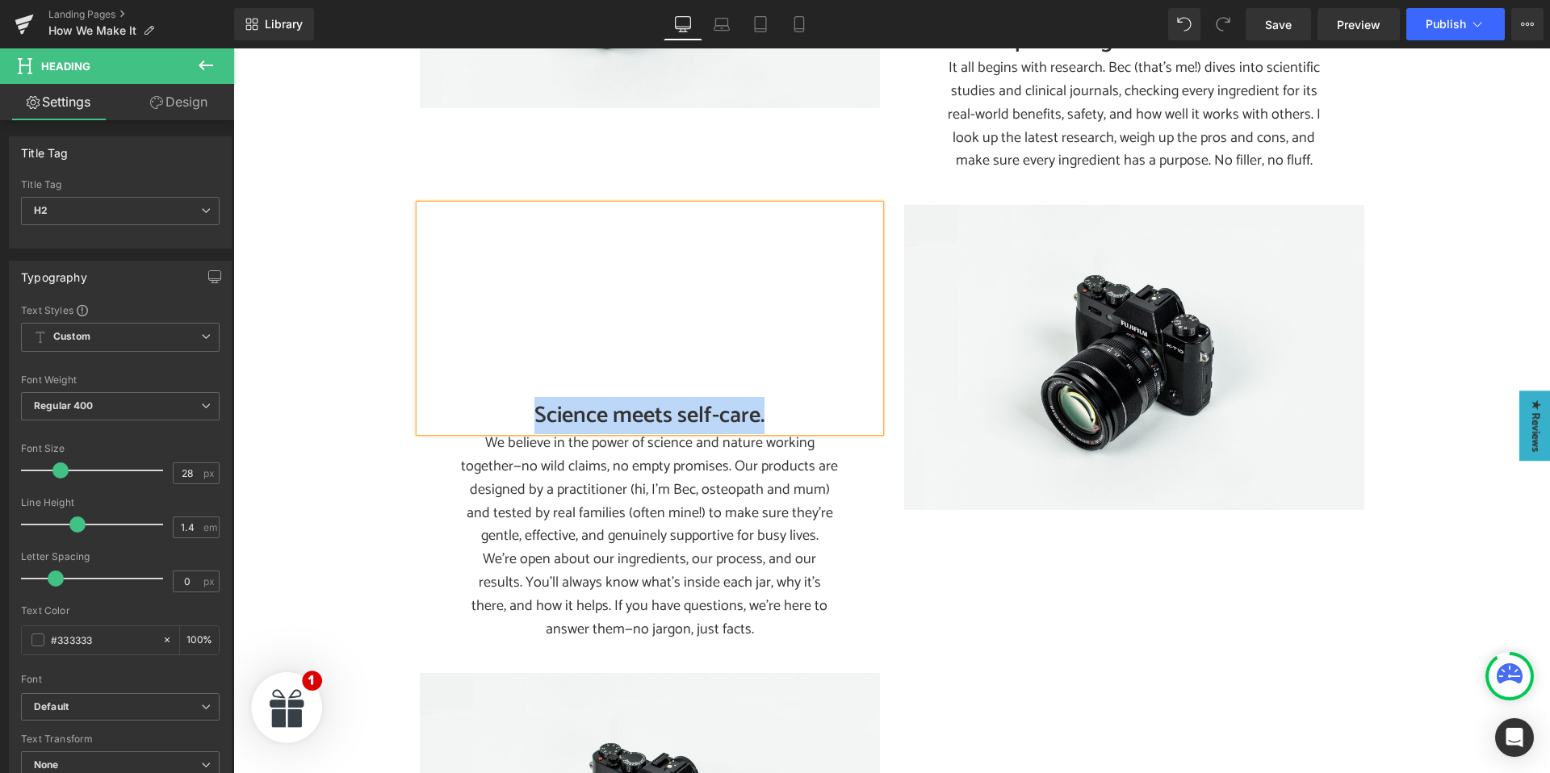
paste div
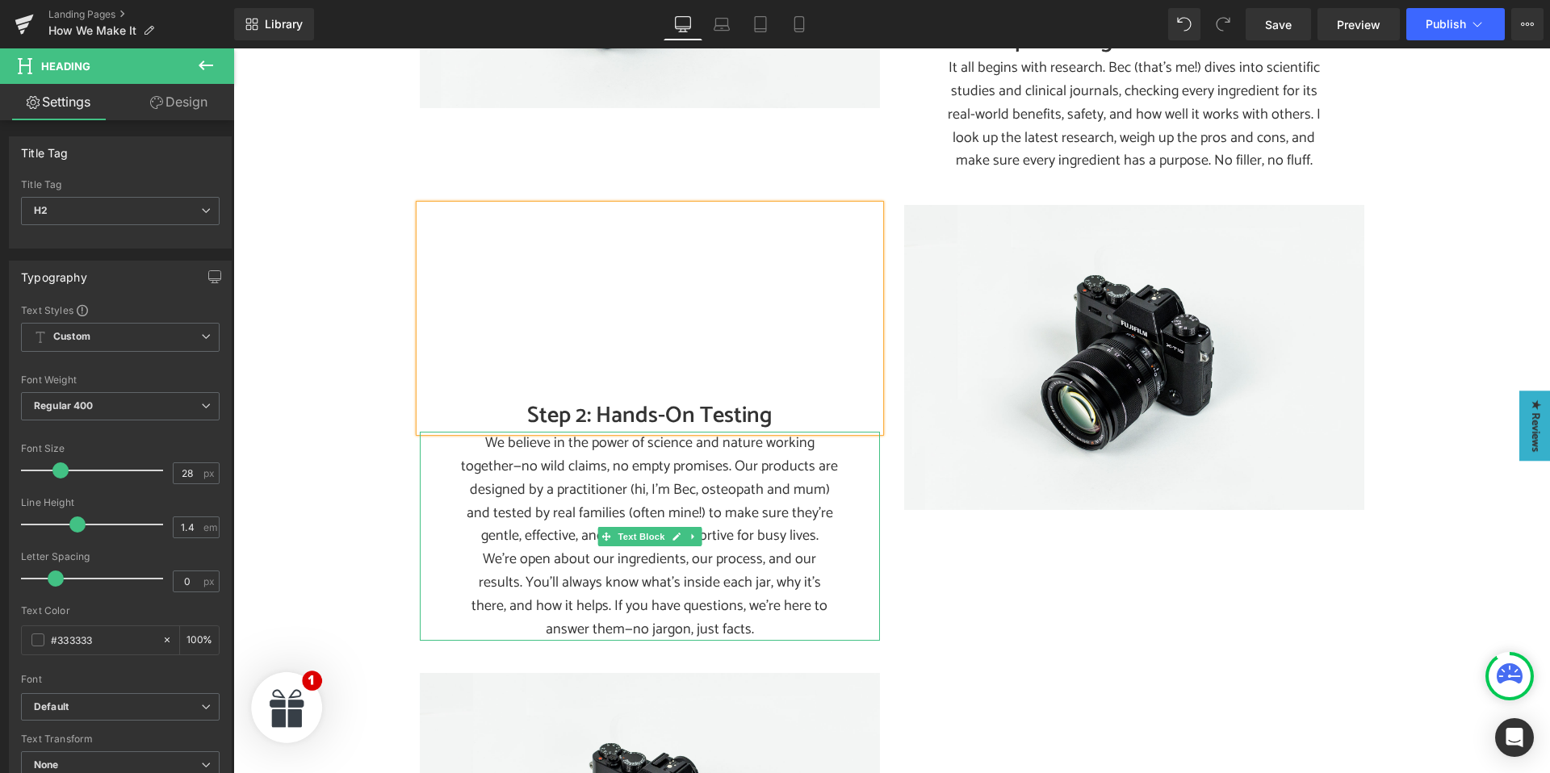
click at [622, 484] on p "We believe in the power of science and nature working together—no wild claims, …" at bounding box center [649, 490] width 379 height 116
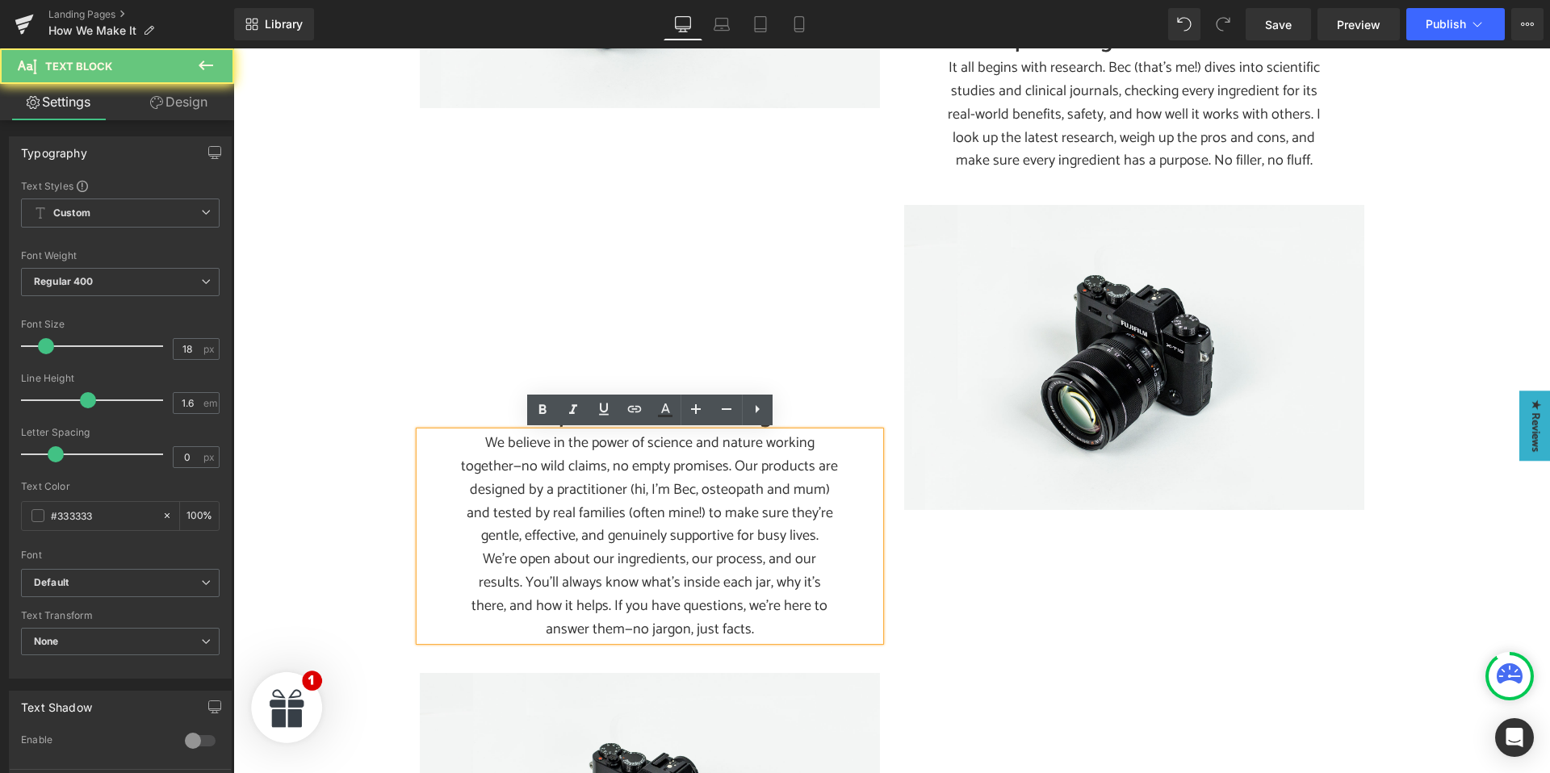
click at [618, 471] on p "We believe in the power of science and nature working together—no wild claims, …" at bounding box center [649, 490] width 379 height 116
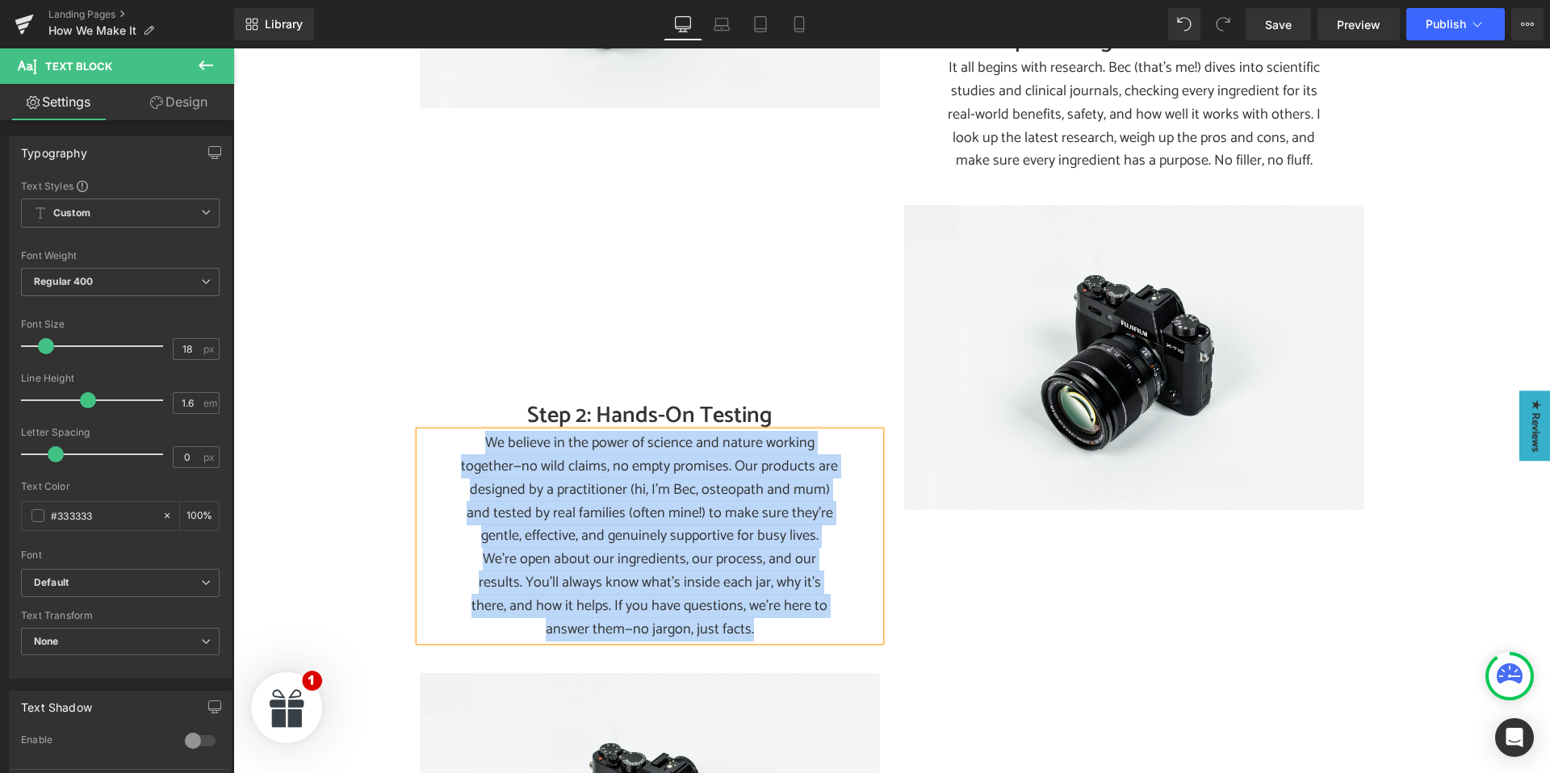
paste div
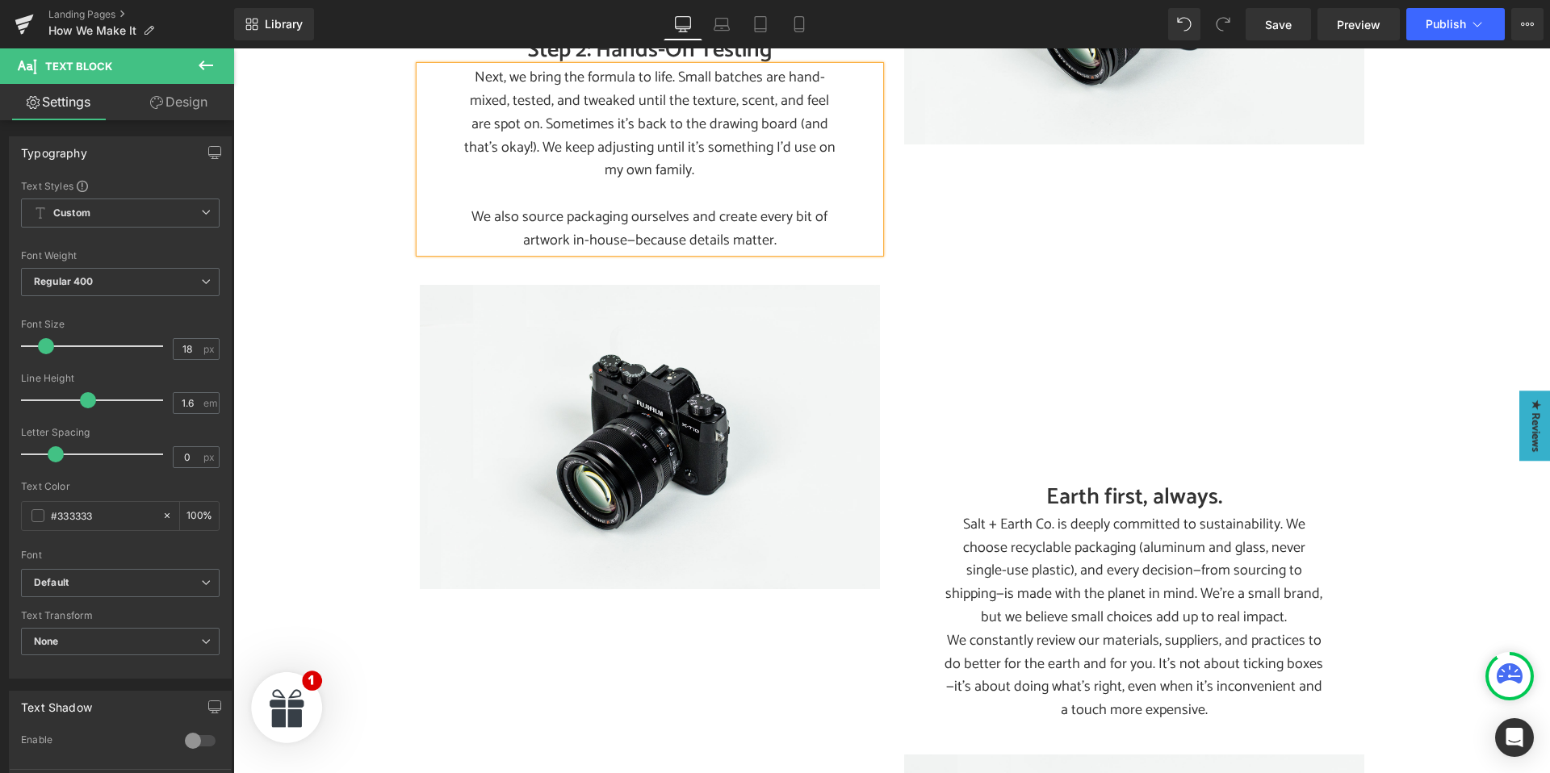
scroll to position [1155, 0]
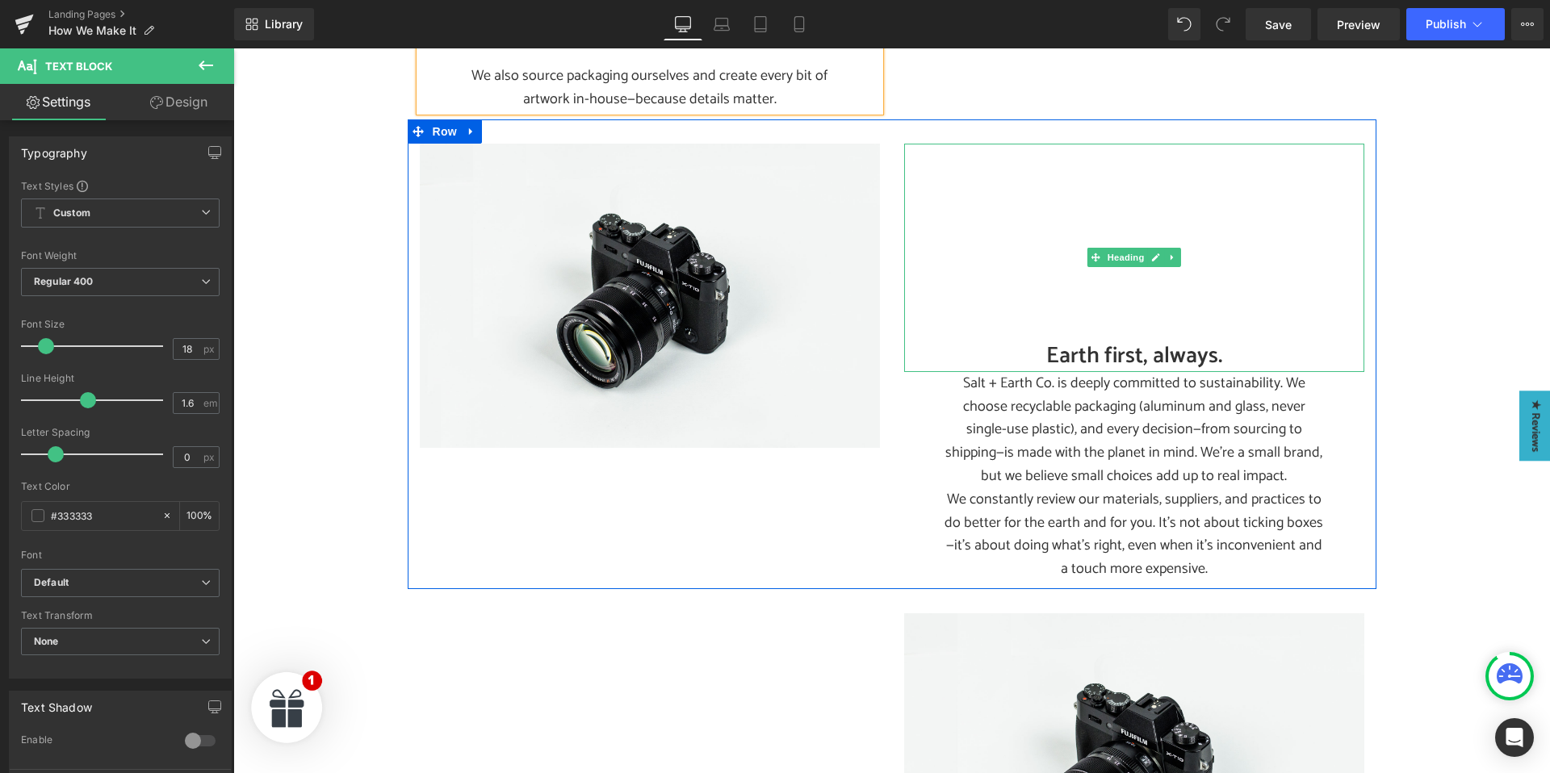
click at [1083, 354] on h2 "Earth first, always." at bounding box center [1134, 356] width 460 height 31
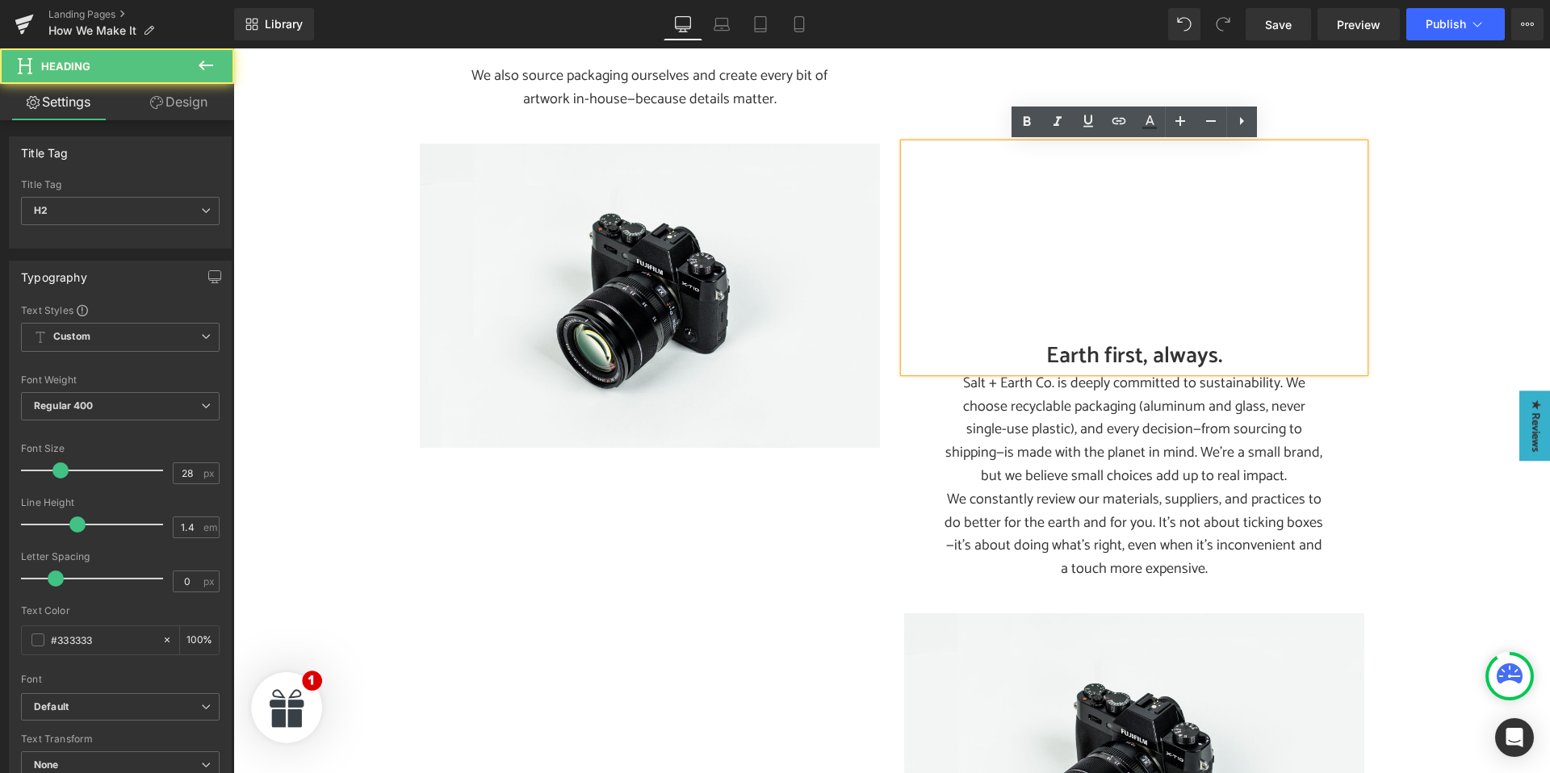
click at [1099, 354] on h2 "Earth first, always." at bounding box center [1134, 356] width 460 height 31
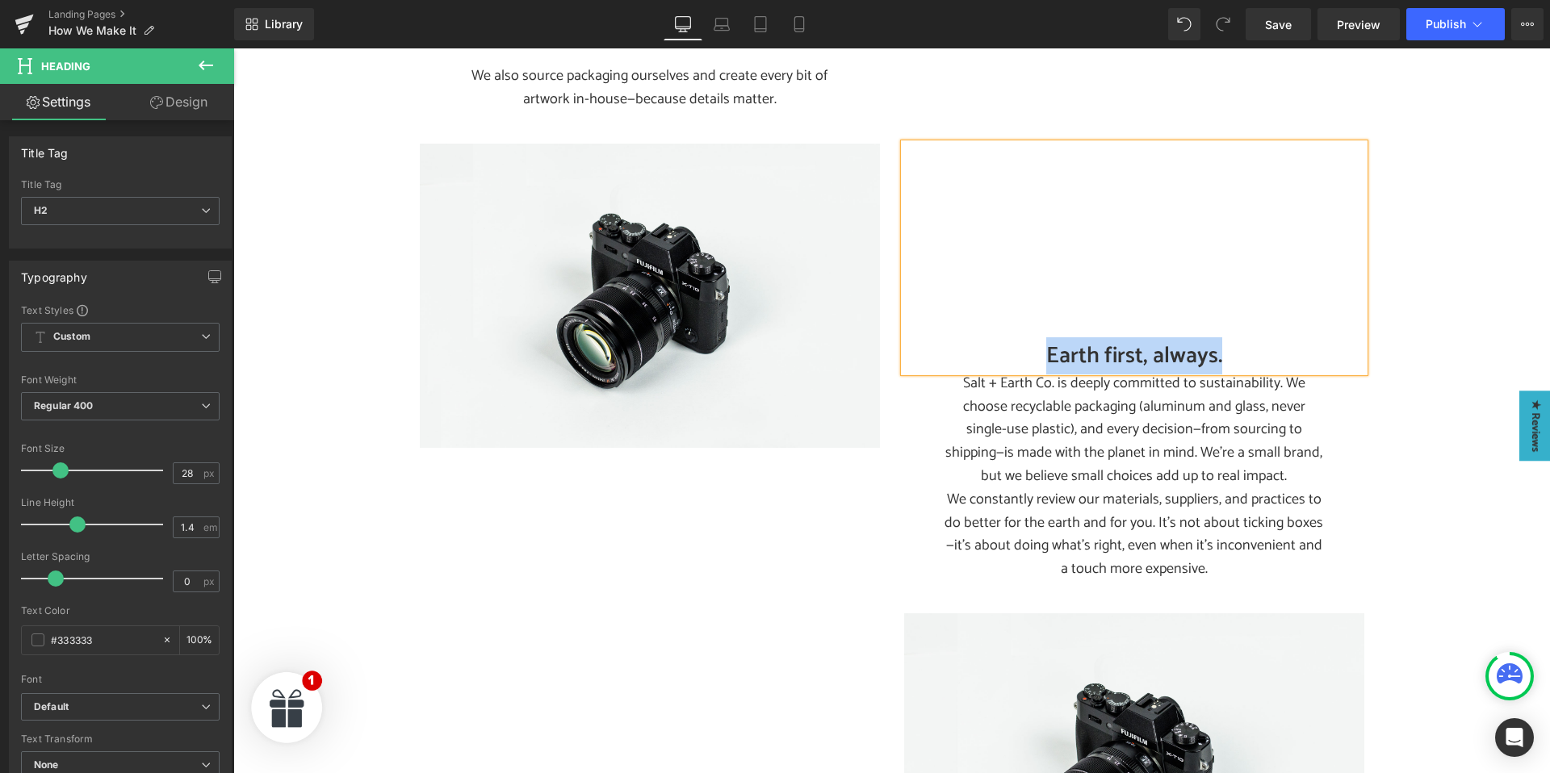
paste div
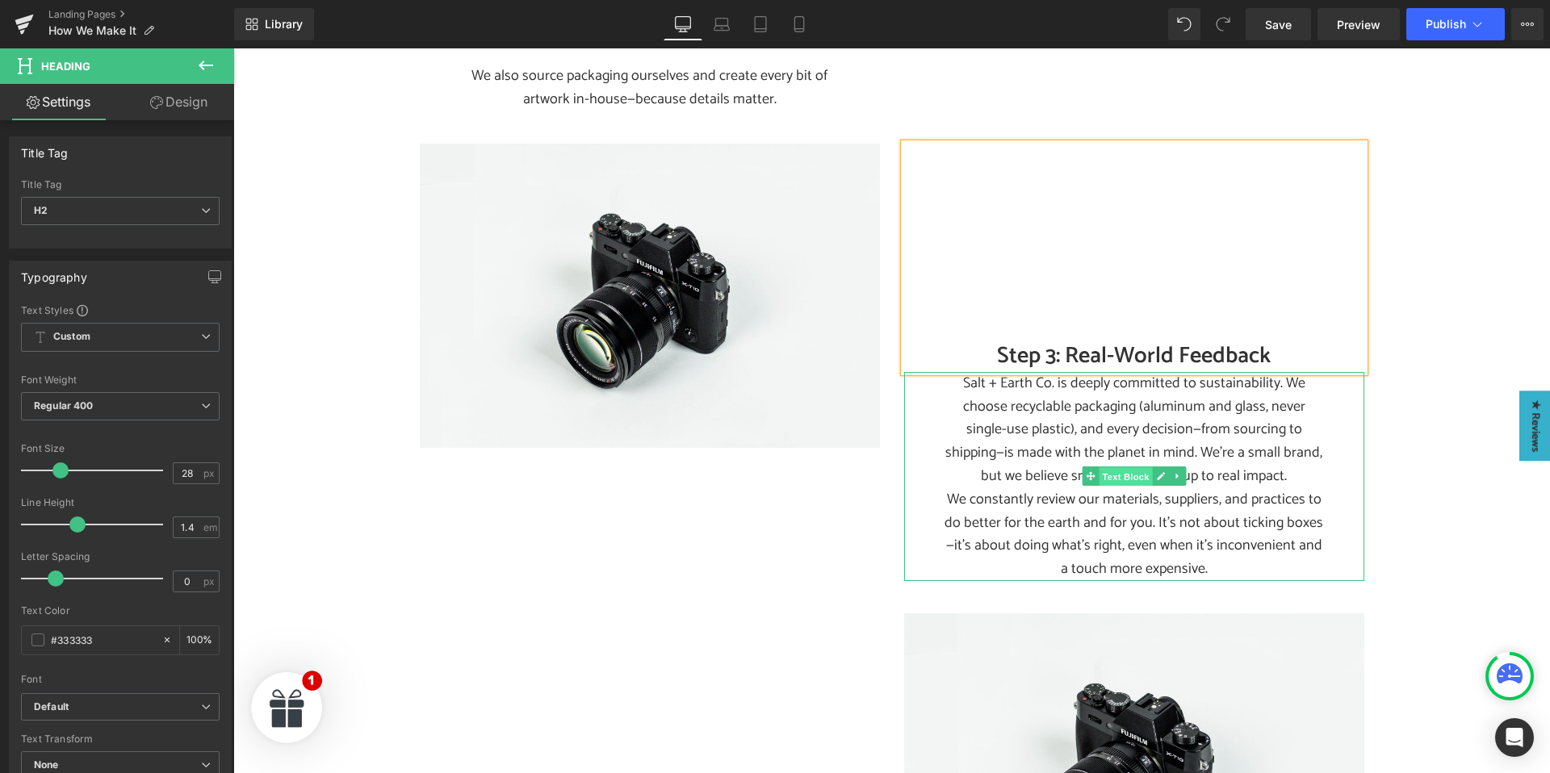
click at [1110, 480] on span "Text Block" at bounding box center [1125, 476] width 53 height 19
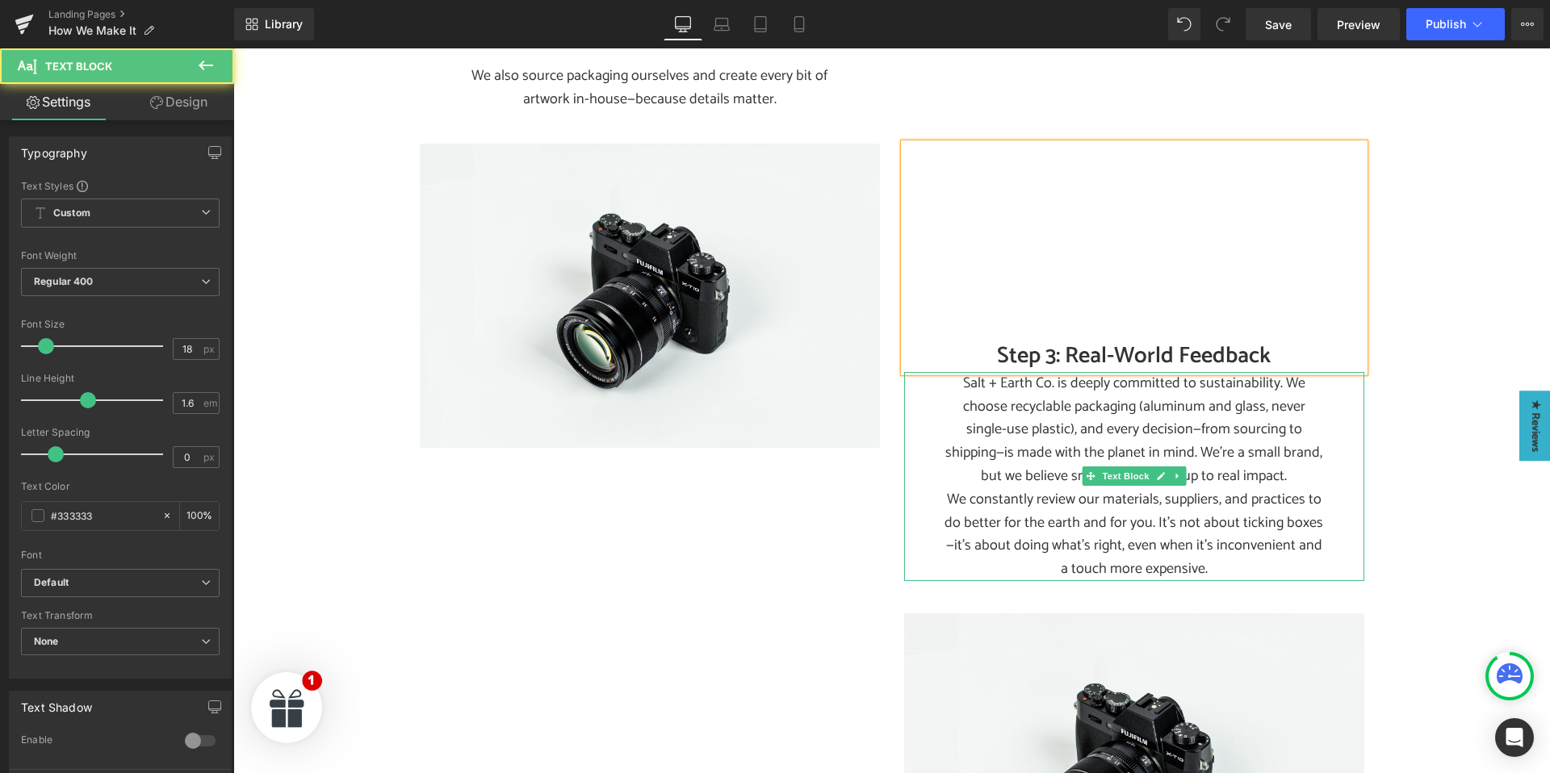
click at [1045, 435] on p "Salt + Earth Co. is deeply committed to sustainability. We choose recyclable pa…" at bounding box center [1133, 430] width 379 height 116
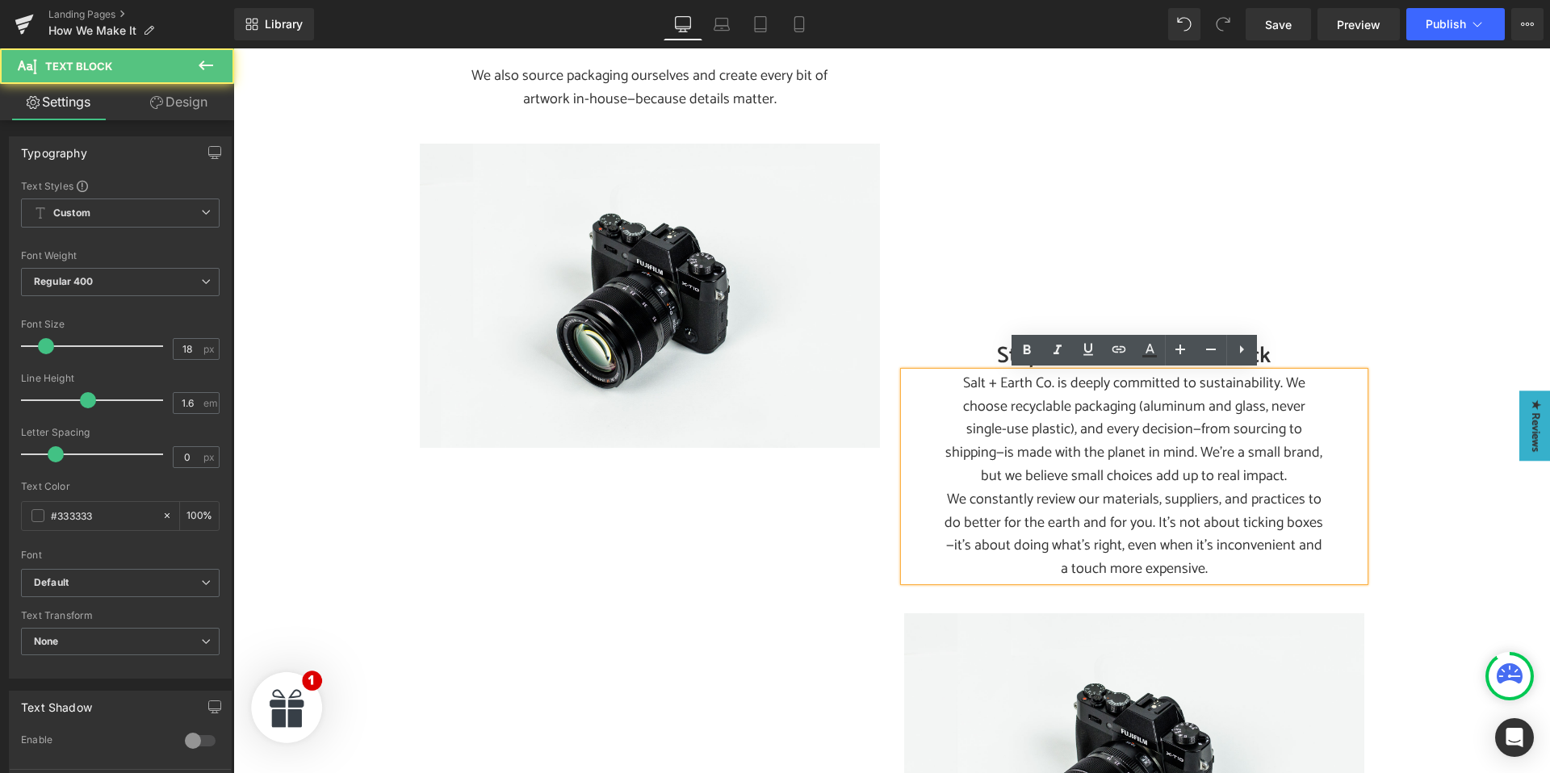
click at [1041, 427] on p "Salt + Earth Co. is deeply committed to sustainability. We choose recyclable pa…" at bounding box center [1133, 430] width 379 height 116
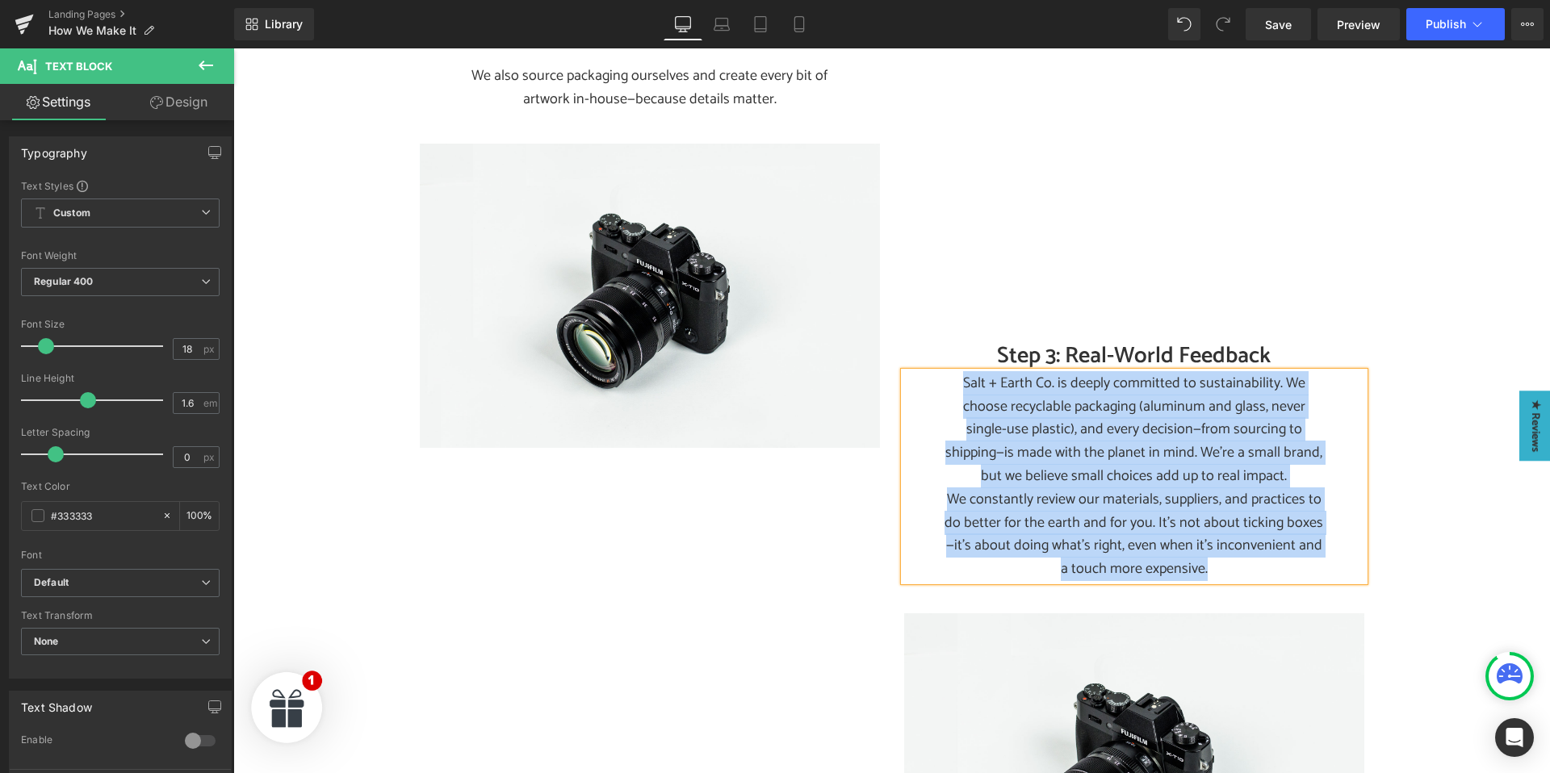
paste div
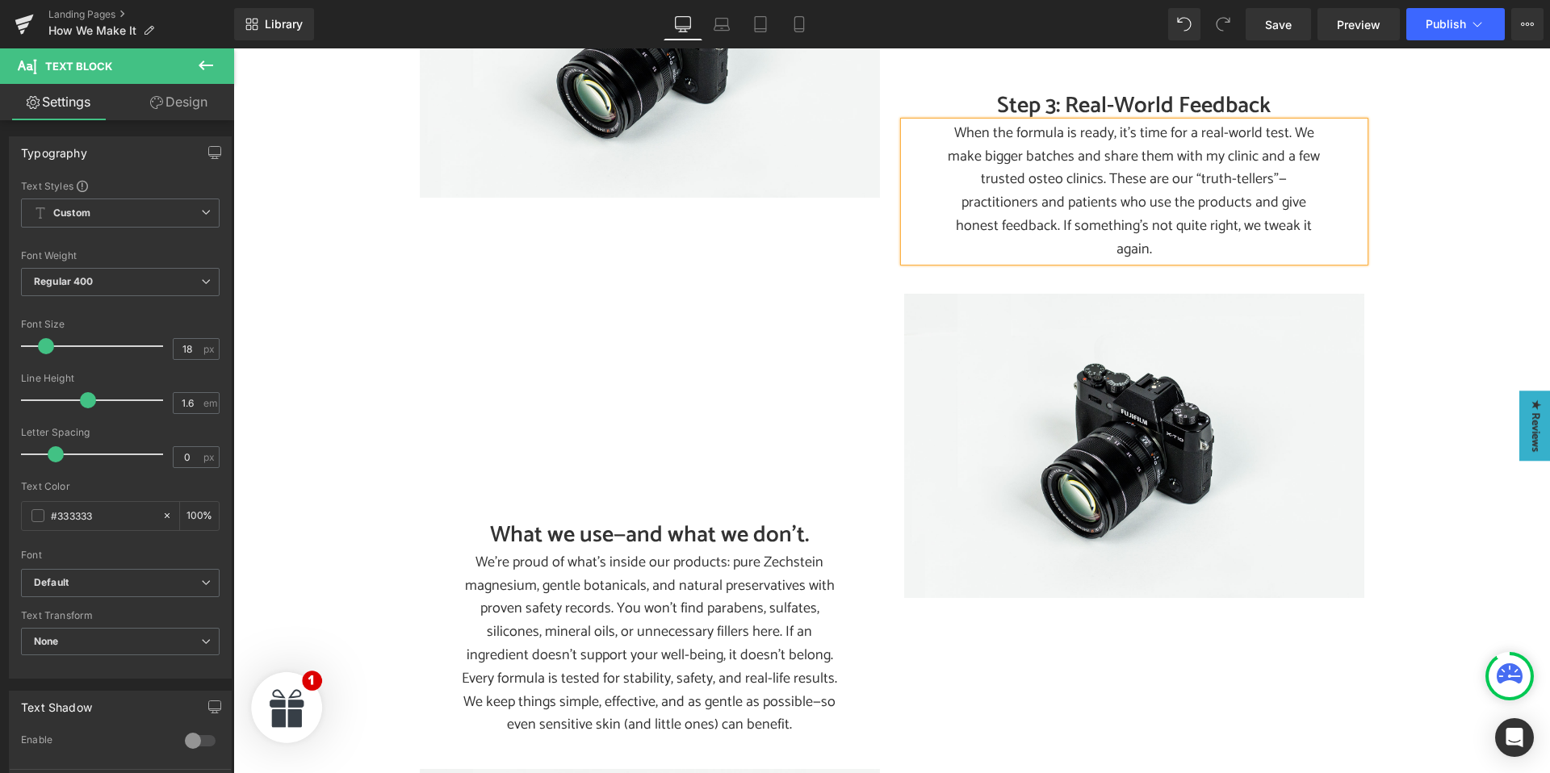
scroll to position [1687, 0]
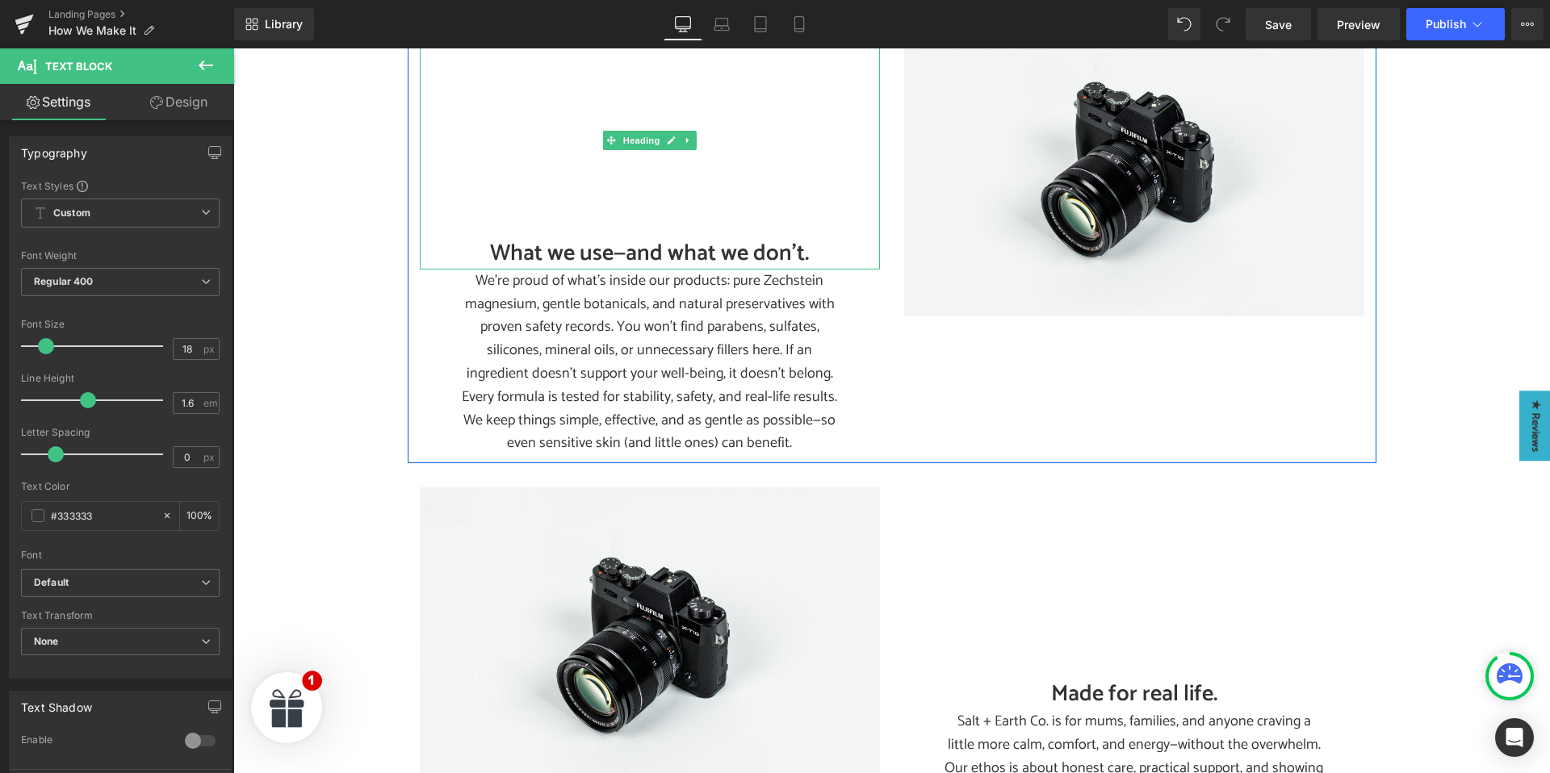
click at [575, 238] on h2 "What we use—and what we don’t." at bounding box center [650, 253] width 460 height 31
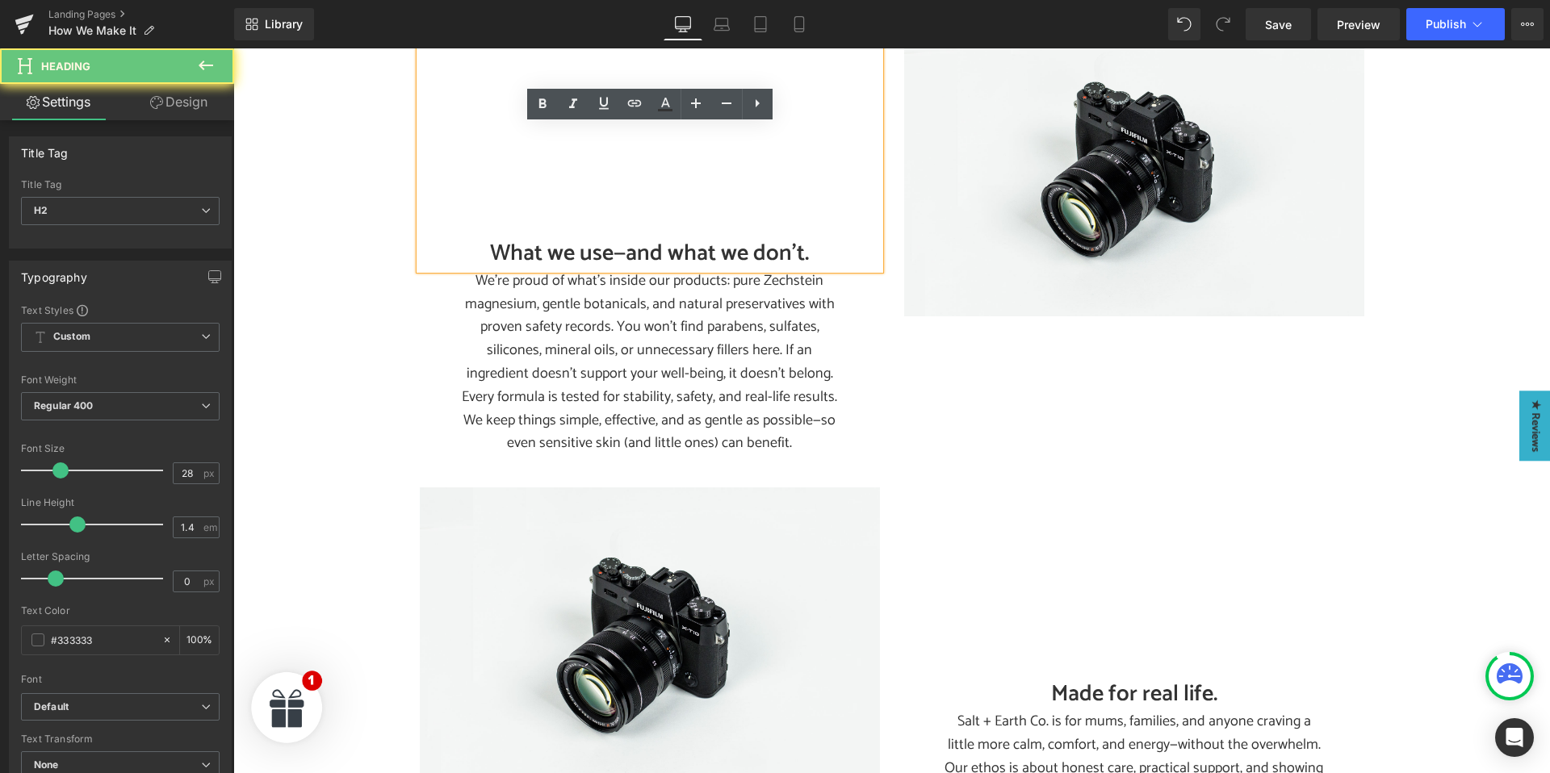
click at [582, 238] on h2 "What we use—and what we don’t." at bounding box center [650, 253] width 460 height 31
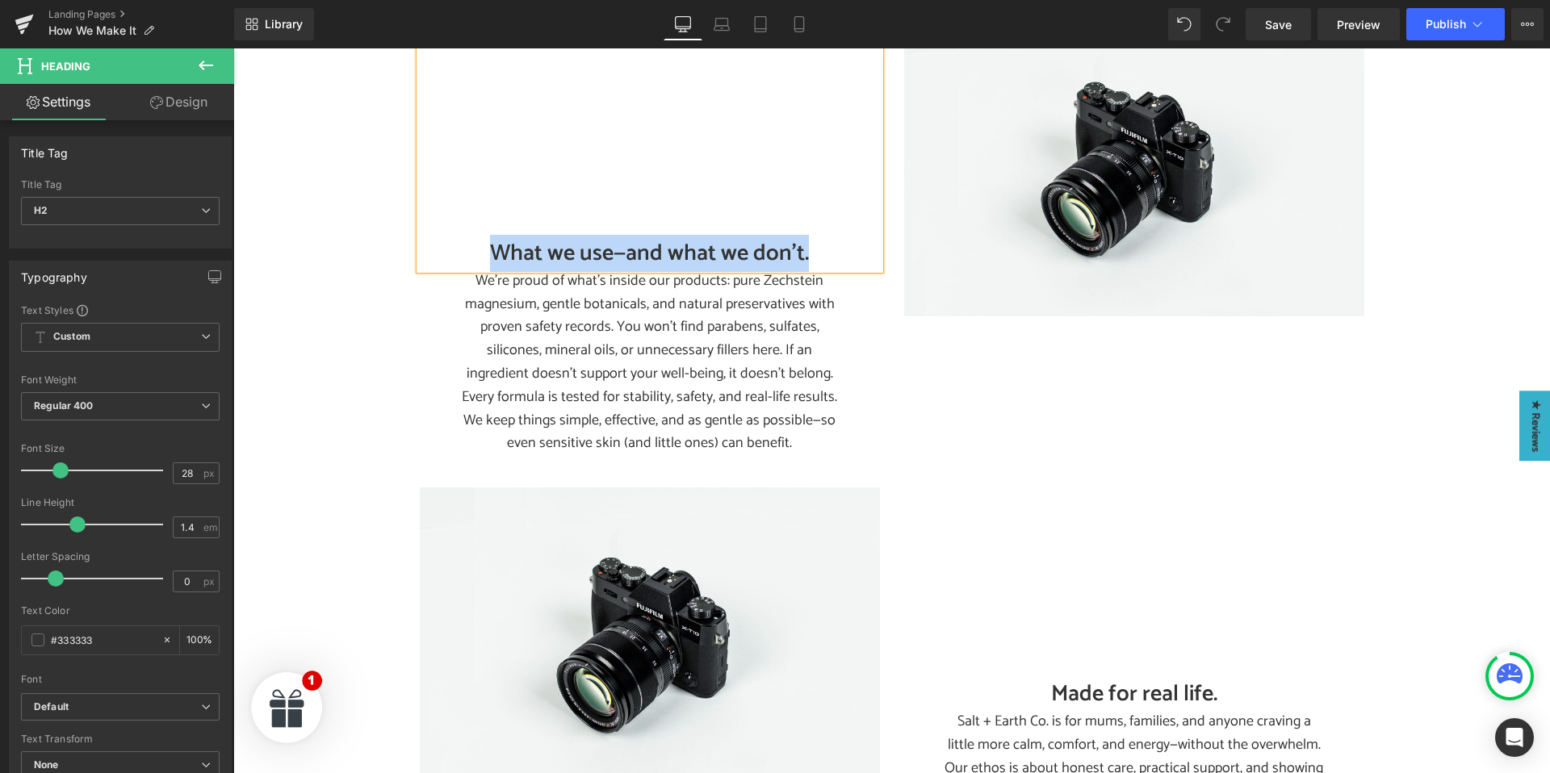
paste div
click at [616, 325] on p "We’re proud of what’s inside our products: pure Zechstein magnesium, gentle bot…" at bounding box center [649, 328] width 379 height 116
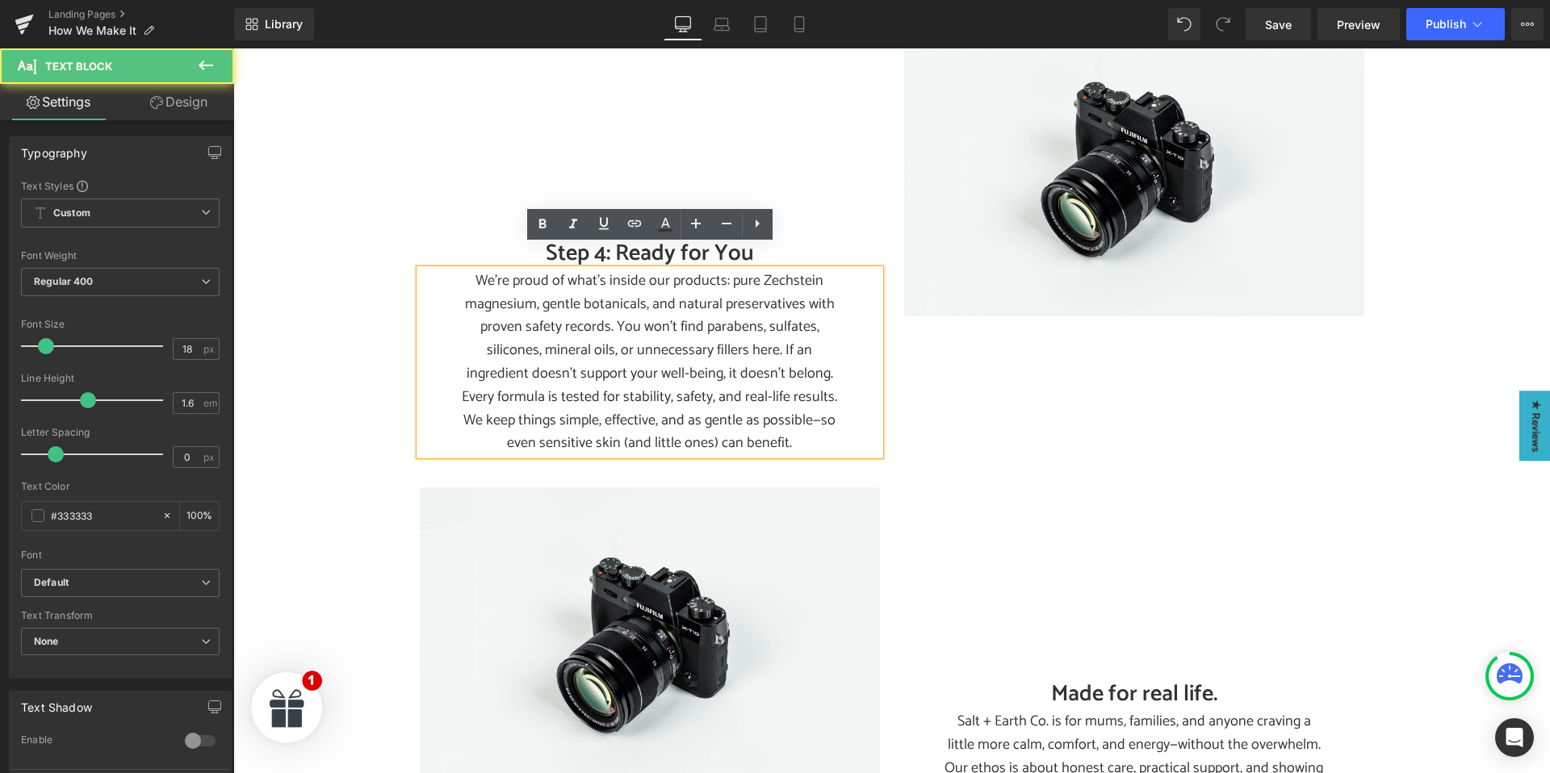
click at [609, 304] on p "We’re proud of what’s inside our products: pure Zechstein magnesium, gentle bot…" at bounding box center [649, 328] width 379 height 116
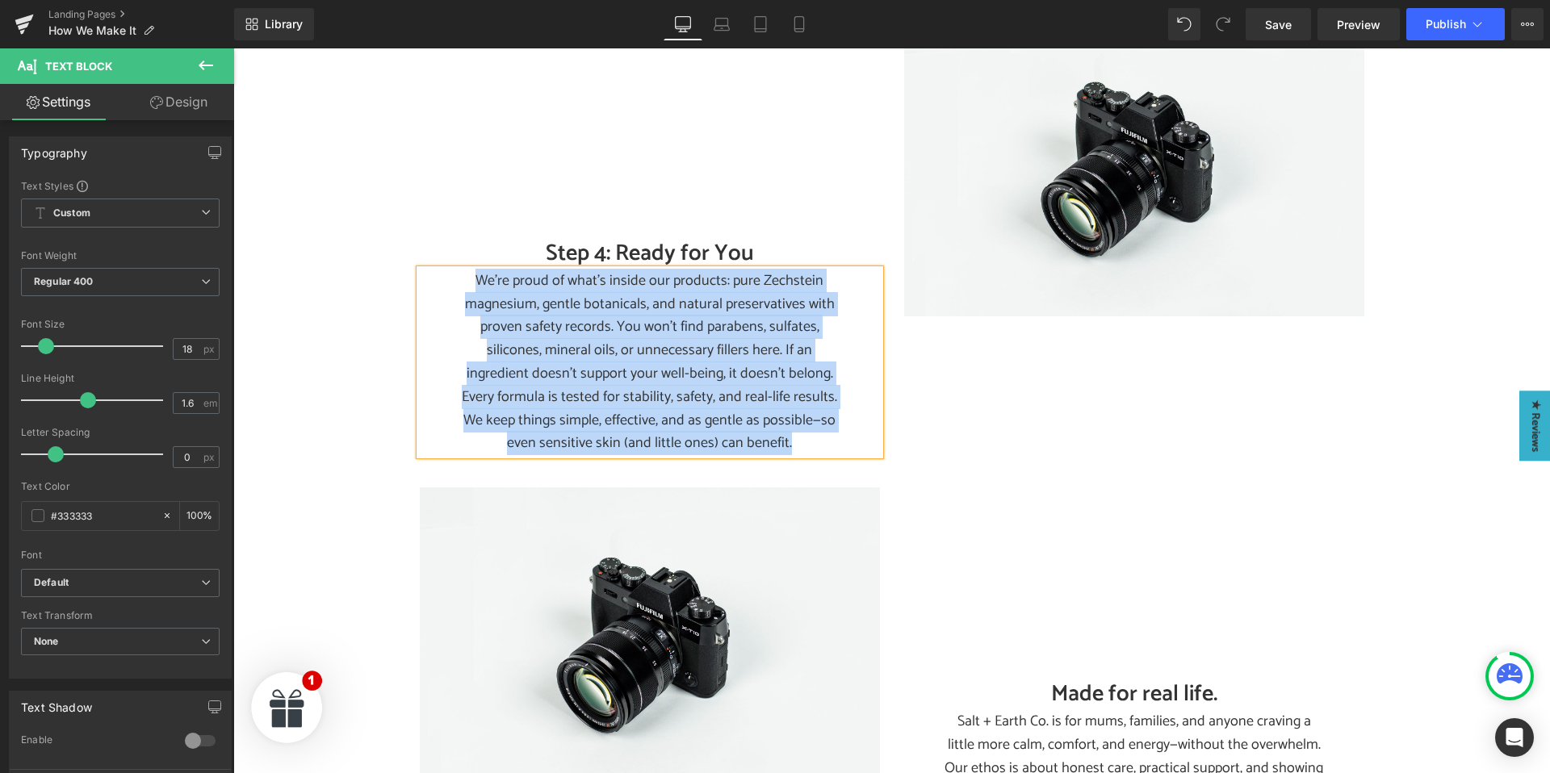
paste div
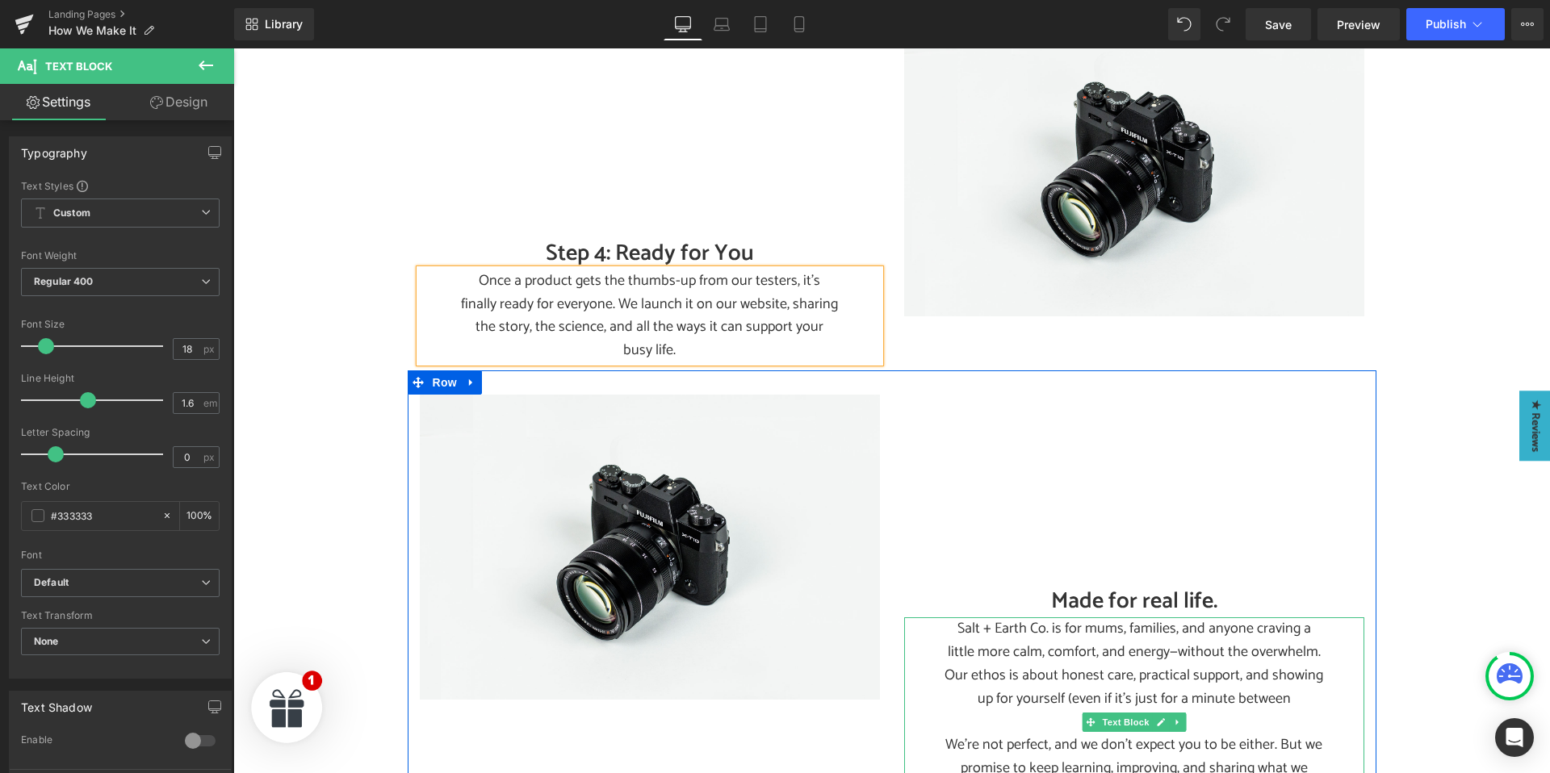
scroll to position [1814, 0]
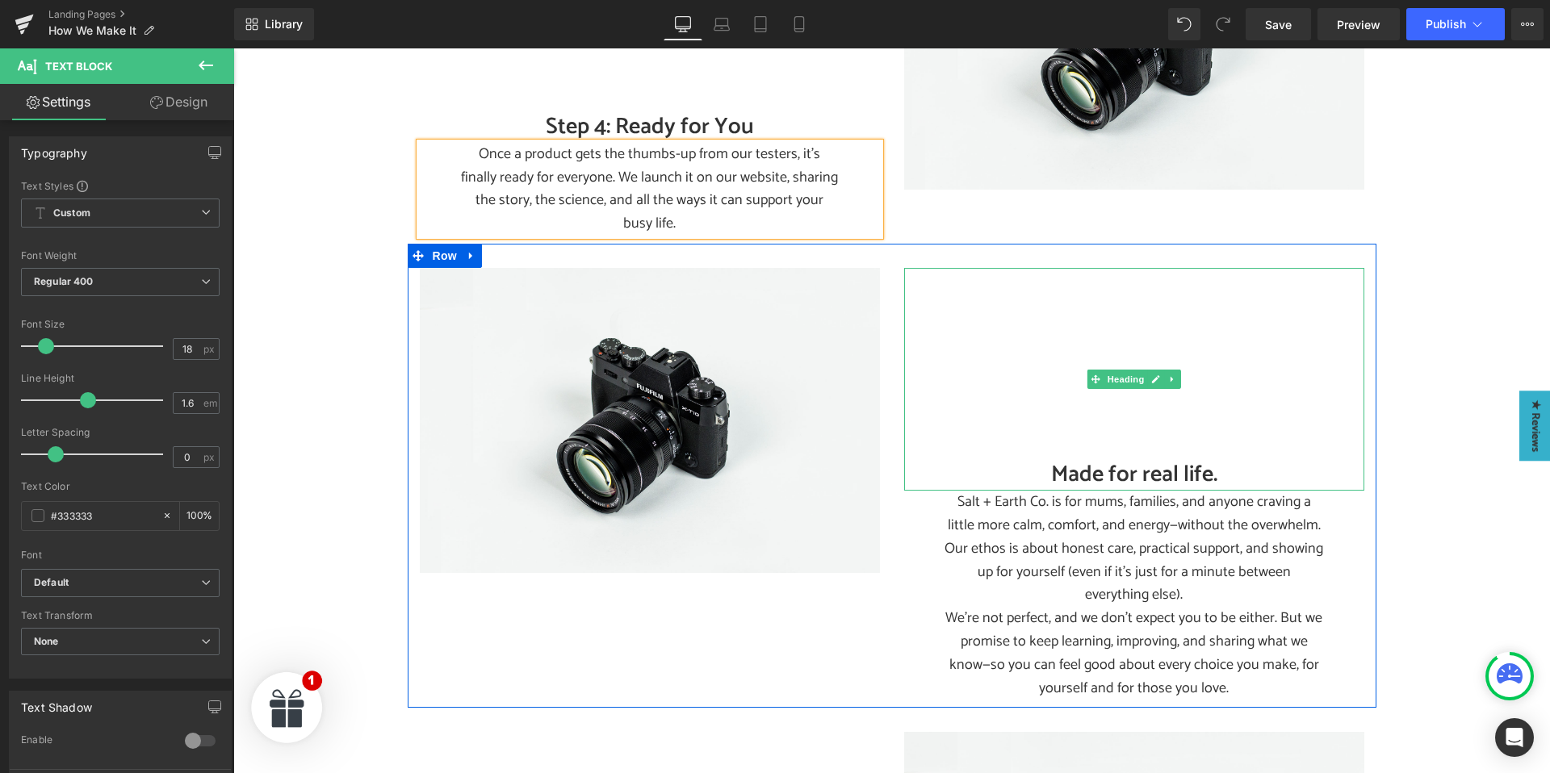
click at [1070, 459] on h2 "Made for real life." at bounding box center [1134, 474] width 460 height 31
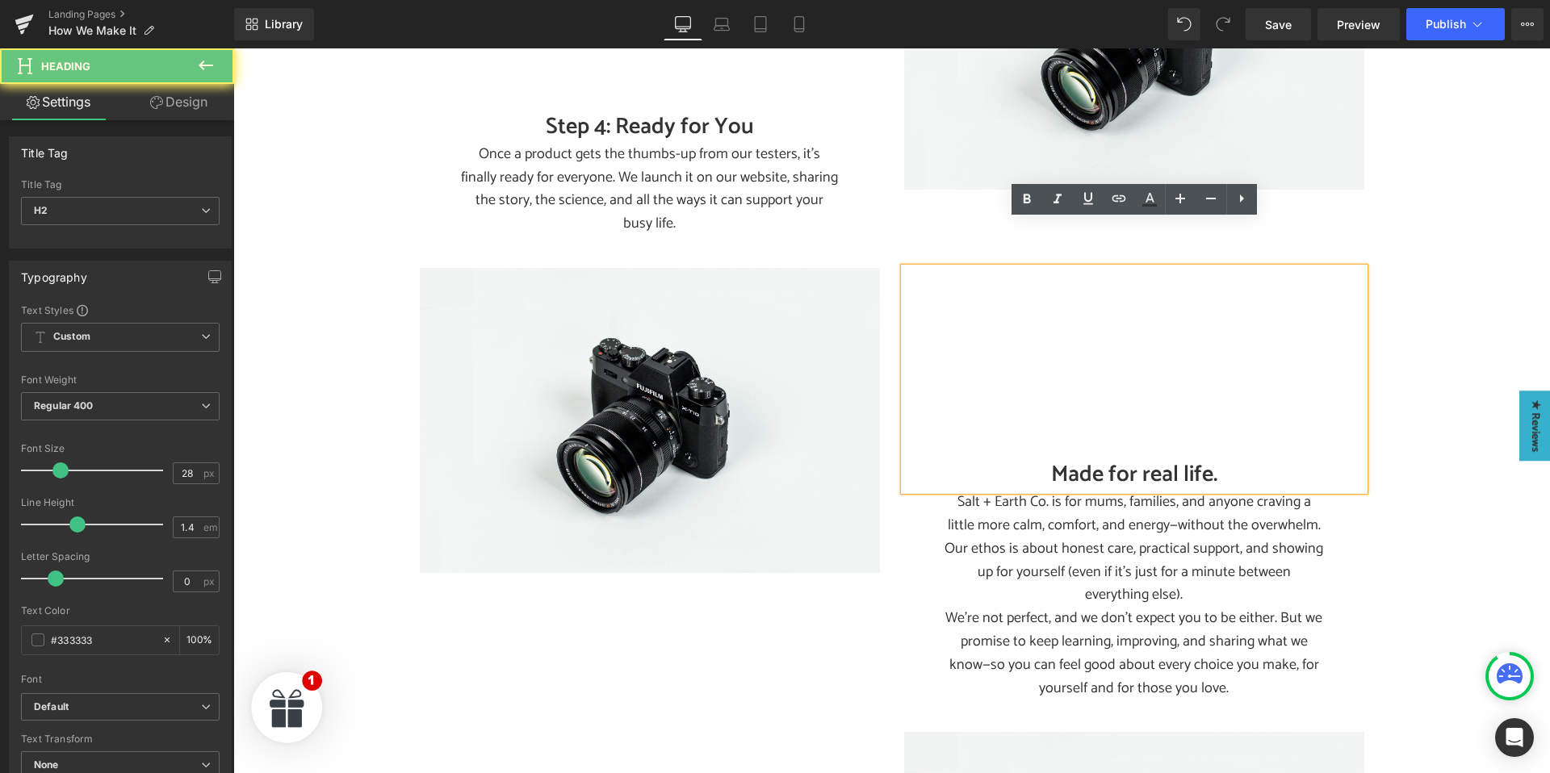
click at [1082, 459] on h2 "Made for real life." at bounding box center [1134, 474] width 460 height 31
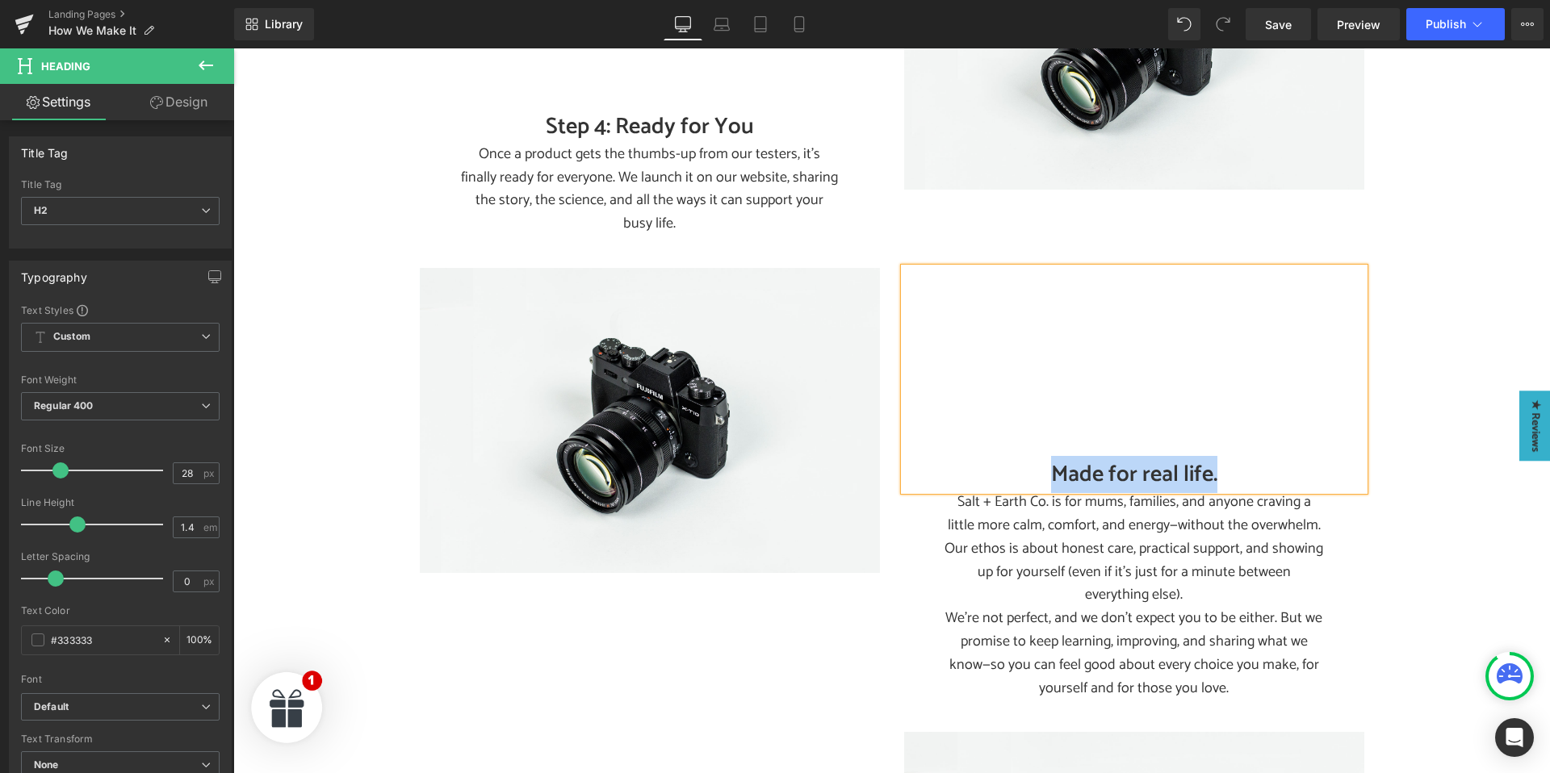
paste div
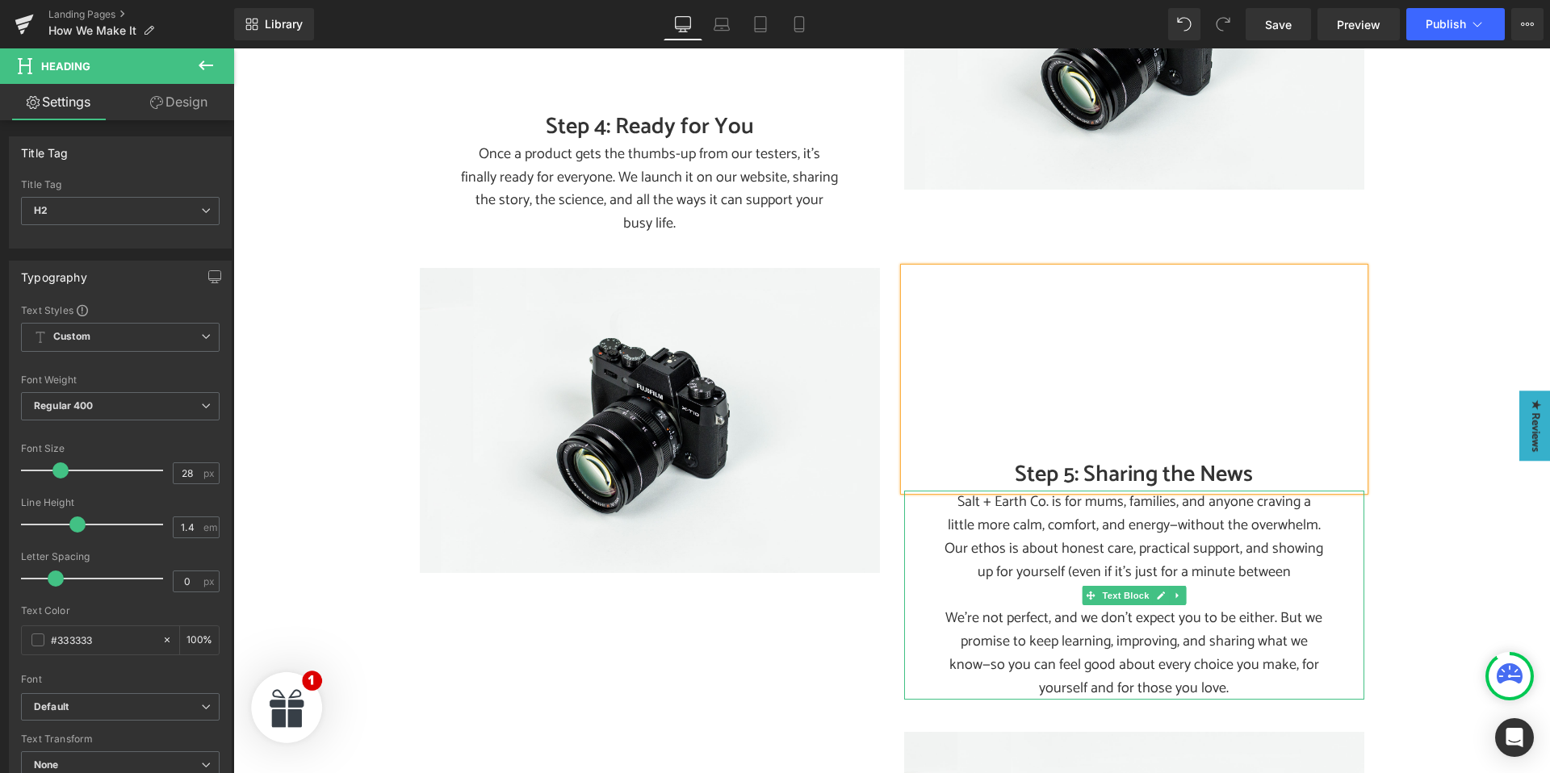
drag, startPoint x: 975, startPoint y: 513, endPoint x: 1003, endPoint y: 503, distance: 30.1
click at [975, 513] on p "Salt + Earth Co. is for mums, families, and anyone craving a little more calm, …" at bounding box center [1133, 549] width 379 height 116
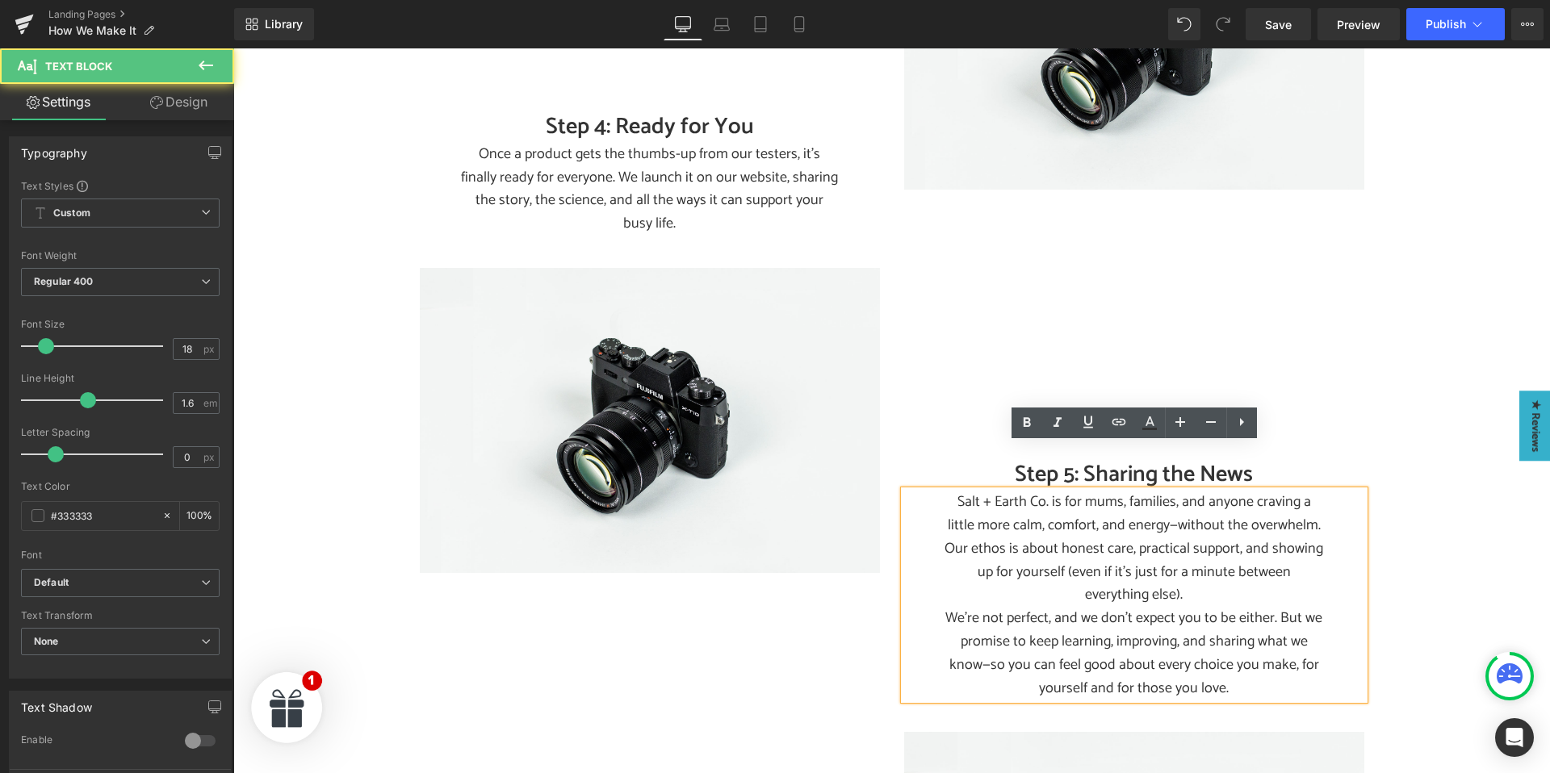
click at [1003, 503] on p "Salt + Earth Co. is for mums, families, and anyone craving a little more calm, …" at bounding box center [1133, 549] width 379 height 116
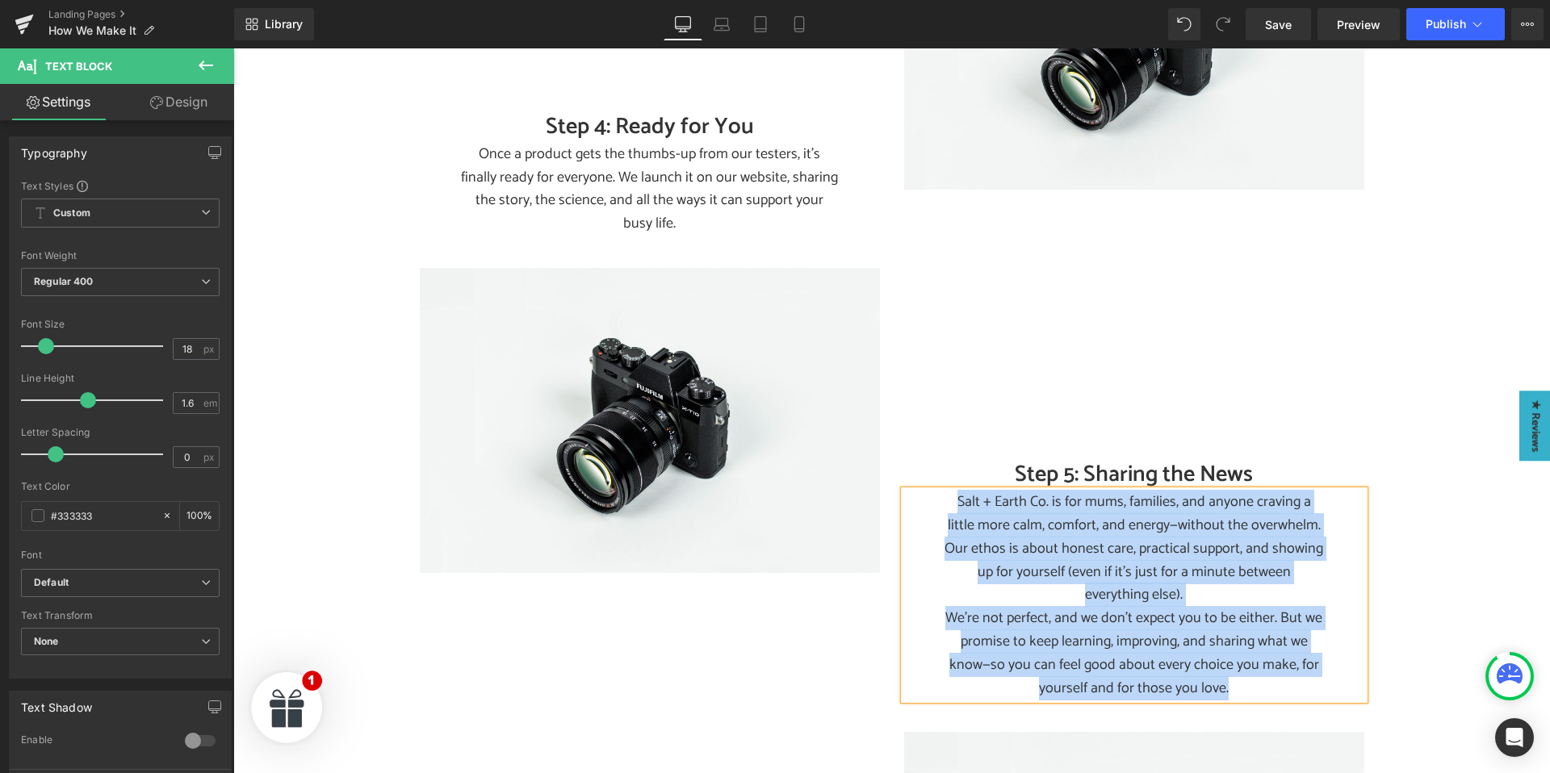
paste div
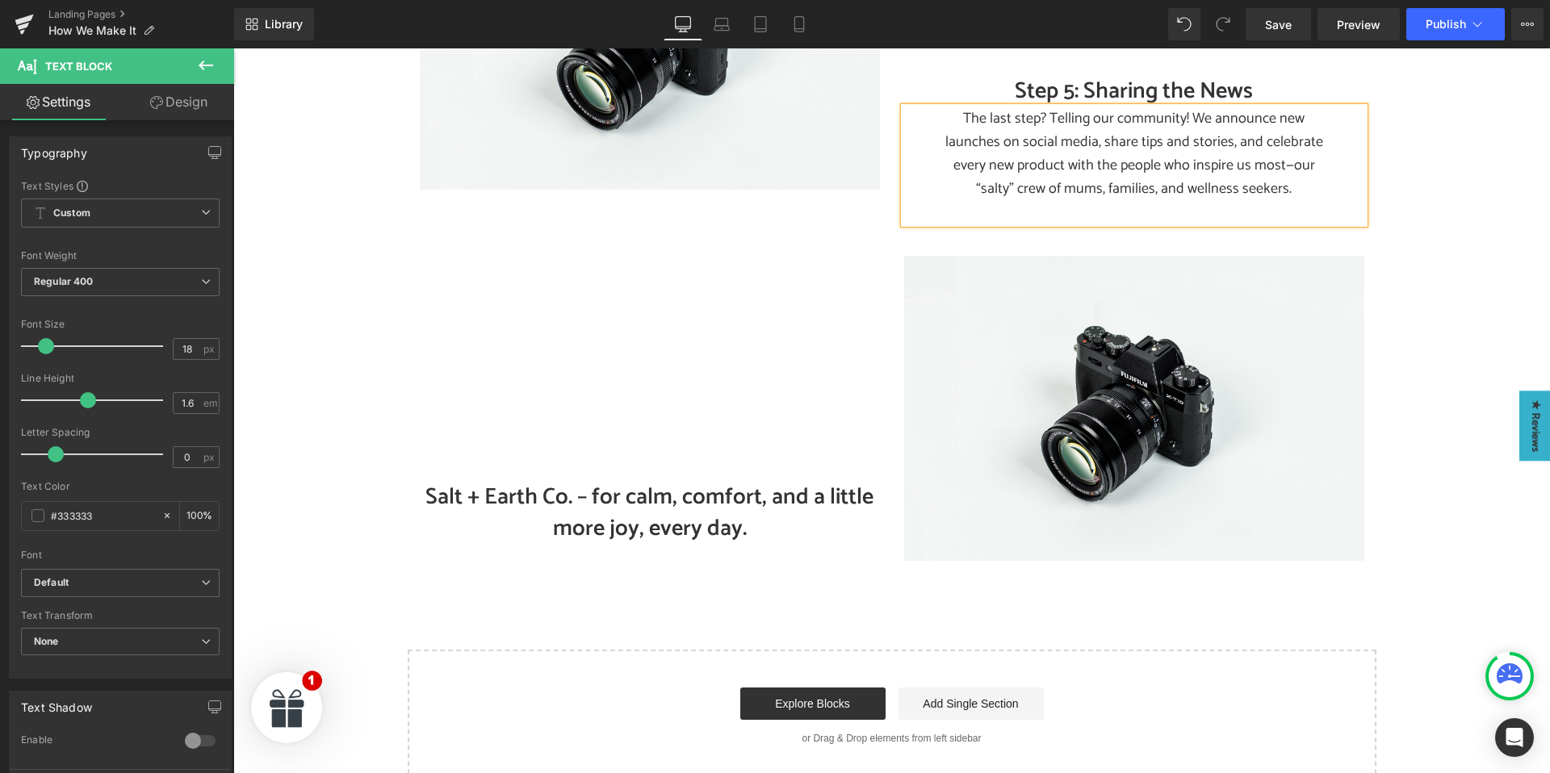
scroll to position [2199, 0]
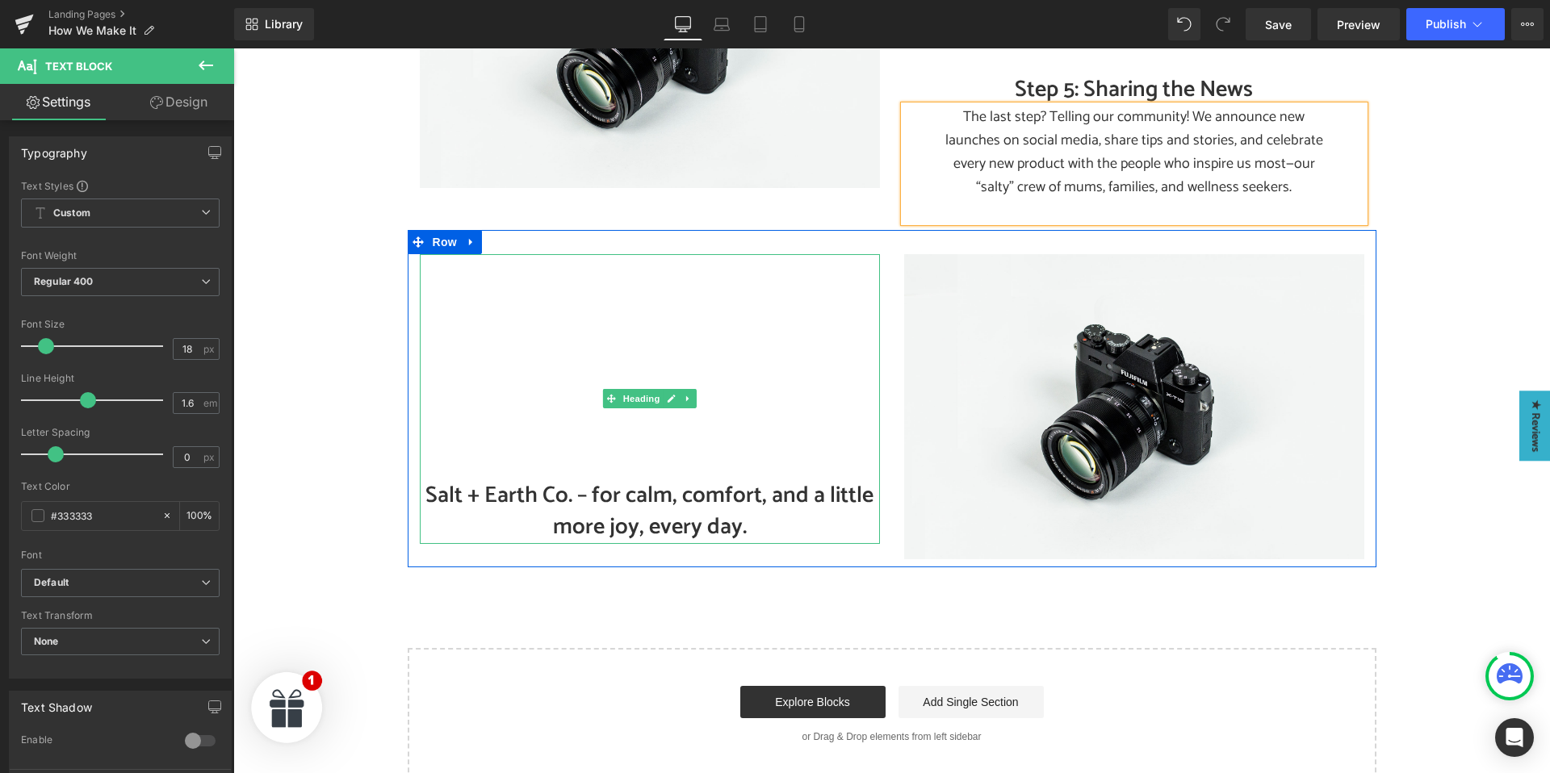
click at [581, 480] on h2 "Salt + Earth Co. – for calm, comfort, and a little more joy, every day." at bounding box center [650, 511] width 460 height 63
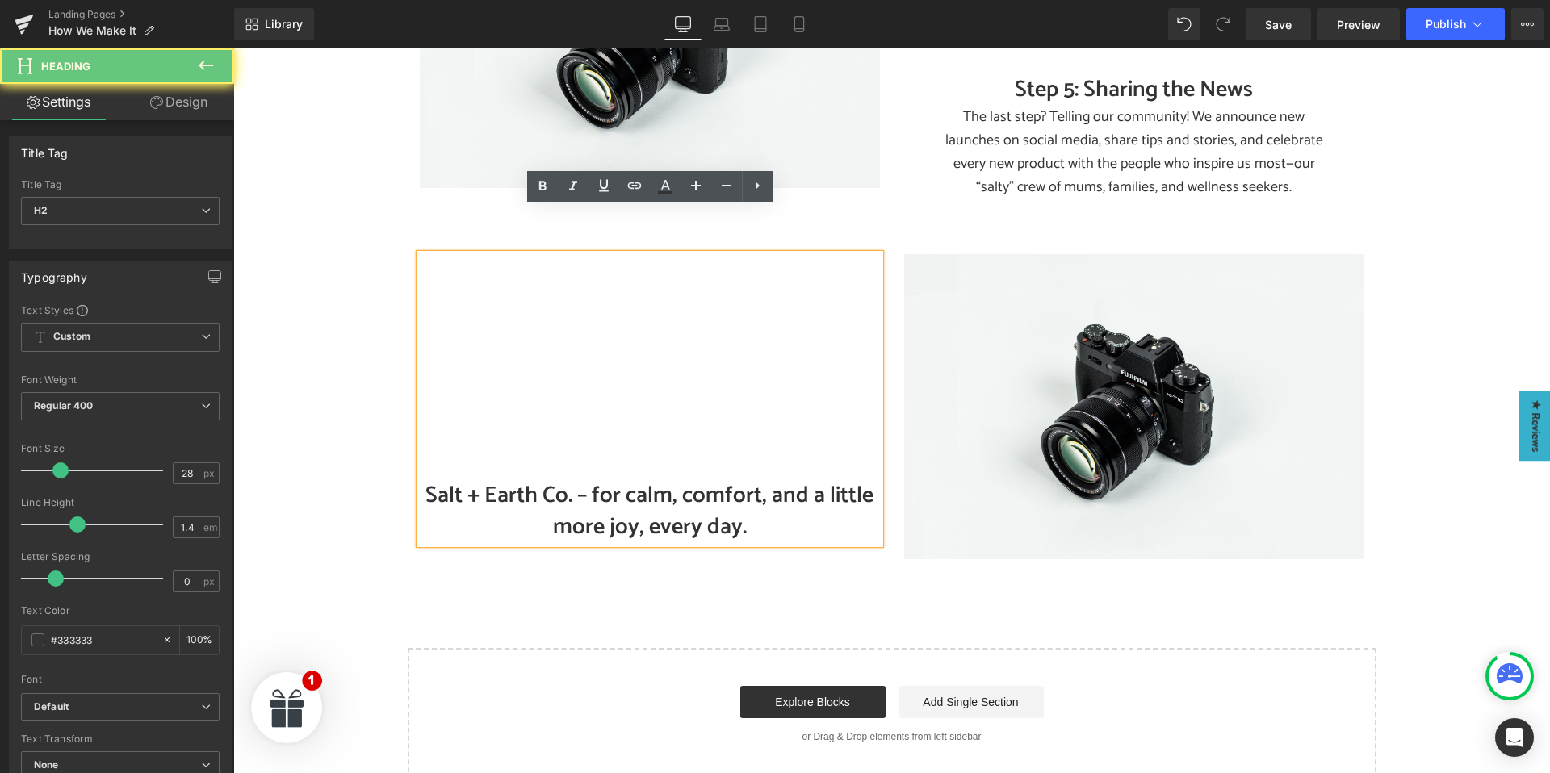
click at [581, 480] on h2 "Salt + Earth Co. – for calm, comfort, and a little more joy, every day." at bounding box center [650, 511] width 460 height 63
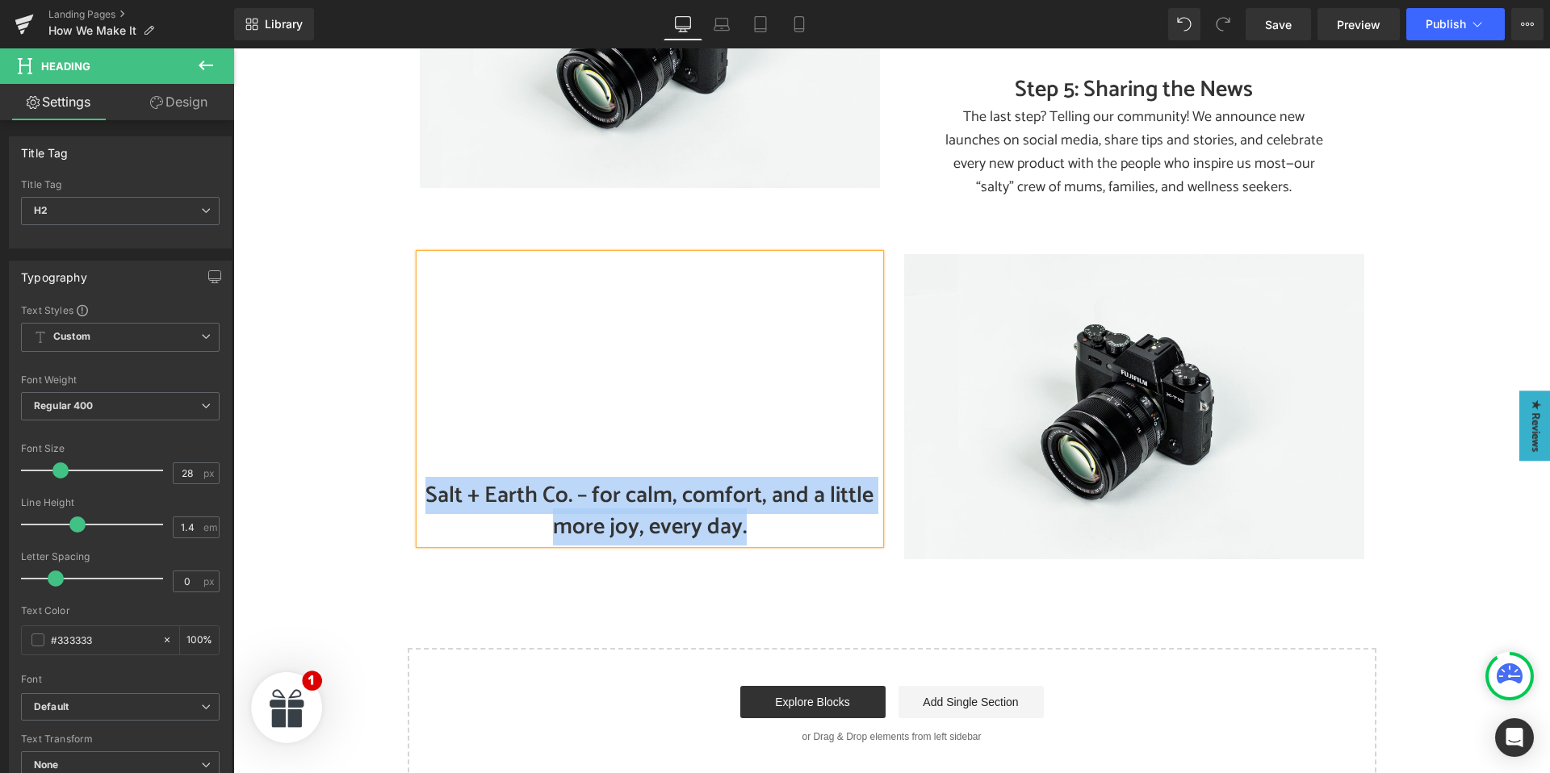
paste div
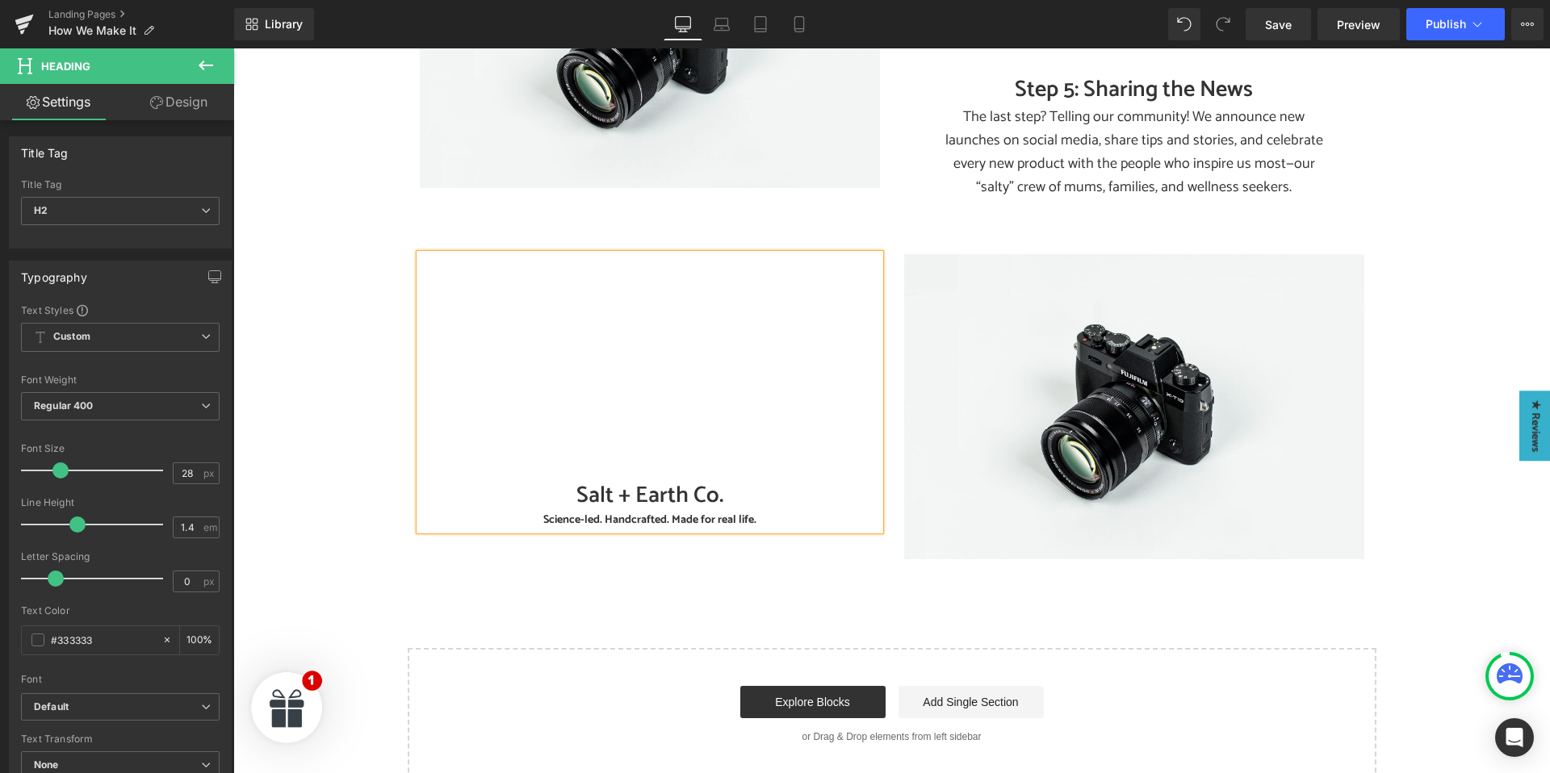
click at [548, 511] on strong "Science-led. Handcrafted. Made for real life." at bounding box center [649, 520] width 213 height 19
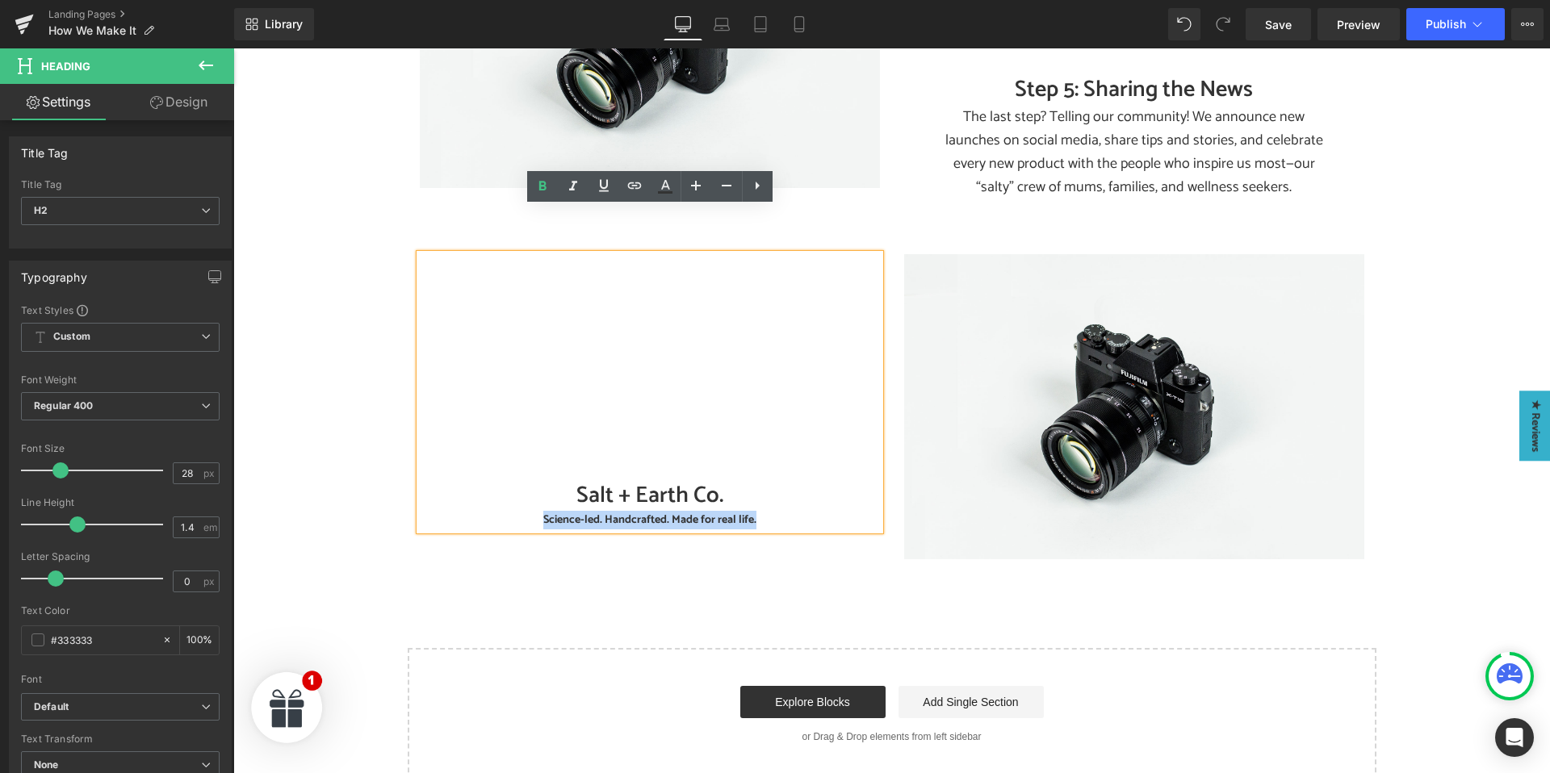
drag, startPoint x: 543, startPoint y: 473, endPoint x: 759, endPoint y: 479, distance: 215.6
click at [759, 512] on div "Science-led. Handcrafted. Made for real life." at bounding box center [650, 521] width 460 height 18
click at [694, 180] on icon at bounding box center [695, 185] width 19 height 19
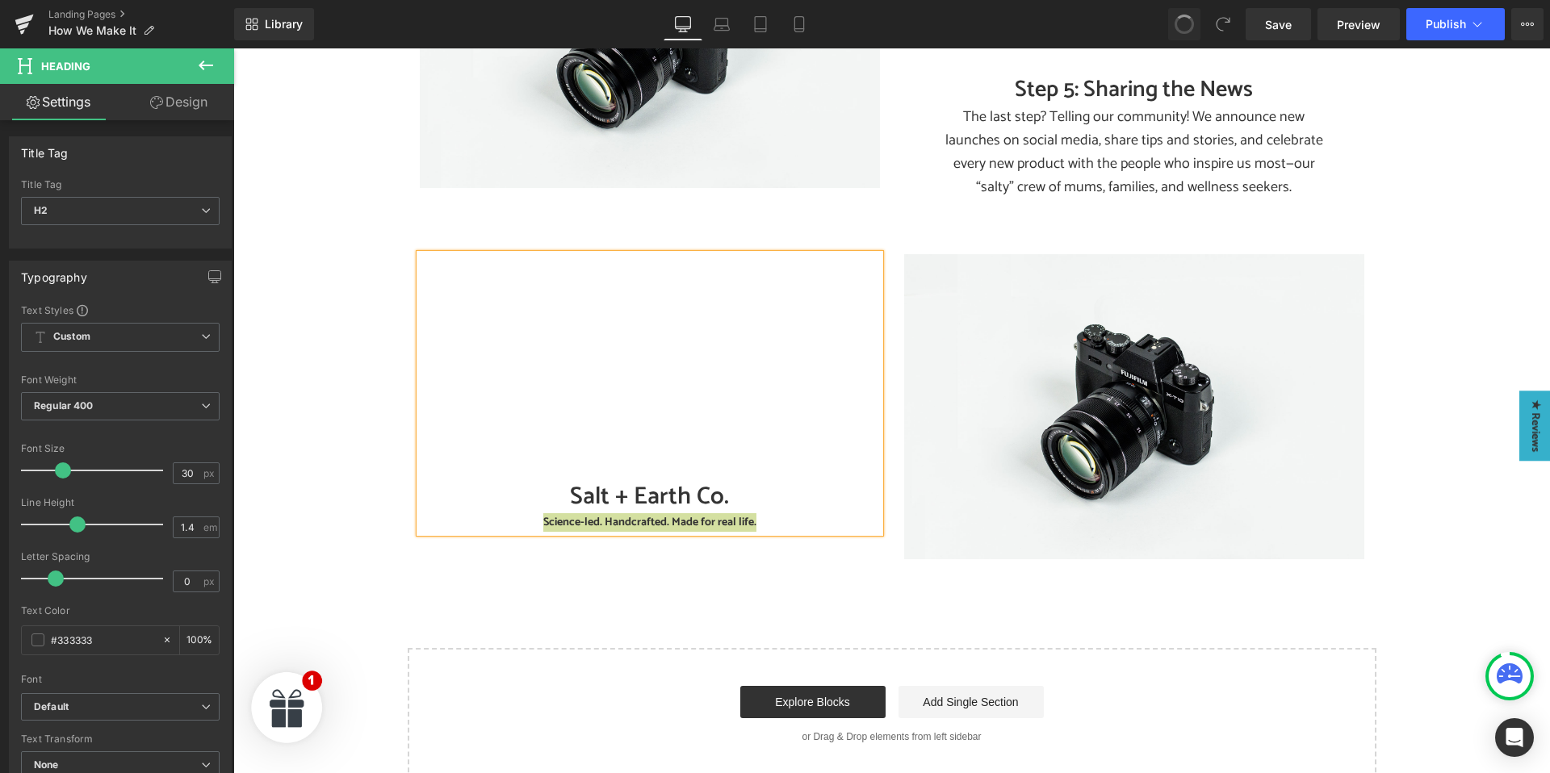
type input "28"
click at [497, 513] on div "Salt + Earth Co. Science-led. Handcrafted. Made for real life. Heading Image Row" at bounding box center [892, 398] width 969 height 337
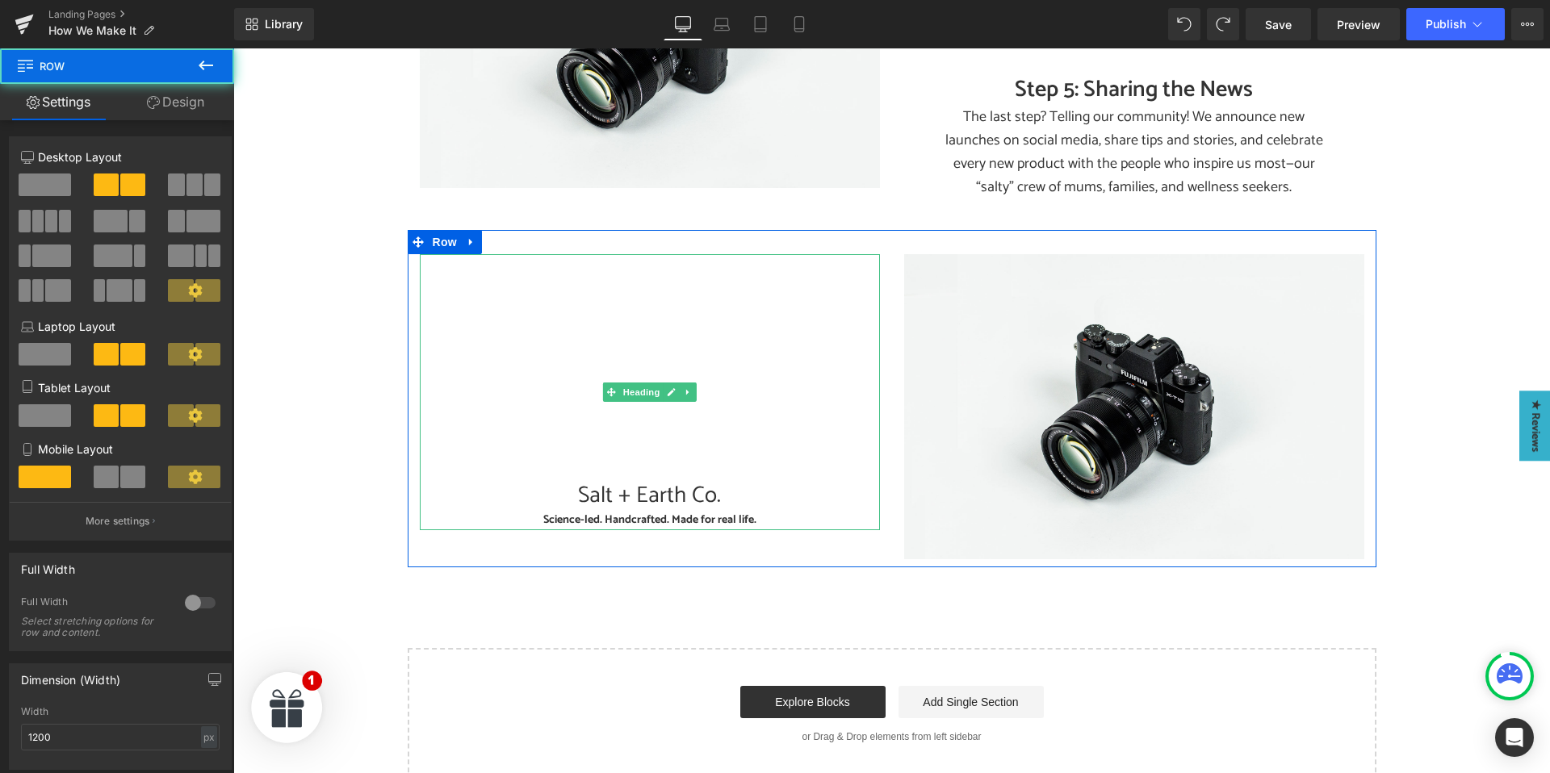
click at [575, 511] on strong "Science-led. Handcrafted. Made for real life." at bounding box center [649, 520] width 213 height 19
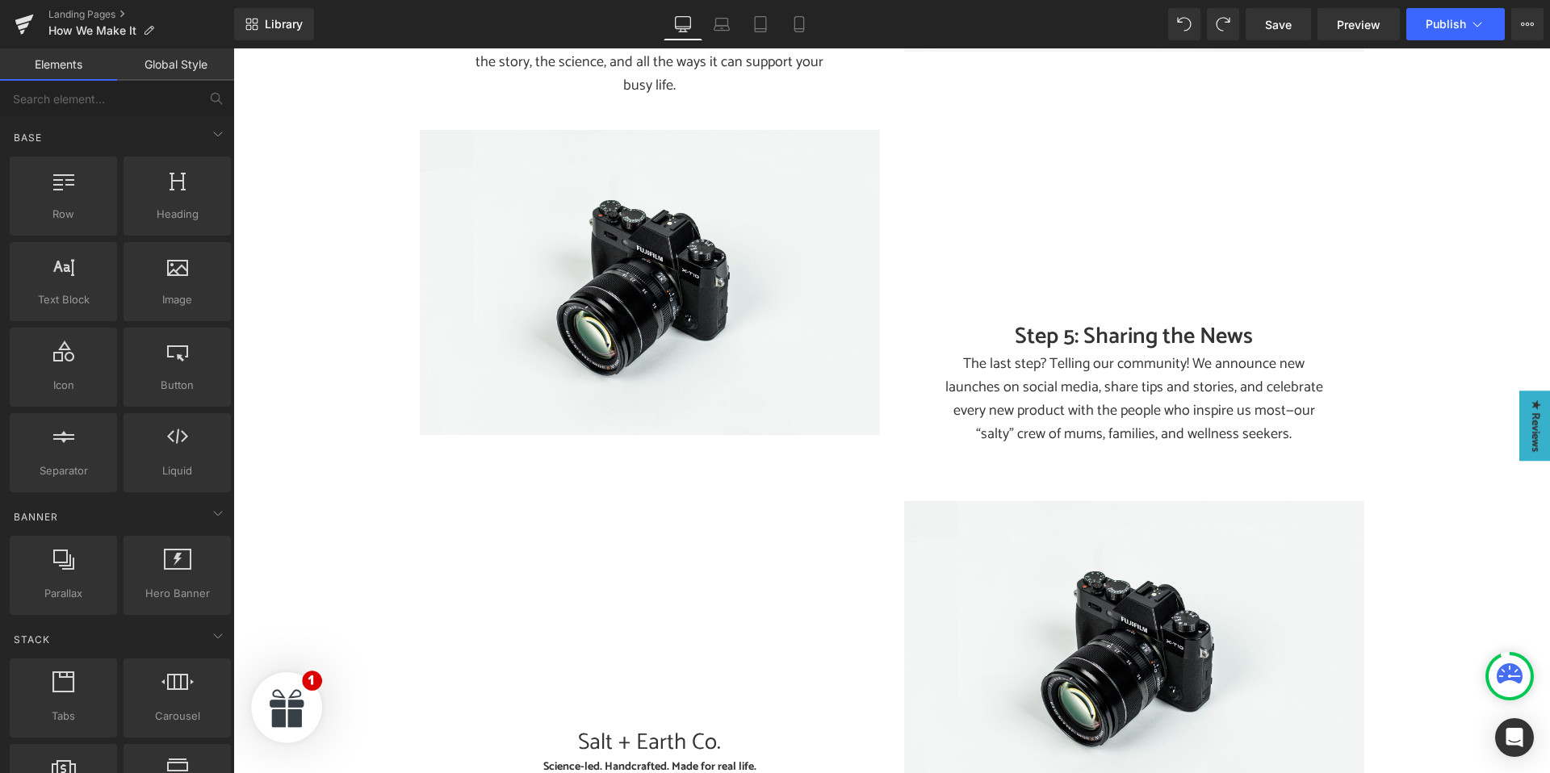
scroll to position [1950, 0]
click at [1271, 27] on span "Save" at bounding box center [1278, 24] width 27 height 17
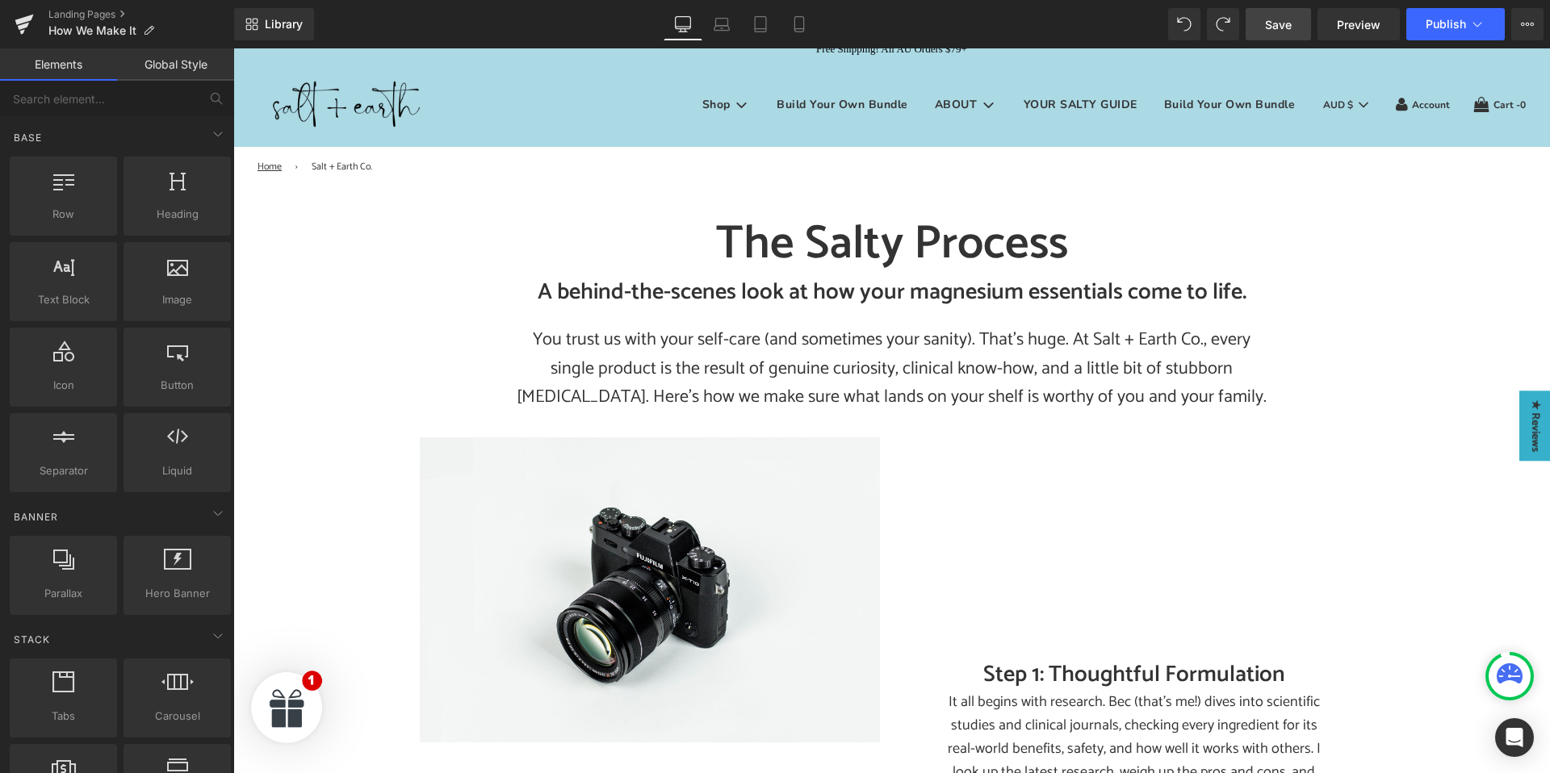
scroll to position [0, 0]
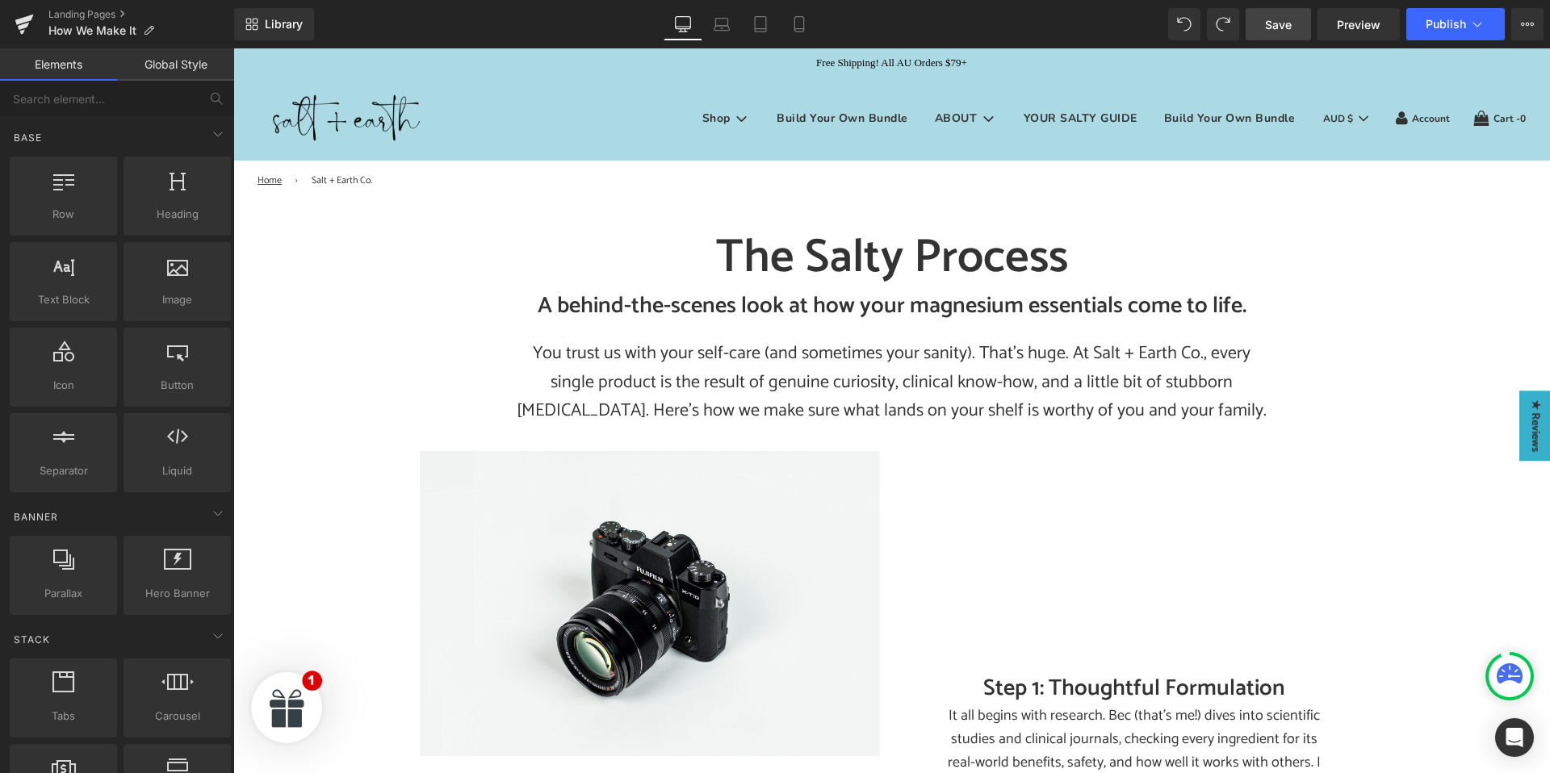
click at [1282, 37] on link "Save" at bounding box center [1278, 24] width 65 height 32
click at [572, 182] on nav "Home › Salt + Earth Co." at bounding box center [892, 180] width 1268 height 15
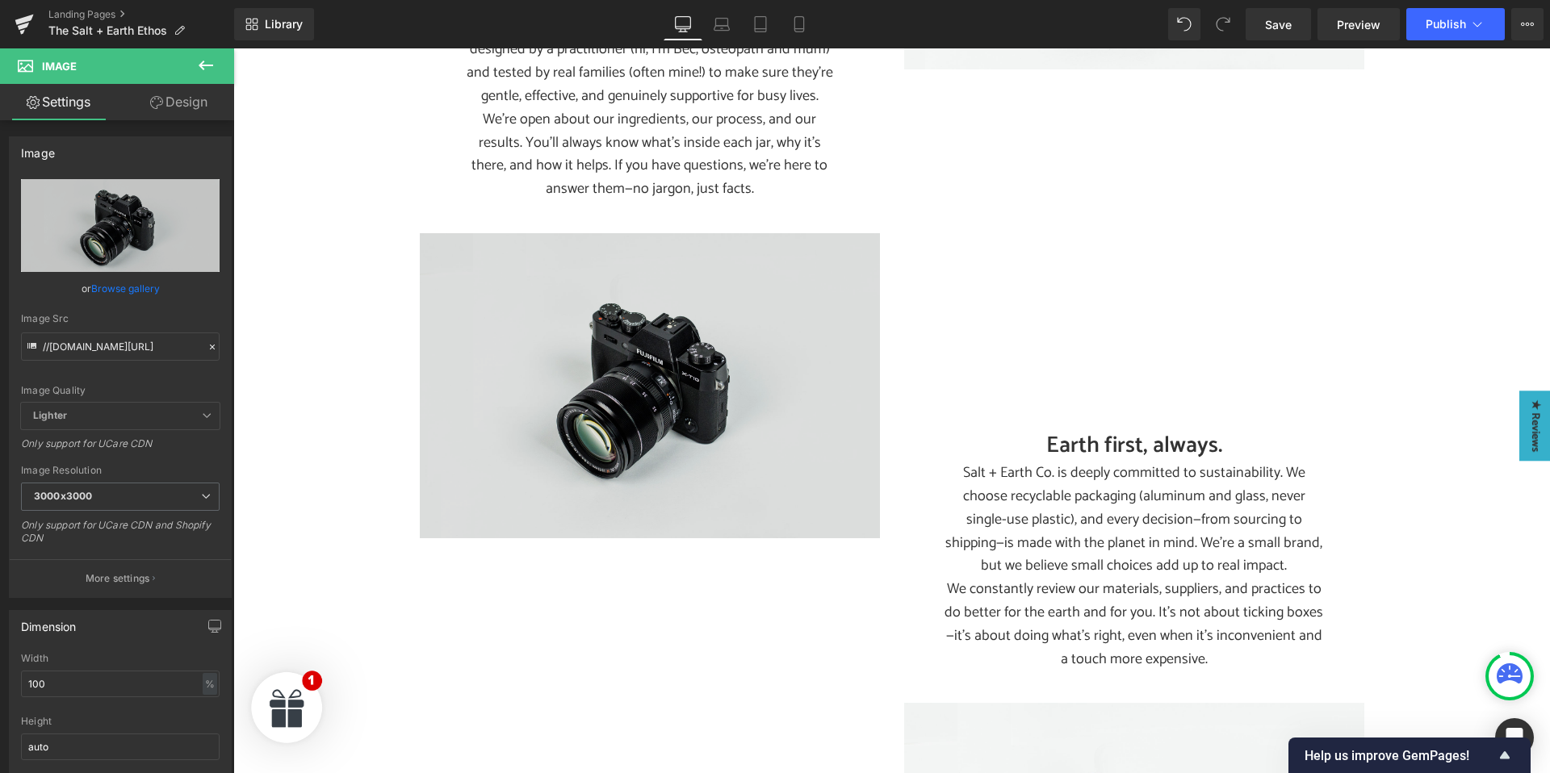
scroll to position [1124, 0]
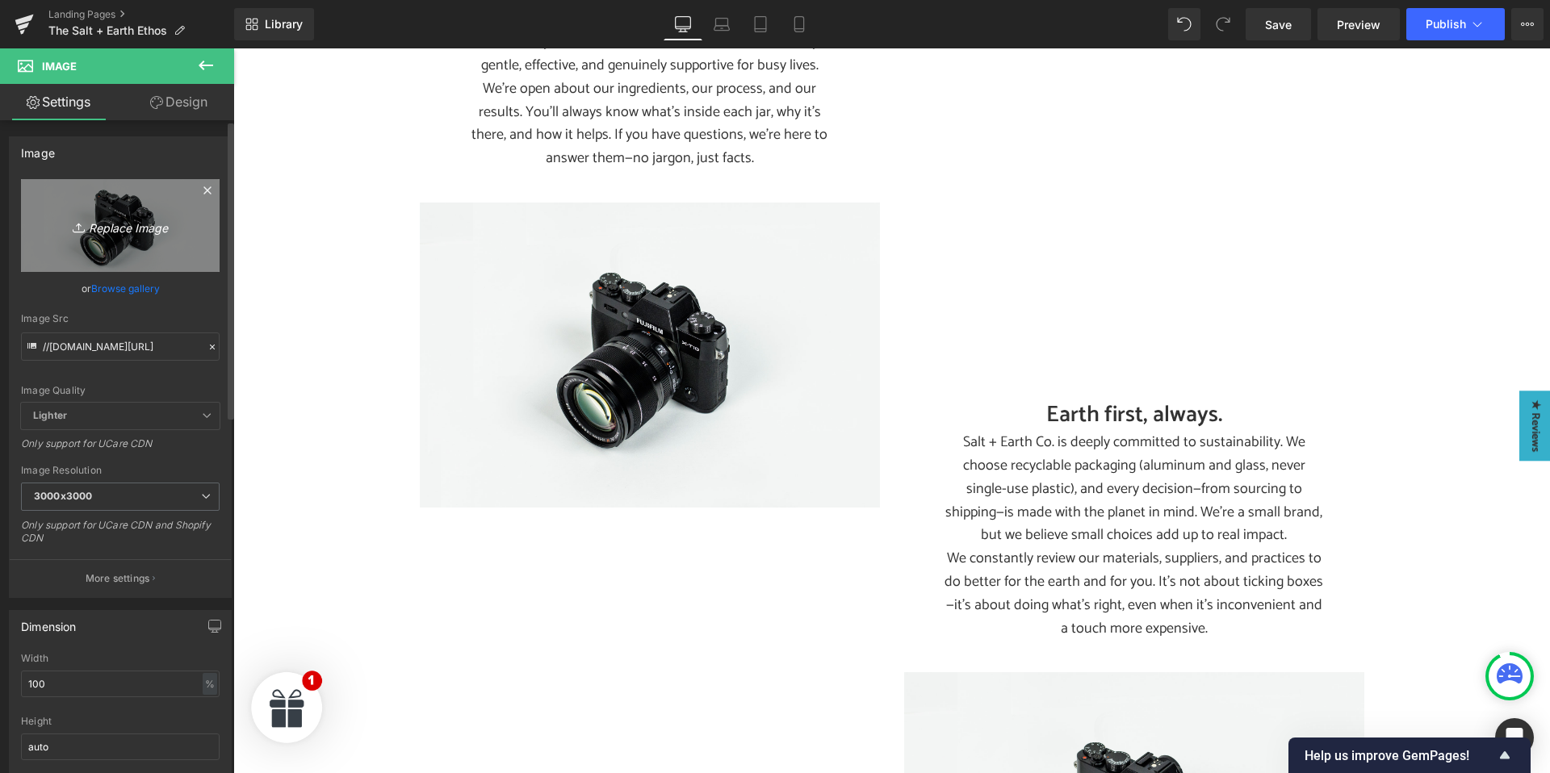
click at [105, 228] on icon "Replace Image" at bounding box center [120, 226] width 129 height 20
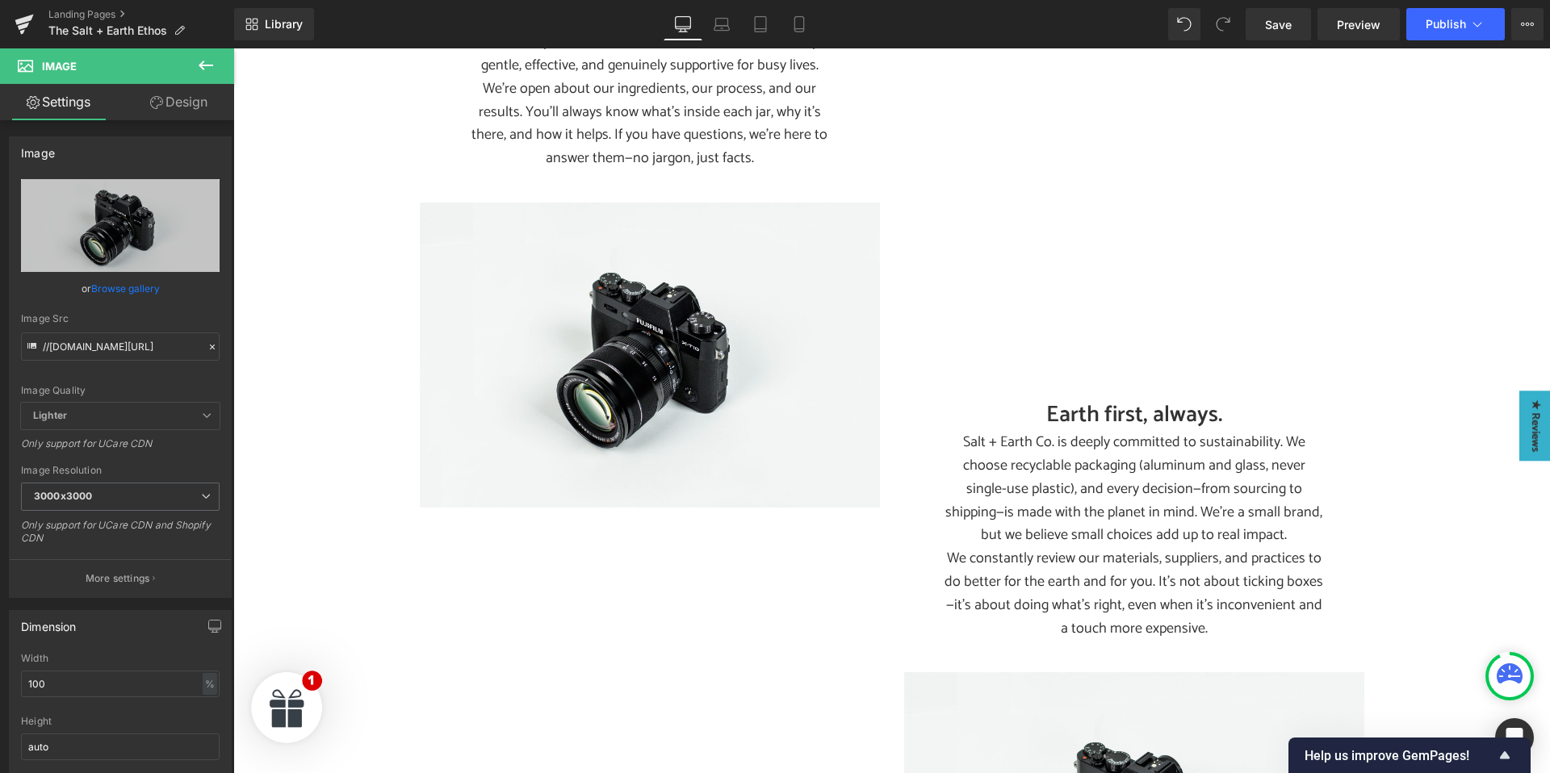
type input "C:\fakepath\Our Ethos- Earth First.jpg"
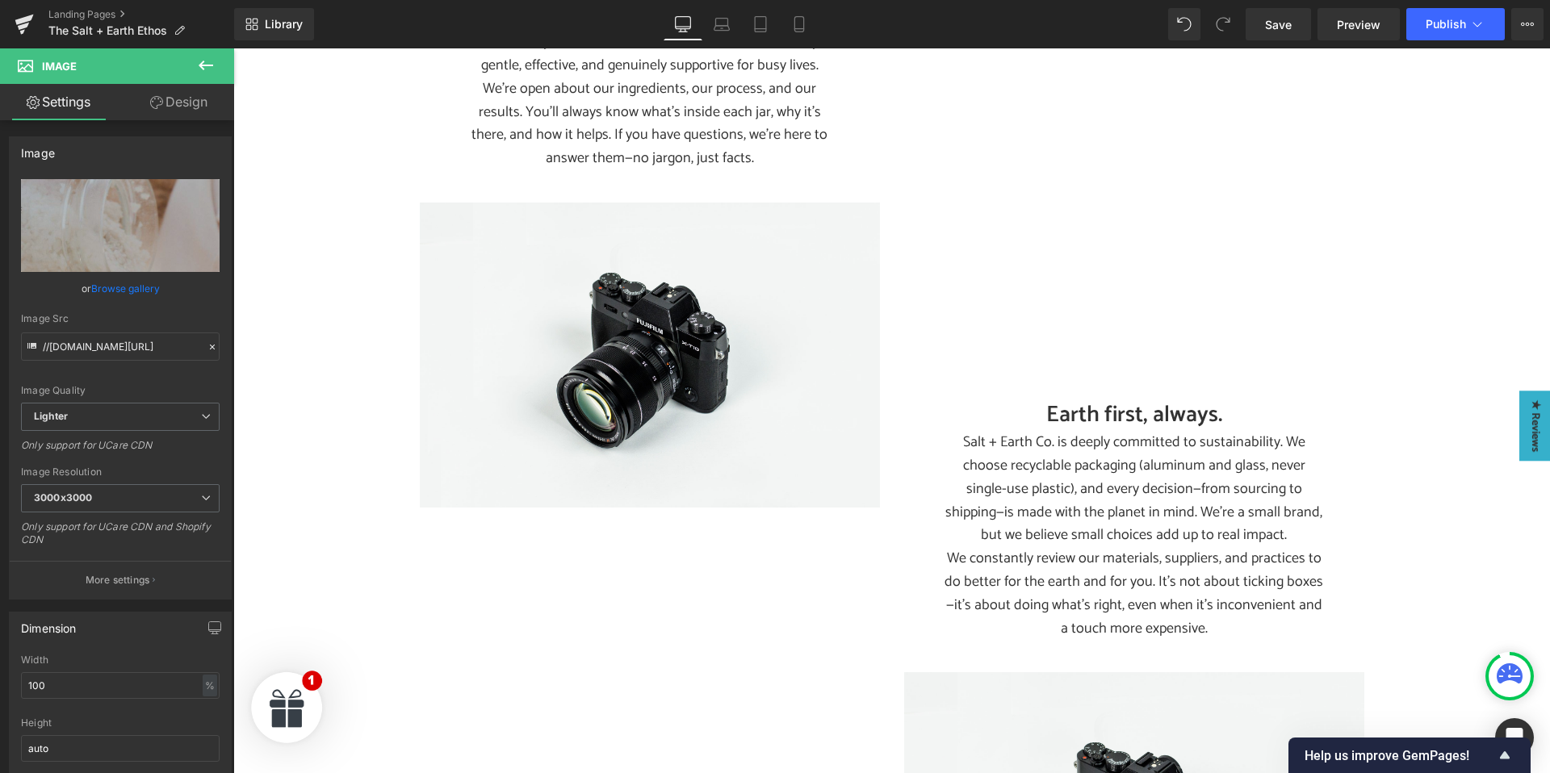
type input "[URL][DOMAIN_NAME]"
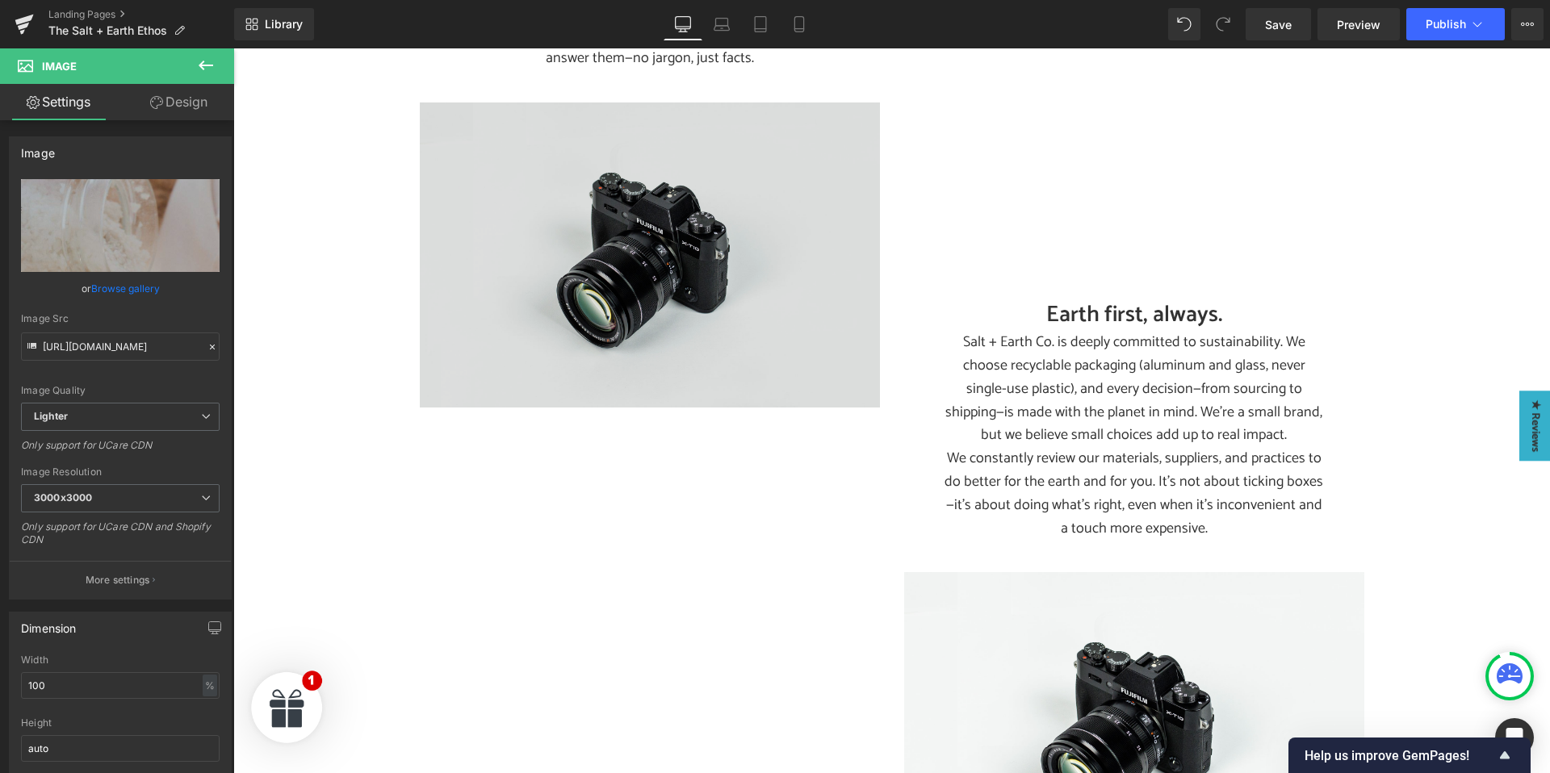
scroll to position [1225, 0]
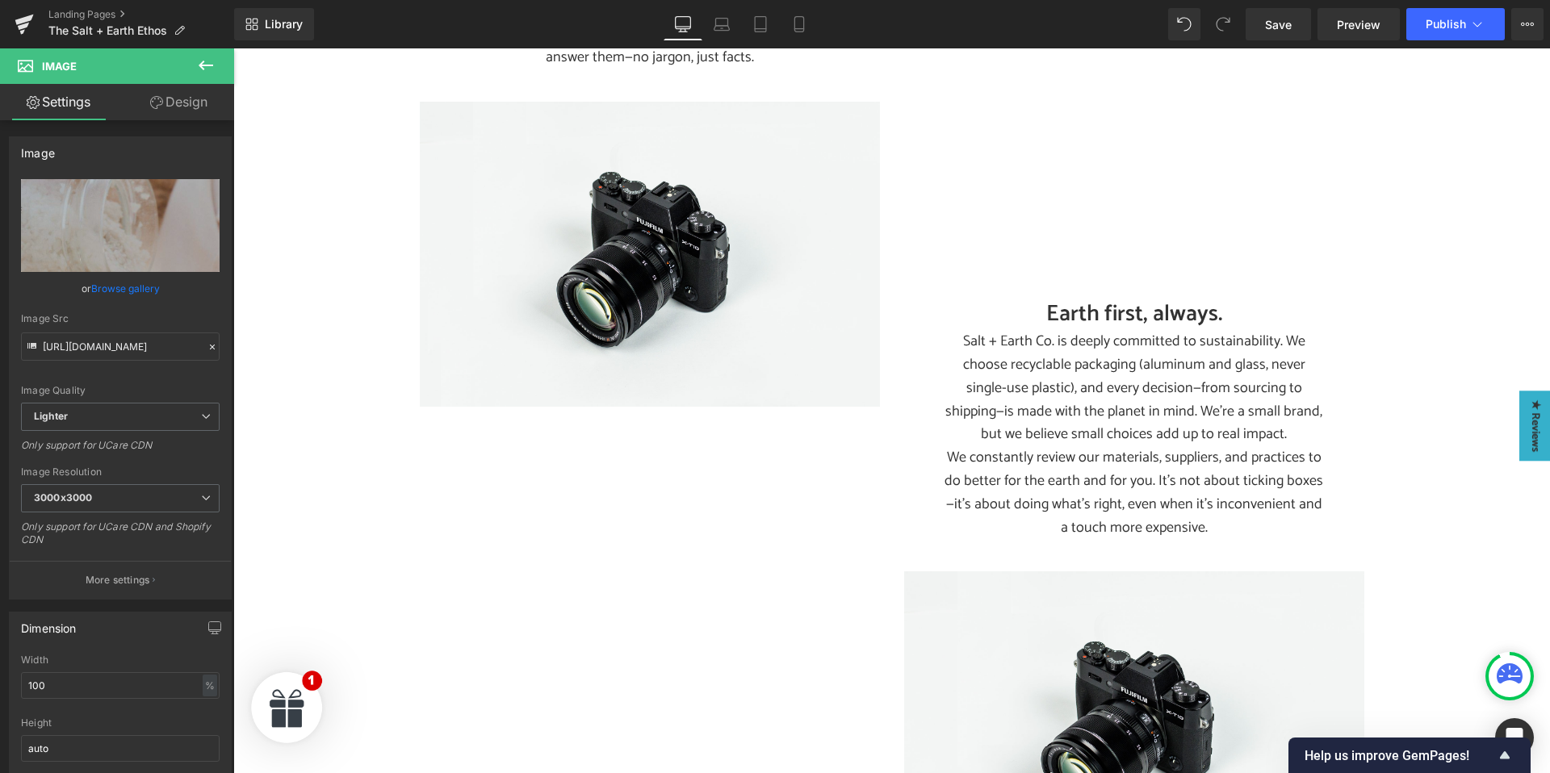
click at [644, 224] on div "Image" at bounding box center [650, 254] width 460 height 305
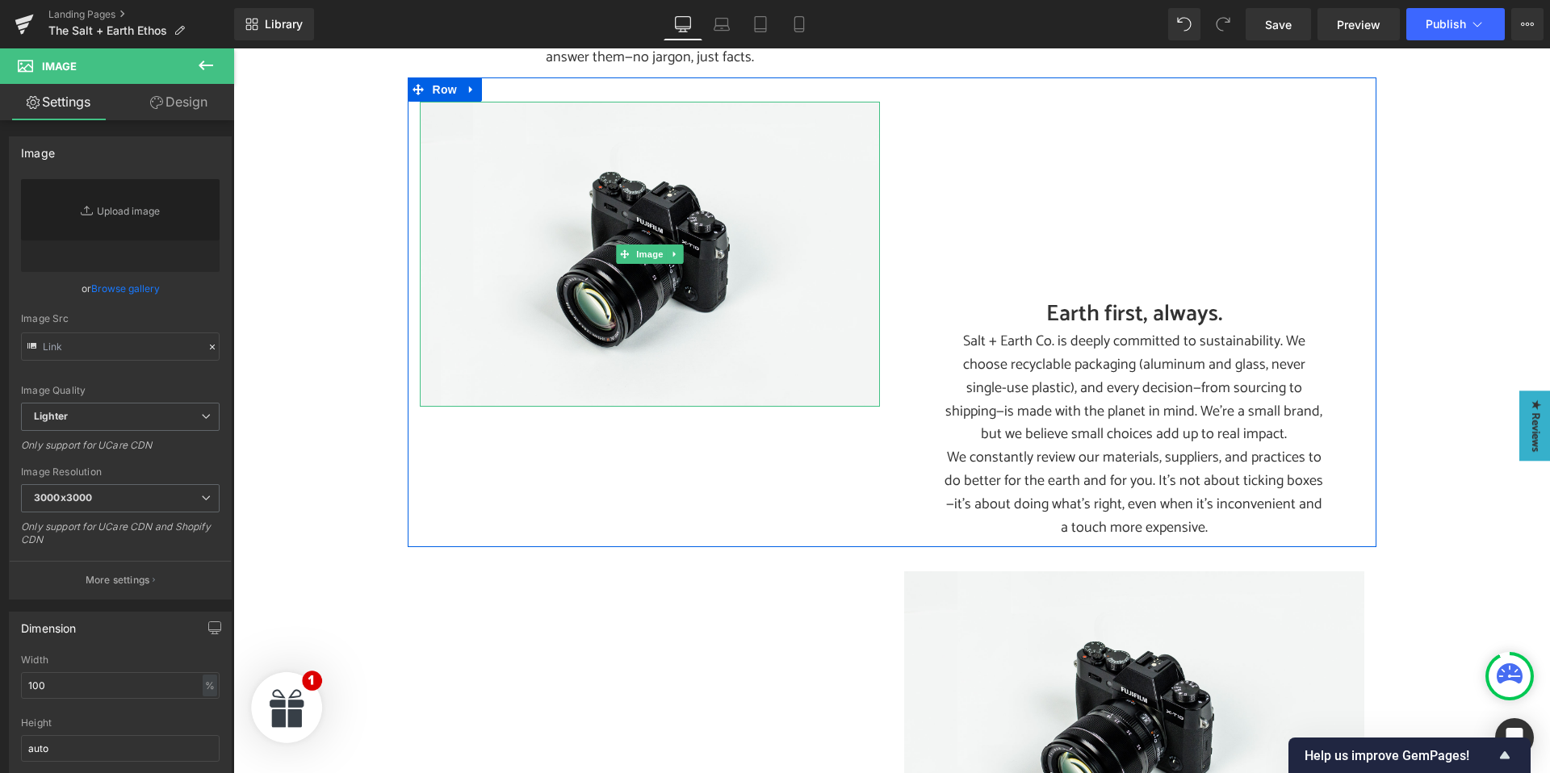
type input "//[DOMAIN_NAME][URL]"
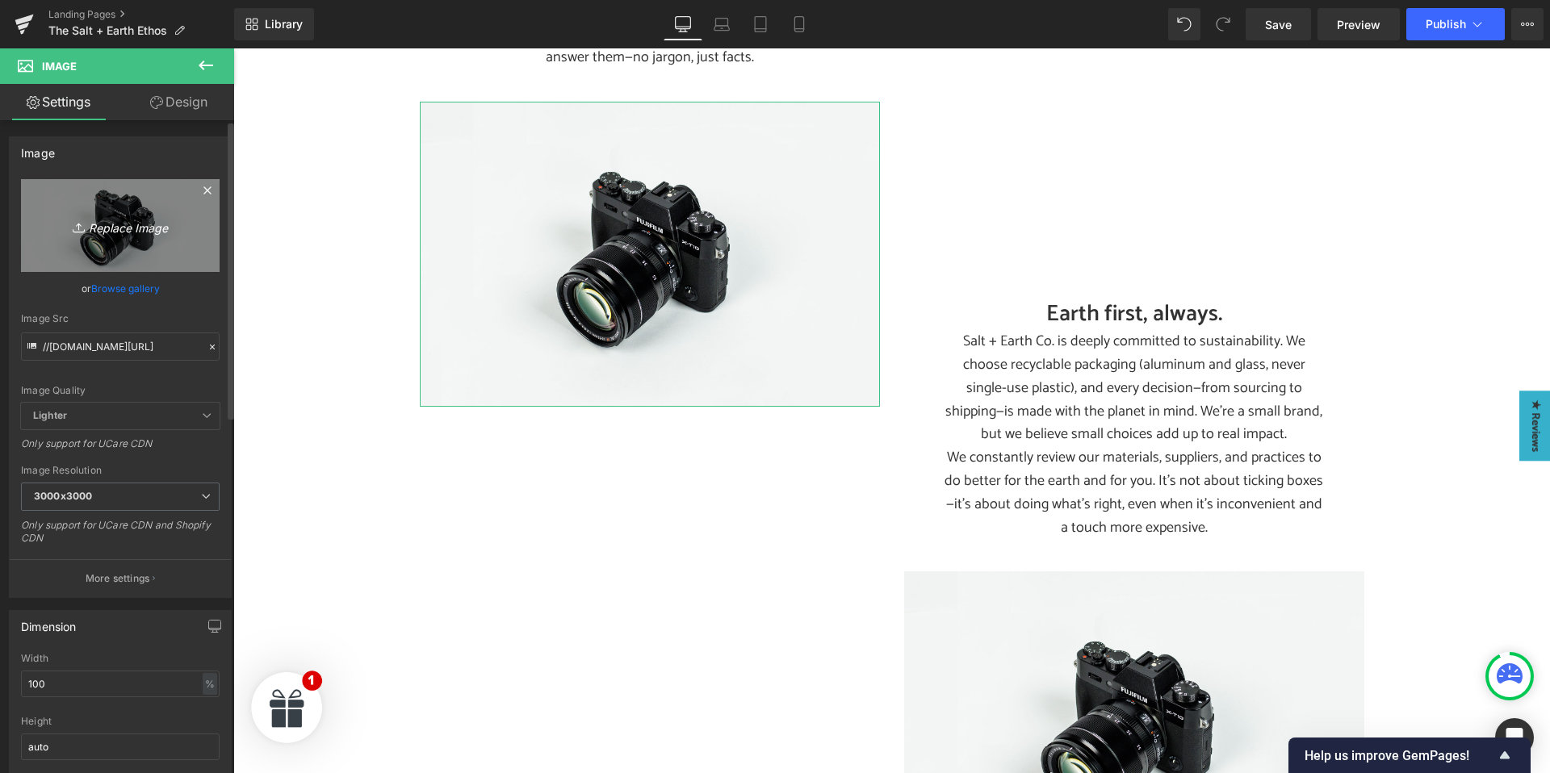
click at [110, 224] on icon "Replace Image" at bounding box center [120, 226] width 129 height 20
type input "C:\fakepath\Our Ethos- Earth First.jpg"
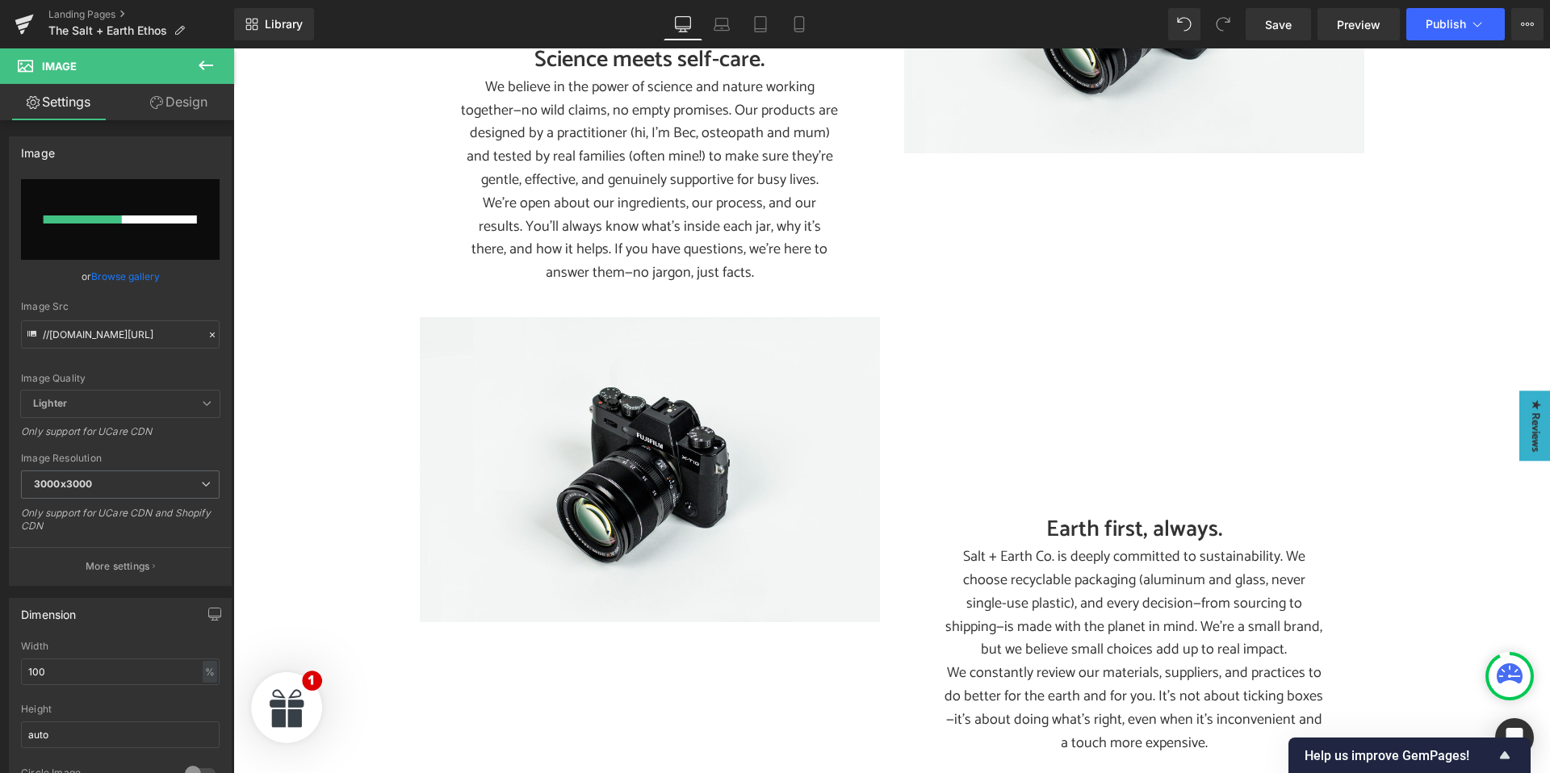
scroll to position [1007, 0]
type input "[URL][DOMAIN_NAME]"
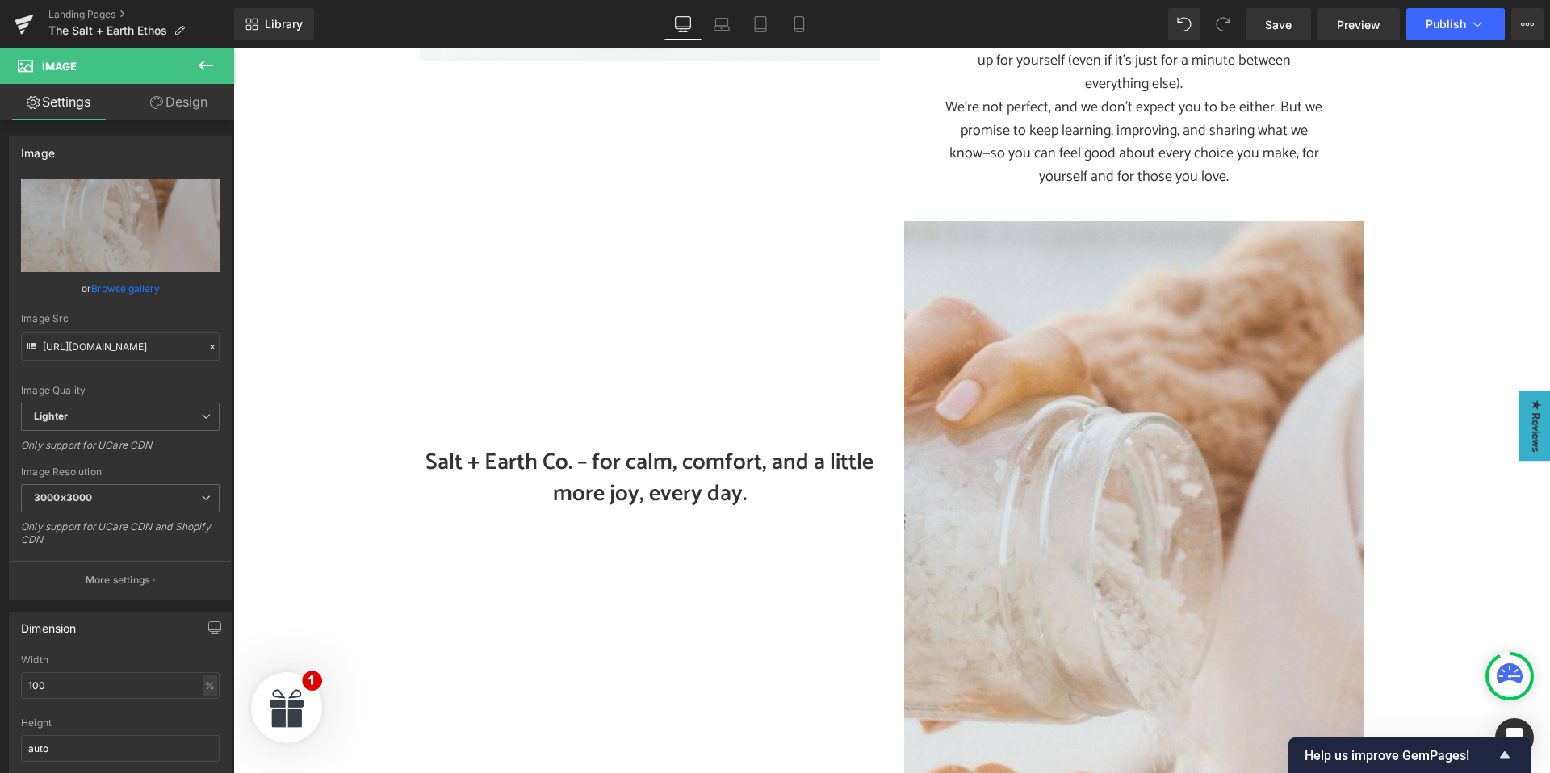
scroll to position [2752, 0]
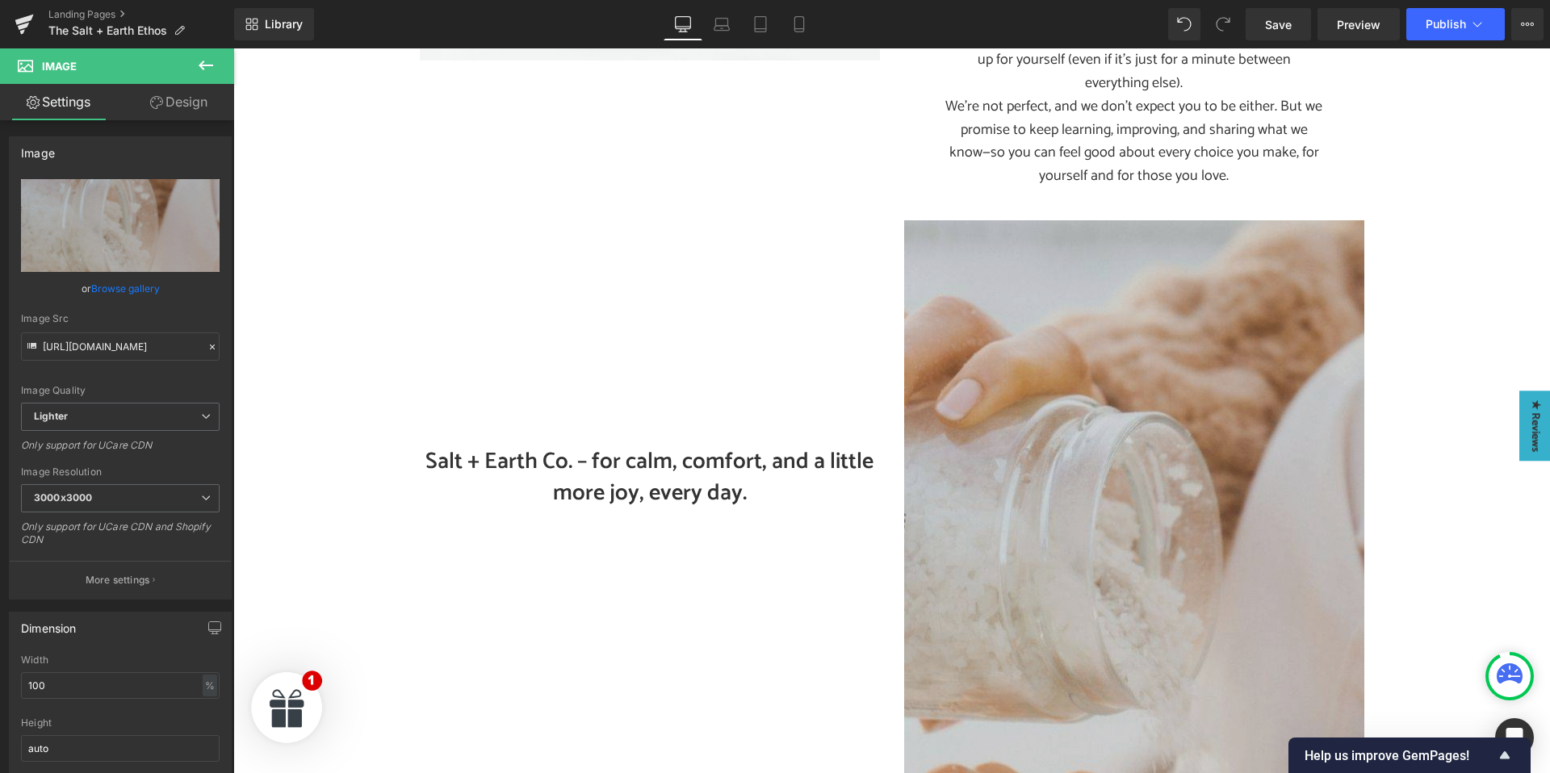
click at [1133, 559] on img at bounding box center [1134, 556] width 460 height 673
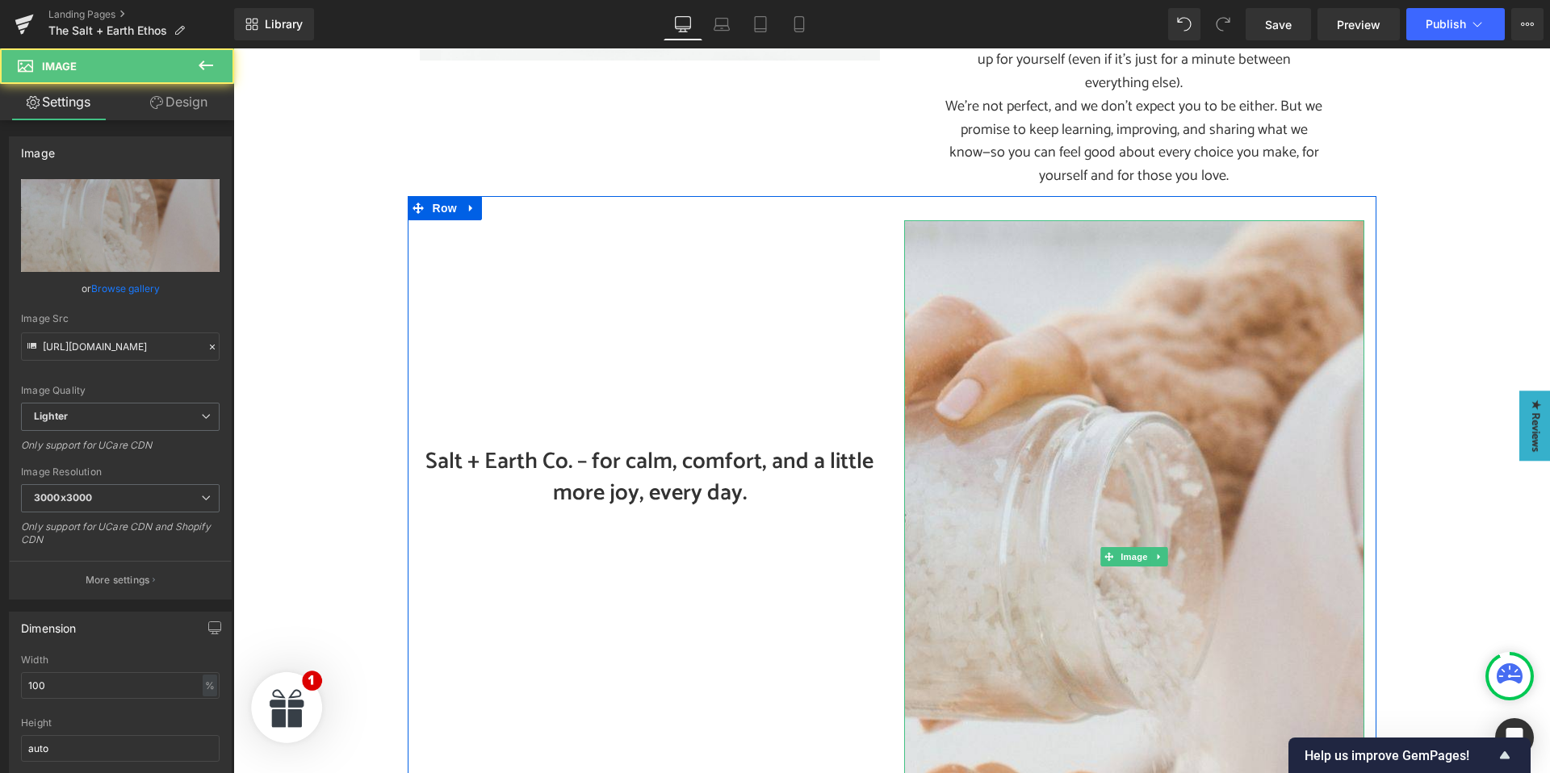
click at [1161, 552] on icon at bounding box center [1158, 557] width 9 height 10
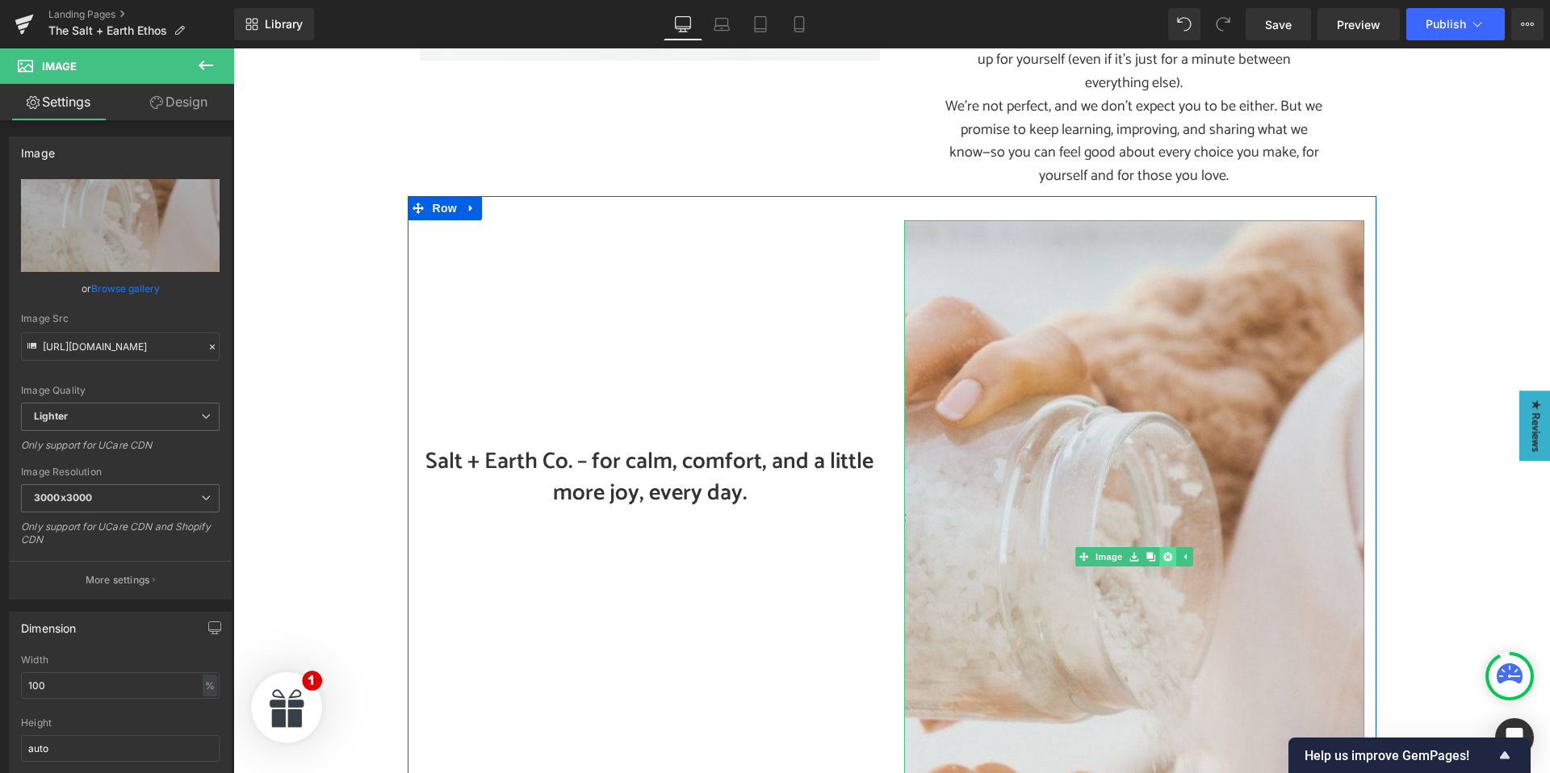
click at [1166, 552] on icon at bounding box center [1166, 556] width 9 height 9
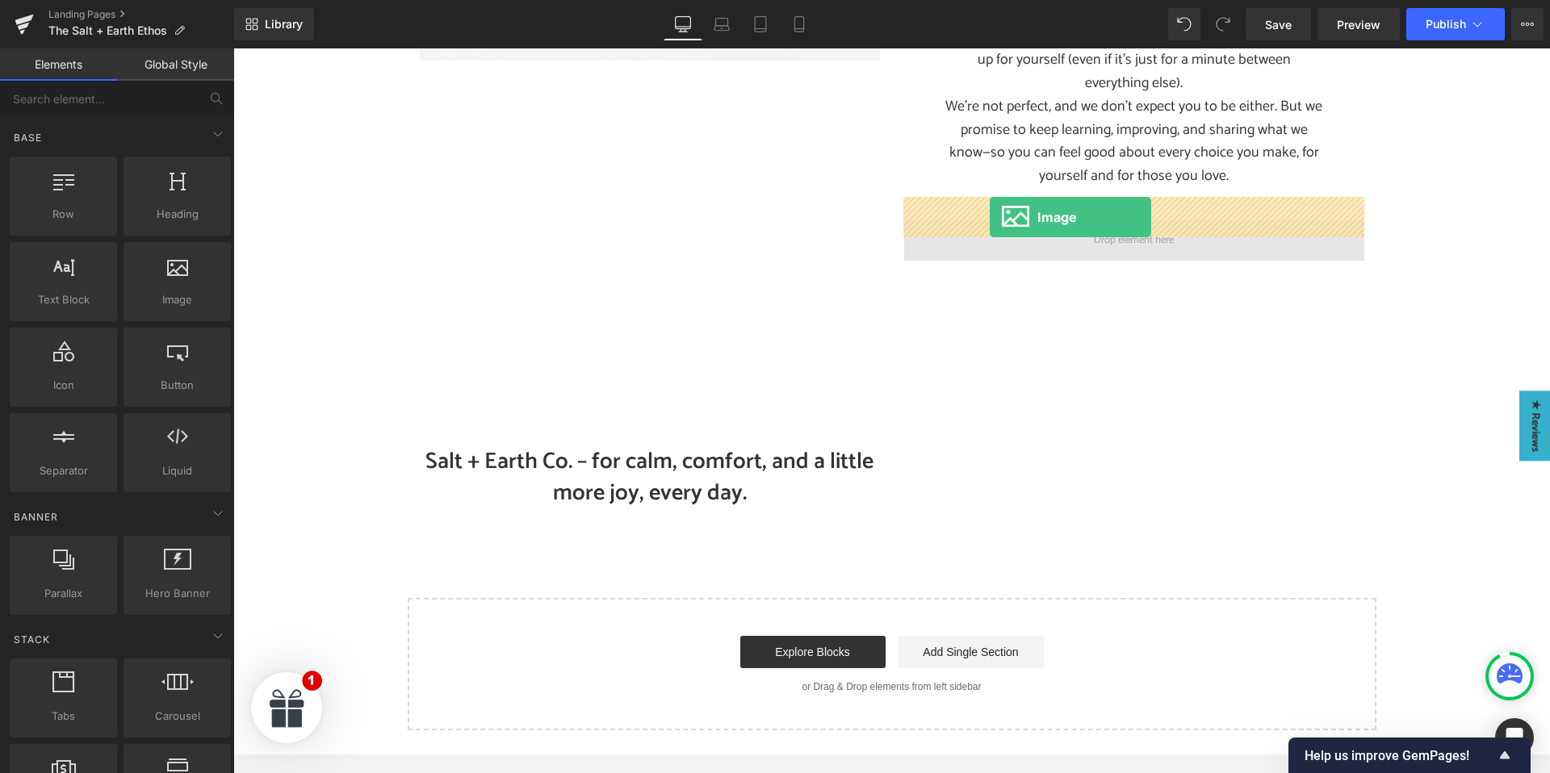
drag, startPoint x: 403, startPoint y: 350, endPoint x: 990, endPoint y: 217, distance: 601.6
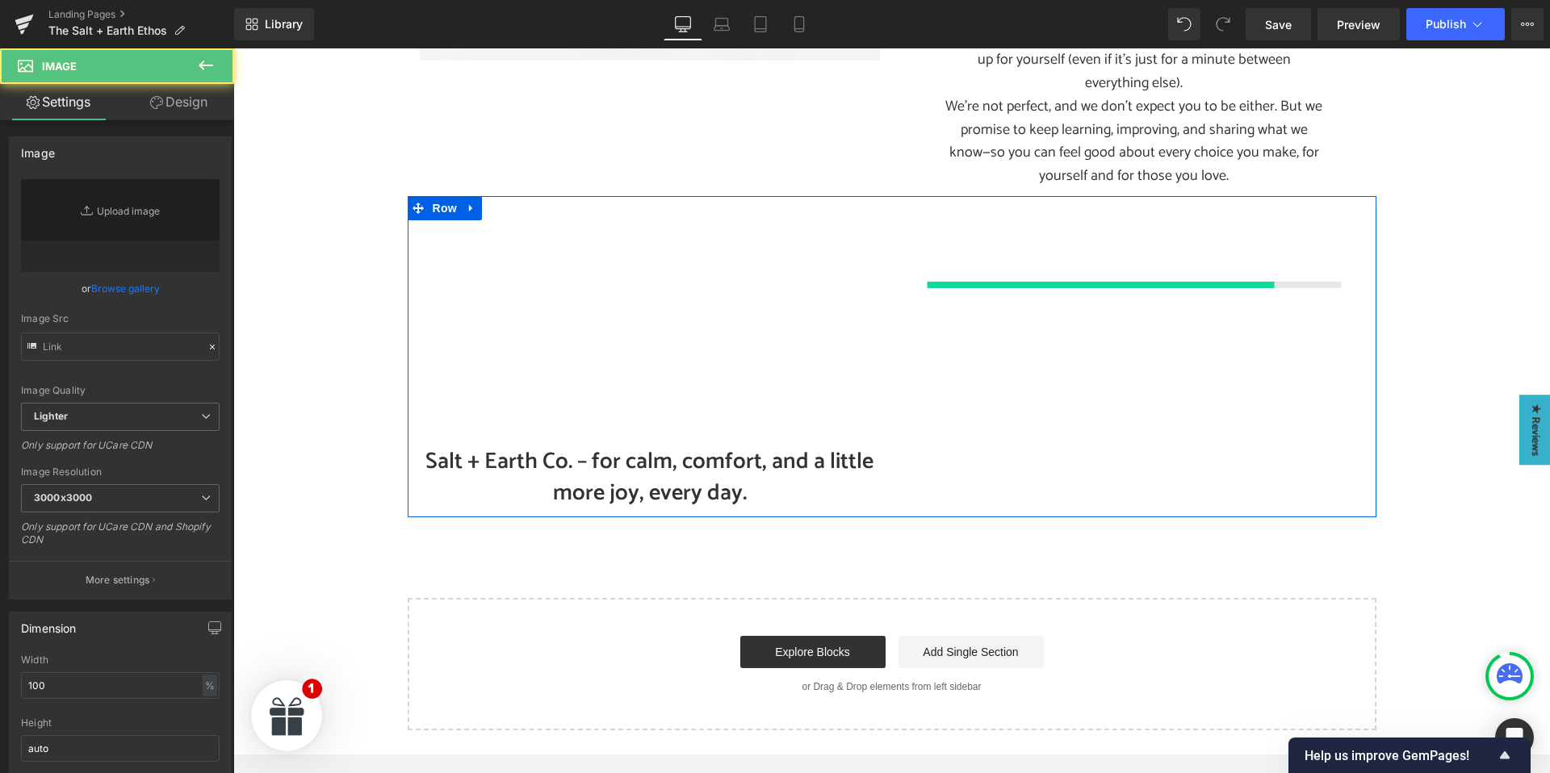
type input "//[DOMAIN_NAME][URL]"
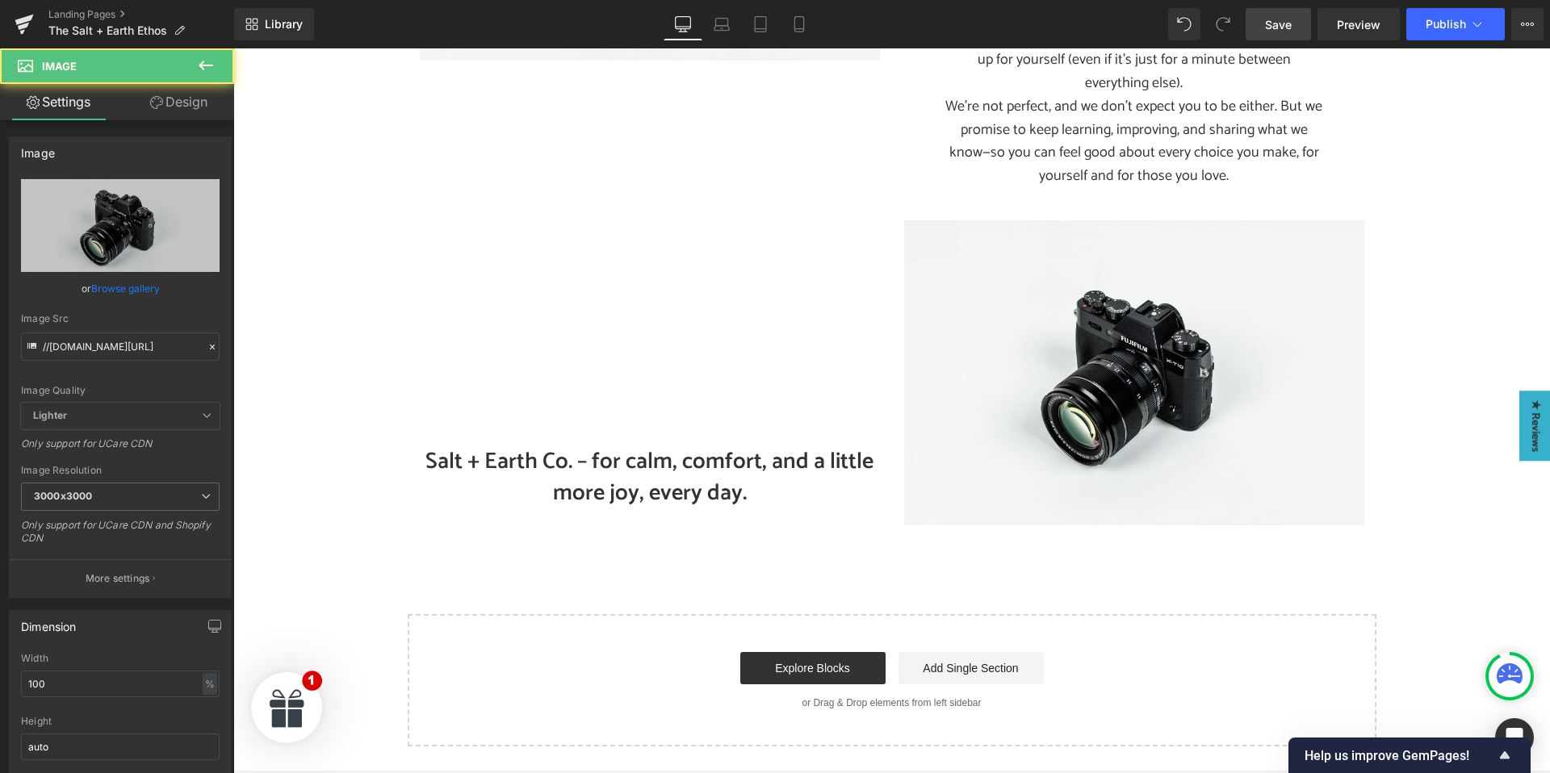
click at [1267, 29] on span "Save" at bounding box center [1278, 24] width 27 height 17
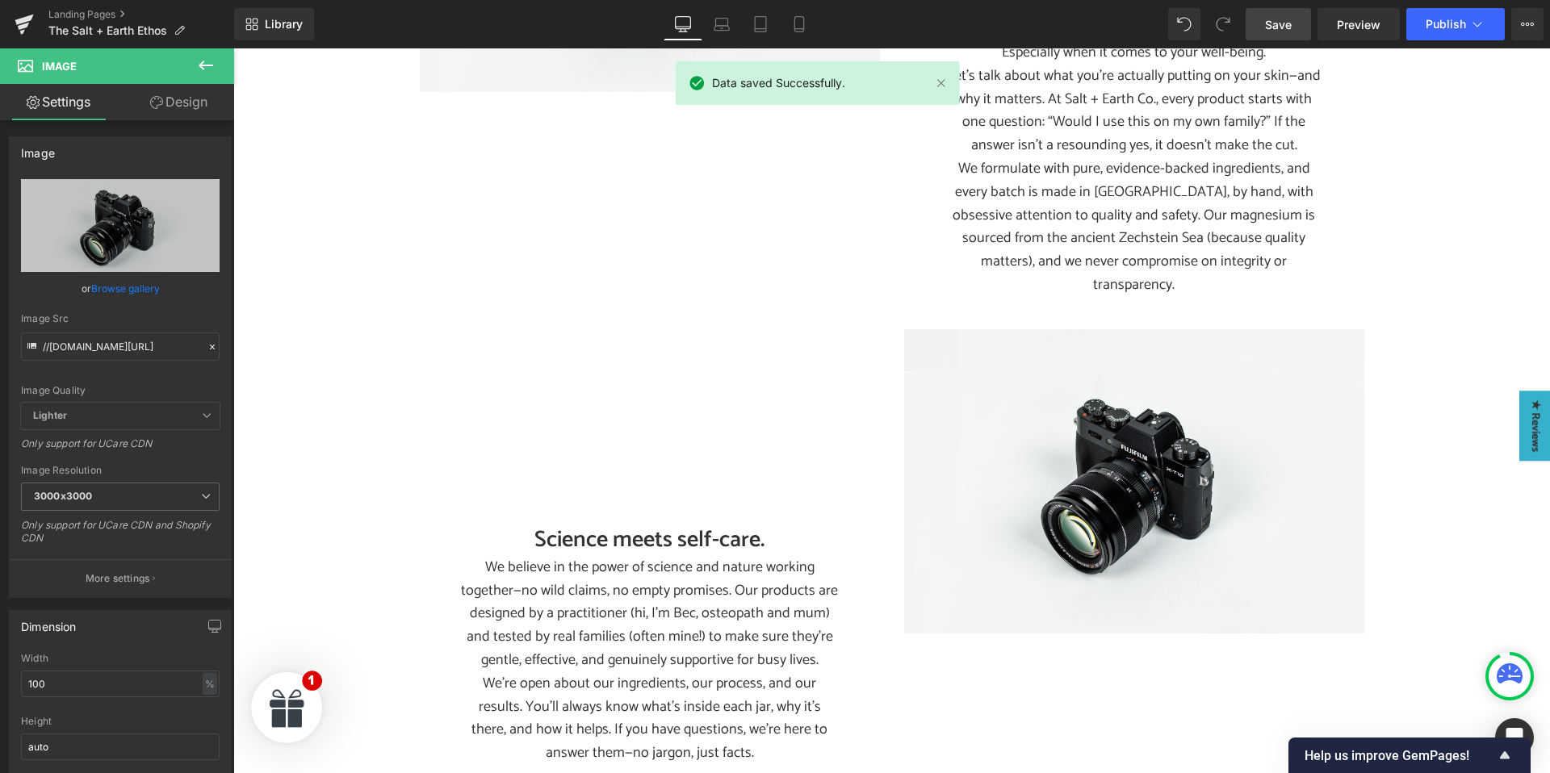
scroll to position [531, 0]
